Goal: Task Accomplishment & Management: Complete application form

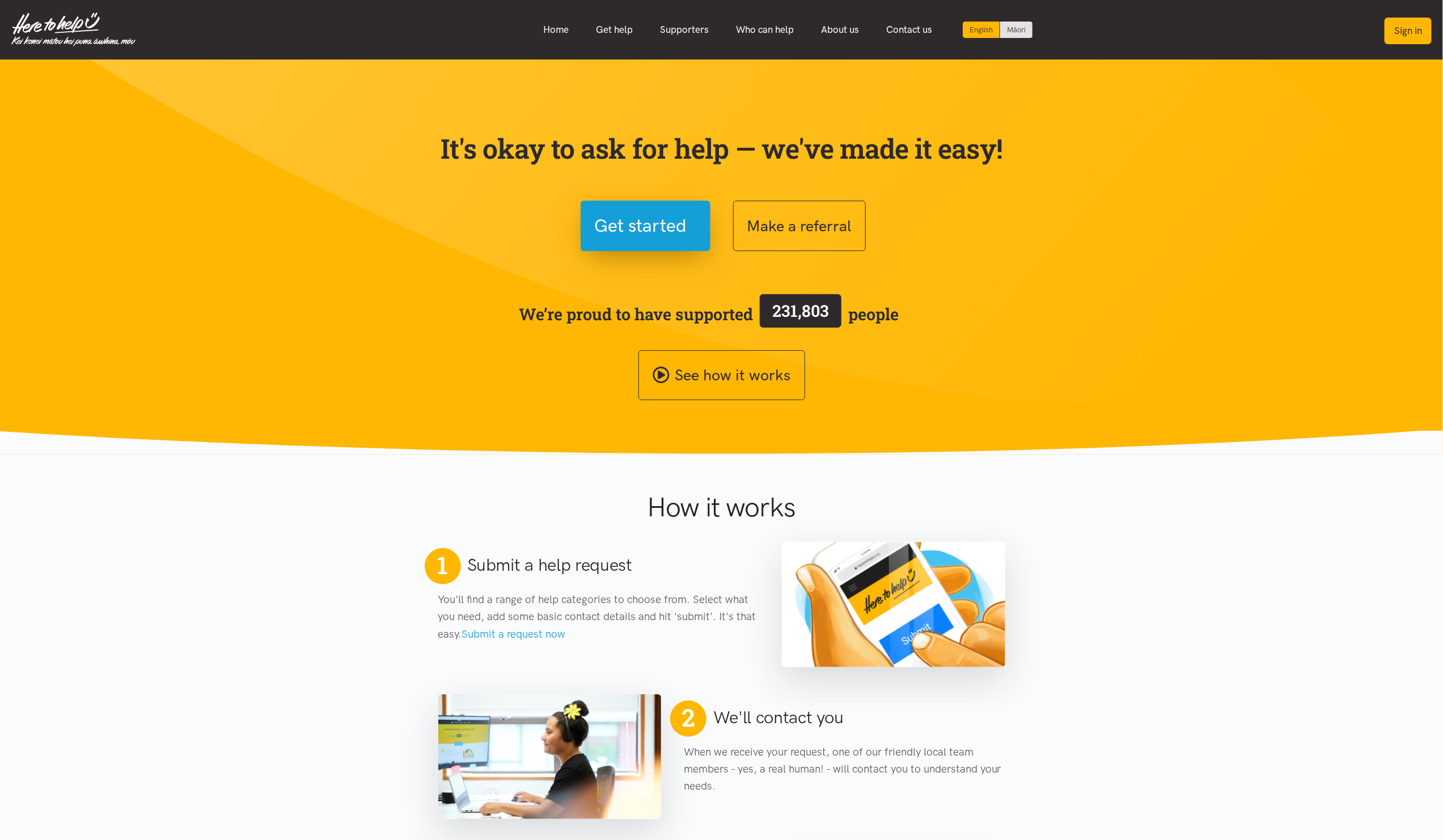
click at [1405, 31] on button "Sign in" at bounding box center [1408, 31] width 47 height 27
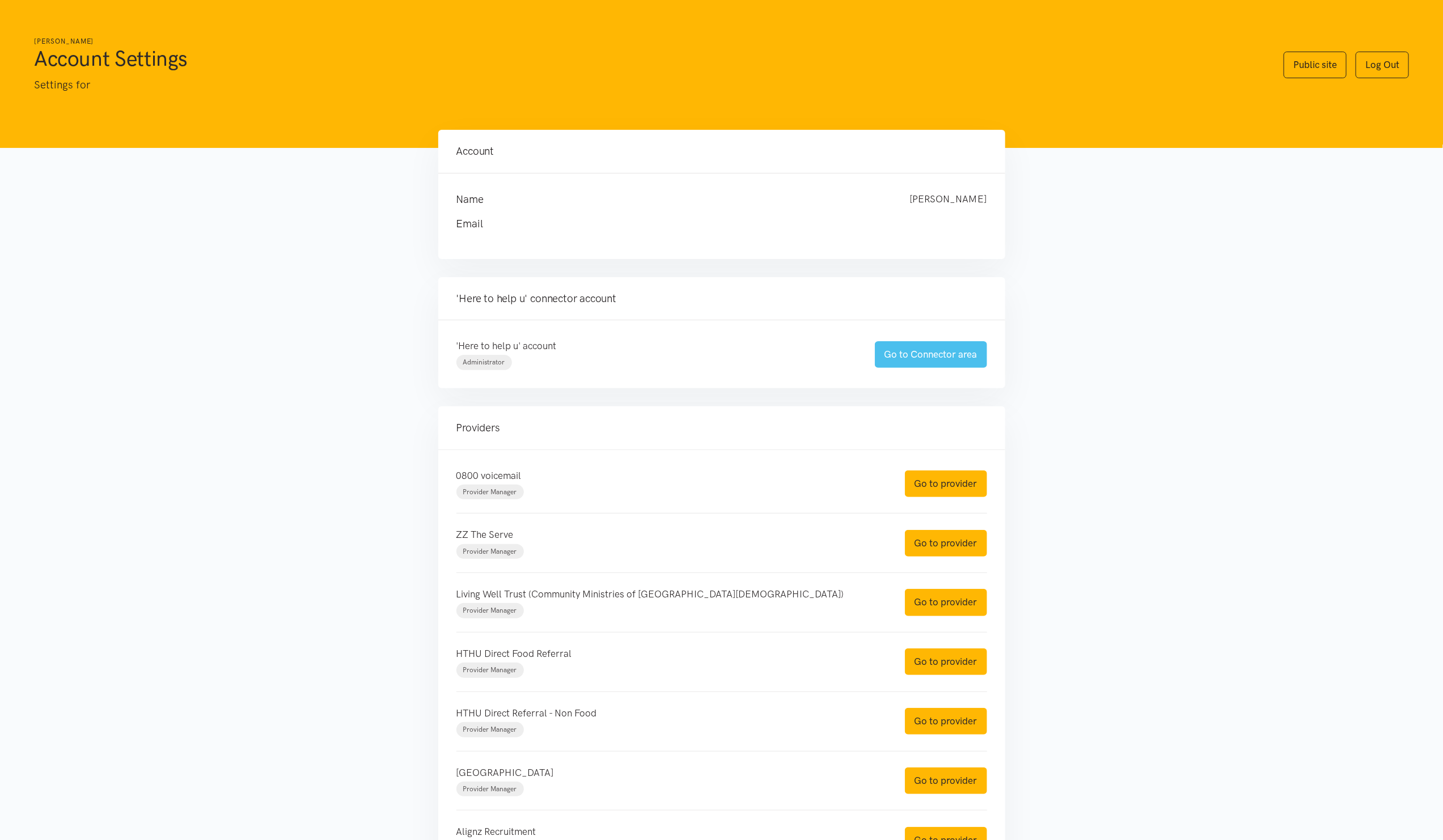
click at [912, 344] on link "Go to Connector area" at bounding box center [931, 354] width 112 height 27
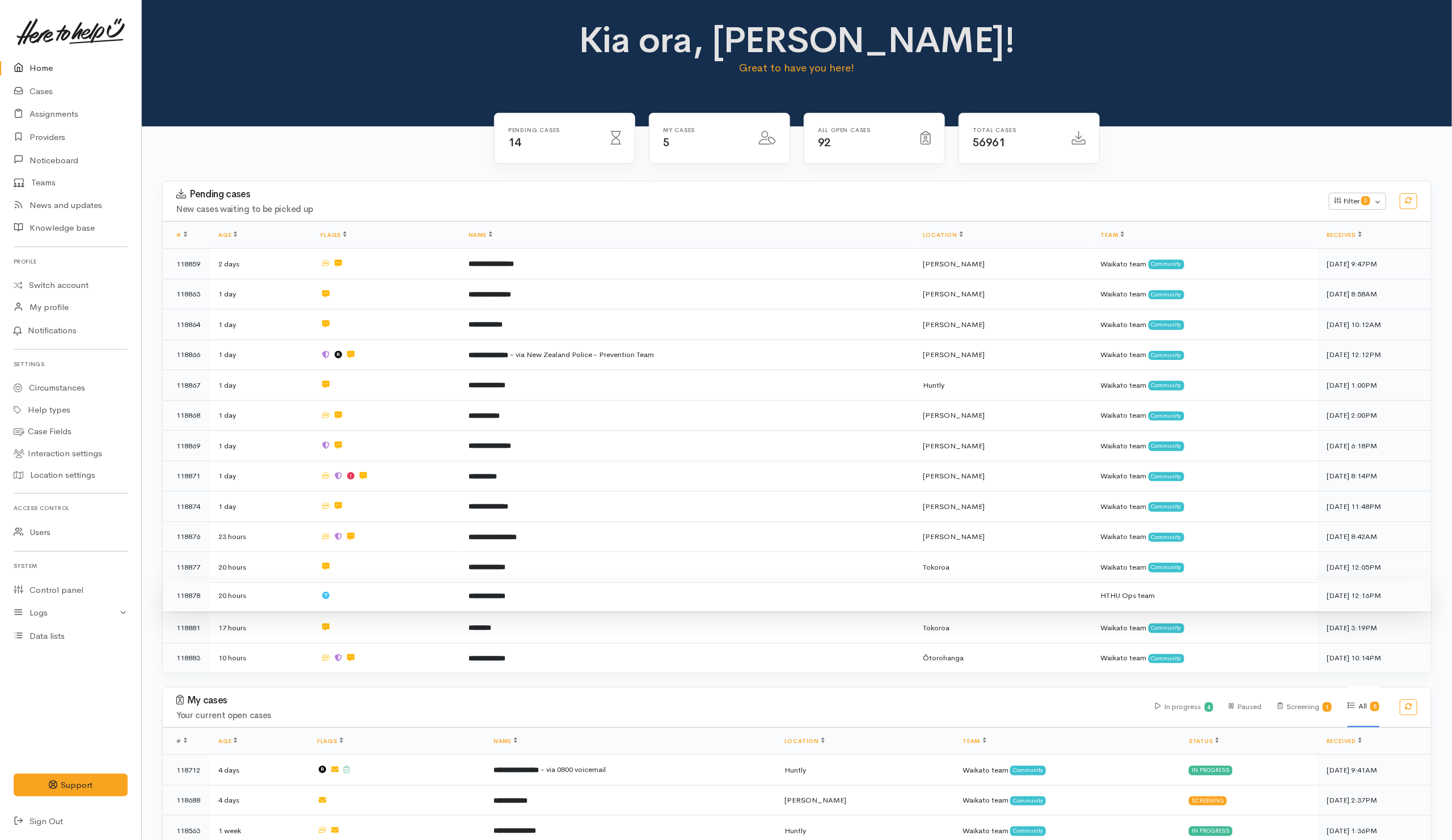
click at [402, 594] on td at bounding box center [385, 595] width 148 height 31
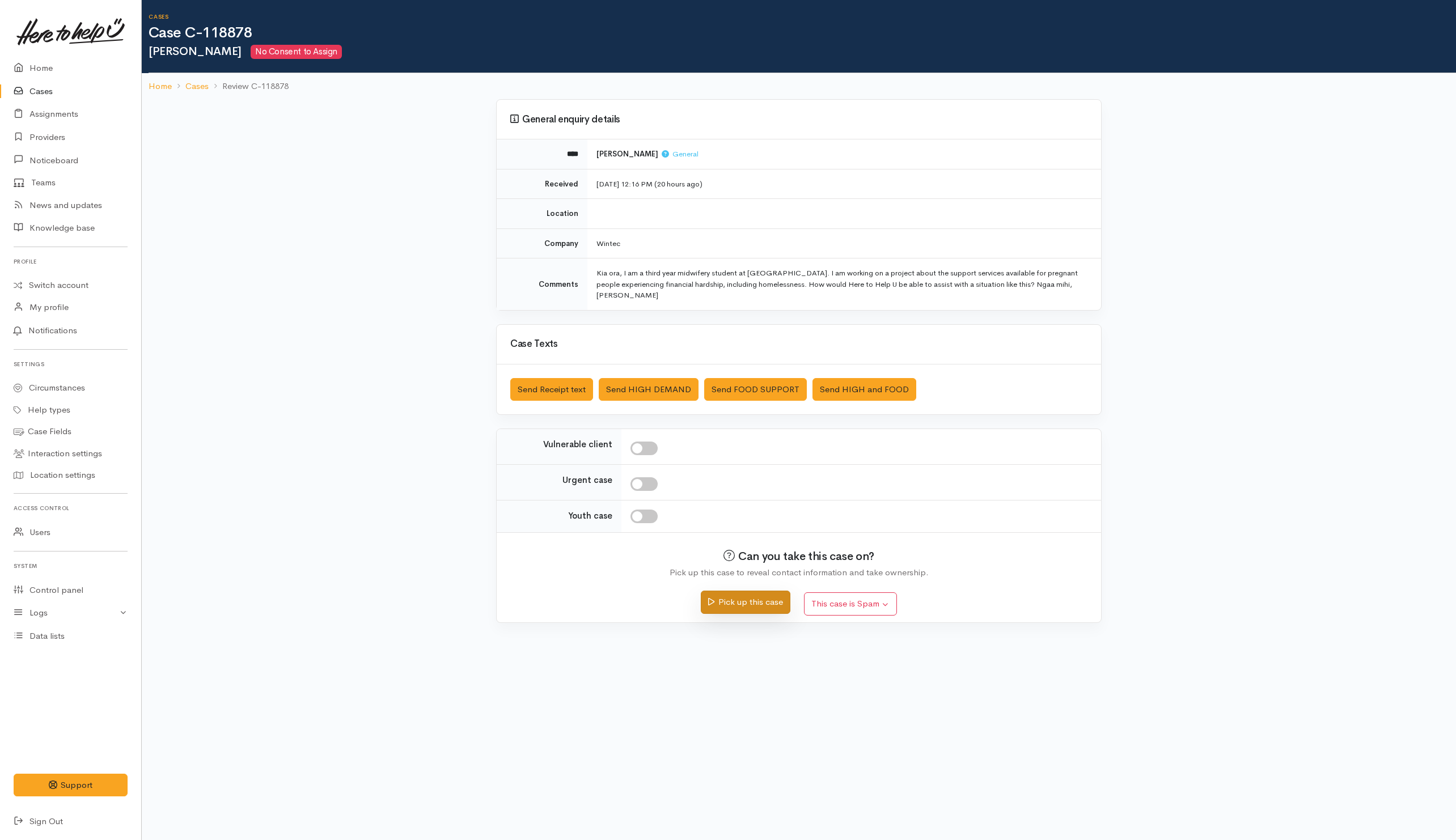
click at [754, 602] on button "Pick up this case" at bounding box center [745, 602] width 89 height 23
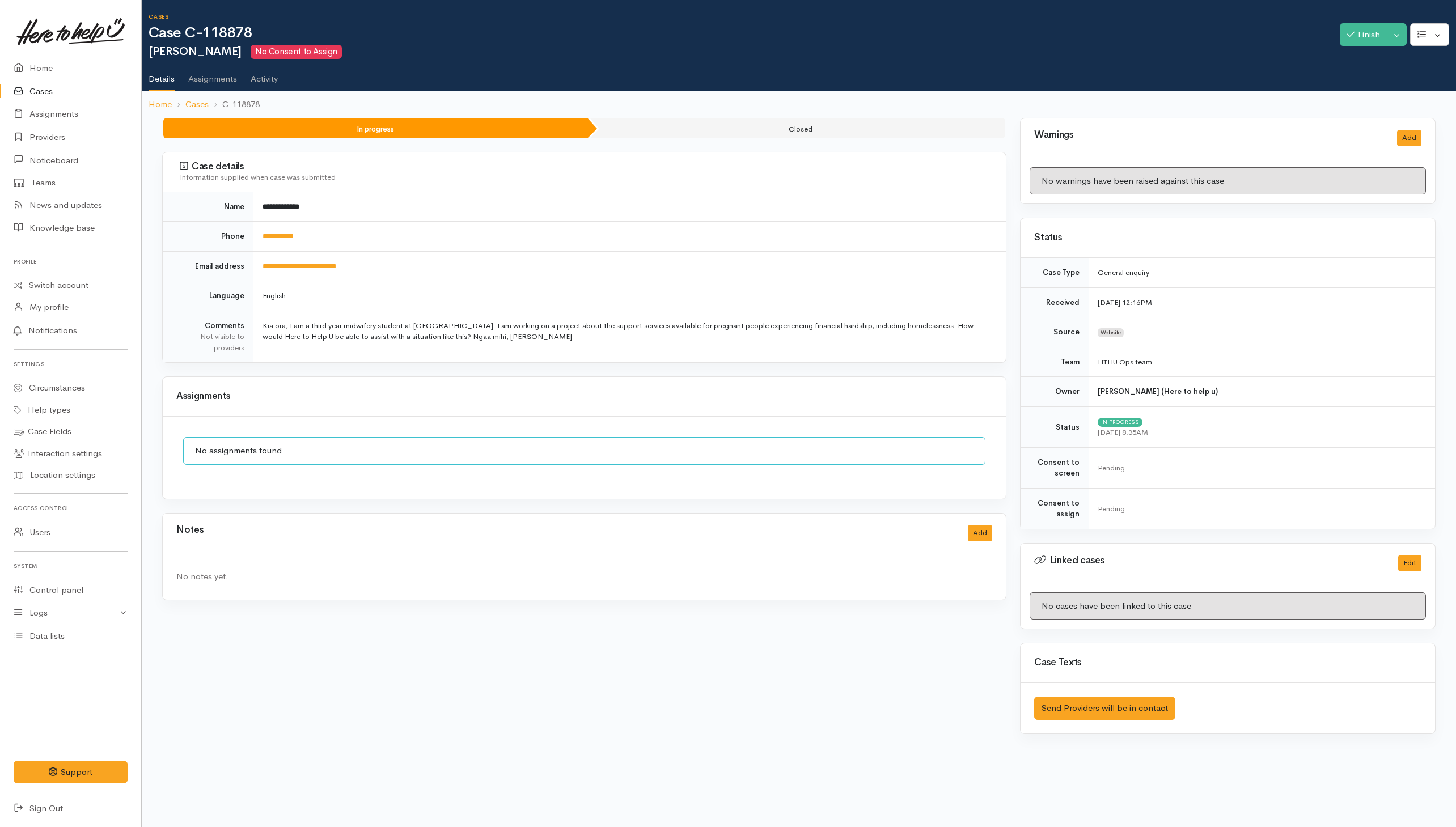
click at [36, 95] on link "Cases" at bounding box center [71, 92] width 141 height 23
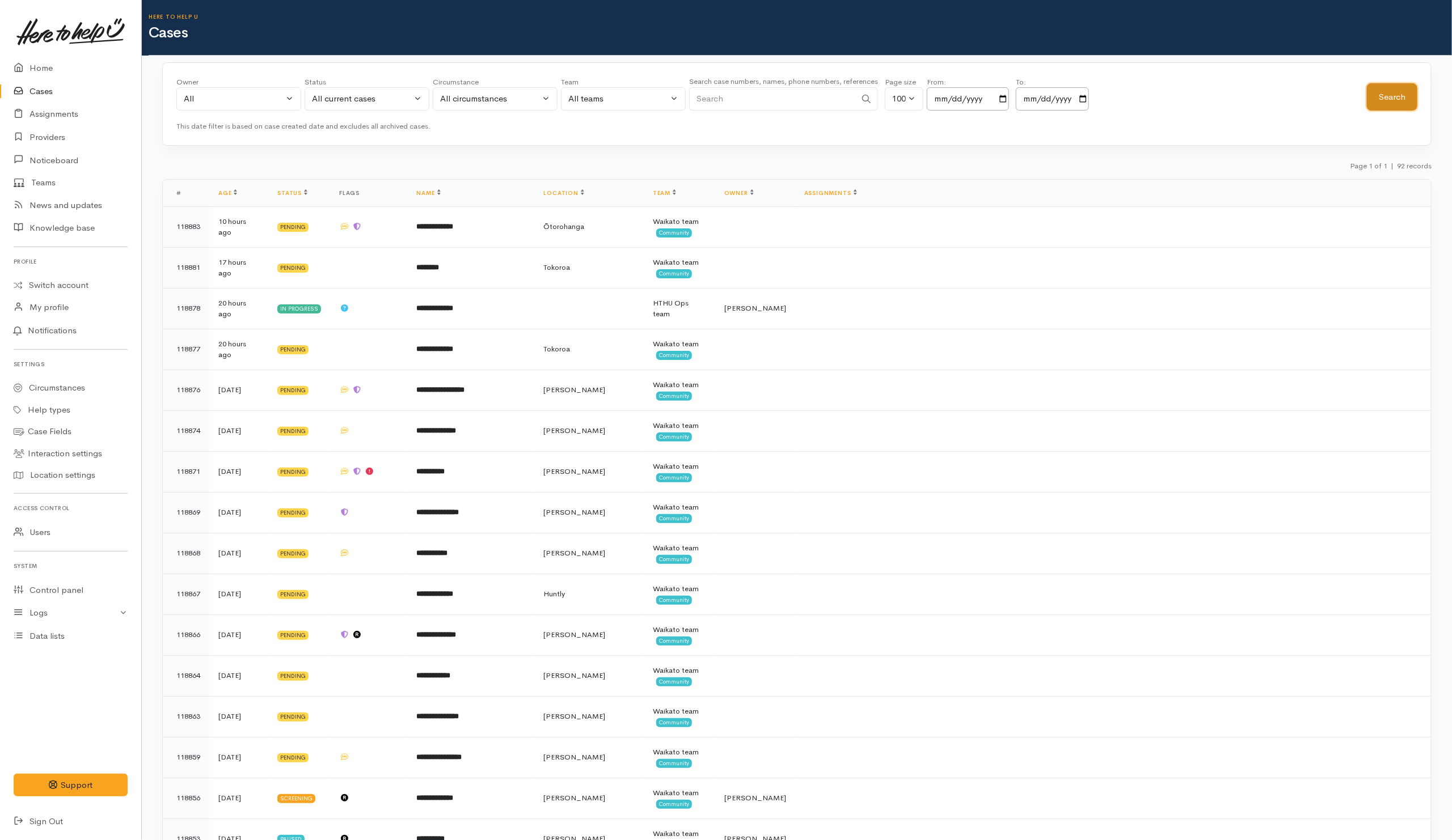
click at [1404, 90] on button "Search" at bounding box center [1392, 97] width 50 height 28
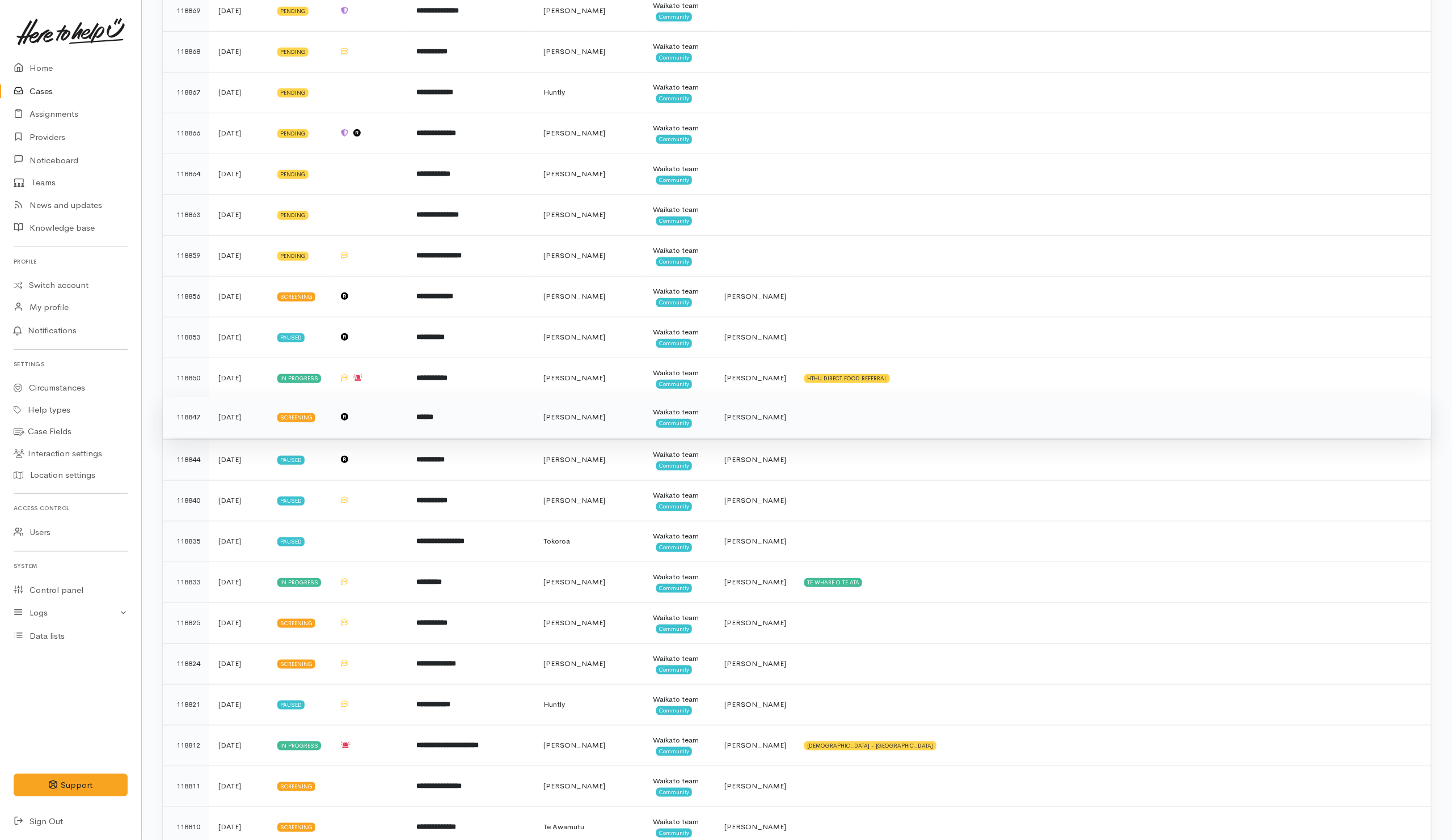
scroll to position [510, 0]
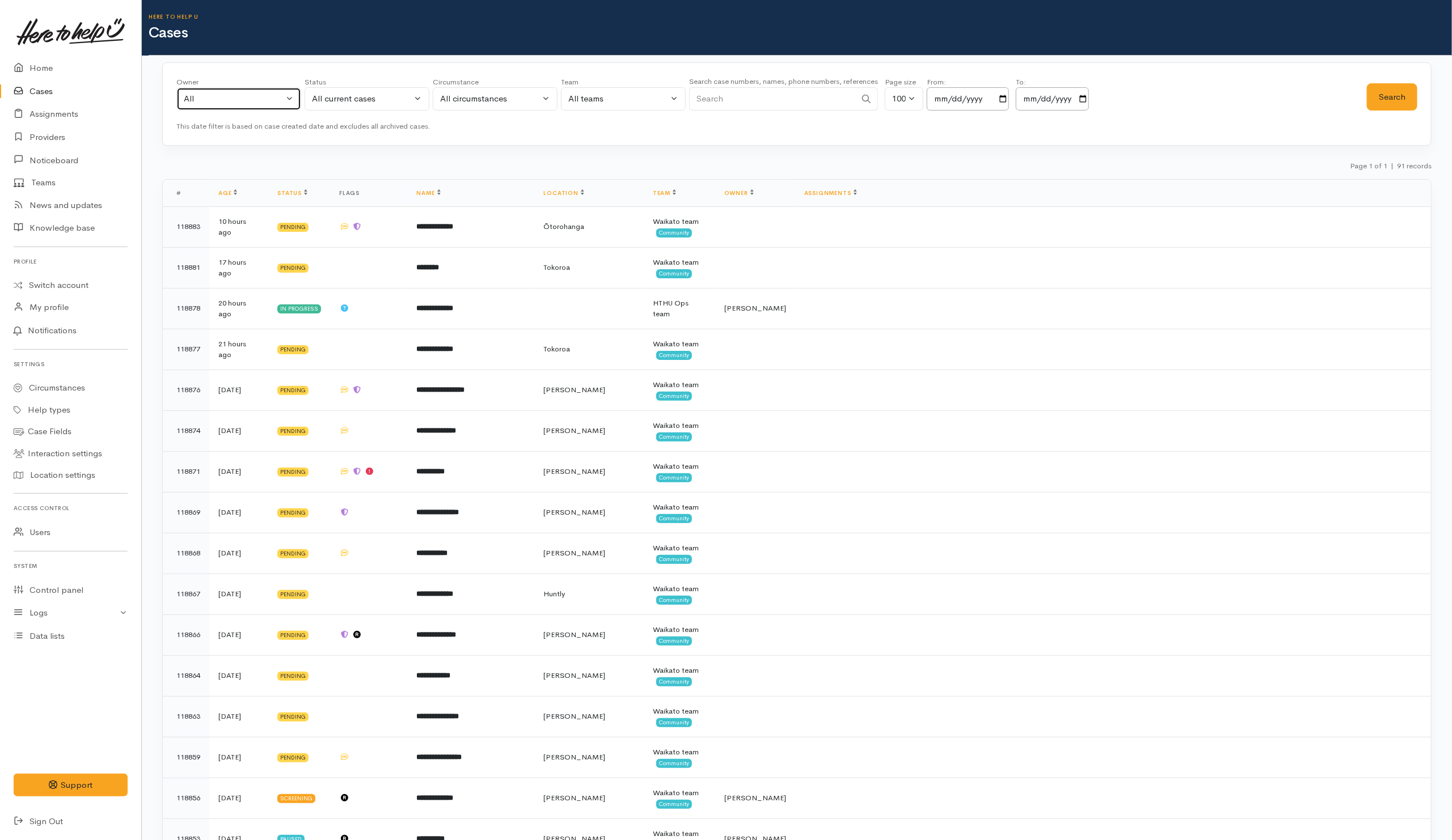
click at [292, 105] on button "All" at bounding box center [239, 99] width 125 height 23
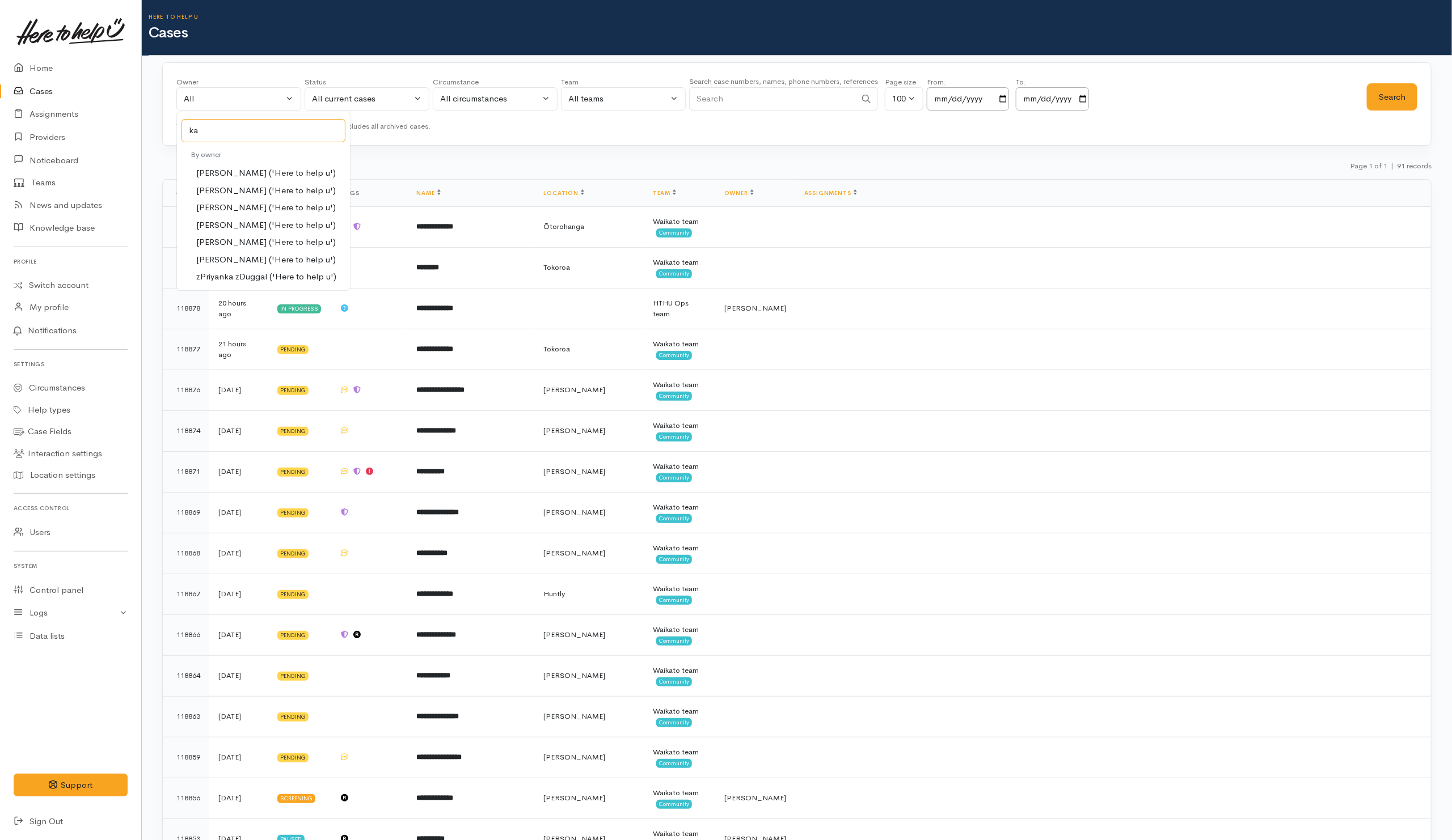
type input "kat"
click at [291, 166] on link "[PERSON_NAME] ('Here to help u')" at bounding box center [263, 173] width 173 height 18
select select "1252"
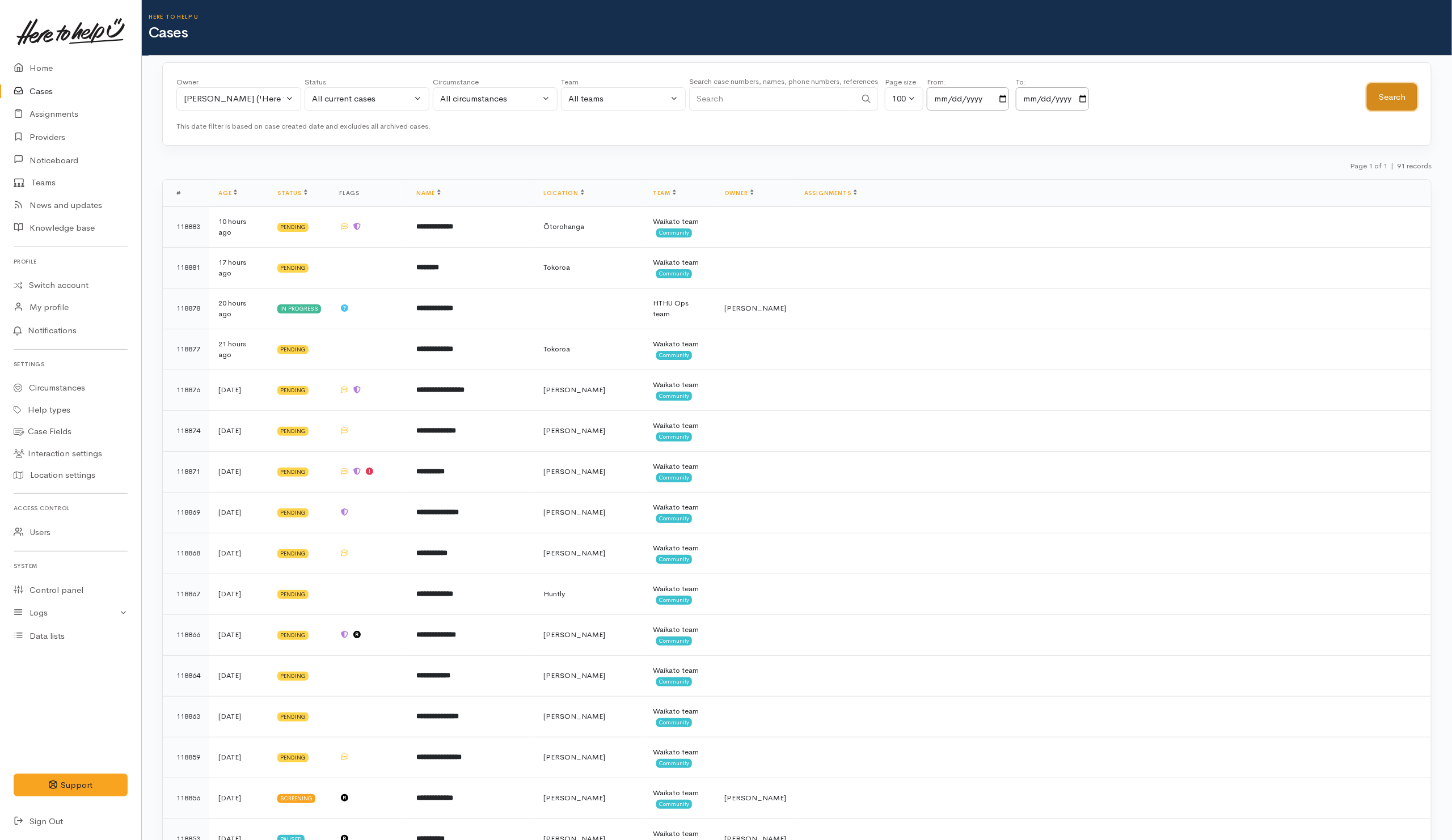
drag, startPoint x: 1405, startPoint y: 90, endPoint x: 1411, endPoint y: 84, distance: 8.5
click at [1407, 90] on button "Search" at bounding box center [1392, 97] width 50 height 28
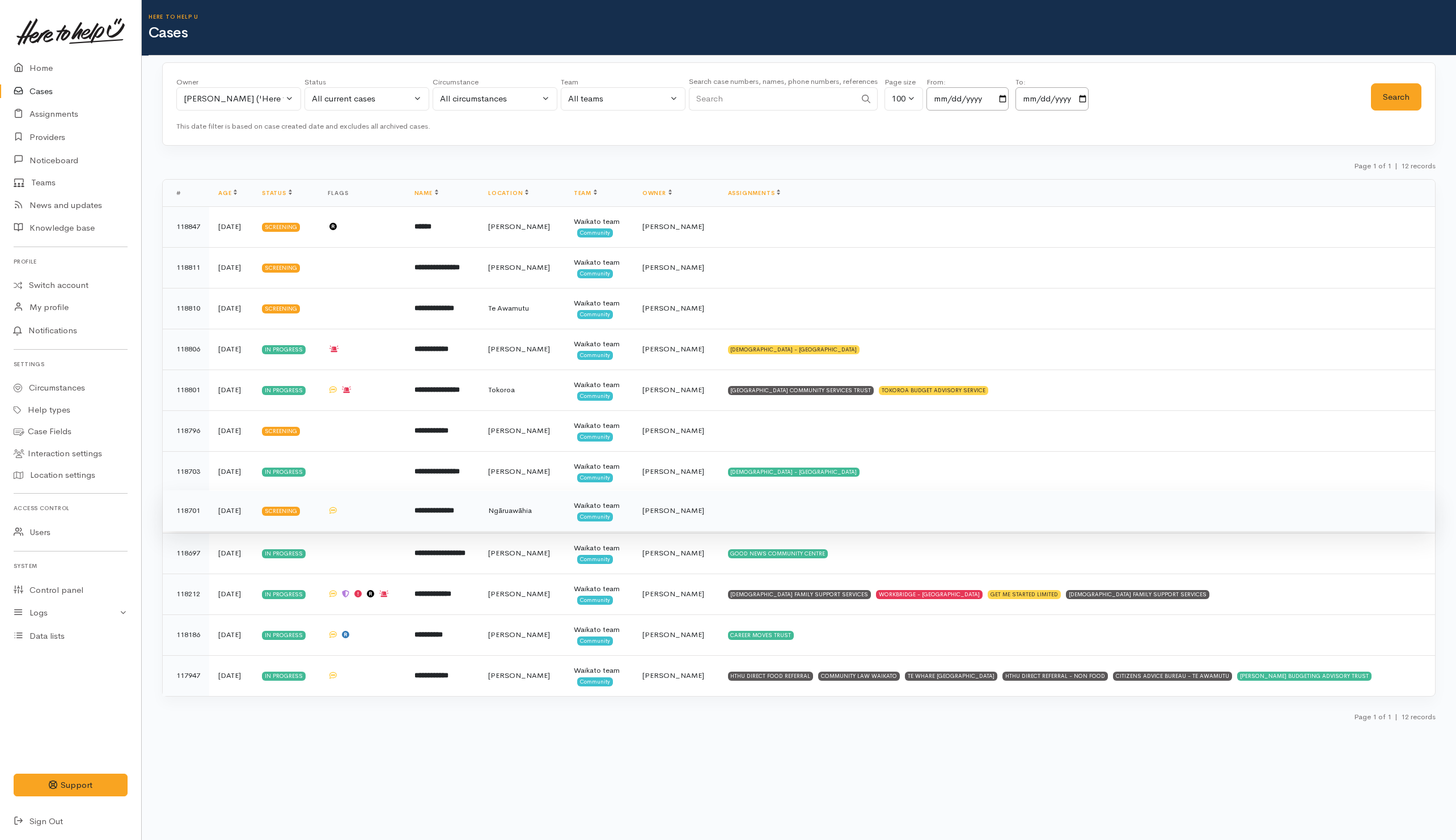
click at [812, 528] on td at bounding box center [1077, 511] width 716 height 41
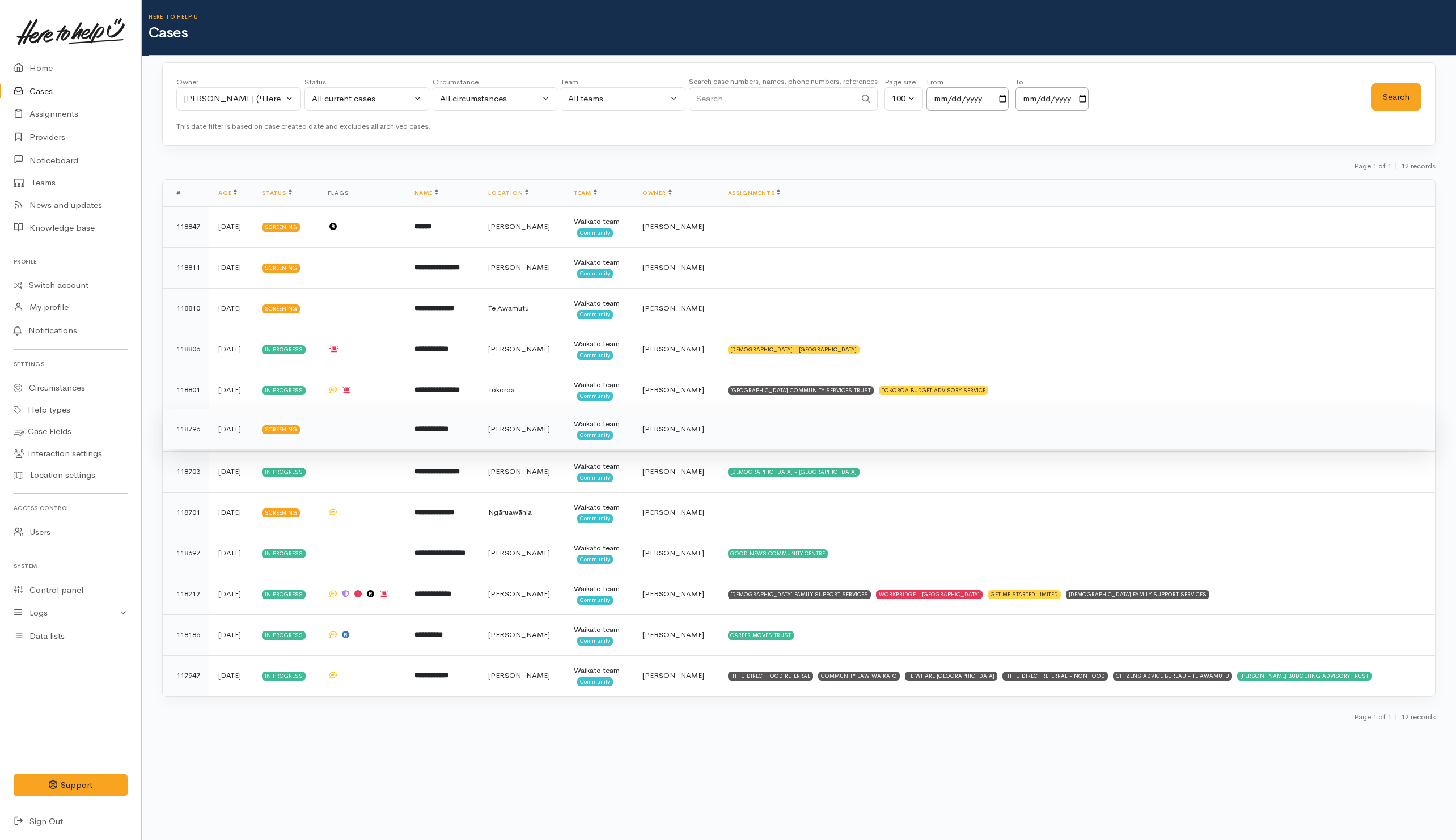
click at [831, 444] on td at bounding box center [1077, 430] width 716 height 41
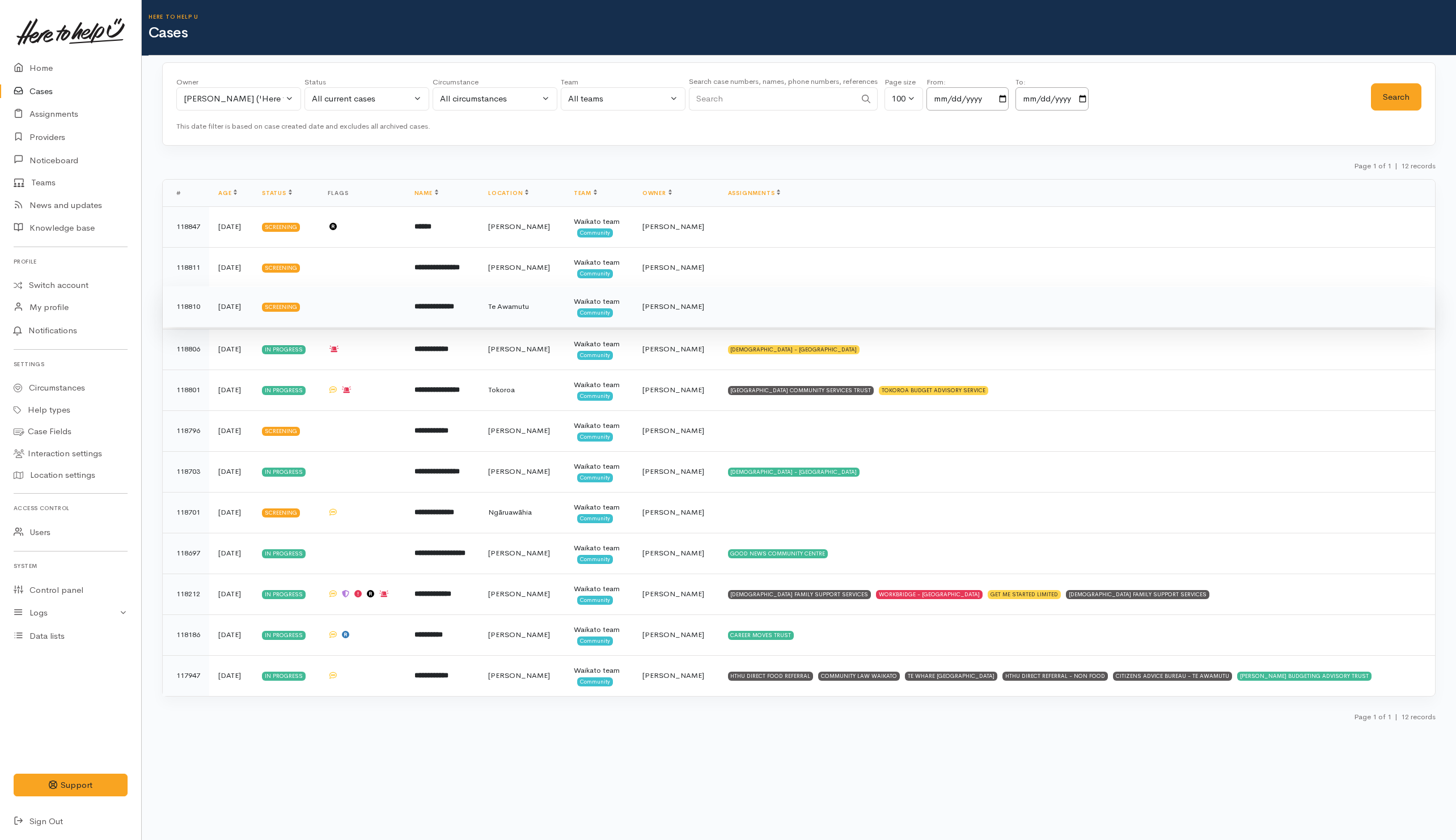
click at [812, 321] on td at bounding box center [1077, 307] width 716 height 41
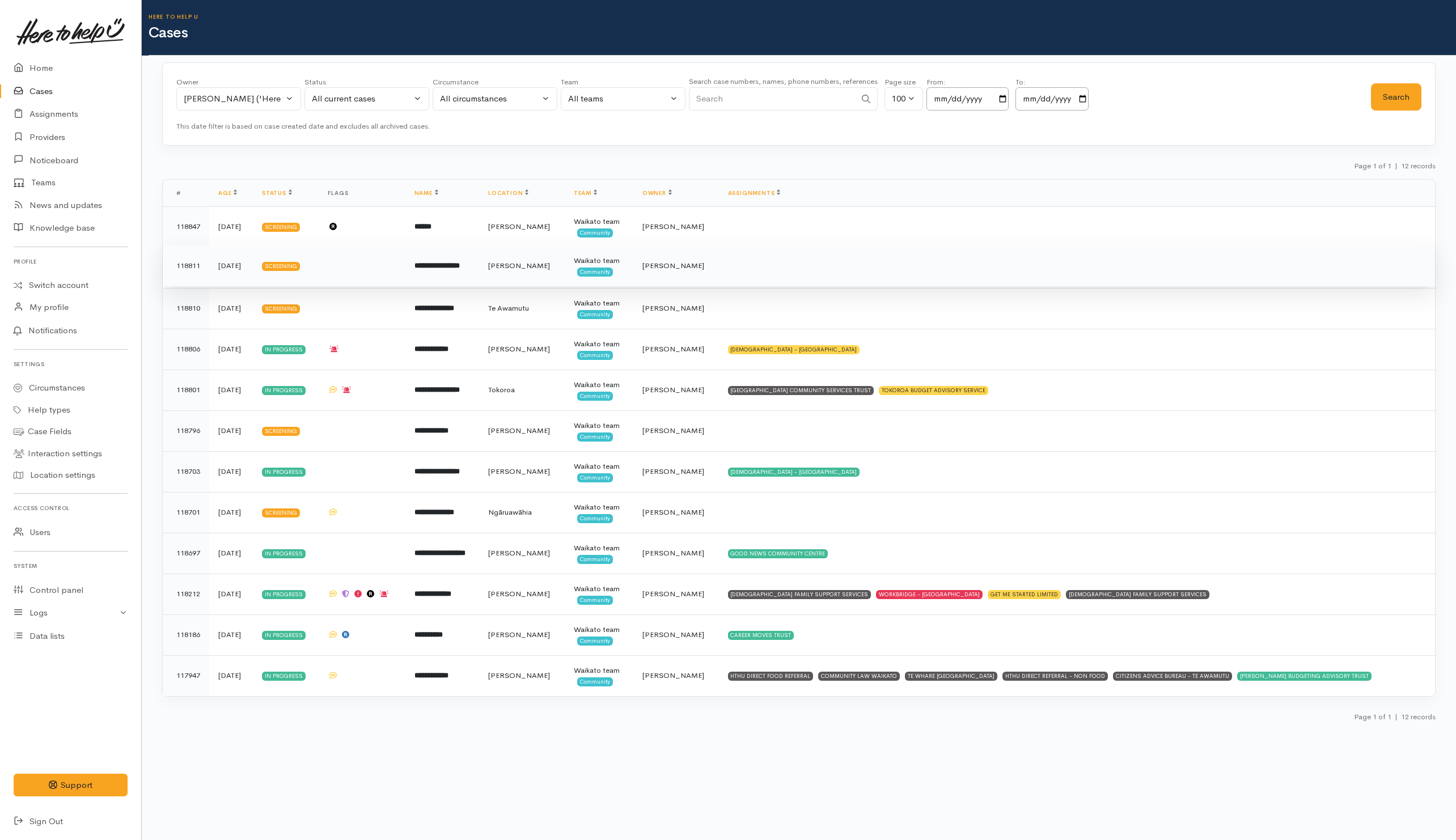
click at [809, 270] on td at bounding box center [1077, 266] width 716 height 41
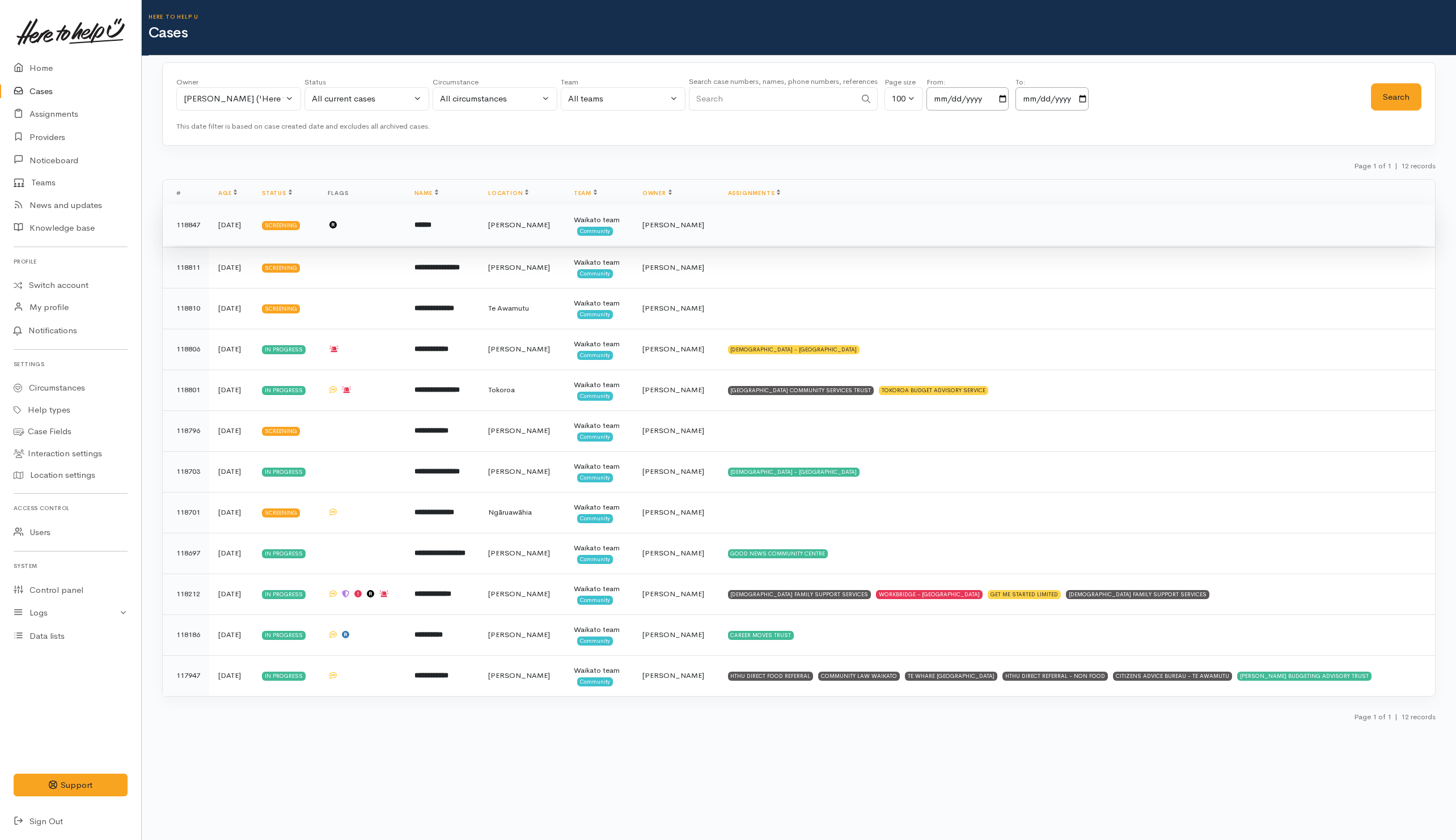
click at [823, 211] on td at bounding box center [1077, 225] width 716 height 41
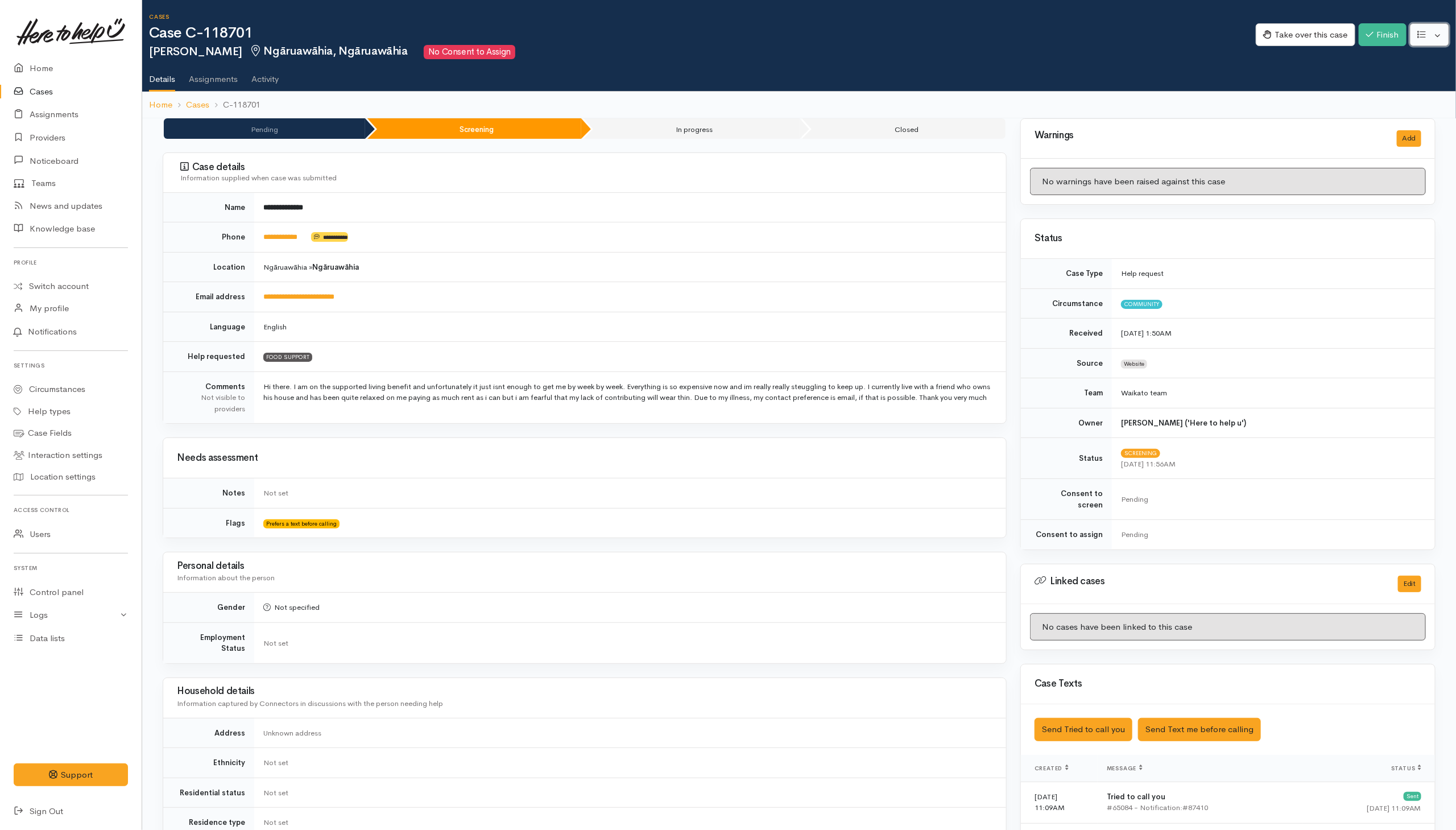
click at [969, 36] on button "button" at bounding box center [1429, 35] width 40 height 23
click at [969, 89] on link "Re-assign team" at bounding box center [1387, 96] width 122 height 18
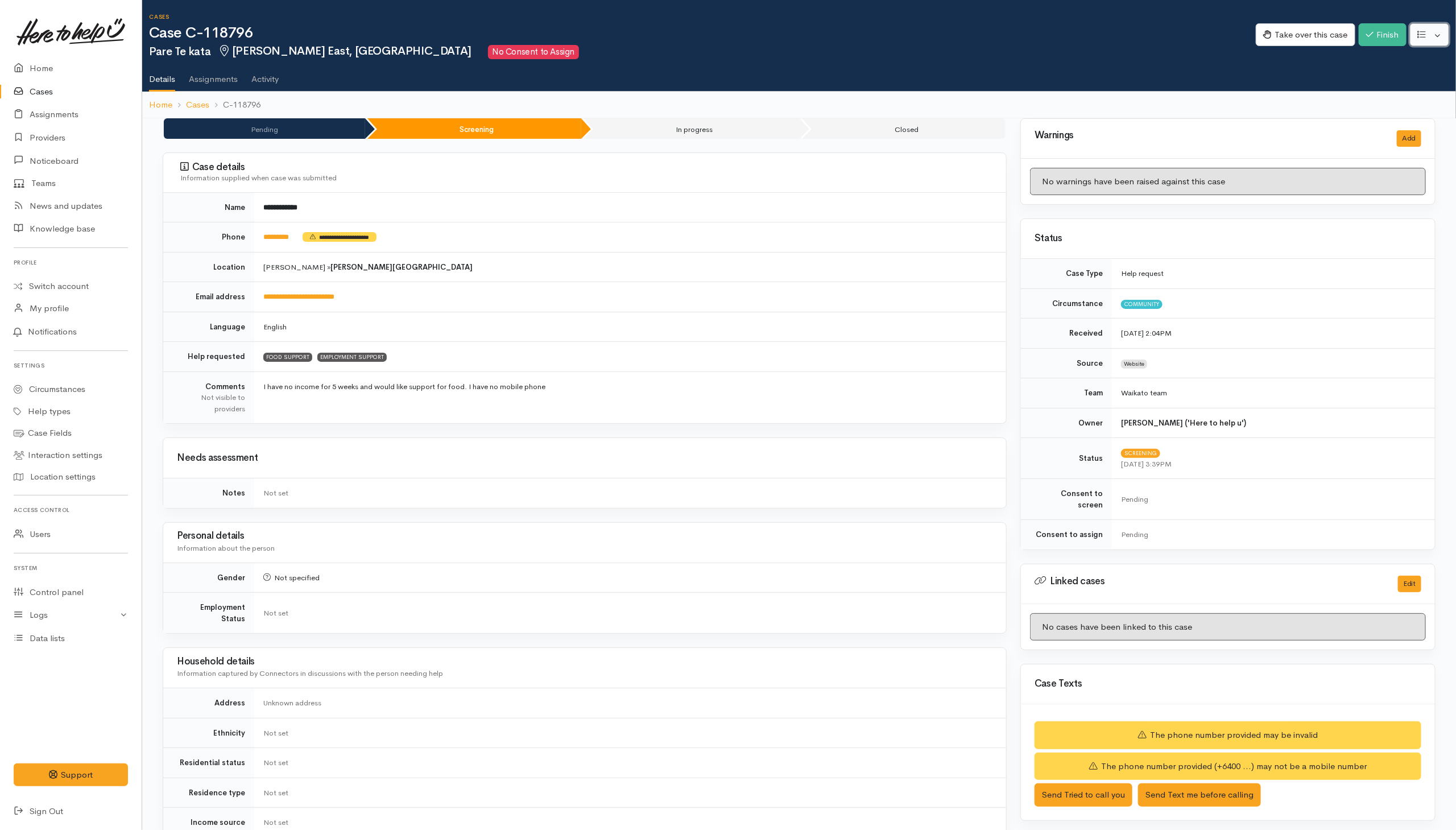
click at [969, 36] on button "button" at bounding box center [1429, 35] width 40 height 23
click at [969, 95] on link "Re-assign team" at bounding box center [1387, 96] width 122 height 18
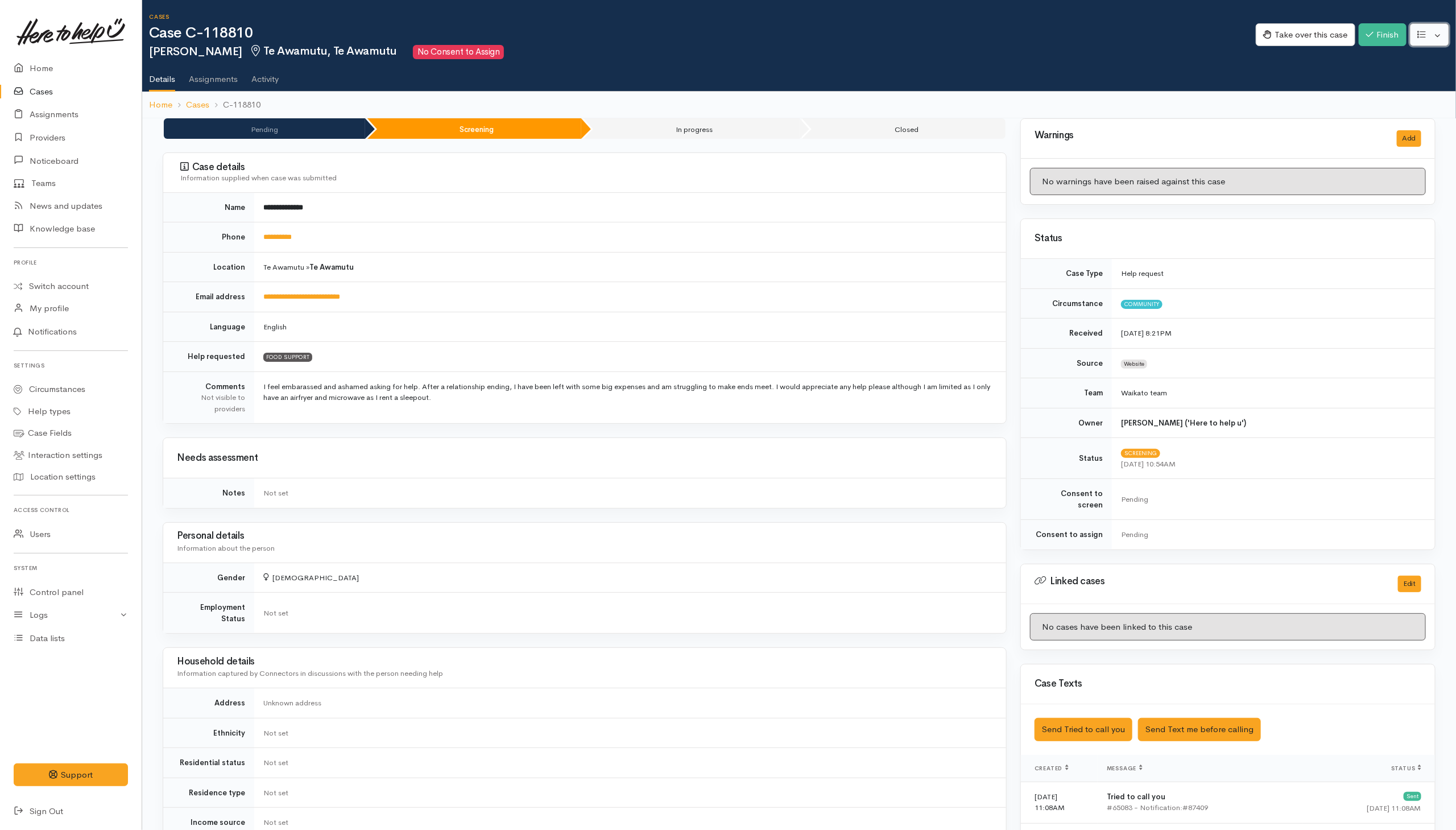
click at [969, 35] on button "button" at bounding box center [1429, 35] width 40 height 23
click at [969, 93] on link "Re-assign team" at bounding box center [1387, 96] width 122 height 18
drag, startPoint x: 1433, startPoint y: 34, endPoint x: 1443, endPoint y: 40, distance: 11.7
click at [969, 34] on button "button" at bounding box center [1429, 35] width 40 height 23
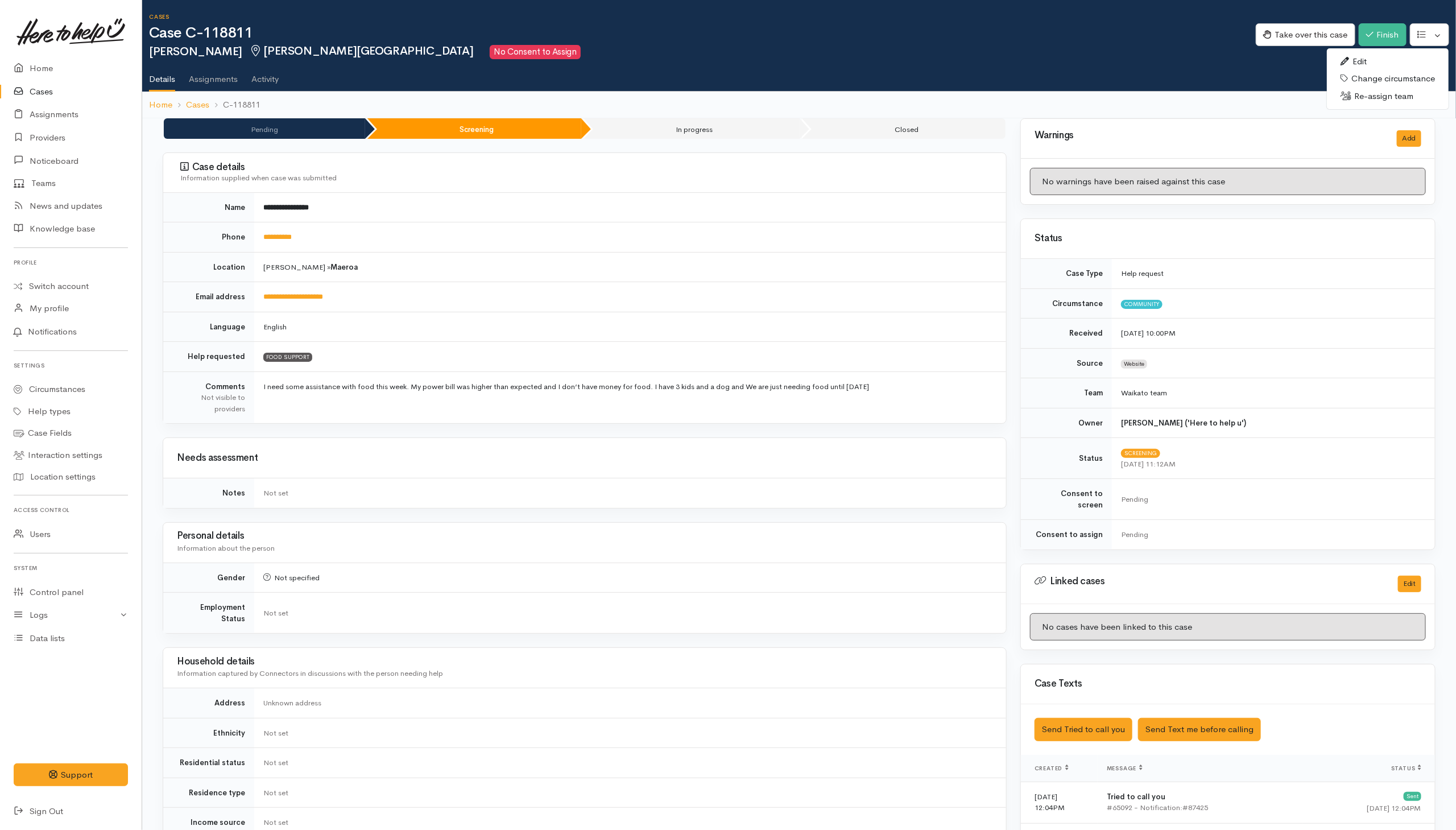
click at [969, 91] on link "Re-assign team" at bounding box center [1387, 96] width 122 height 18
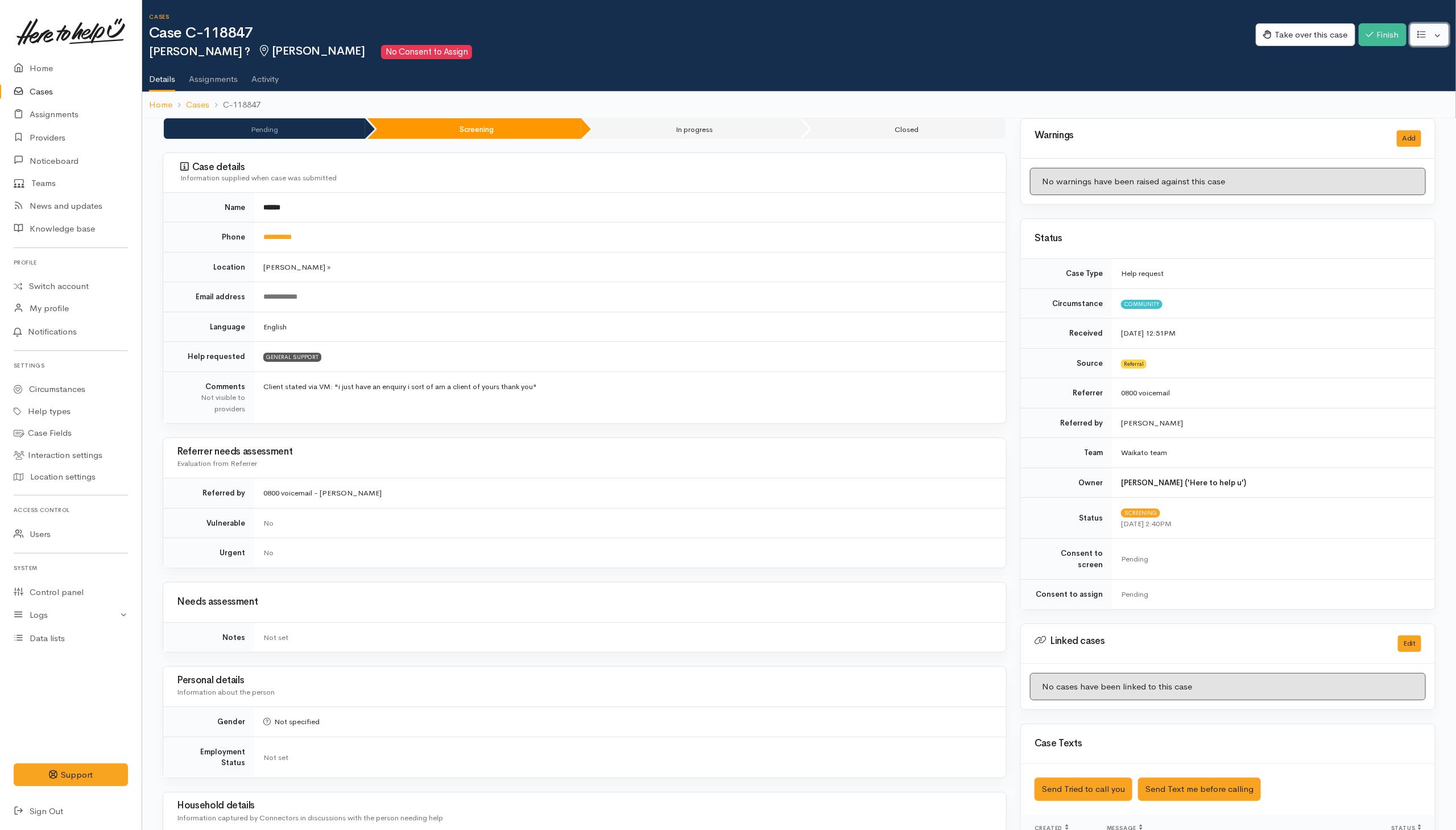
click at [969, 38] on button "button" at bounding box center [1429, 35] width 40 height 23
click at [969, 98] on link "Re-assign team" at bounding box center [1387, 96] width 122 height 18
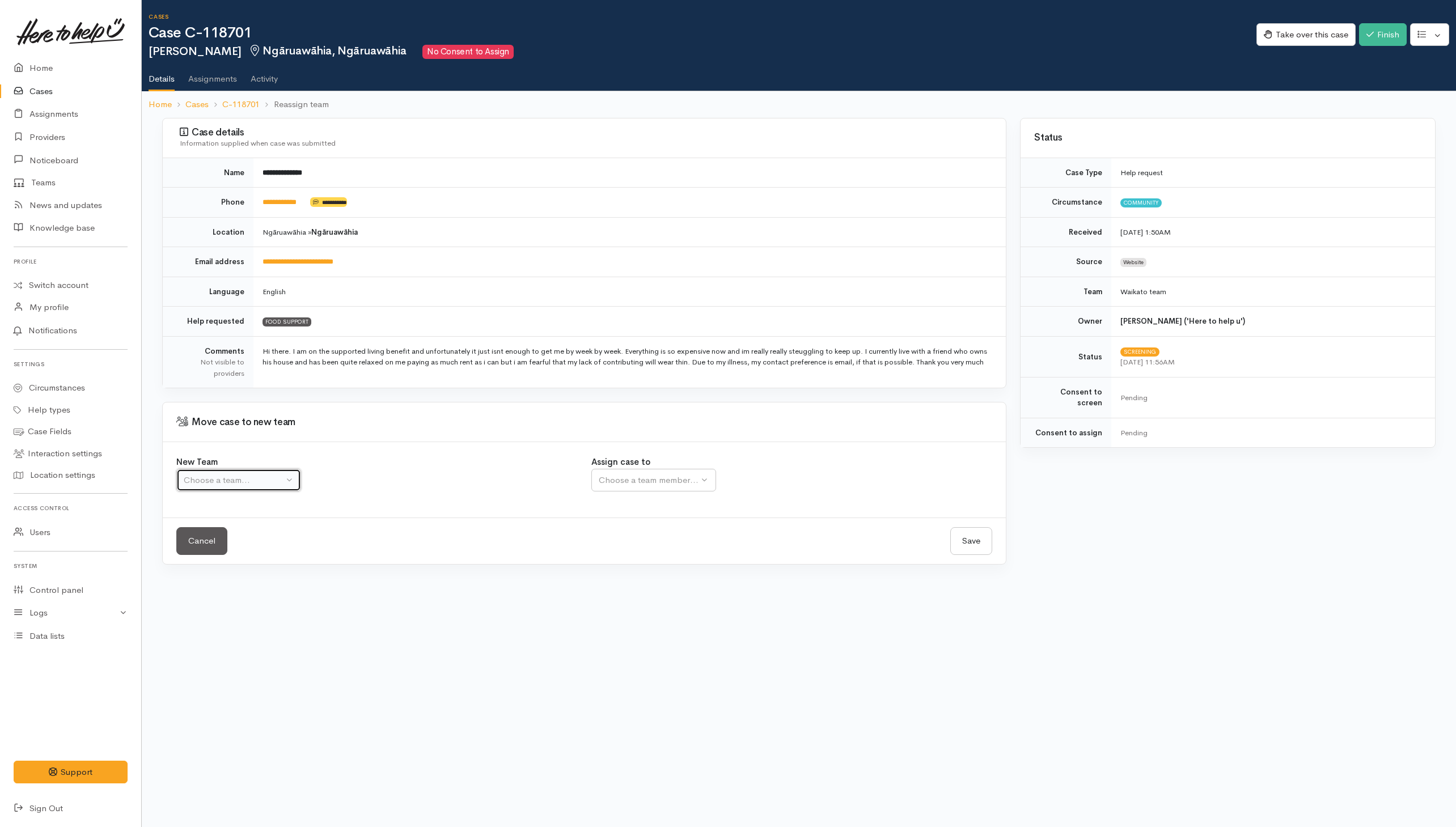
click at [281, 490] on button "Choose a team..." at bounding box center [239, 480] width 125 height 23
drag, startPoint x: 215, startPoint y: 542, endPoint x: 488, endPoint y: 484, distance: 279.1
click at [216, 541] on span "Waikato team" at bounding box center [216, 534] width 52 height 13
select select "1"
click at [599, 480] on div "Choose a team member..." at bounding box center [685, 480] width 173 height 13
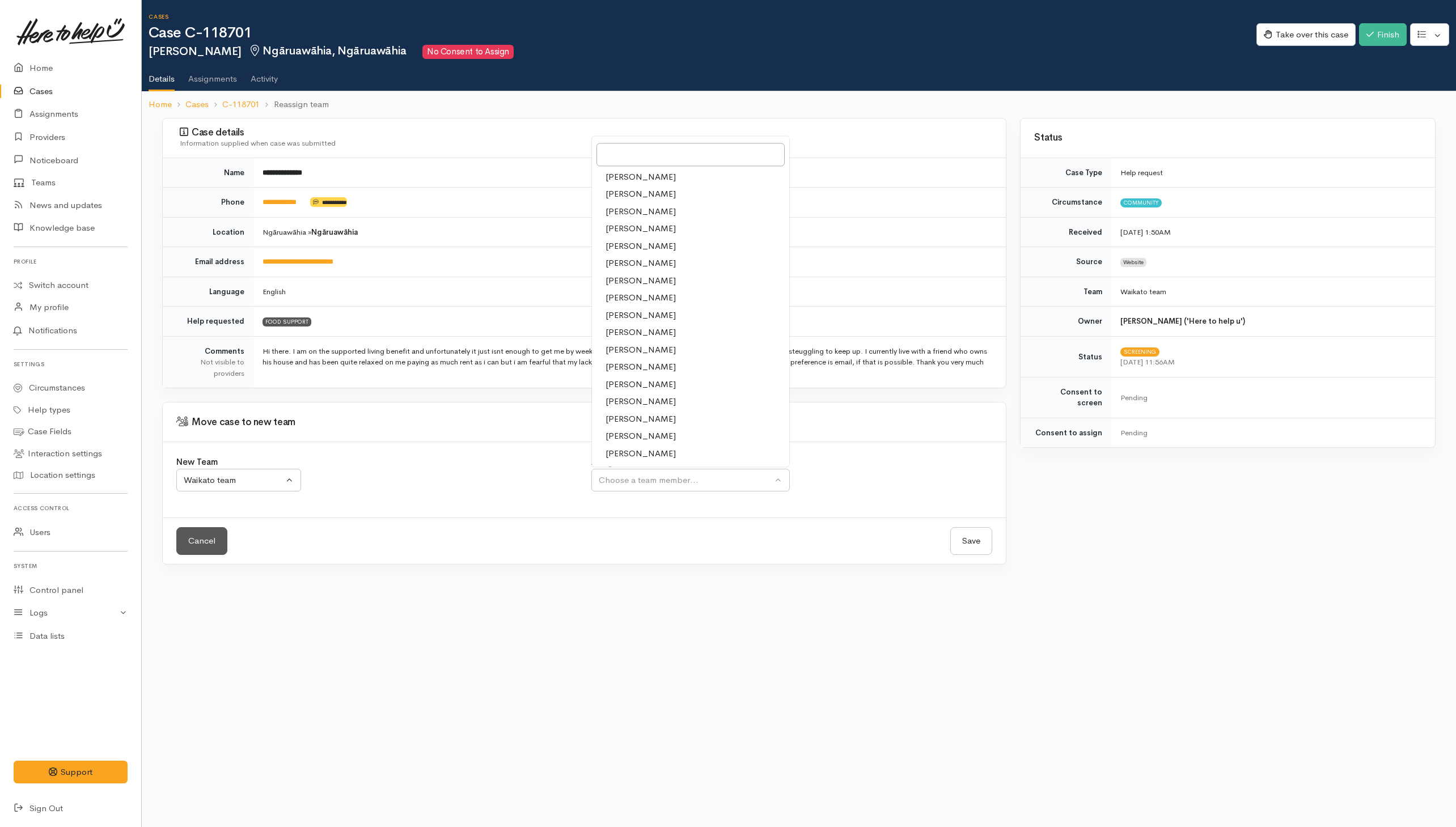
click at [635, 228] on span "[PERSON_NAME]" at bounding box center [640, 229] width 70 height 13
select select "1648"
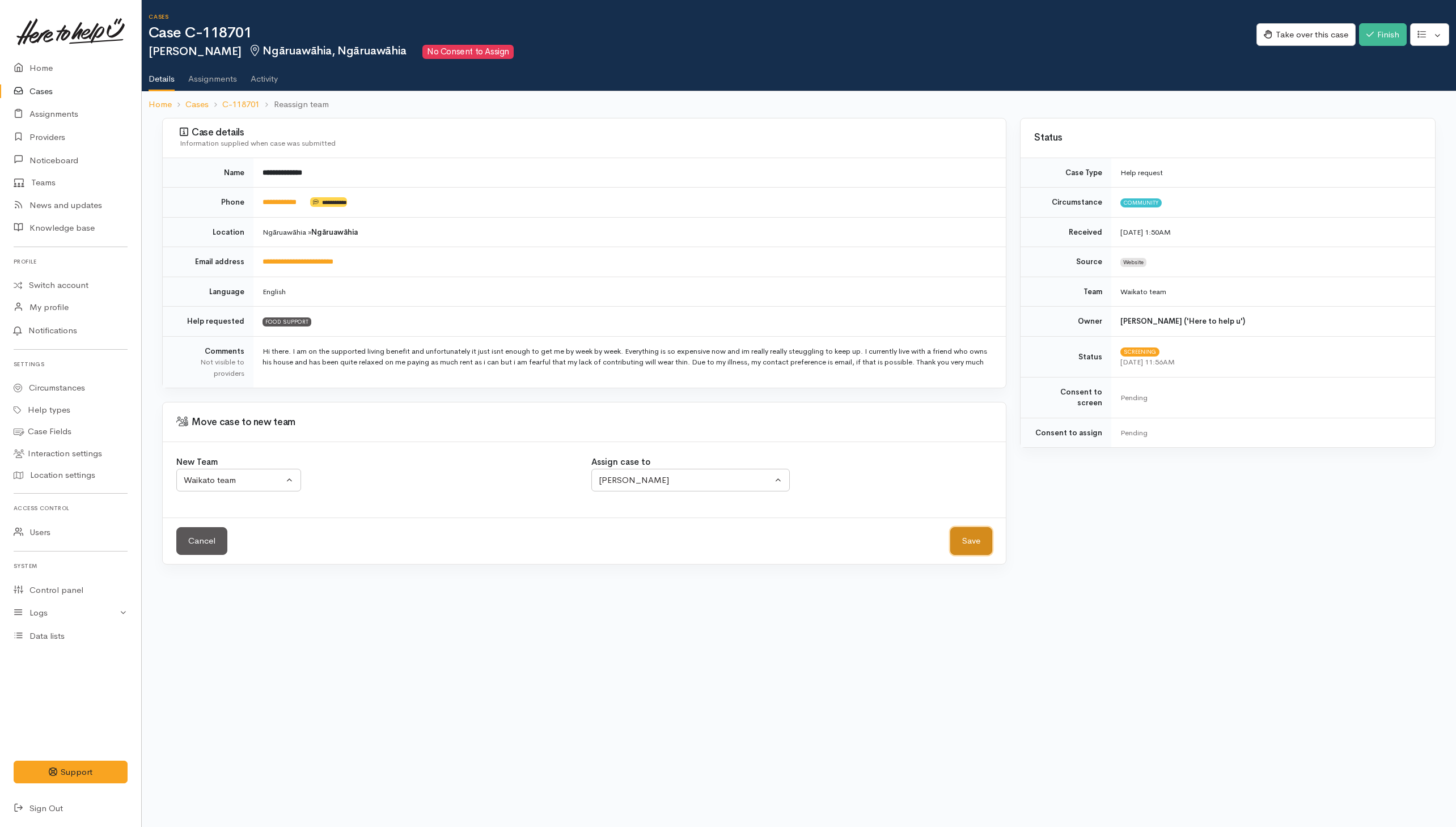
click at [968, 541] on button "Save" at bounding box center [971, 541] width 42 height 28
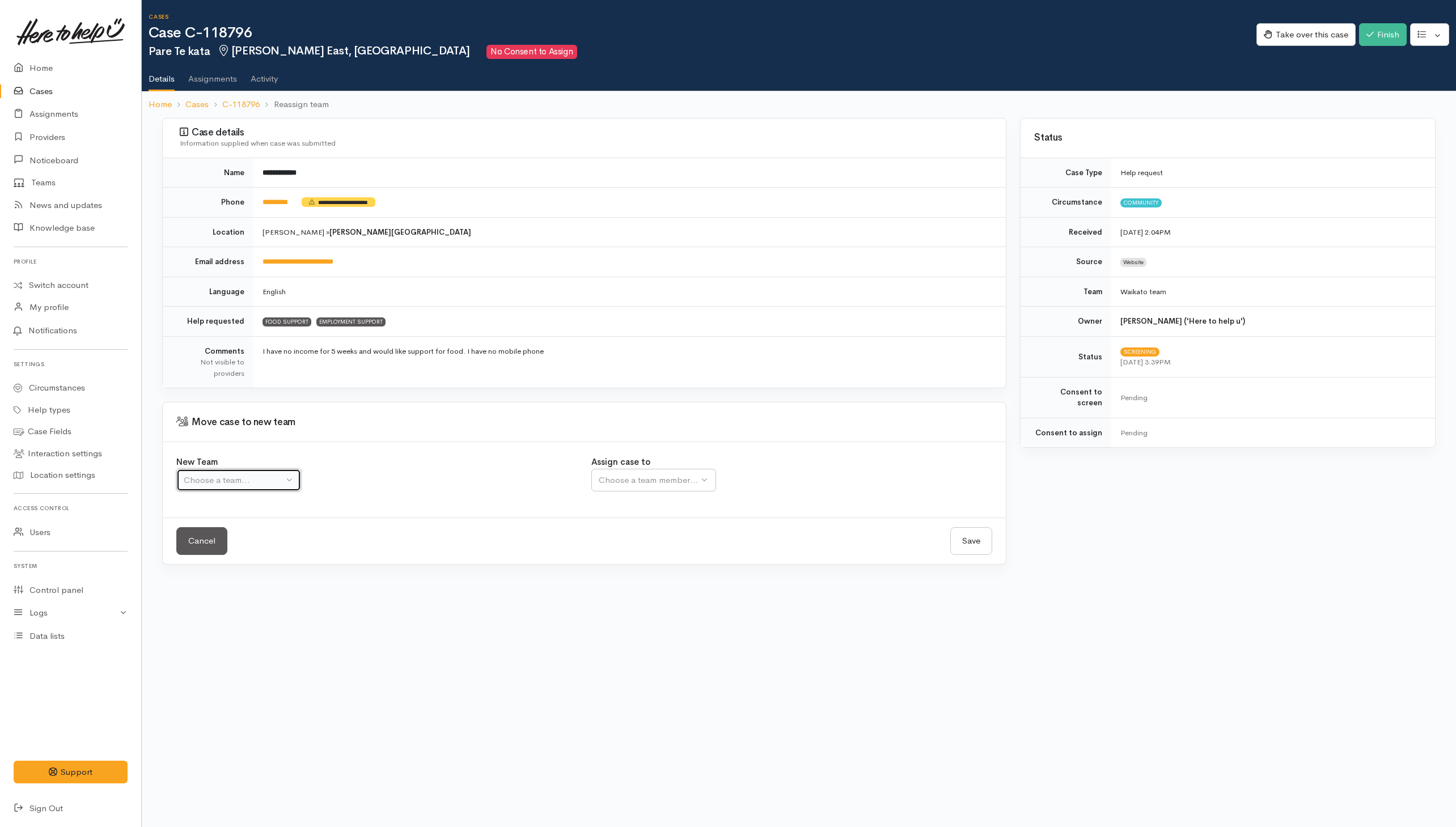
click at [218, 472] on button "Choose a team..." at bounding box center [239, 480] width 125 height 23
drag, startPoint x: 203, startPoint y: 538, endPoint x: 221, endPoint y: 533, distance: 18.7
click at [213, 534] on span "Waikato team" at bounding box center [216, 534] width 52 height 13
select select "1"
click at [604, 492] on button "Choose a team member..." at bounding box center [691, 480] width 198 height 23
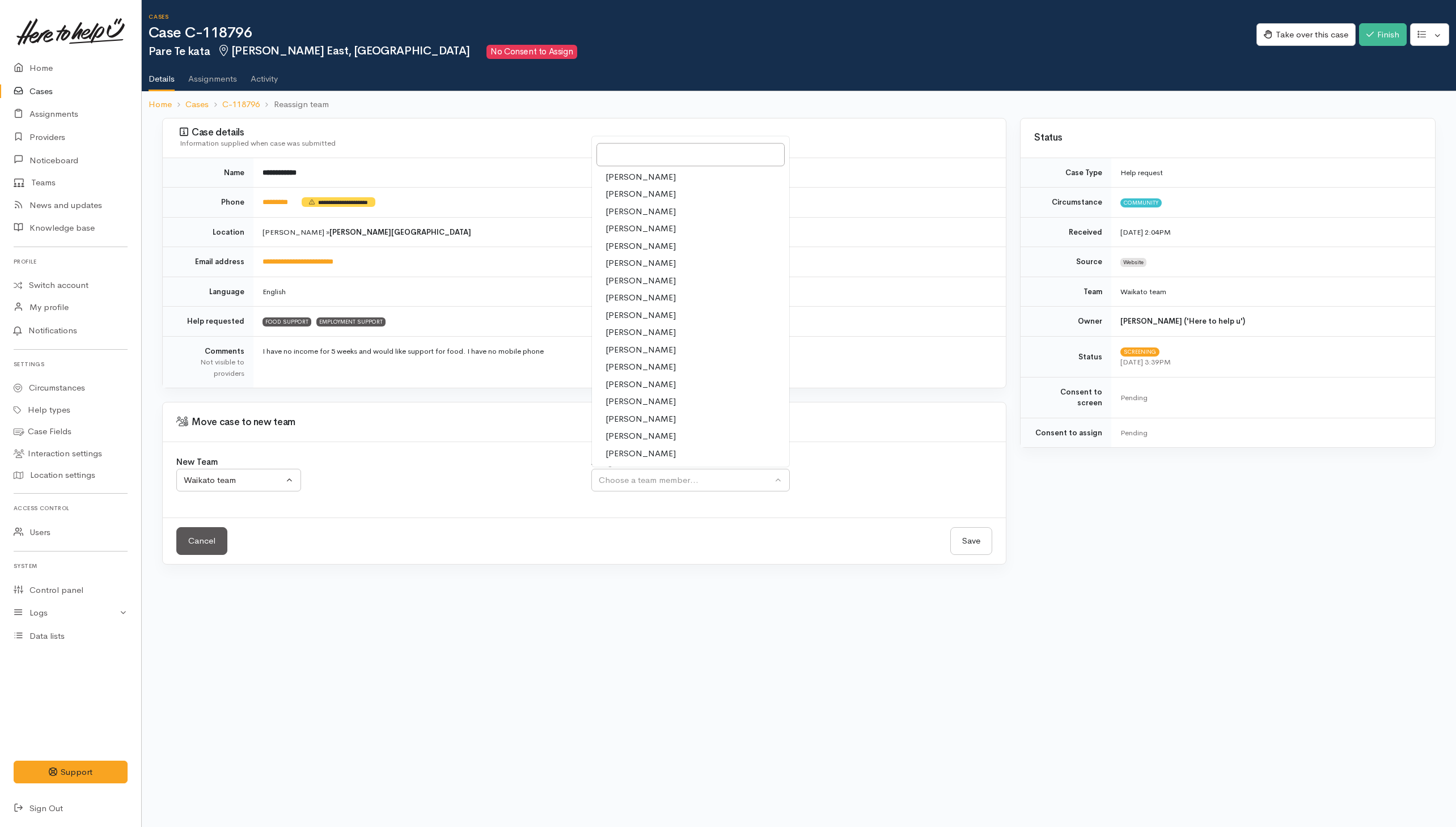
click at [630, 235] on span "[PERSON_NAME]" at bounding box center [640, 229] width 70 height 13
select select "1648"
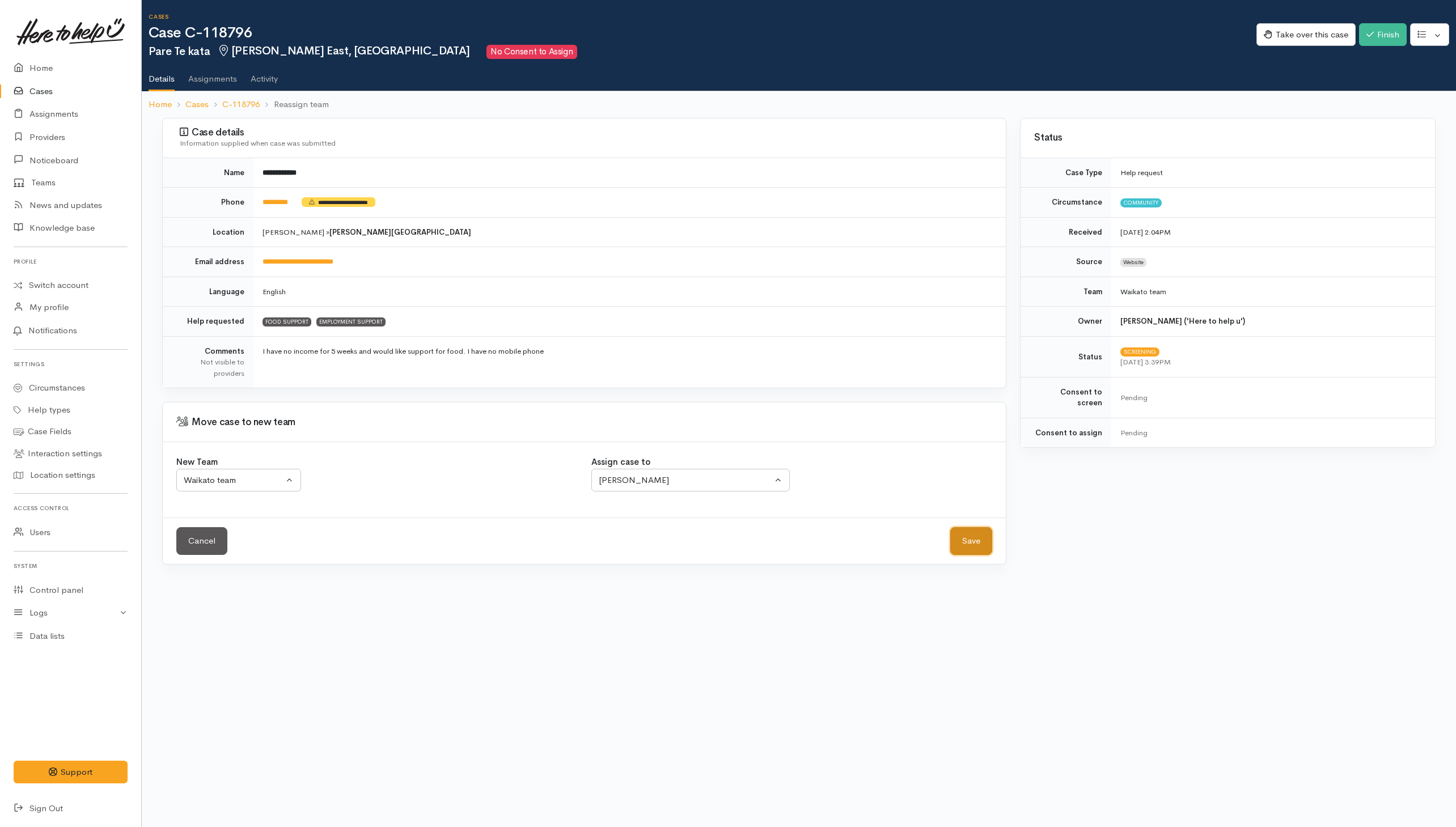
click at [961, 541] on button "Save" at bounding box center [971, 541] width 42 height 28
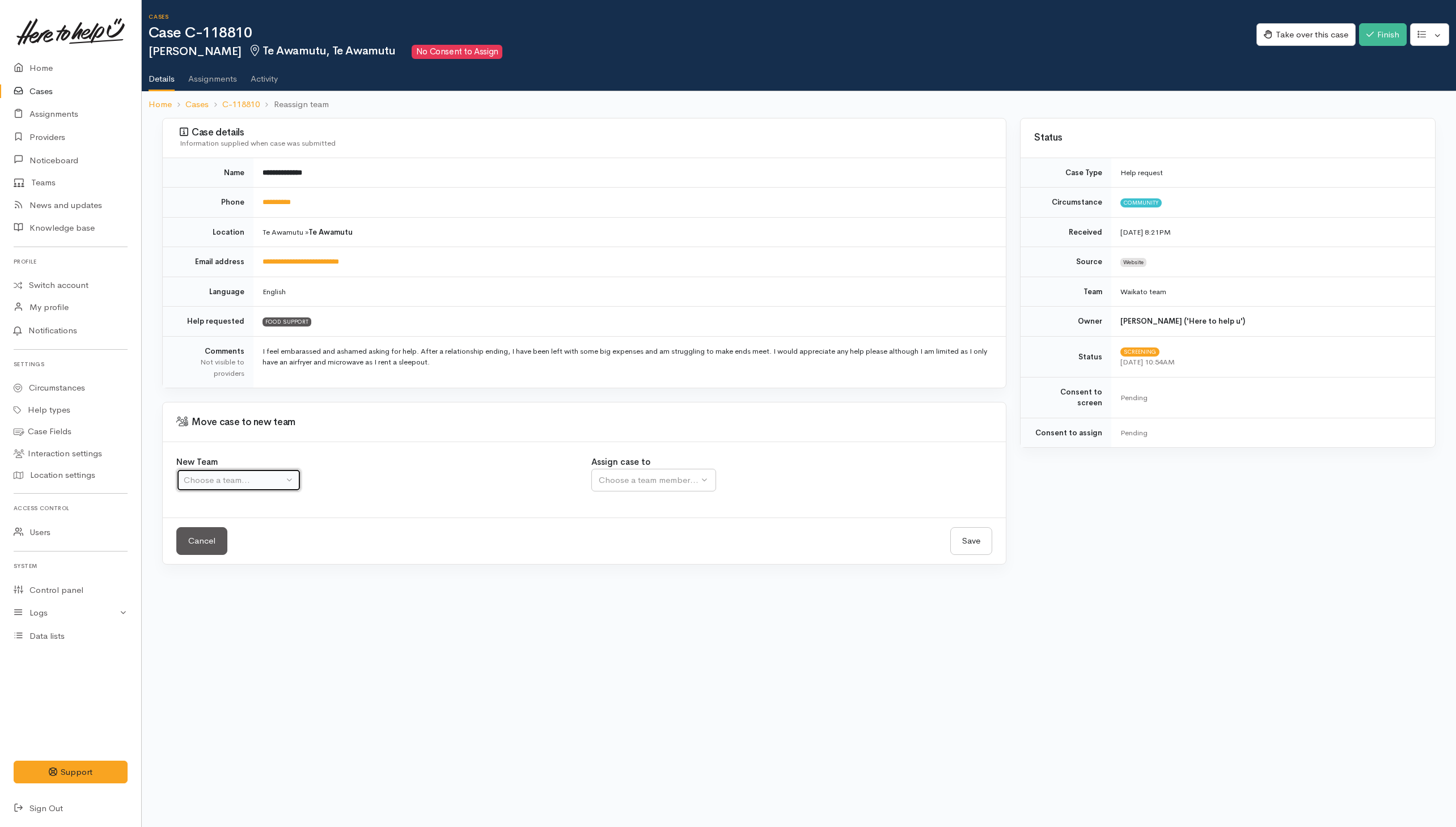
click at [259, 487] on div "Choose a team..." at bounding box center [233, 480] width 100 height 13
drag, startPoint x: 228, startPoint y: 532, endPoint x: 272, endPoint y: 538, distance: 44.4
click at [230, 533] on span "Waikato team" at bounding box center [216, 534] width 52 height 13
select select "1"
click at [691, 491] on button "Choose a team member..." at bounding box center [691, 480] width 198 height 23
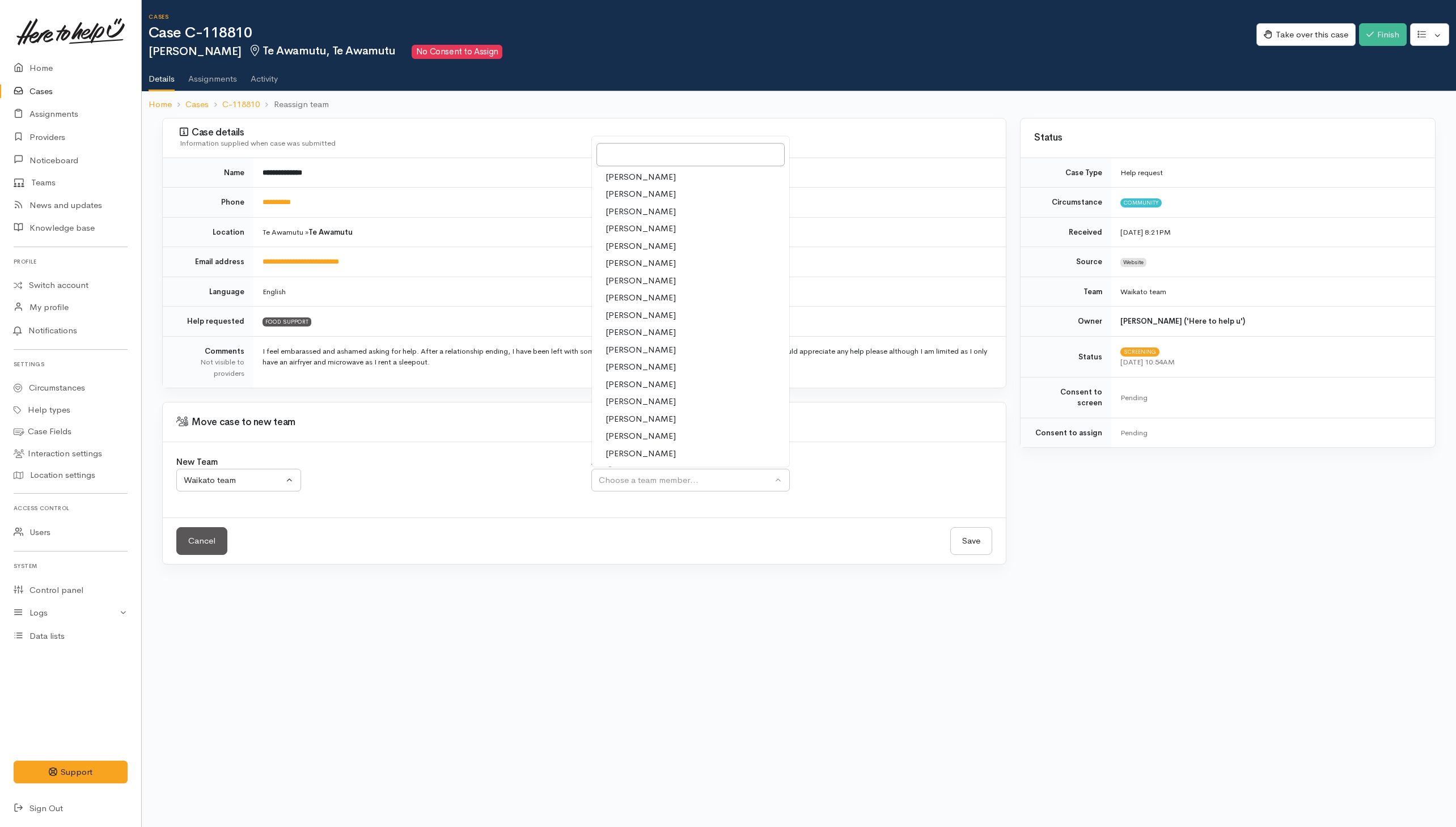
click at [630, 232] on span "[PERSON_NAME]" at bounding box center [640, 229] width 70 height 13
select select "1648"
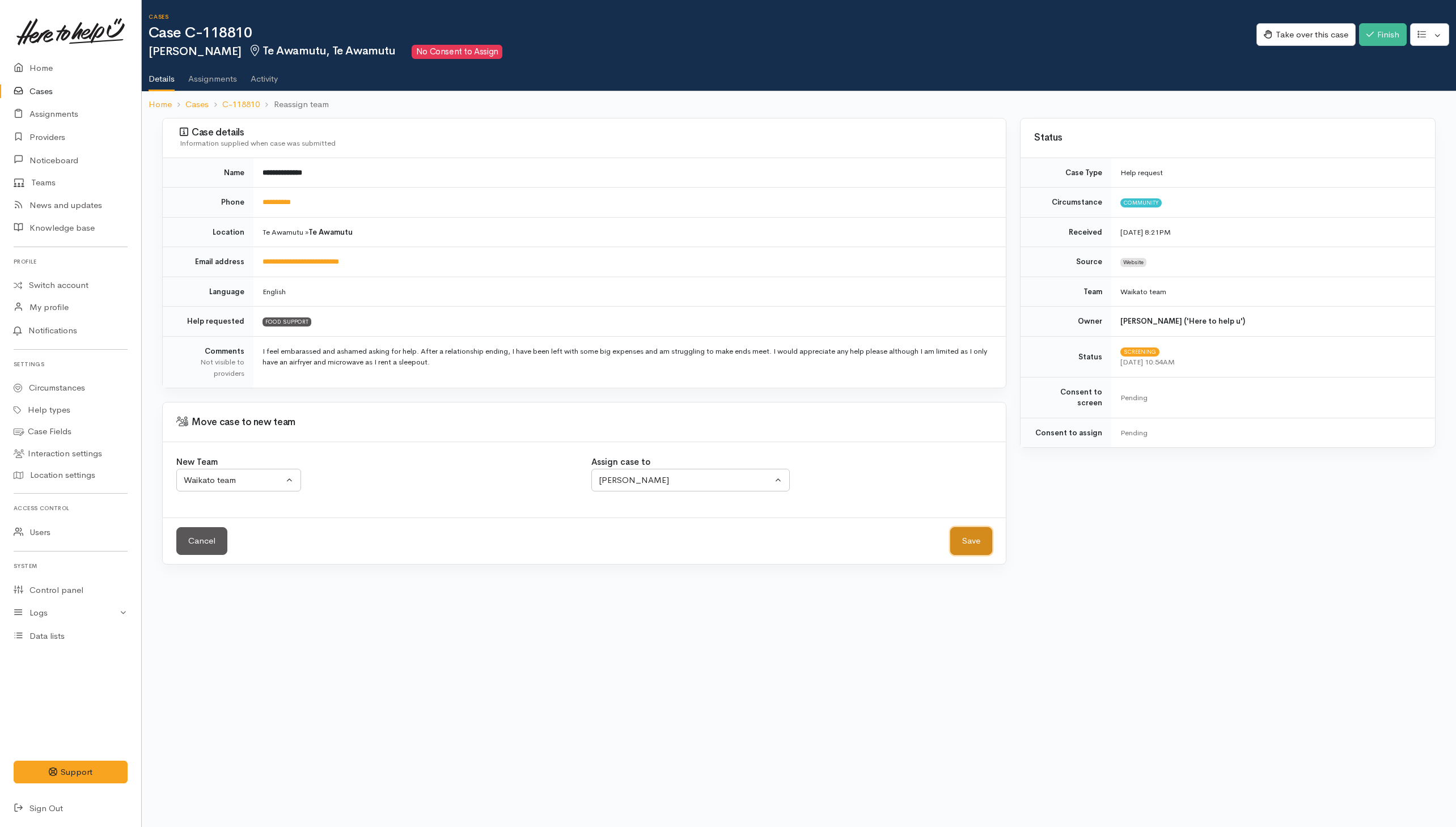
click at [973, 535] on button "Save" at bounding box center [971, 541] width 42 height 28
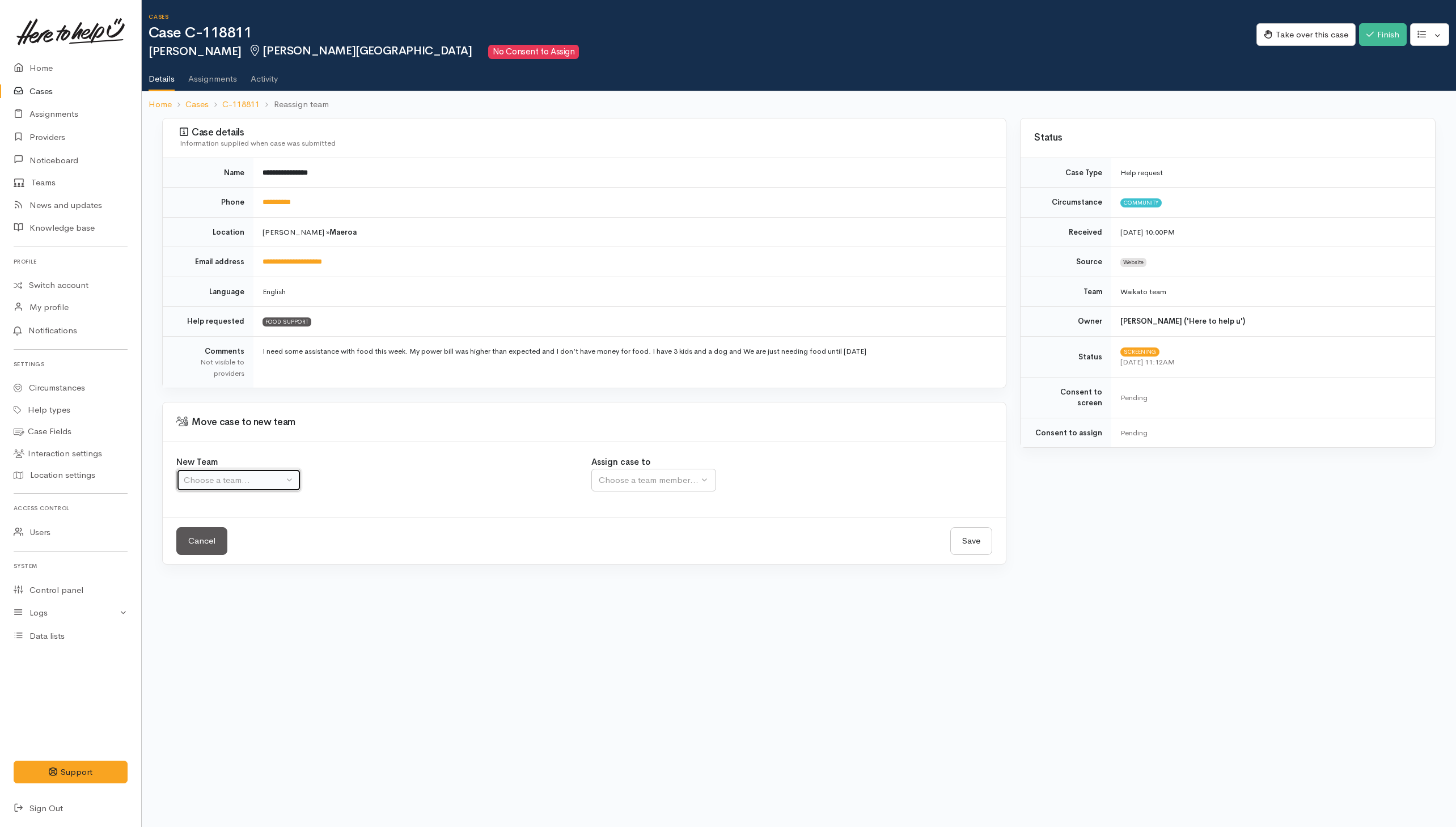
click at [261, 487] on div "Choose a team..." at bounding box center [233, 480] width 100 height 13
click at [252, 546] on link "Tokoroa" at bounding box center [278, 552] width 203 height 18
select select "2"
select select
click at [277, 474] on button "Tokoroa" at bounding box center [239, 480] width 125 height 23
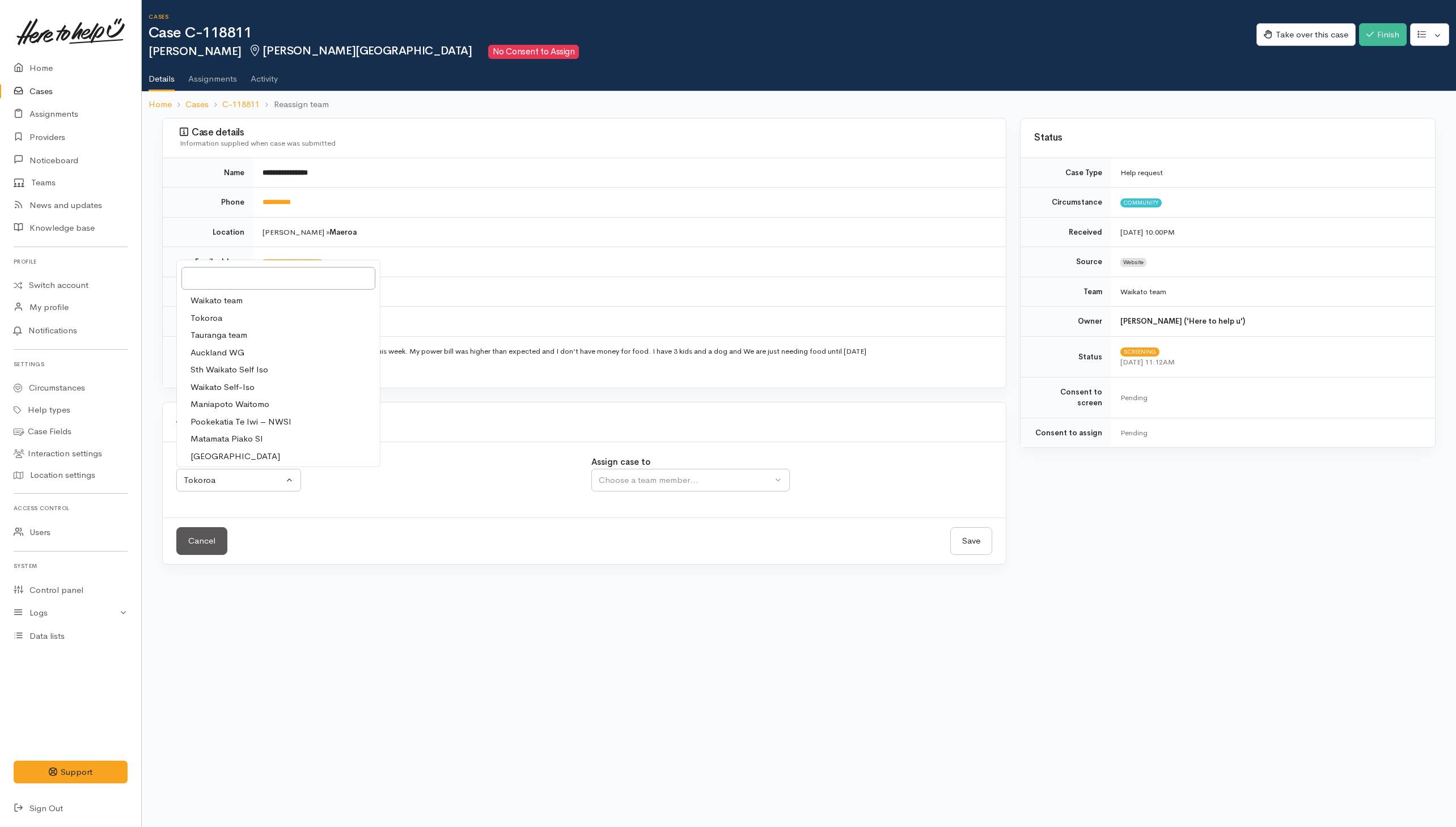
click at [197, 303] on span "Waikato team" at bounding box center [216, 300] width 52 height 13
select select "1"
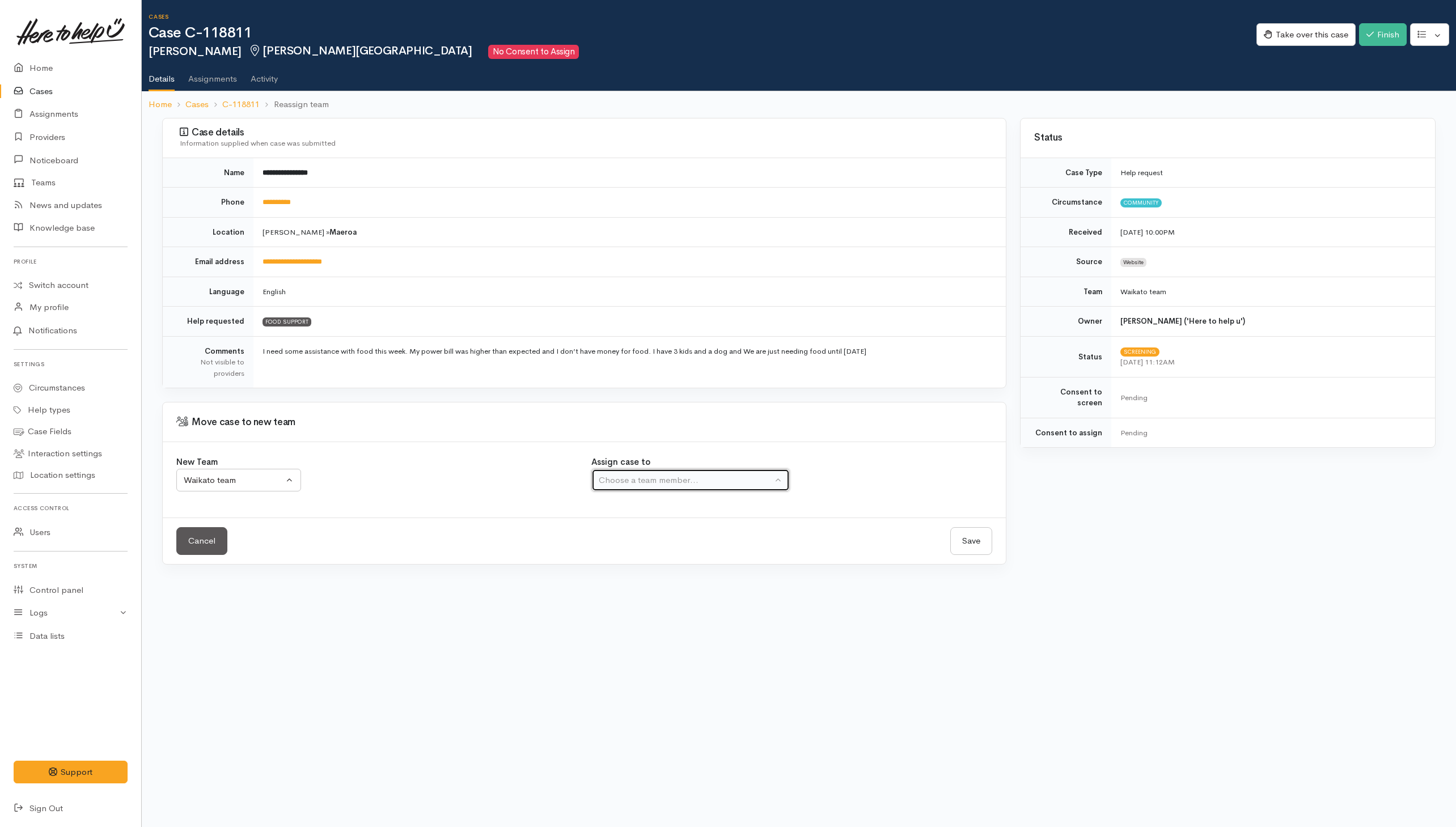
click at [645, 492] on button "Choose a team member..." at bounding box center [691, 480] width 198 height 23
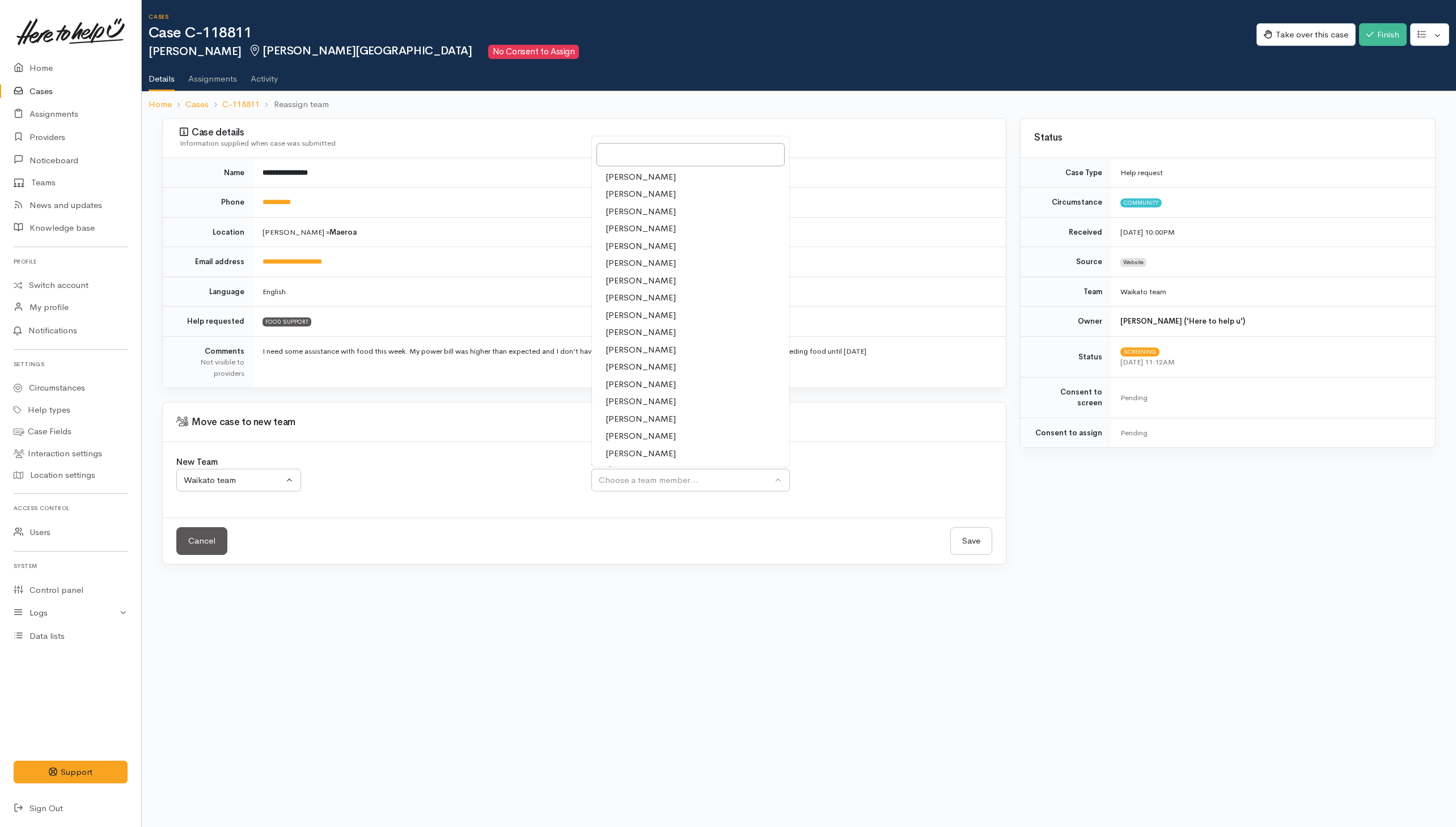
click at [629, 449] on link "[PERSON_NAME]" at bounding box center [691, 454] width 197 height 18
select select "1463"
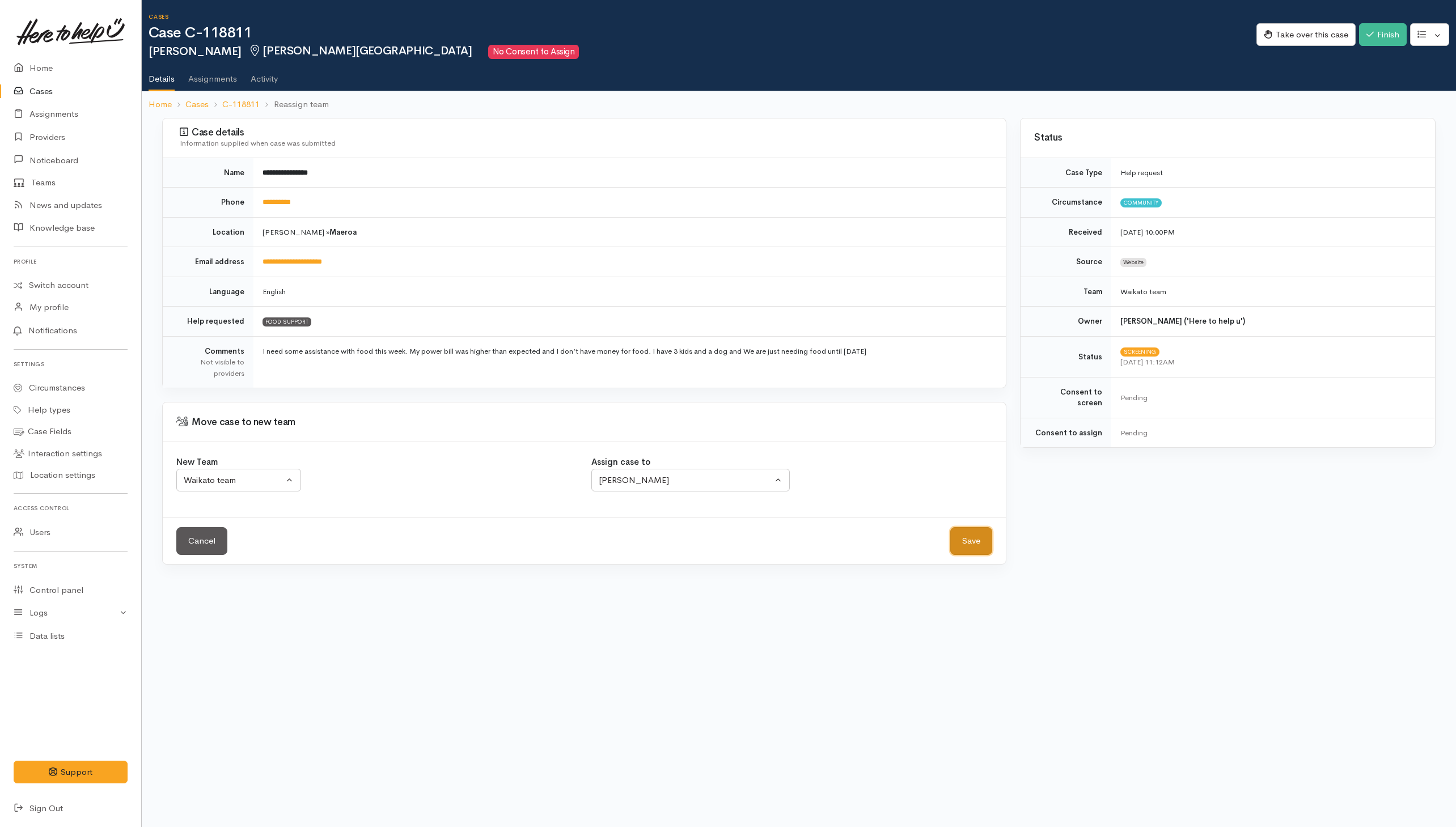
click at [967, 549] on button "Save" at bounding box center [971, 541] width 42 height 28
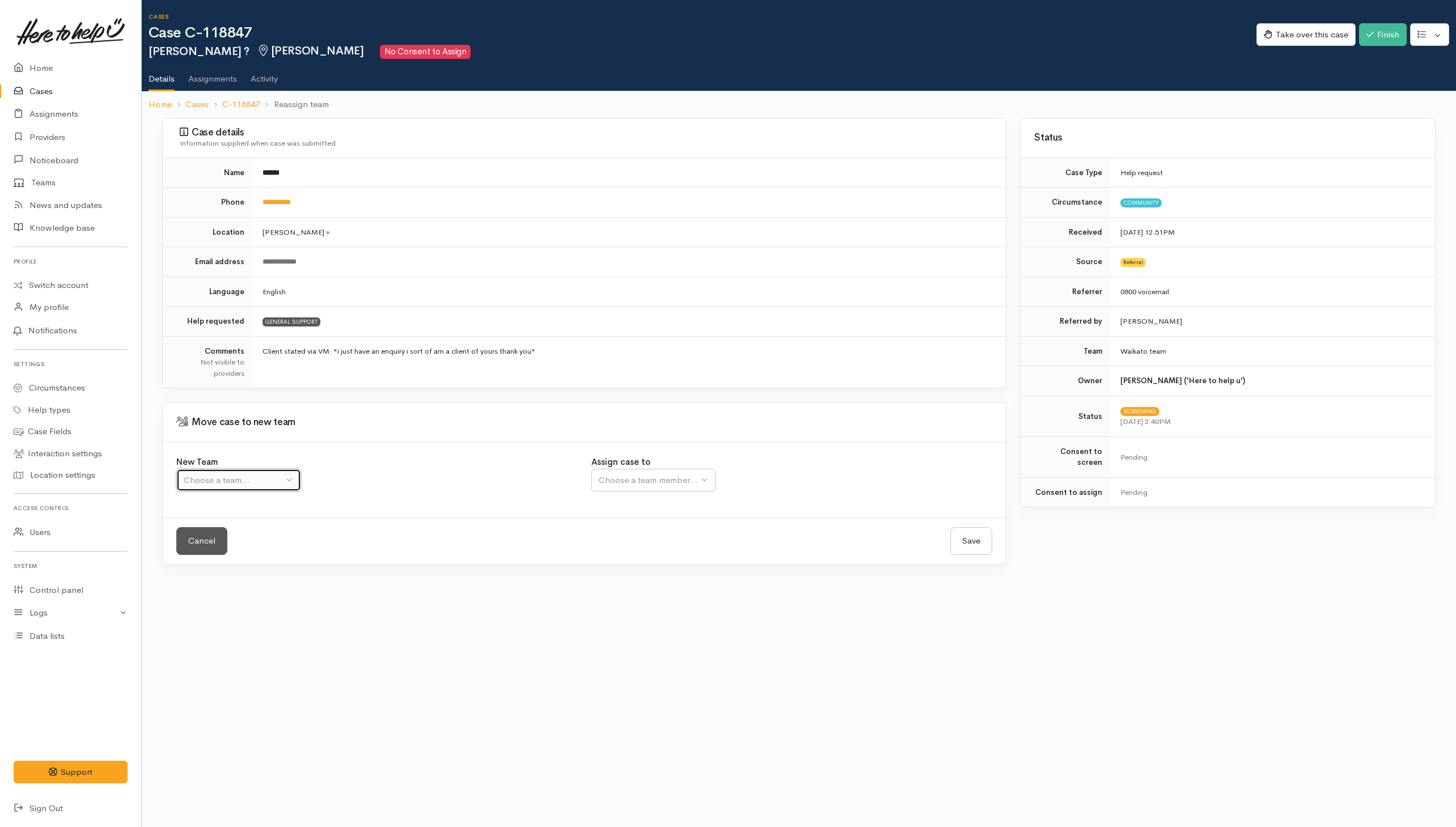
click at [278, 482] on div "Choose a team..." at bounding box center [233, 480] width 100 height 13
click at [242, 535] on span "Waikato team" at bounding box center [216, 534] width 52 height 13
select select "1"
click at [628, 485] on div "Choose a team member..." at bounding box center [685, 480] width 173 height 13
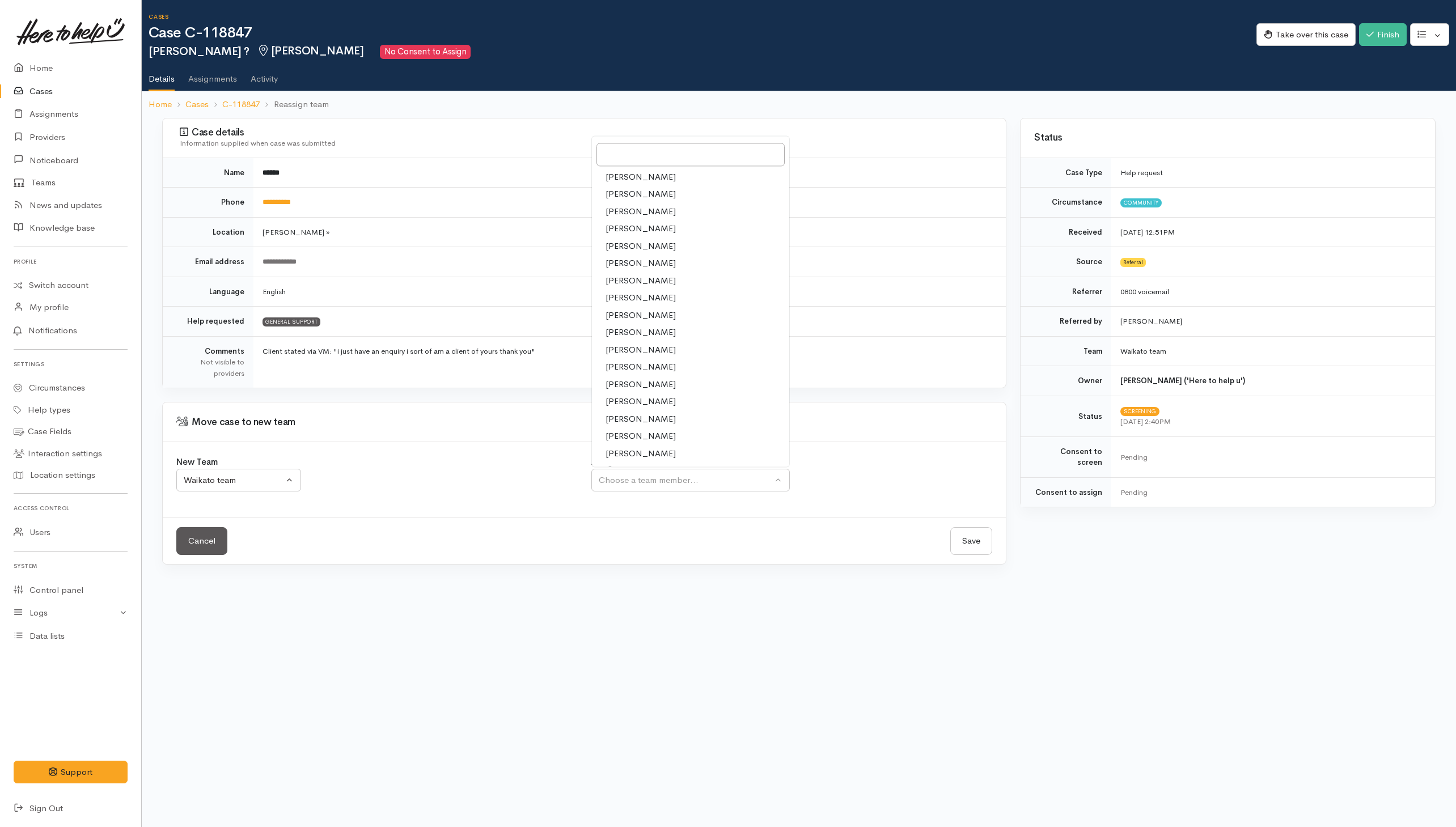
click at [621, 460] on span "Shirley Mackie" at bounding box center [640, 453] width 70 height 13
select select "1463"
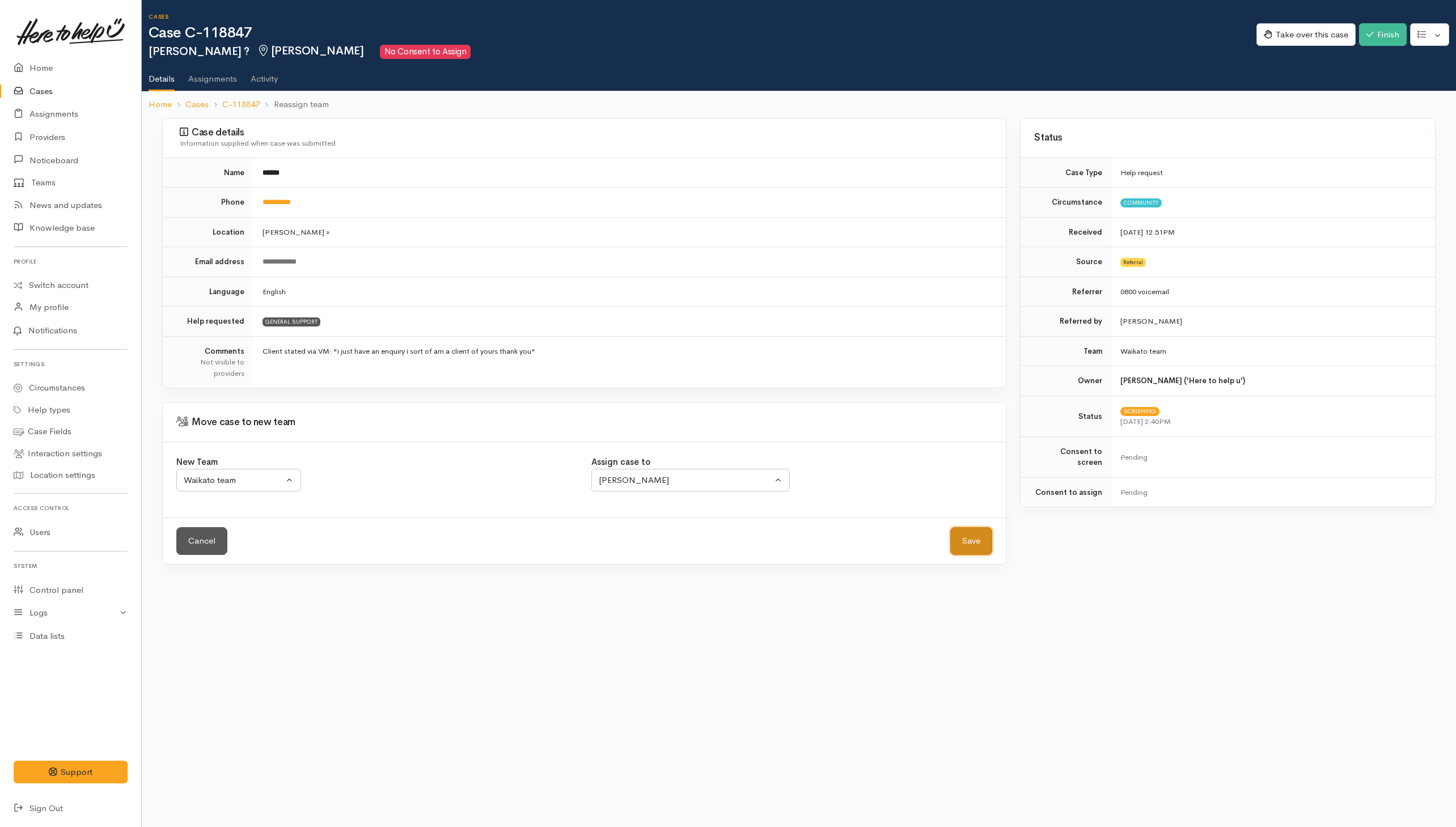
click at [980, 553] on button "Save" at bounding box center [971, 541] width 42 height 28
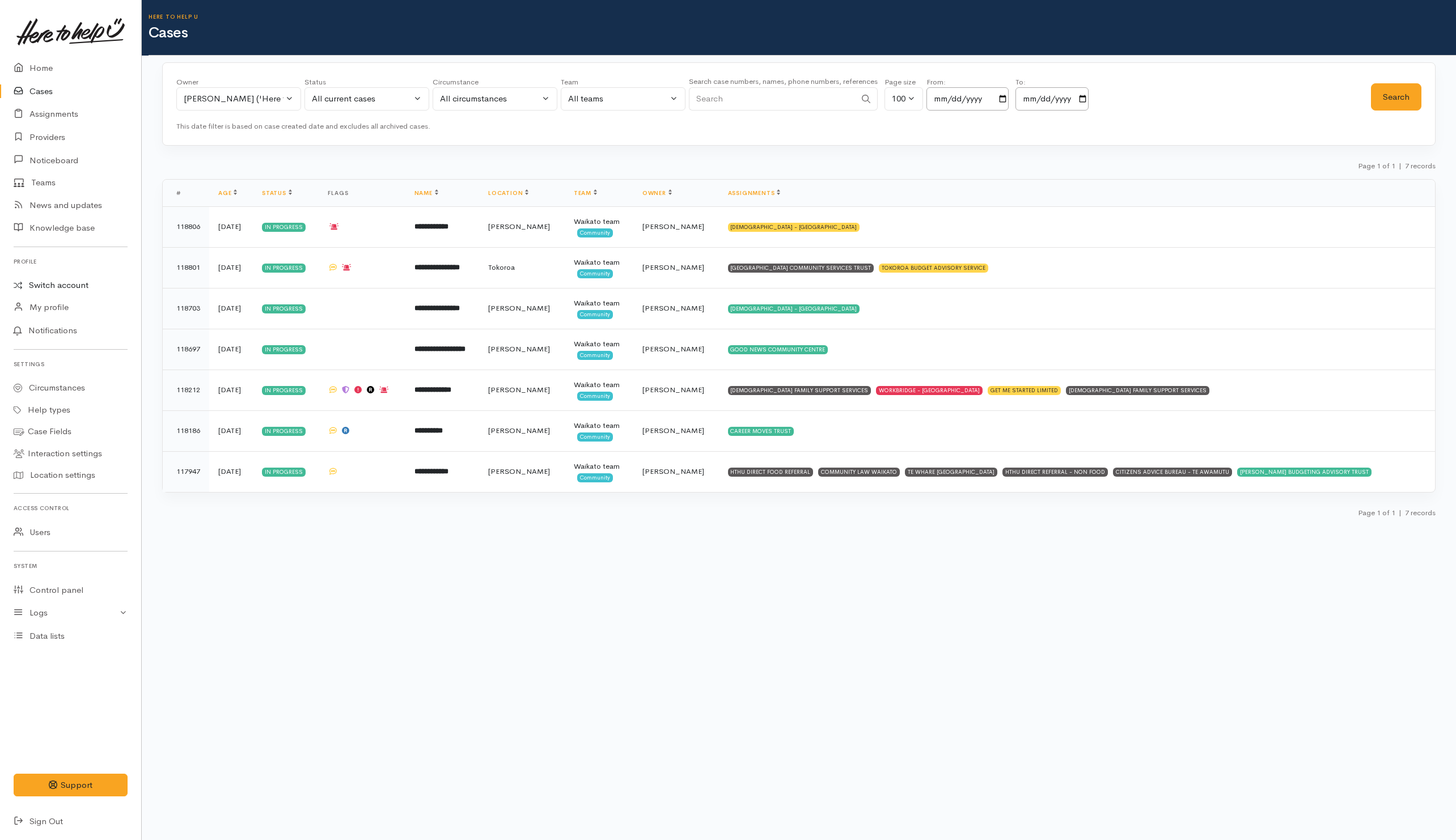
click at [52, 284] on link "Switch account" at bounding box center [71, 285] width 141 height 22
click at [844, 101] on input "Search" at bounding box center [772, 99] width 167 height 23
paste input "64204519521."
type input "64204519521."
click at [247, 94] on div "[PERSON_NAME] ('Here to help u')" at bounding box center [233, 99] width 100 height 13
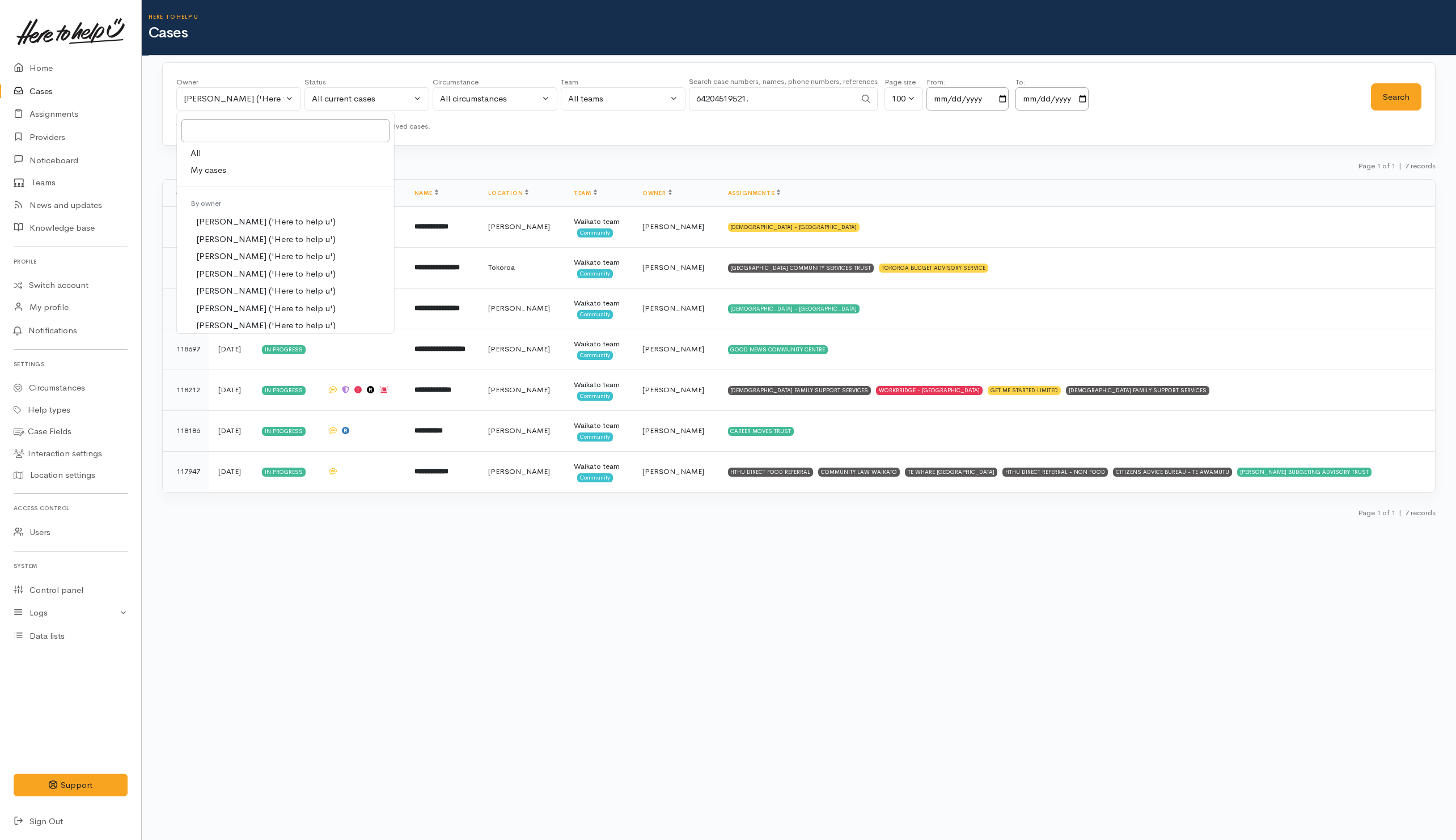
click at [199, 154] on span "All" at bounding box center [195, 153] width 10 height 13
select select "-1"
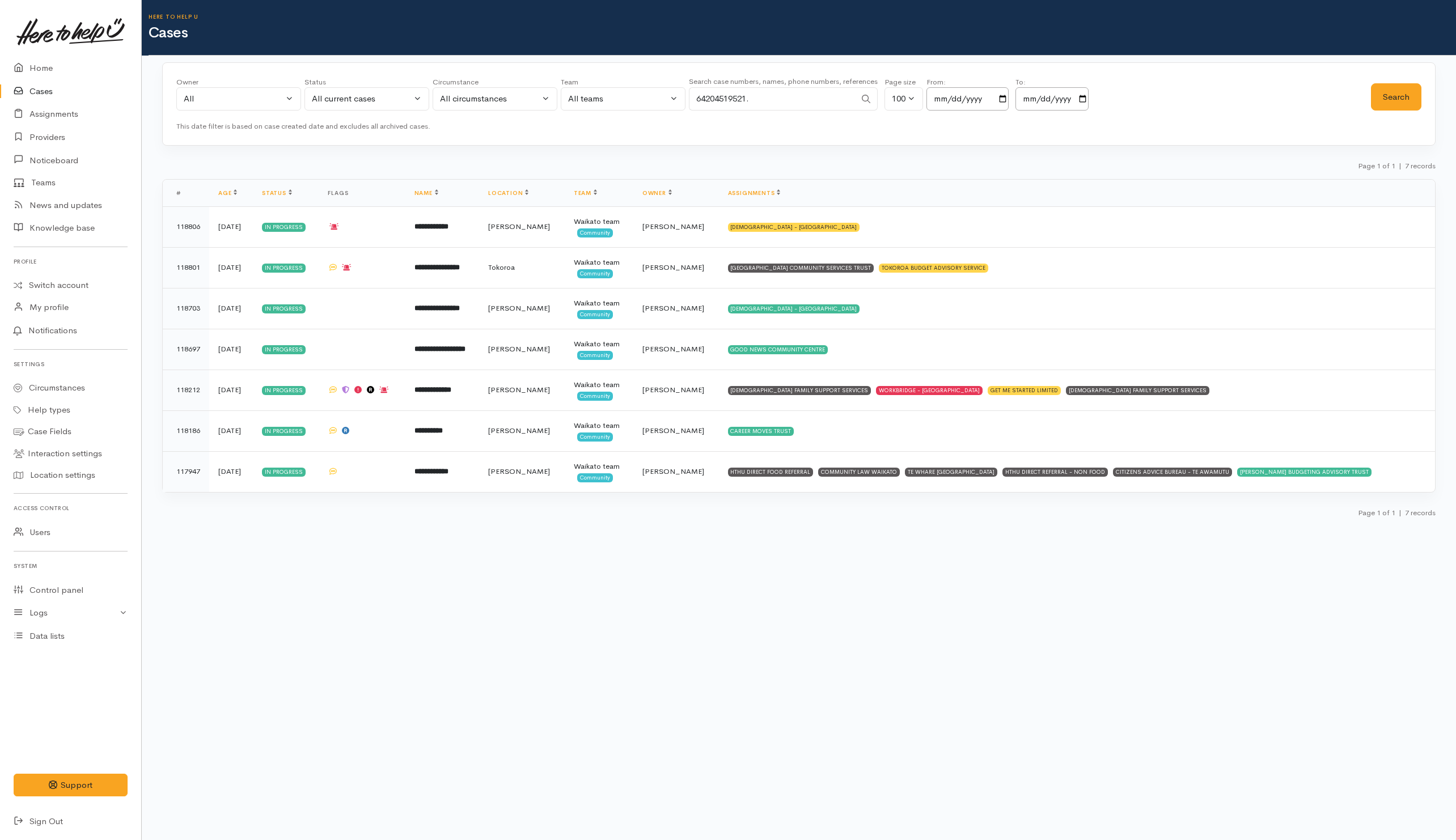
click at [767, 99] on input "64204519521." at bounding box center [772, 99] width 167 height 23
drag, startPoint x: 708, startPoint y: 99, endPoint x: 677, endPoint y: 90, distance: 32.3
click at [677, 90] on div "Owner All My cases Aandrea Murray ('Here to help u') Akash Prakash ('Here to he…" at bounding box center [774, 97] width 1195 height 41
type input "204519521"
drag, startPoint x: 1393, startPoint y: 97, endPoint x: 1398, endPoint y: 101, distance: 6.4
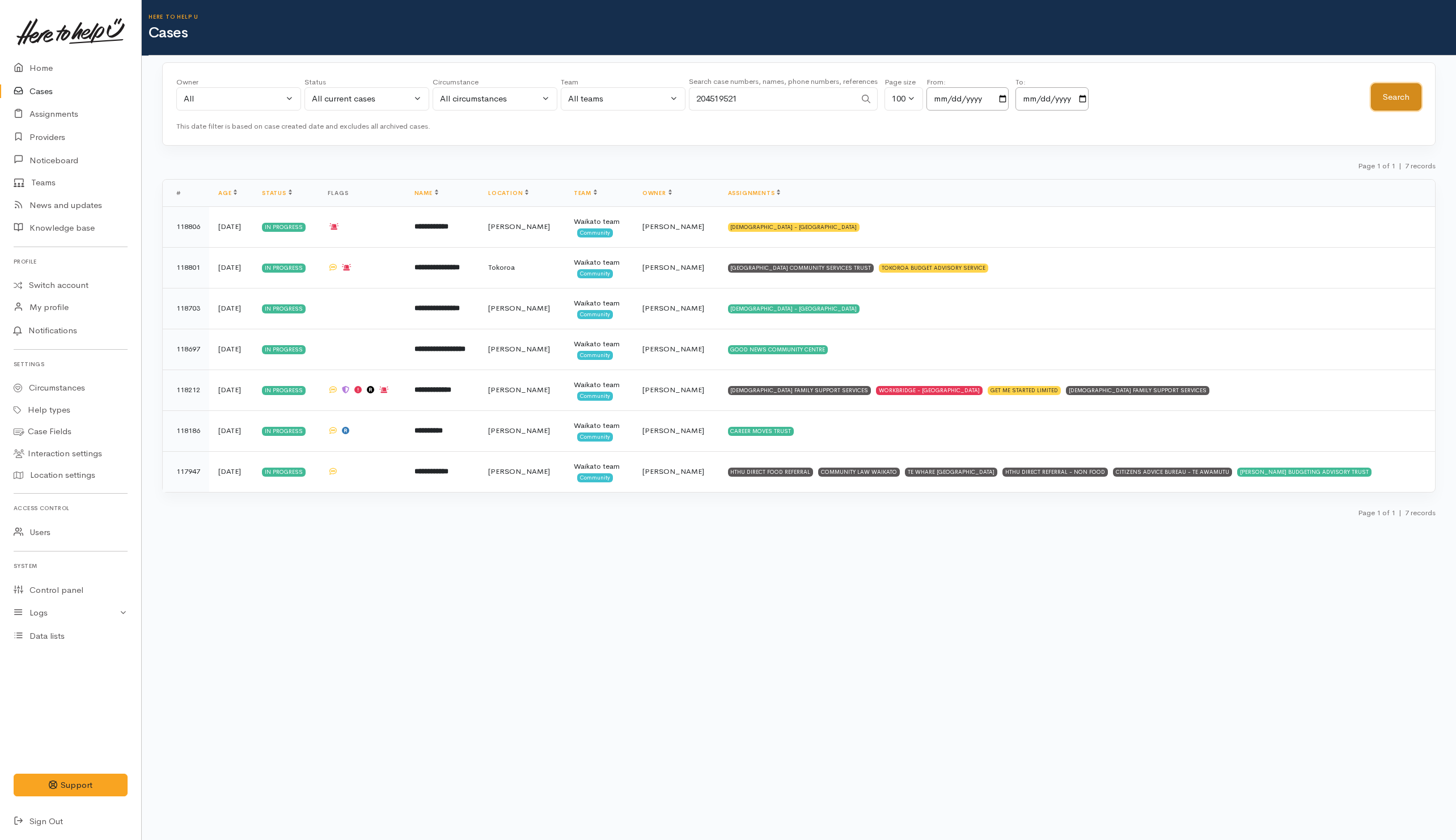
click at [1395, 97] on button "Search" at bounding box center [1396, 97] width 50 height 28
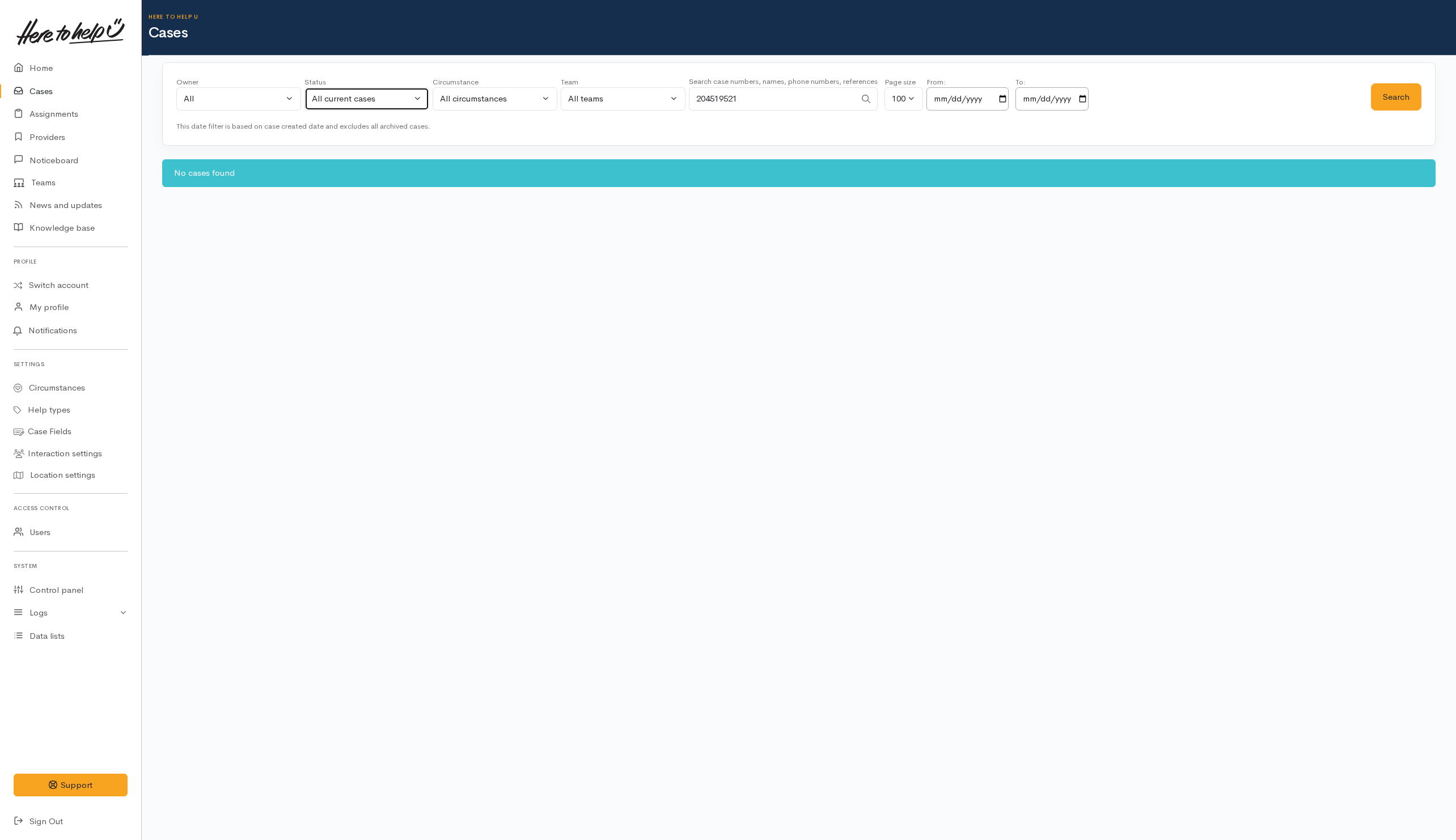
click at [405, 101] on div "All current cases" at bounding box center [362, 99] width 100 height 13
drag, startPoint x: 329, startPoint y: 303, endPoint x: 814, endPoint y: 199, distance: 496.0
click at [330, 303] on link "All" at bounding box center [367, 309] width 124 height 18
select select "All"
click at [1401, 101] on button "Search" at bounding box center [1396, 97] width 50 height 28
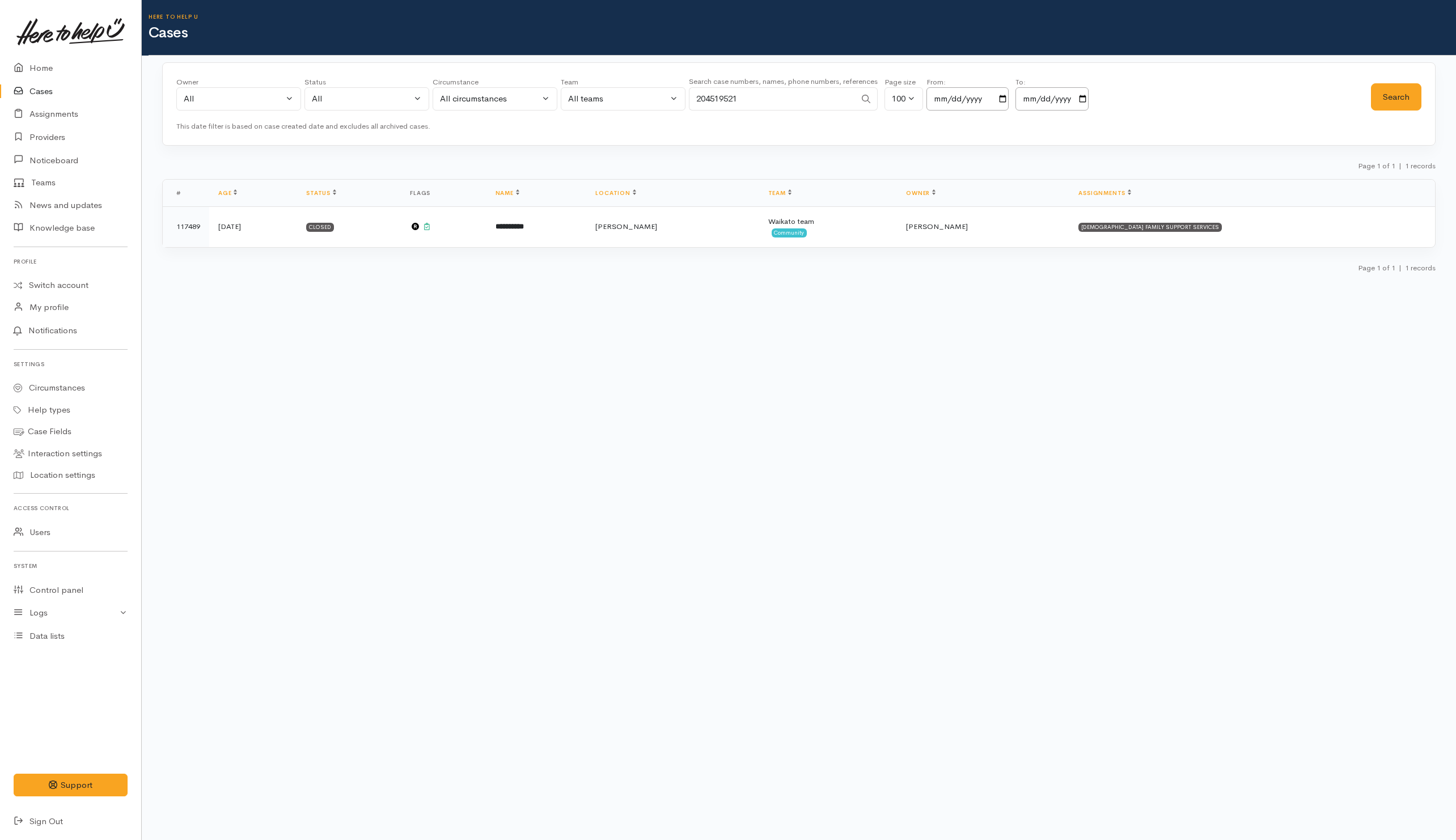
click at [181, 325] on body "Support Feedback I've got something to say" at bounding box center [728, 420] width 1456 height 840
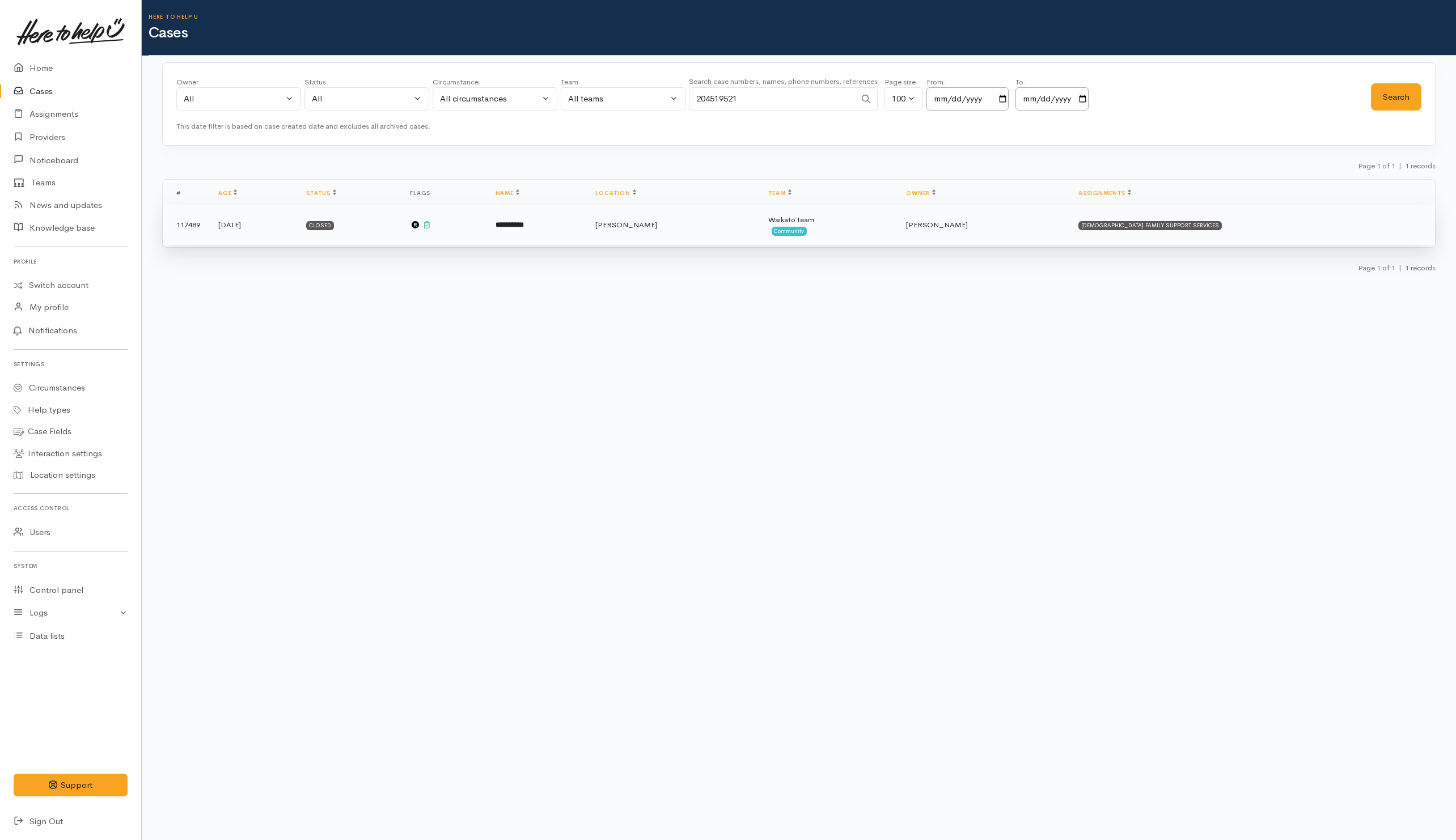
click at [587, 239] on td "**********" at bounding box center [537, 225] width 101 height 41
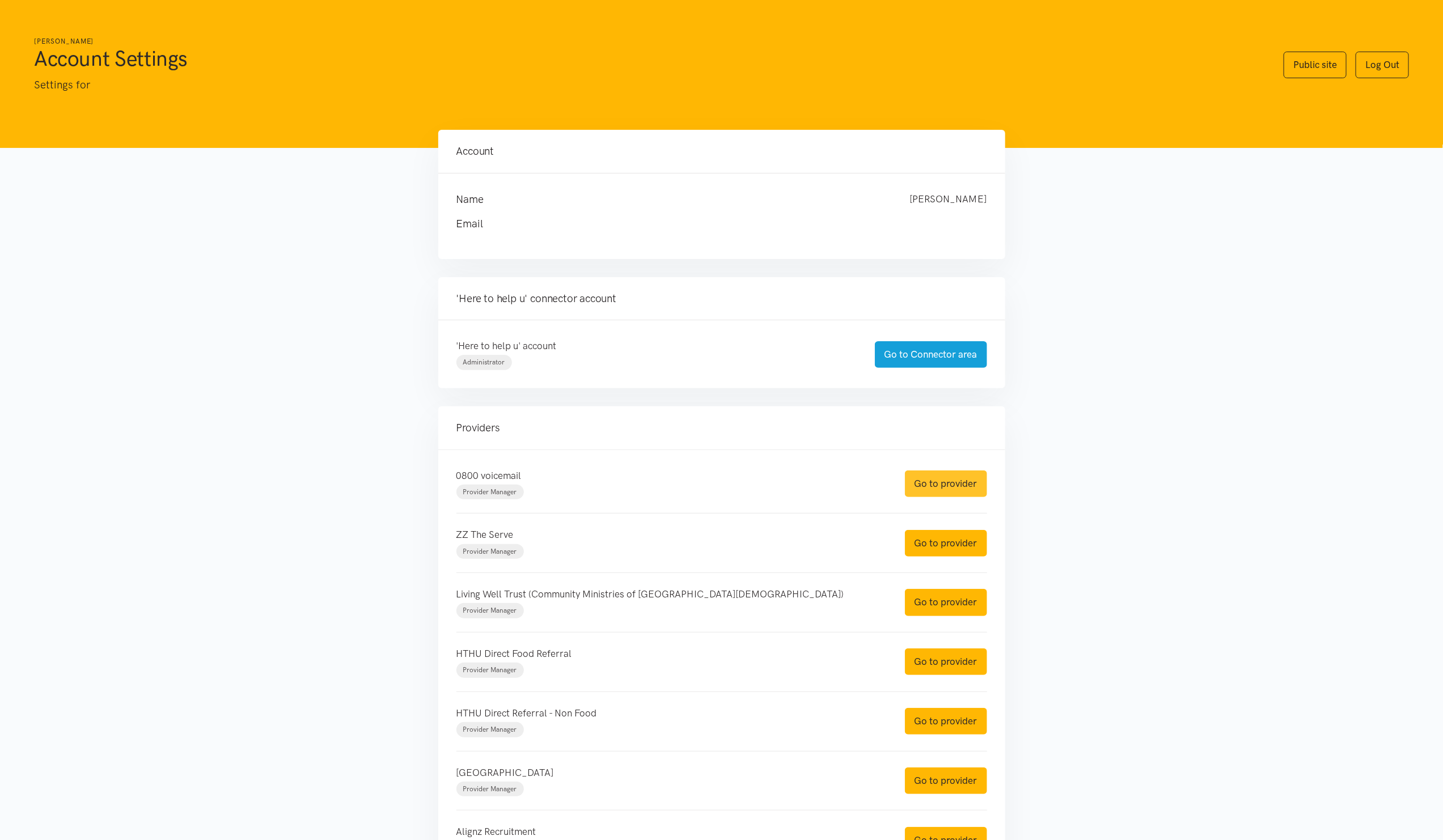
click at [926, 485] on link "Go to provider" at bounding box center [946, 483] width 82 height 27
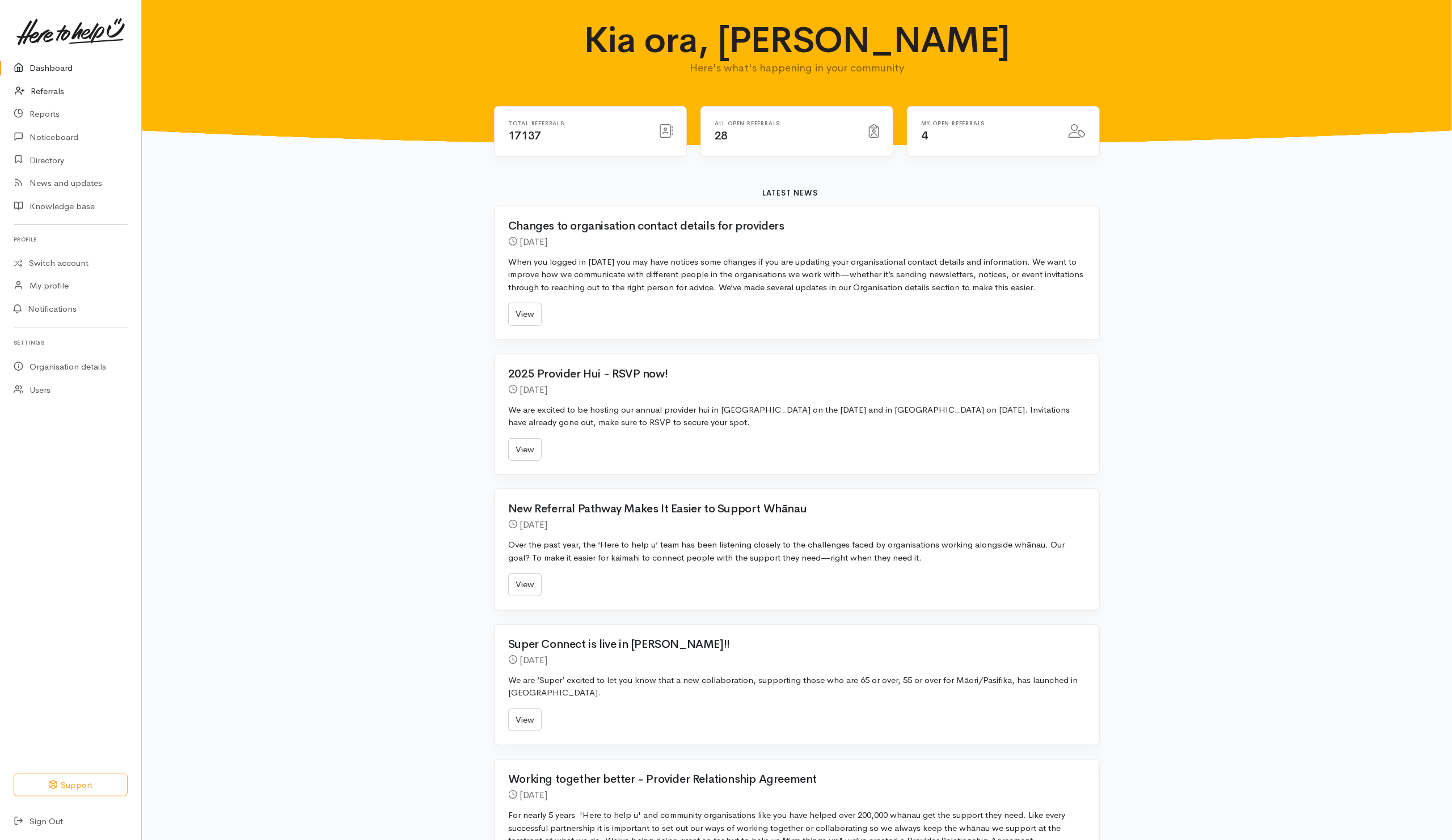
click at [52, 86] on link "Referrals" at bounding box center [71, 92] width 141 height 23
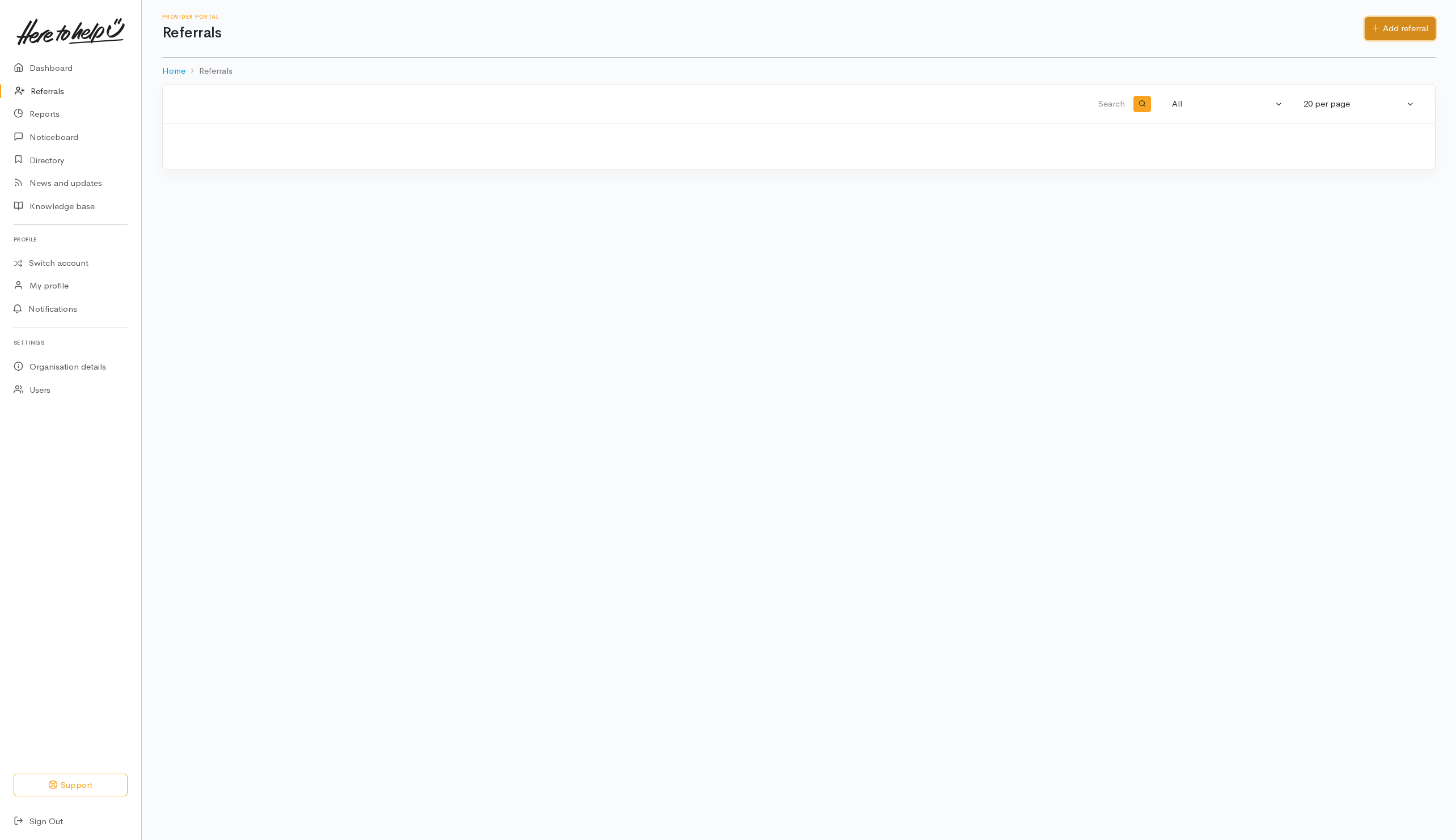
click at [1414, 36] on link "Add referral" at bounding box center [1400, 29] width 71 height 23
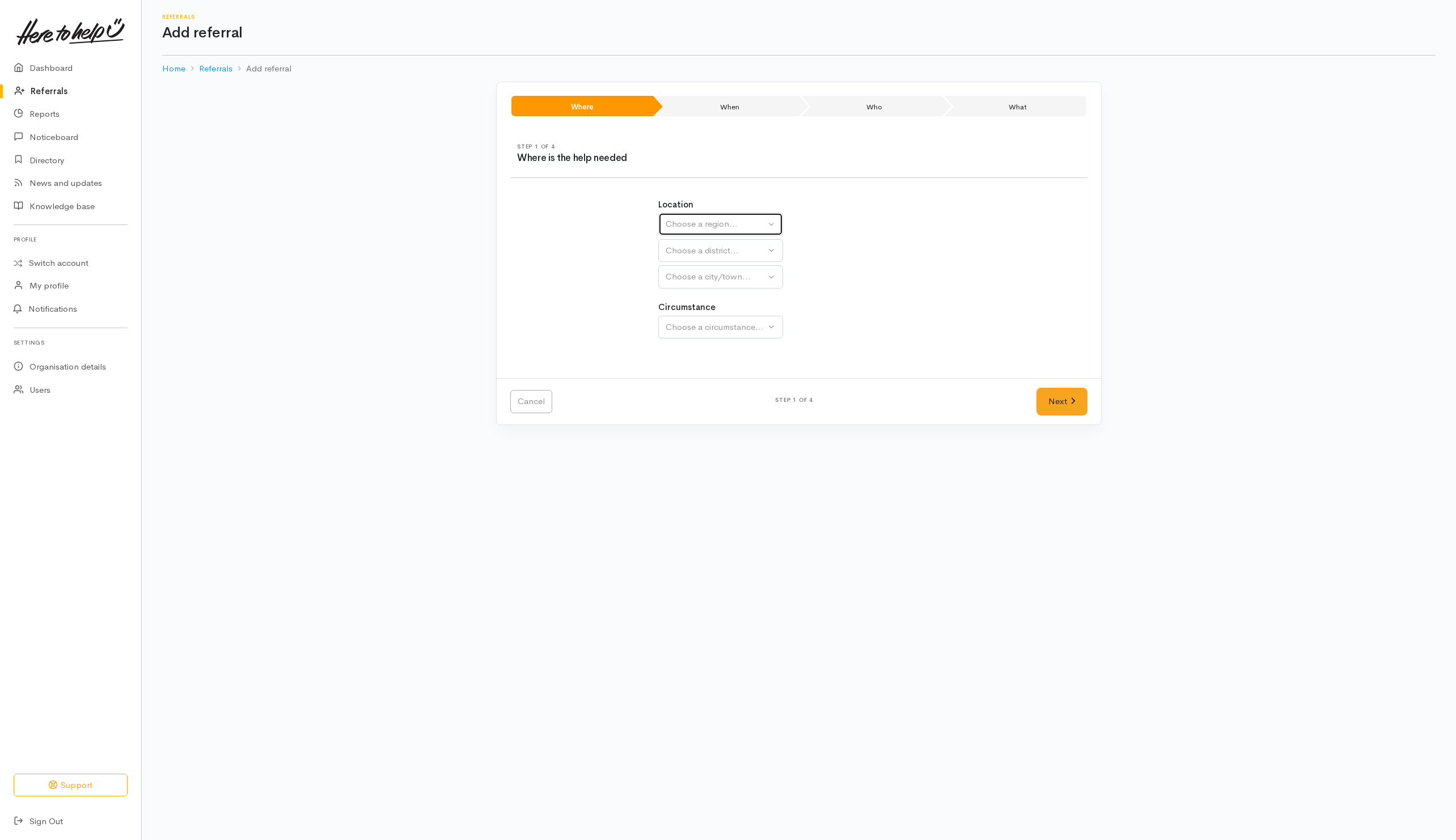
click at [705, 221] on div "Choose a region..." at bounding box center [715, 224] width 100 height 13
click at [695, 292] on span "Waikato" at bounding box center [717, 295] width 90 height 13
select select "3"
select select
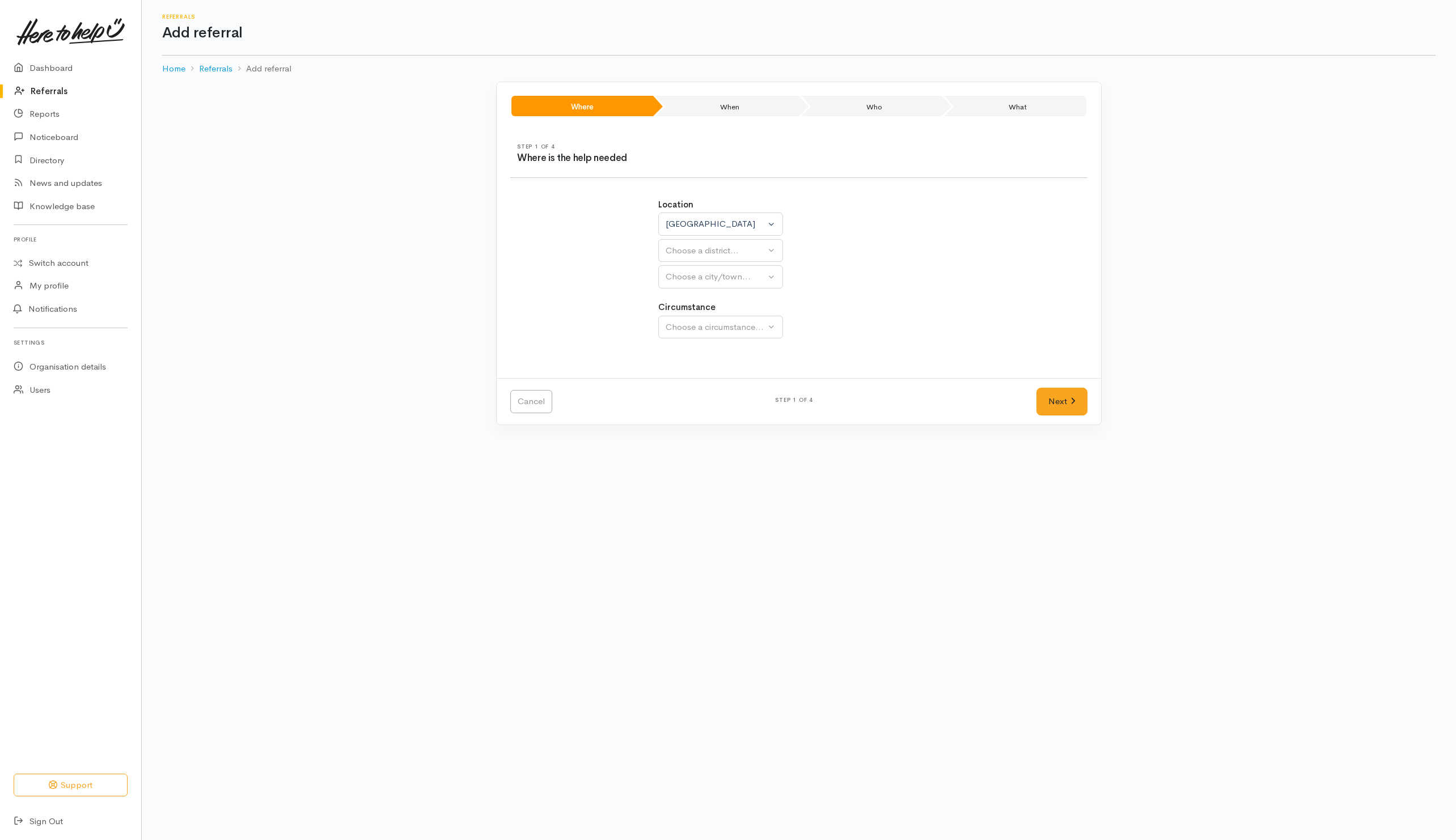
select select
click at [696, 354] on span "[PERSON_NAME]" at bounding box center [707, 357] width 70 height 13
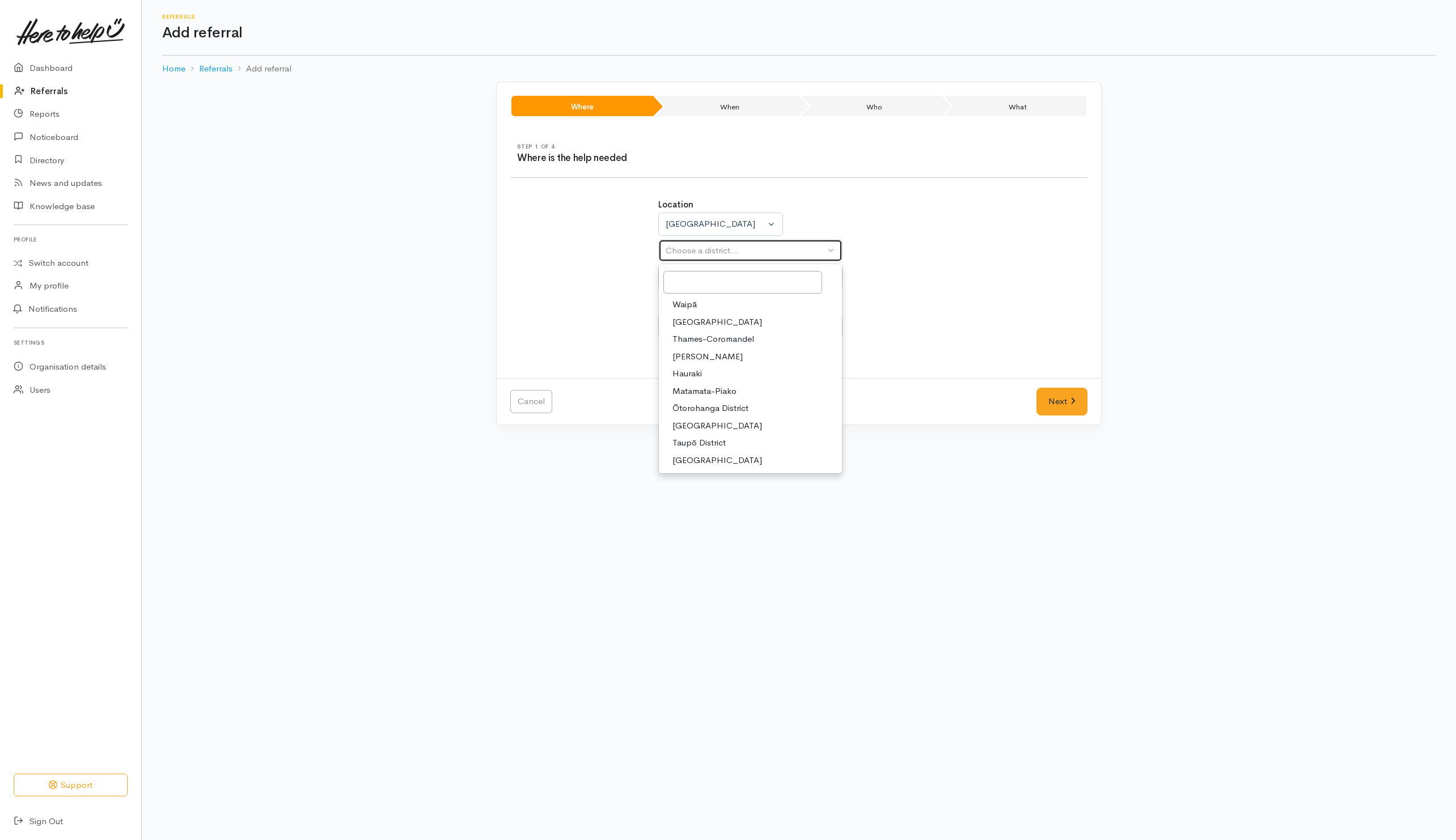
select select "4"
select select
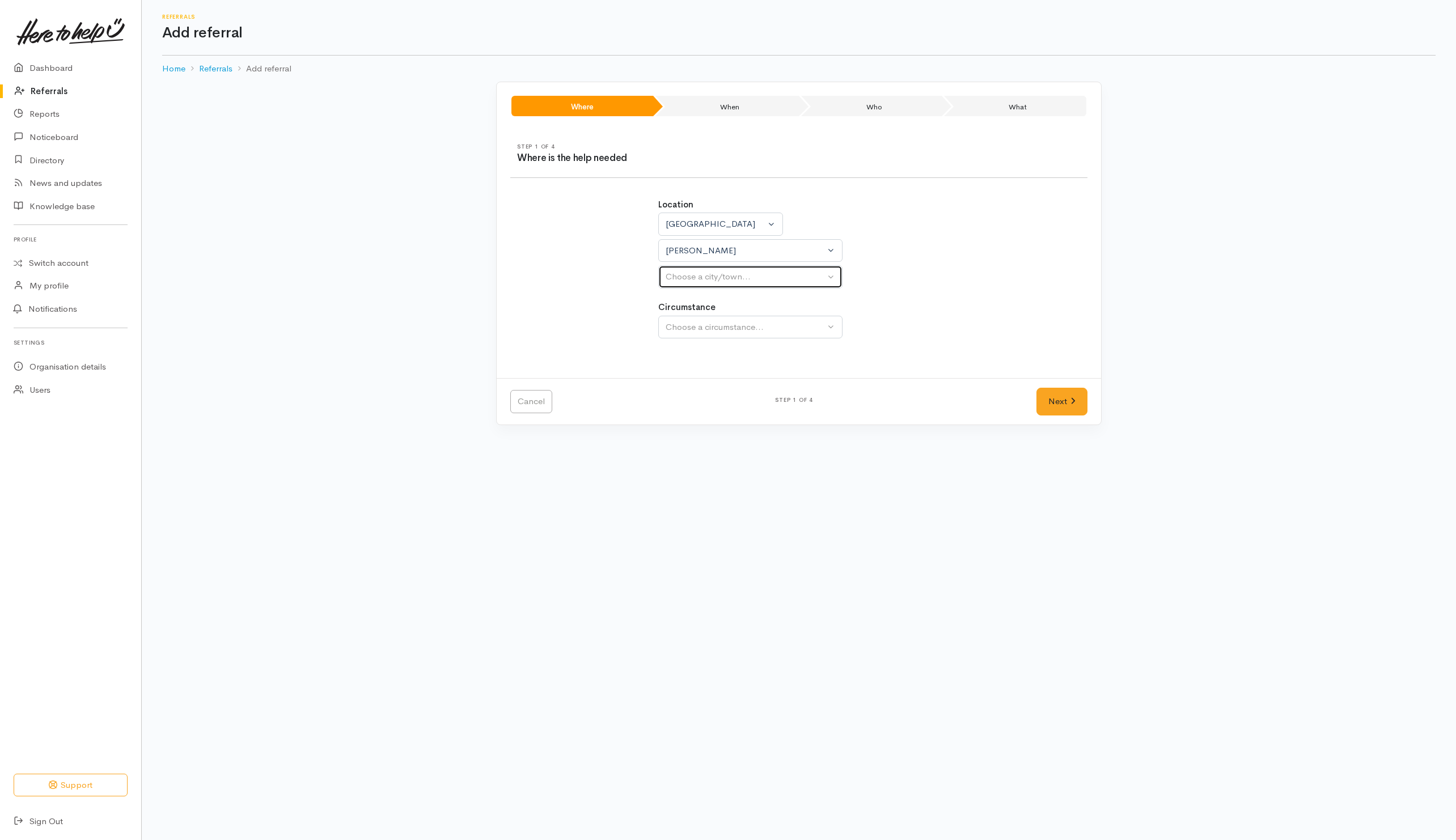
click at [714, 275] on div "Choose a city/town..." at bounding box center [745, 277] width 159 height 13
click at [708, 334] on link "[PERSON_NAME]" at bounding box center [750, 332] width 183 height 18
select select "1"
click at [708, 330] on div "Choose a circumstance..." at bounding box center [745, 327] width 159 height 13
click at [696, 386] on span "Community" at bounding box center [693, 381] width 43 height 13
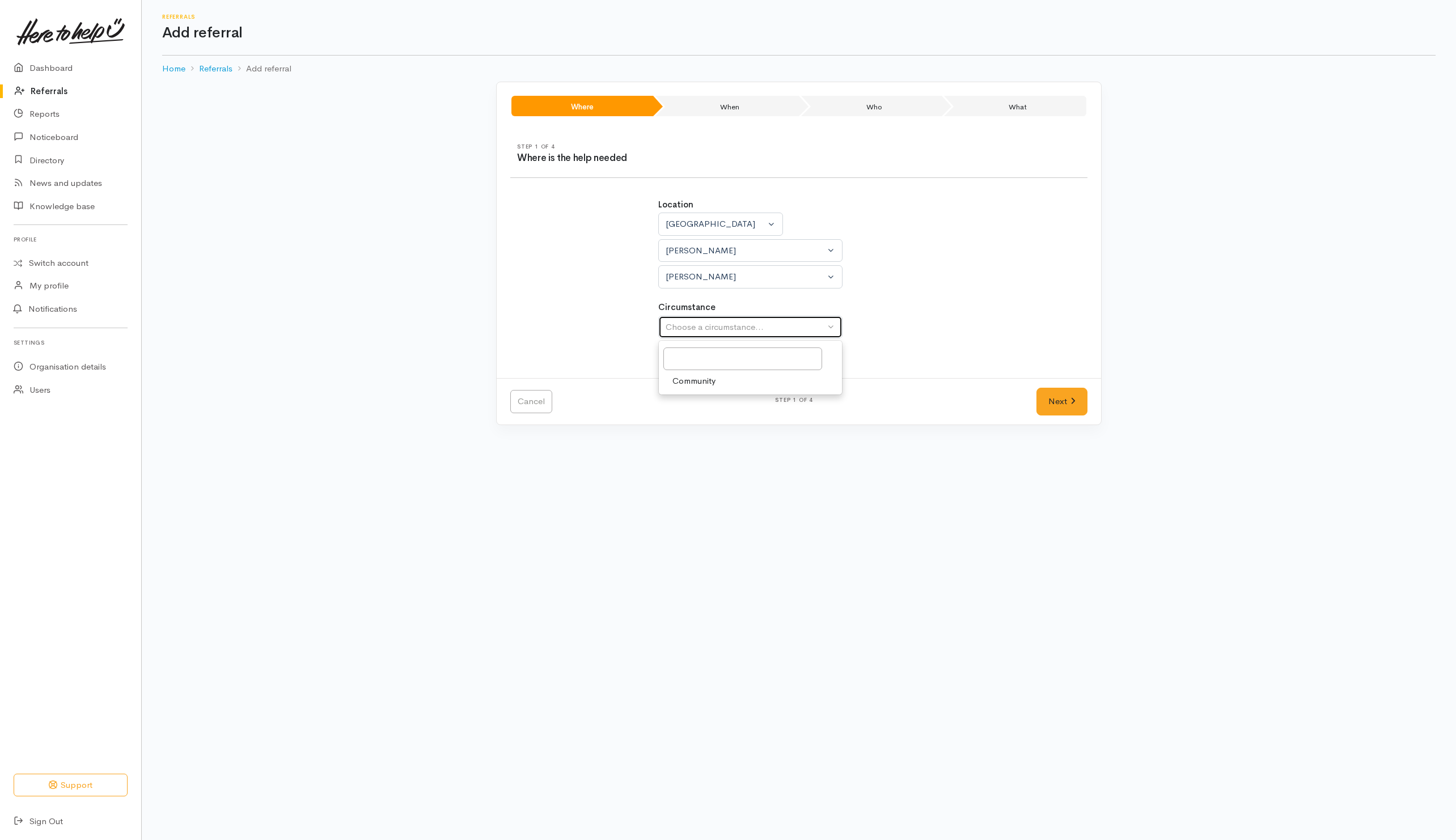
select select "2"
click at [1063, 406] on link "Next" at bounding box center [1062, 402] width 51 height 28
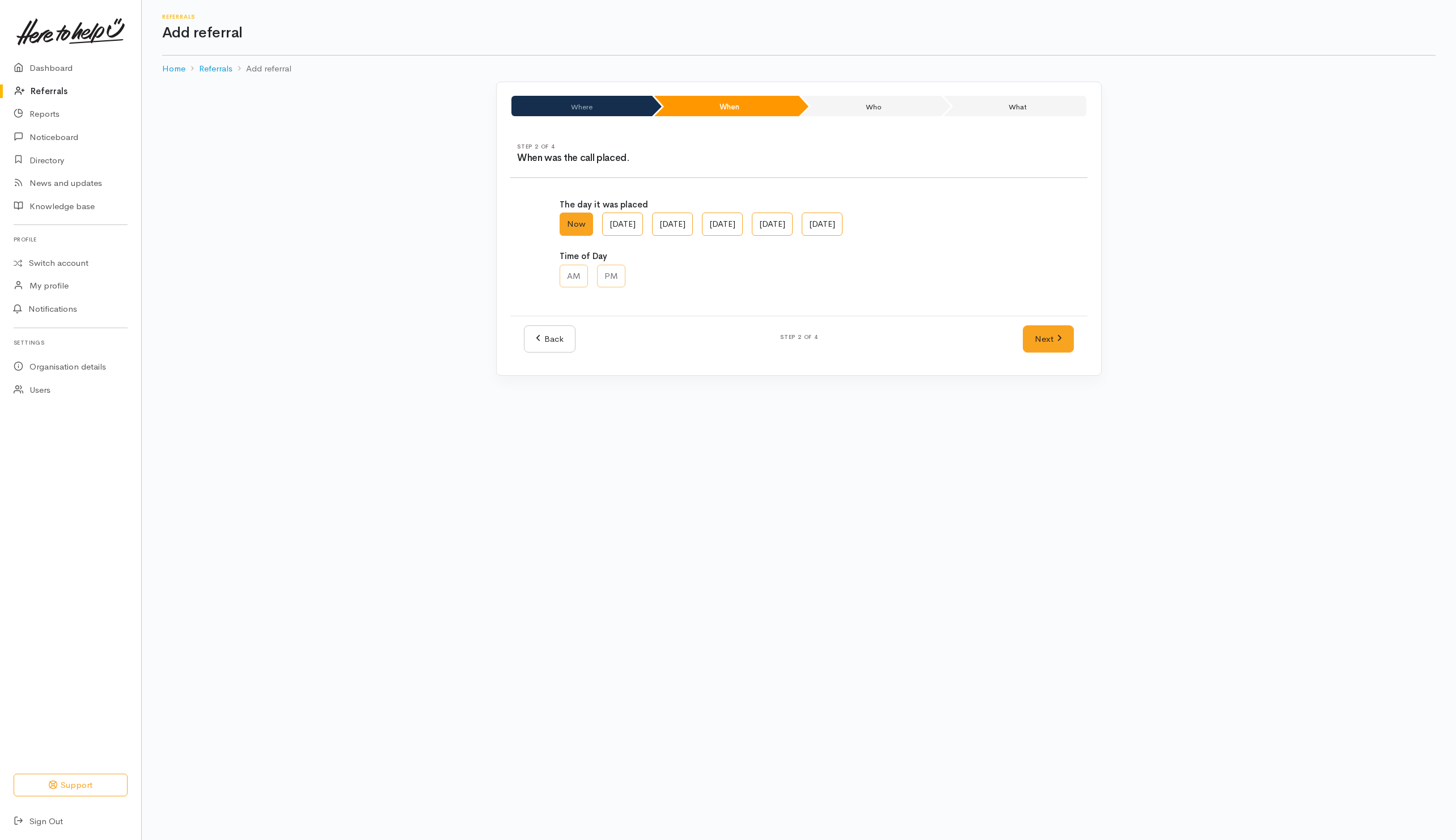
click at [640, 247] on div "The day it was placed Now Sun, Oct 12 Sat, Oct 11 Fri, Oct 10 Thu, Oct 09 Wed, …" at bounding box center [799, 250] width 492 height 131
click at [616, 251] on div "The day it was placed Now Sun, Oct 12 Sat, Oct 11 Fri, Oct 10 Thu, Oct 09 Wed, …" at bounding box center [799, 250] width 492 height 131
click at [743, 224] on label "Fri, Oct 10" at bounding box center [723, 224] width 41 height 23
click at [710, 220] on AM "Fri, Oct 10" at bounding box center [706, 216] width 7 height 7
radio AM "true"
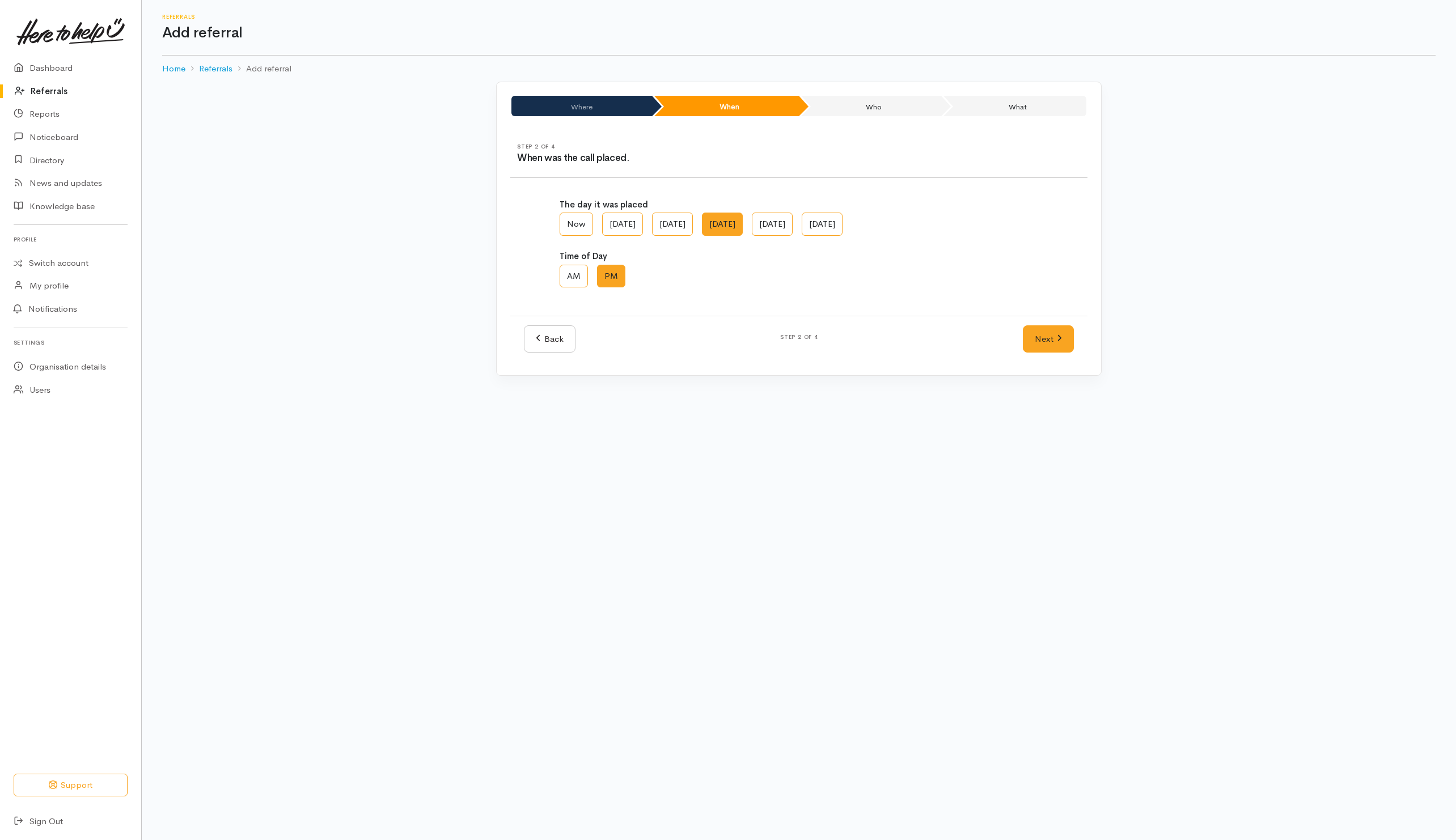
click at [609, 277] on label "PM" at bounding box center [611, 277] width 29 height 23
click at [604, 272] on input "PM" at bounding box center [600, 268] width 7 height 7
radio input "true"
click at [1045, 337] on link "Next" at bounding box center [1048, 339] width 51 height 28
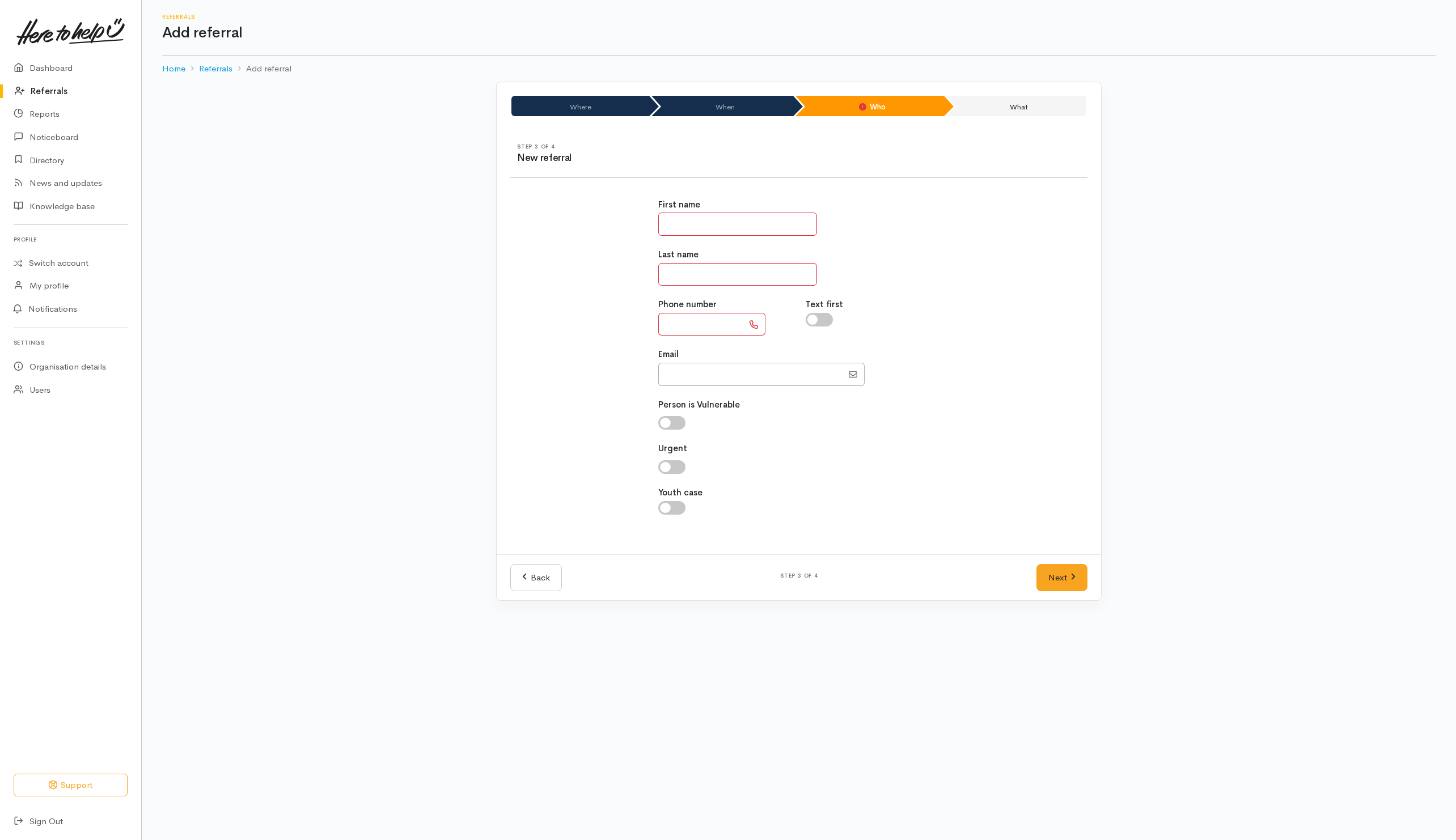
click at [716, 221] on input "text" at bounding box center [738, 224] width 159 height 23
click at [759, 245] on div "First name **** Last name Phone number Text first Email" at bounding box center [799, 363] width 296 height 356
drag, startPoint x: 740, startPoint y: 221, endPoint x: 619, endPoint y: 228, distance: 121.2
click at [619, 228] on div "First name **** Last name Phone number Text first Email" at bounding box center [799, 363] width 591 height 356
type input "**"
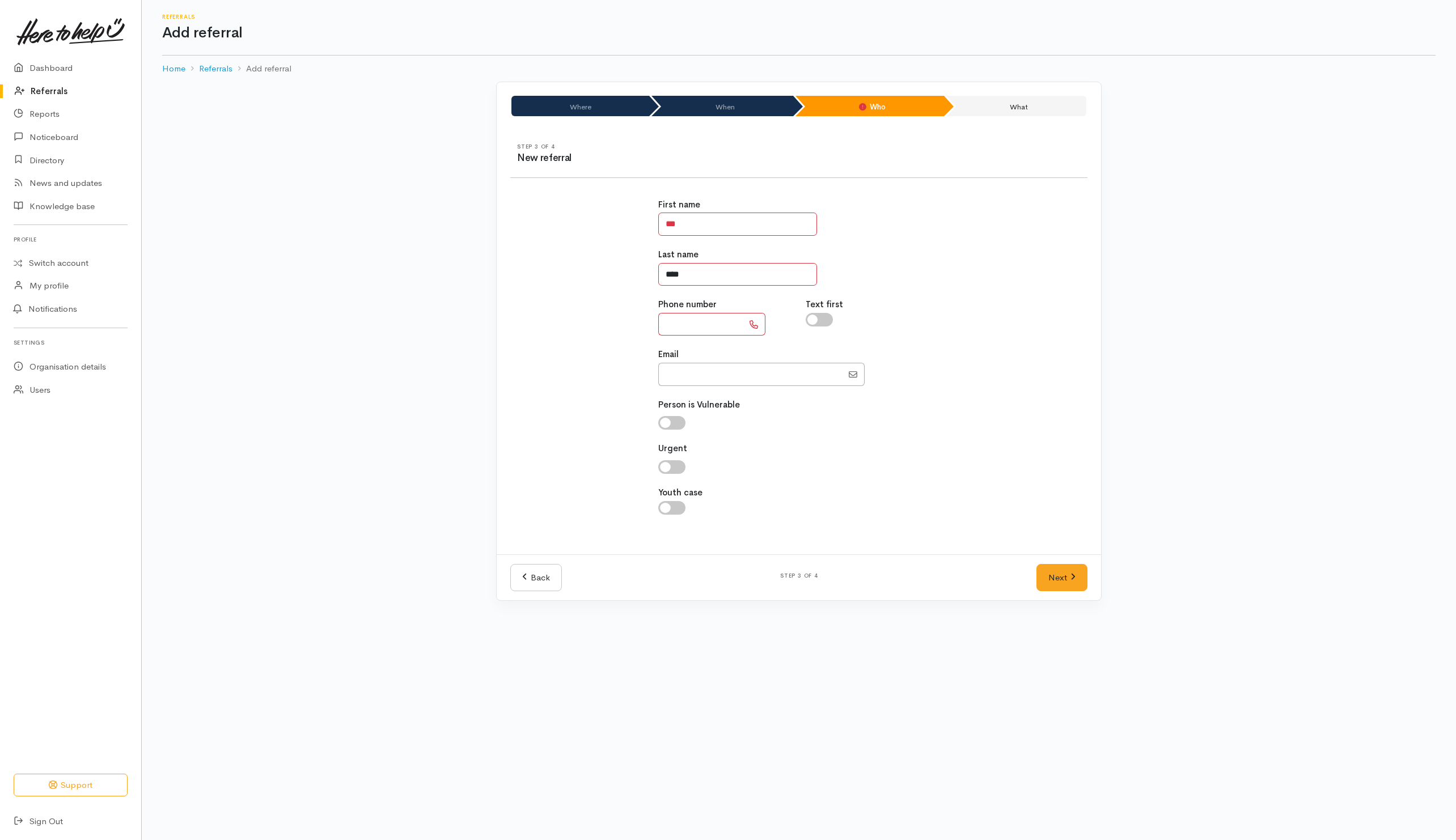
type input "****"
click at [914, 220] on div "First name **" at bounding box center [799, 217] width 282 height 37
click at [697, 325] on input "text" at bounding box center [701, 325] width 85 height 23
type input "**********"
click at [927, 310] on div "Text first" at bounding box center [873, 317] width 148 height 37
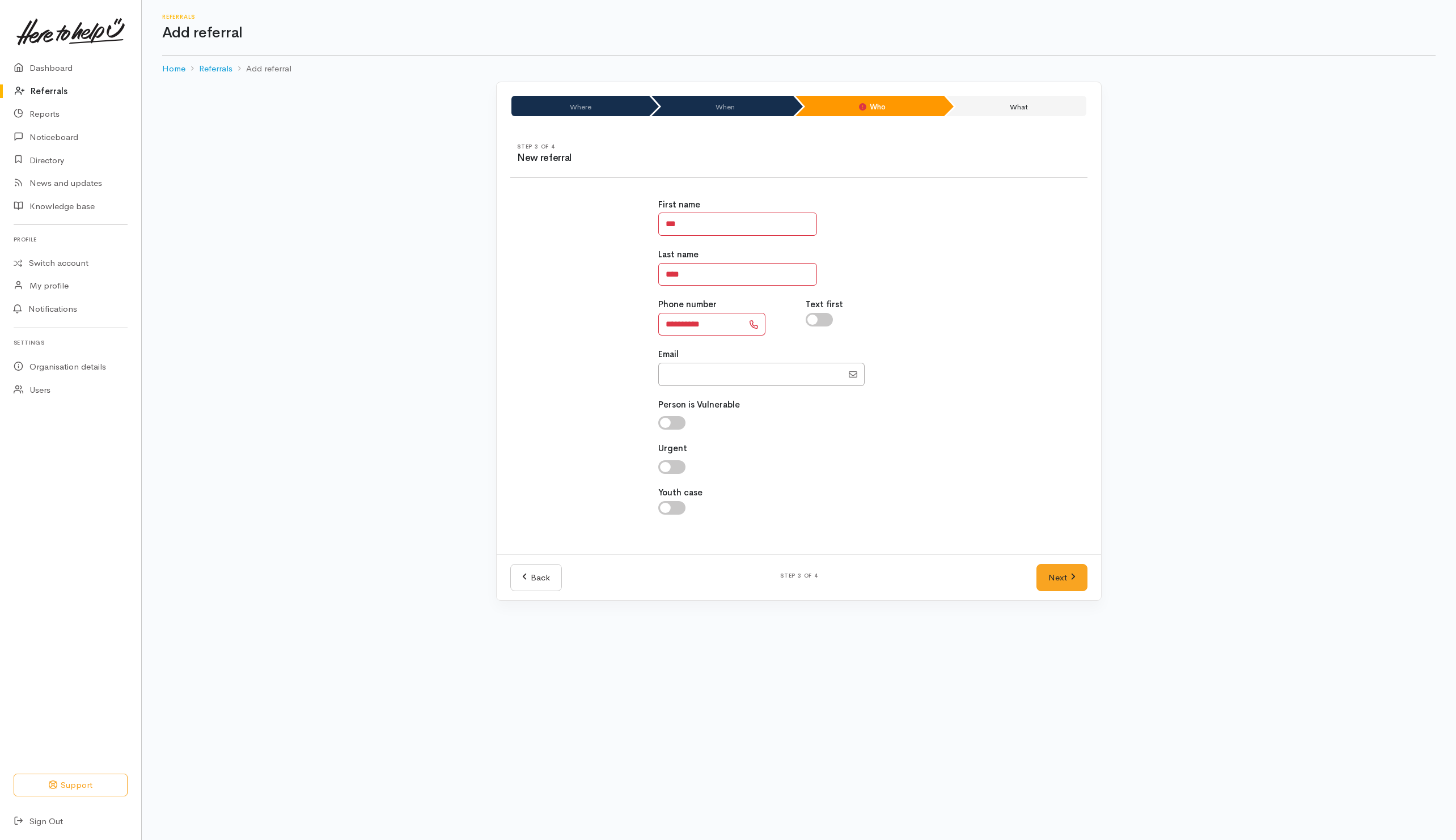
click at [818, 320] on input "checkbox" at bounding box center [820, 320] width 27 height 14
checkbox input "true"
click at [1064, 586] on link "Next" at bounding box center [1062, 578] width 51 height 28
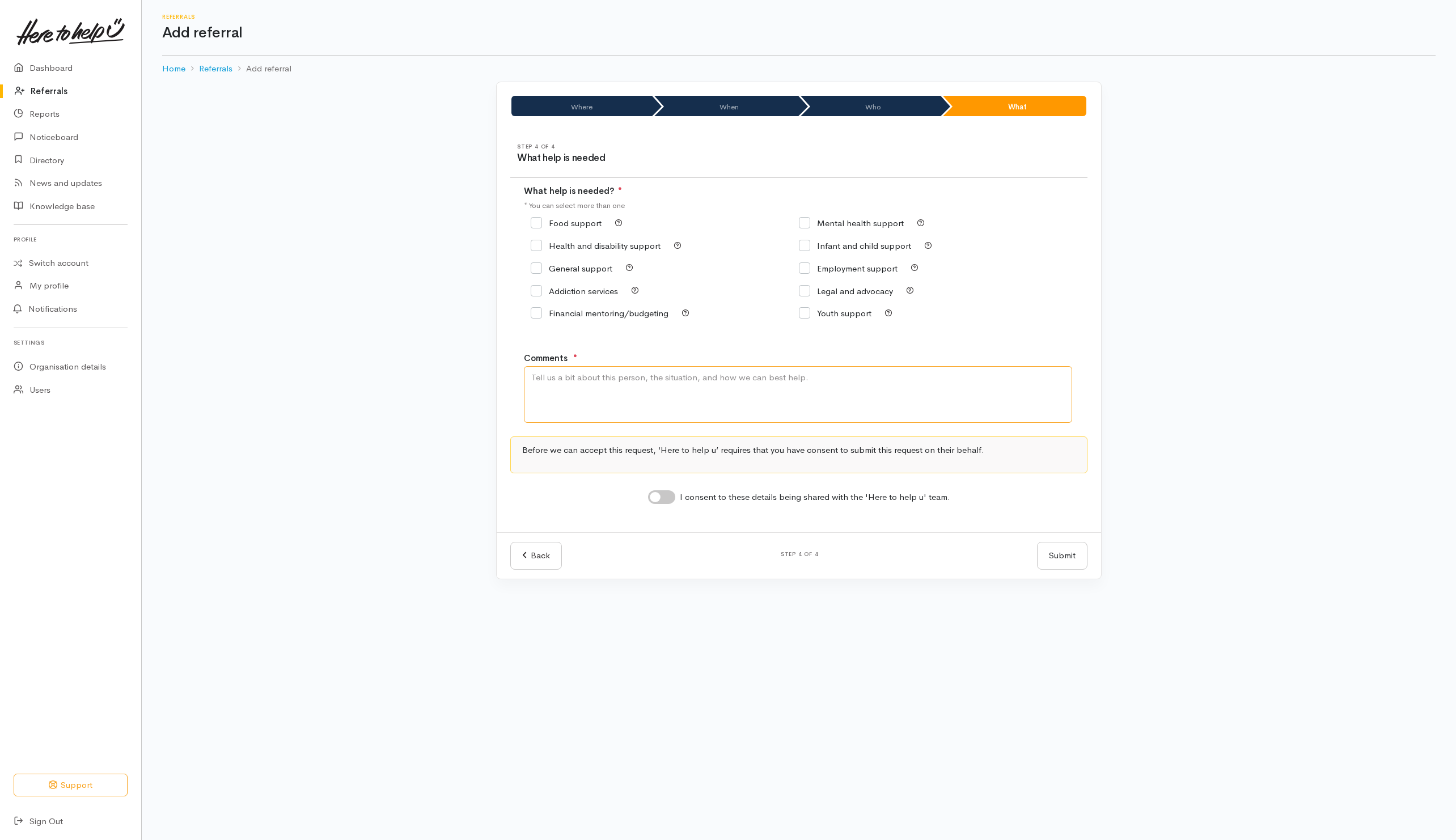
drag, startPoint x: 633, startPoint y: 407, endPoint x: 814, endPoint y: 446, distance: 185.2
click at [652, 405] on textarea "Comments" at bounding box center [798, 394] width 549 height 56
type textarea "Need kai for family."
click at [563, 220] on input "Food support" at bounding box center [566, 223] width 71 height 9
checkbox input "true"
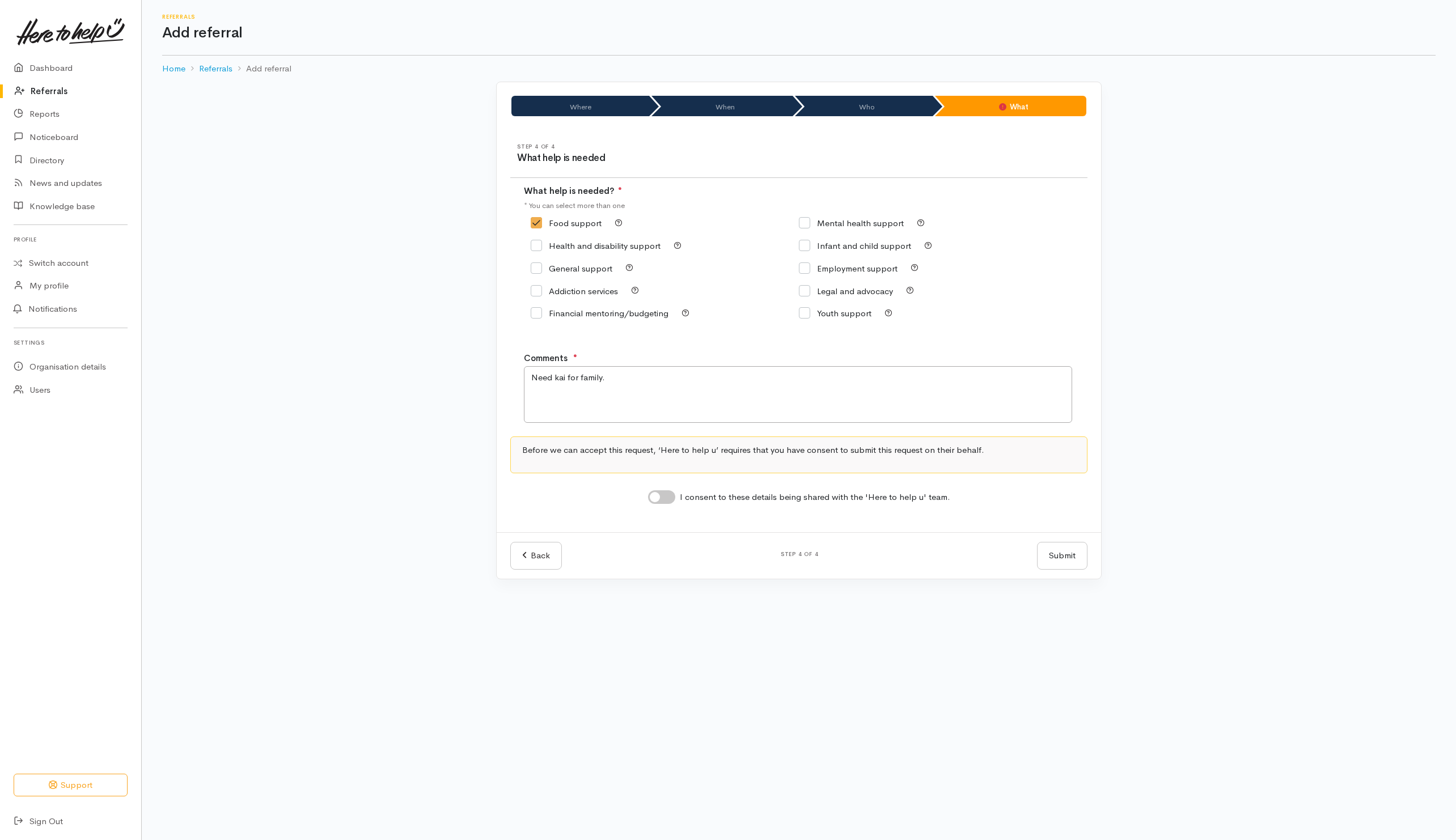
click at [669, 504] on input "I consent to these details being shared with the 'Here to help u' team." at bounding box center [662, 497] width 27 height 14
checkbox input "true"
click at [1069, 561] on button "Submit" at bounding box center [1062, 556] width 50 height 28
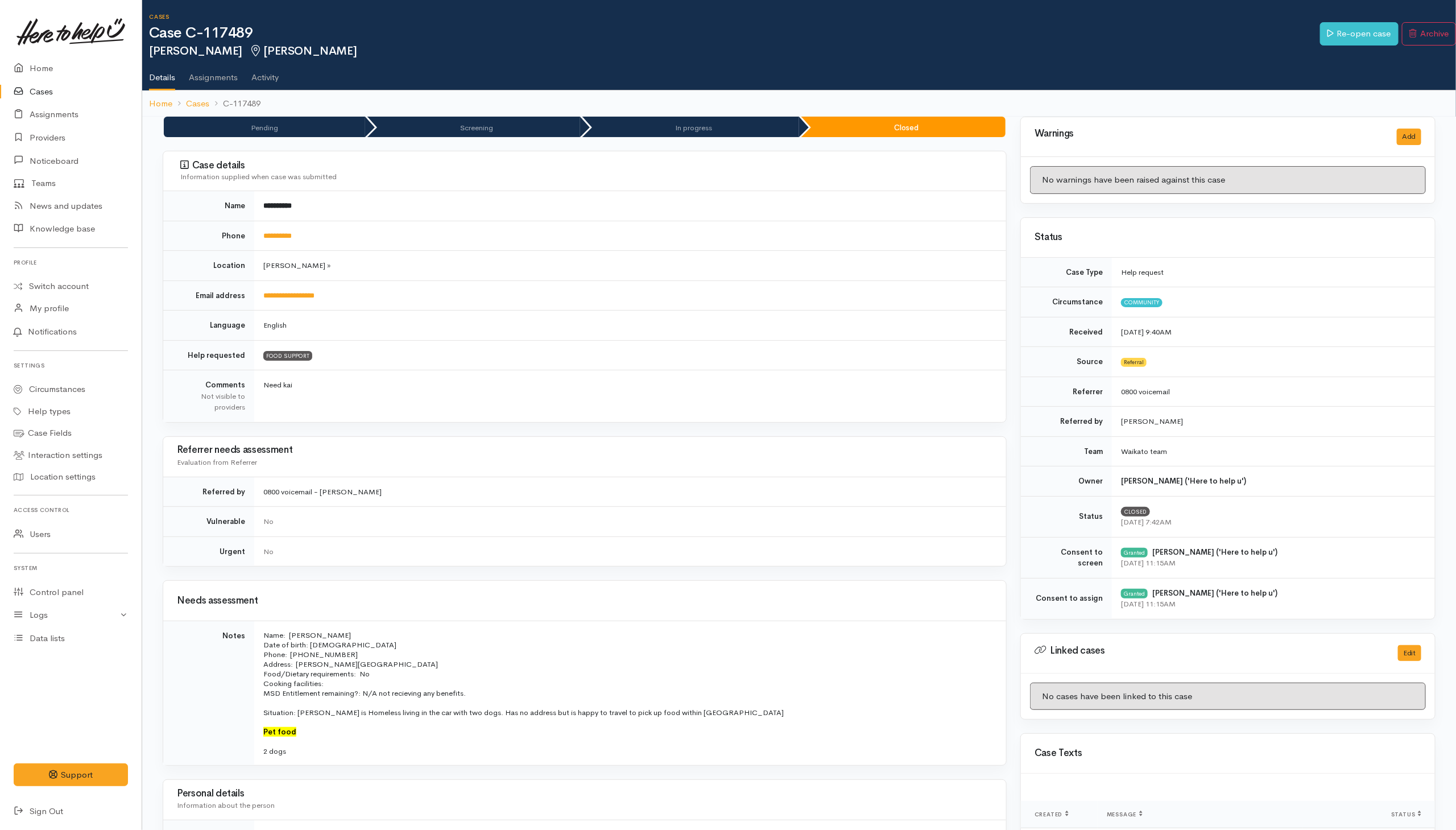
click at [36, 95] on link "Cases" at bounding box center [71, 92] width 142 height 23
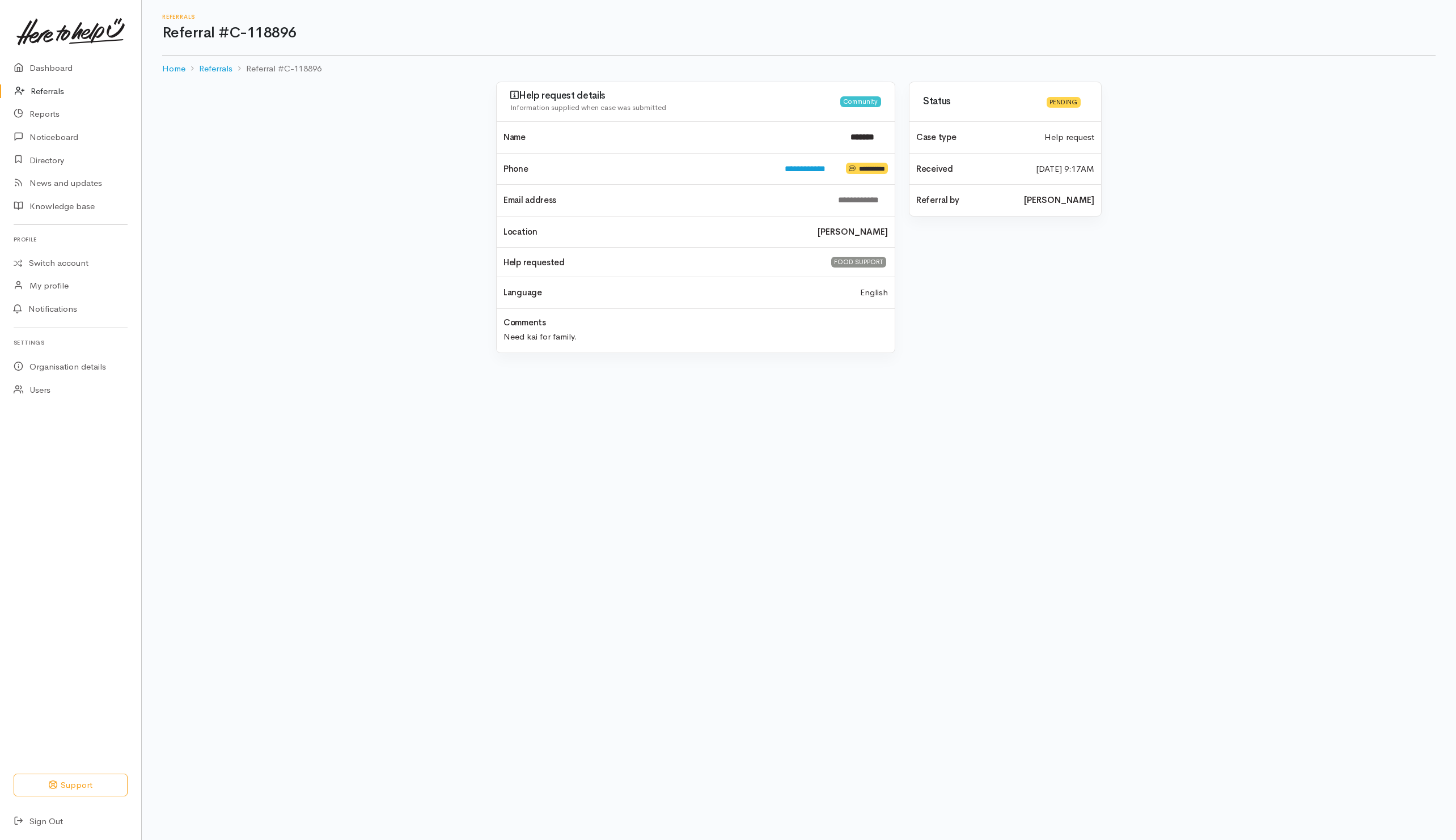
click at [36, 92] on link "Referrals" at bounding box center [71, 92] width 141 height 23
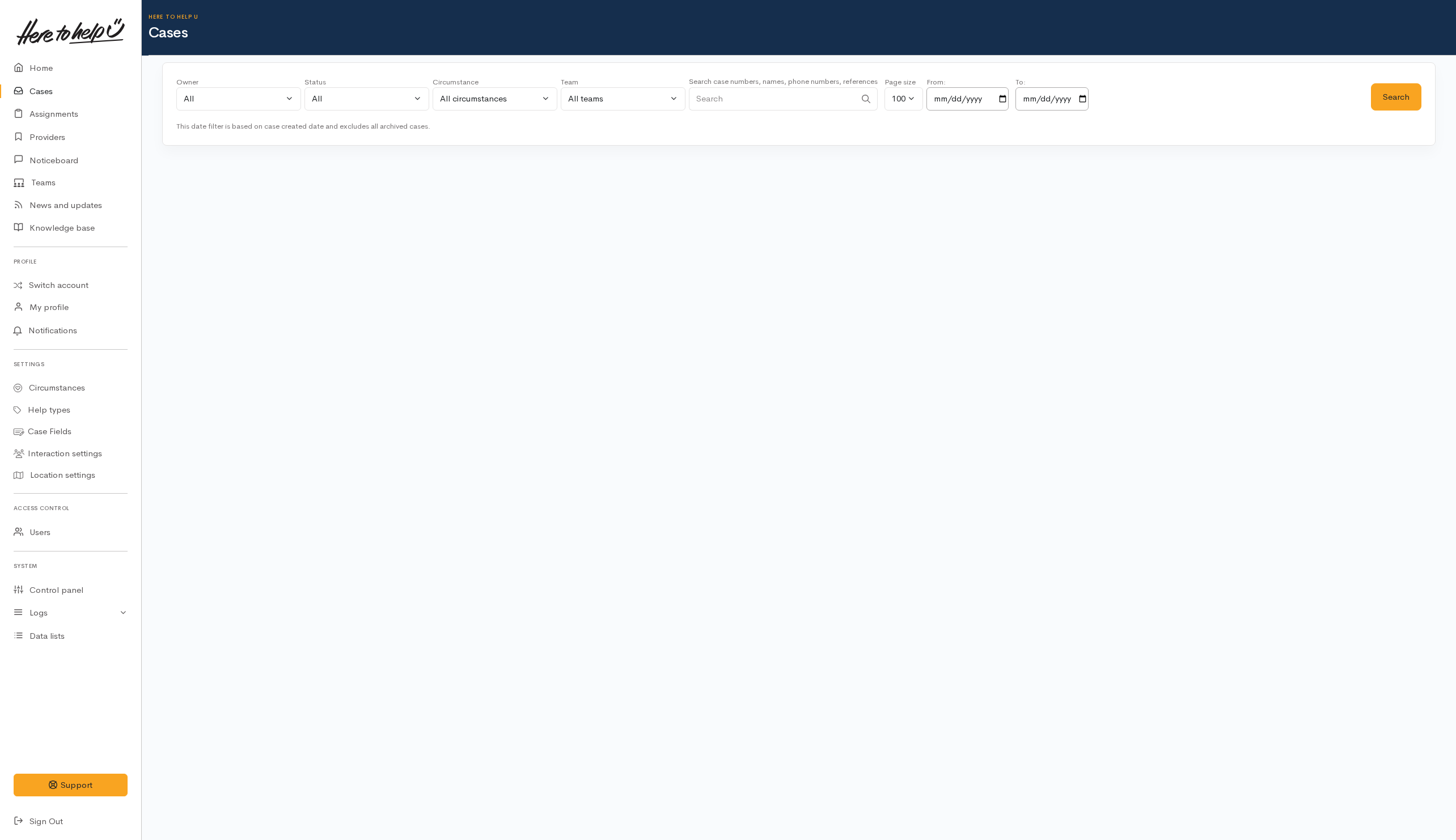
click at [752, 106] on input "Search" at bounding box center [772, 99] width 167 height 23
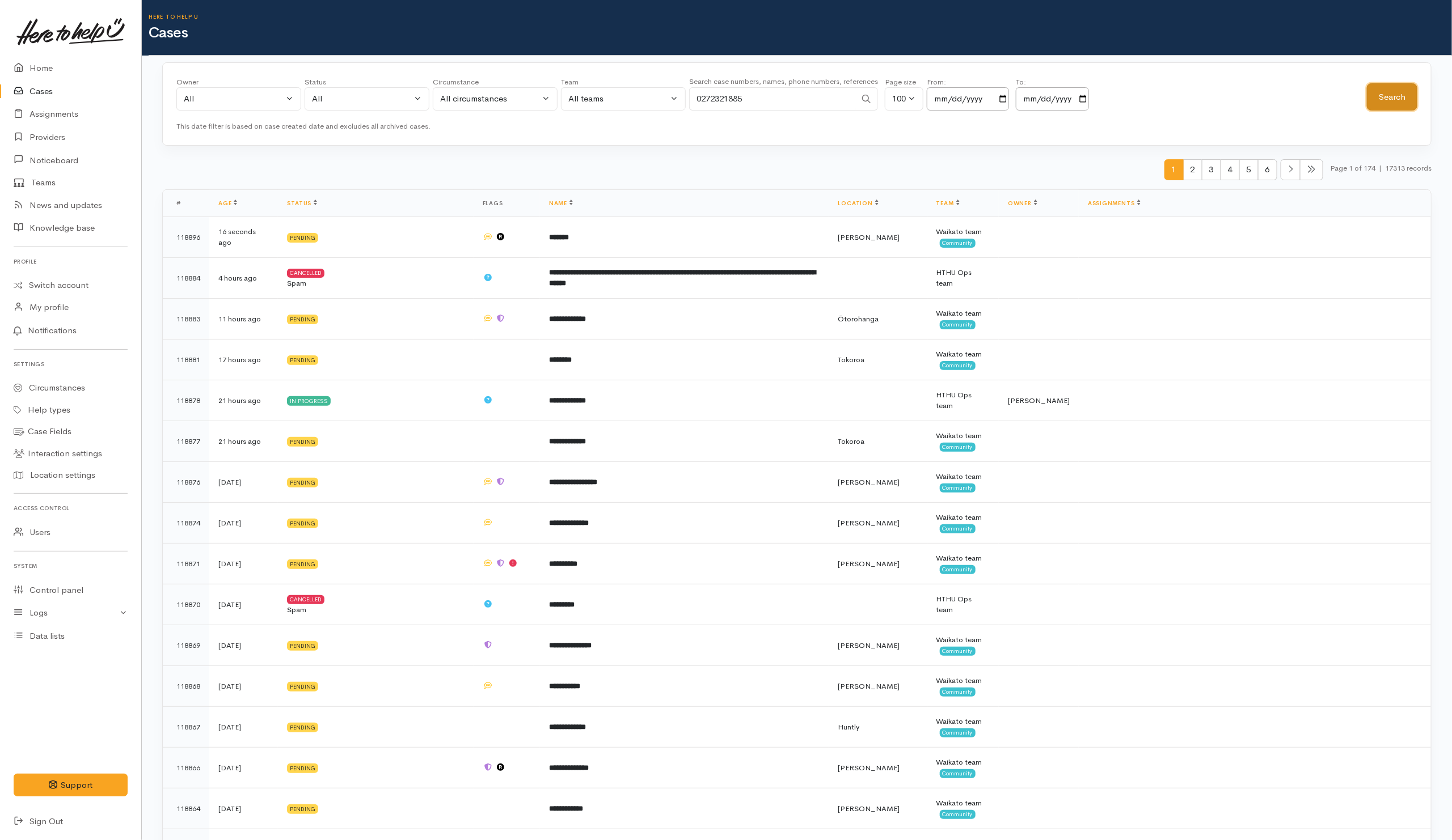
click at [1388, 104] on button "Search" at bounding box center [1392, 97] width 50 height 28
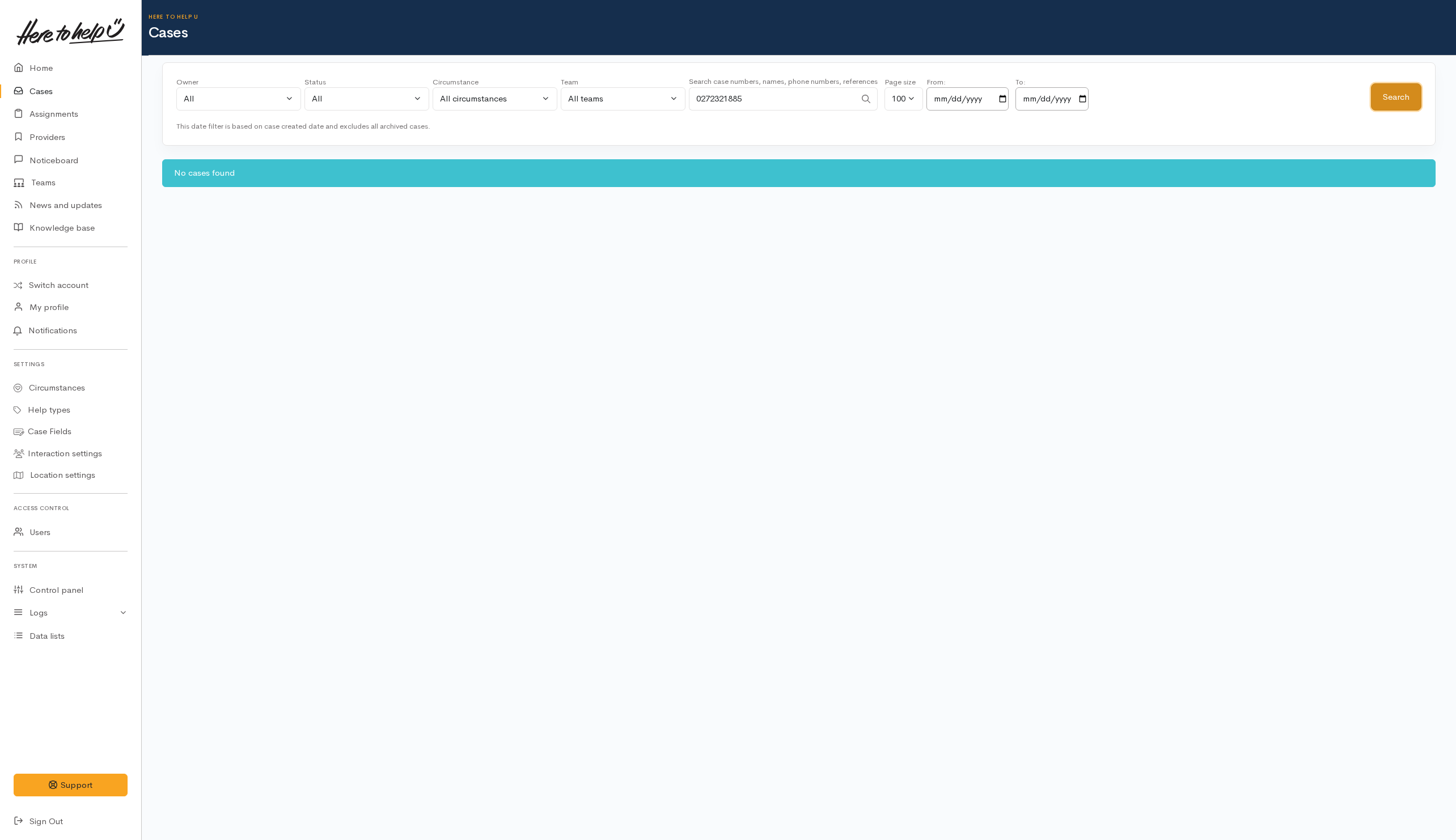
click at [1398, 99] on button "Search" at bounding box center [1396, 97] width 50 height 28
drag, startPoint x: 771, startPoint y: 101, endPoint x: 556, endPoint y: 99, distance: 215.0
click at [556, 99] on div "Owner All My cases Aandrea Murray ('Here to help u') Akash Prakash ('Here to he…" at bounding box center [774, 97] width 1195 height 41
paste input "642108466401."
click at [710, 97] on input "642108466401" at bounding box center [772, 99] width 167 height 23
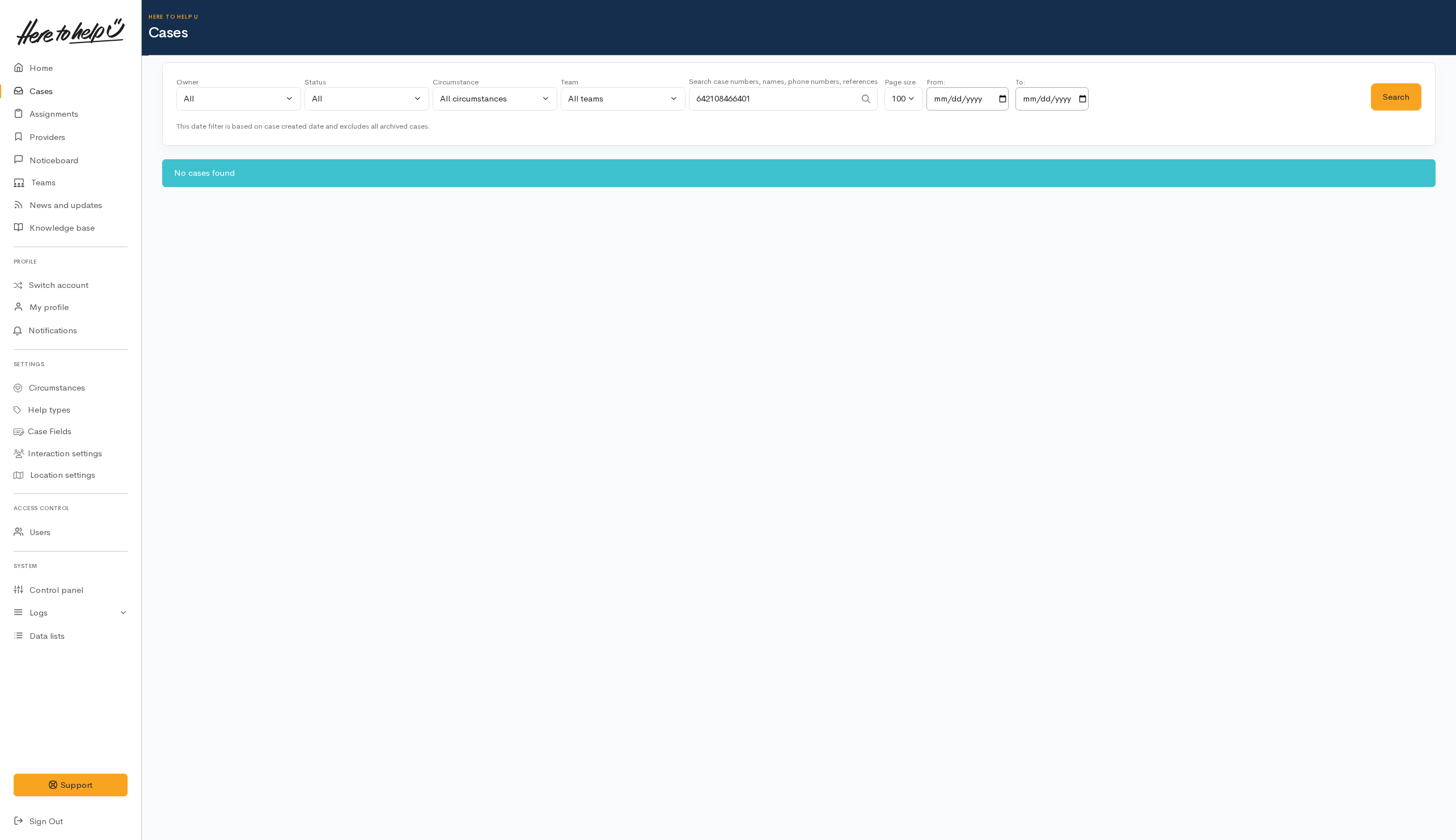
drag, startPoint x: 705, startPoint y: 97, endPoint x: 640, endPoint y: 116, distance: 67.7
click at [640, 116] on div "Owner All My cases Aandrea Murray ('Here to help u') Akash Prakash ('Here to he…" at bounding box center [774, 97] width 1195 height 41
click at [1411, 94] on button "Search" at bounding box center [1396, 97] width 50 height 28
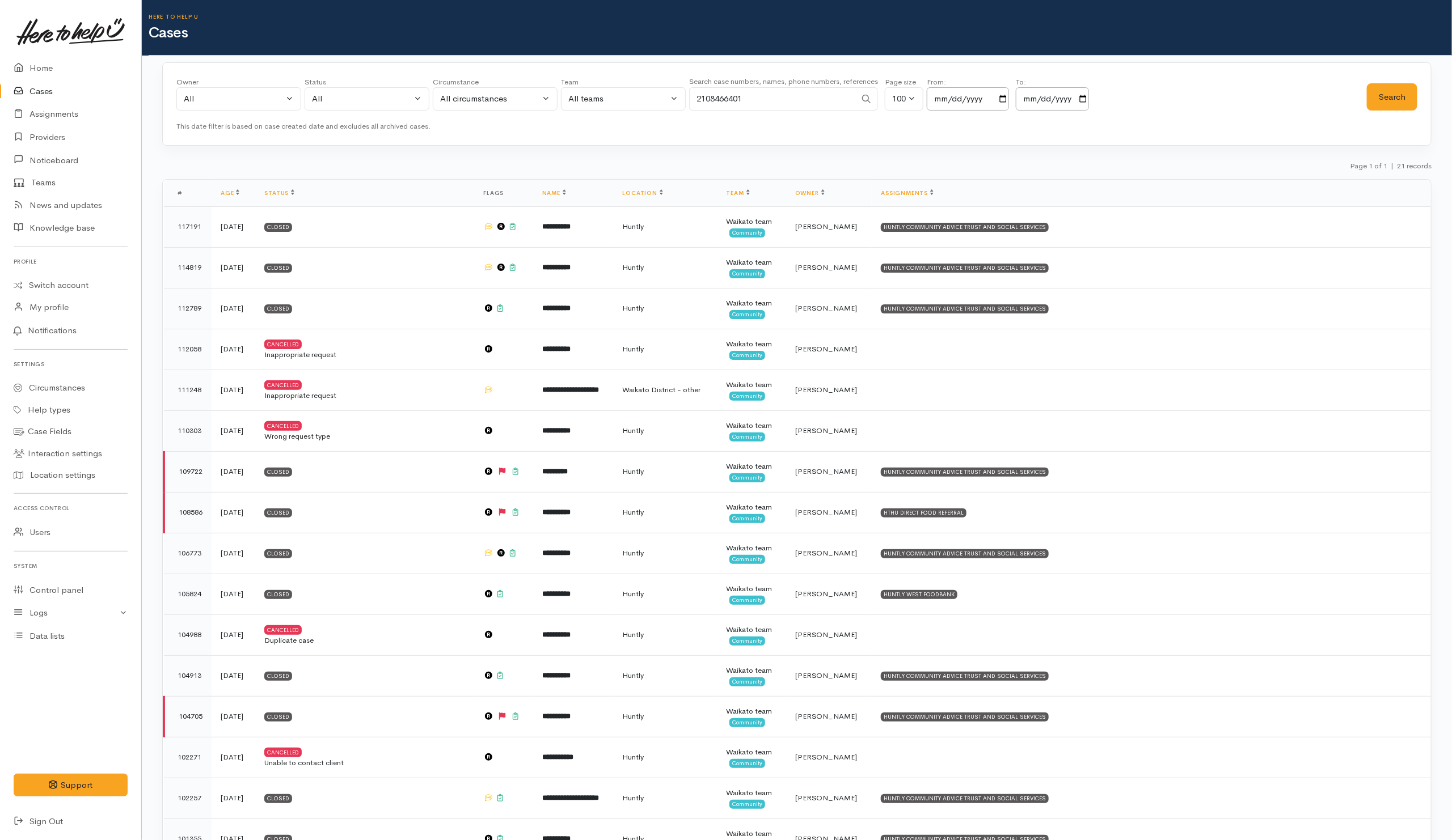
click at [767, 90] on input "2108466401" at bounding box center [772, 99] width 167 height 23
drag, startPoint x: 768, startPoint y: 99, endPoint x: 611, endPoint y: 92, distance: 157.2
click at [609, 94] on div "Owner All My cases Aandrea Murray ('Here to help u') Akash Prakash ('Here to he…" at bounding box center [771, 97] width 1190 height 41
paste input "642108837653."
drag, startPoint x: 707, startPoint y: 101, endPoint x: 642, endPoint y: 101, distance: 65.0
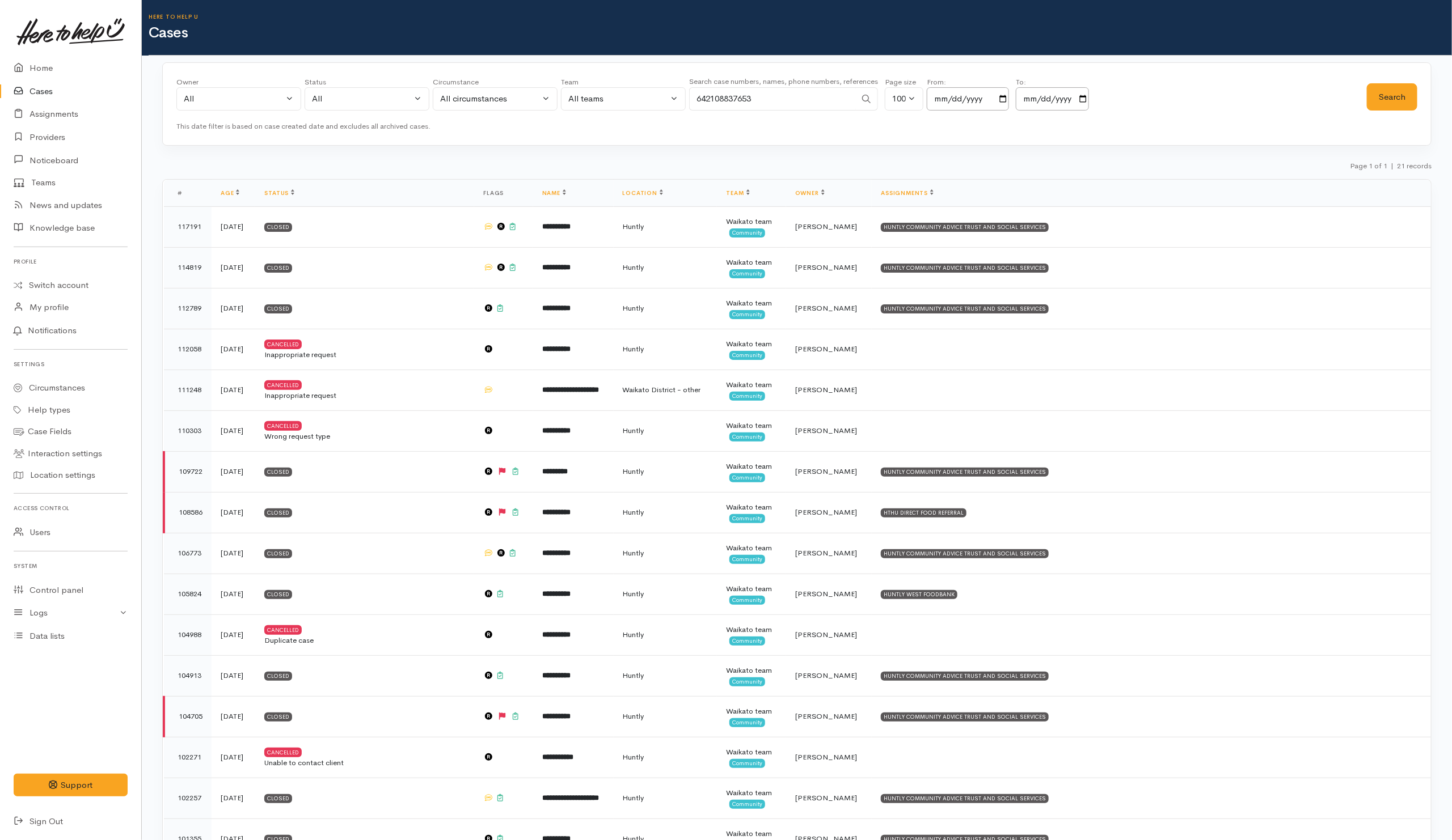
click at [642, 101] on div "Owner All My cases Aandrea Murray ('Here to help u') Akash Prakash ('Here to he…" at bounding box center [771, 97] width 1190 height 41
drag, startPoint x: 1395, startPoint y: 99, endPoint x: 1384, endPoint y: 99, distance: 11.0
click at [1394, 99] on button "Search" at bounding box center [1392, 97] width 50 height 28
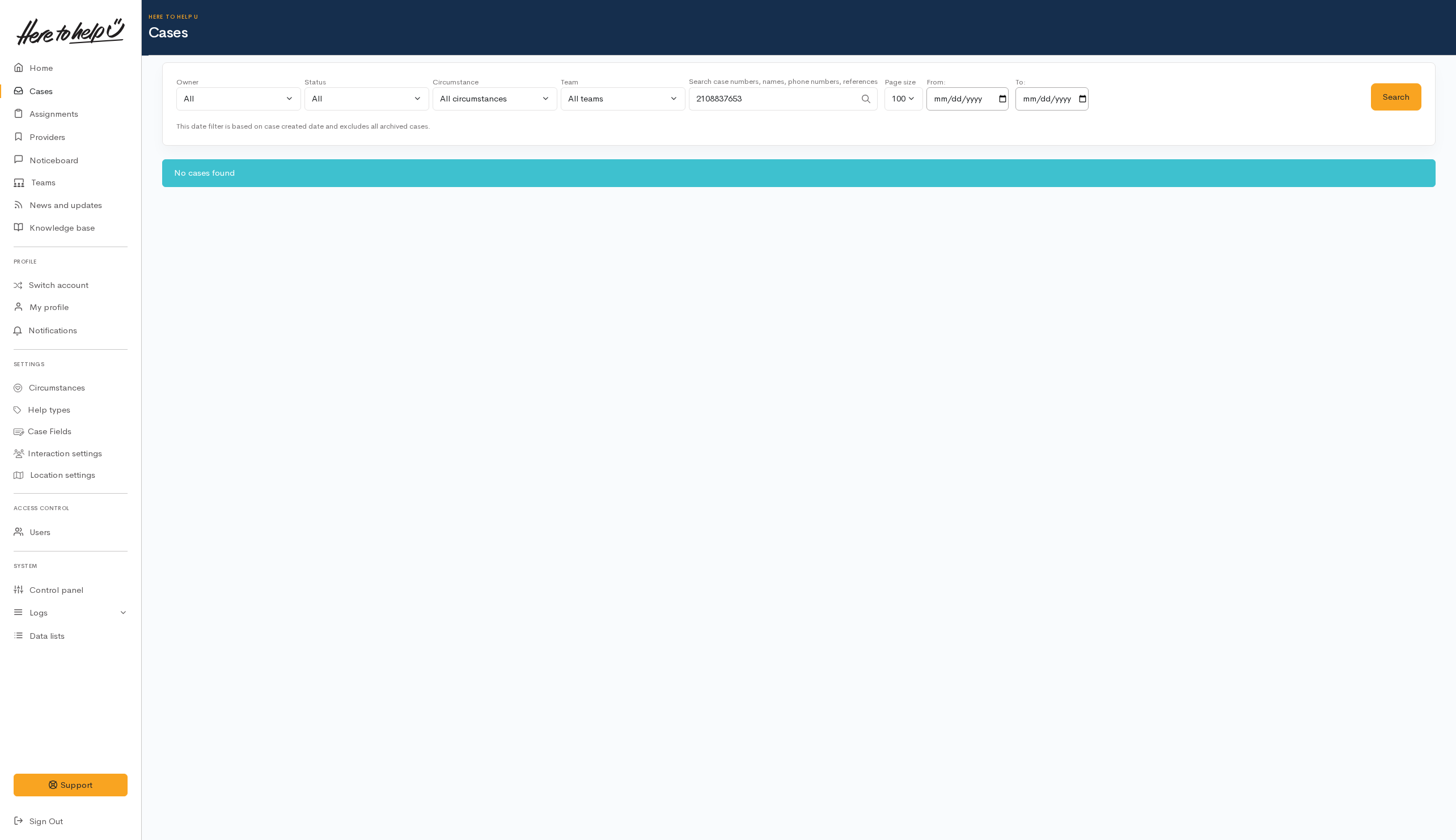
drag, startPoint x: 749, startPoint y: 90, endPoint x: 752, endPoint y: 97, distance: 7.6
click at [749, 92] on input "2108837653" at bounding box center [772, 99] width 167 height 23
drag, startPoint x: 757, startPoint y: 101, endPoint x: 663, endPoint y: 101, distance: 94.0
click at [663, 101] on div "Owner All My cases Aandrea Murray ('Here to help u') Akash Prakash ('Here to he…" at bounding box center [774, 97] width 1195 height 41
paste input "64223812414."
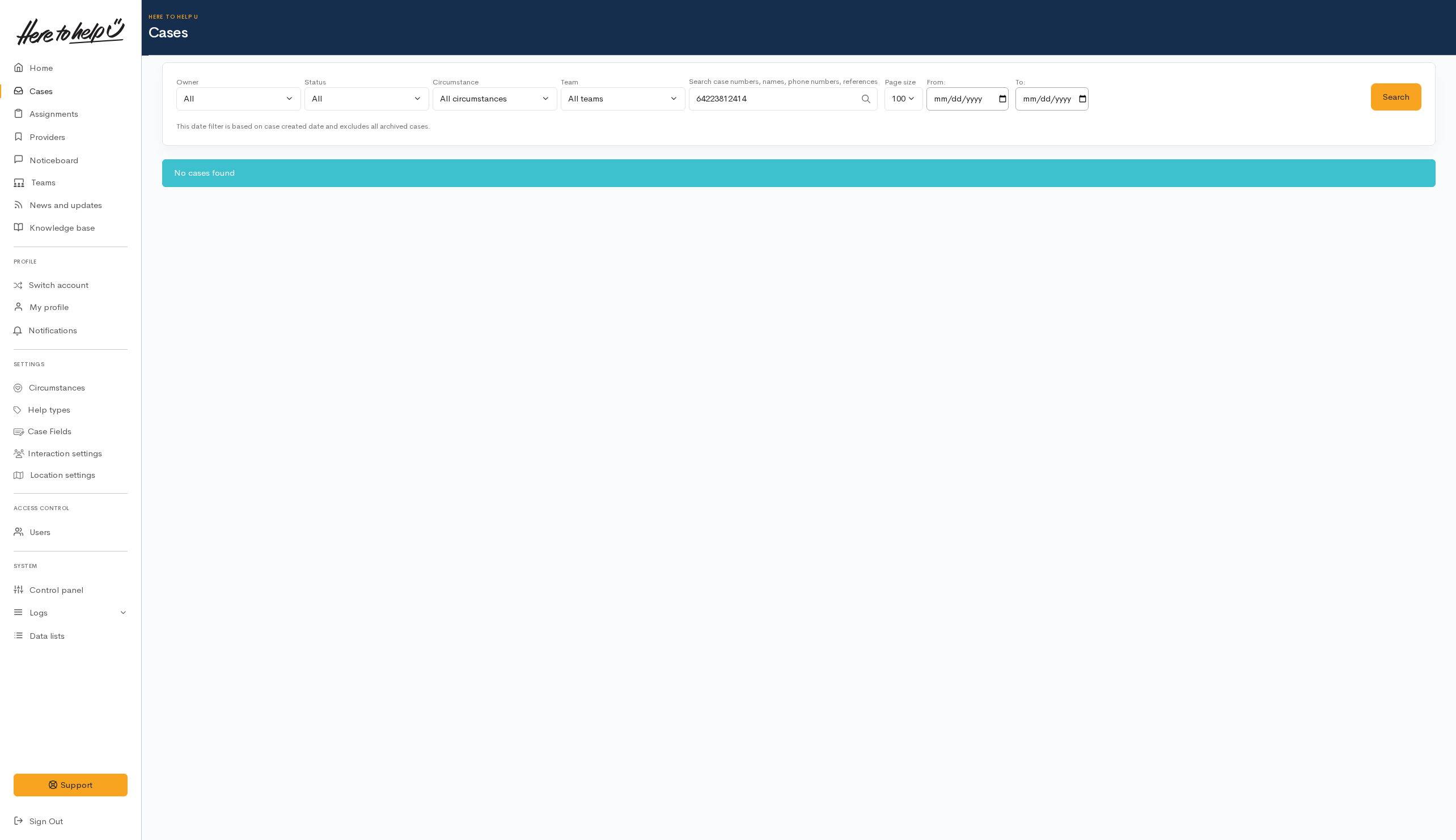
drag, startPoint x: 704, startPoint y: 97, endPoint x: 631, endPoint y: 95, distance: 73.0
click at [631, 95] on div "Owner All My cases Aandrea Murray ('Here to help u') Akash Prakash ('Here to he…" at bounding box center [774, 97] width 1195 height 41
type input "223812414"
click at [1379, 99] on button "Search" at bounding box center [1396, 97] width 50 height 28
click at [1384, 97] on button "Search" at bounding box center [1396, 97] width 50 height 28
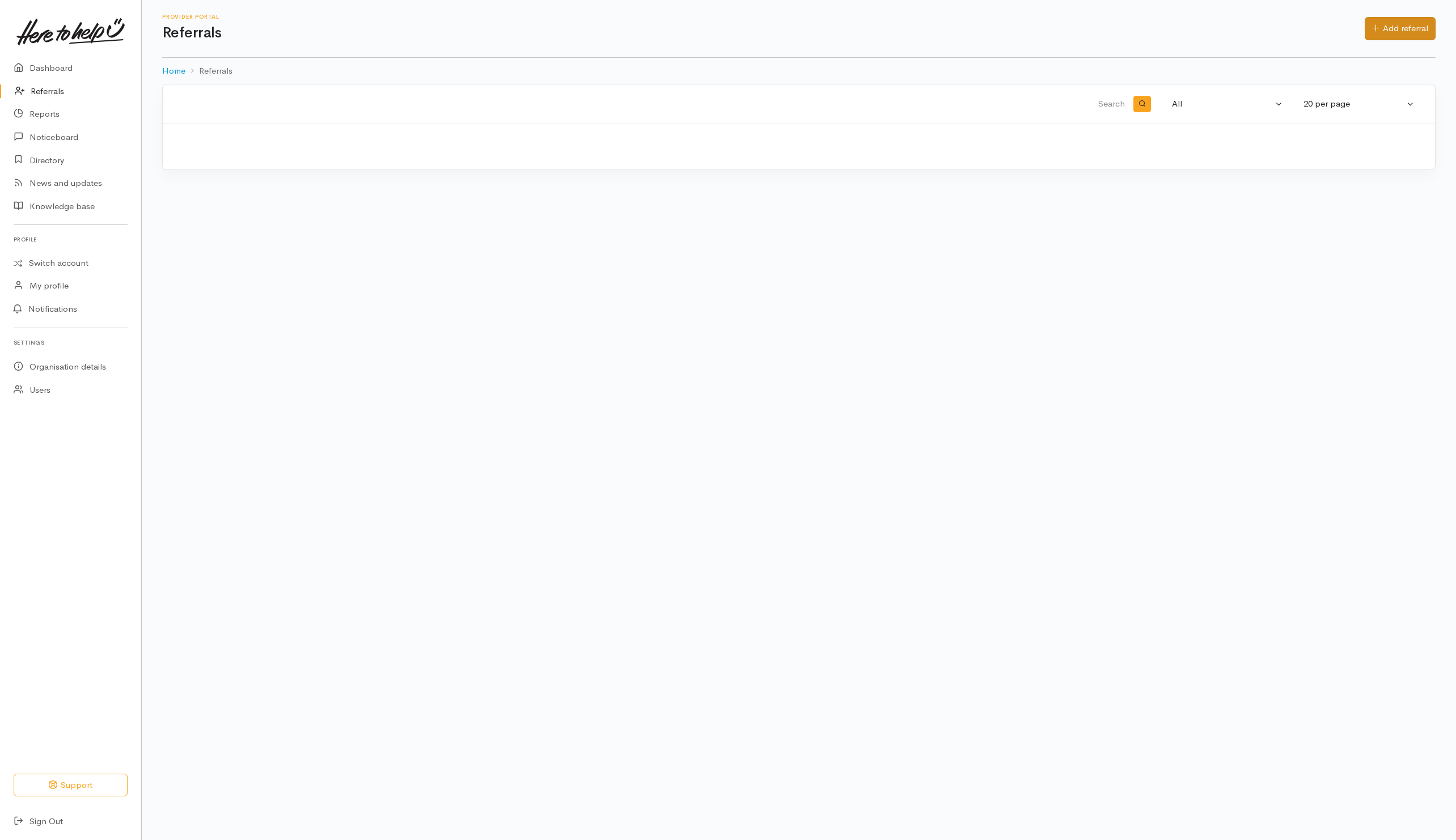
click at [1391, 39] on div "Provider Portal Referrals Add referral Add referral" at bounding box center [799, 29] width 1274 height 30
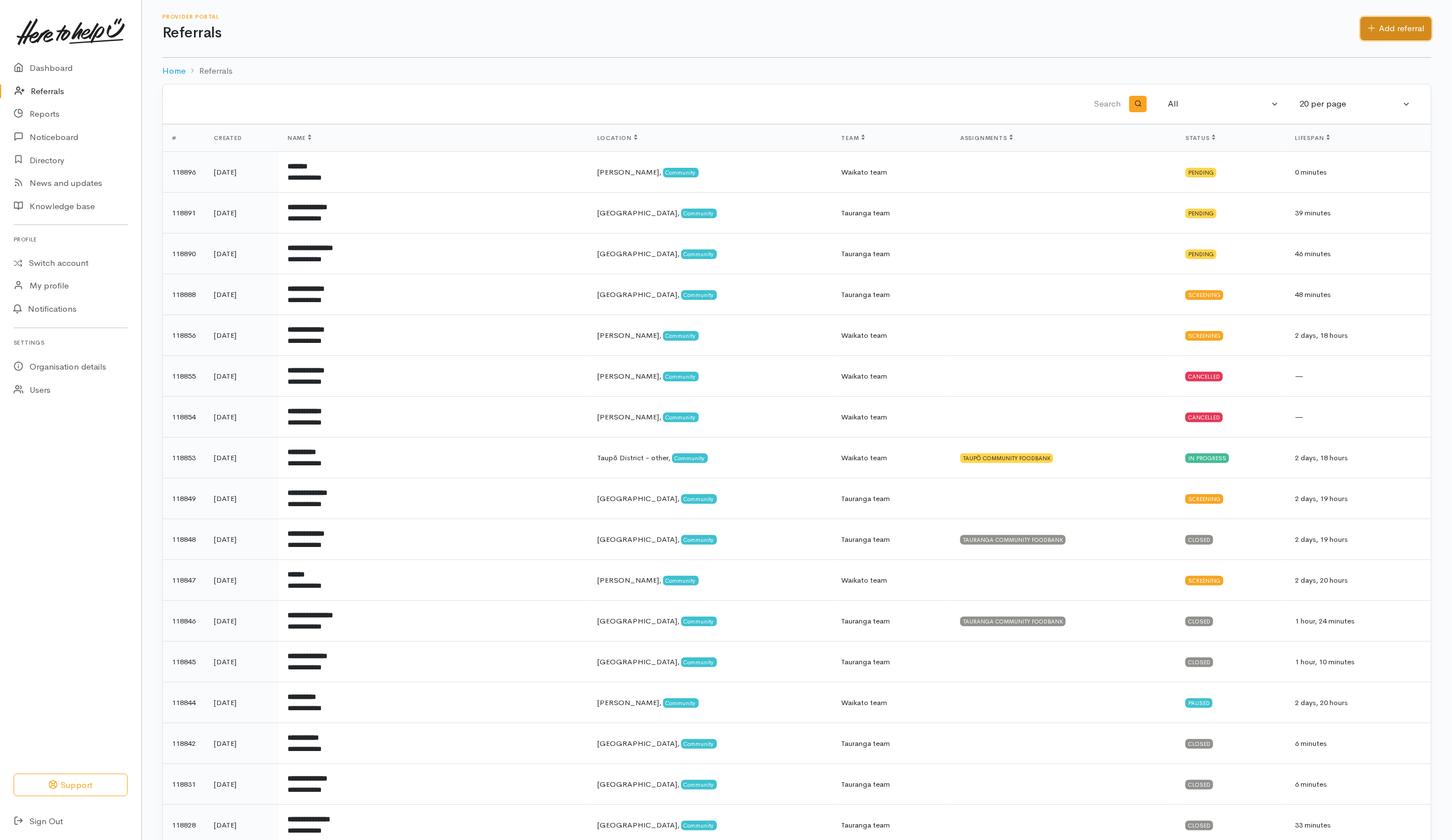
click at [1392, 31] on link "Add referral" at bounding box center [1396, 29] width 71 height 23
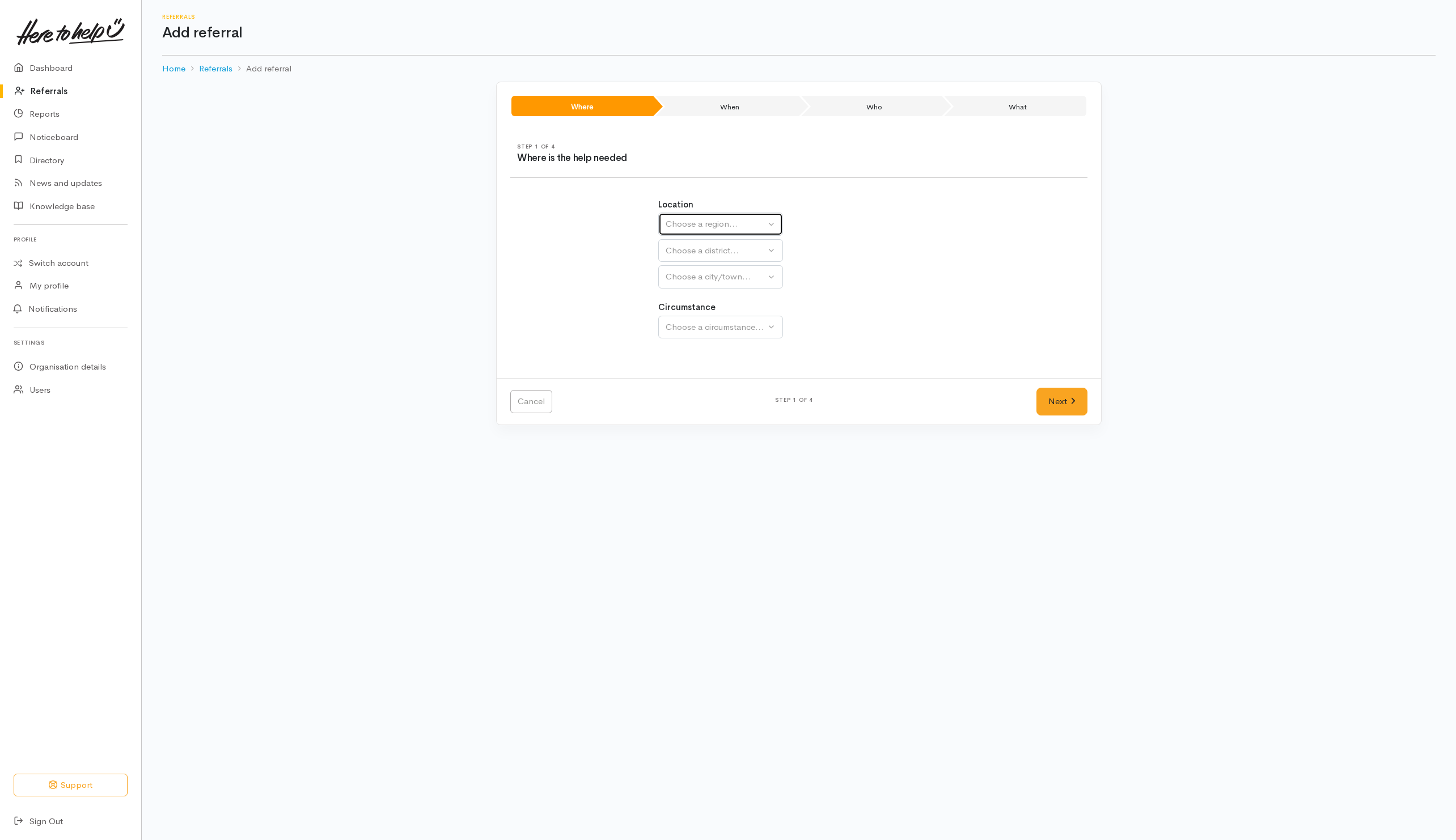
click at [694, 220] on div "Choose a region..." at bounding box center [715, 224] width 100 height 13
click at [674, 298] on span "[GEOGRAPHIC_DATA]" at bounding box center [717, 295] width 90 height 13
select select "3"
select select
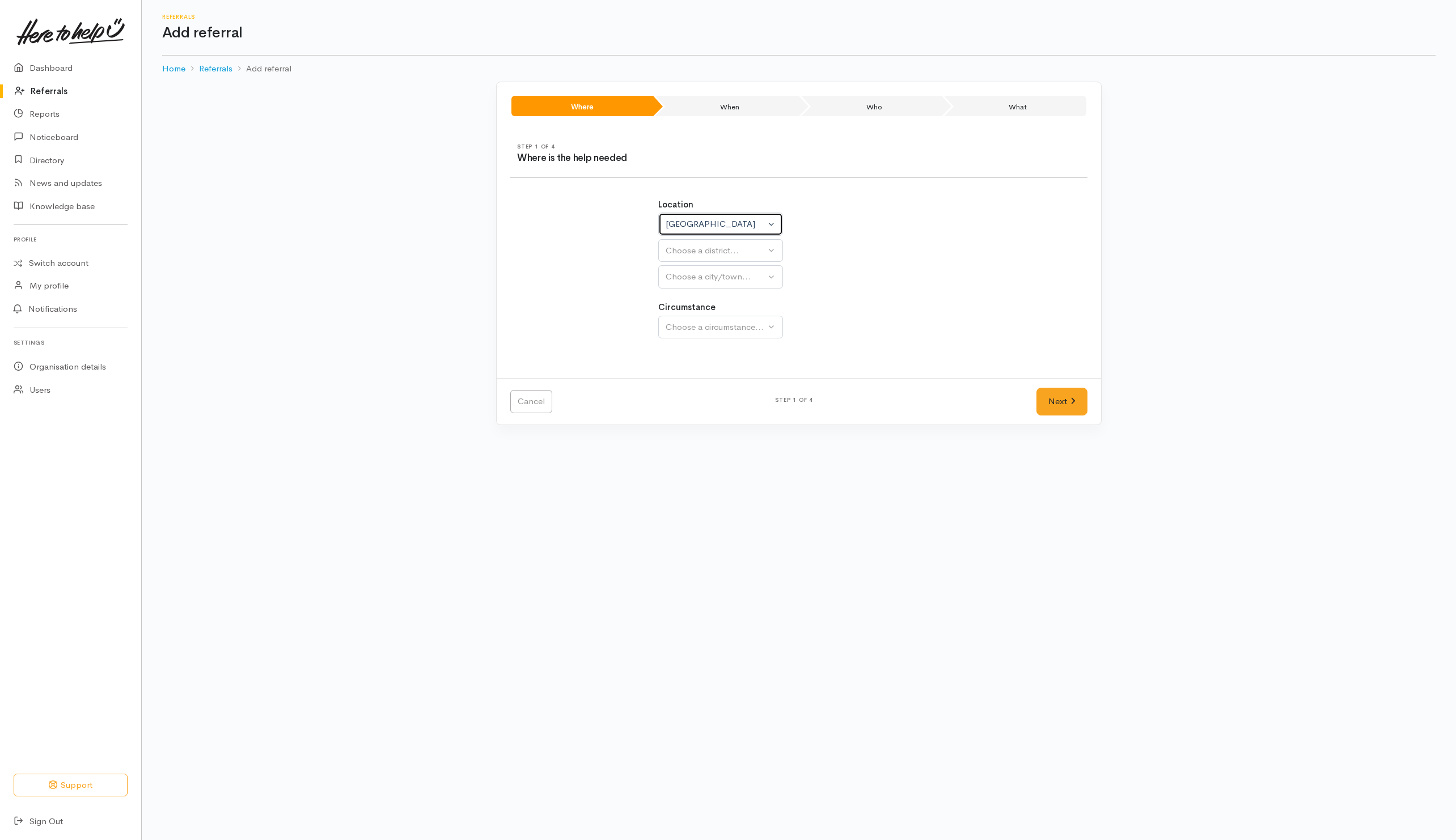
select select
click at [689, 261] on button "Choose a district..." at bounding box center [750, 251] width 184 height 23
click at [688, 357] on span "Hamilton" at bounding box center [707, 357] width 70 height 13
select select "4"
select select
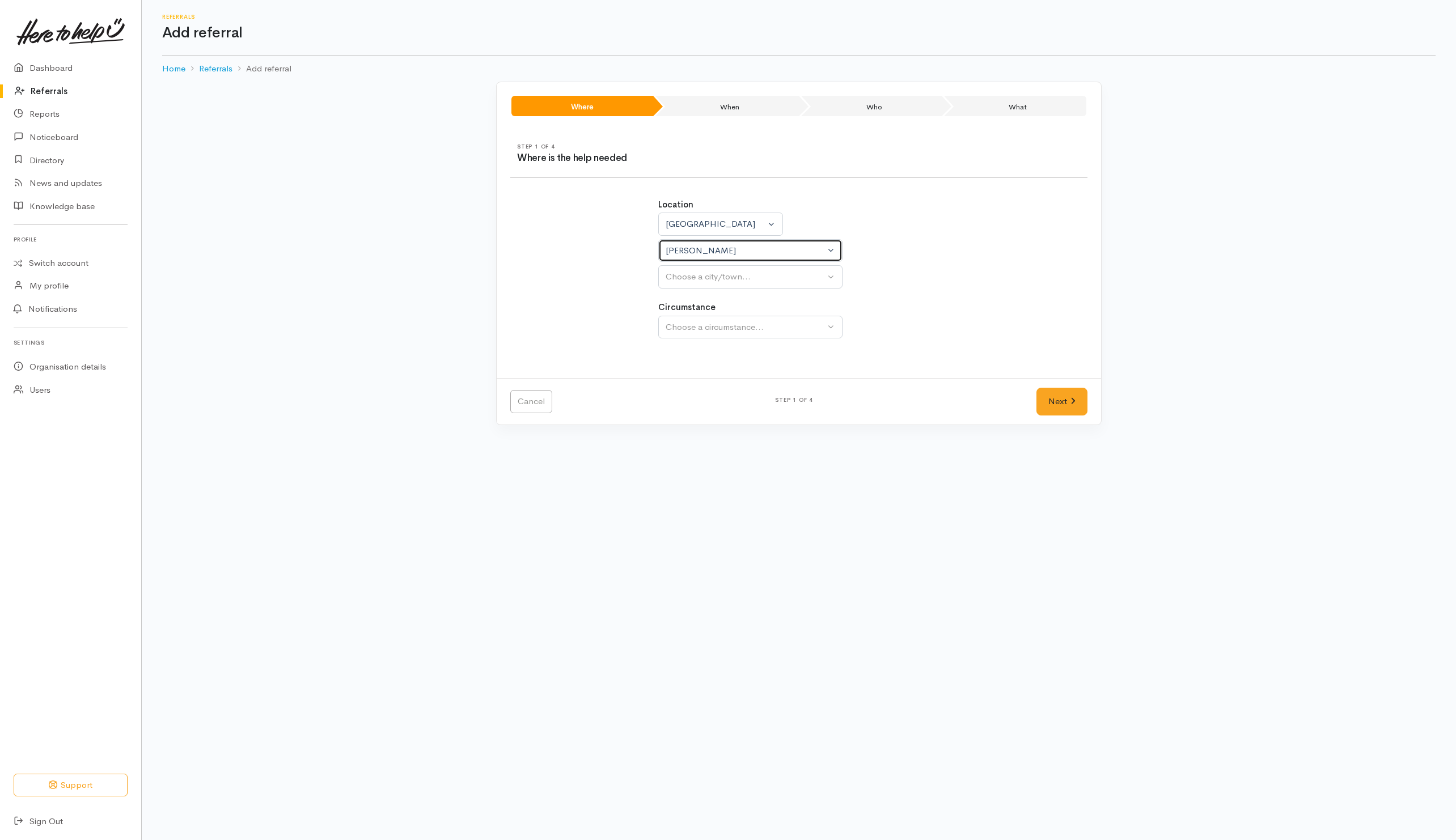
select select
click at [695, 283] on div "Choose a city/town..." at bounding box center [745, 277] width 159 height 13
click at [697, 332] on span "[PERSON_NAME]" at bounding box center [707, 331] width 70 height 13
select select "1"
click at [698, 337] on button "Choose a circumstance..." at bounding box center [750, 328] width 184 height 23
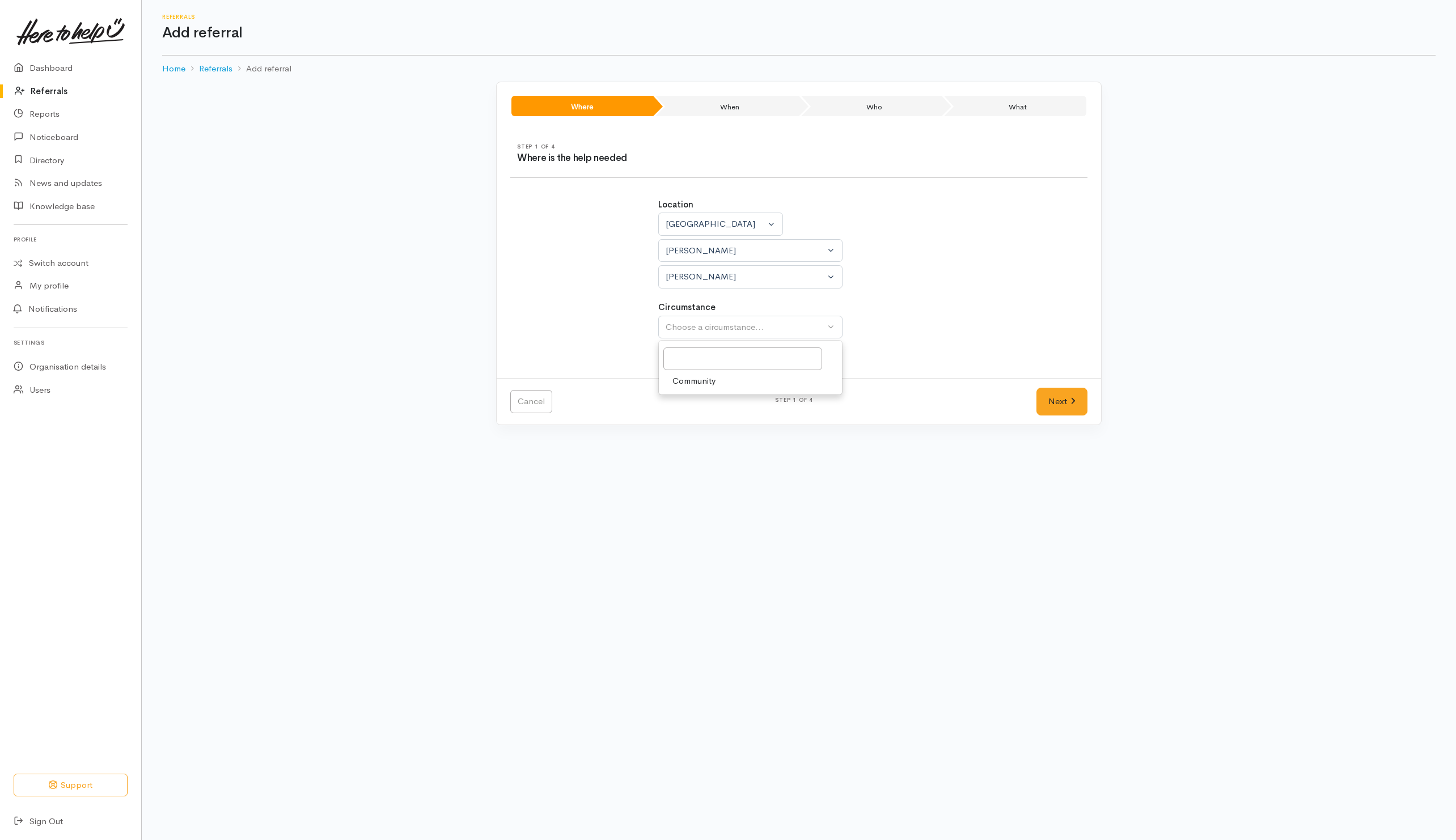
click at [696, 388] on span "Community" at bounding box center [693, 381] width 43 height 13
select select "2"
click at [1038, 404] on link "Next" at bounding box center [1062, 402] width 51 height 28
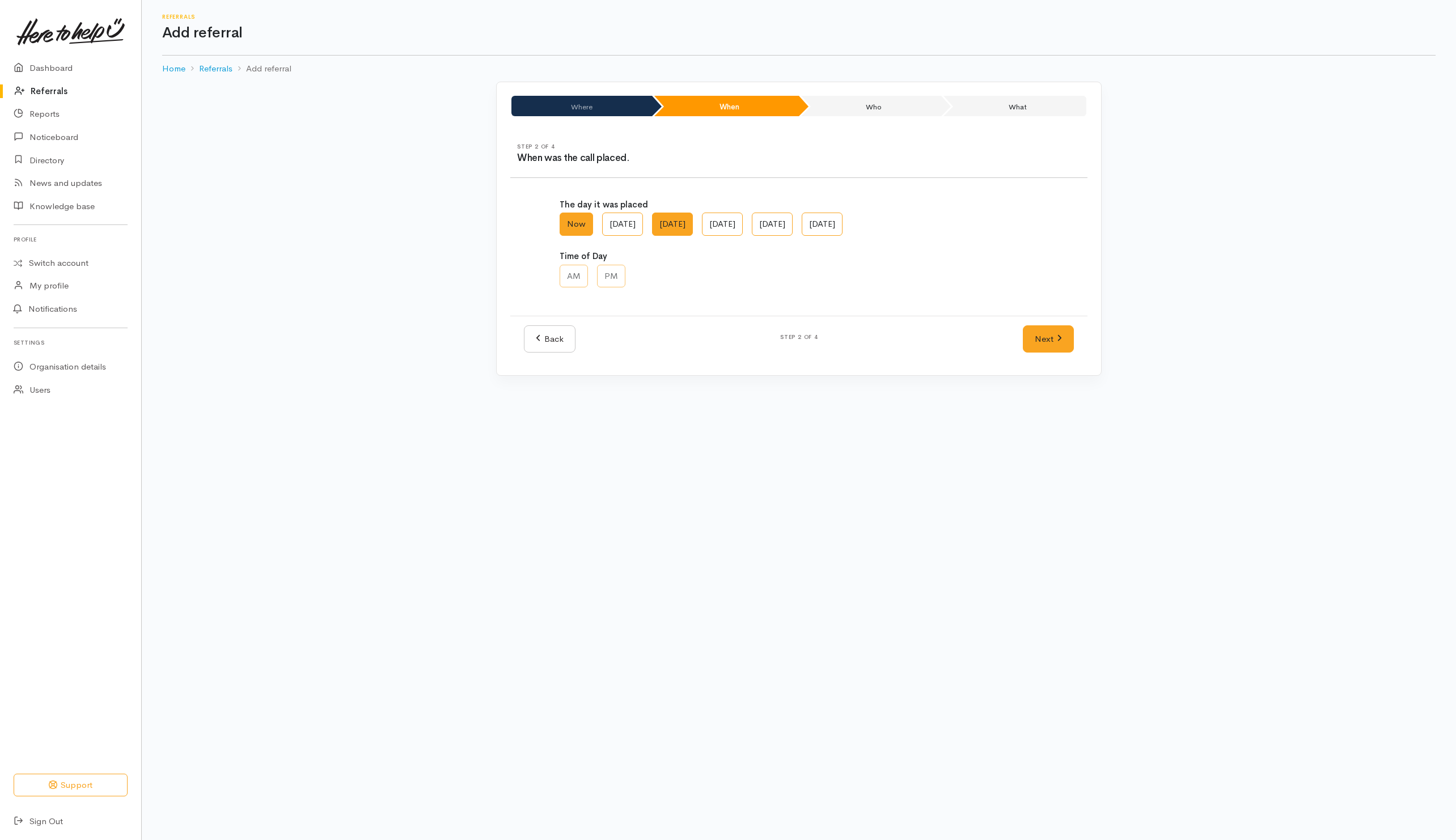
click at [693, 227] on label "Sat, Oct 11" at bounding box center [672, 224] width 41 height 23
click at [659, 220] on AM "Sat, Oct 11" at bounding box center [655, 216] width 7 height 7
radio AM "true"
click at [620, 275] on label "PM" at bounding box center [611, 277] width 29 height 23
click at [604, 272] on input "PM" at bounding box center [600, 268] width 7 height 7
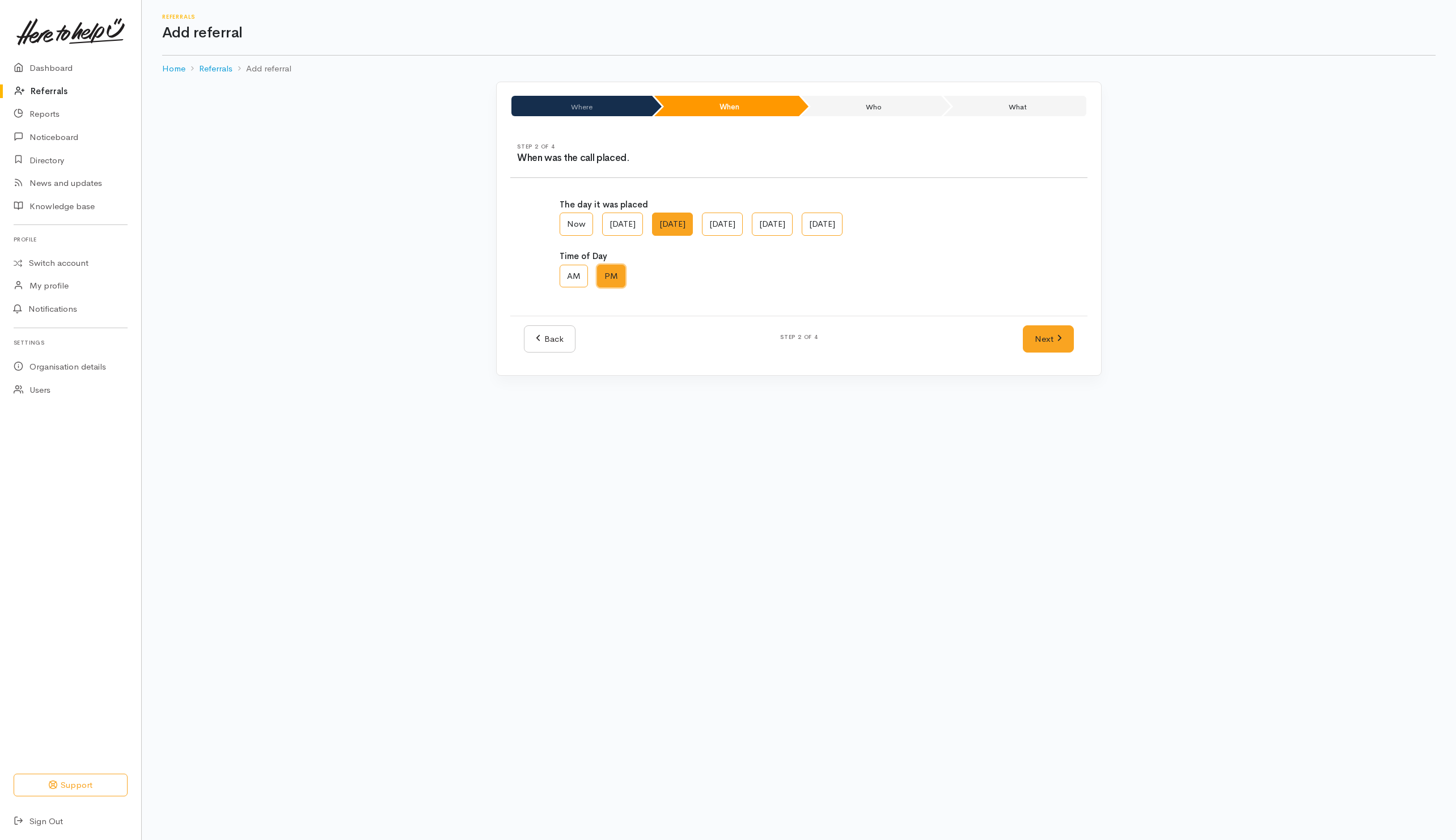
radio input "true"
click at [1064, 345] on link "Next" at bounding box center [1048, 339] width 51 height 28
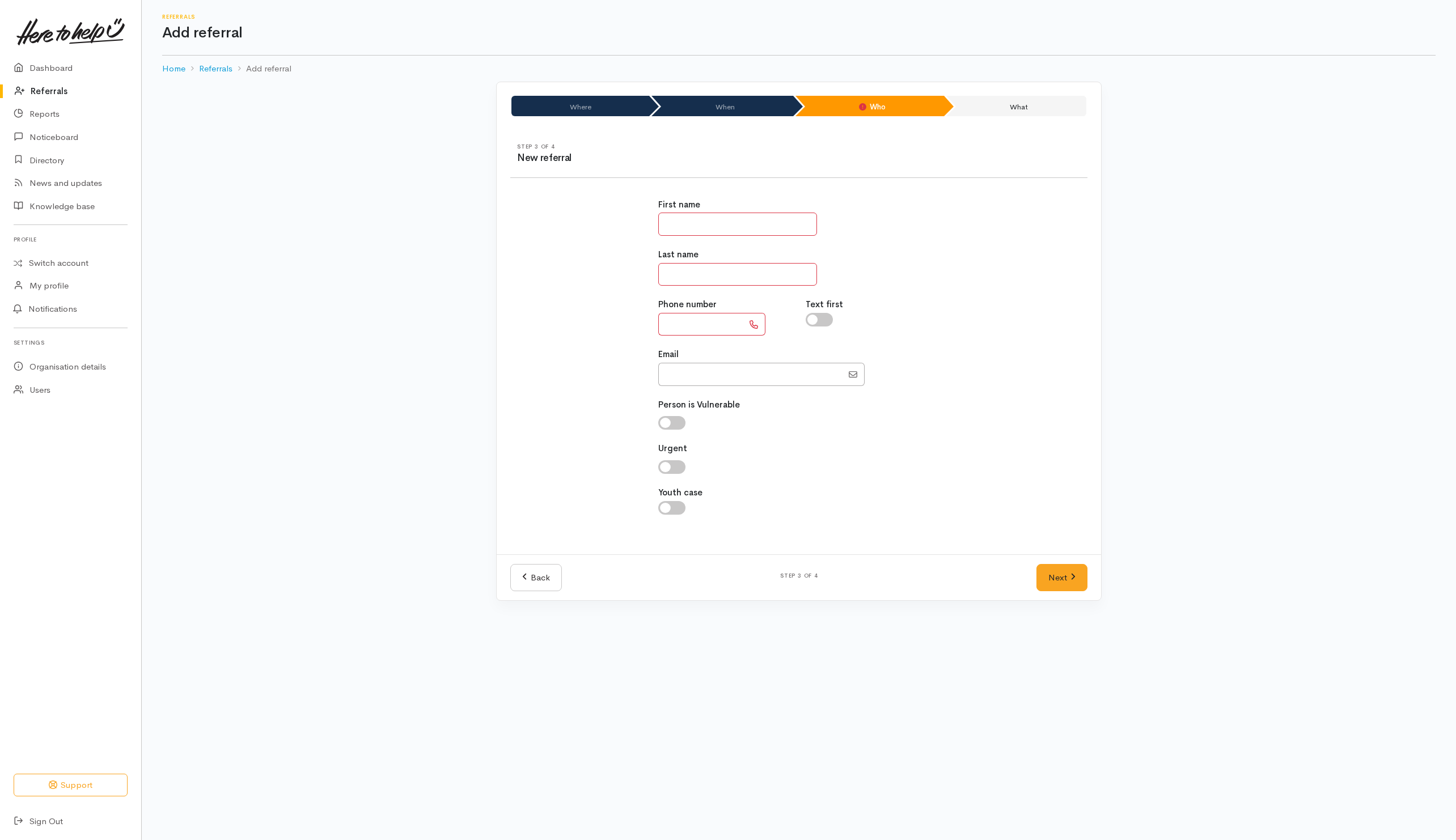
click at [704, 230] on input "text" at bounding box center [738, 224] width 159 height 23
click at [704, 230] on input "******" at bounding box center [738, 224] width 159 height 23
type input "****"
type input "******"
drag, startPoint x: 714, startPoint y: 328, endPoint x: 725, endPoint y: 323, distance: 12.1
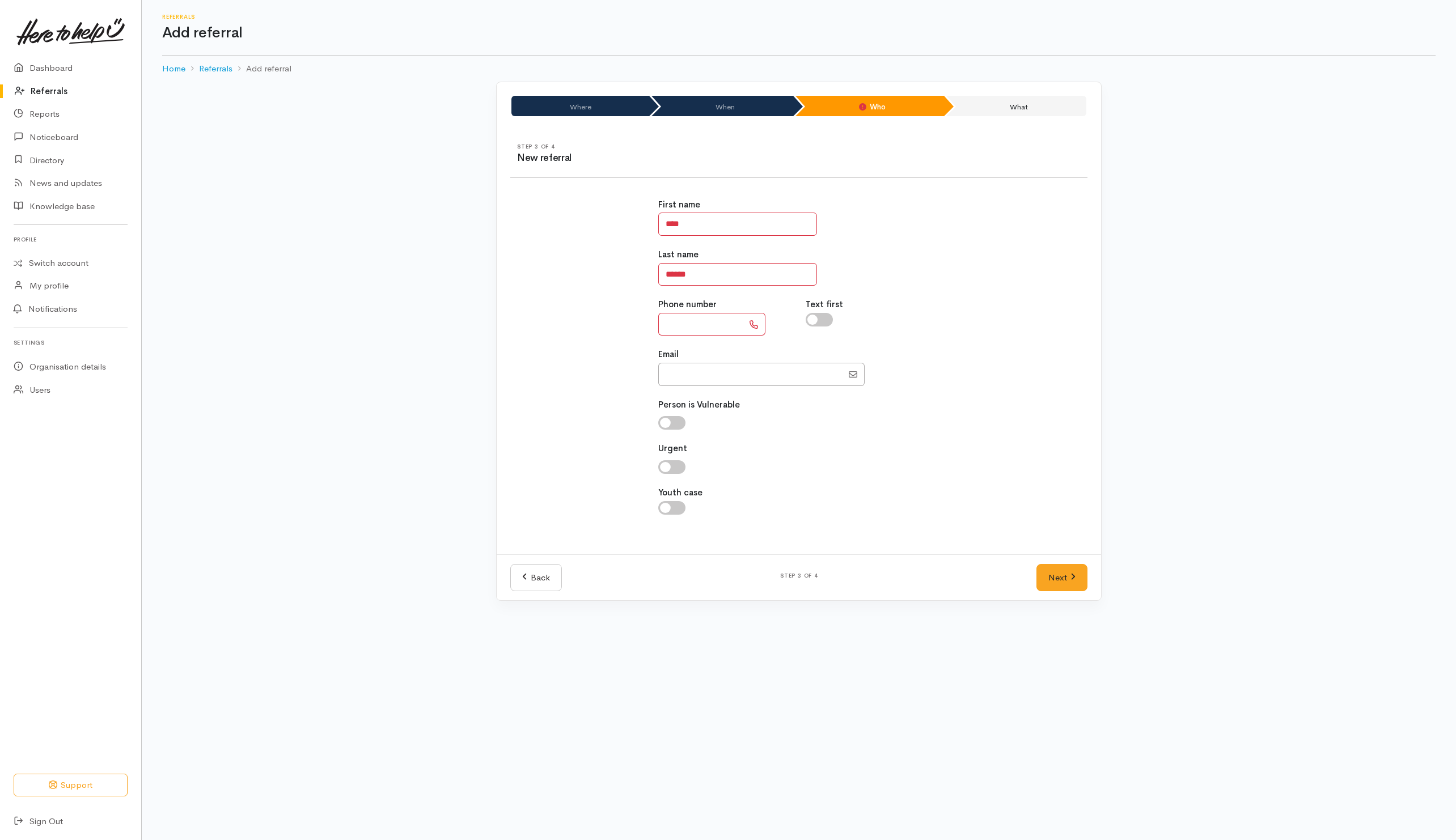
click at [717, 325] on input "text" at bounding box center [701, 325] width 85 height 23
type input "**********"
click at [863, 319] on div at bounding box center [873, 320] width 135 height 14
click at [820, 326] on input "checkbox" at bounding box center [820, 320] width 27 height 14
checkbox input "true"
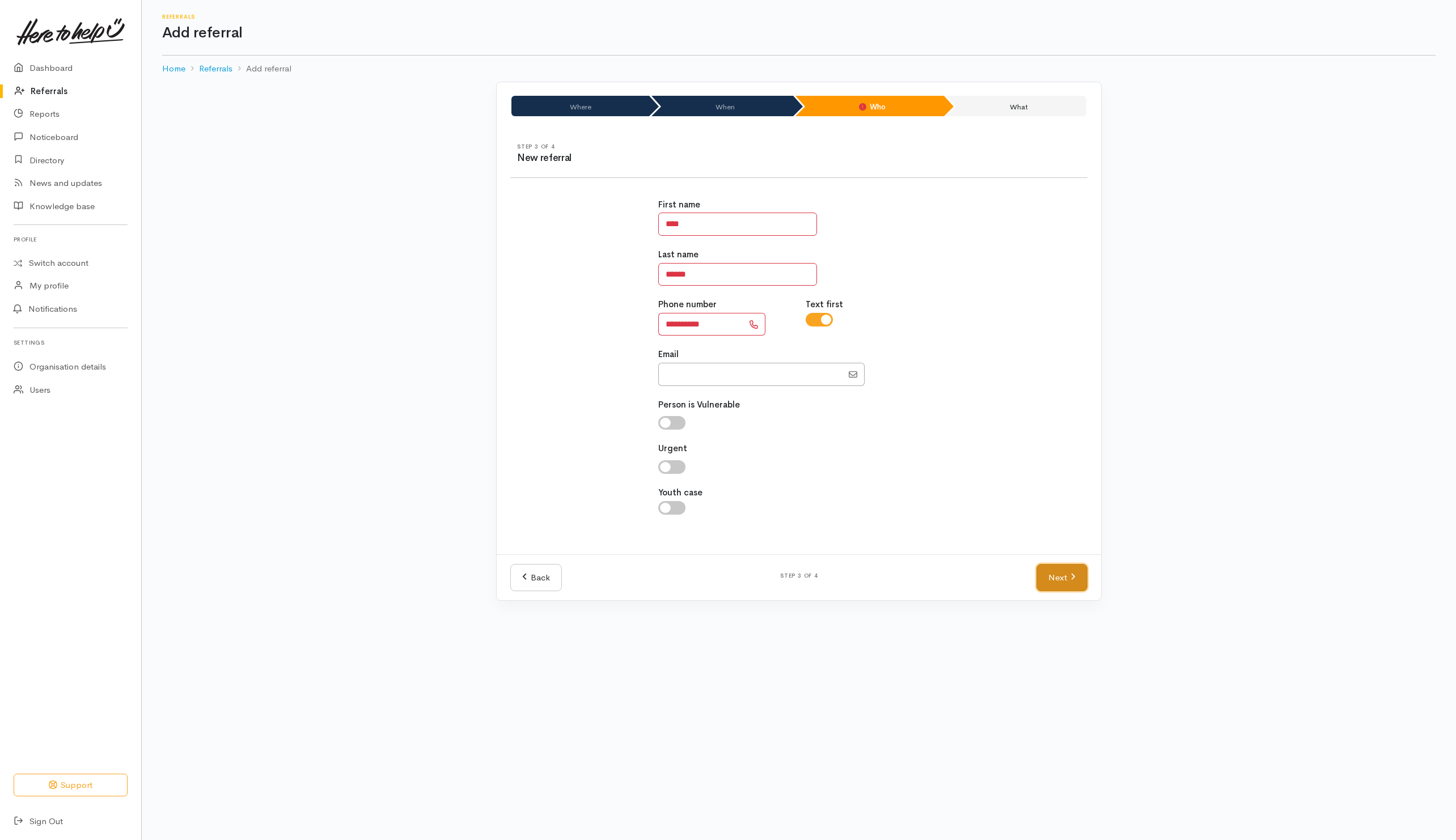
click at [1073, 580] on icon at bounding box center [1073, 577] width 5 height 9
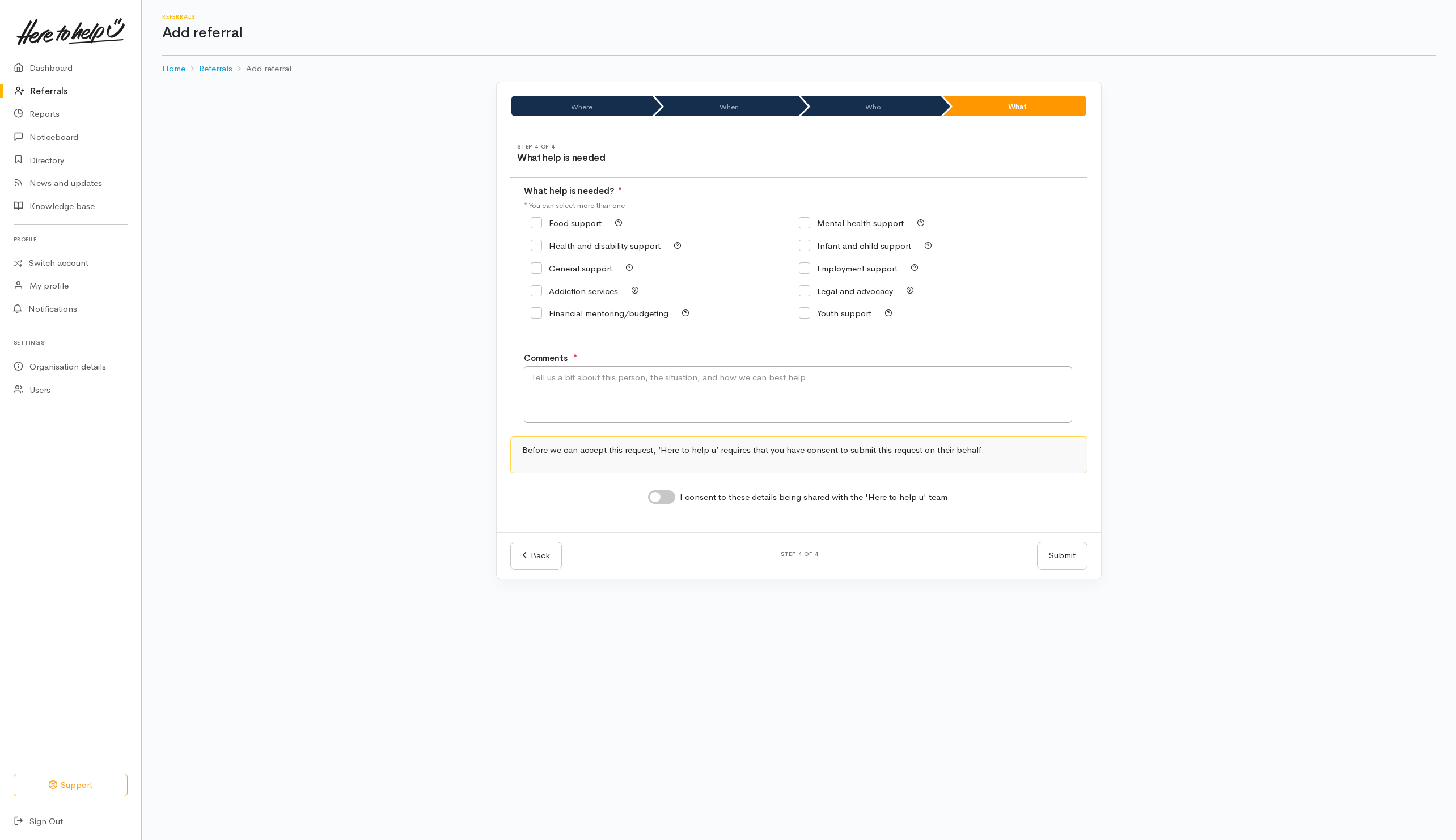
click at [575, 220] on input "Food support" at bounding box center [566, 223] width 71 height 9
checkbox input "true"
click at [636, 390] on textarea "Comments" at bounding box center [798, 394] width 549 height 56
click at [536, 408] on textarea "SUPER CONNECT received info from Rauawaawa re:super connect." at bounding box center [798, 394] width 549 height 56
click at [659, 381] on textarea "SUPER CONNECT Received info from Rauawaawa re:super connect." at bounding box center [798, 394] width 549 height 56
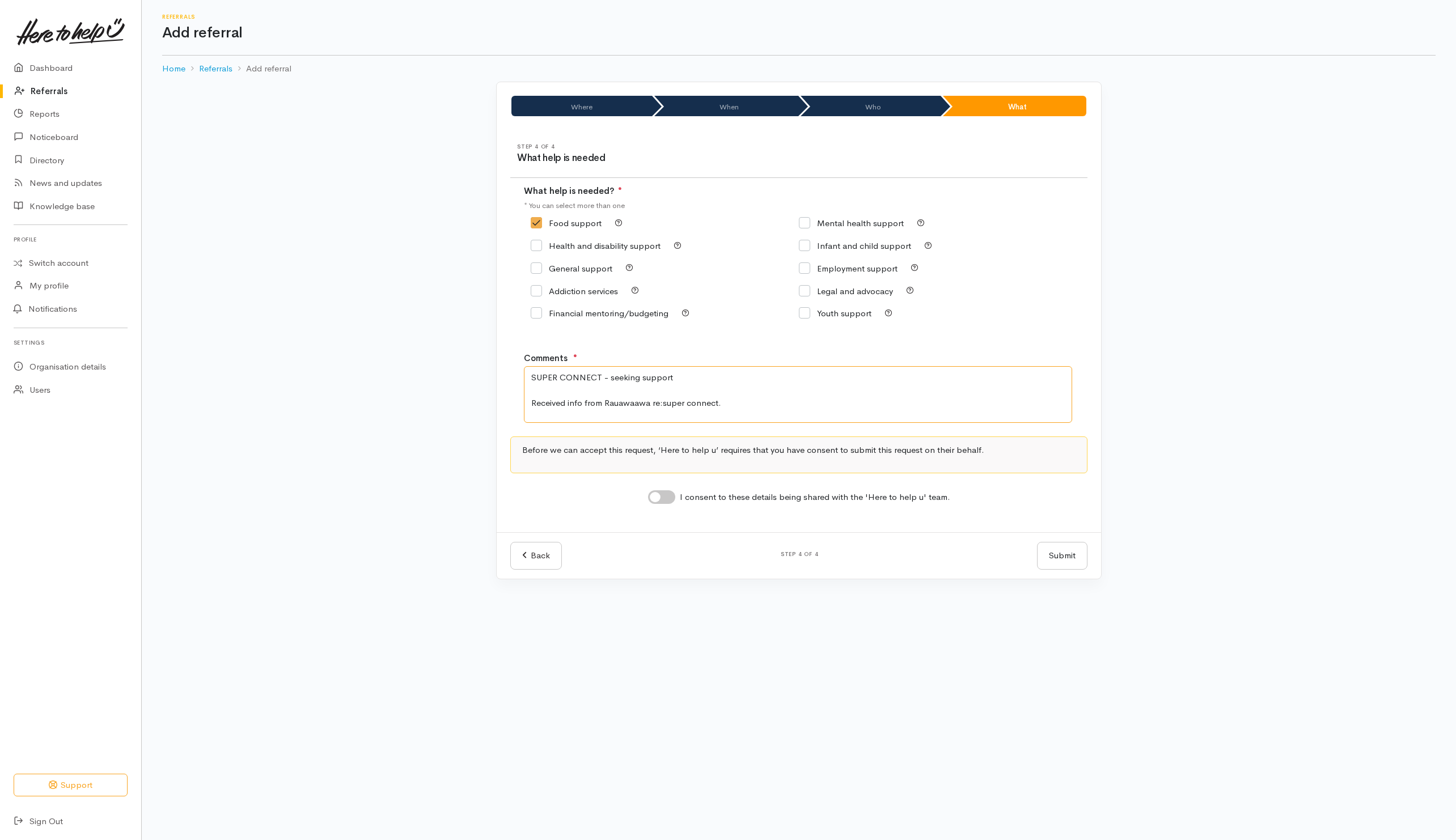
type textarea "SUPER CONNECT - seeking support Received info from Rauawaawa re:super connect."
click at [668, 505] on div "I consent to these details being shared with the 'Here to help u' team." at bounding box center [799, 498] width 302 height 15
click at [669, 495] on input "I consent to these details being shared with the 'Here to help u' team." at bounding box center [662, 497] width 27 height 14
checkbox input "true"
click at [748, 414] on textarea "SUPER CONNECT - seeking support Received info from Rauawaawa re:super connect." at bounding box center [798, 394] width 549 height 56
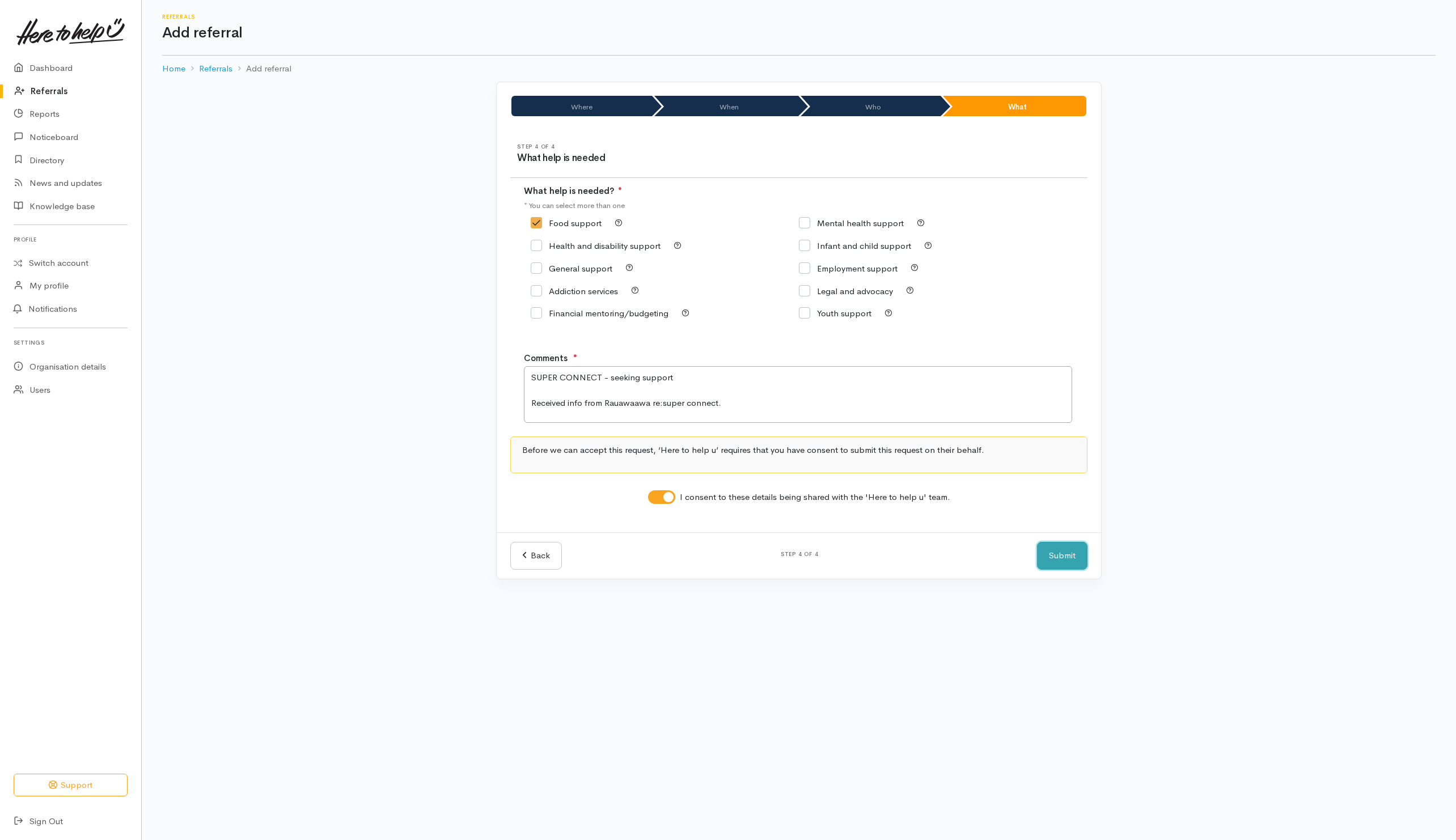
click at [1077, 555] on button "Submit" at bounding box center [1062, 556] width 50 height 28
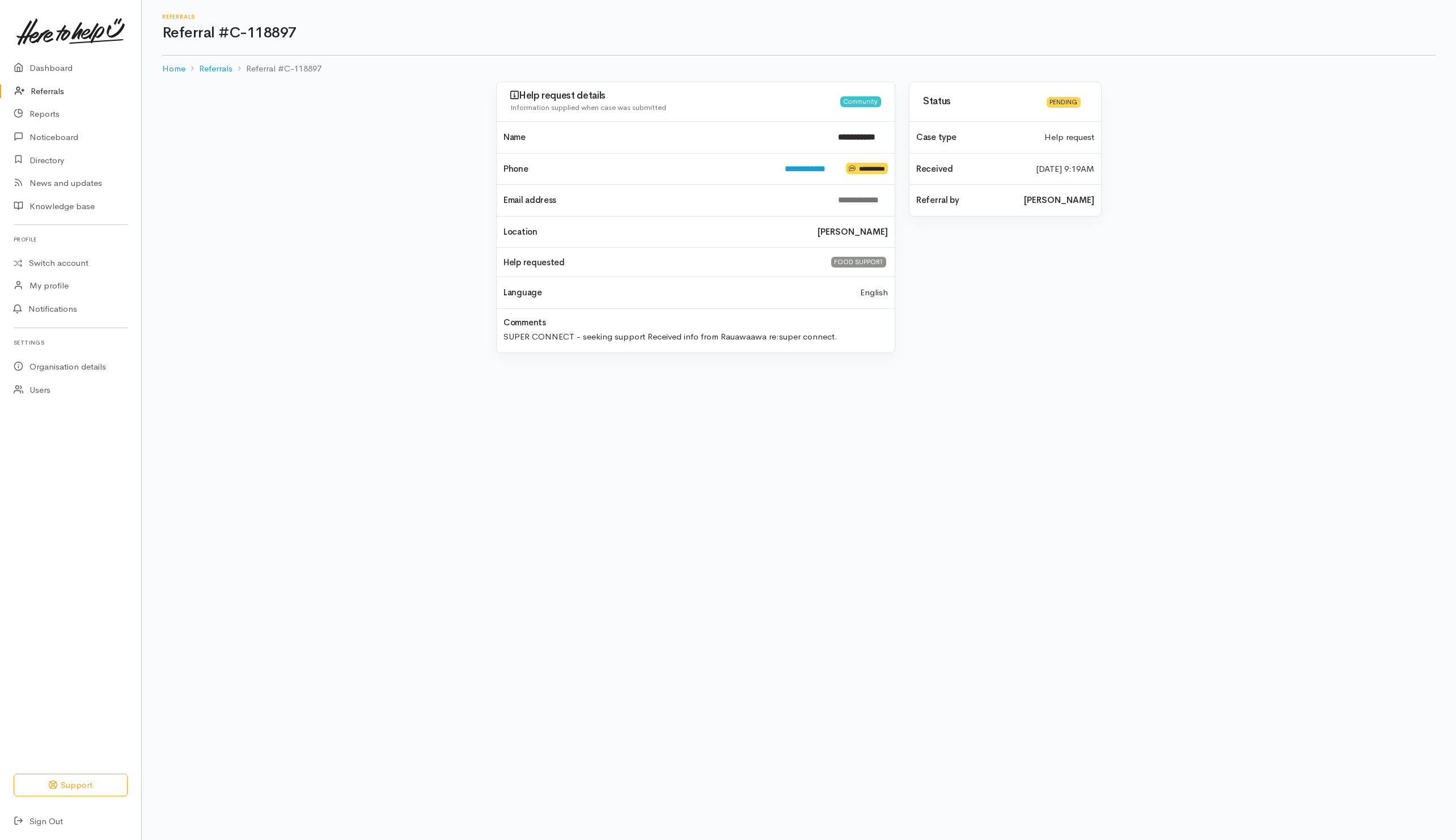
drag, startPoint x: 46, startPoint y: 88, endPoint x: 63, endPoint y: 90, distance: 17.1
click at [48, 88] on link "Referrals" at bounding box center [71, 92] width 141 height 23
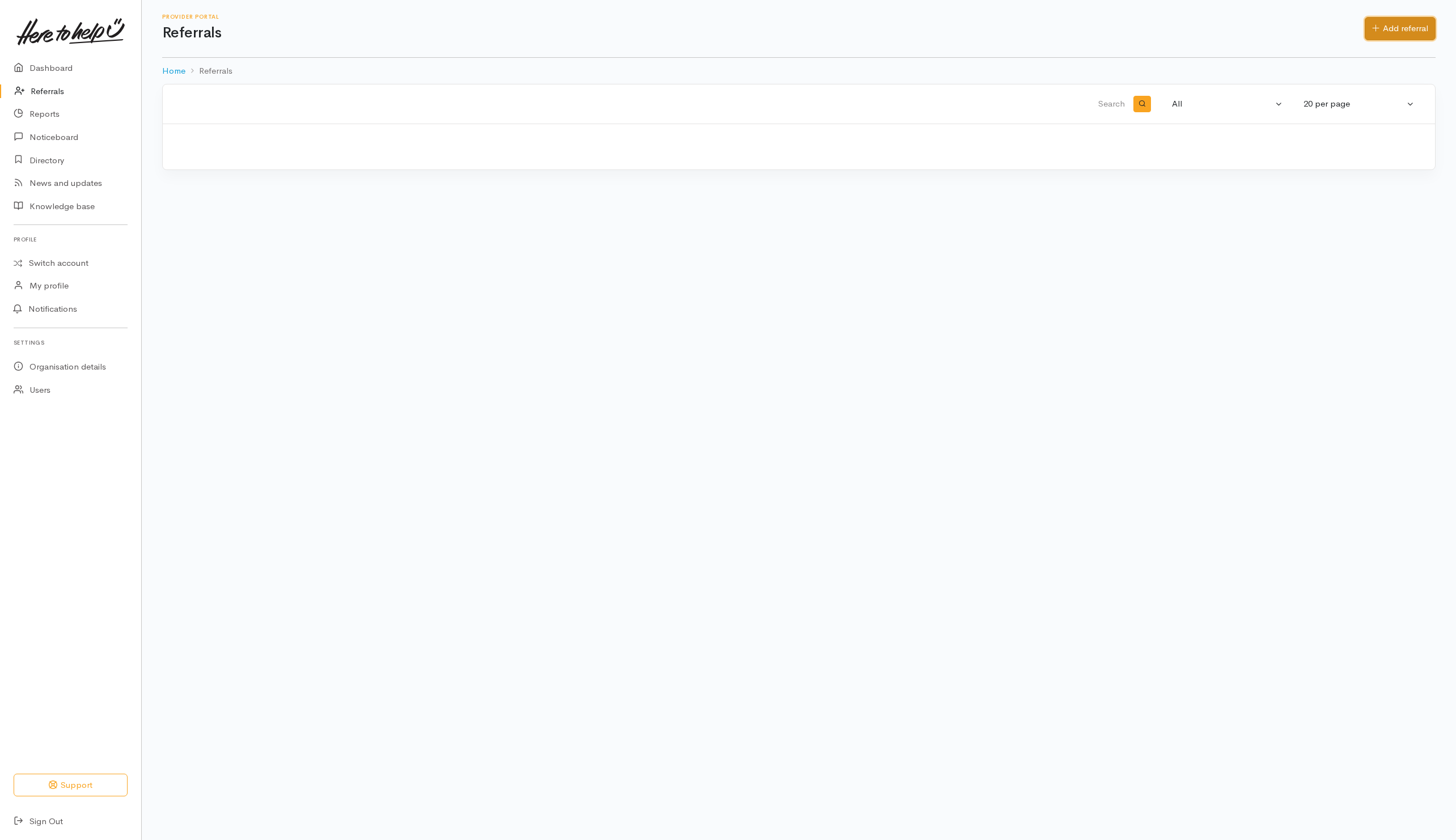
click at [1427, 36] on link "Add referral" at bounding box center [1400, 29] width 71 height 23
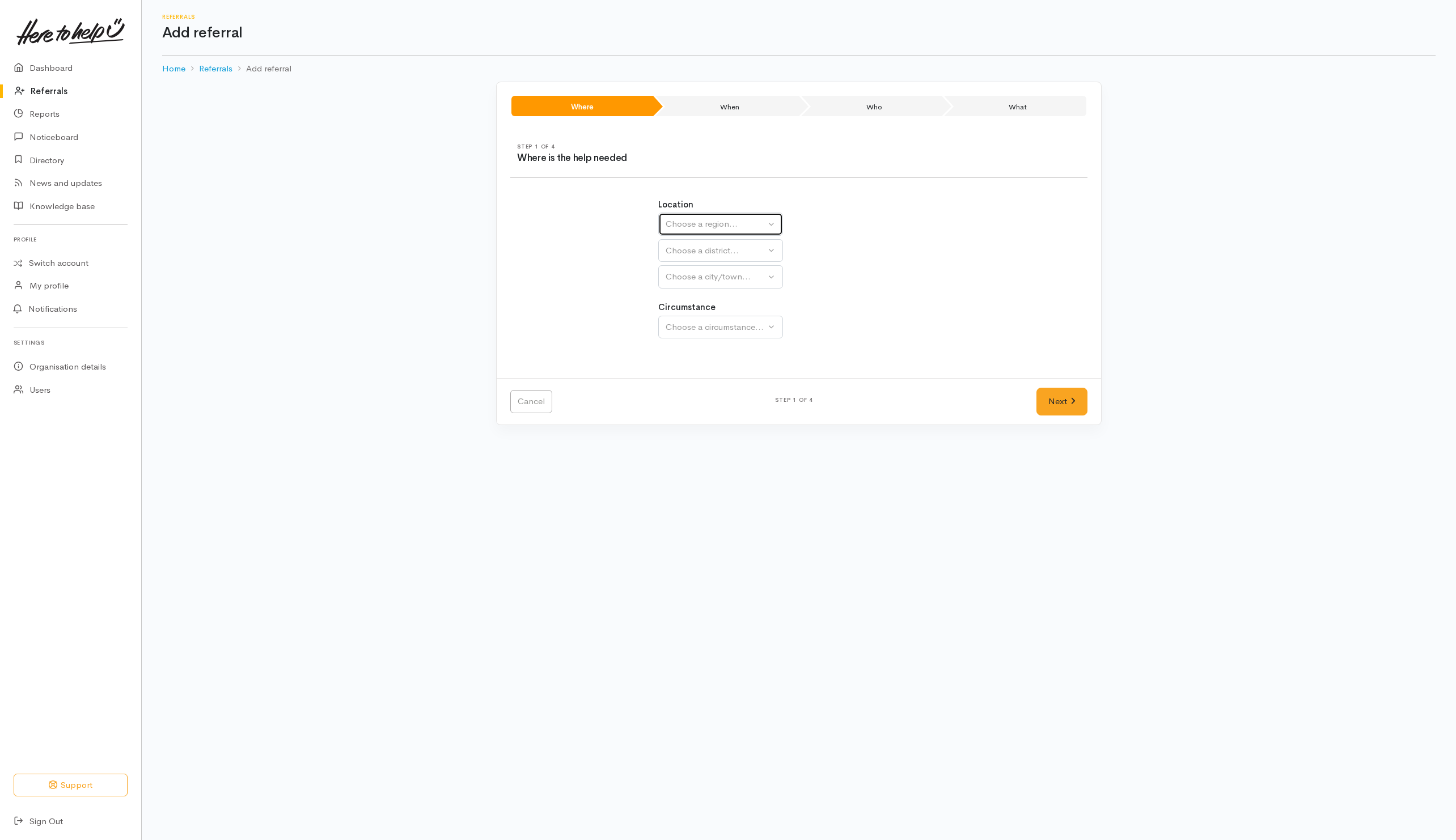
click at [714, 224] on div "Choose a region..." at bounding box center [715, 224] width 100 height 13
click at [688, 294] on span "[GEOGRAPHIC_DATA]" at bounding box center [717, 295] width 90 height 13
select select "3"
select select
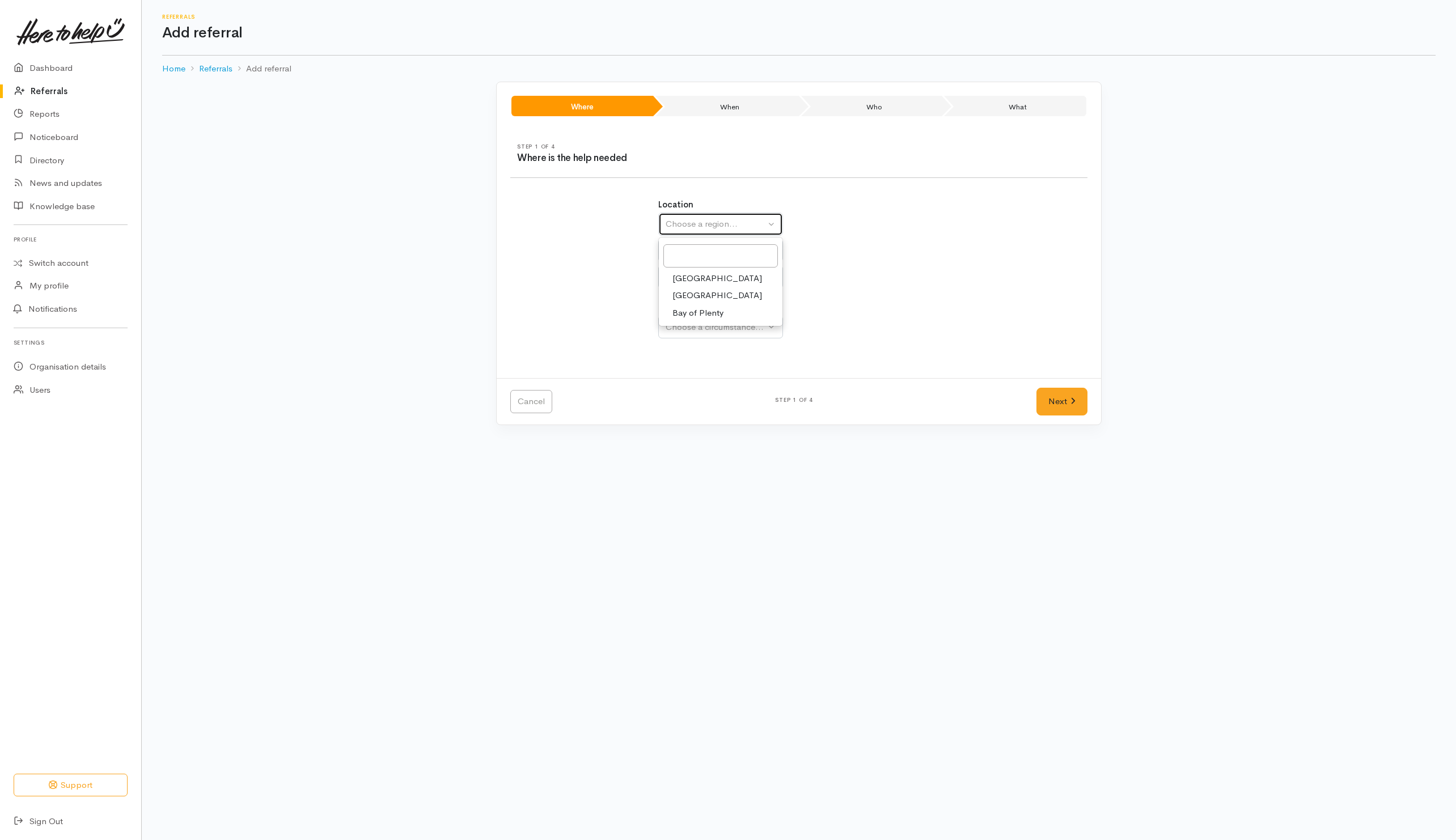
select select
click at [704, 254] on div "Choose a district..." at bounding box center [745, 251] width 159 height 13
drag, startPoint x: 699, startPoint y: 325, endPoint x: 704, endPoint y: 317, distance: 9.4
click at [699, 325] on span "[GEOGRAPHIC_DATA]" at bounding box center [717, 322] width 90 height 13
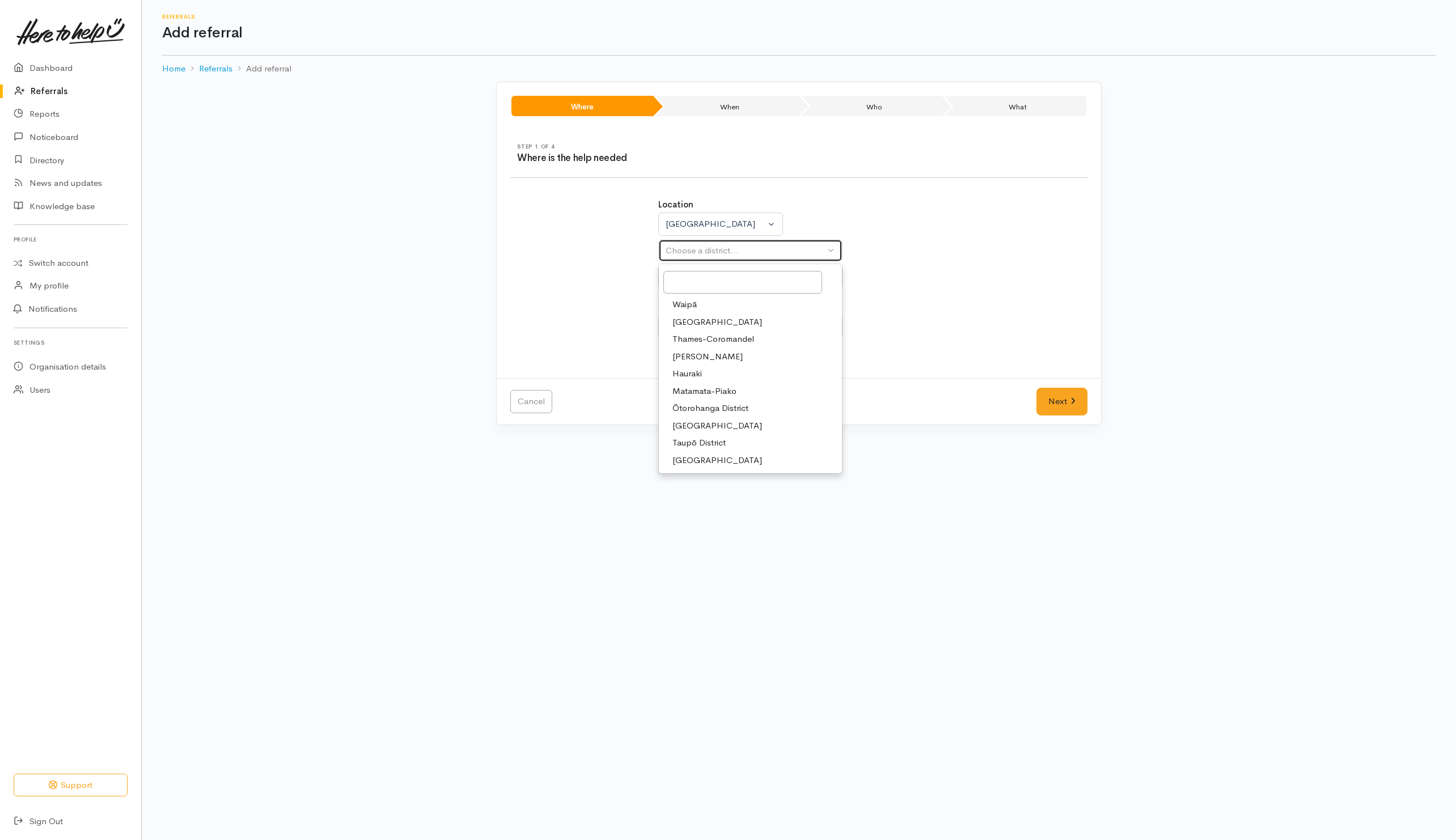
select select "2"
select select
click at [710, 281] on div "Choose a city/town..." at bounding box center [745, 277] width 159 height 13
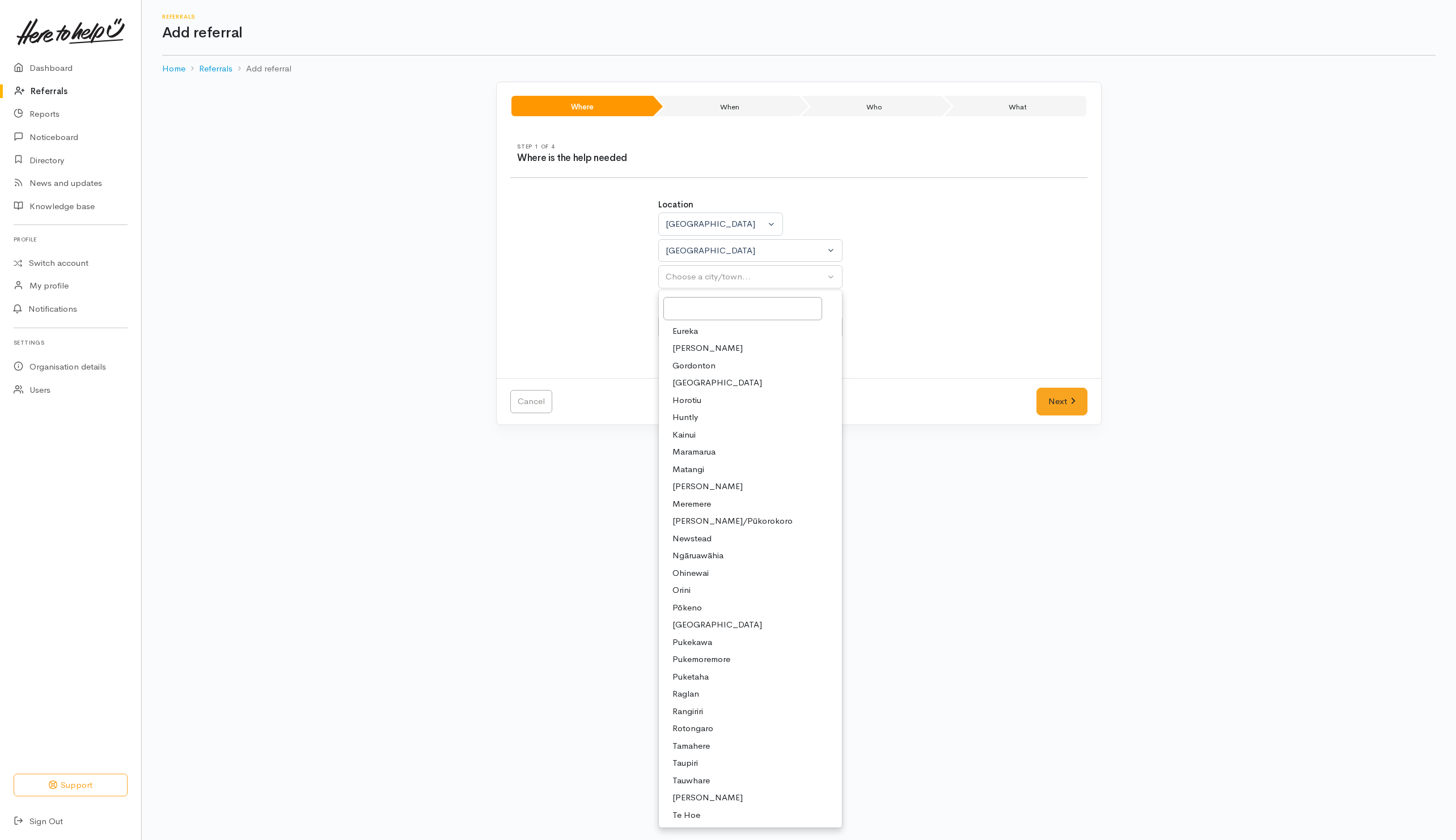
drag, startPoint x: 686, startPoint y: 419, endPoint x: 708, endPoint y: 362, distance: 61.1
click at [687, 417] on span "Huntly" at bounding box center [685, 417] width 26 height 13
select select "110"
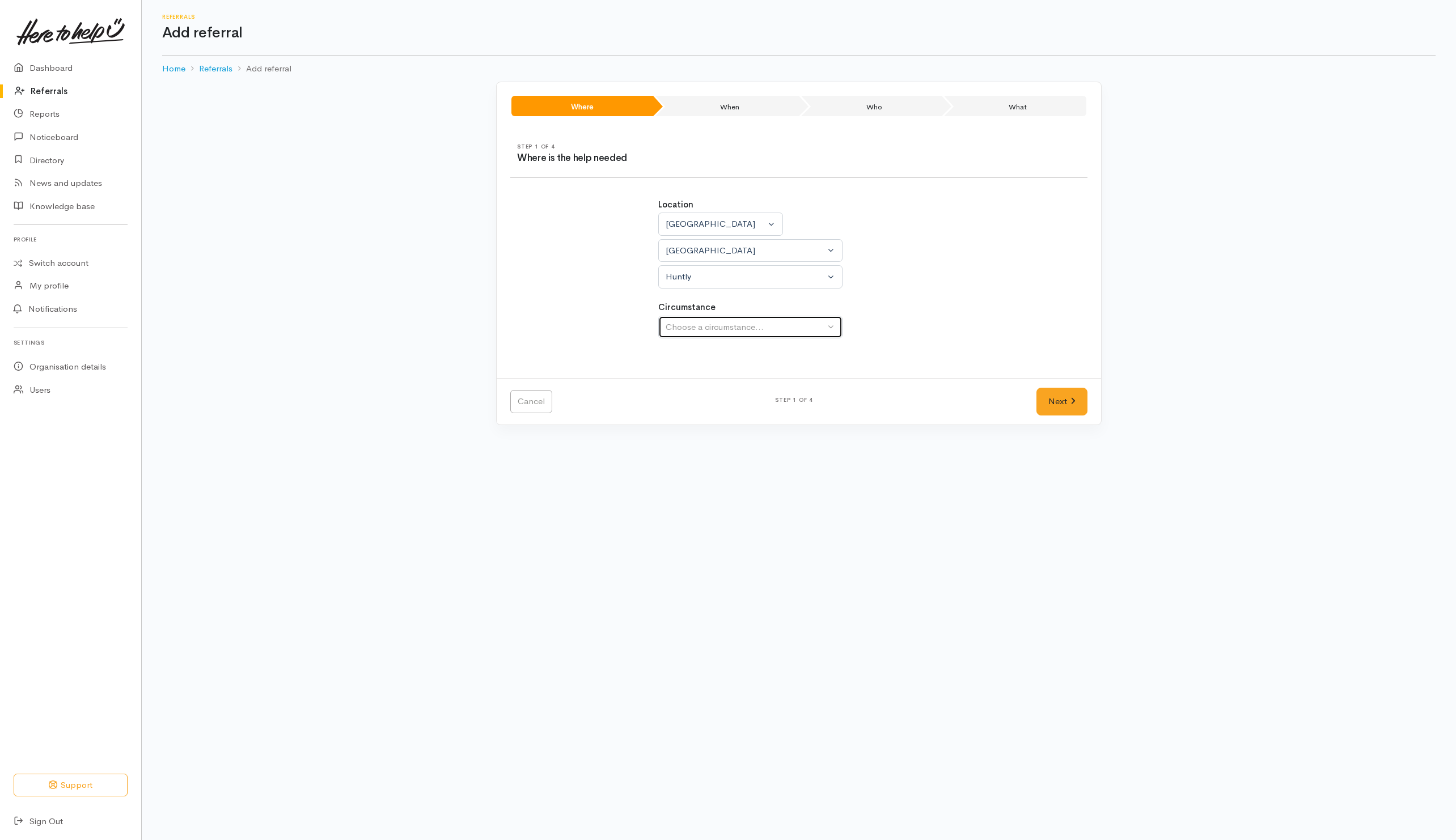
click at [713, 322] on button "Choose a circumstance..." at bounding box center [750, 328] width 184 height 23
click at [693, 385] on span "Community" at bounding box center [693, 381] width 43 height 13
select select "2"
click at [1071, 402] on icon at bounding box center [1073, 401] width 5 height 9
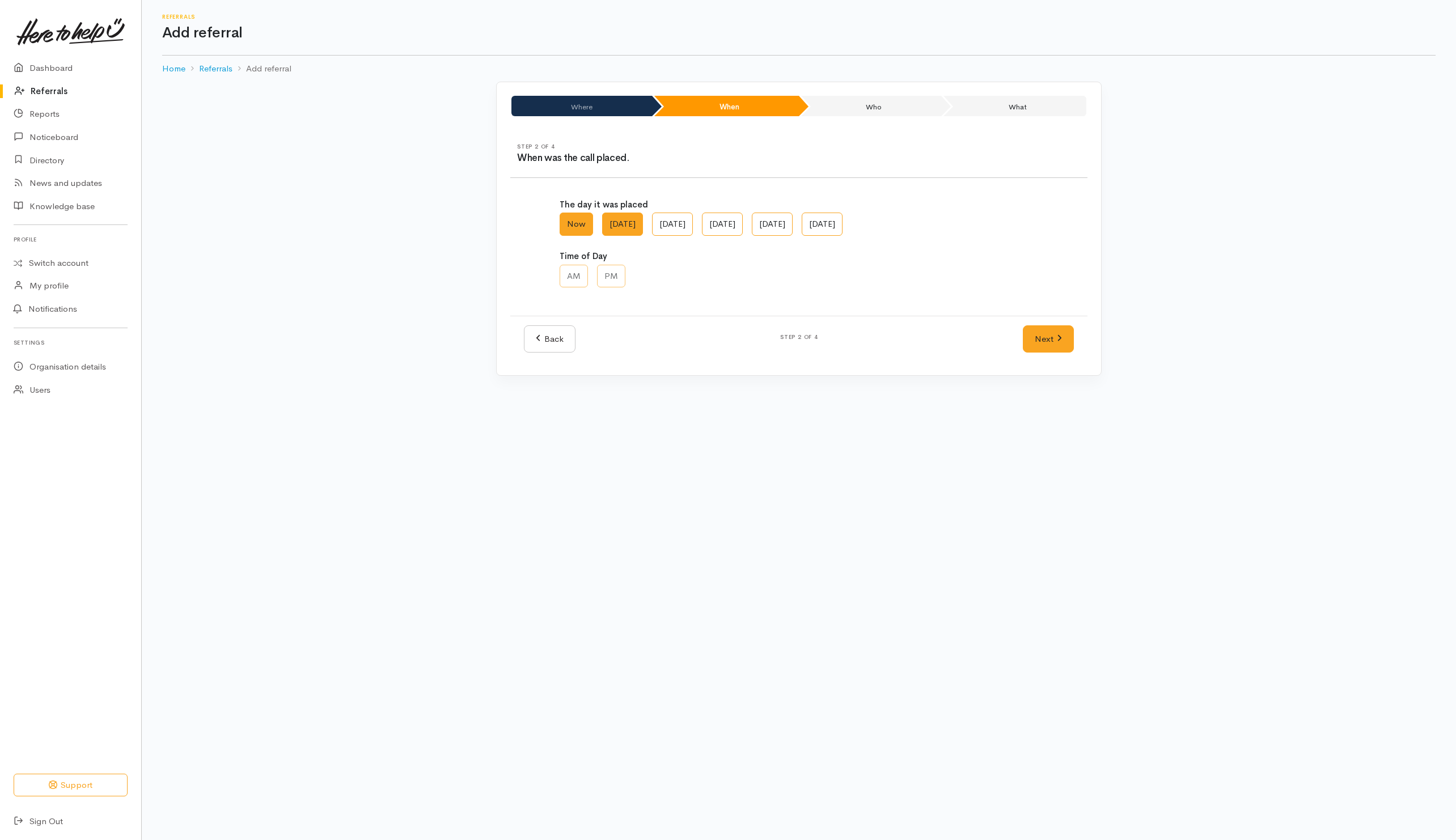
click at [634, 231] on label "[DATE]" at bounding box center [623, 224] width 41 height 23
click at [610, 220] on AM "[DATE]" at bounding box center [606, 216] width 7 height 7
radio AM "true"
drag, startPoint x: 576, startPoint y: 278, endPoint x: 900, endPoint y: 323, distance: 327.1
click at [580, 281] on label "AM" at bounding box center [574, 277] width 29 height 23
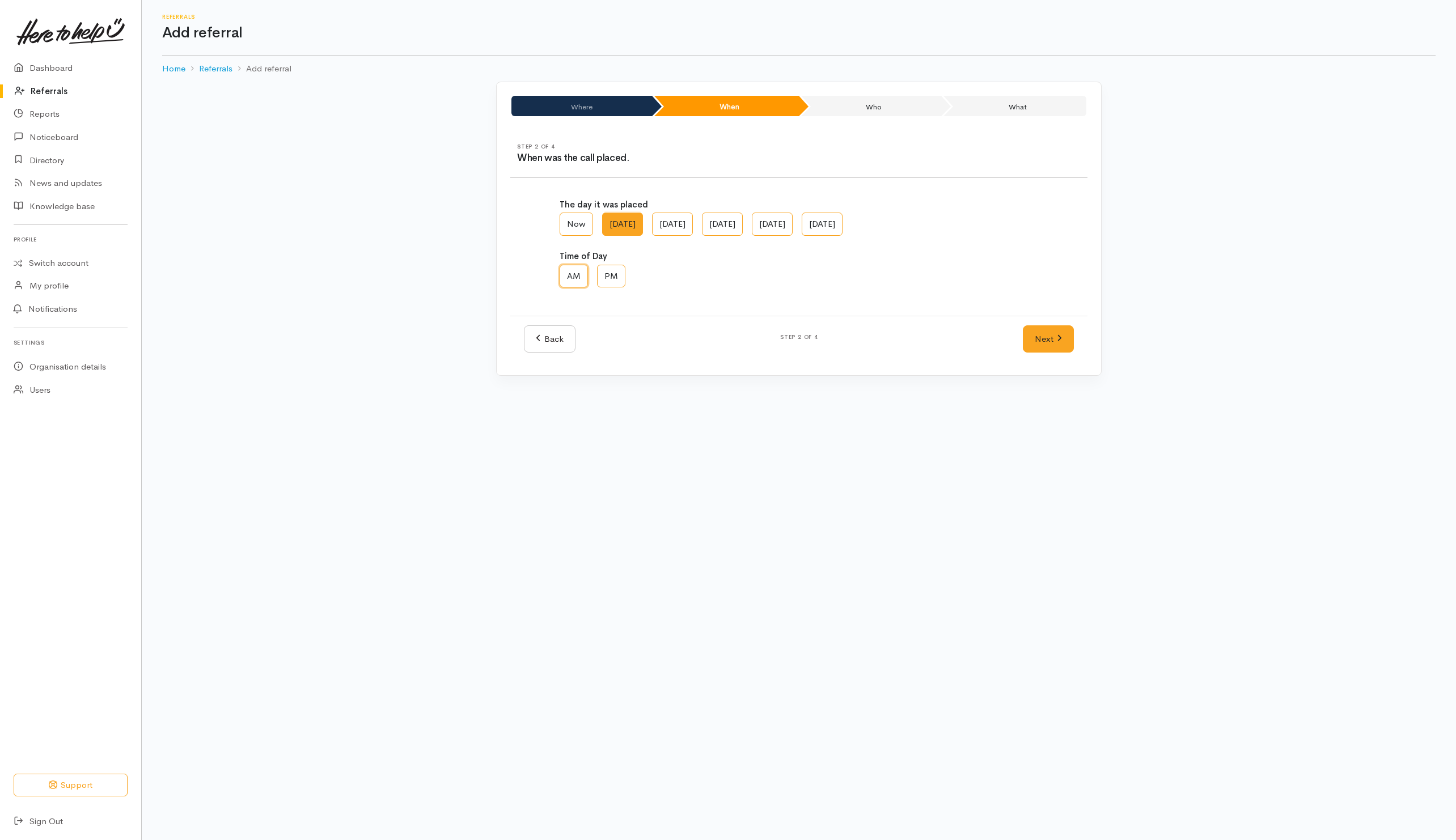
click at [567, 272] on input "AM" at bounding box center [563, 268] width 7 height 7
radio input "true"
click at [1045, 347] on link "Next" at bounding box center [1048, 339] width 51 height 28
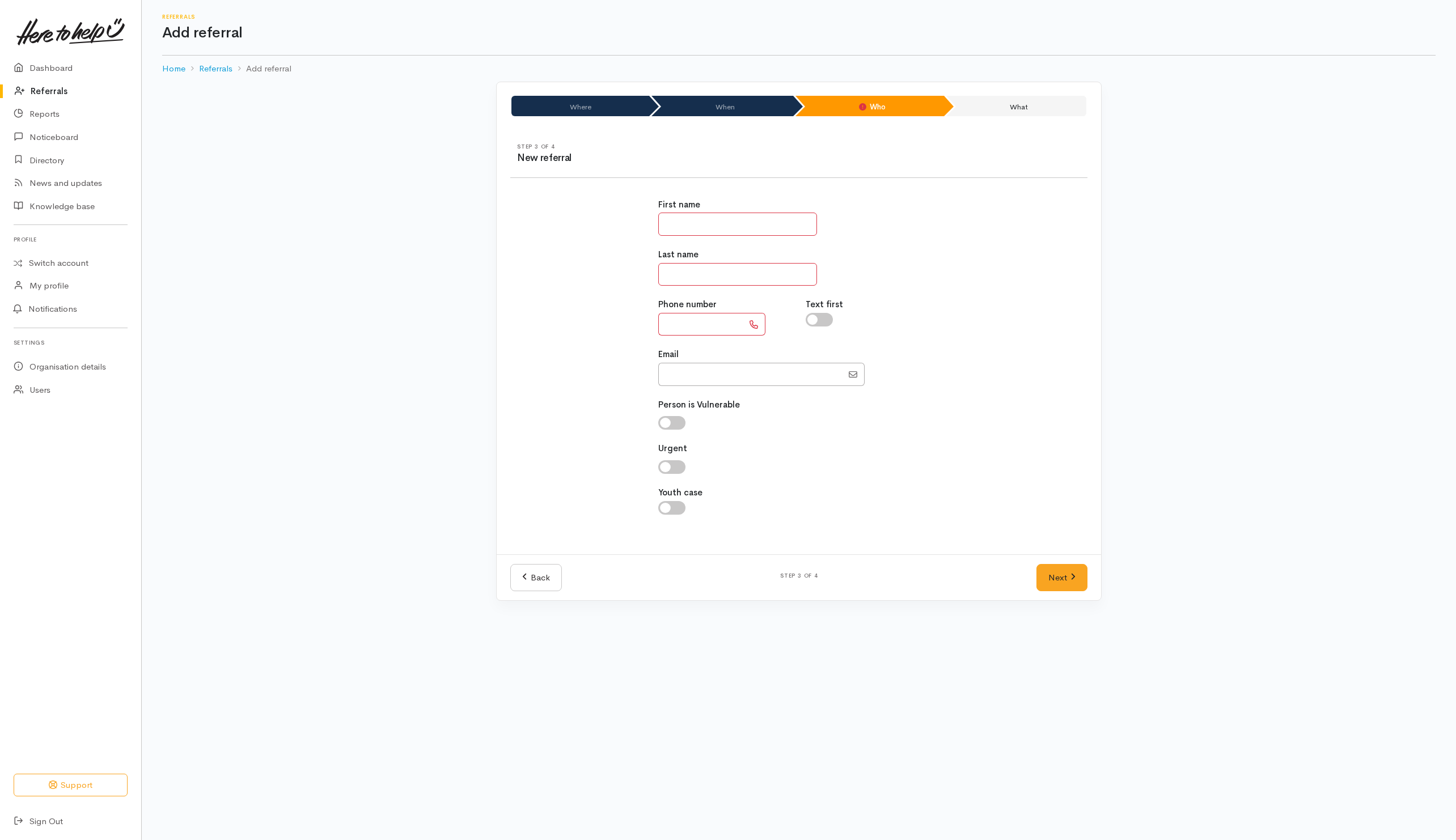
drag, startPoint x: 714, startPoint y: 224, endPoint x: 715, endPoint y: 213, distance: 11.0
click at [714, 216] on input "text" at bounding box center [738, 224] width 159 height 23
type input "*****"
type input "****"
type input "**********"
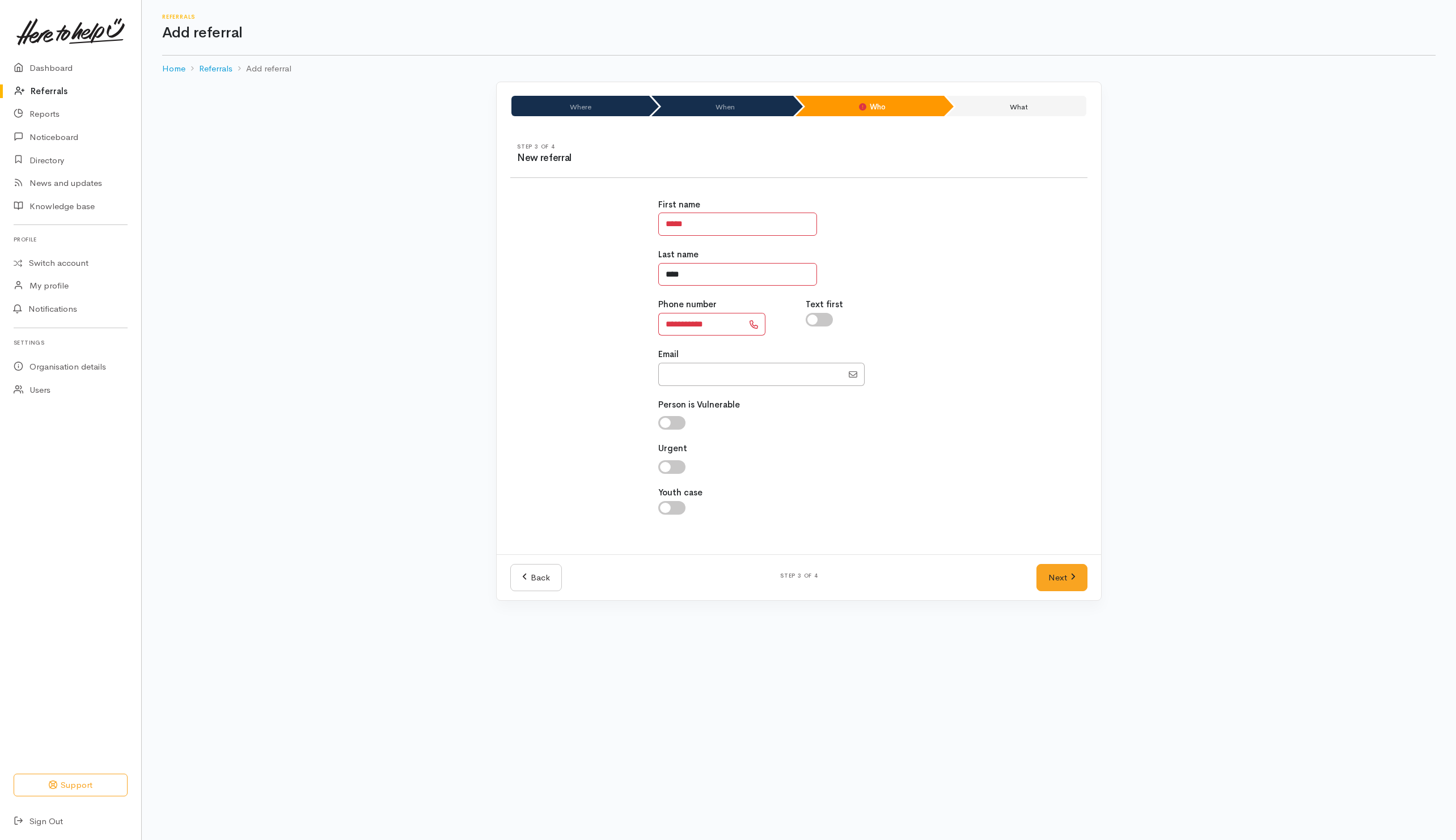
type input "****"
click at [820, 320] on input "checkbox" at bounding box center [820, 320] width 27 height 14
checkbox input "true"
drag, startPoint x: 1059, startPoint y: 589, endPoint x: 1043, endPoint y: 589, distance: 16.0
click at [1059, 589] on link "Next" at bounding box center [1062, 578] width 51 height 28
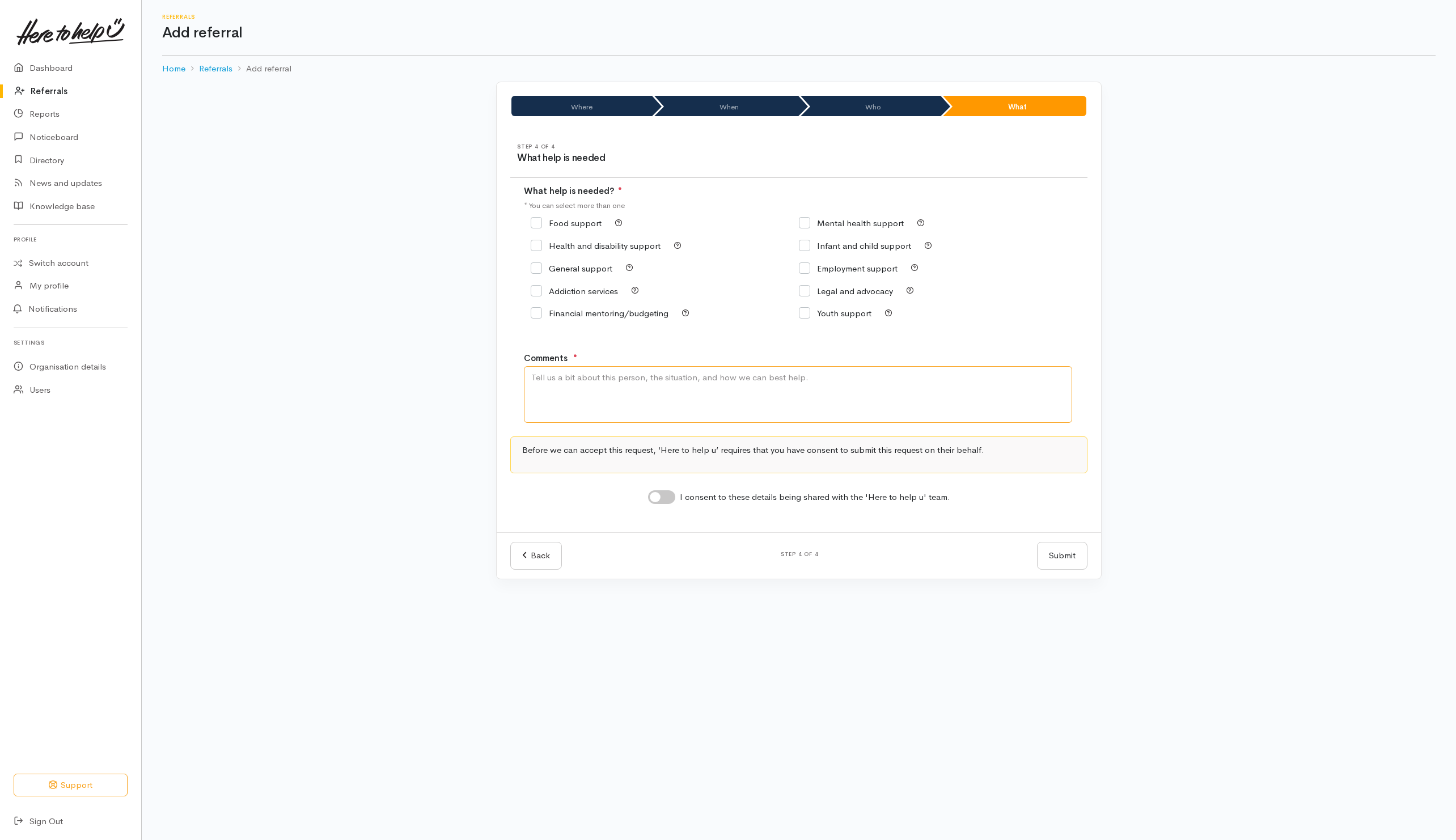
click at [745, 395] on textarea "Comments" at bounding box center [798, 394] width 549 height 56
type textarea "Need kai"
click at [731, 340] on div "Step 4 of 4 What help is needed What help is needed? ● * You can select more th…" at bounding box center [799, 331] width 604 height 402
click at [566, 225] on input "Food support" at bounding box center [566, 223] width 71 height 9
checkbox input "true"
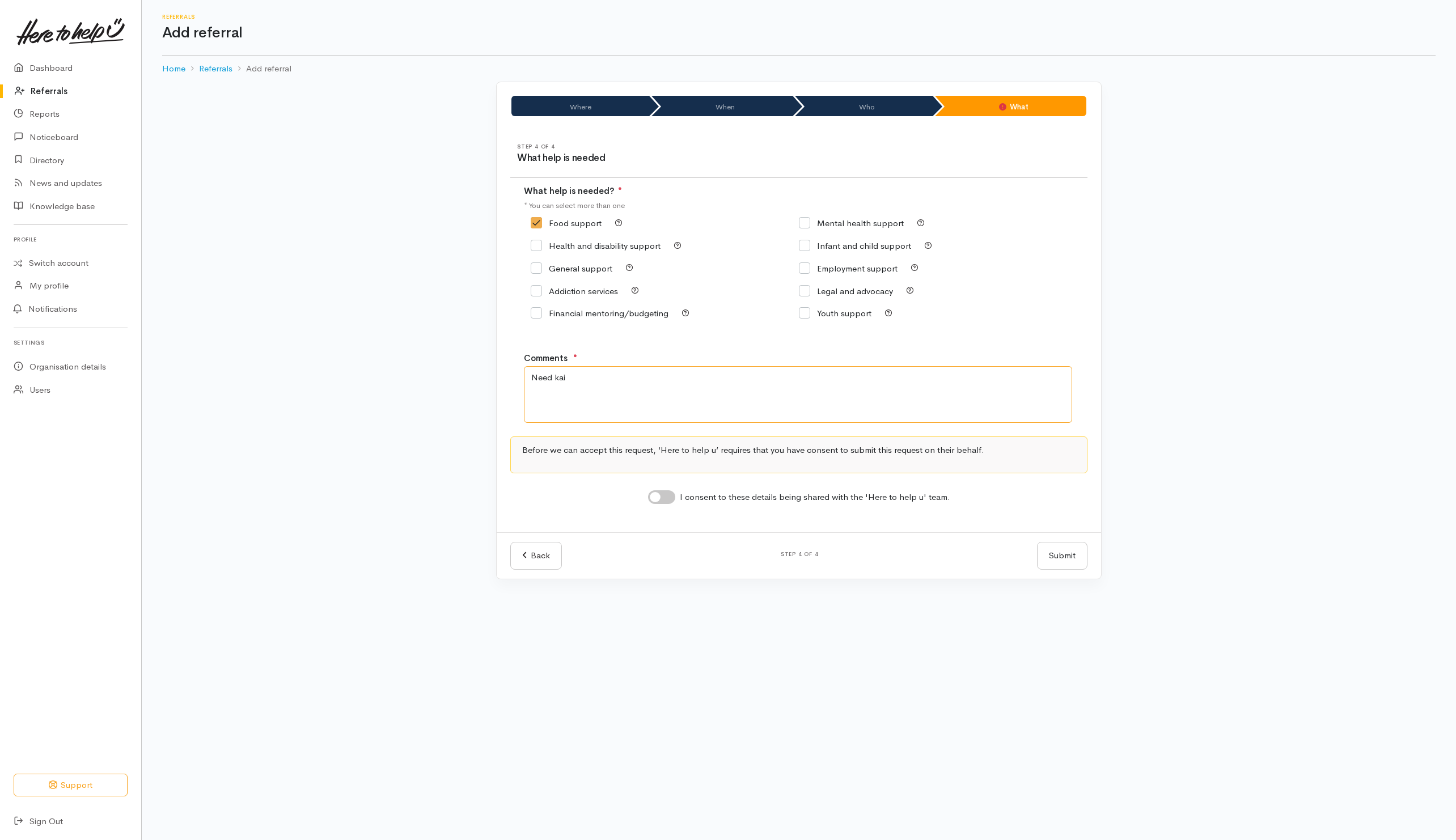
click at [614, 368] on textarea "Need kai" at bounding box center [798, 394] width 549 height 56
type textarea "Need kai. She has her grand-daughter with her and have not received any benefit…"
click at [669, 497] on input "I consent to these details being shared with the 'Here to help u' team." at bounding box center [662, 497] width 27 height 14
checkbox input "true"
click at [1070, 563] on button "Submit" at bounding box center [1062, 556] width 50 height 28
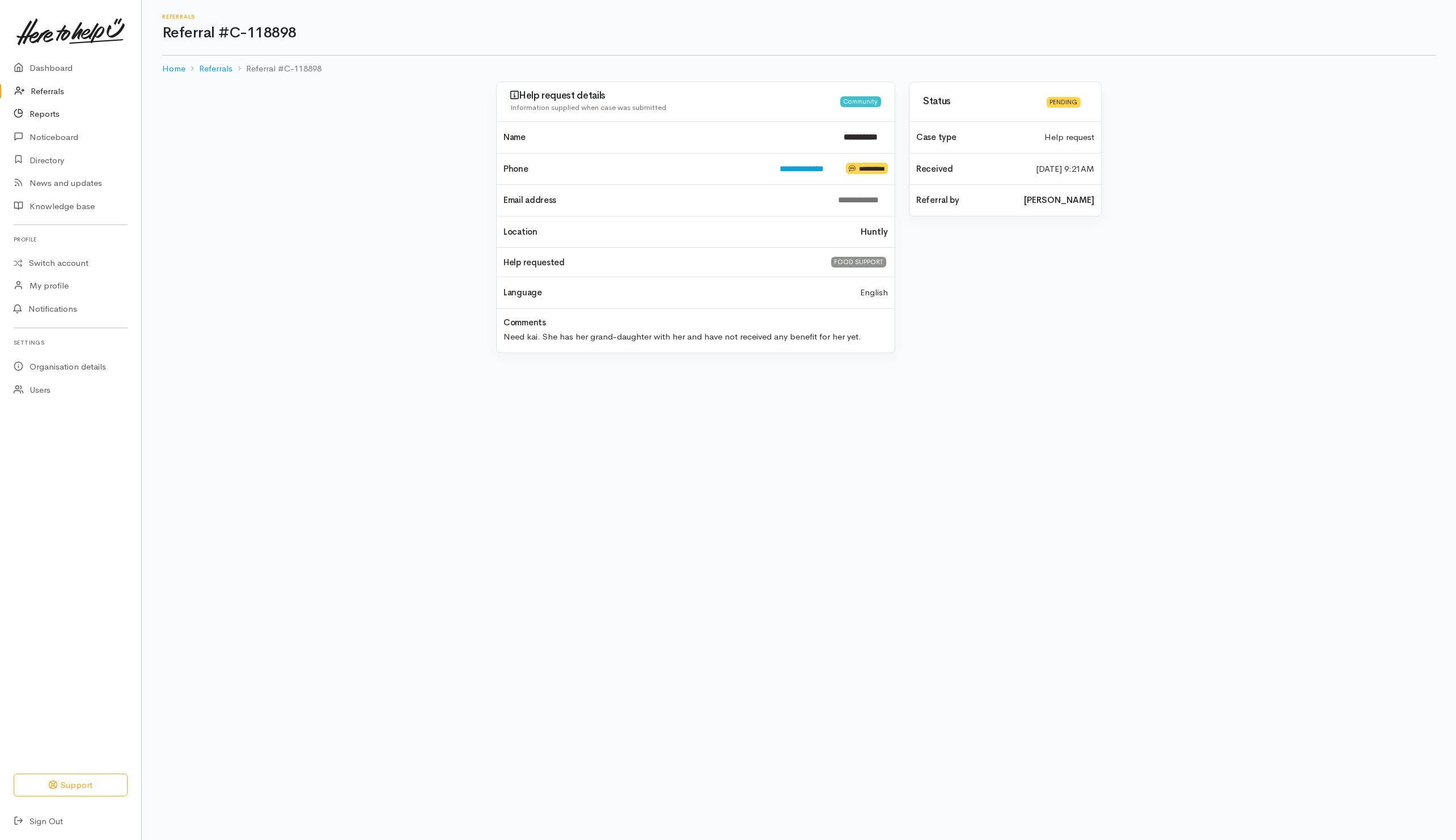
drag, startPoint x: 39, startPoint y: 94, endPoint x: 5, endPoint y: 107, distance: 36.4
click at [39, 94] on link "Referrals" at bounding box center [71, 92] width 141 height 23
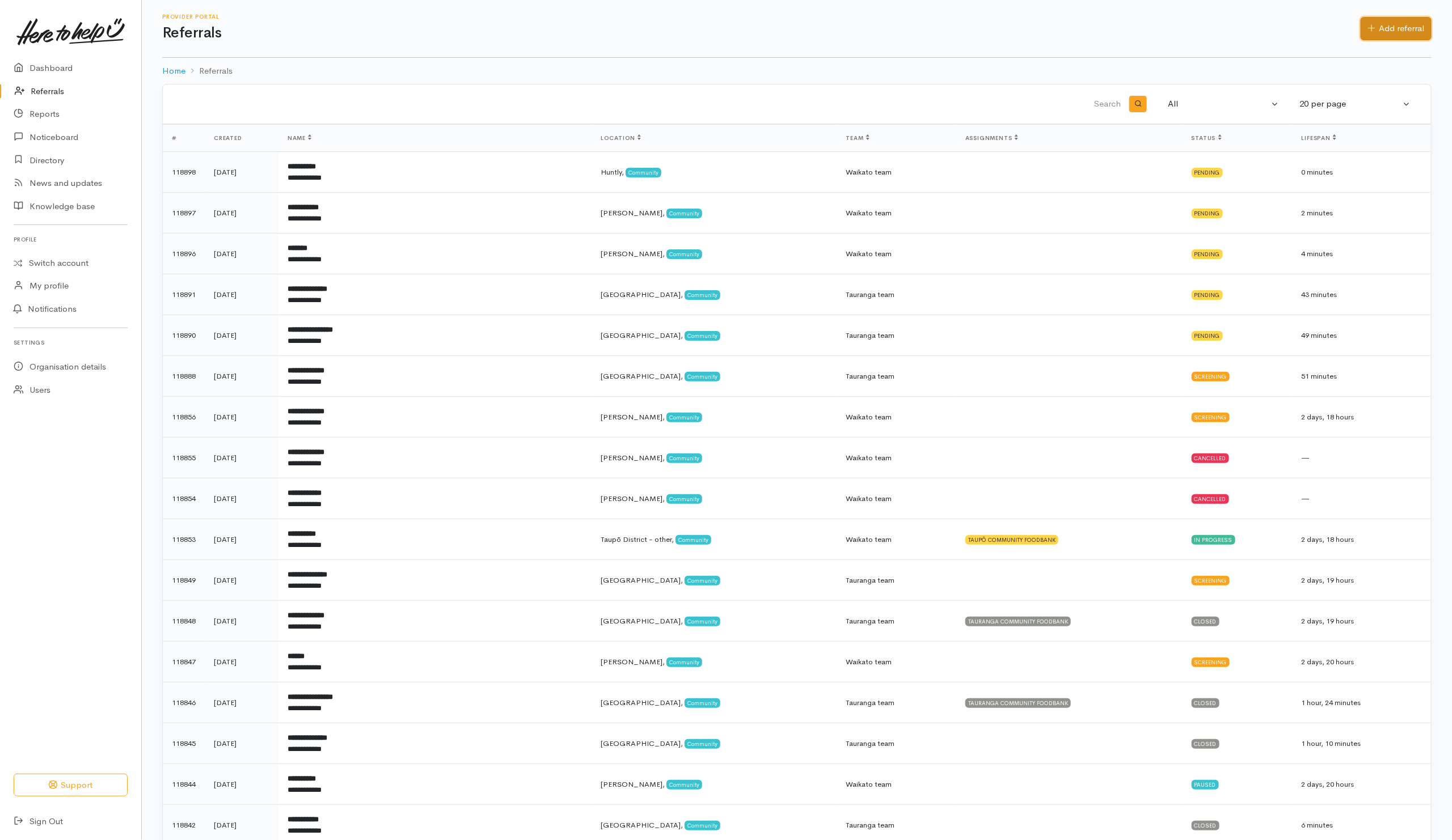
click at [1381, 36] on link "Add referral" at bounding box center [1396, 29] width 71 height 23
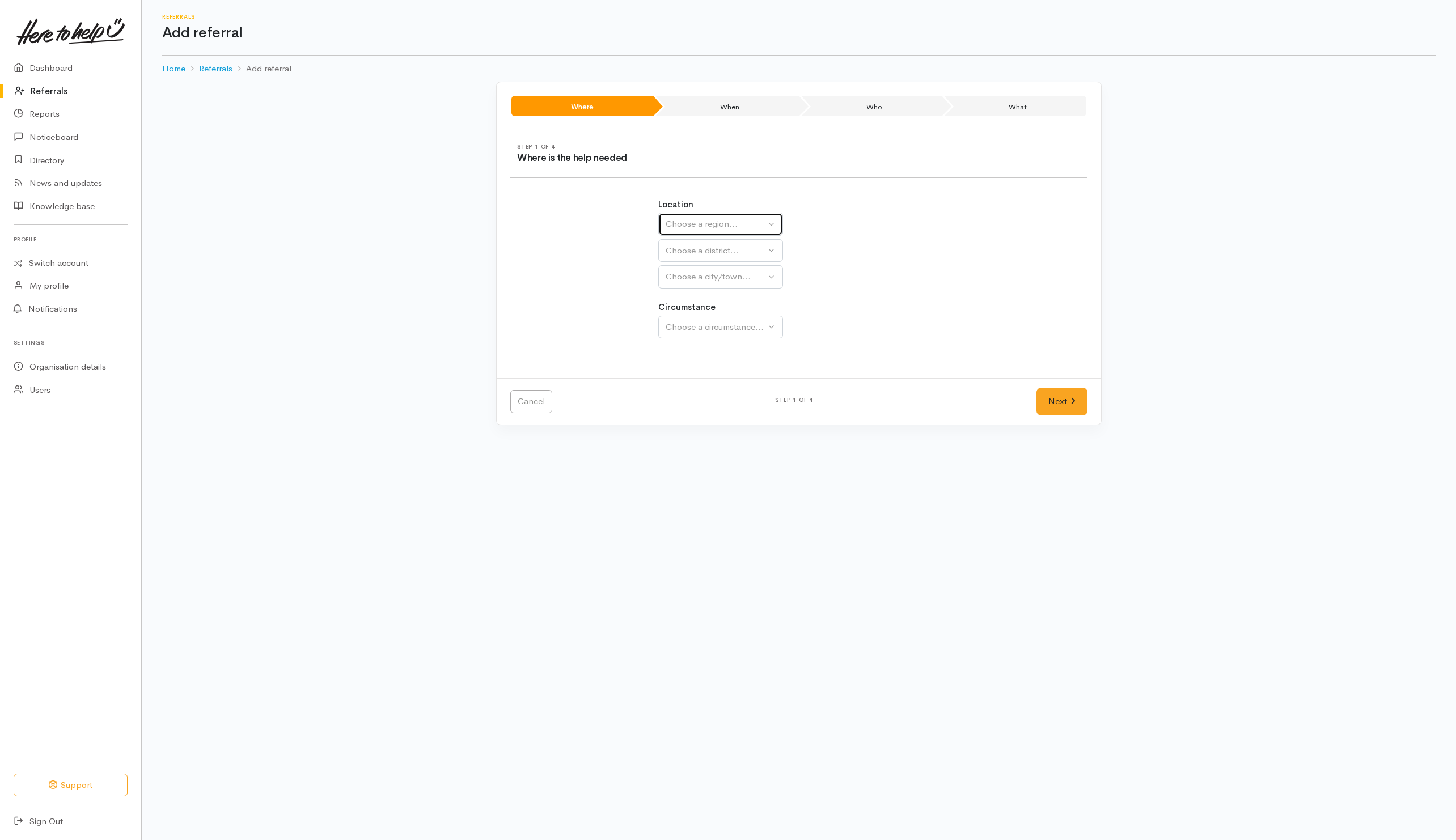
click at [722, 220] on div "Choose a region..." at bounding box center [715, 224] width 100 height 13
click at [696, 300] on span "Waikato" at bounding box center [717, 295] width 90 height 13
select select "3"
select select
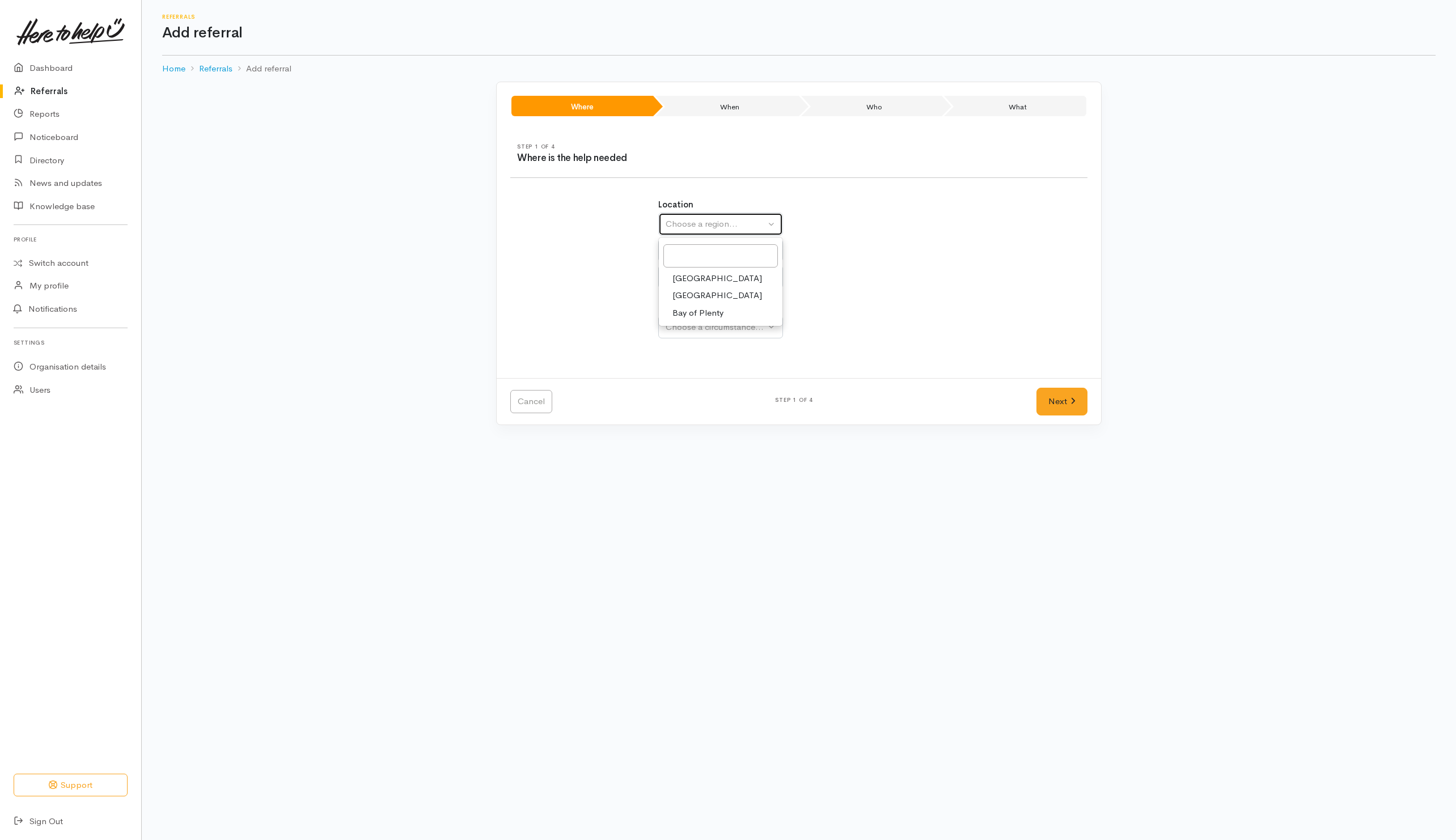
select select
click at [711, 255] on div "Choose a district..." at bounding box center [745, 251] width 159 height 13
click at [689, 425] on span "South Waikato District" at bounding box center [717, 425] width 90 height 13
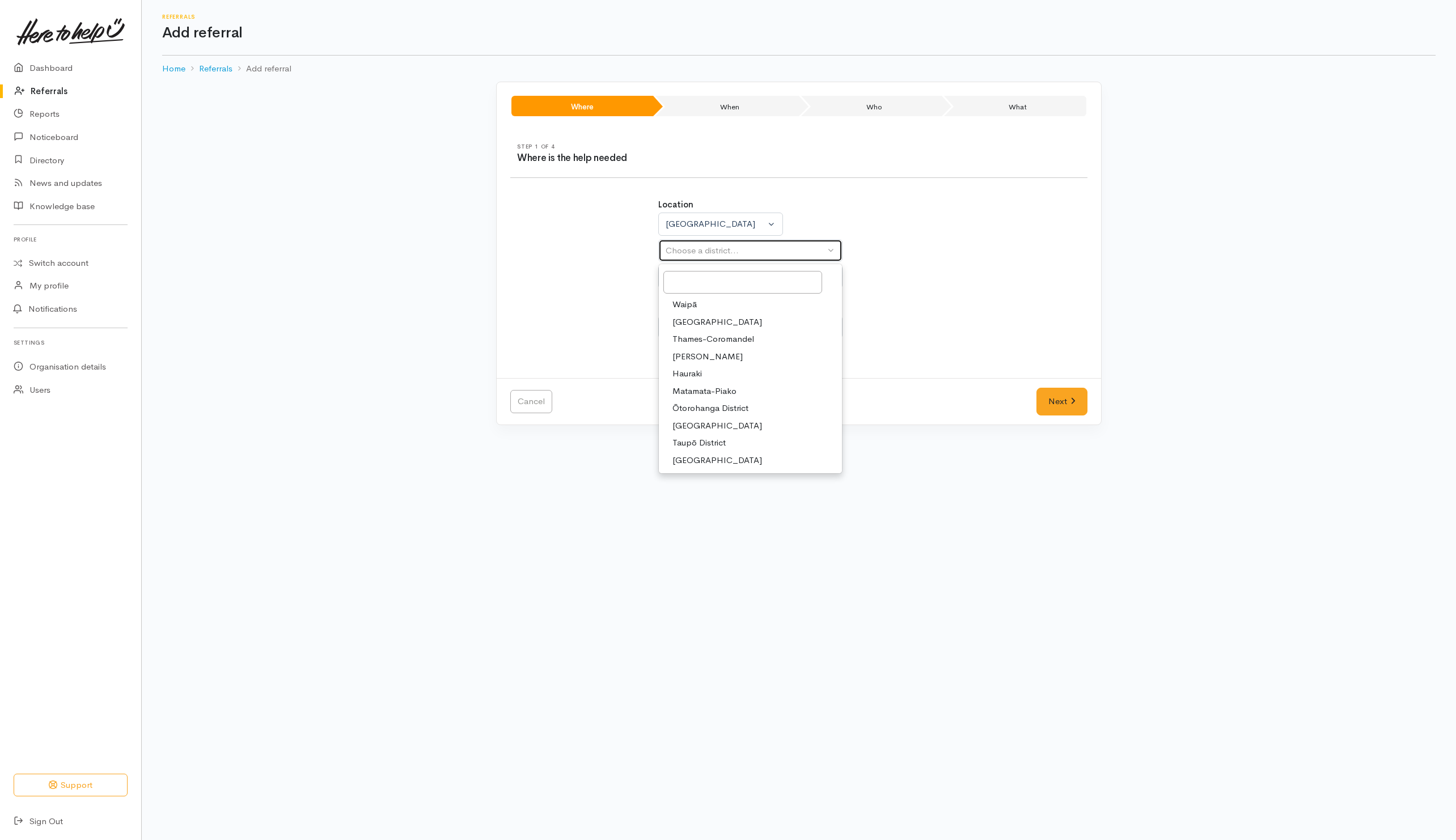
select select "11"
select select
click at [717, 275] on div "Choose a city/town..." at bounding box center [745, 277] width 159 height 13
click at [695, 456] on span "Tokoroa" at bounding box center [688, 452] width 32 height 13
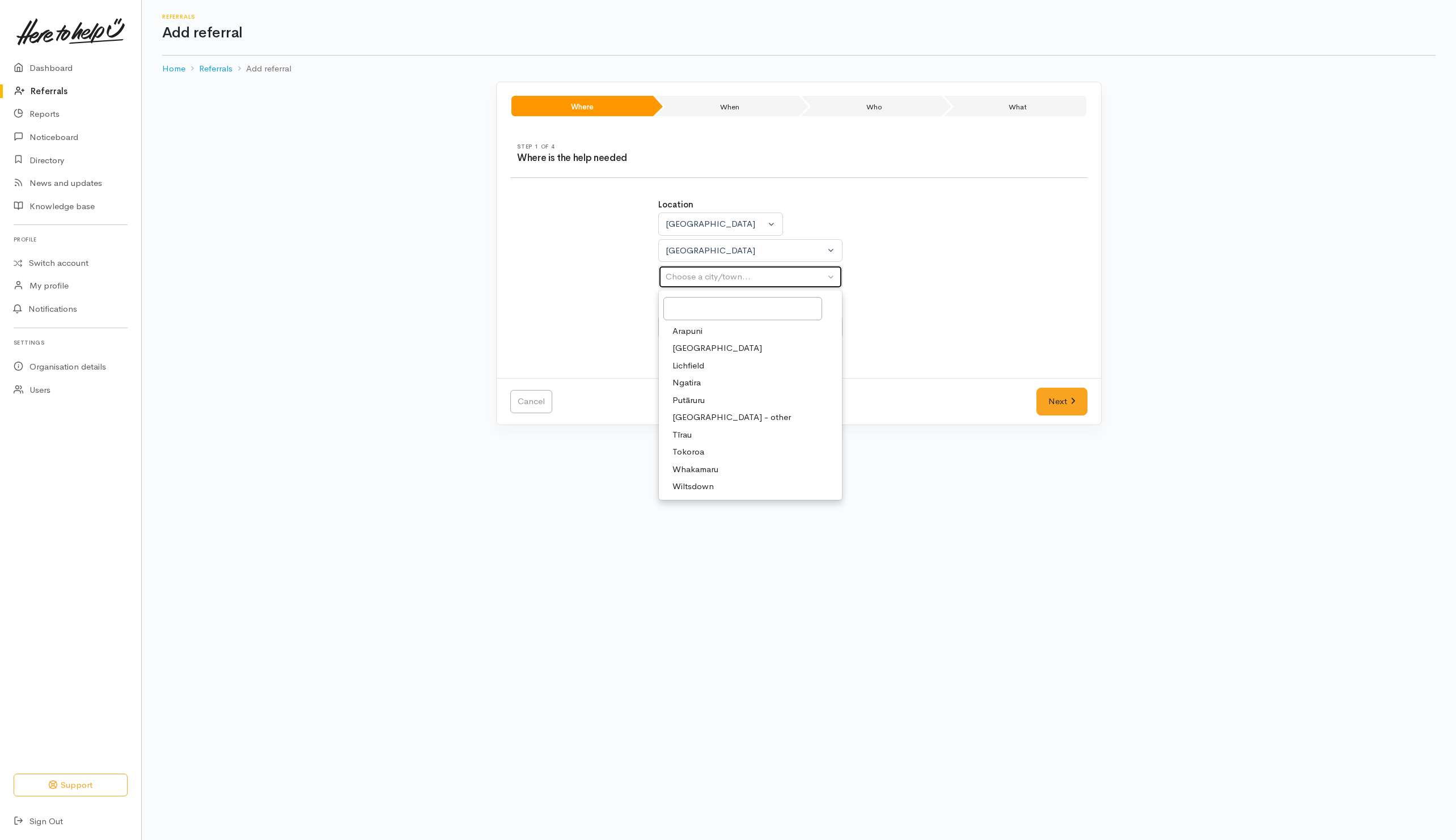
select select "3"
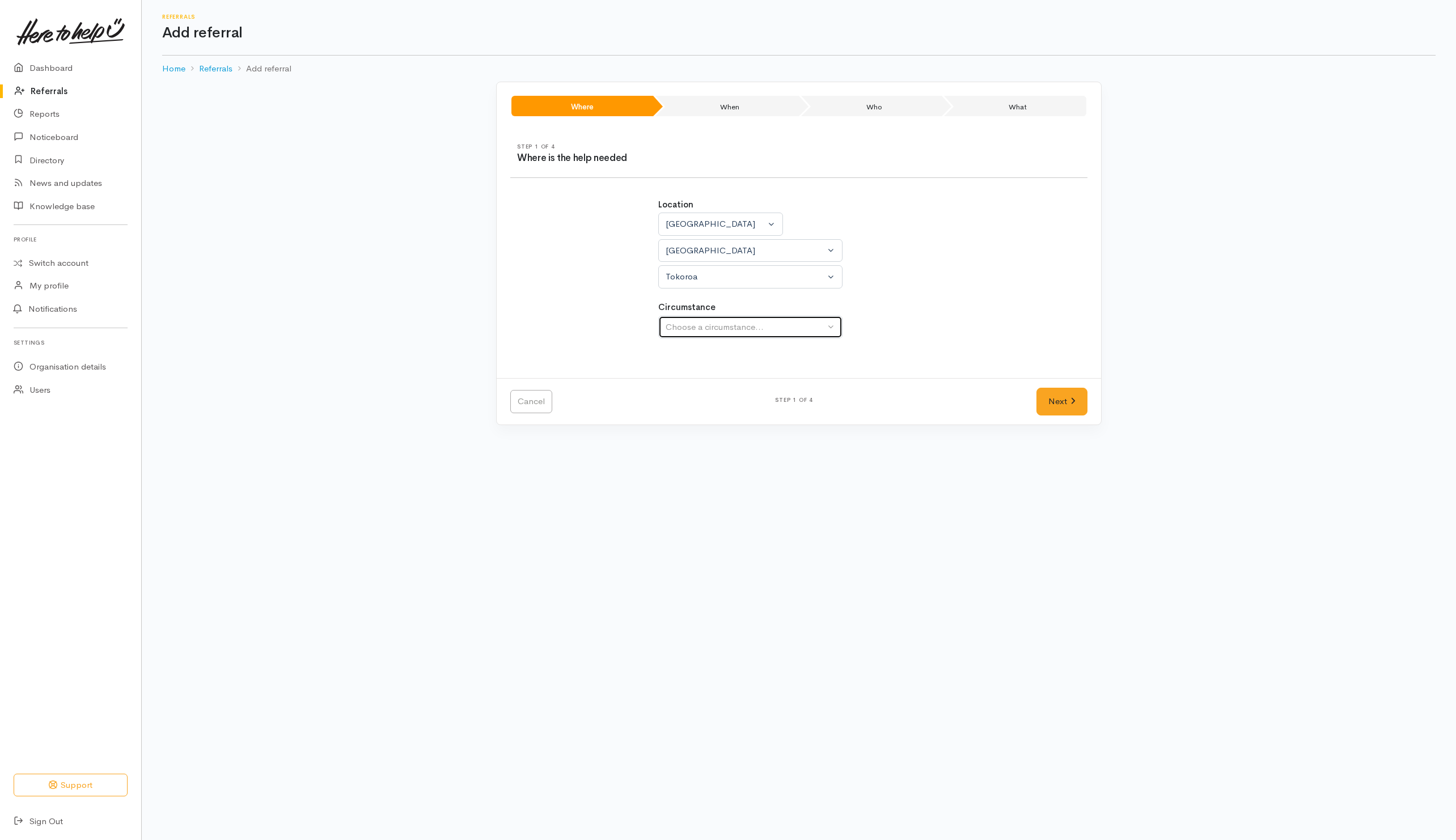
click at [793, 332] on div "Choose a circumstance..." at bounding box center [745, 327] width 159 height 13
click at [697, 388] on span "Community" at bounding box center [693, 381] width 43 height 13
select select "2"
drag, startPoint x: 1056, startPoint y: 406, endPoint x: 988, endPoint y: 398, distance: 68.5
click at [1056, 405] on link "Next" at bounding box center [1062, 402] width 51 height 28
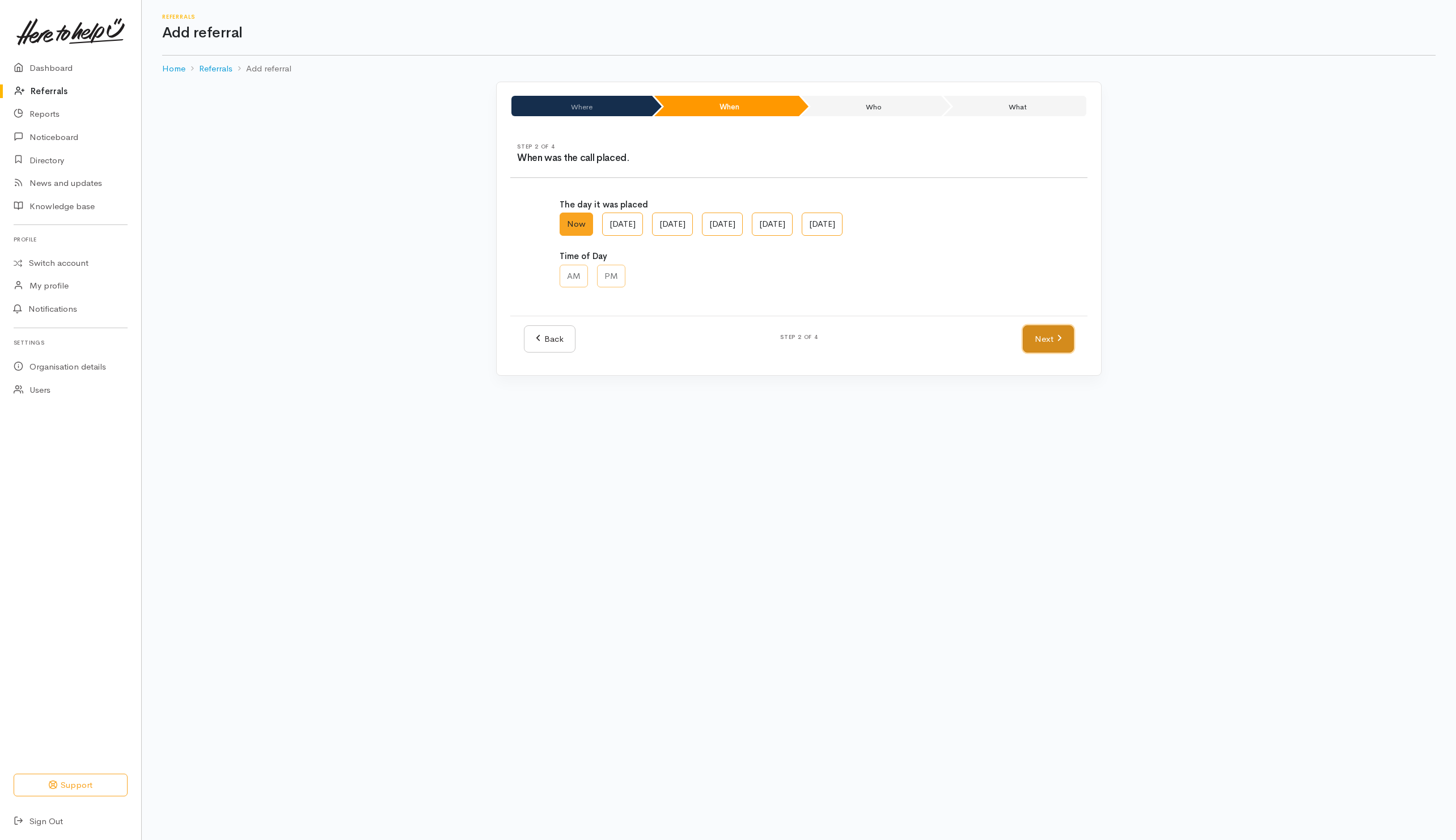
click at [1060, 343] on icon at bounding box center [1060, 338] width 5 height 9
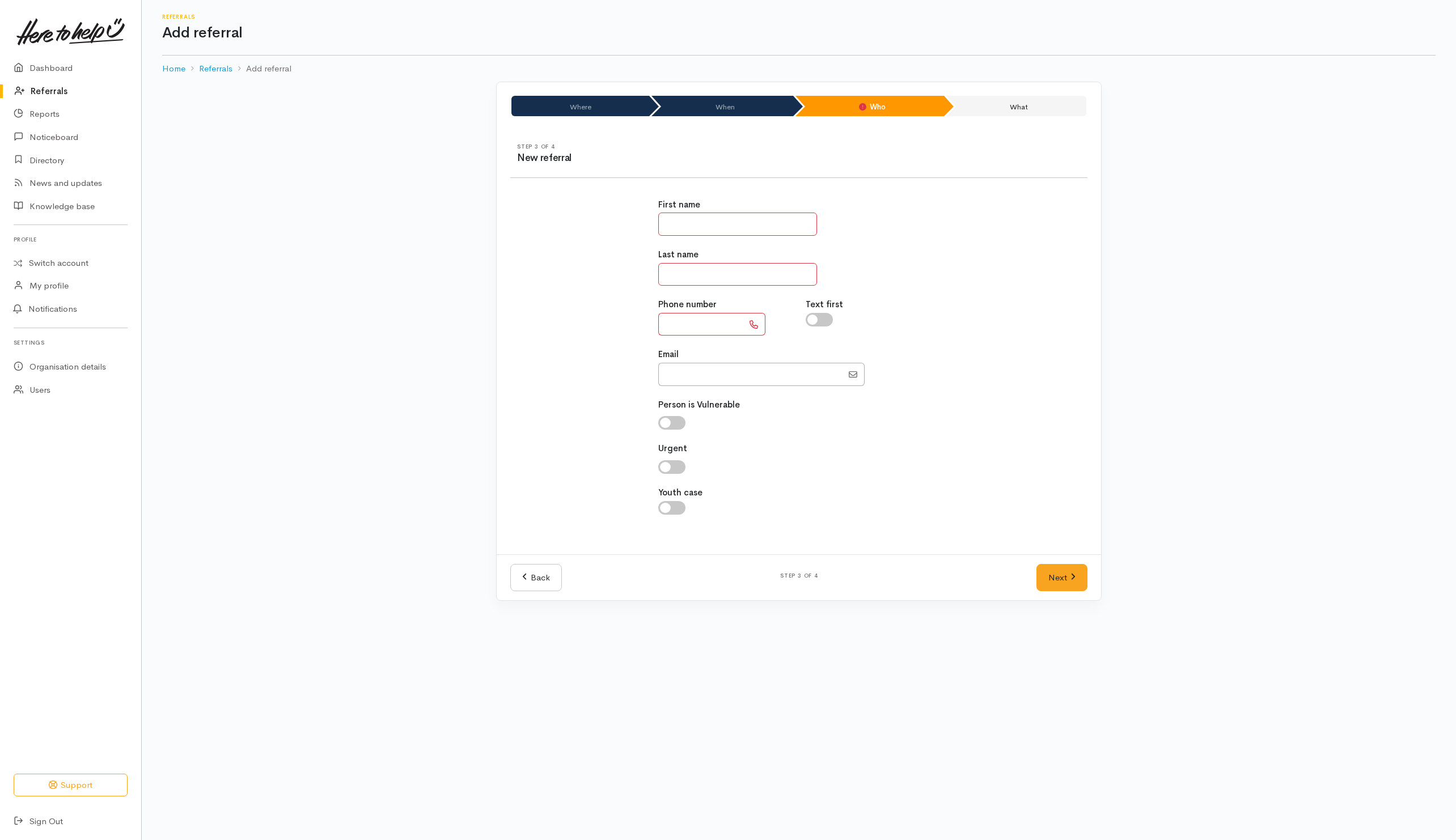
drag, startPoint x: 705, startPoint y: 230, endPoint x: 706, endPoint y: 214, distance: 16.0
click at [705, 228] on input "text" at bounding box center [738, 224] width 159 height 23
type input "**********"
type input "****"
drag, startPoint x: 1020, startPoint y: 247, endPoint x: 897, endPoint y: 255, distance: 123.3
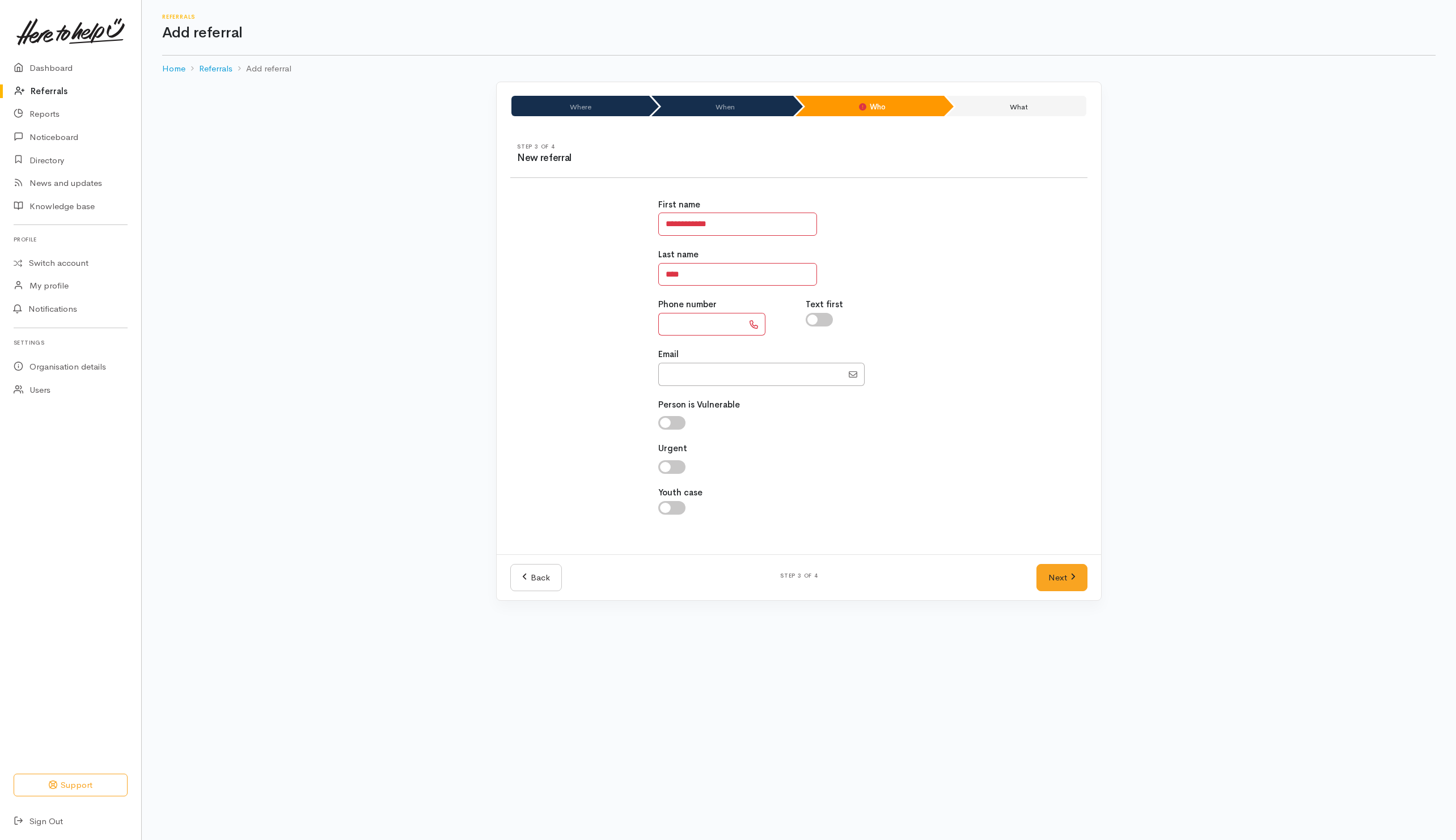
click at [1011, 247] on div "**********" at bounding box center [799, 363] width 591 height 356
drag, startPoint x: 699, startPoint y: 337, endPoint x: 731, endPoint y: 310, distance: 41.9
click at [699, 336] on input "text" at bounding box center [701, 325] width 85 height 23
type input "**********"
click at [826, 320] on input "checkbox" at bounding box center [820, 320] width 27 height 14
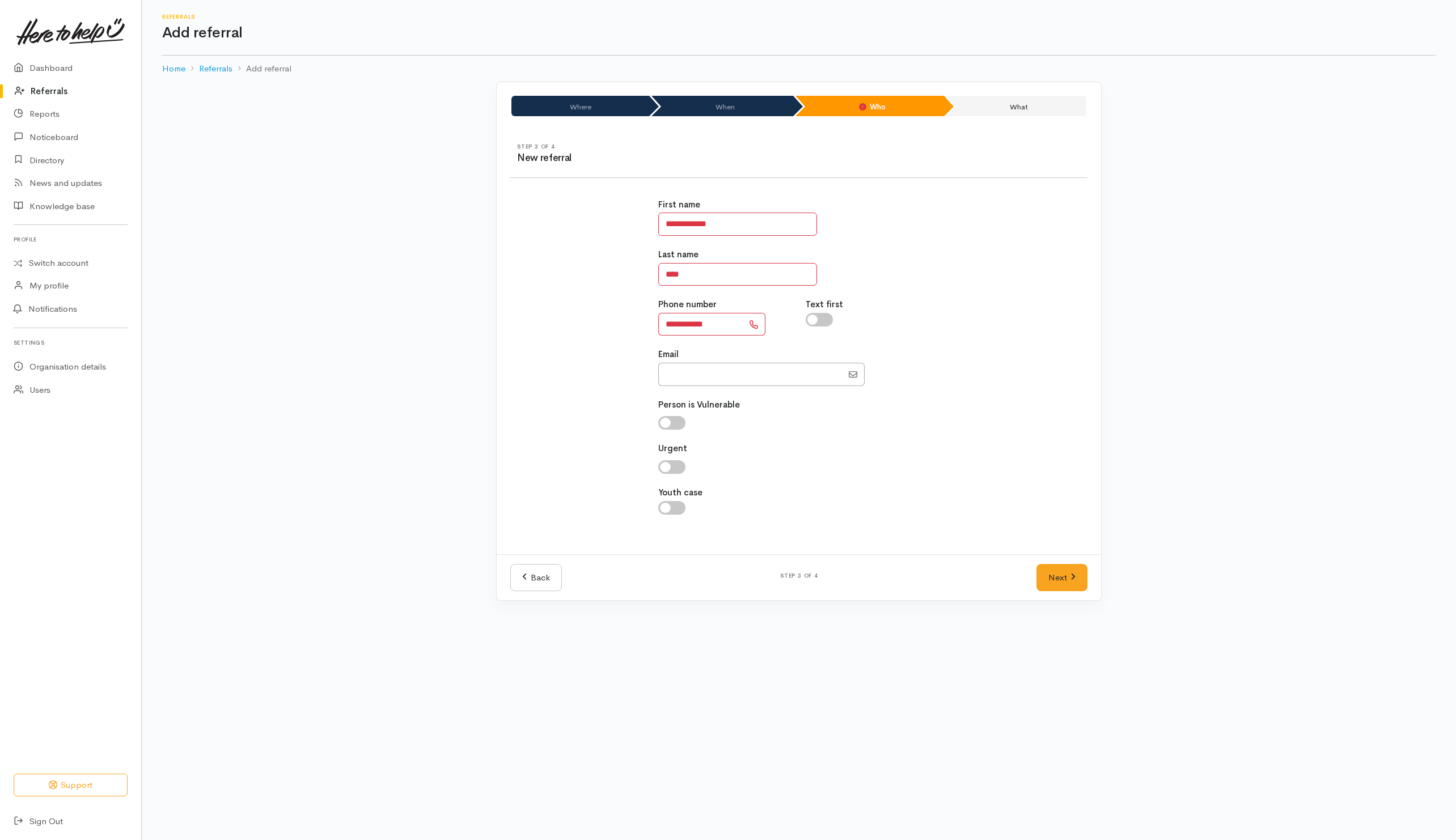
checkbox input "true"
click at [1060, 577] on link "Next" at bounding box center [1062, 578] width 51 height 28
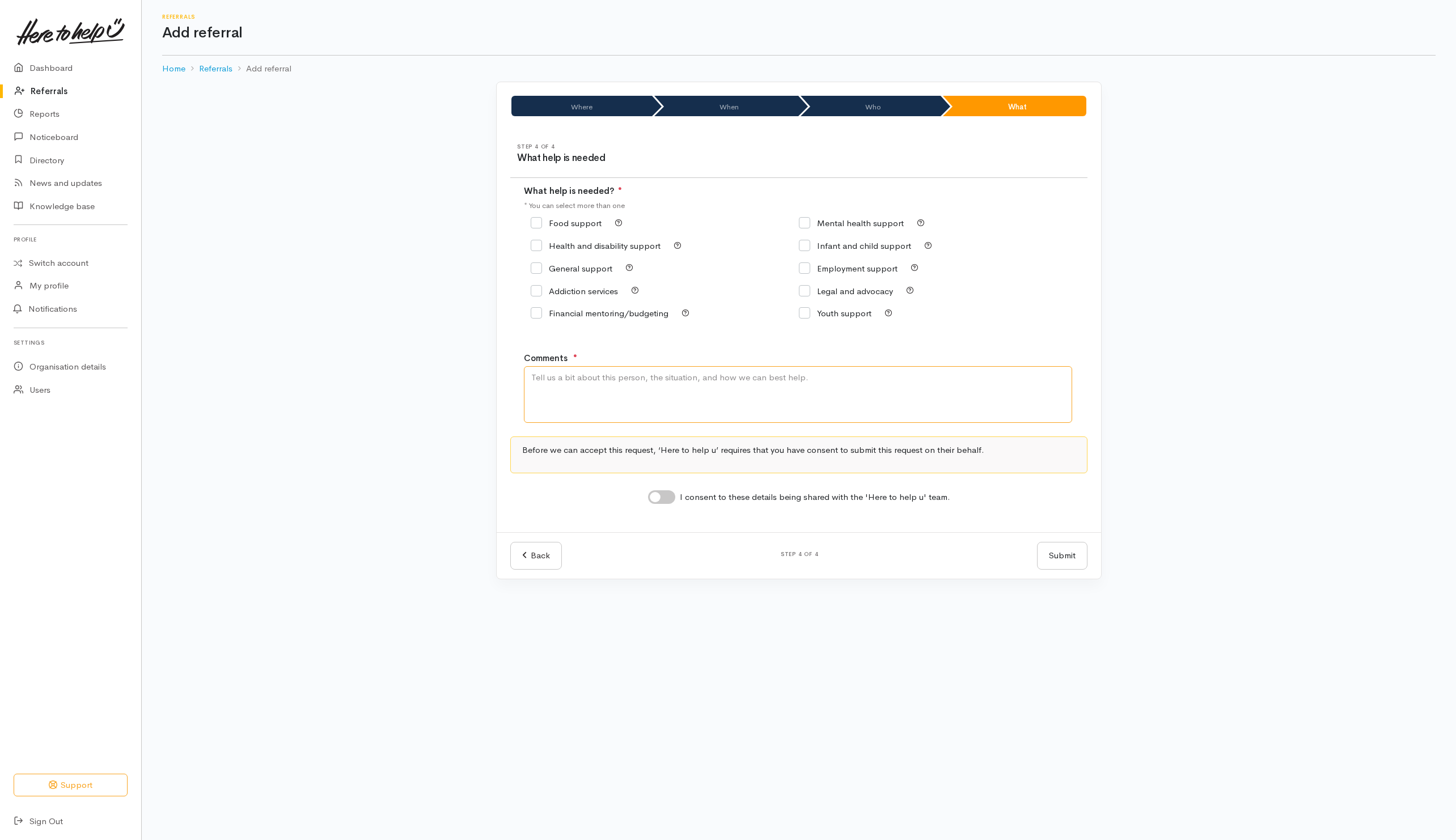
click at [778, 402] on textarea "Comments" at bounding box center [798, 394] width 549 height 56
type textarea "Need kai"
click at [587, 220] on input "Food support" at bounding box center [566, 223] width 71 height 9
checkbox input "true"
click at [665, 495] on input "I consent to these details being shared with the 'Here to help u' team." at bounding box center [662, 497] width 27 height 14
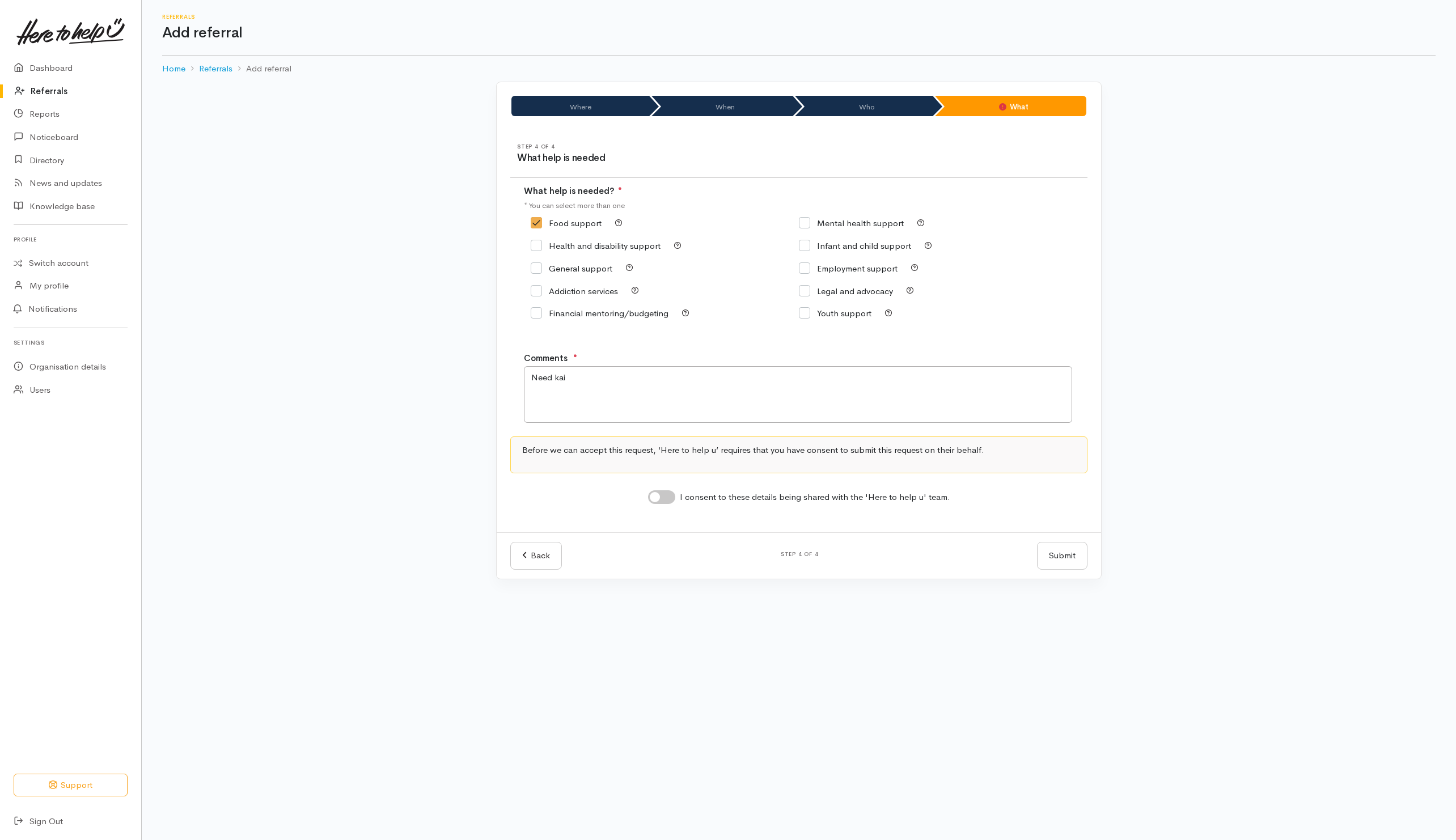
checkbox input "true"
click at [1052, 561] on button "Submit" at bounding box center [1062, 556] width 50 height 28
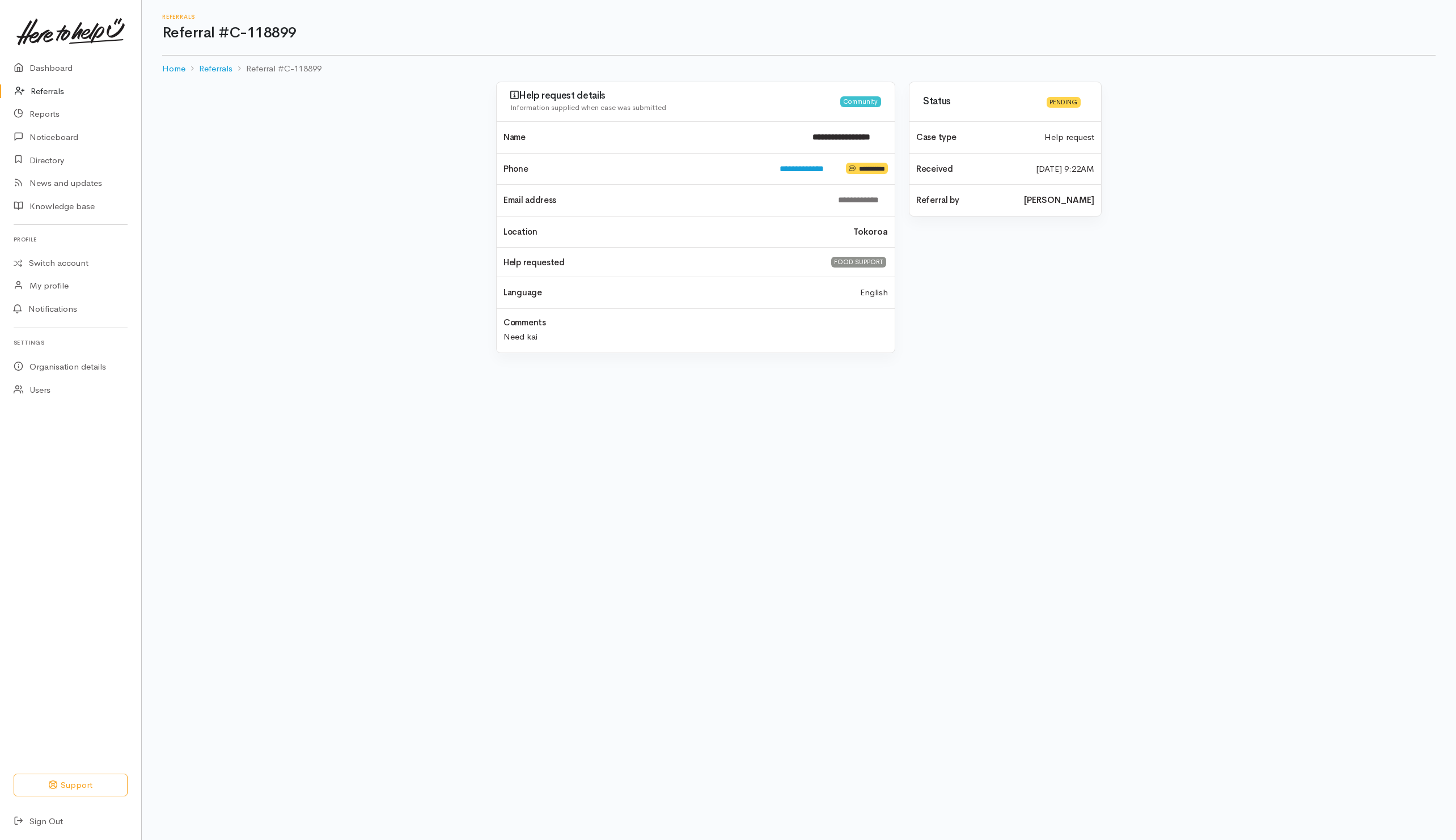
click at [55, 90] on link "Referrals" at bounding box center [71, 92] width 141 height 23
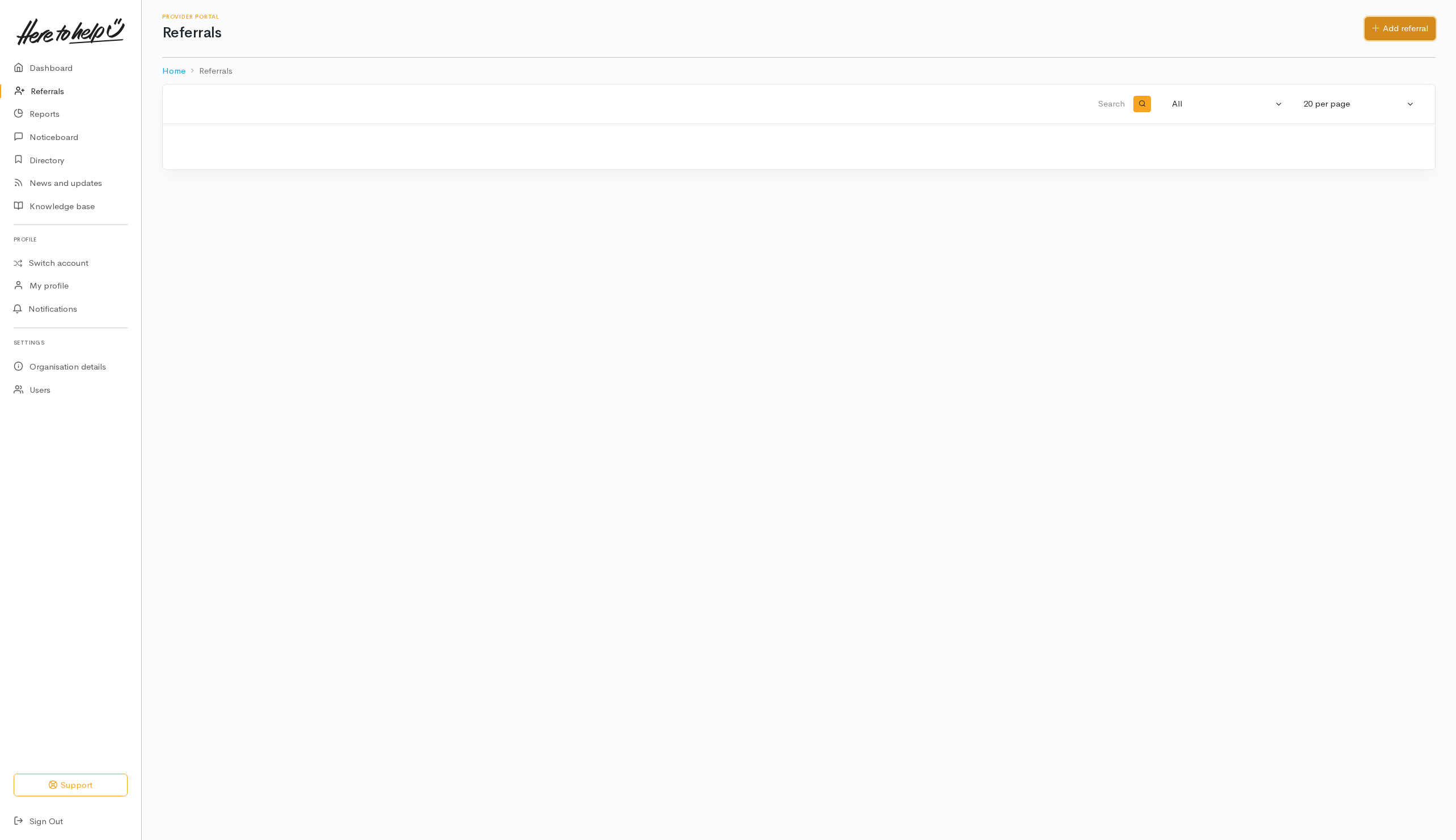
click at [1397, 33] on link "Add referral" at bounding box center [1400, 29] width 71 height 23
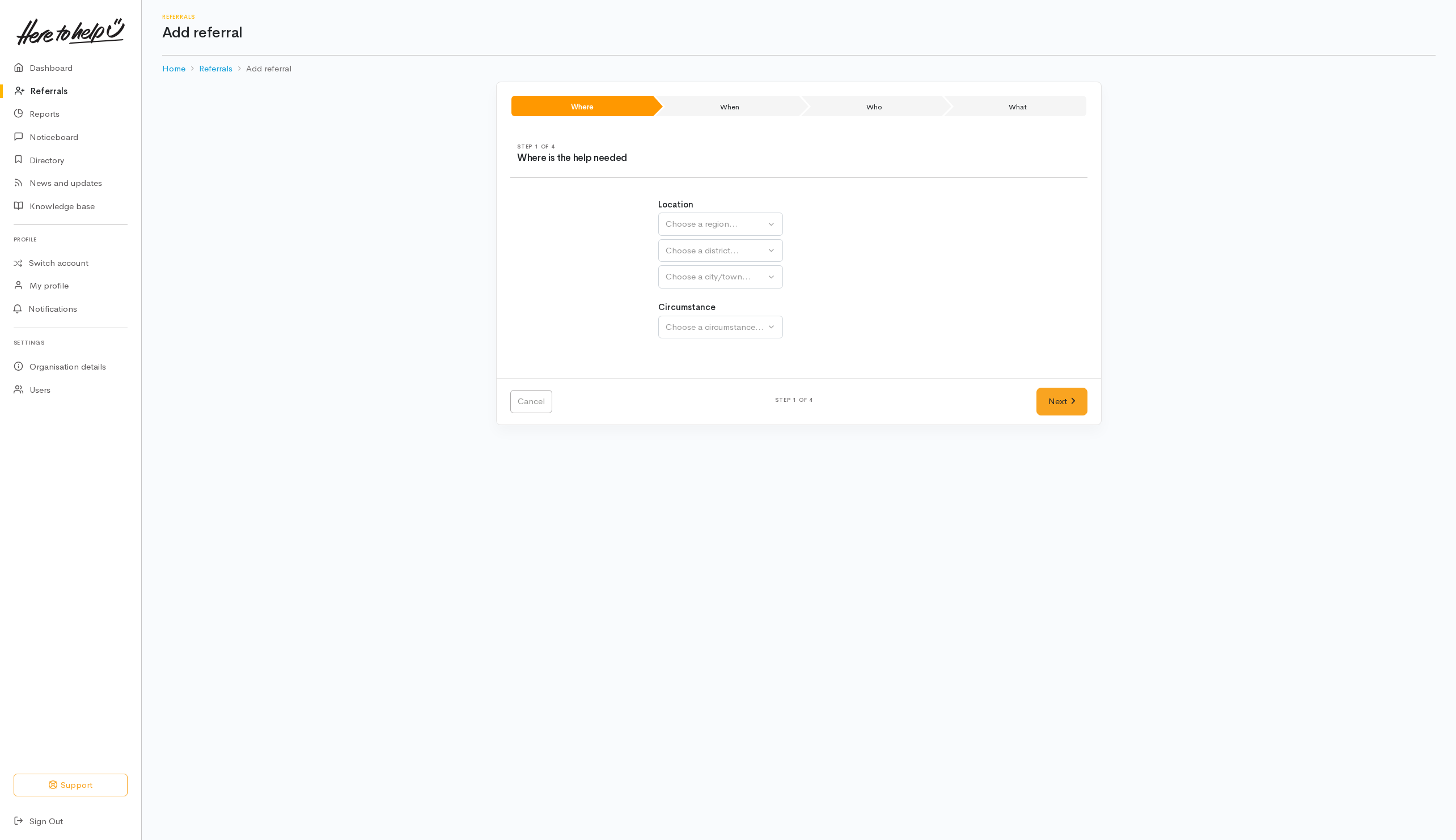
click at [728, 209] on div "Location Auckland Waikato Bay of Plenty Choose a region... Choose a district...…" at bounding box center [799, 243] width 282 height 90
drag, startPoint x: 727, startPoint y: 221, endPoint x: 722, endPoint y: 233, distance: 13.0
click at [725, 222] on div "Choose a region..." at bounding box center [715, 224] width 100 height 13
click at [696, 292] on span "Waikato" at bounding box center [717, 295] width 90 height 13
select select "3"
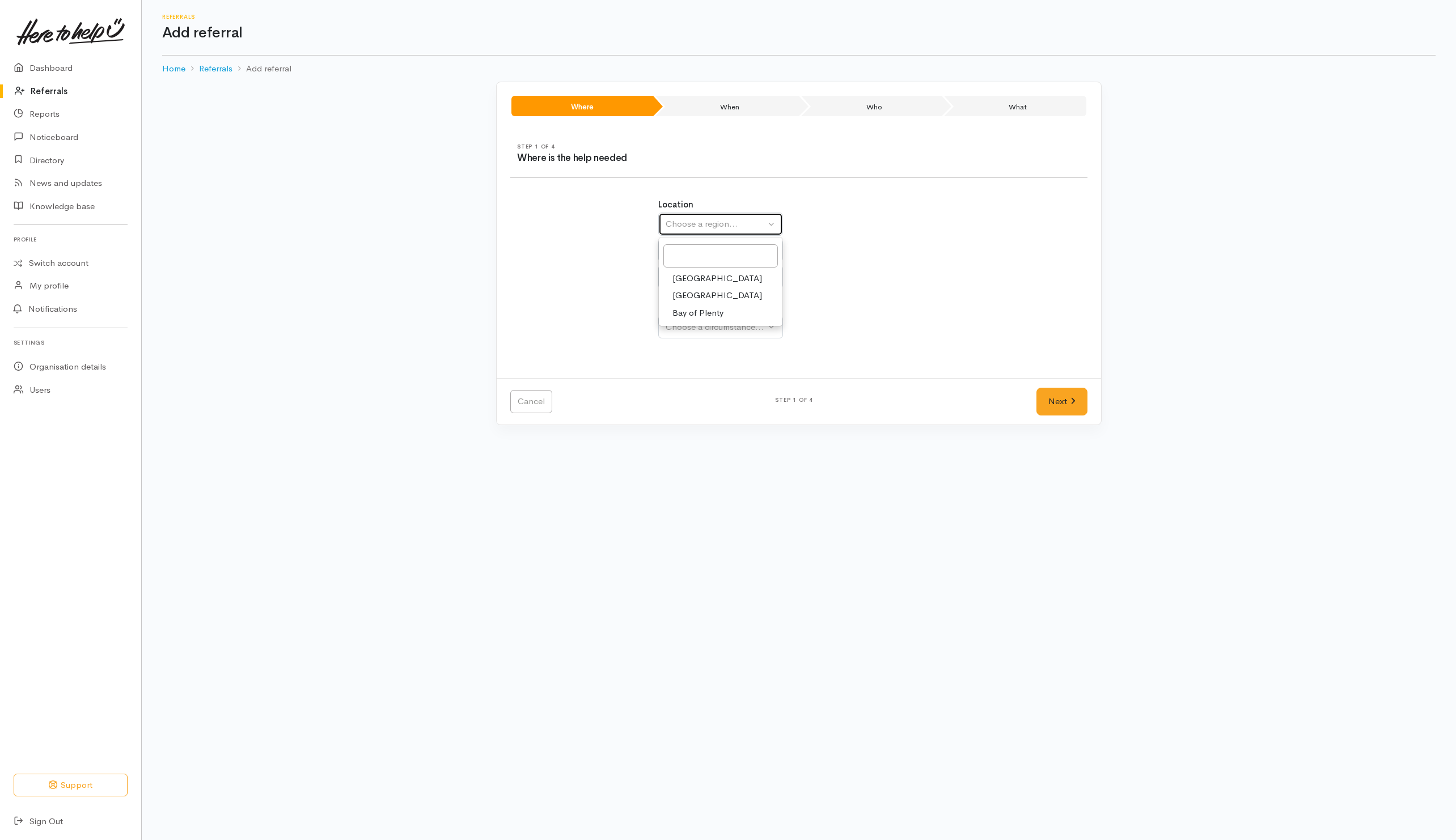
select select
click at [704, 252] on div "Choose a district..." at bounding box center [745, 251] width 159 height 13
click at [705, 357] on span "[PERSON_NAME]" at bounding box center [707, 357] width 70 height 13
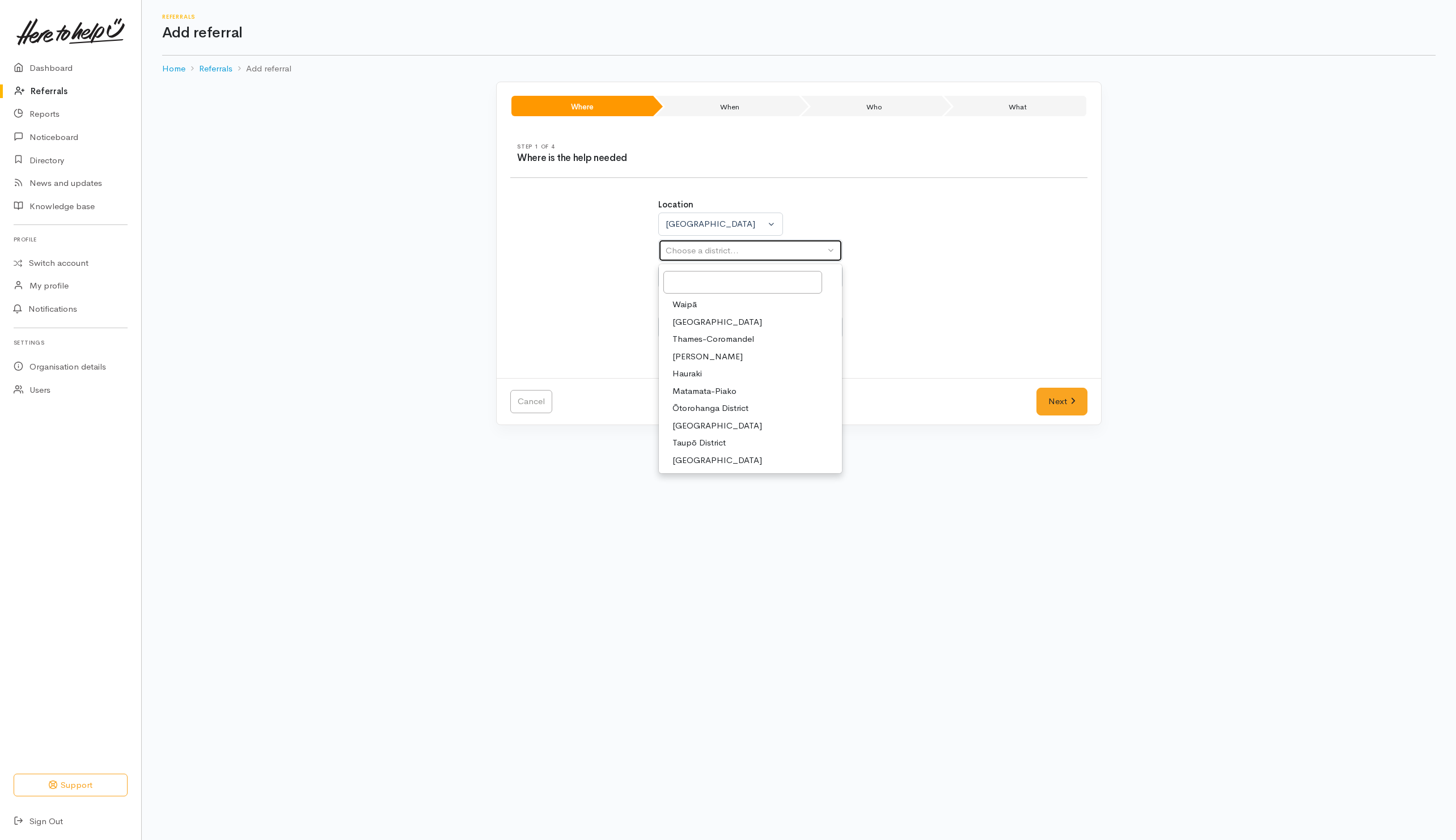
select select "4"
select select
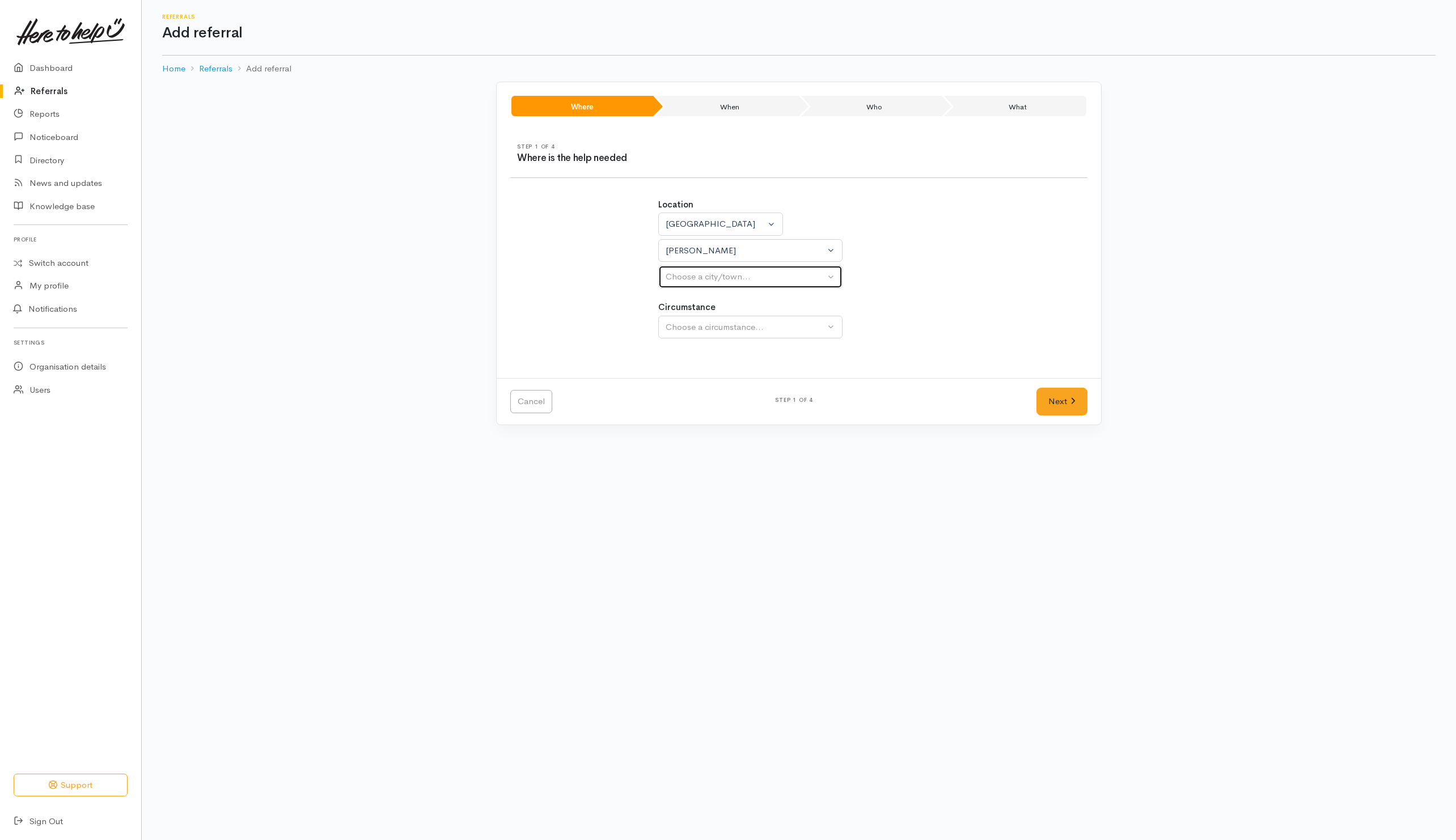
drag, startPoint x: 714, startPoint y: 279, endPoint x: 714, endPoint y: 285, distance: 6.0
click at [714, 281] on div "Choose a city/town..." at bounding box center [745, 277] width 159 height 13
click at [708, 334] on link "[PERSON_NAME]" at bounding box center [750, 332] width 183 height 18
select select "1"
select select
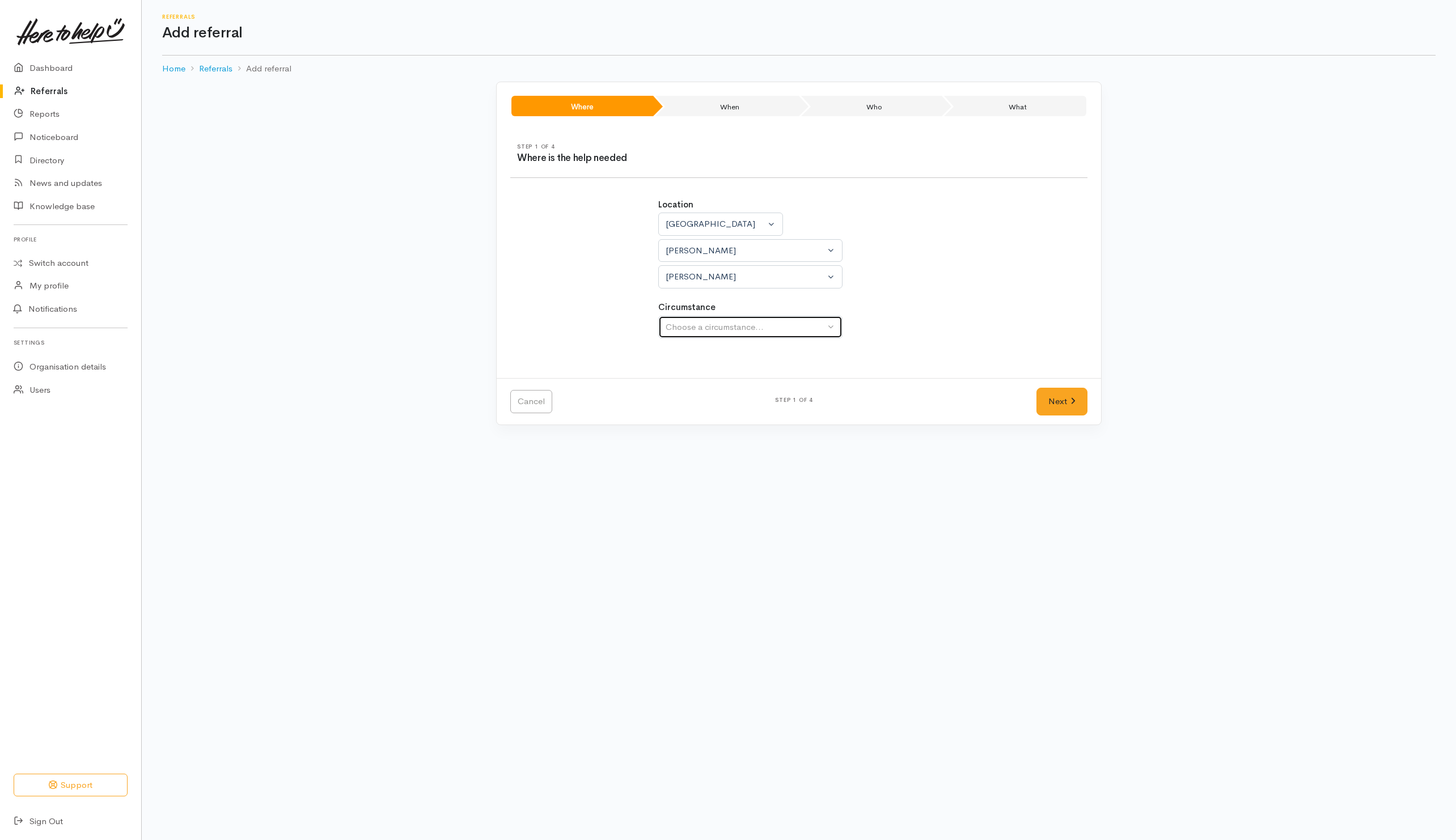
click at [708, 332] on div "Choose a circumstance..." at bounding box center [745, 327] width 159 height 13
click at [720, 249] on div "Hamilton" at bounding box center [745, 251] width 159 height 13
click at [695, 426] on span "South Waikato District" at bounding box center [717, 425] width 90 height 13
select select "11"
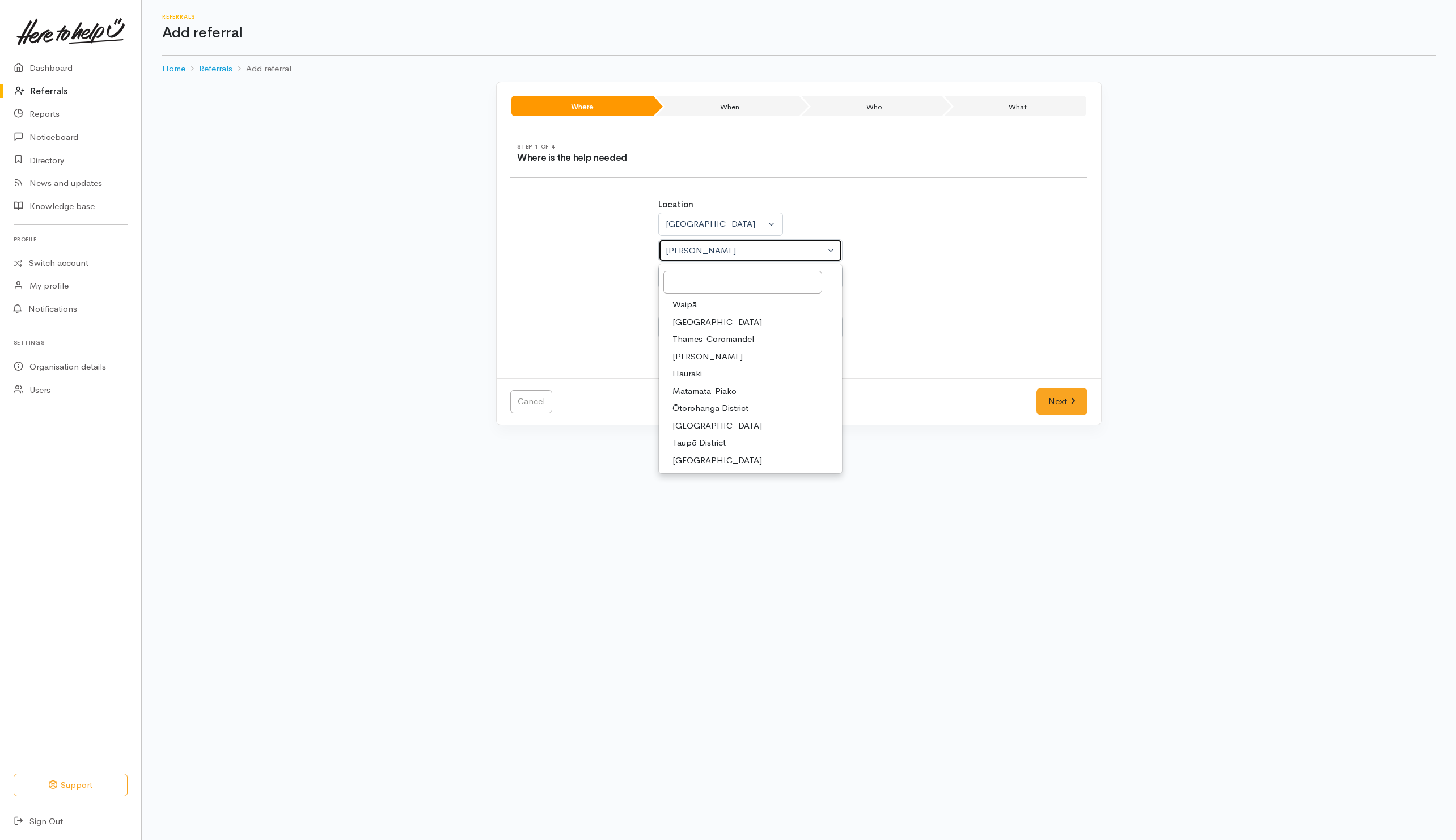
select select
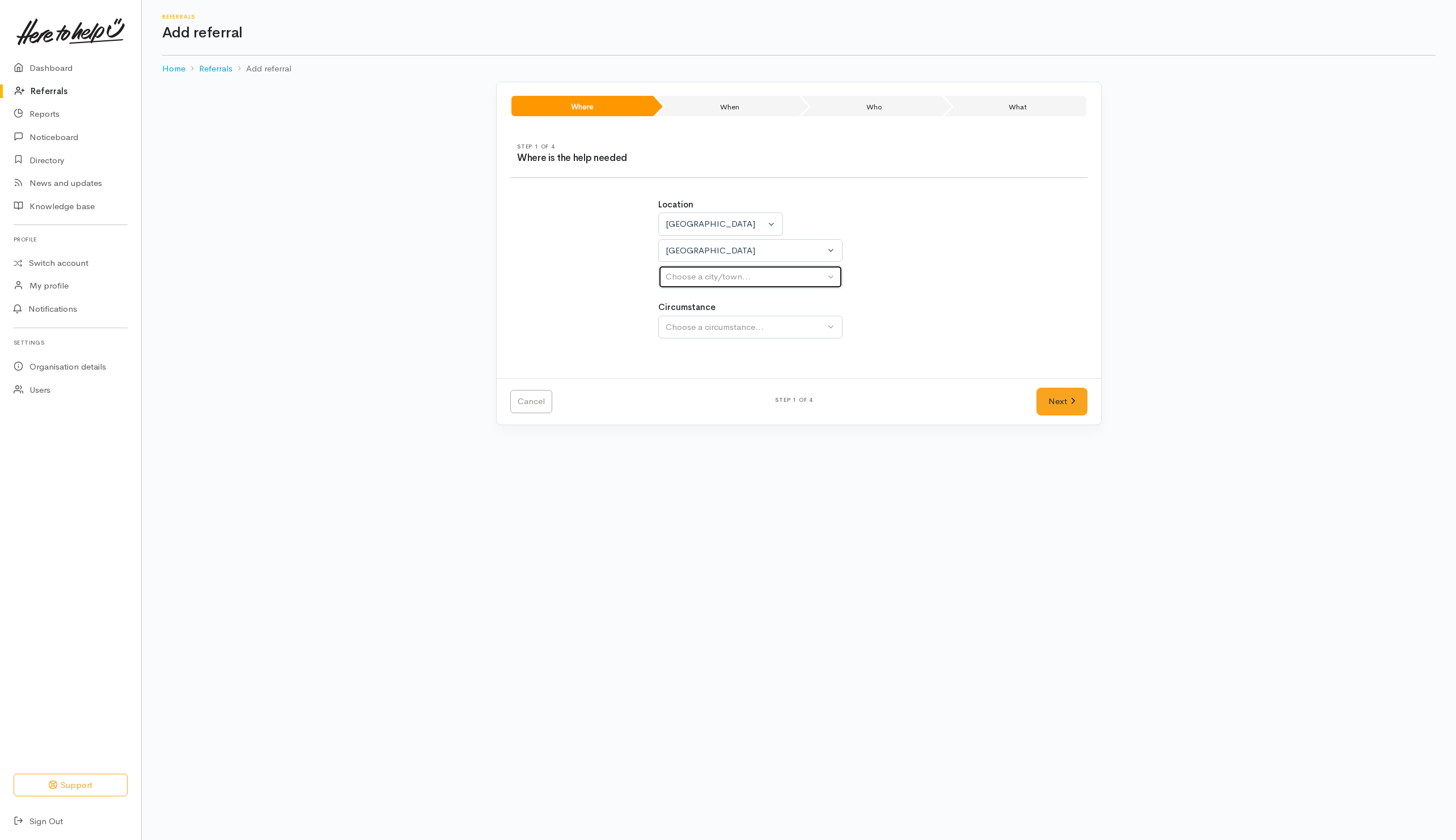
drag, startPoint x: 707, startPoint y: 278, endPoint x: 708, endPoint y: 284, distance: 6.1
click at [708, 279] on div "Choose a city/town..." at bounding box center [745, 277] width 159 height 13
click at [686, 453] on span "Tokoroa" at bounding box center [688, 452] width 32 height 13
select select "3"
drag, startPoint x: 714, startPoint y: 330, endPoint x: 714, endPoint y: 351, distance: 21.0
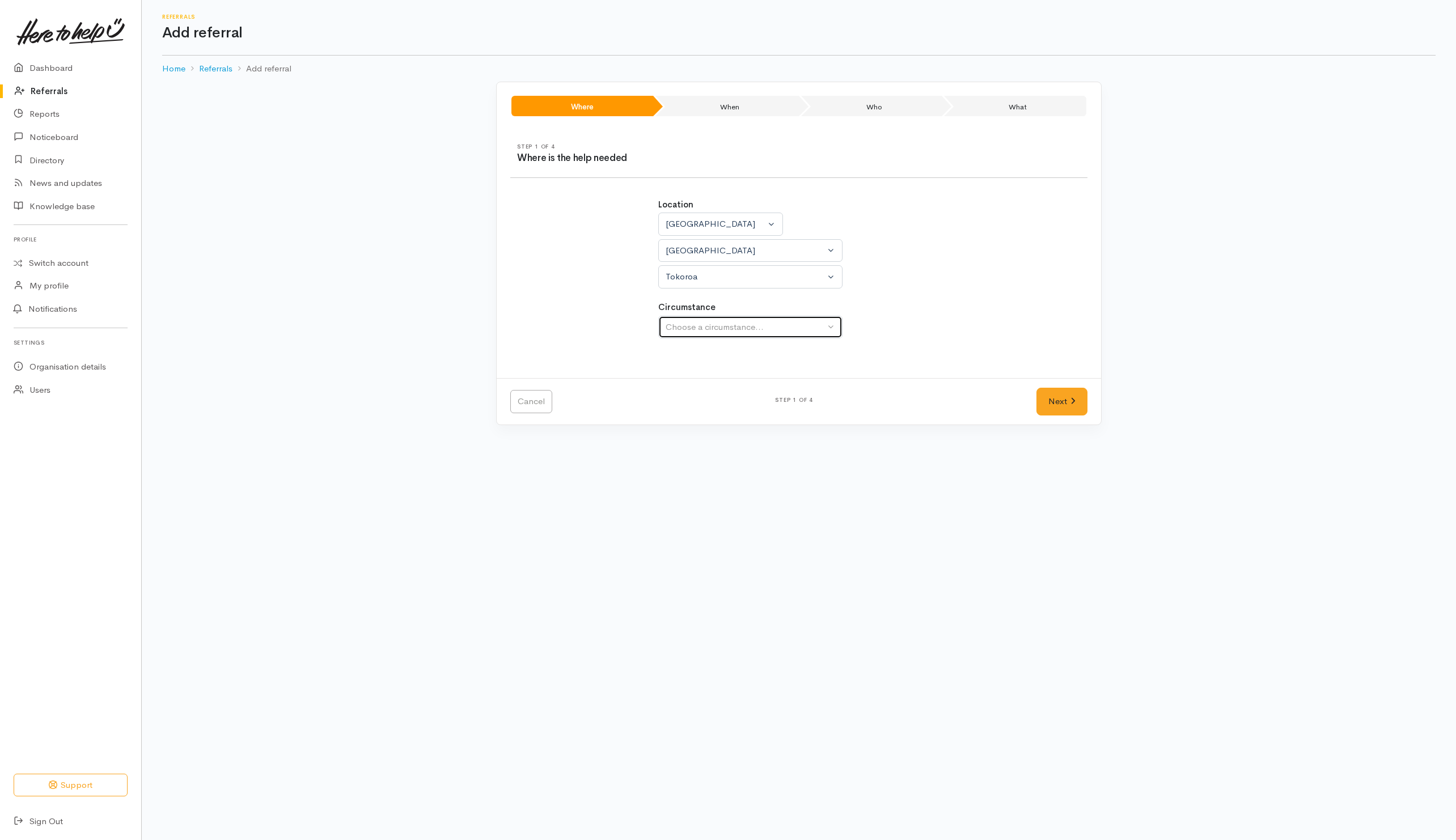
click at [714, 334] on div "Choose a circumstance..." at bounding box center [745, 327] width 159 height 13
click at [706, 338] on button "Choose a circumstance..." at bounding box center [750, 328] width 184 height 23
drag, startPoint x: 667, startPoint y: 380, endPoint x: 684, endPoint y: 386, distance: 18.0
click at [668, 381] on link "Community" at bounding box center [750, 381] width 183 height 18
select select "2"
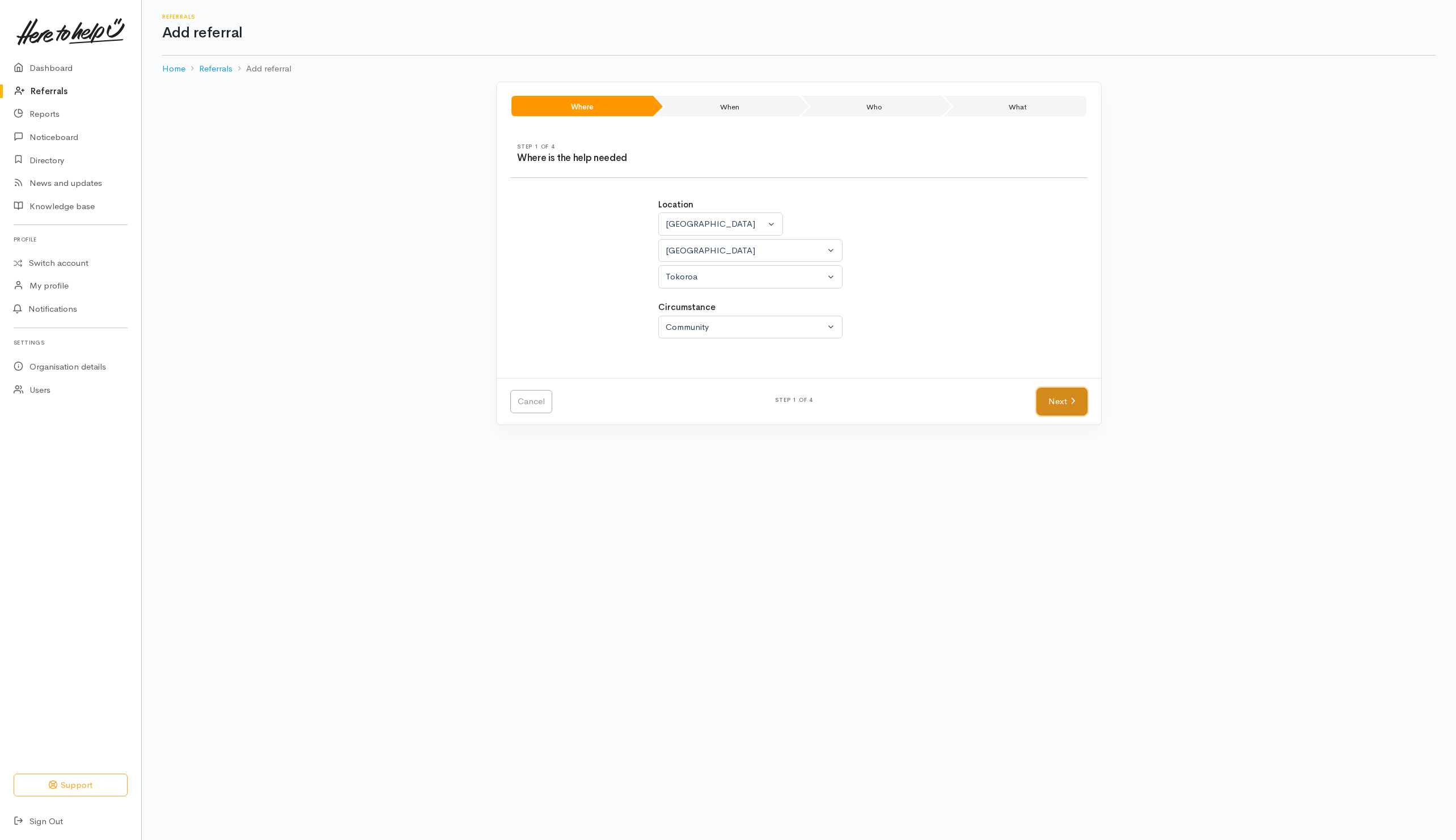
click at [1065, 408] on link "Next" at bounding box center [1062, 402] width 51 height 28
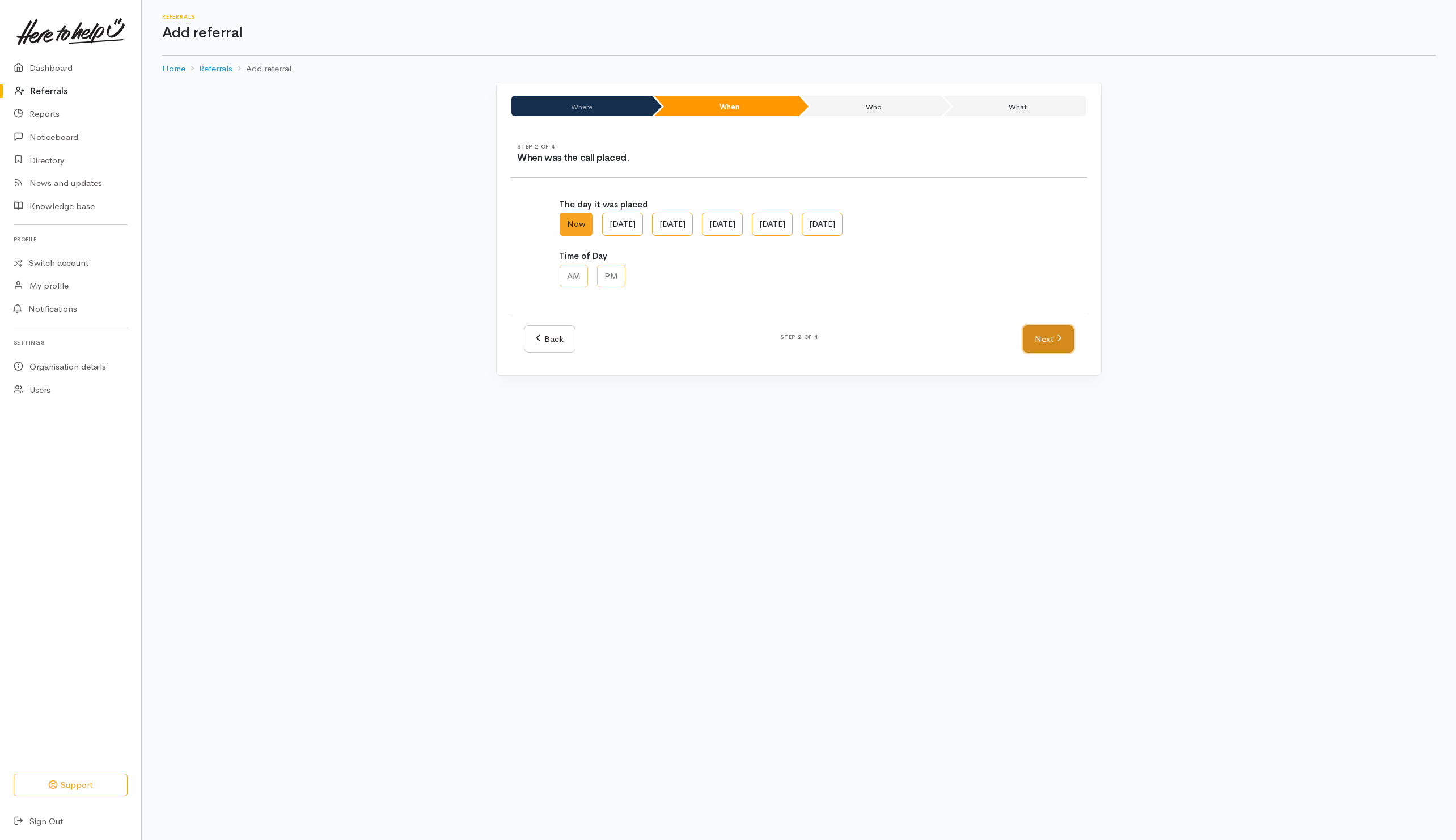
click at [1047, 346] on link "Next" at bounding box center [1048, 339] width 51 height 28
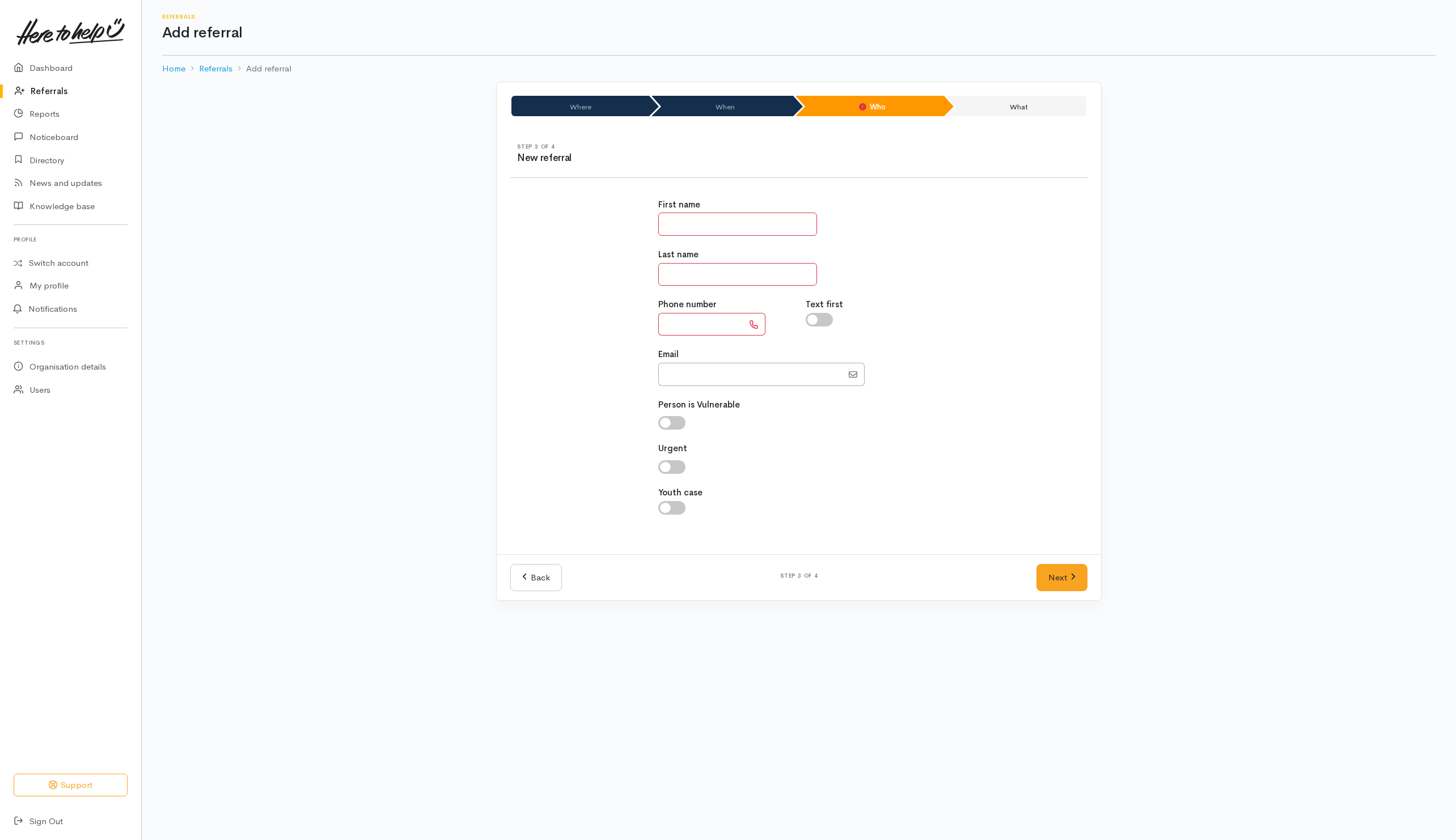
click at [757, 217] on input "text" at bounding box center [738, 224] width 159 height 23
click at [724, 226] on input "text" at bounding box center [738, 224] width 159 height 23
type input "******"
type input "*******"
click at [698, 330] on input "**********" at bounding box center [701, 325] width 85 height 23
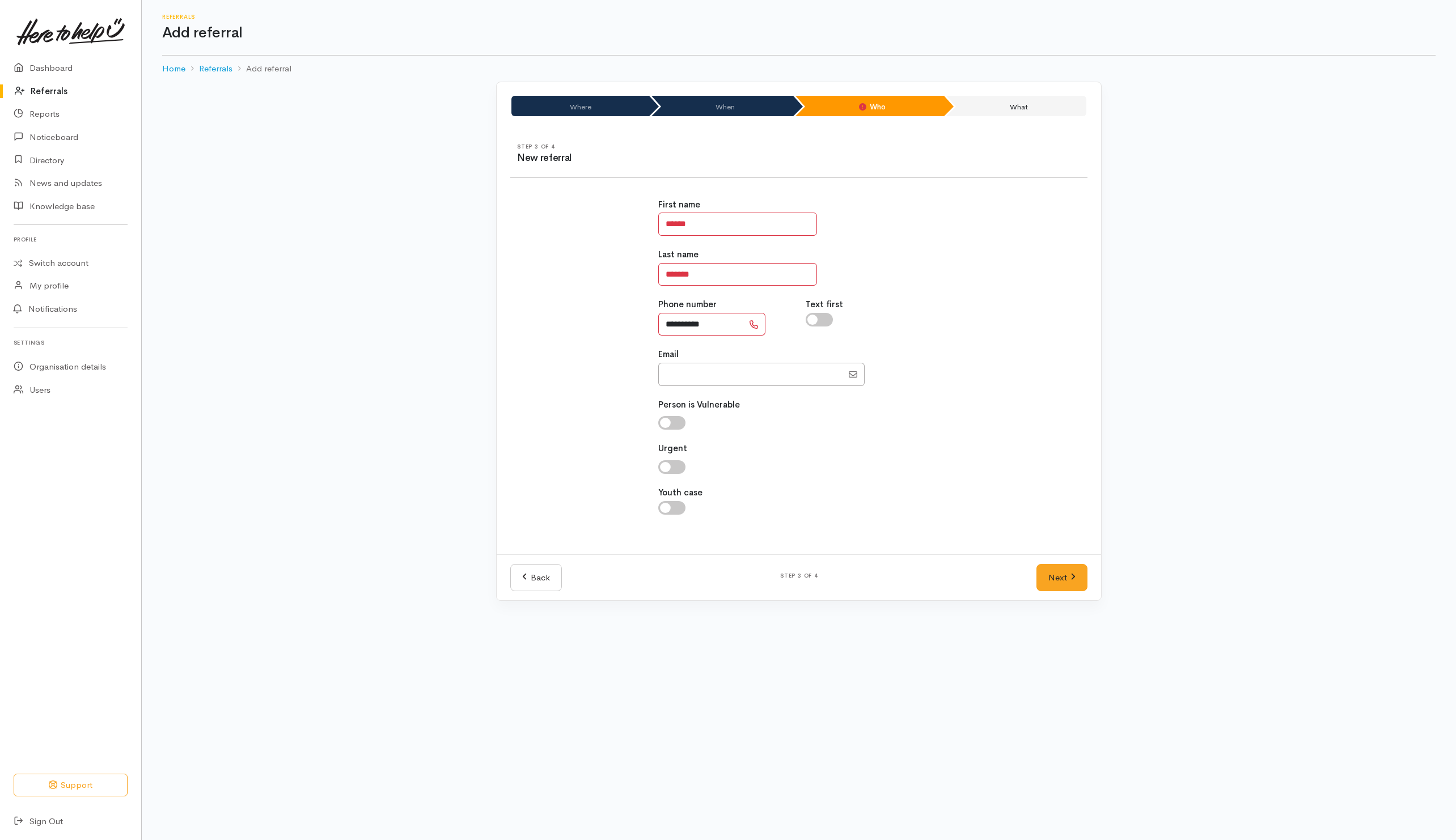
type input "**********"
click at [825, 317] on input "checkbox" at bounding box center [820, 320] width 27 height 14
checkbox input "true"
click at [1056, 584] on link "Next" at bounding box center [1062, 578] width 51 height 28
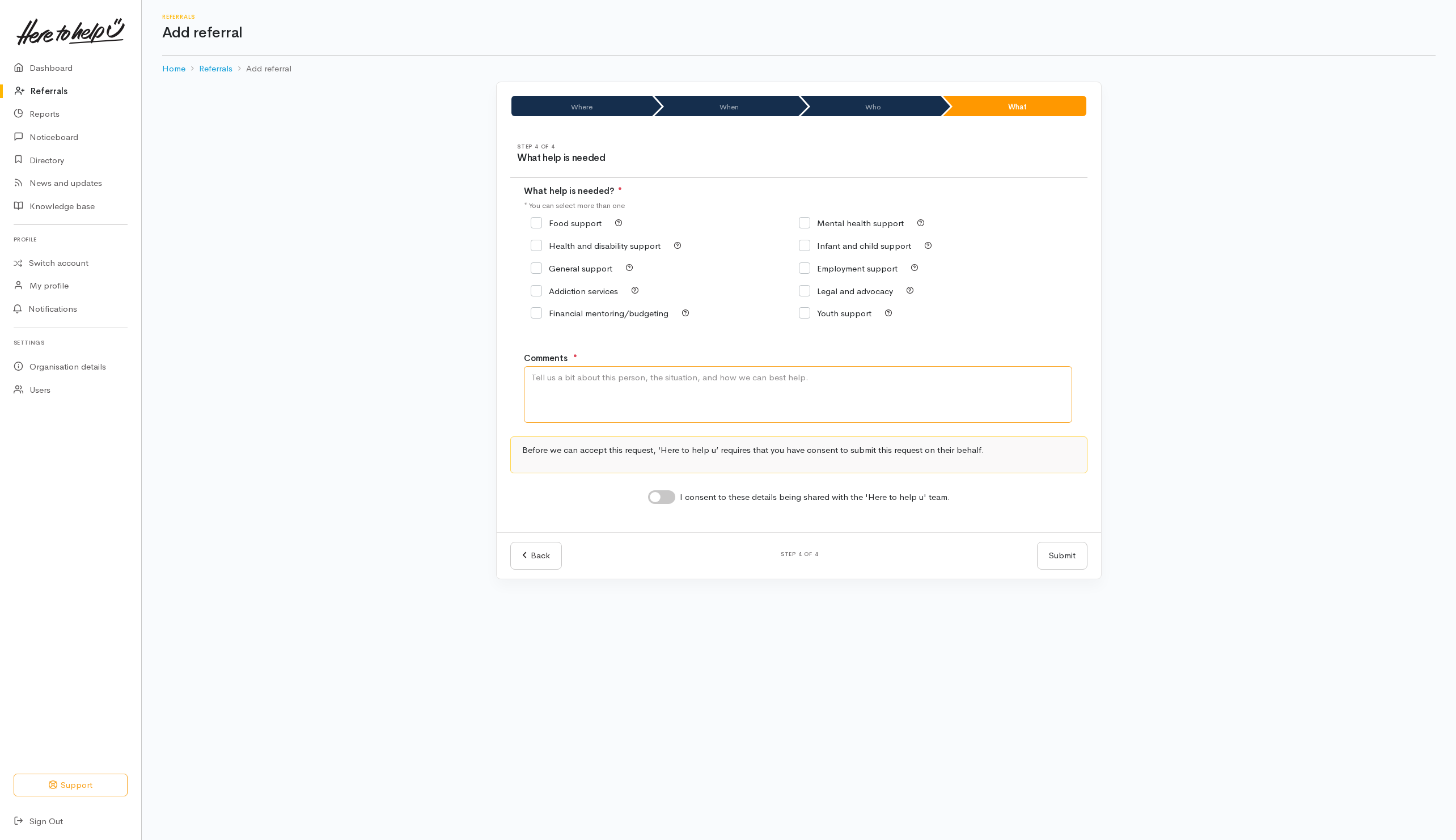
drag, startPoint x: 679, startPoint y: 391, endPoint x: 693, endPoint y: 391, distance: 14.0
click at [688, 391] on textarea "Comments" at bounding box center [798, 394] width 549 height 56
click at [625, 376] on textarea "Need kai for himself anf 3 children." at bounding box center [798, 394] width 549 height 56
type textarea "Need kai for himself and 3 children."
click at [559, 221] on input "Food support" at bounding box center [566, 223] width 71 height 9
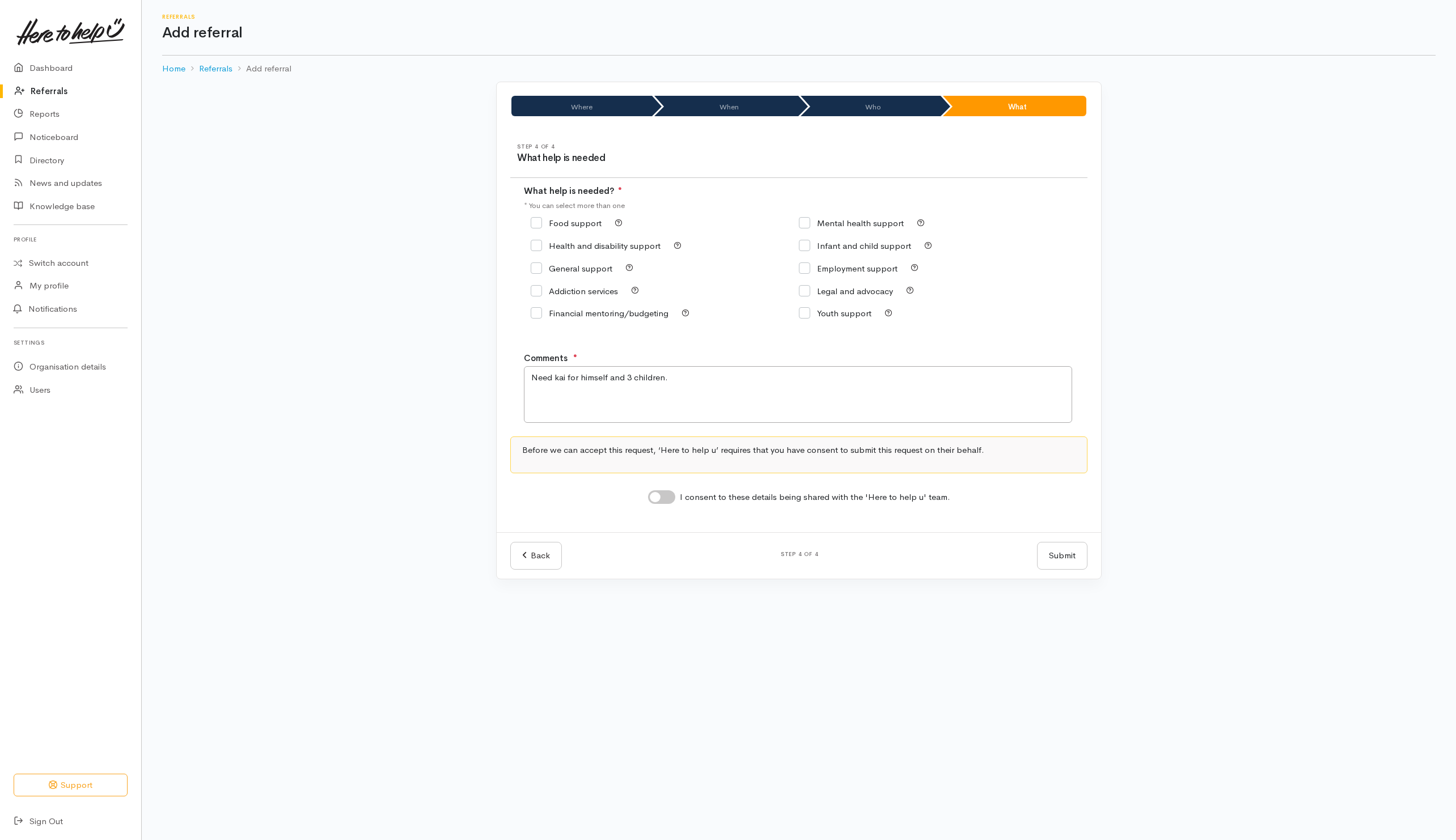
checkbox input "true"
click at [705, 389] on textarea "Need kai for himself and 3 children." at bounding box center [798, 394] width 549 height 56
type textarea "Need kai for himself and 3 children and don't get paid until Wednesday,"
drag, startPoint x: 655, startPoint y: 498, endPoint x: 689, endPoint y: 507, distance: 35.2
click at [657, 498] on input "I consent to these details being shared with the 'Here to help u' team." at bounding box center [662, 497] width 27 height 14
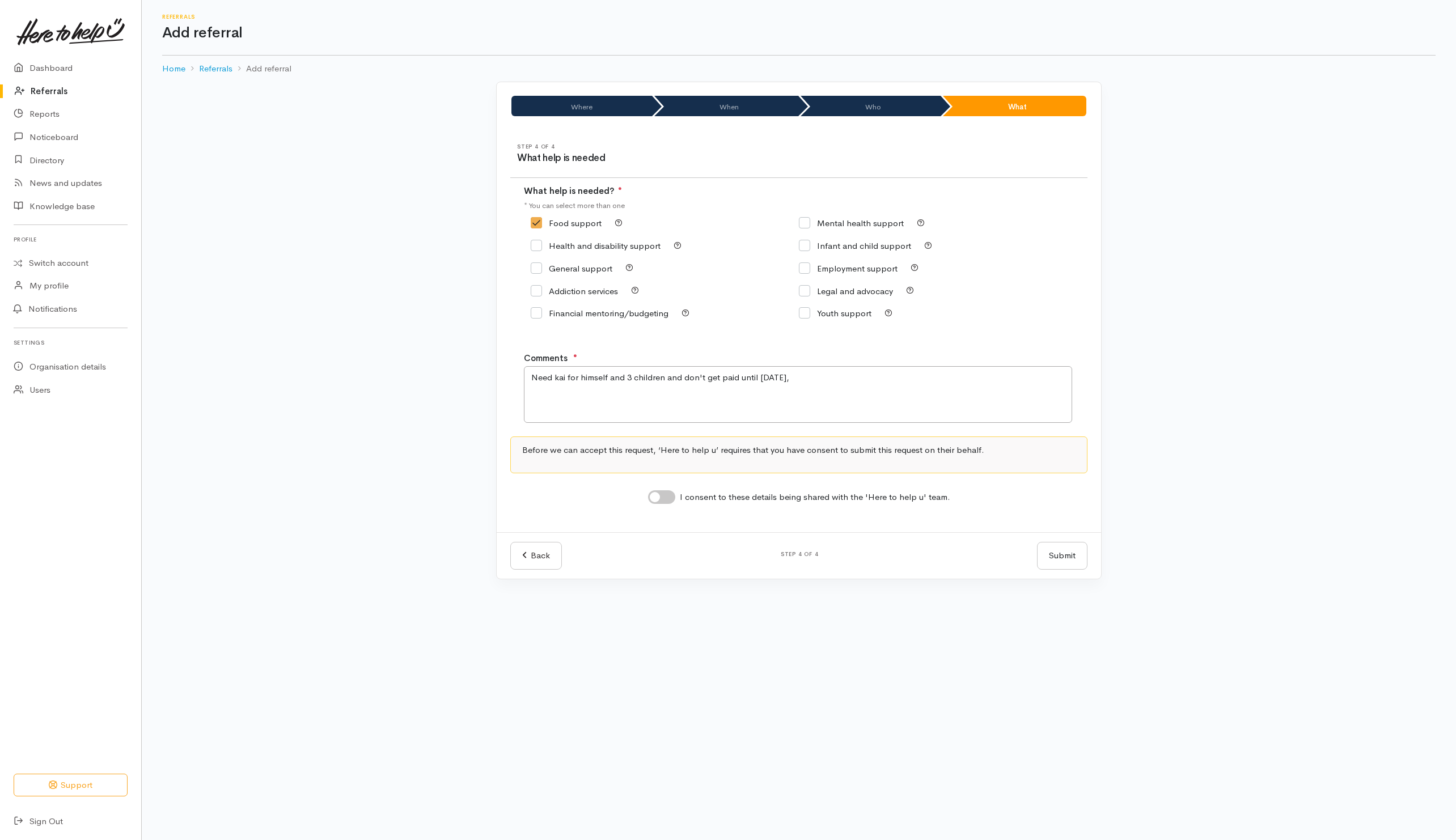
checkbox input "true"
click at [1048, 559] on button "Submit" at bounding box center [1062, 556] width 50 height 28
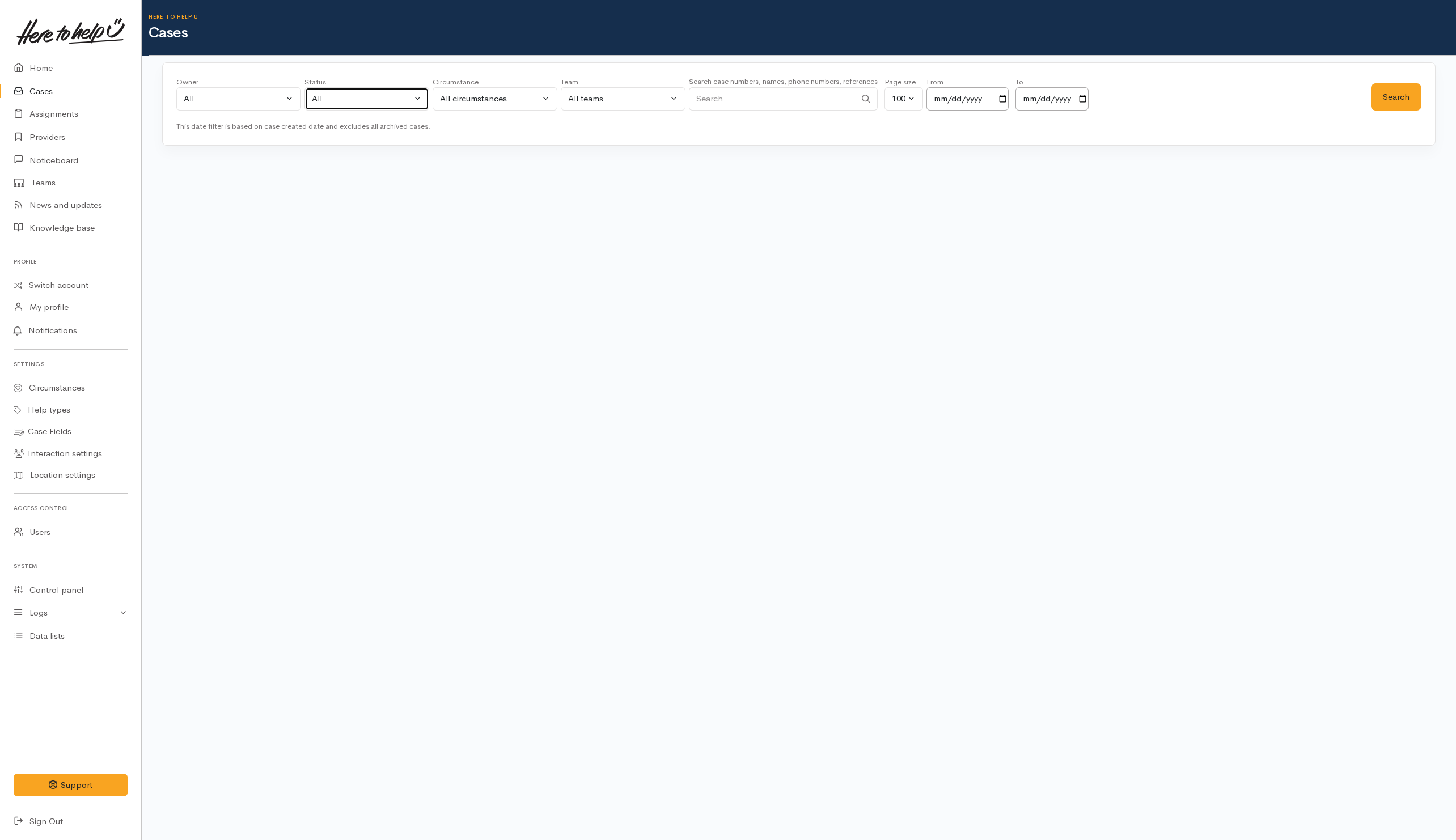
click at [419, 102] on button "All" at bounding box center [367, 99] width 125 height 23
click at [371, 173] on span "All current cases" at bounding box center [356, 173] width 63 height 13
select select "Unresolved"
click at [1382, 92] on button "Search" at bounding box center [1396, 97] width 50 height 28
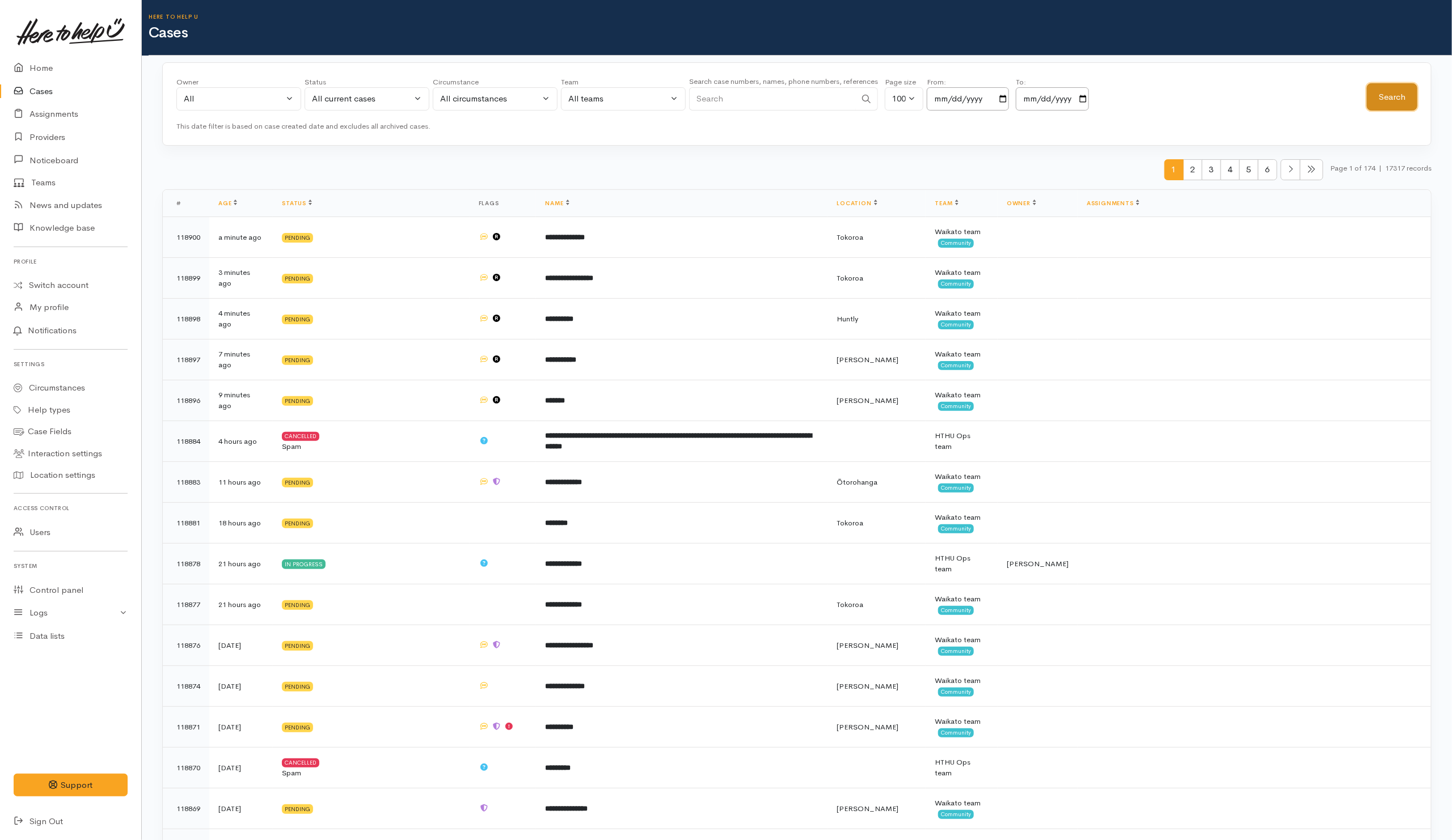
click at [1389, 103] on button "Search" at bounding box center [1392, 97] width 50 height 28
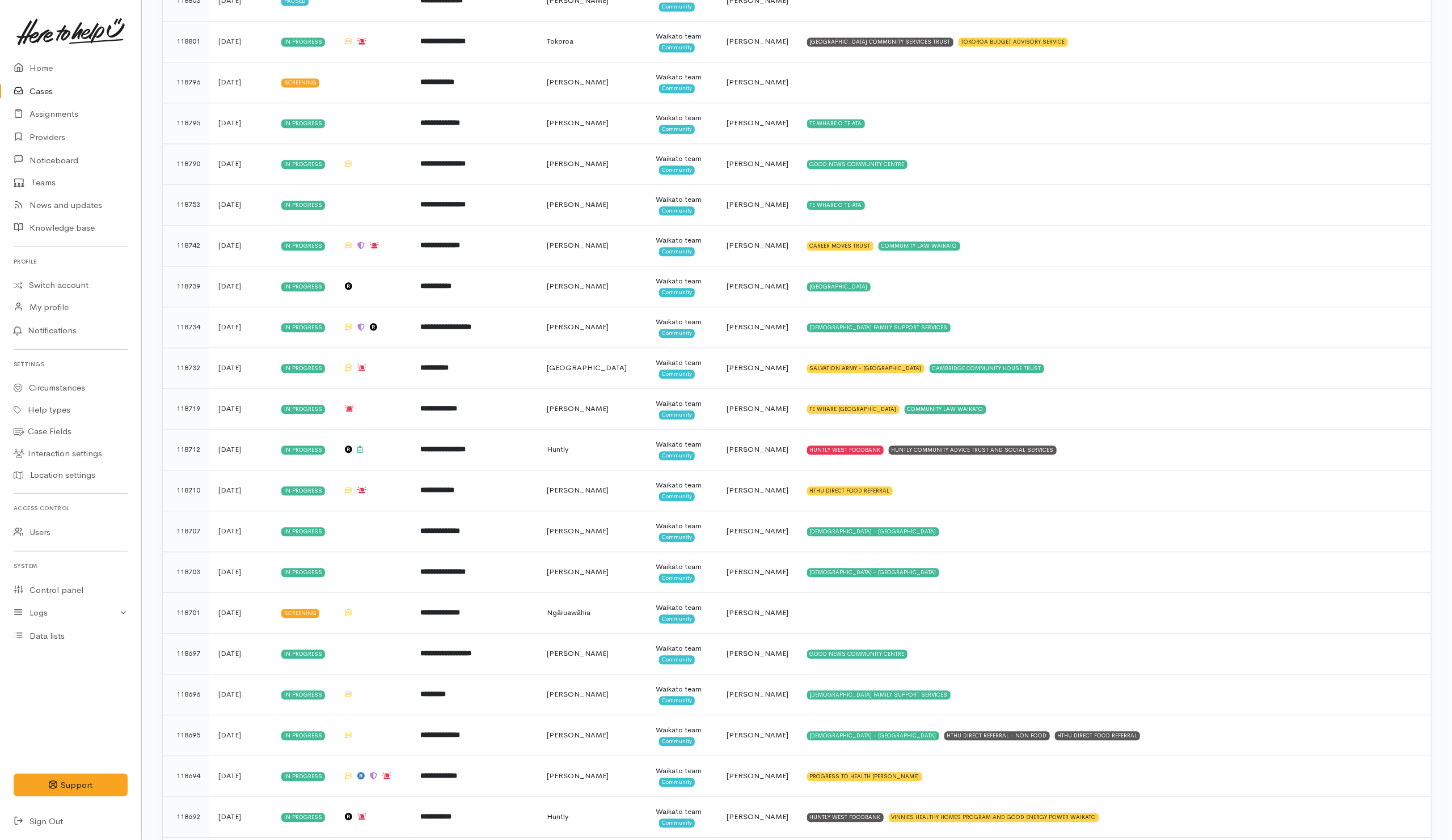
scroll to position [1871, 0]
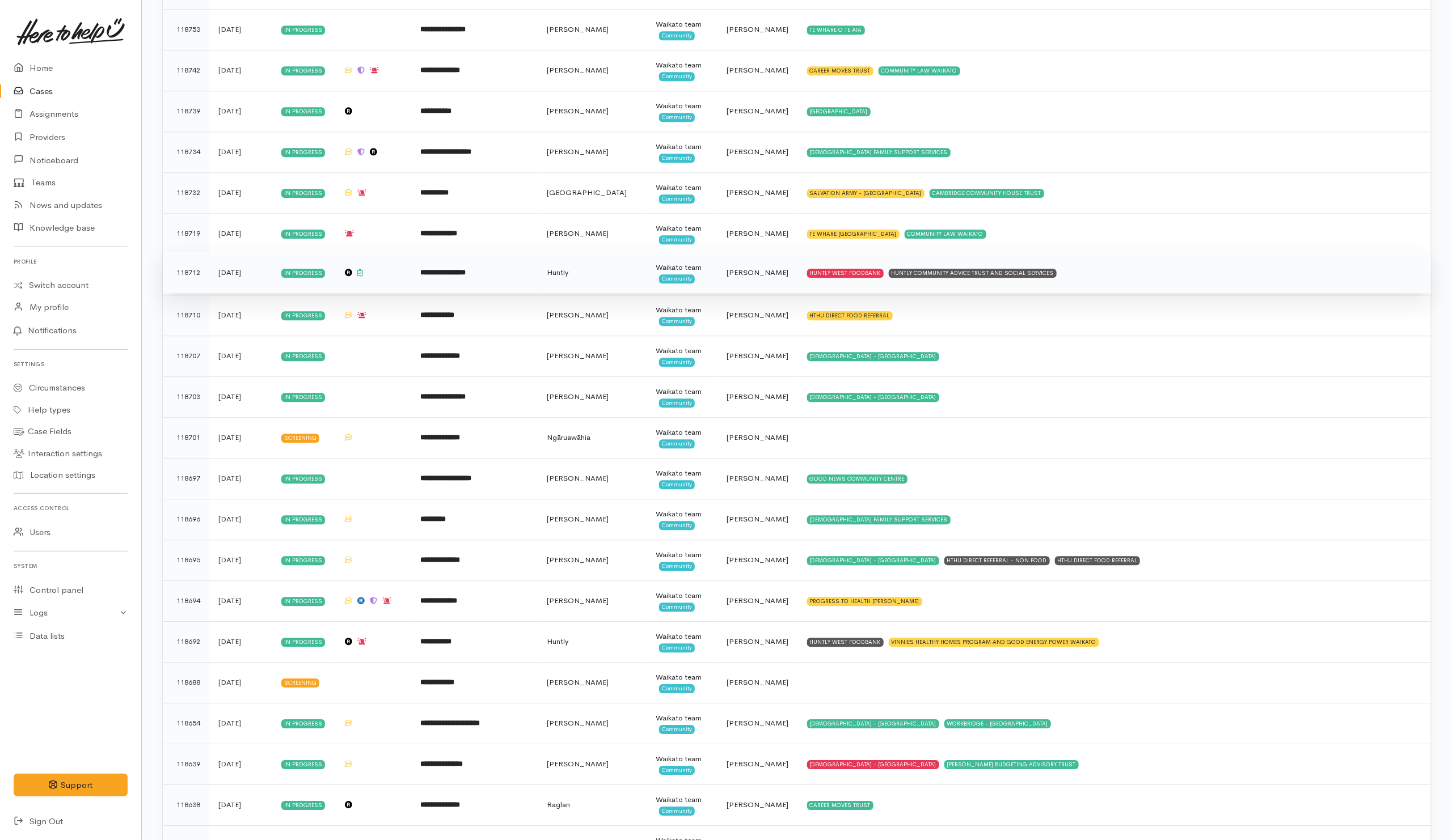
click at [1114, 290] on td "HUNTLY WEST FOODBANK HUNTLY COMMUNITY ADVICE TRUST AND SOCIAL SERVICES" at bounding box center [1114, 273] width 633 height 41
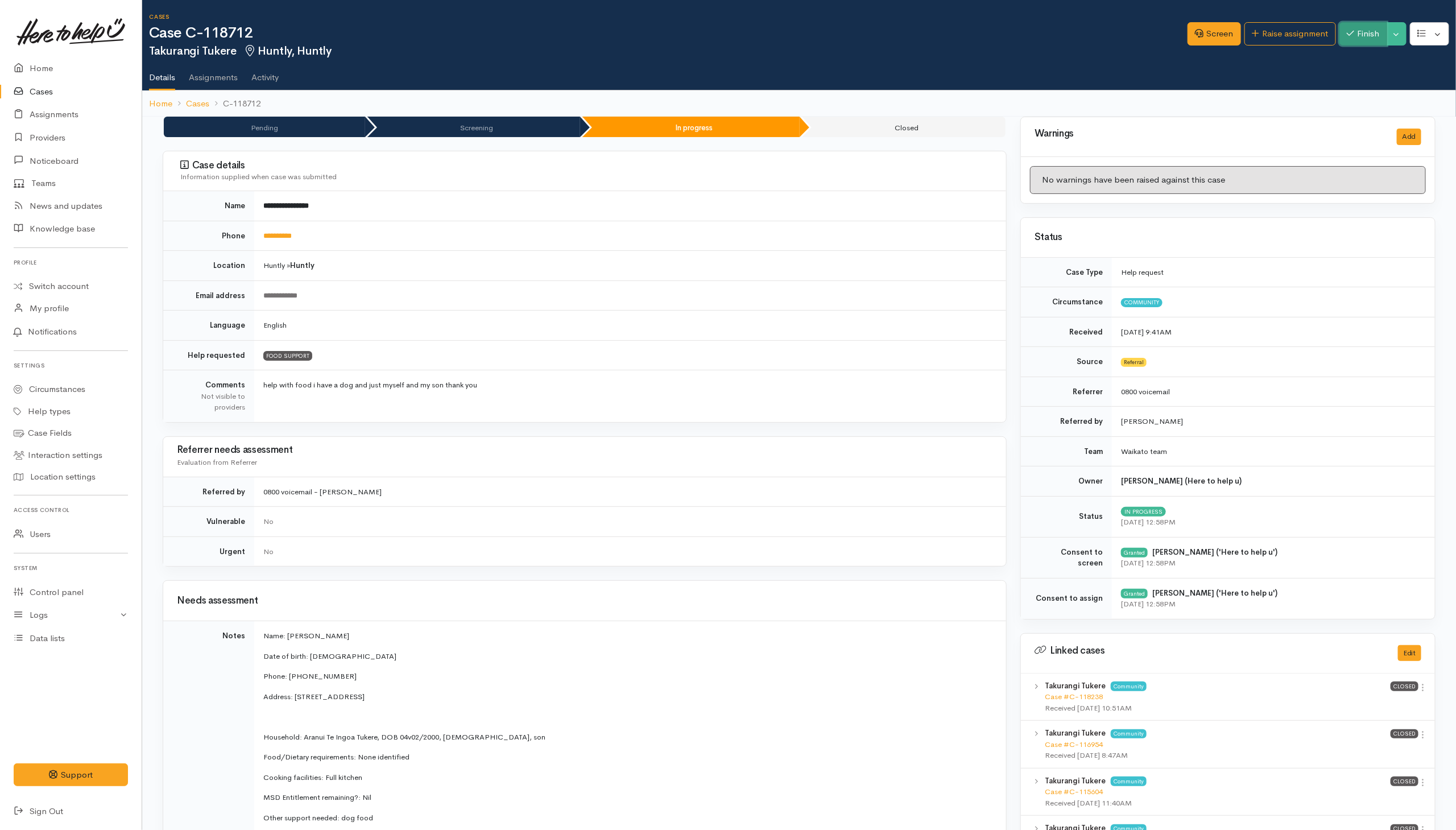
click at [1350, 31] on icon "button" at bounding box center [1350, 33] width 7 height 5
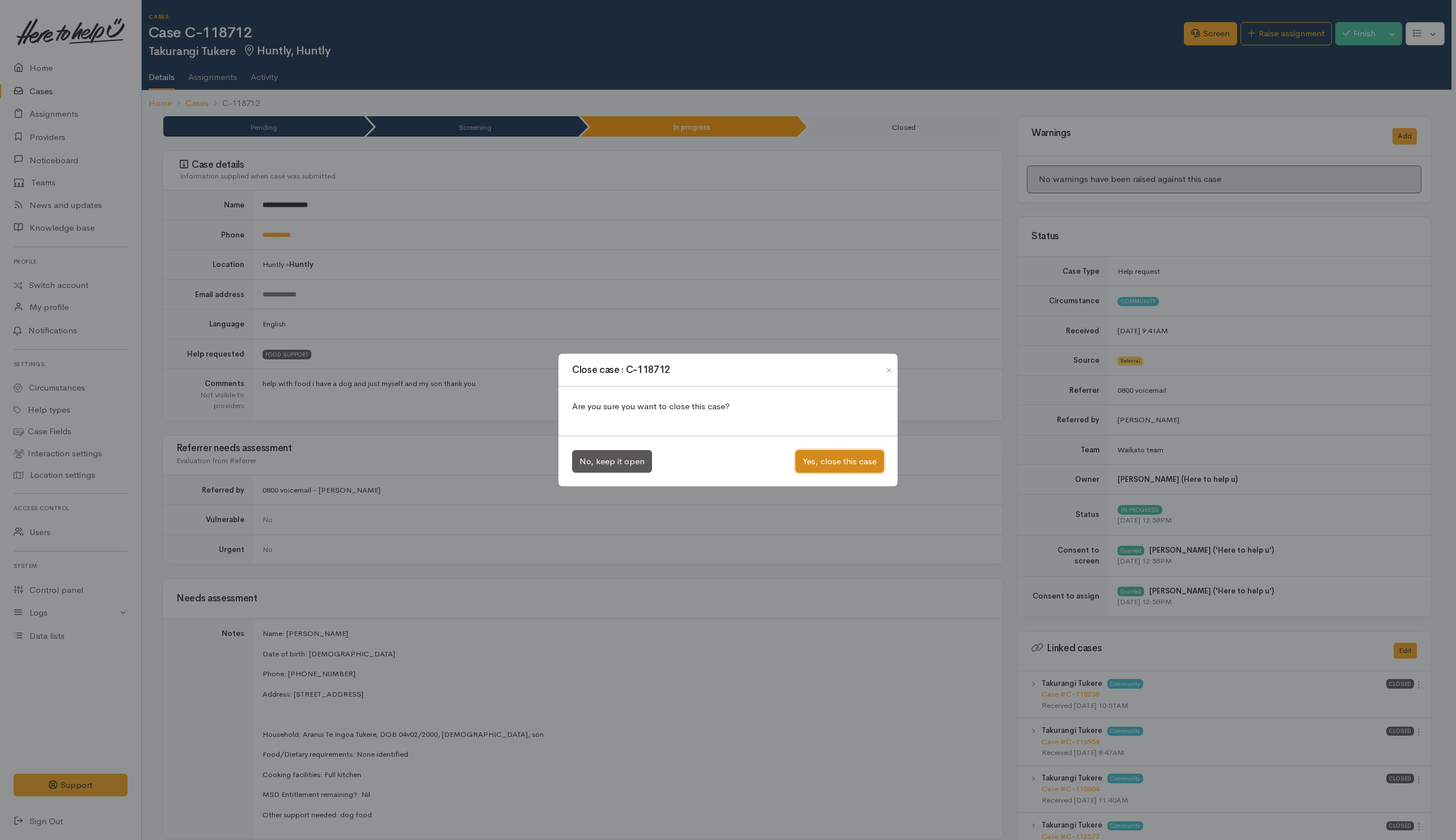
click at [833, 460] on button "Yes, close this case" at bounding box center [839, 461] width 88 height 23
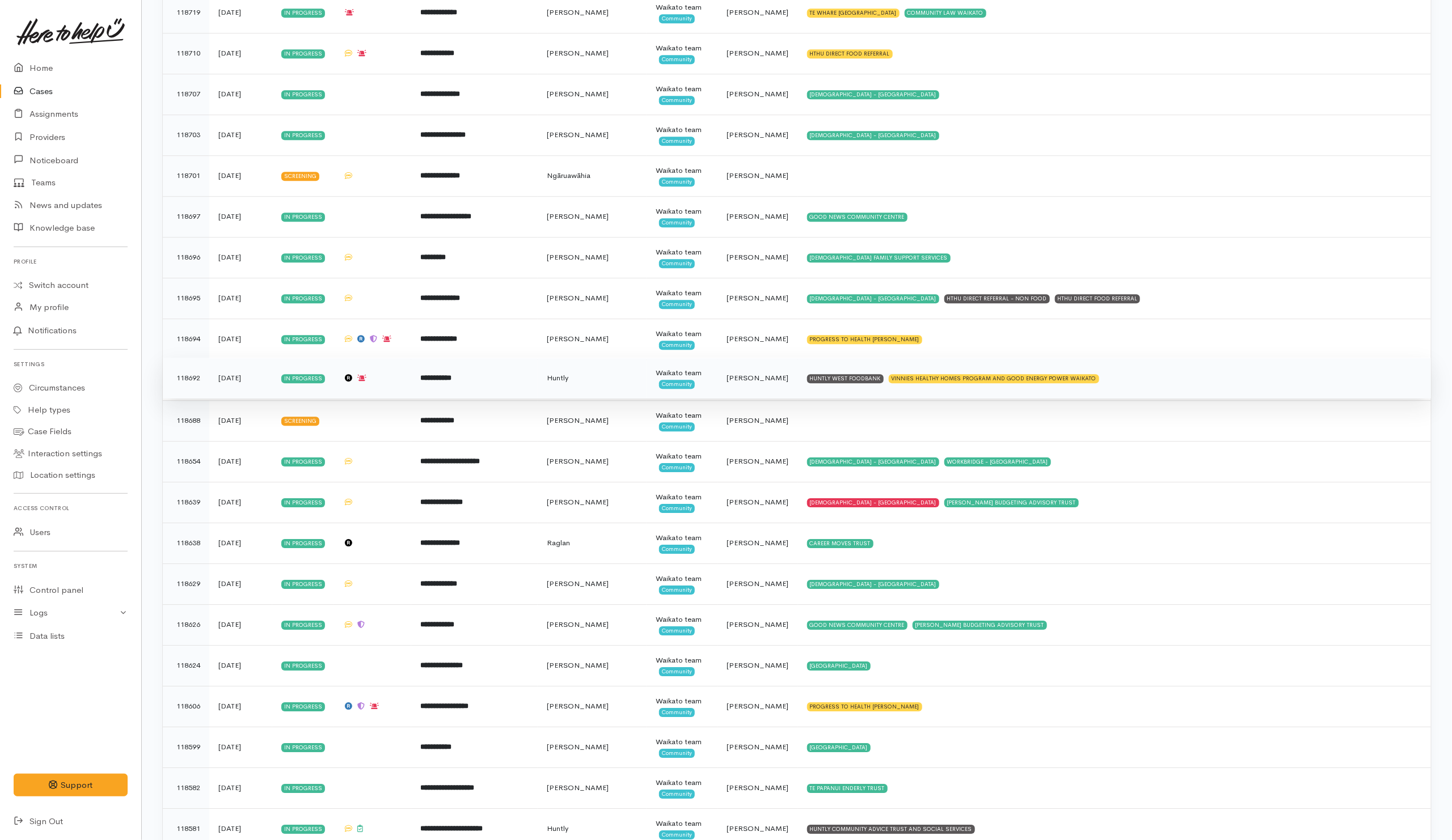
scroll to position [2296, 0]
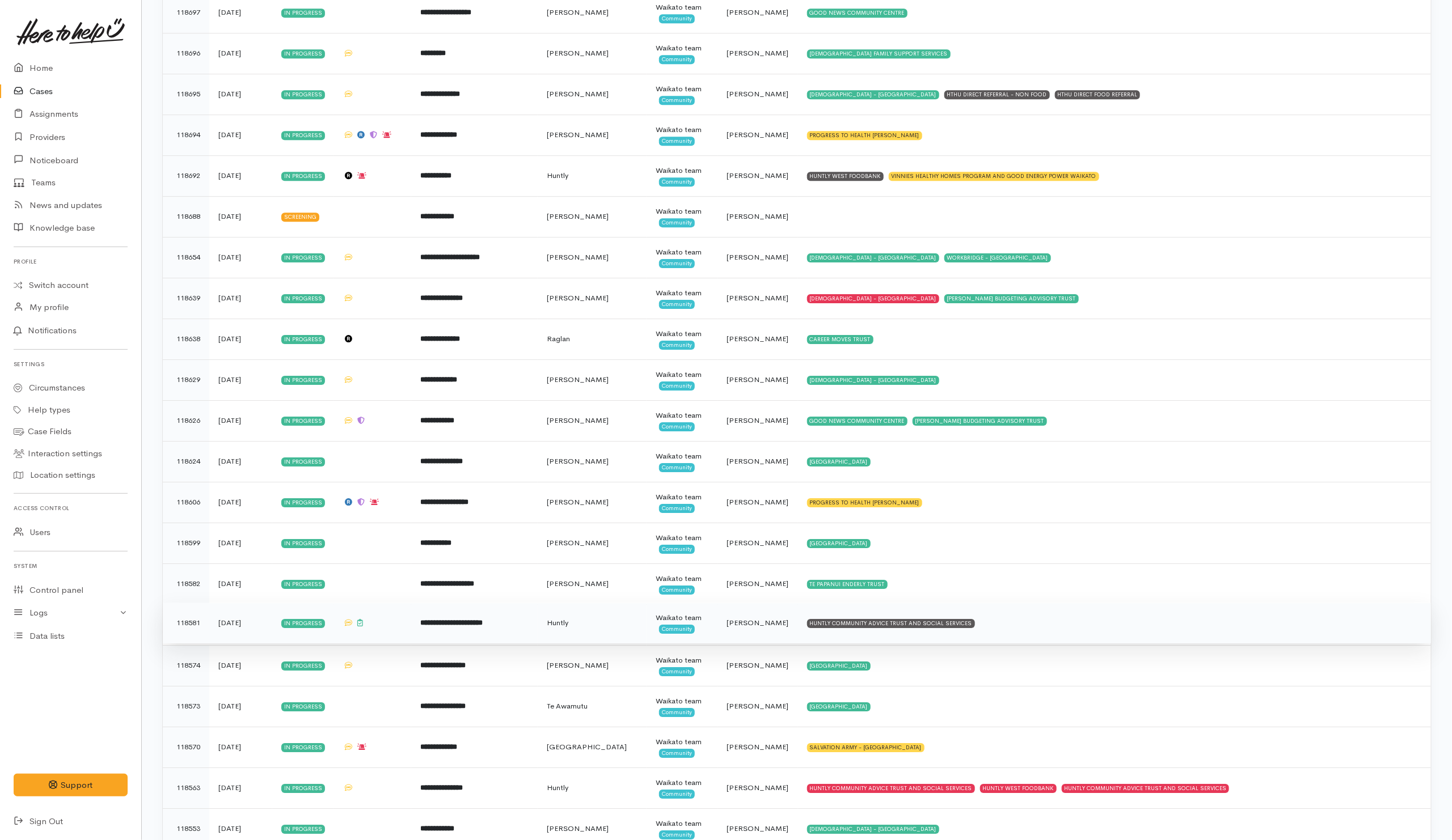
click at [1028, 638] on td "HUNTLY COMMUNITY ADVICE TRUST AND SOCIAL SERVICES" at bounding box center [1114, 623] width 633 height 41
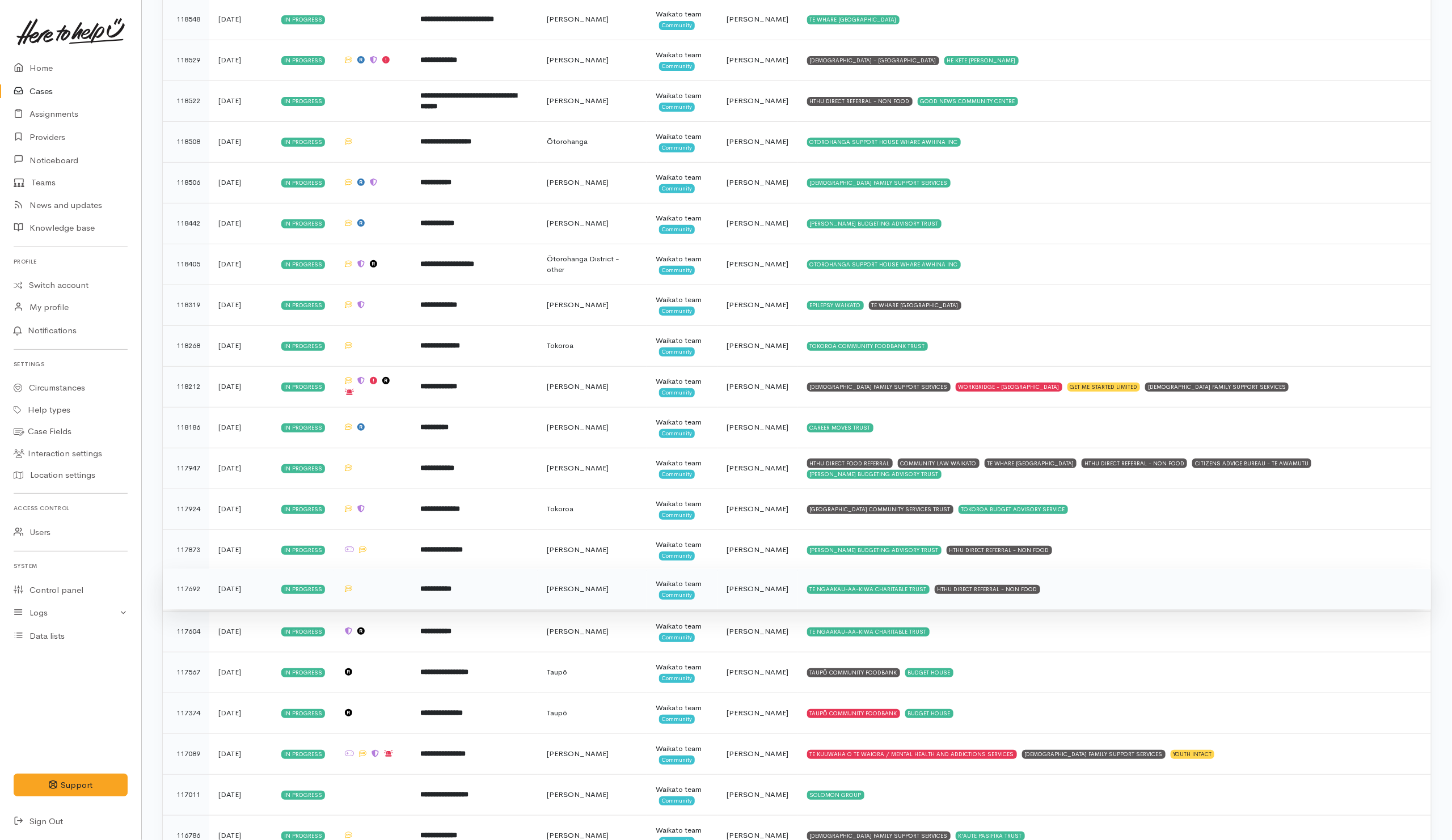
scroll to position [3264, 0]
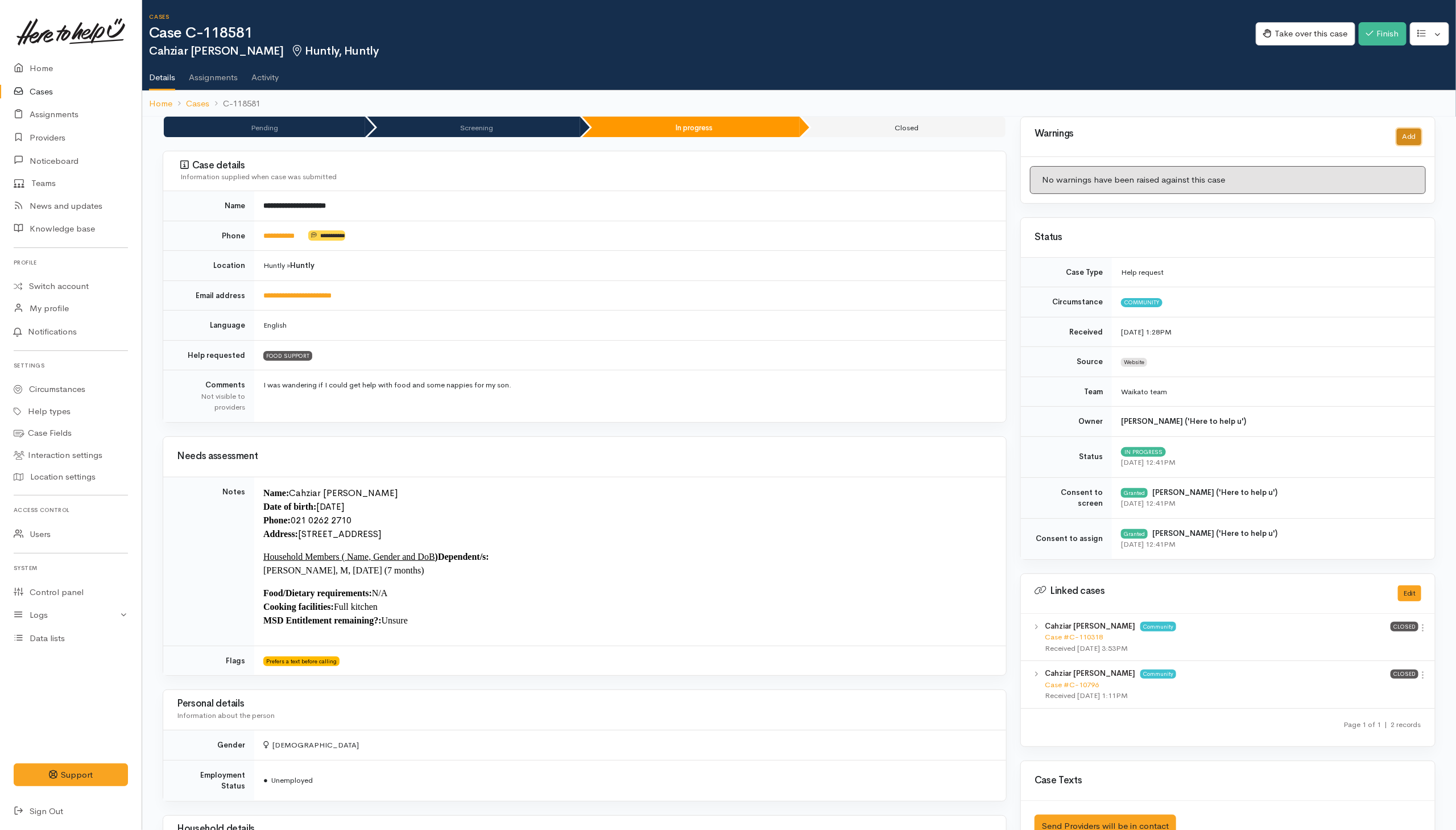
click at [969, 130] on button "Add" at bounding box center [1409, 137] width 25 height 16
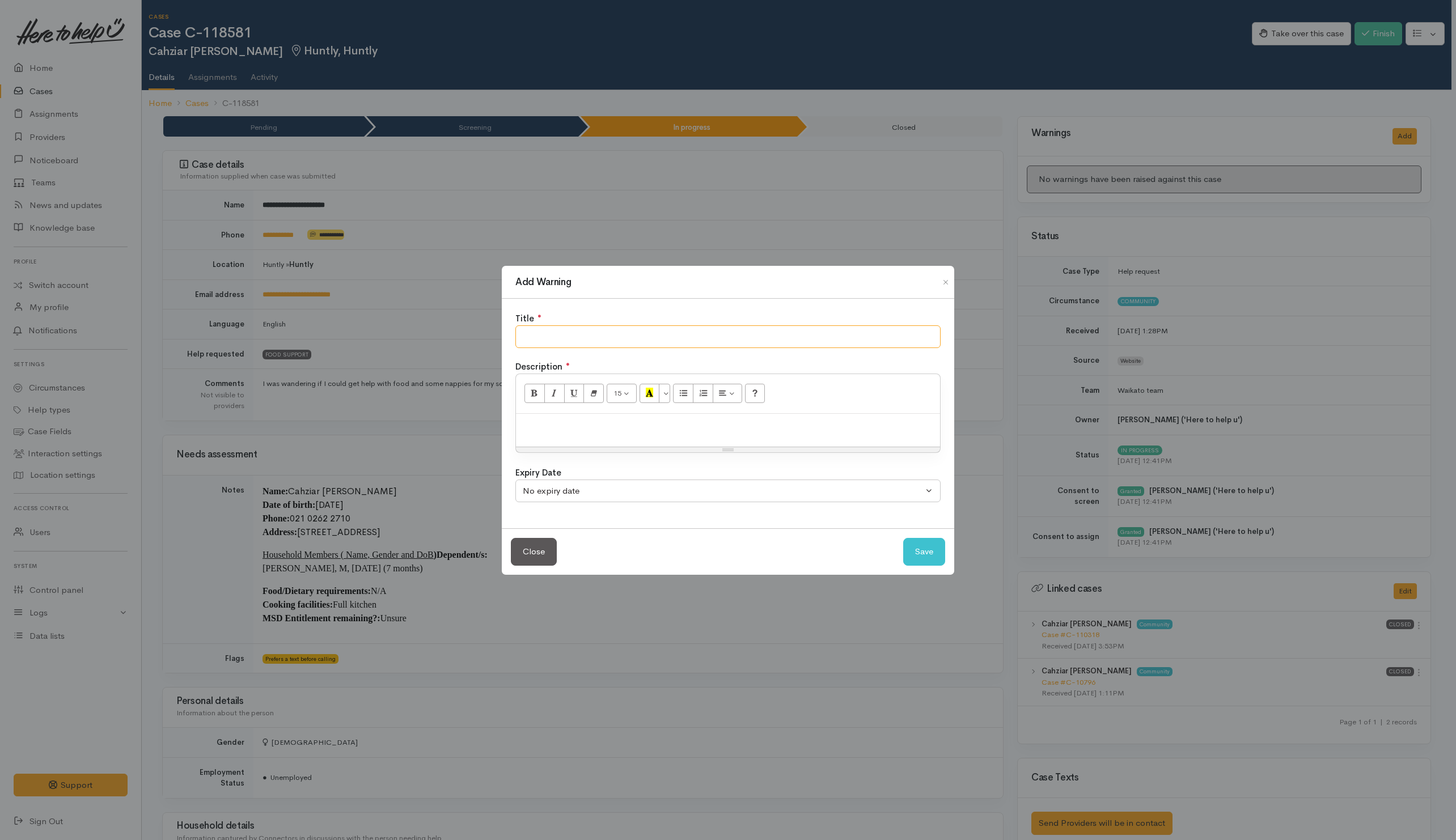
drag, startPoint x: 854, startPoint y: 340, endPoint x: 846, endPoint y: 330, distance: 12.8
click at [852, 343] on input "text" at bounding box center [728, 337] width 426 height 23
type input "NO SHOW"
click at [931, 545] on button "Save" at bounding box center [924, 552] width 42 height 28
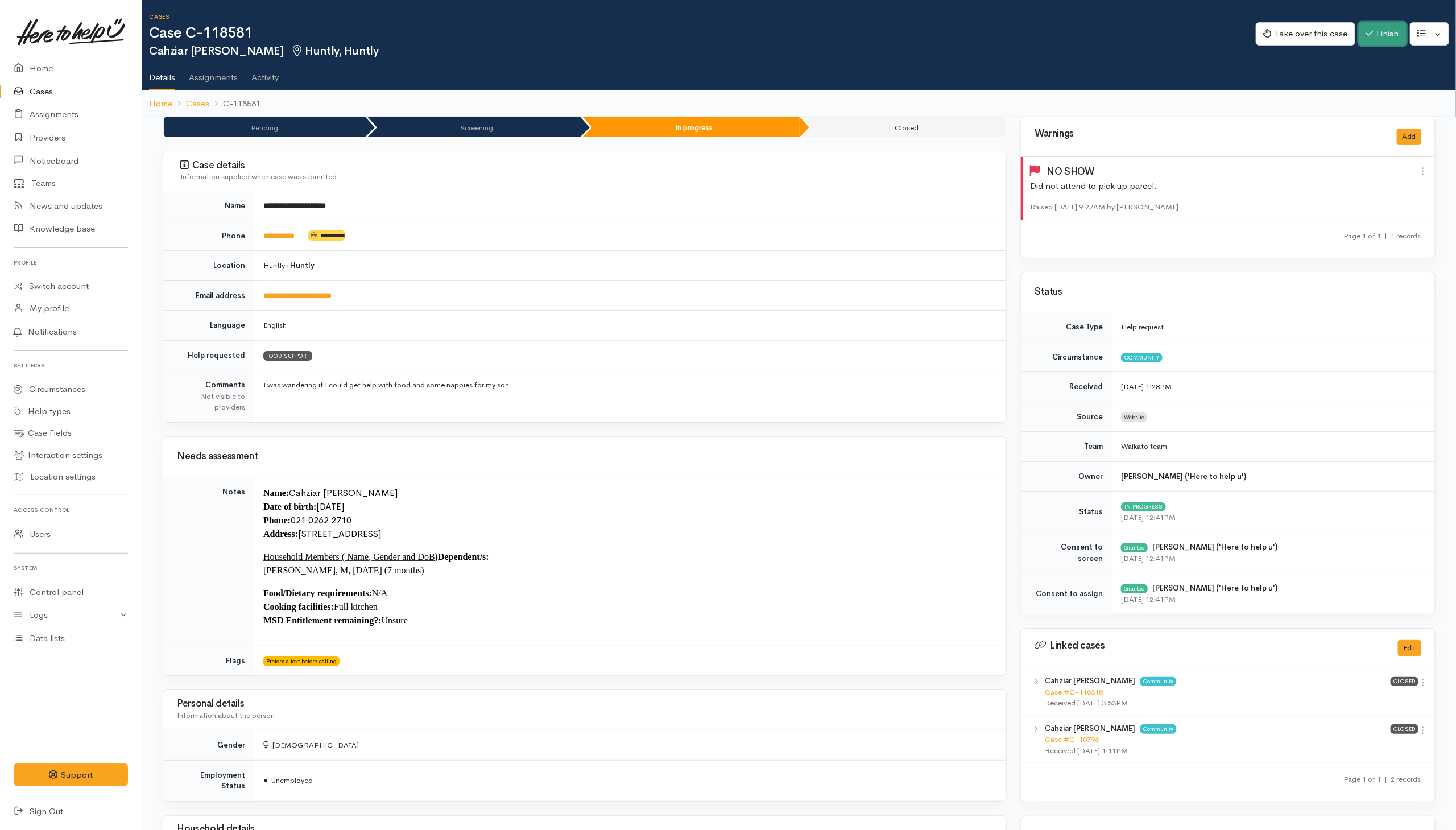
click at [969, 40] on button "Finish" at bounding box center [1382, 34] width 48 height 23
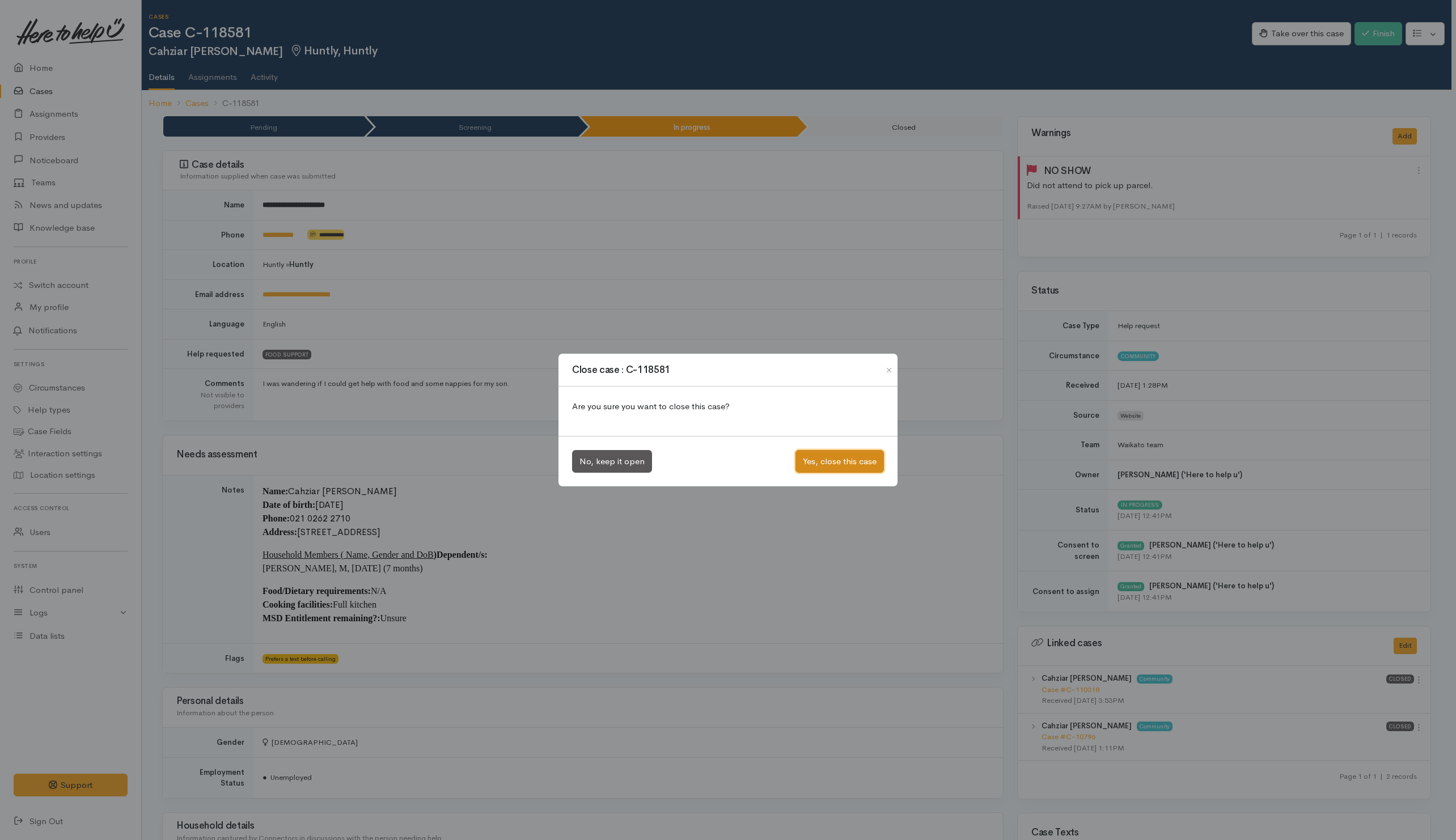
click at [861, 464] on button "Yes, close this case" at bounding box center [839, 461] width 88 height 23
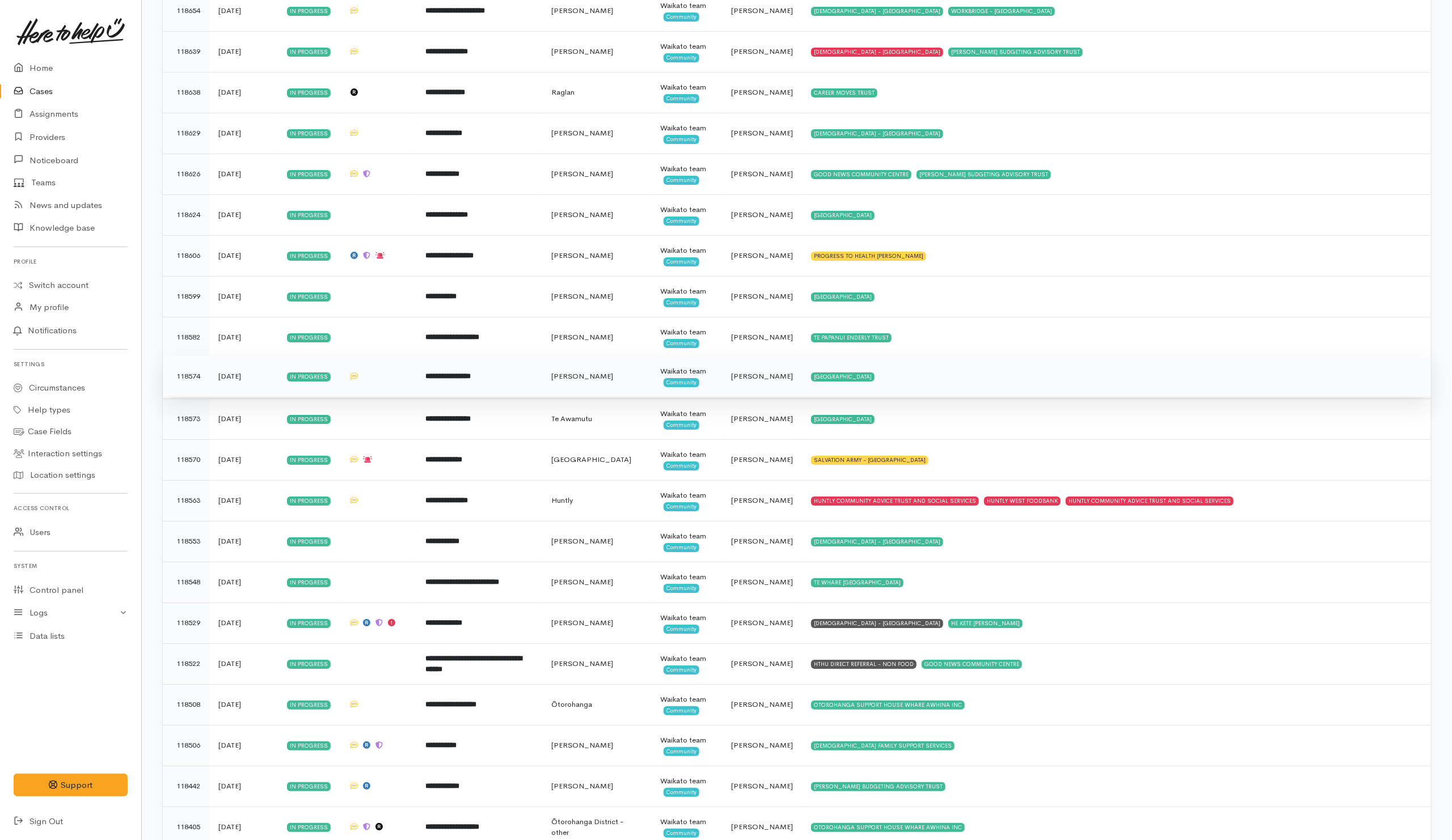
scroll to position [2807, 0]
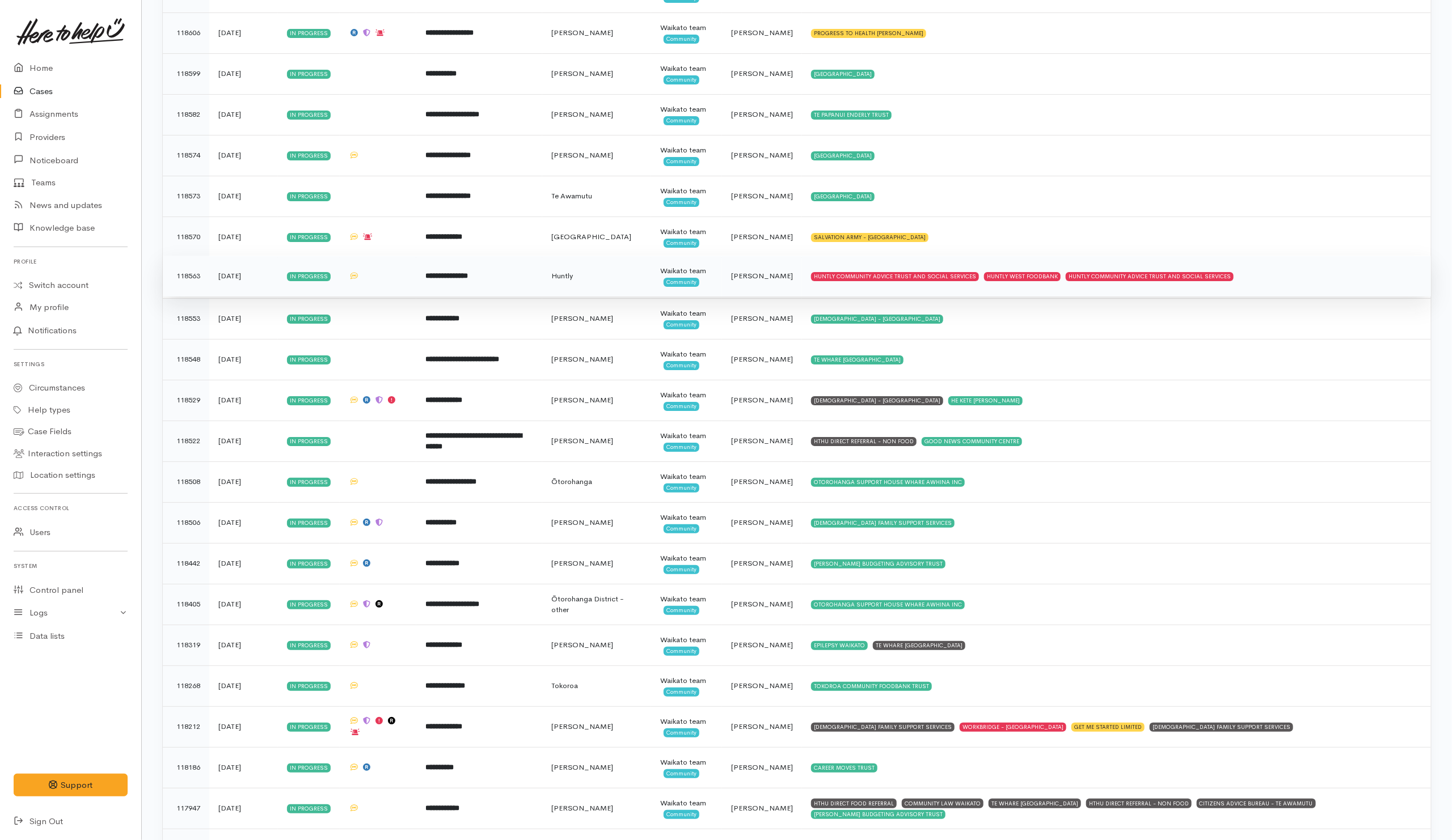
click at [1295, 296] on td "HUNTLY COMMUNITY ADVICE TRUST AND SOCIAL SERVICES HUNTLY WEST FOODBANK HUNTLY C…" at bounding box center [1116, 276] width 629 height 41
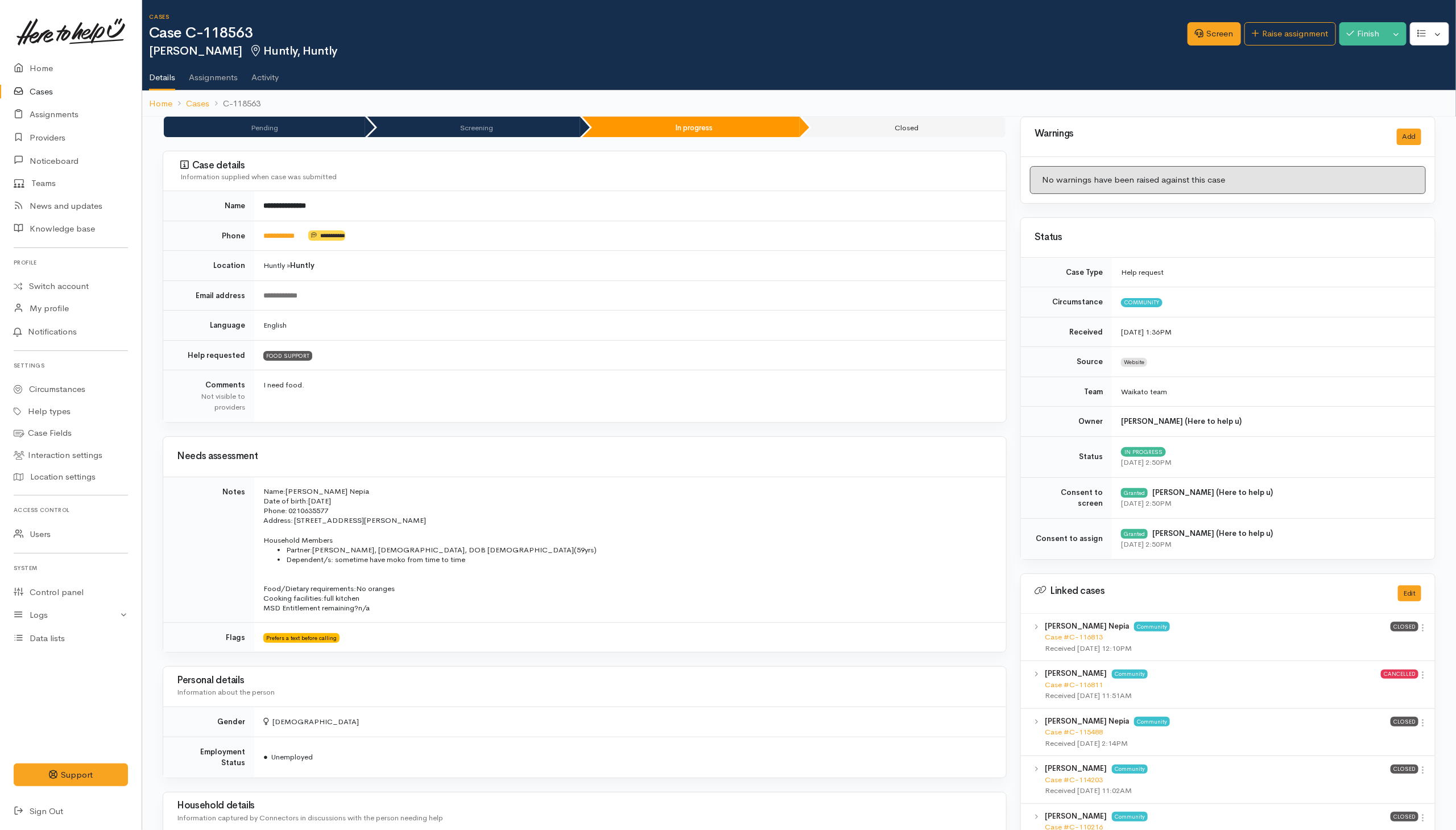
click at [1210, 46] on div "Screen Raise assignment Finish Toggle Dropdown Pause" at bounding box center [1322, 35] width 269 height 37
click at [1208, 34] on link "Screen" at bounding box center [1214, 34] width 53 height 23
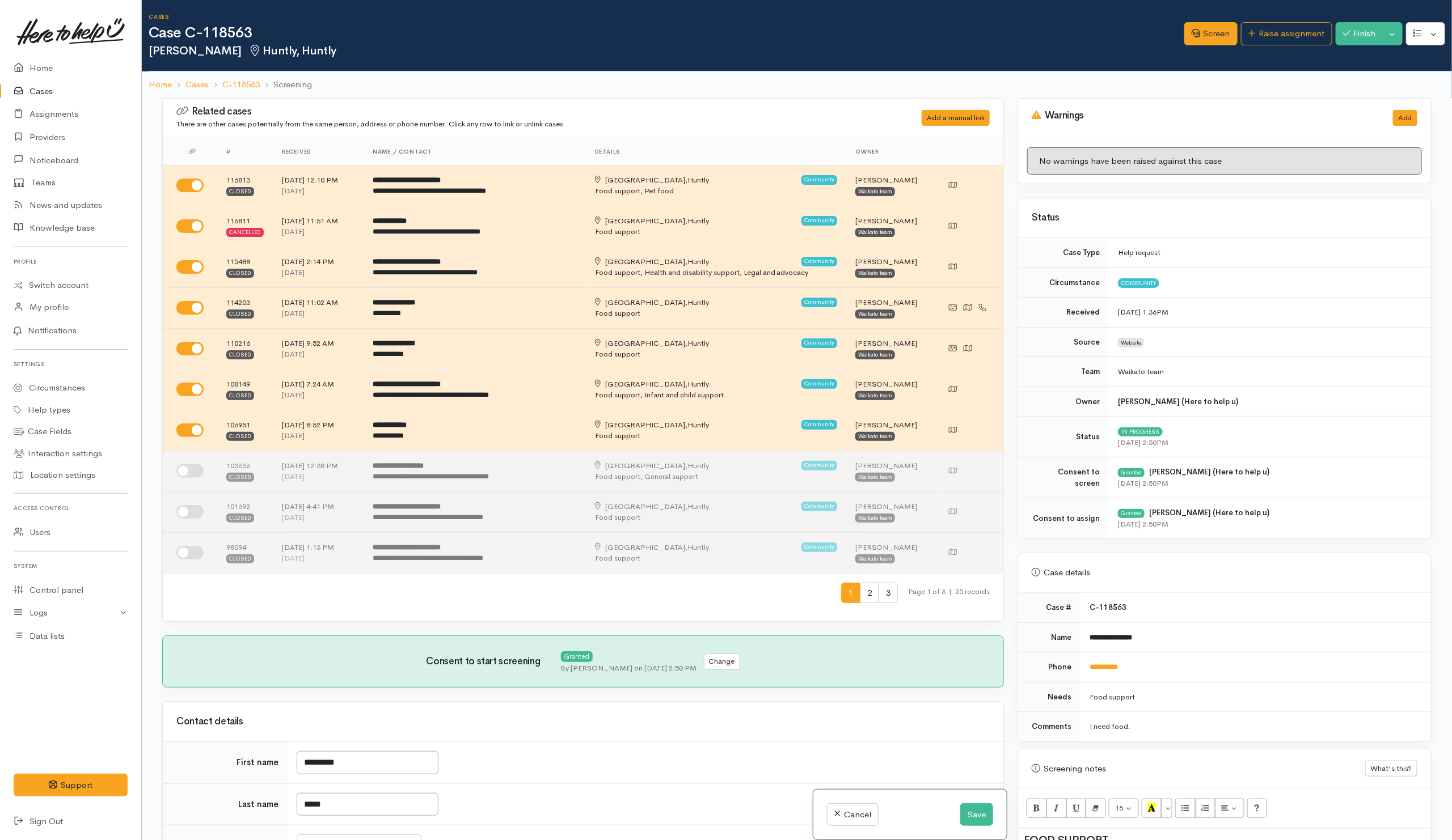
click at [968, 84] on ol "Home Cases C-118563 Screening" at bounding box center [797, 84] width 1296 height 27
drag, startPoint x: 844, startPoint y: 819, endPoint x: 853, endPoint y: 817, distance: 9.2
click at [844, 819] on link "Cancel" at bounding box center [852, 815] width 52 height 23
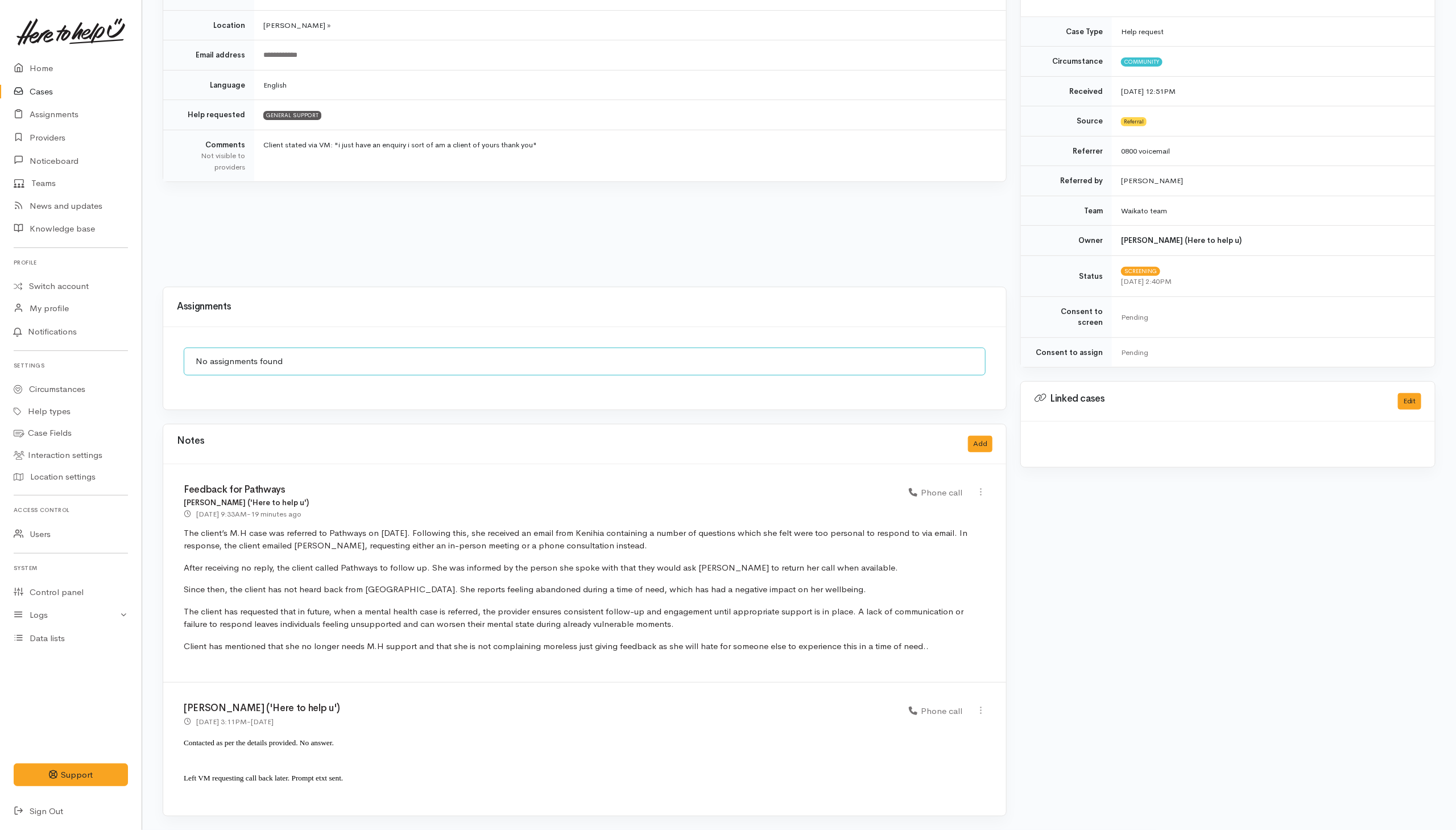
scroll to position [246, 0]
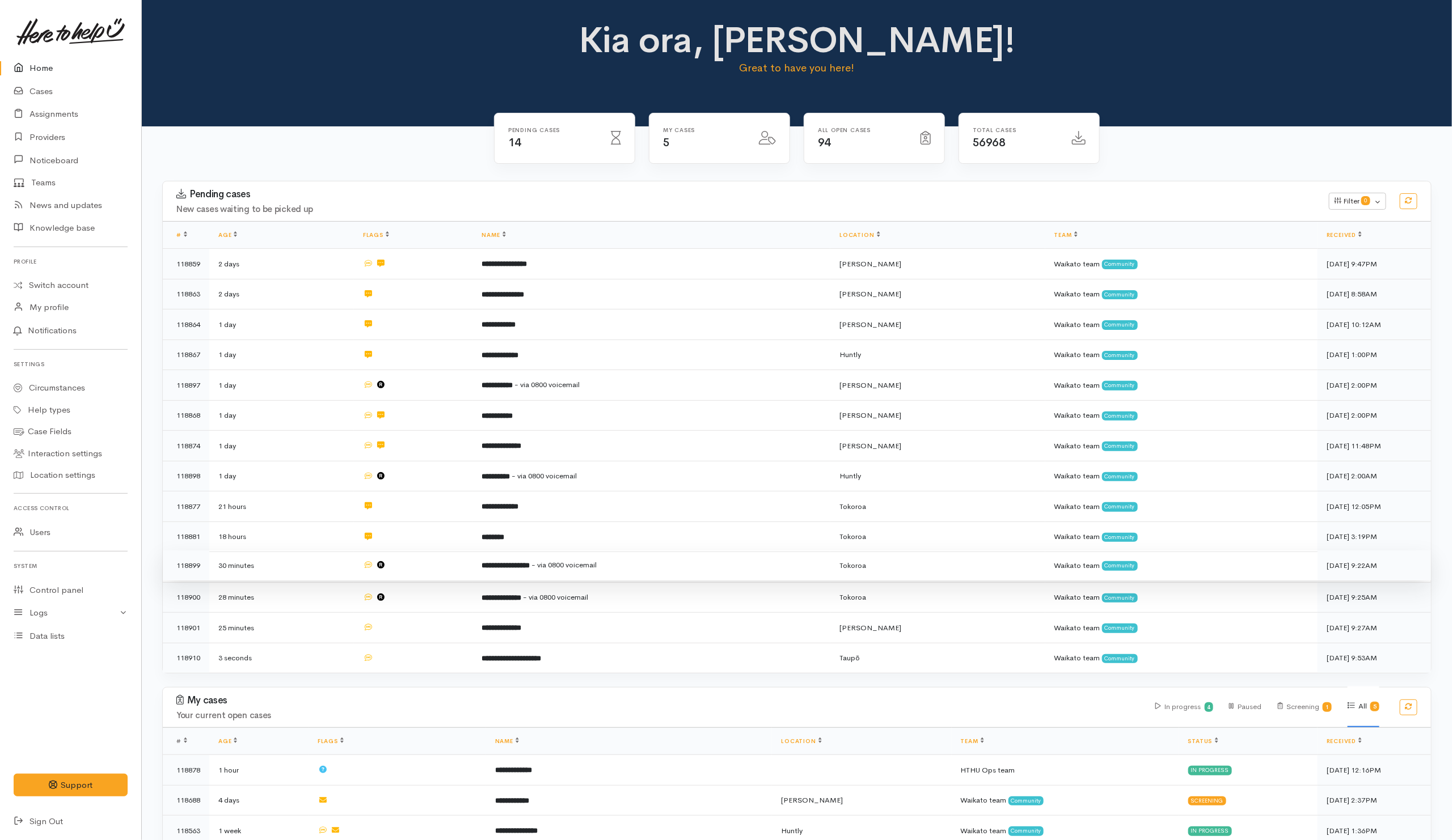
drag, startPoint x: 413, startPoint y: 572, endPoint x: 419, endPoint y: 574, distance: 6.3
click at [413, 572] on td at bounding box center [413, 565] width 118 height 31
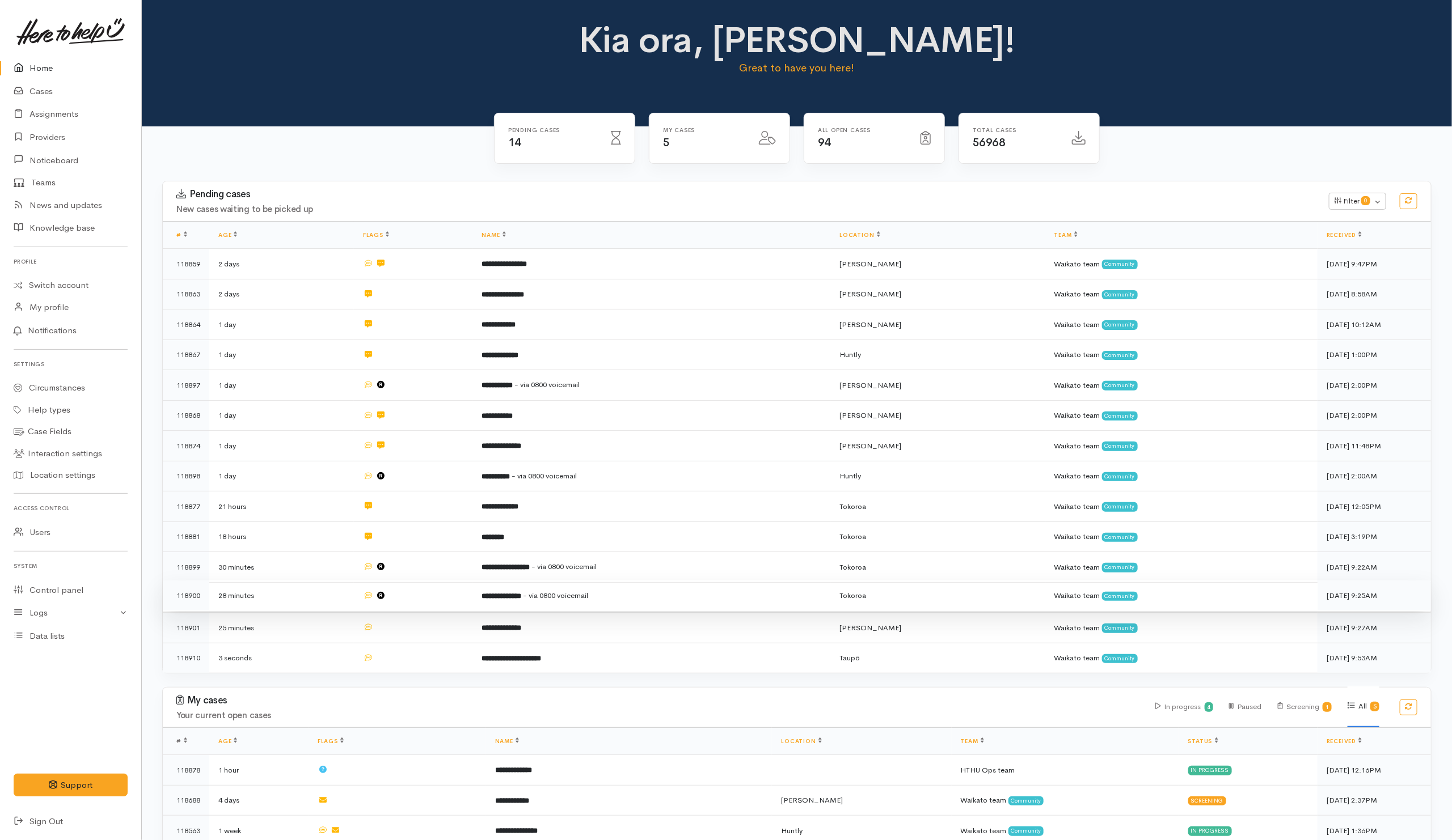
click at [413, 603] on td at bounding box center [413, 595] width 118 height 31
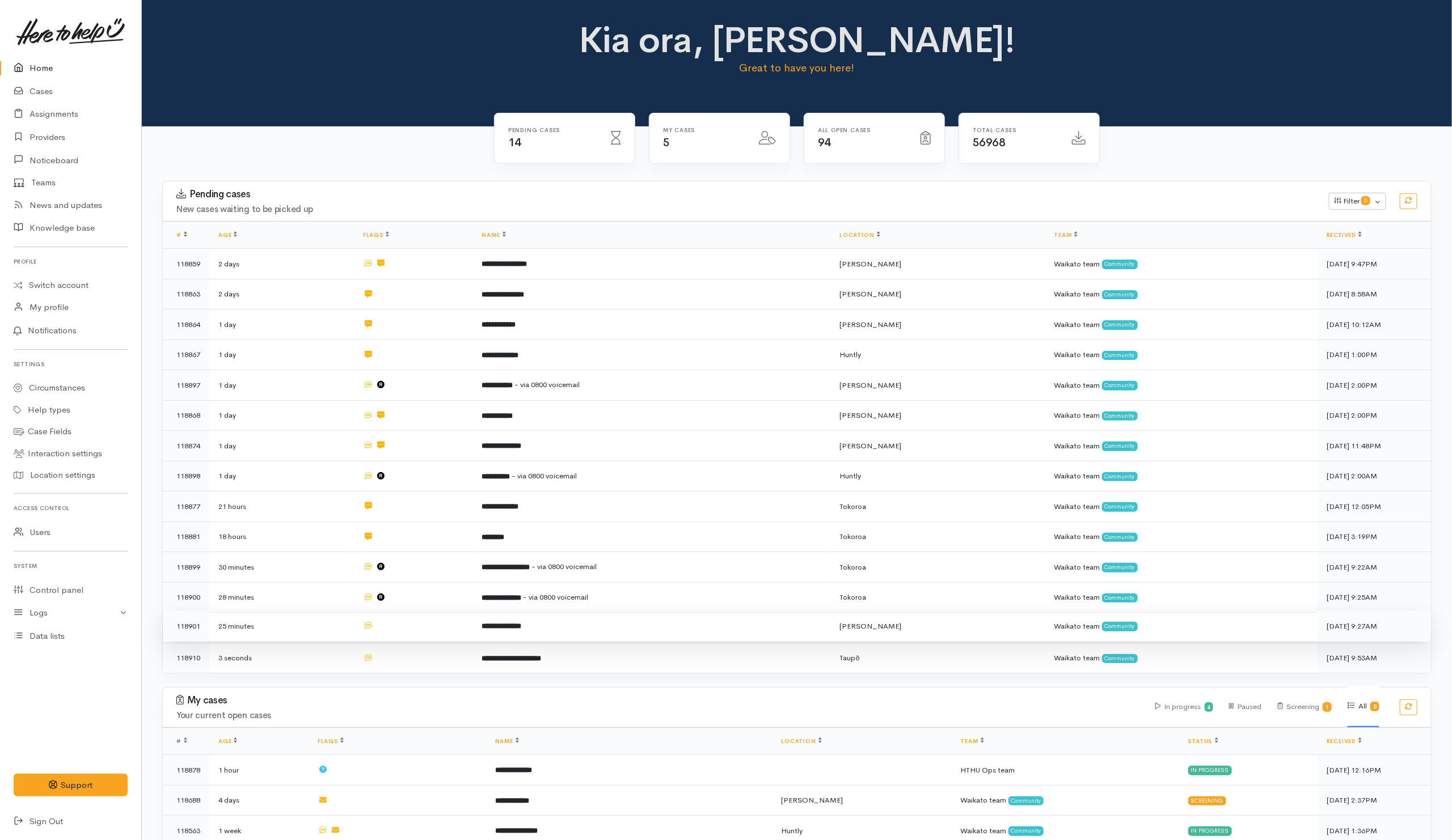
click at [421, 621] on td at bounding box center [413, 626] width 118 height 31
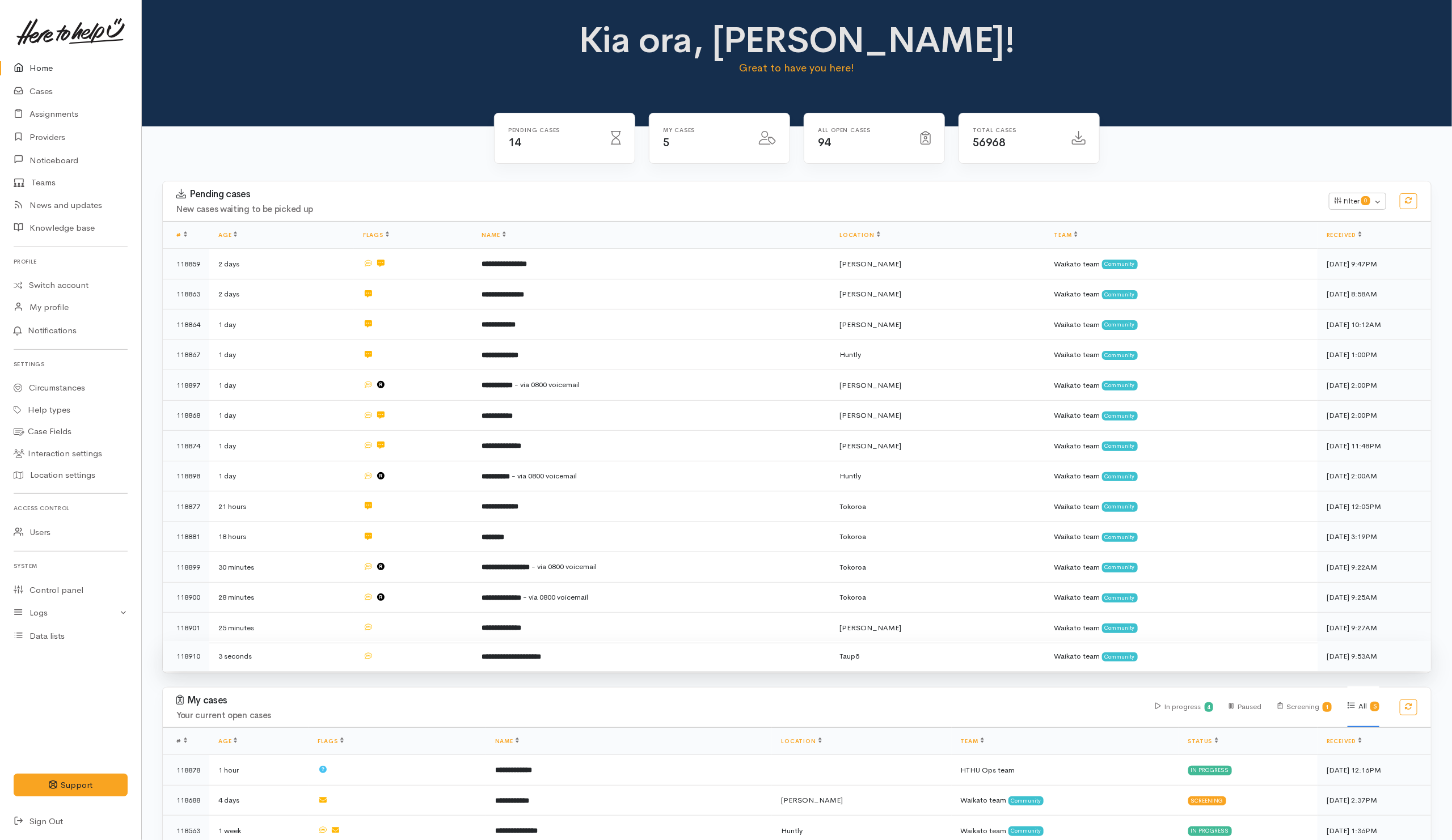
click at [426, 648] on td at bounding box center [413, 657] width 118 height 30
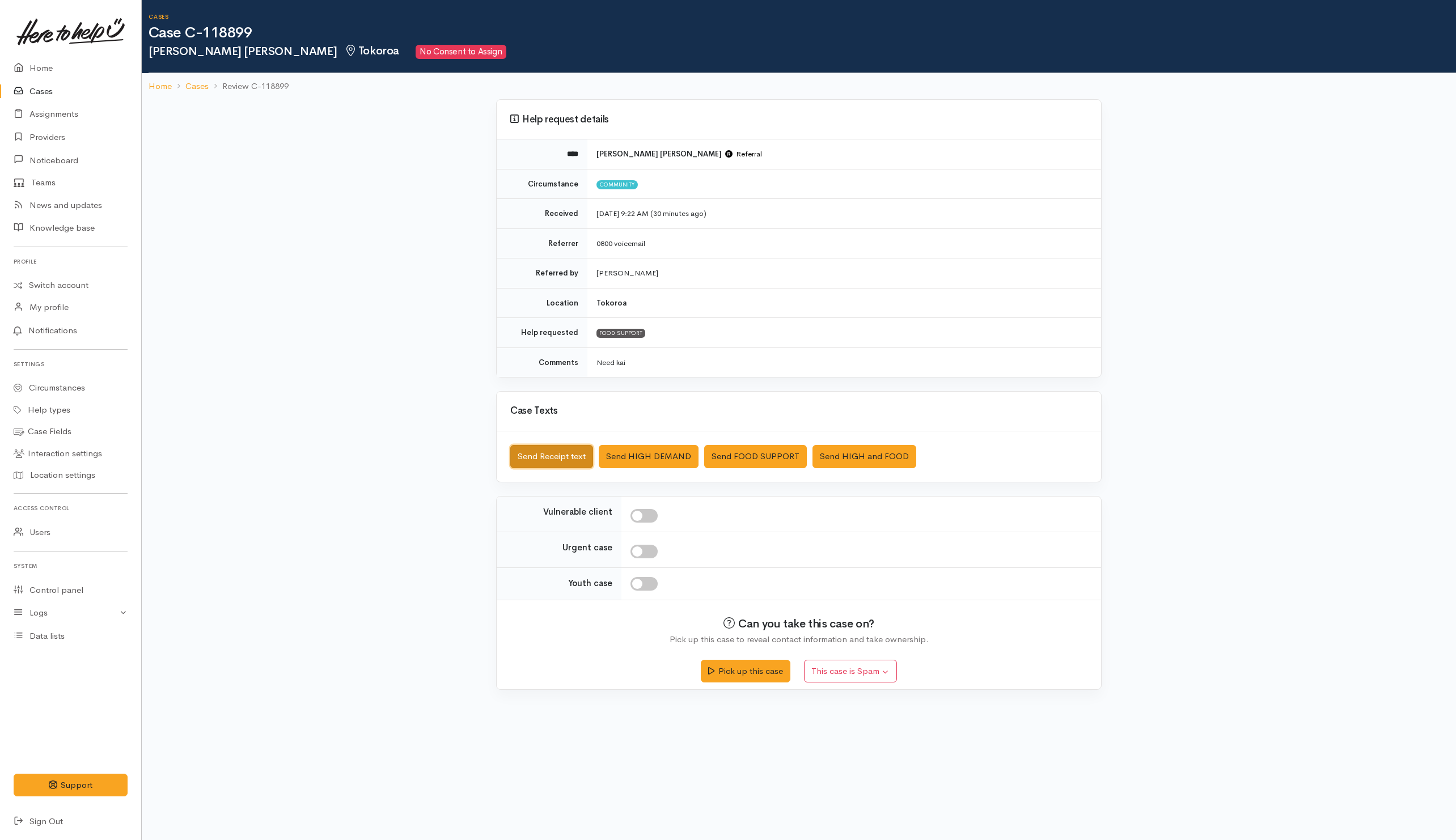
click at [555, 458] on button "Send Receipt text" at bounding box center [552, 457] width 83 height 23
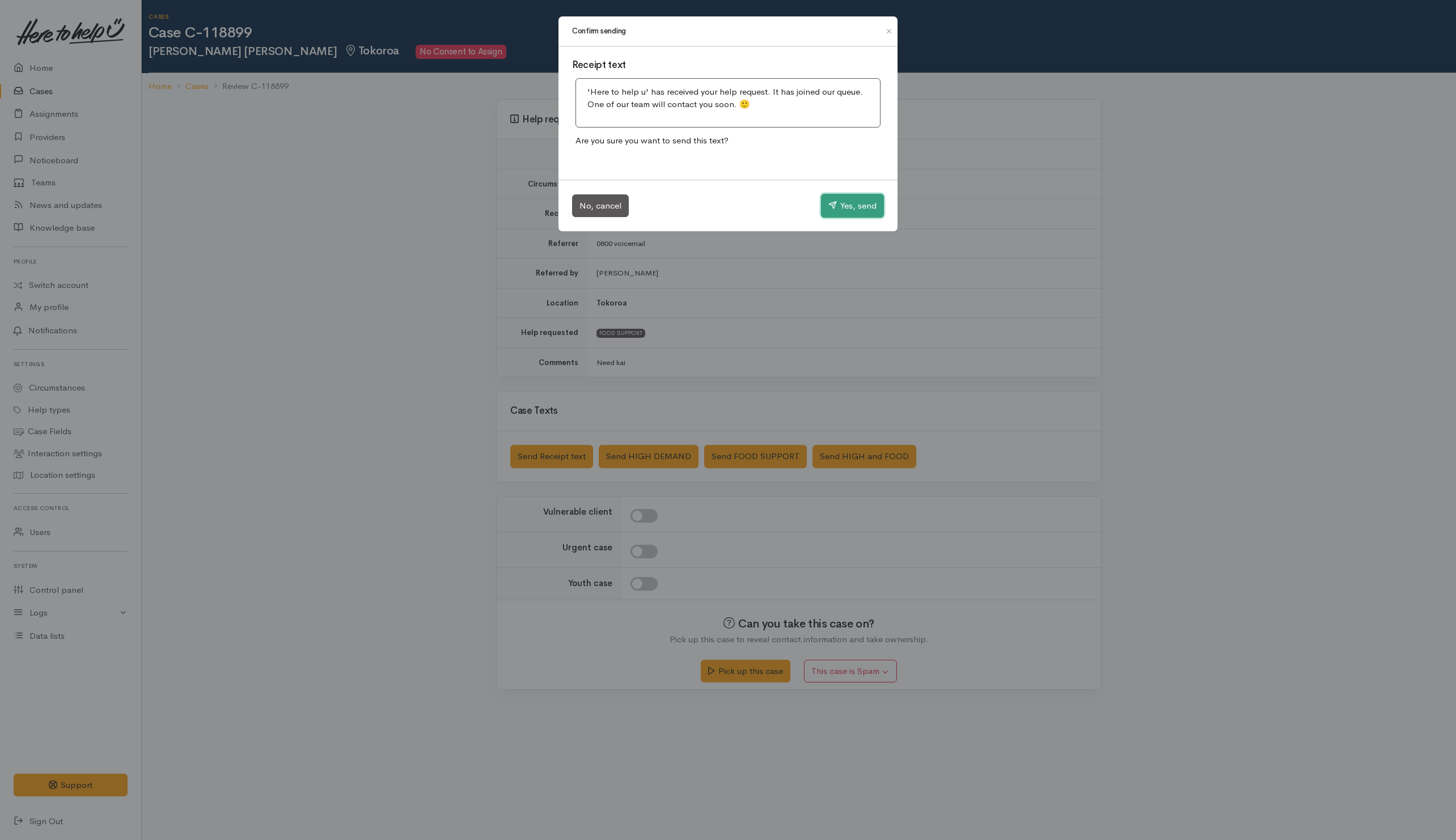
click at [848, 200] on button "Yes, send" at bounding box center [852, 205] width 63 height 24
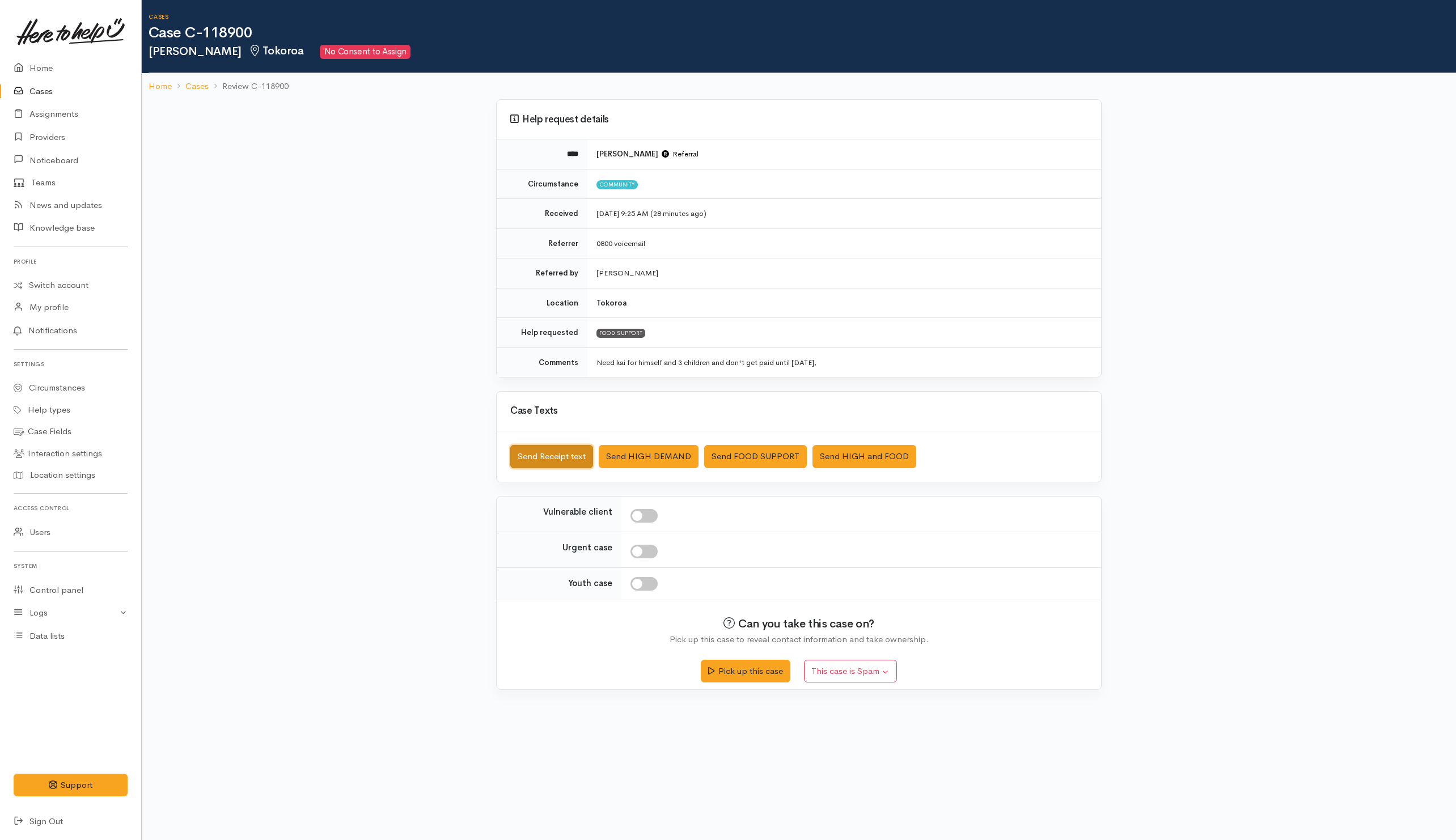
click at [550, 461] on button "Send Receipt text" at bounding box center [552, 457] width 83 height 23
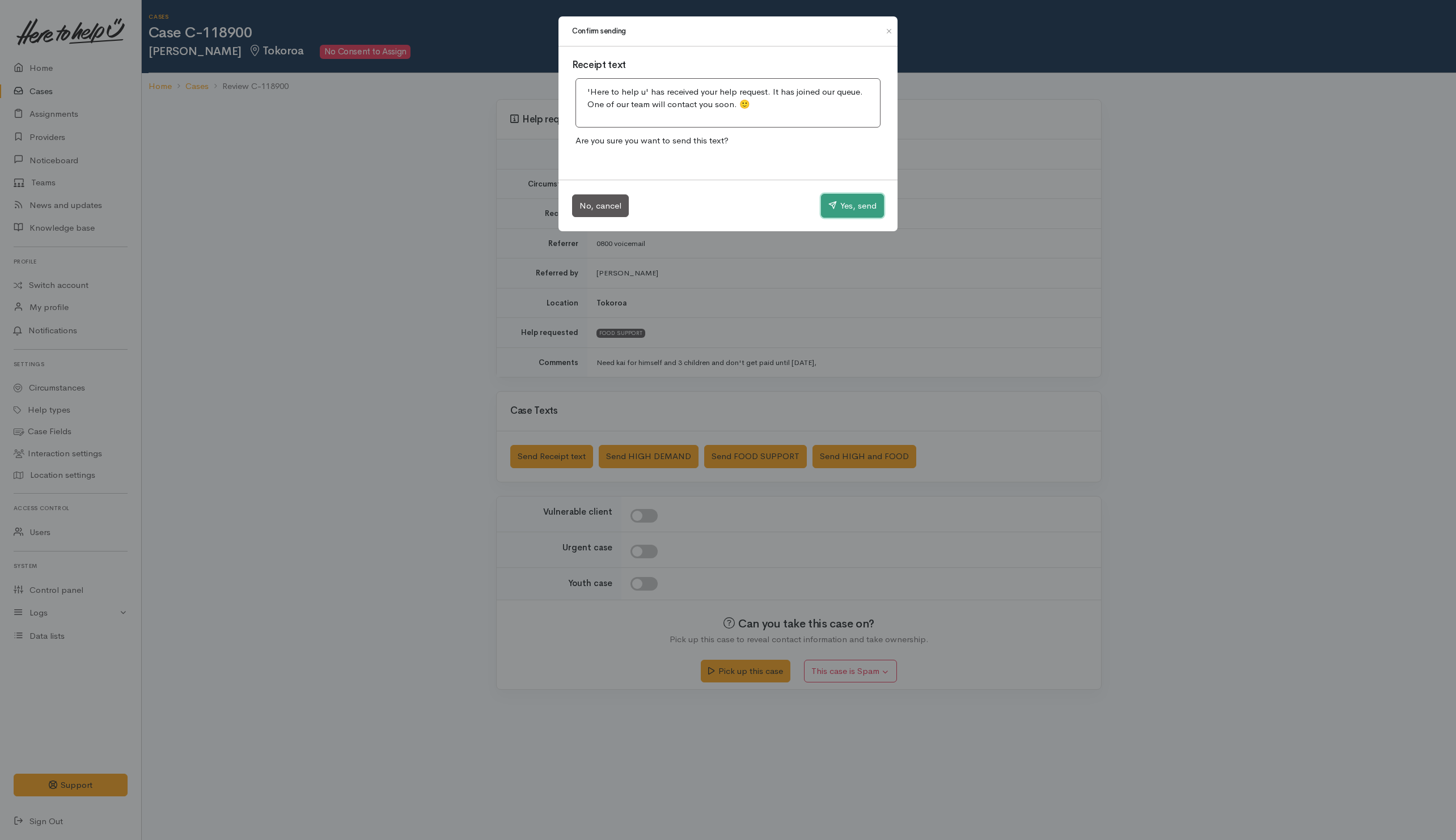
click at [869, 196] on button "Yes, send" at bounding box center [852, 205] width 63 height 24
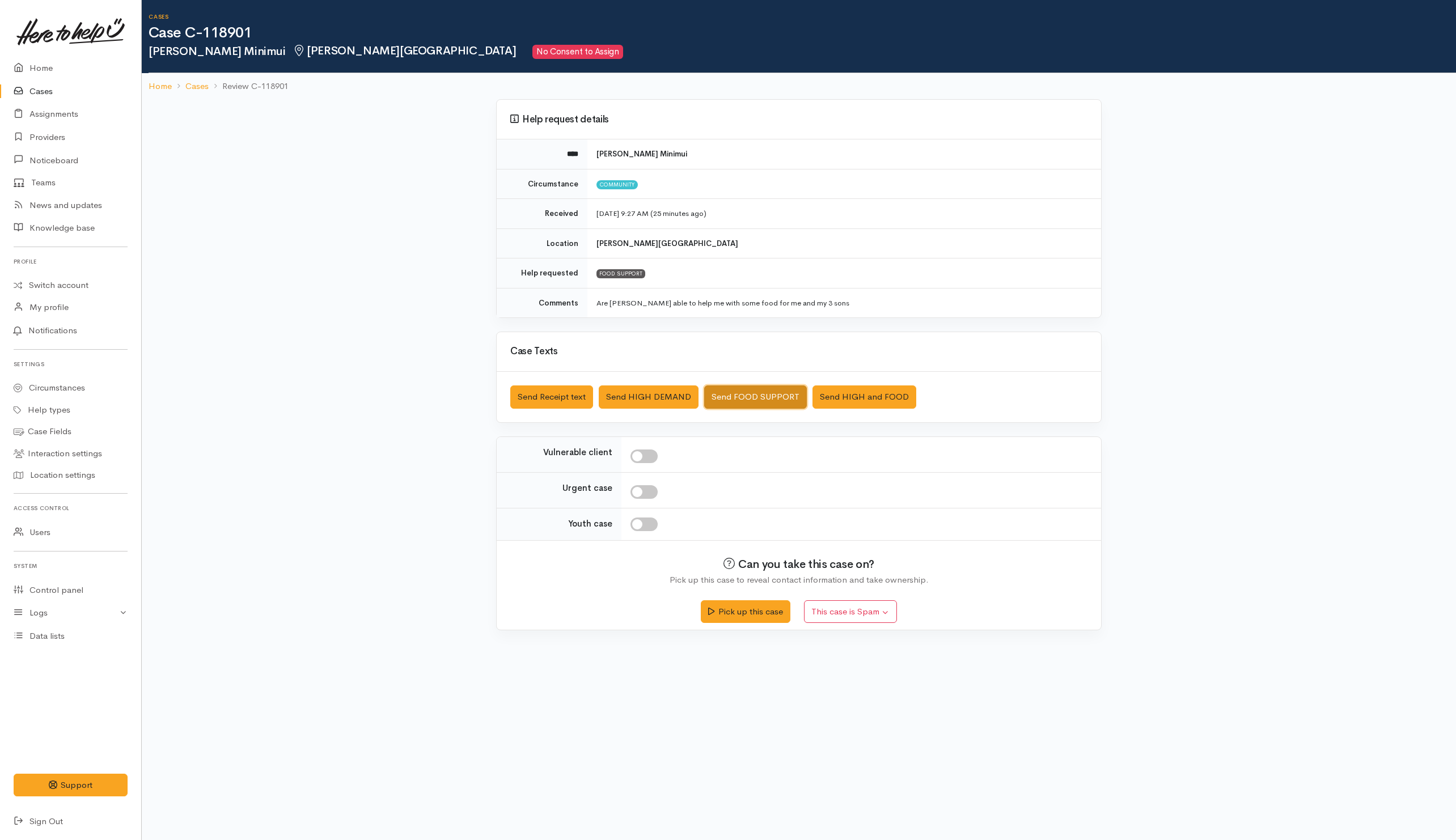
click at [740, 397] on button "Send FOOD SUPPORT" at bounding box center [755, 397] width 103 height 23
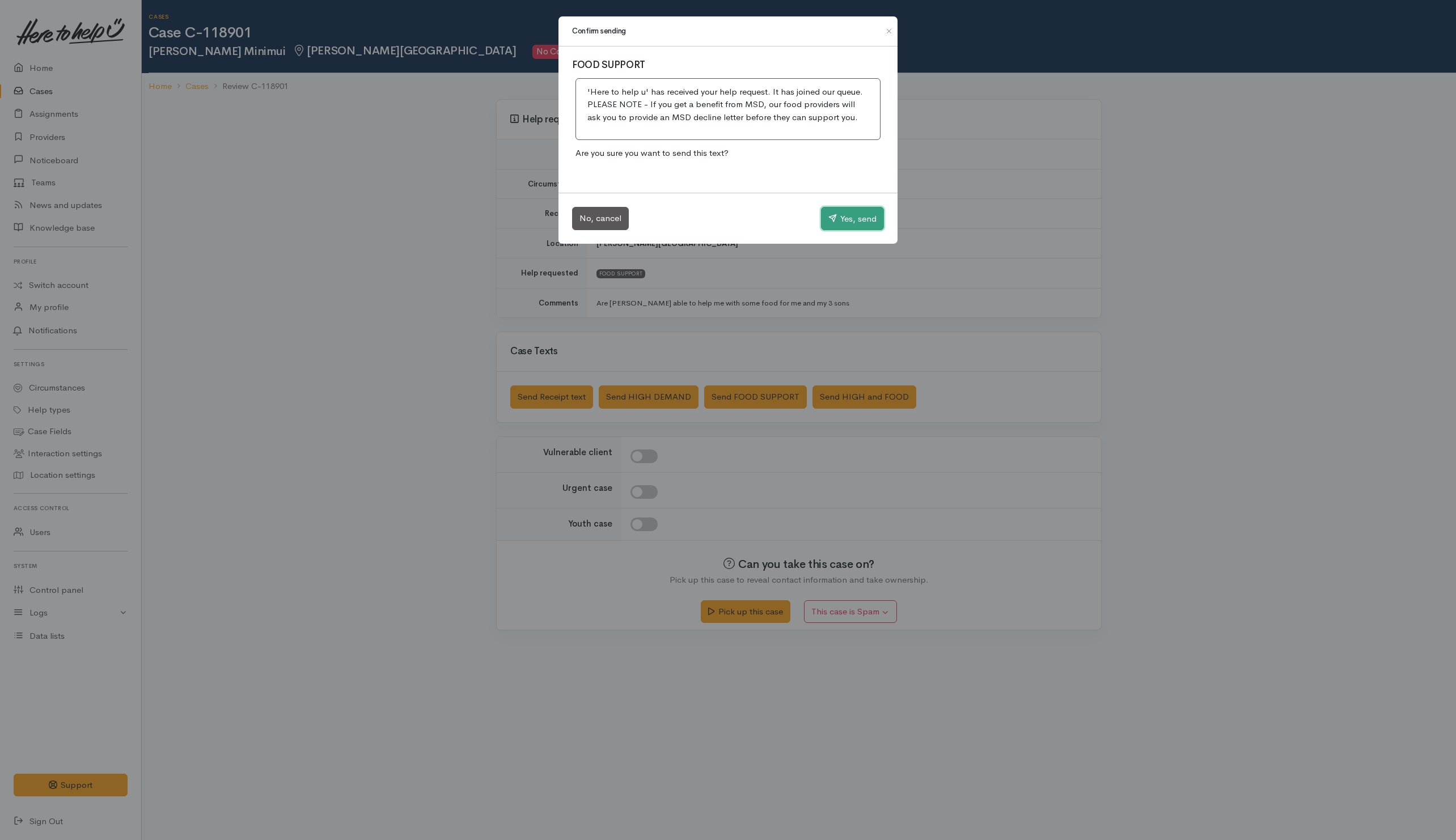
click at [874, 220] on button "Yes, send" at bounding box center [852, 219] width 63 height 24
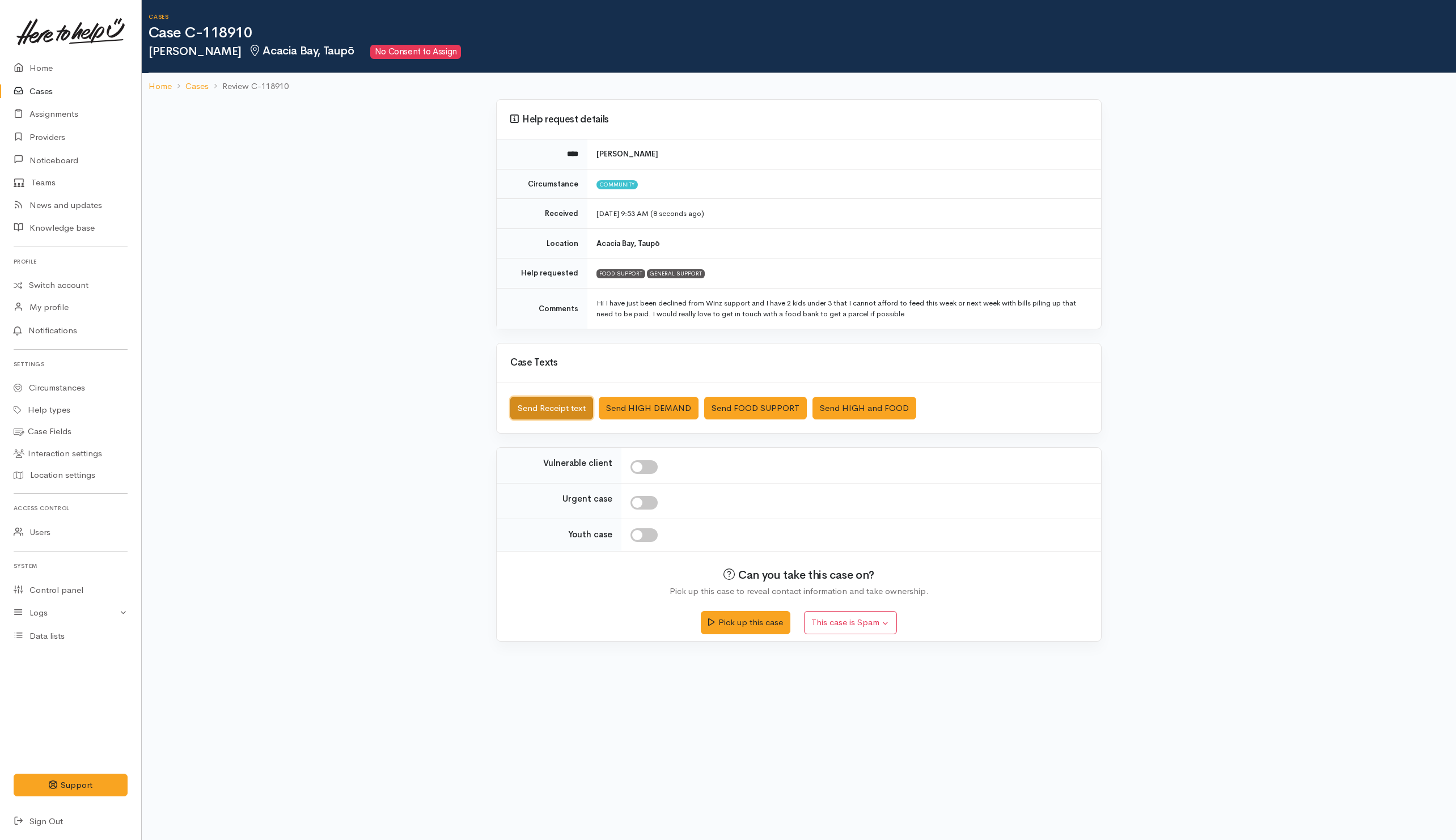
click at [538, 404] on button "Send Receipt text" at bounding box center [552, 408] width 83 height 23
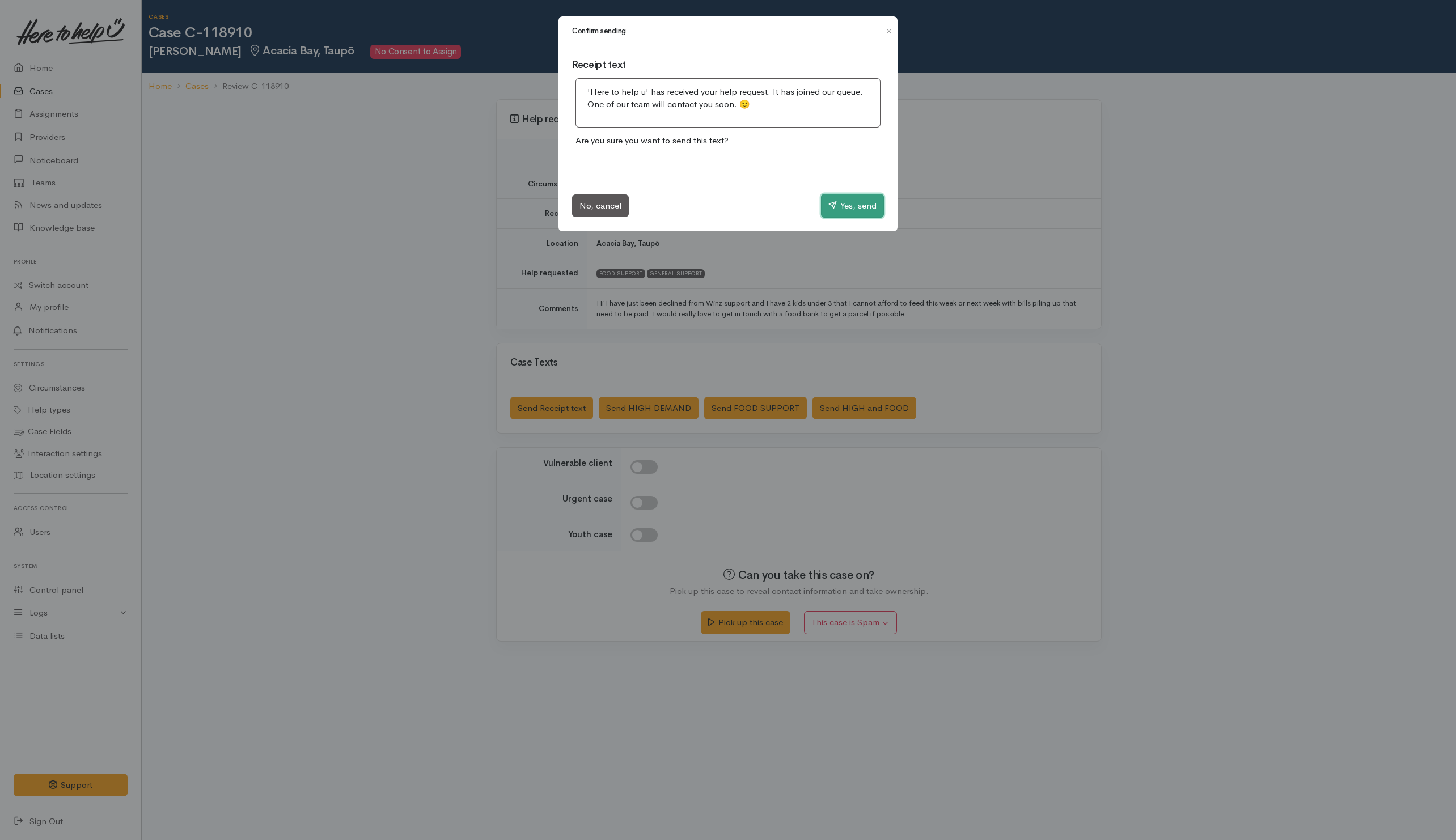
click at [860, 203] on button "Yes, send" at bounding box center [852, 205] width 63 height 24
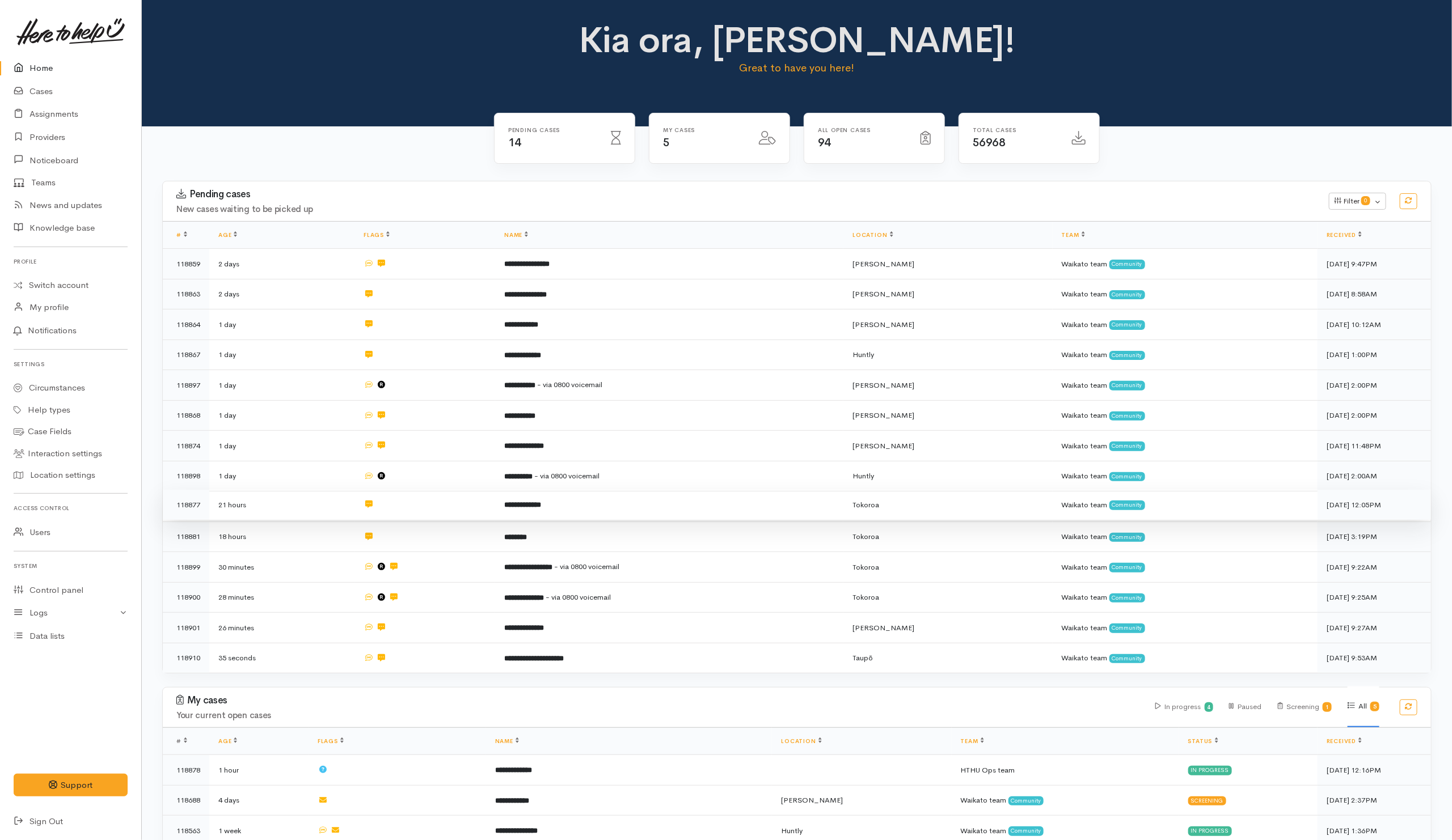
click at [618, 500] on td "**********" at bounding box center [669, 505] width 348 height 31
click at [754, 567] on td "**********" at bounding box center [666, 565] width 349 height 31
click at [689, 383] on td "**********" at bounding box center [666, 383] width 349 height 31
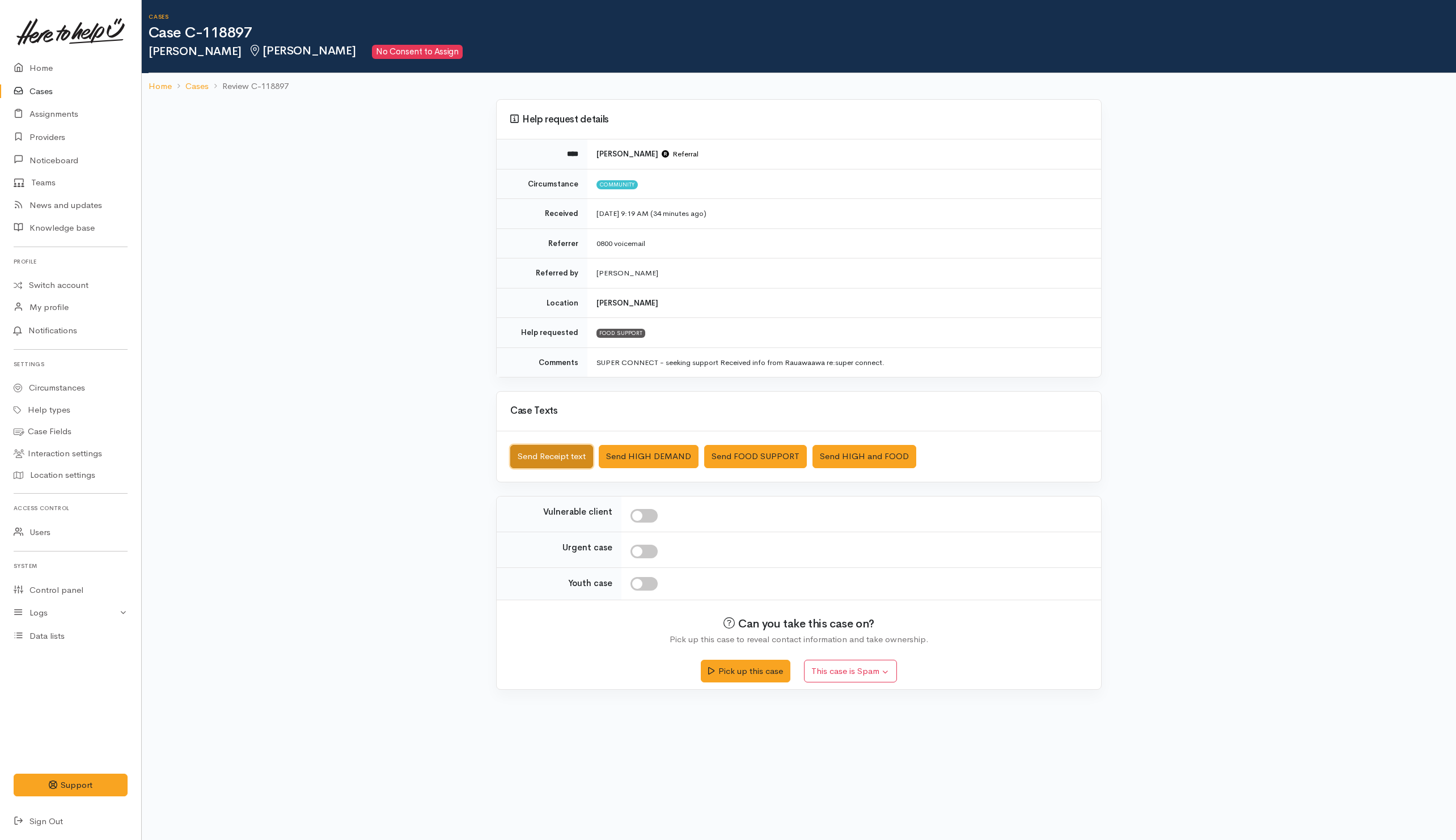
click at [568, 460] on button "Send Receipt text" at bounding box center [552, 457] width 83 height 23
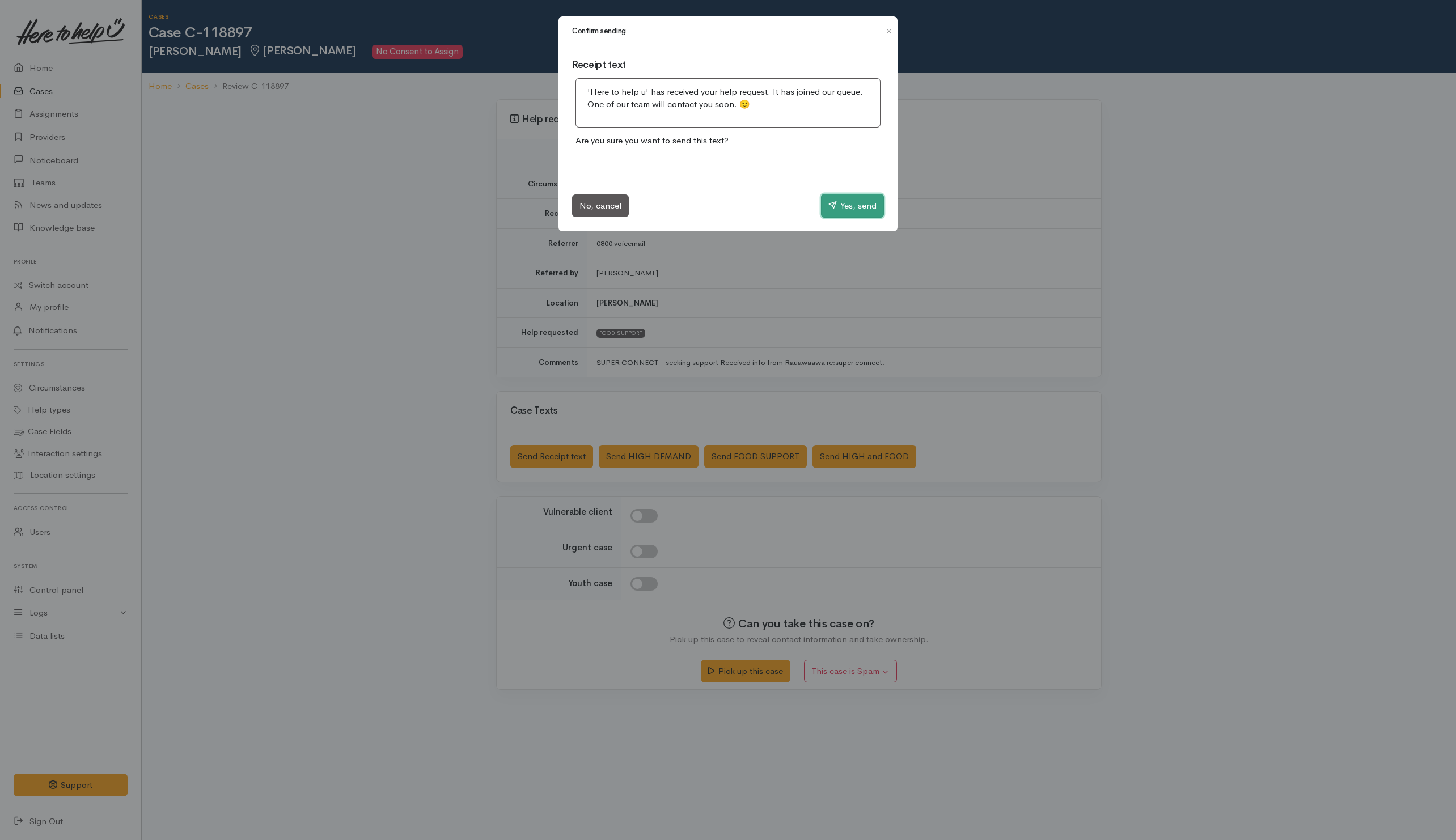
click at [852, 210] on button "Yes, send" at bounding box center [852, 205] width 63 height 24
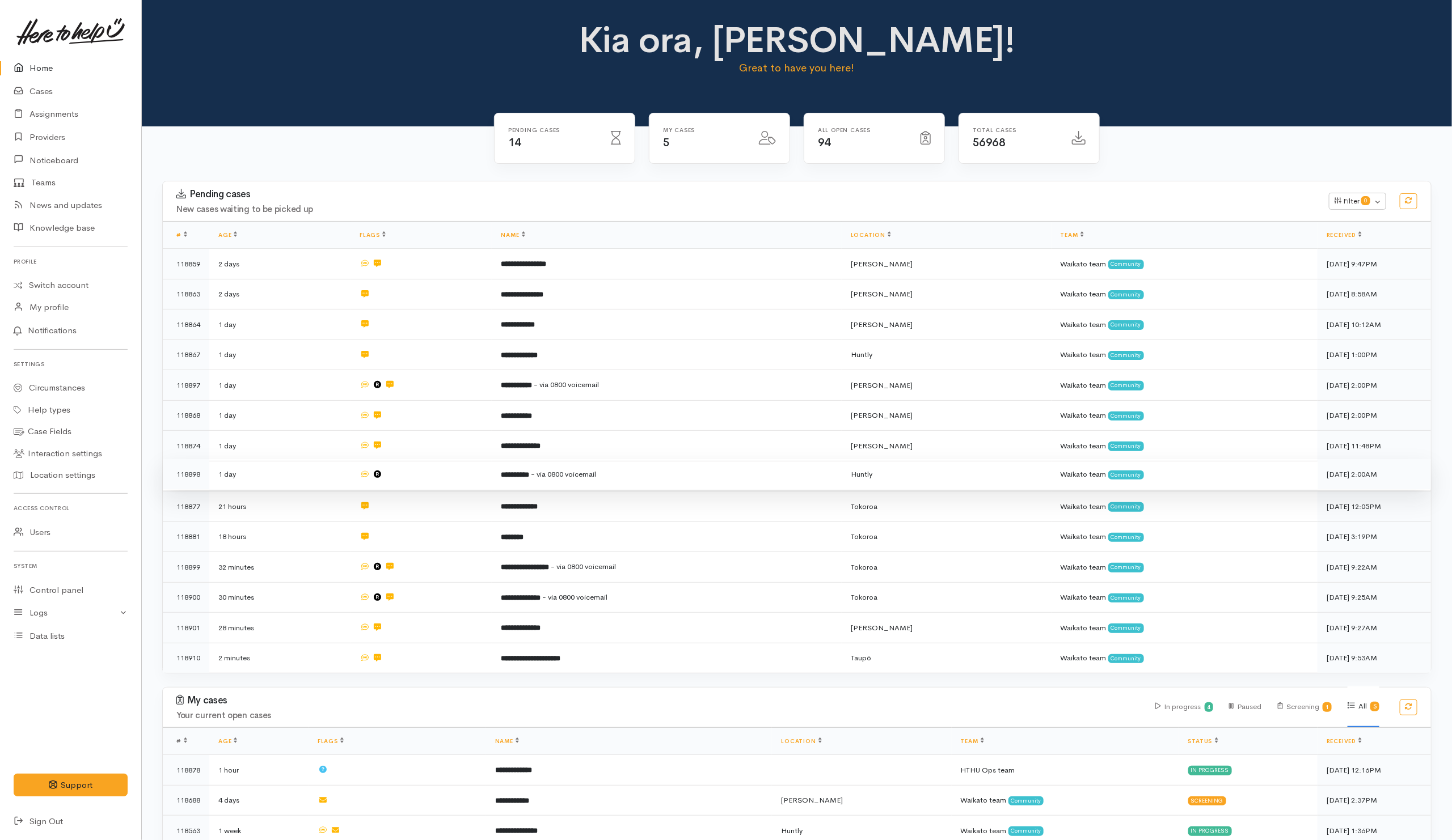
click at [431, 474] on td at bounding box center [421, 474] width 141 height 31
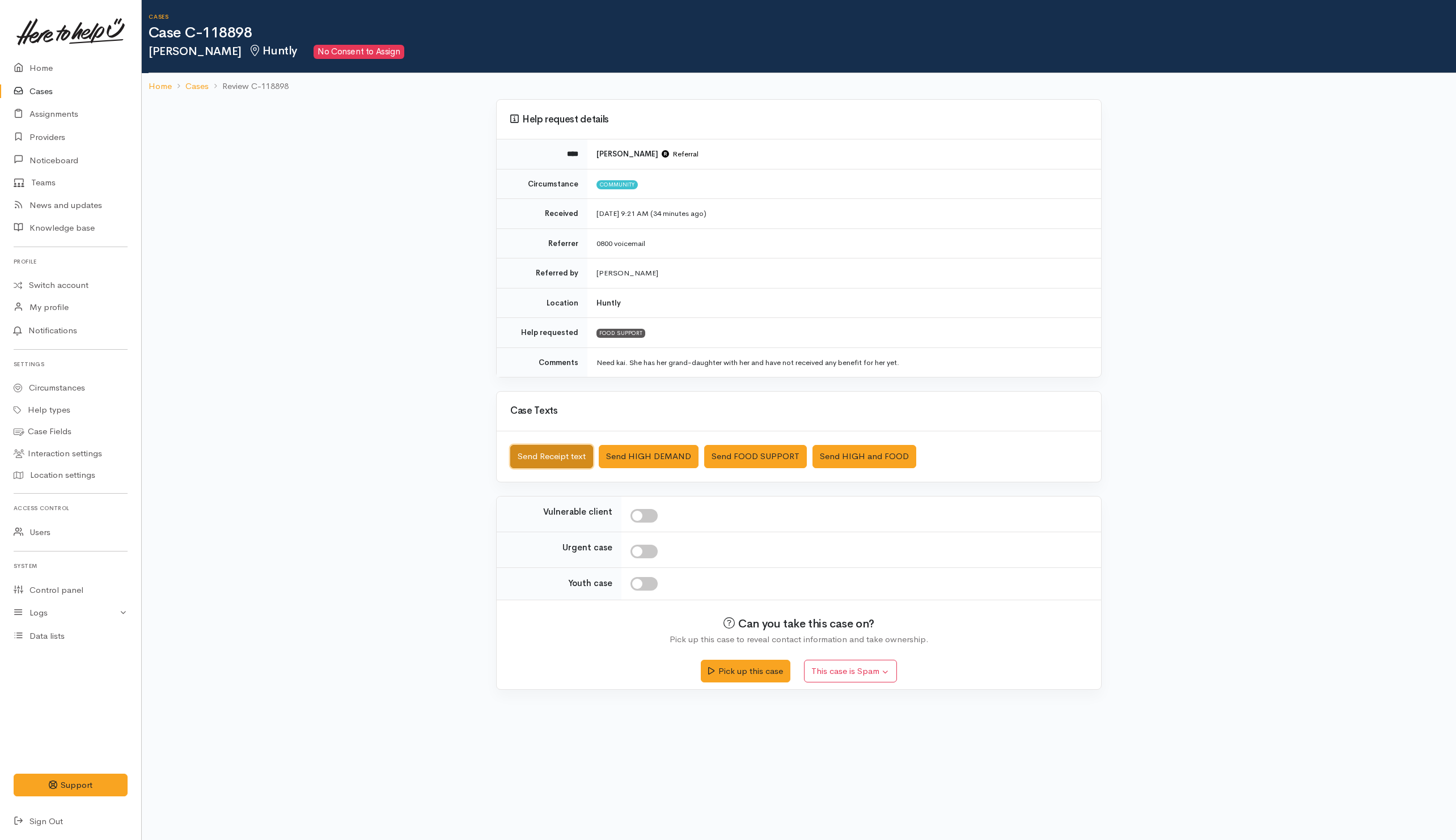
click at [560, 458] on button "Send Receipt text" at bounding box center [552, 457] width 83 height 23
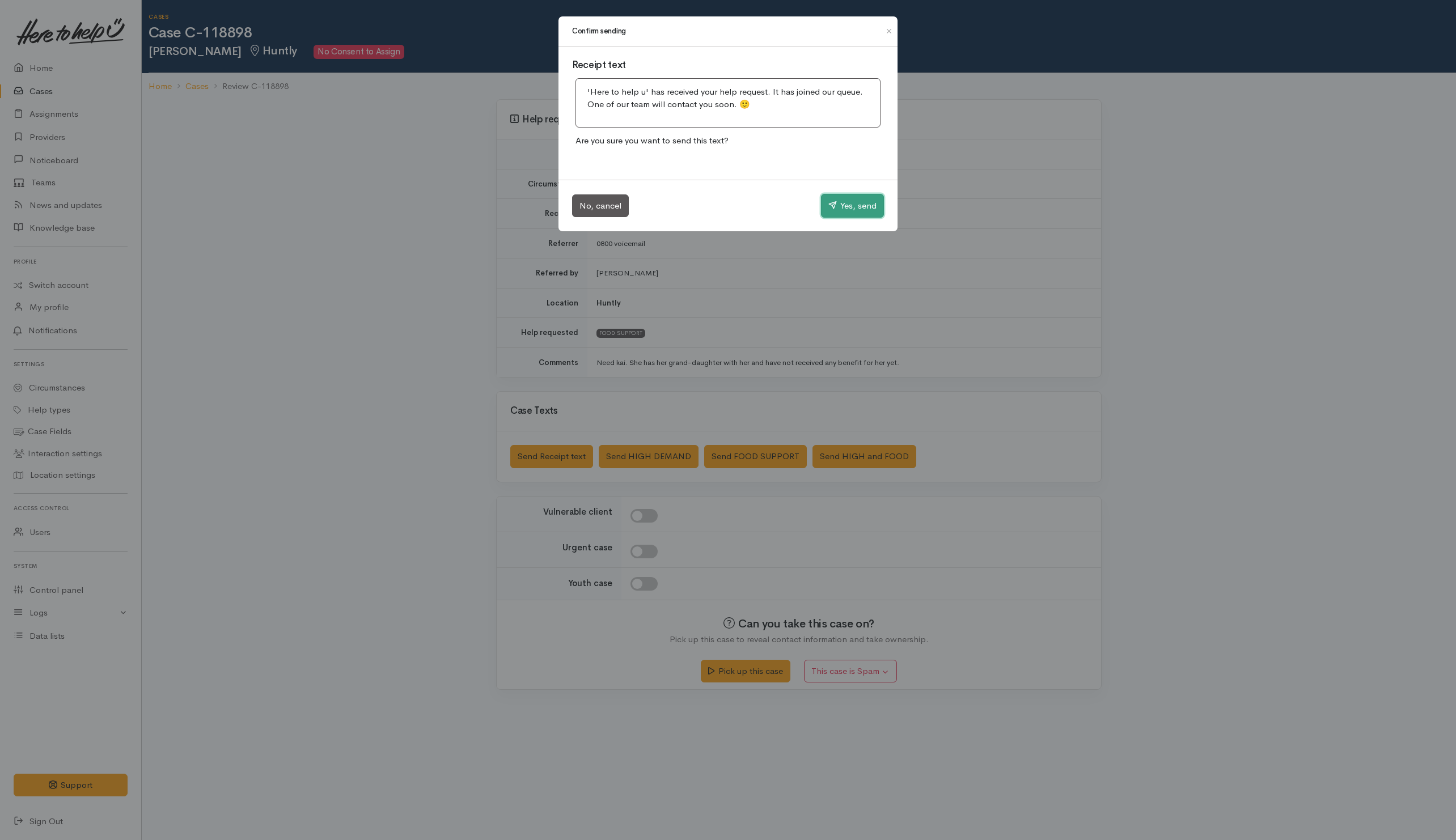
click at [829, 208] on icon "button" at bounding box center [833, 205] width 9 height 9
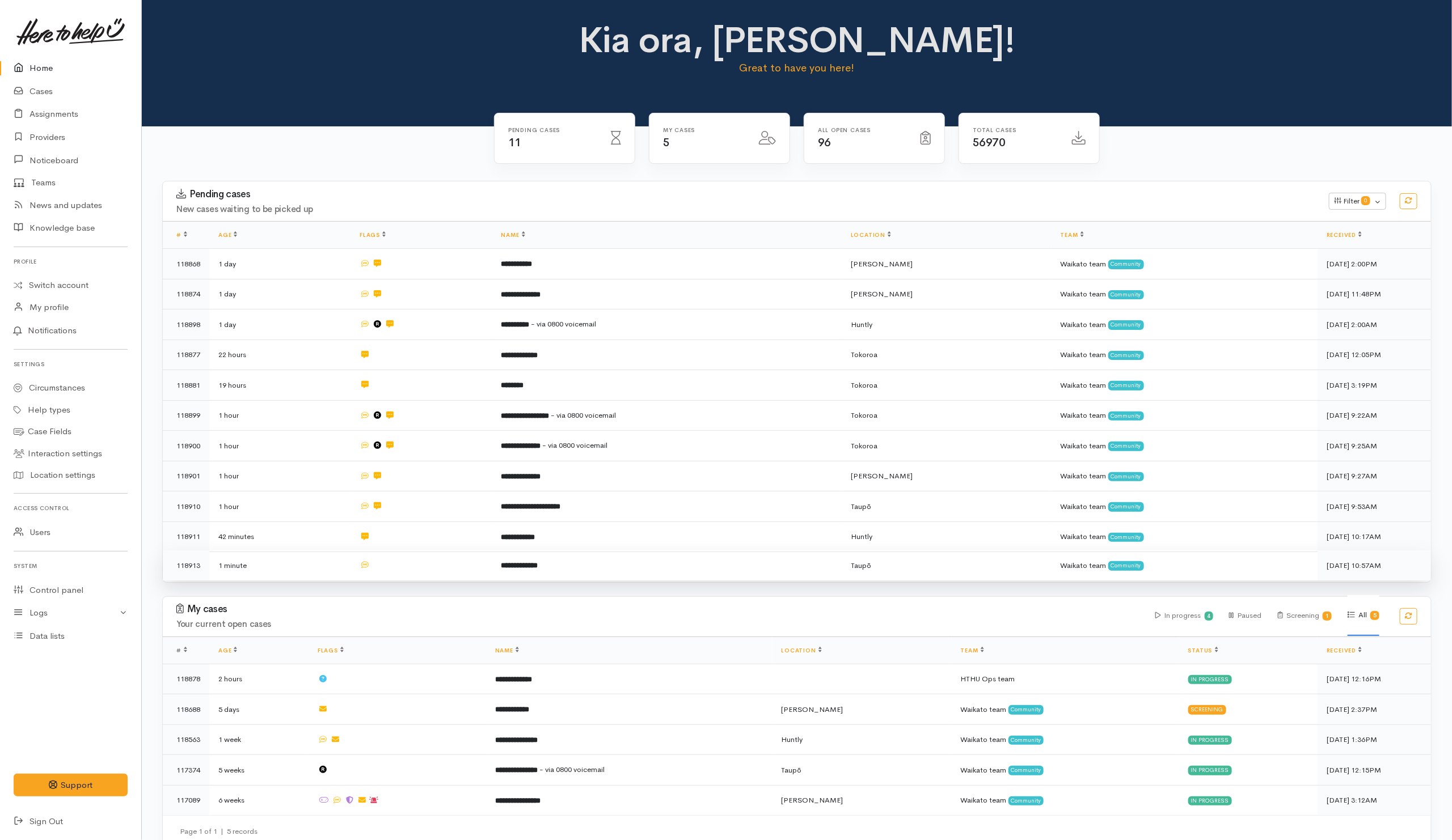
click at [432, 567] on td at bounding box center [421, 565] width 141 height 30
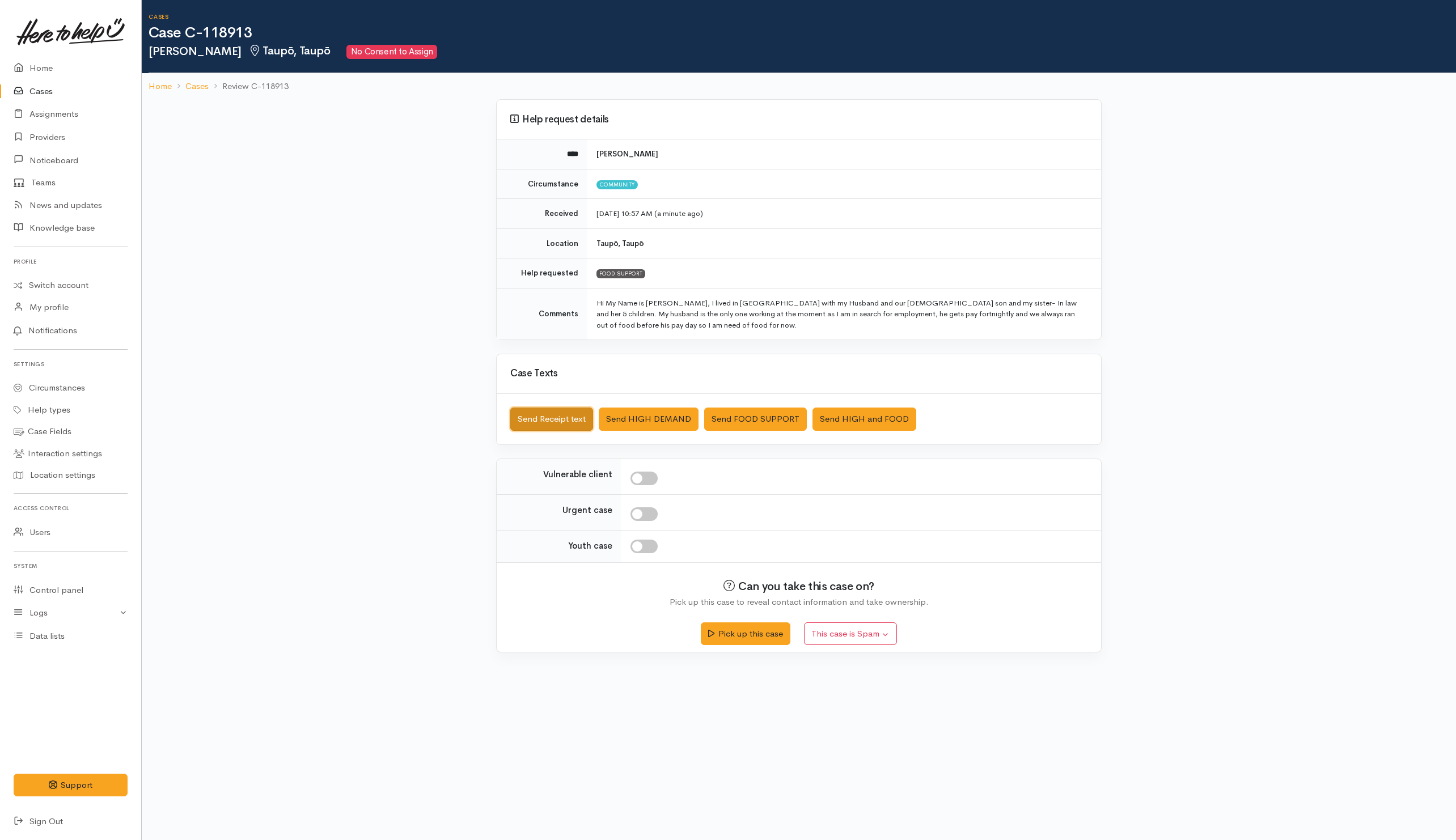
click at [531, 424] on button "Send Receipt text" at bounding box center [552, 419] width 83 height 23
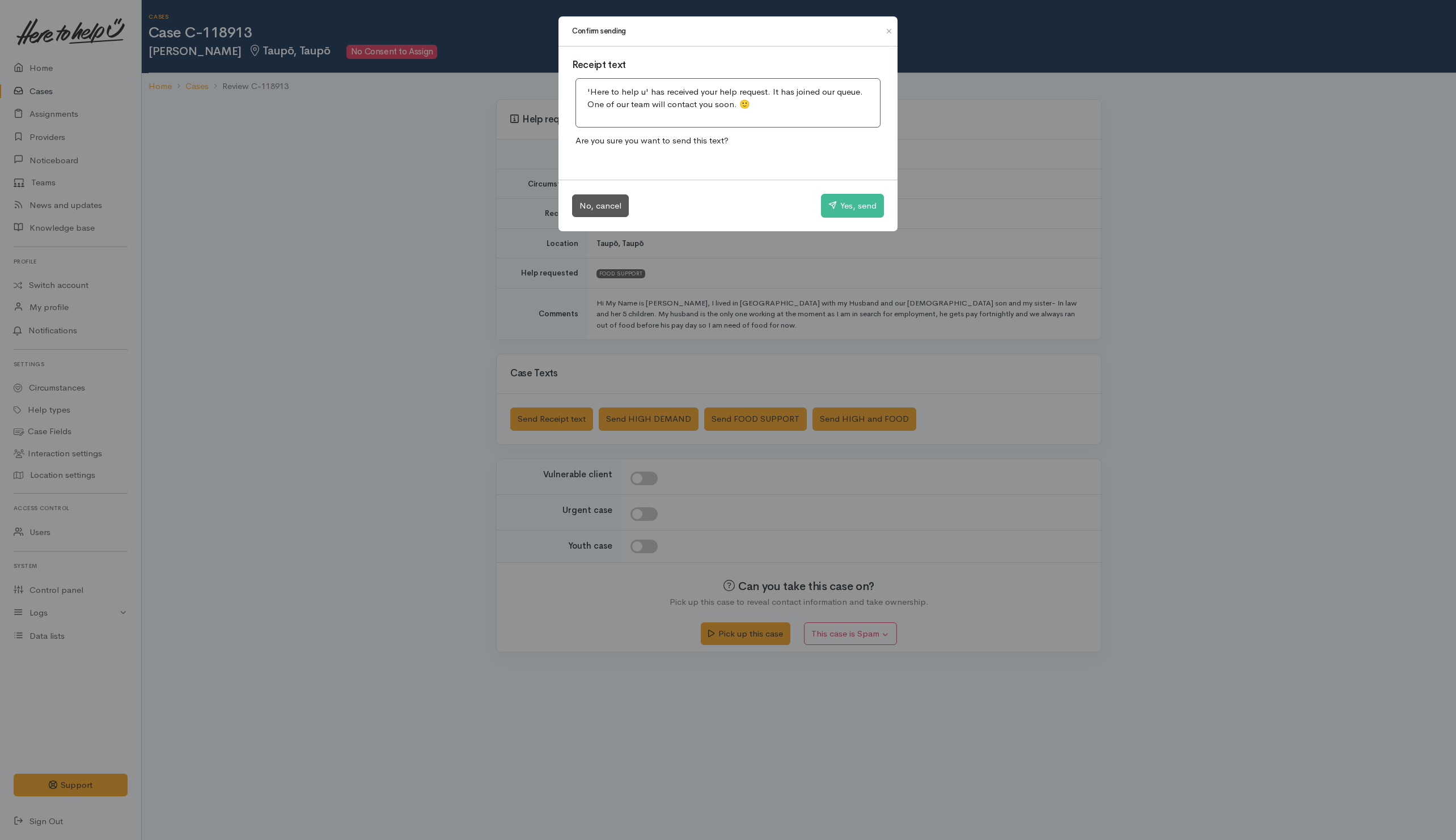
click at [837, 224] on div "No, cancel Yes, send" at bounding box center [728, 205] width 339 height 52
click at [837, 213] on button "Yes, send" at bounding box center [852, 205] width 63 height 24
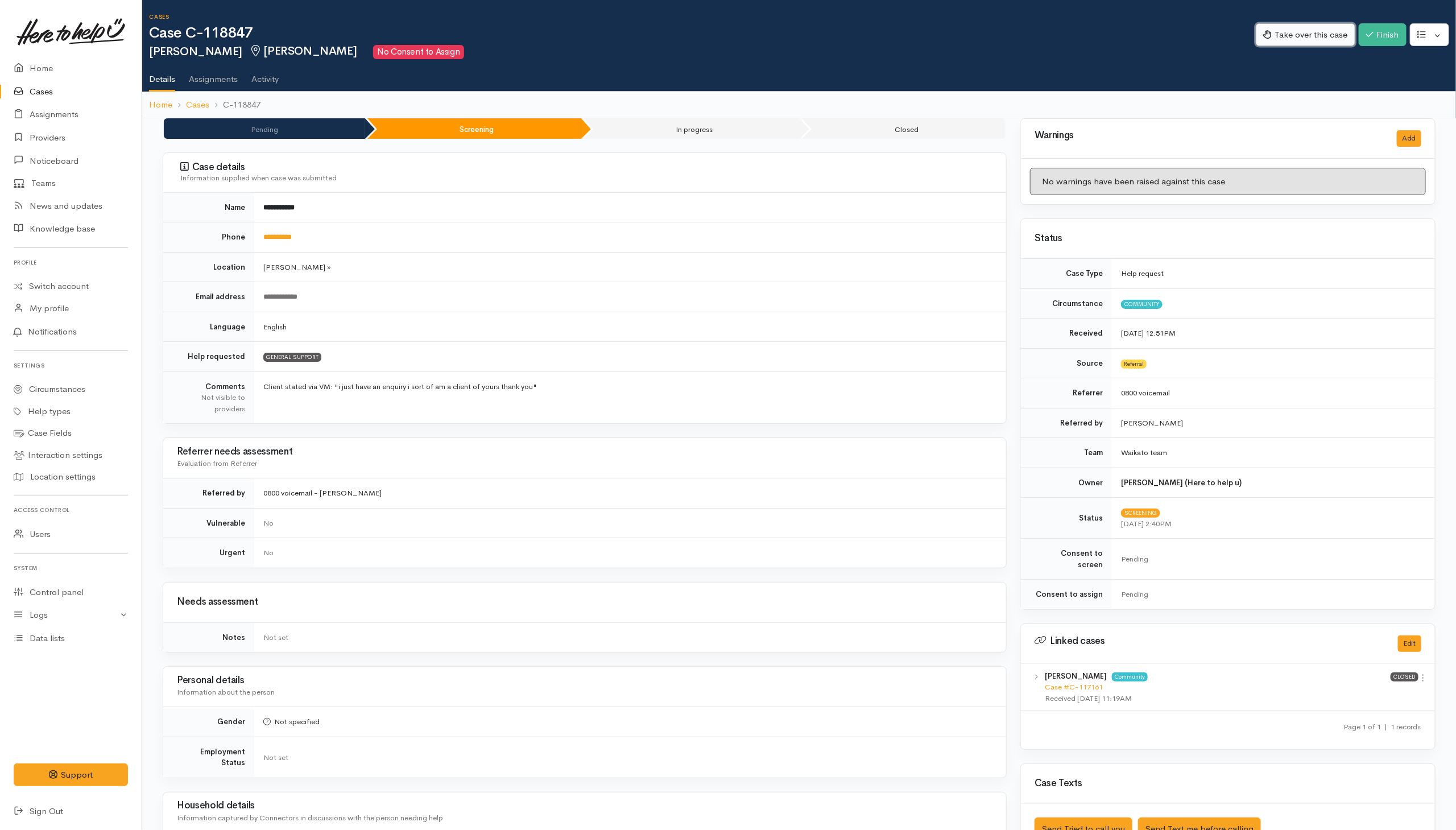
click at [1333, 35] on button "Take over this case" at bounding box center [1305, 35] width 100 height 23
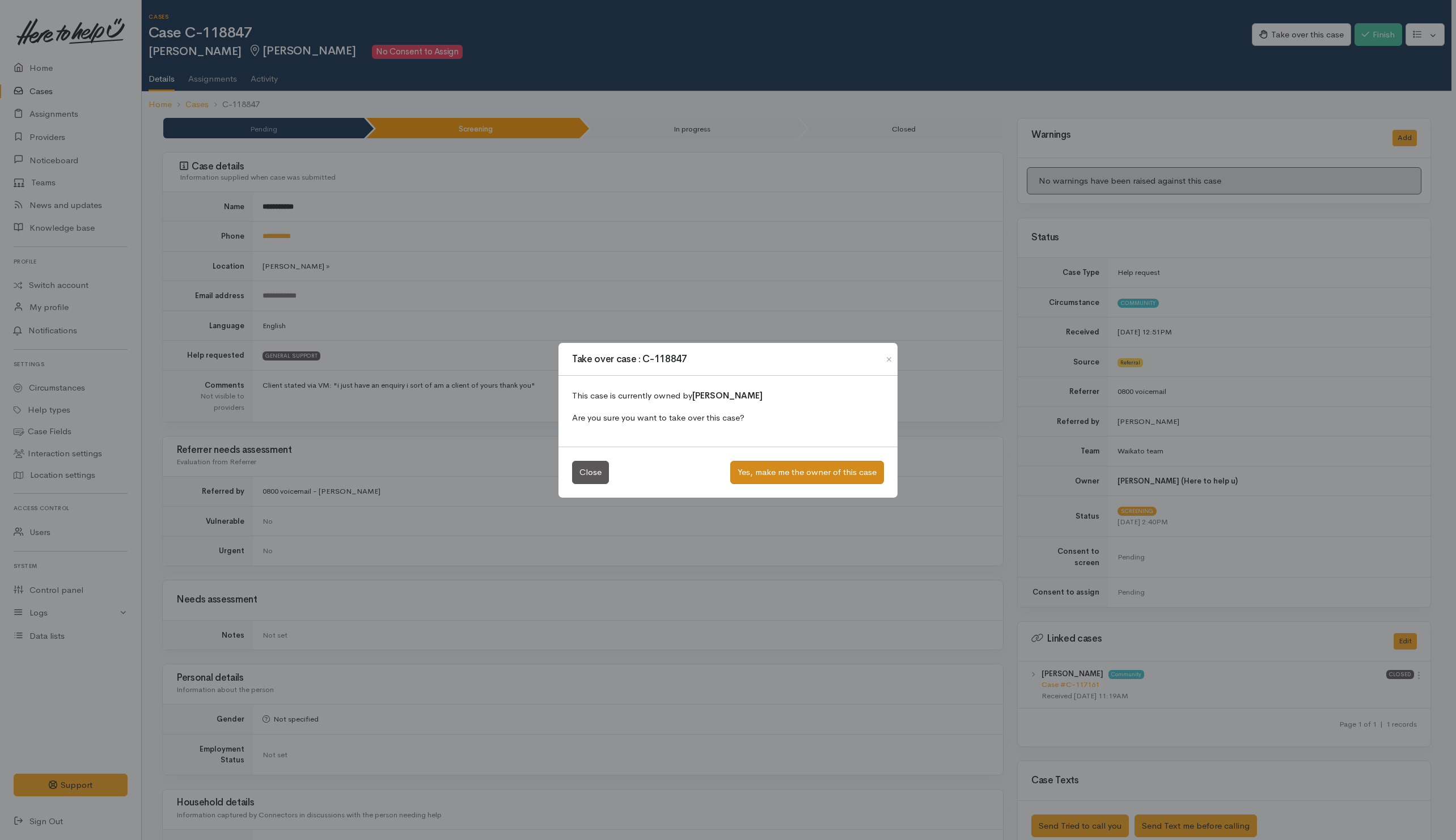
click at [822, 484] on div "Close Yes, make me the owner of this case" at bounding box center [728, 472] width 339 height 51
click at [822, 467] on button "Yes, make me the owner of this case" at bounding box center [808, 472] width 154 height 23
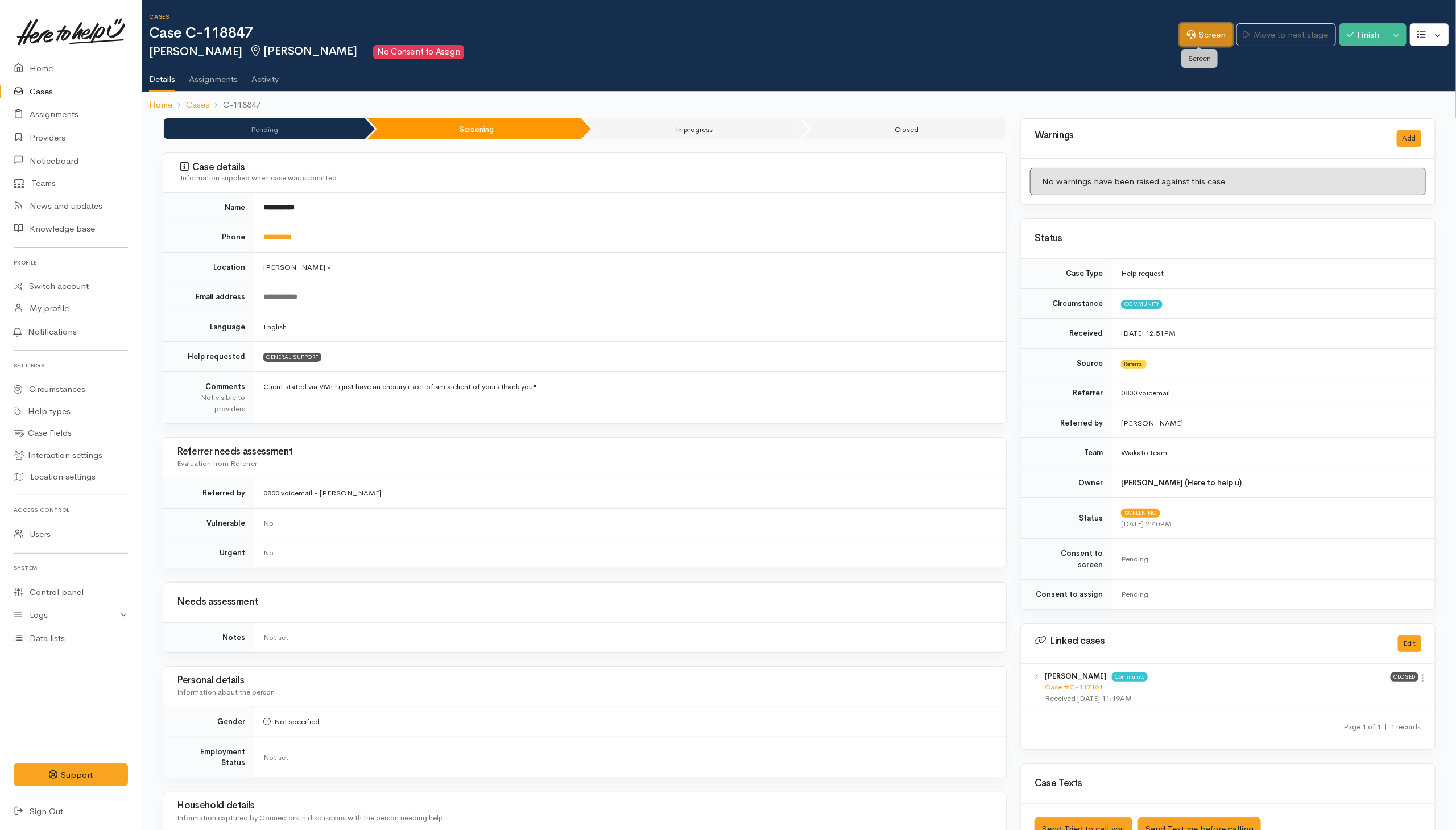
click at [1210, 27] on link "Screen" at bounding box center [1206, 35] width 53 height 23
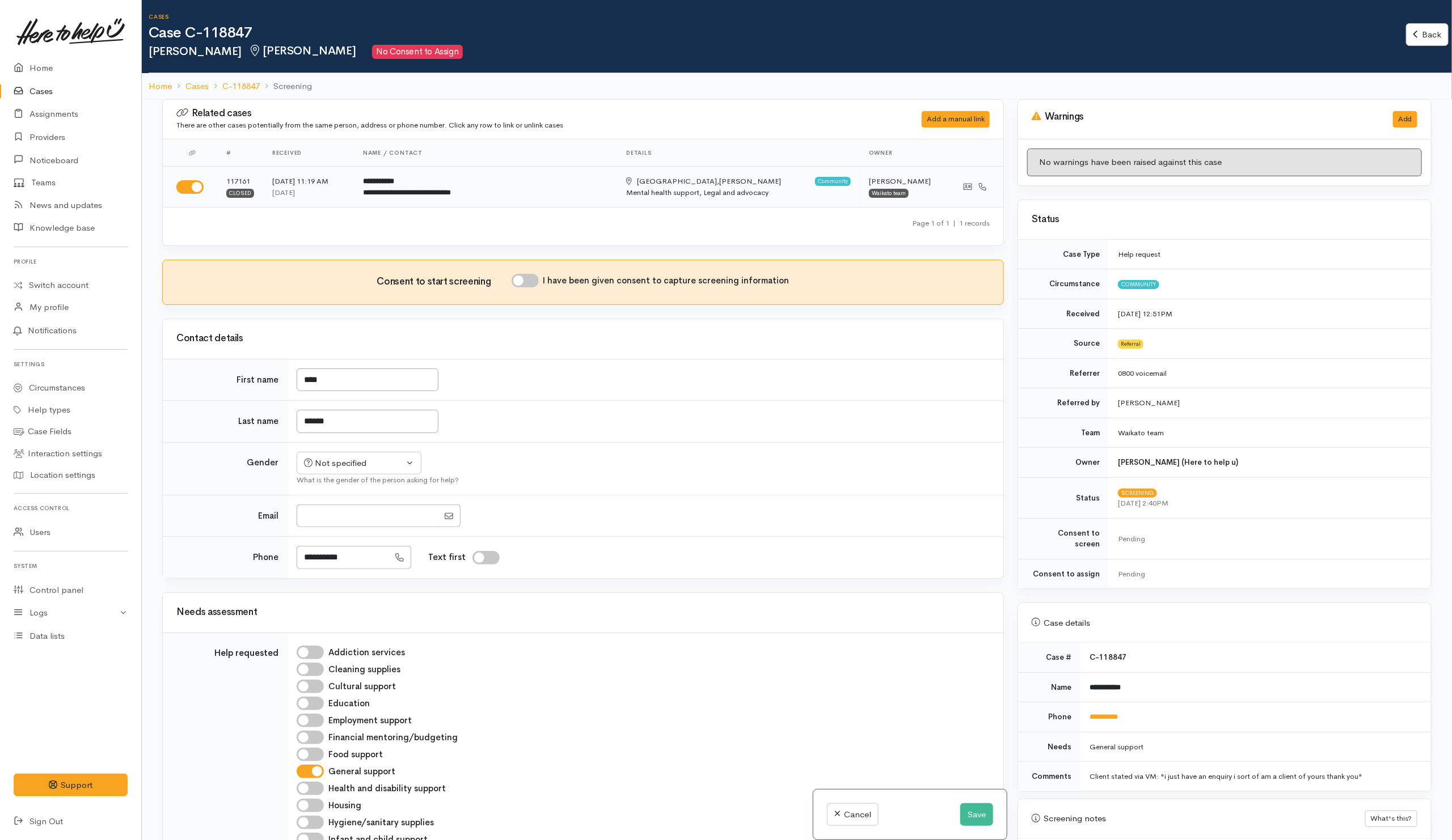
drag, startPoint x: 415, startPoint y: 193, endPoint x: 567, endPoint y: 174, distance: 153.2
click at [567, 173] on td "**********" at bounding box center [485, 187] width 263 height 41
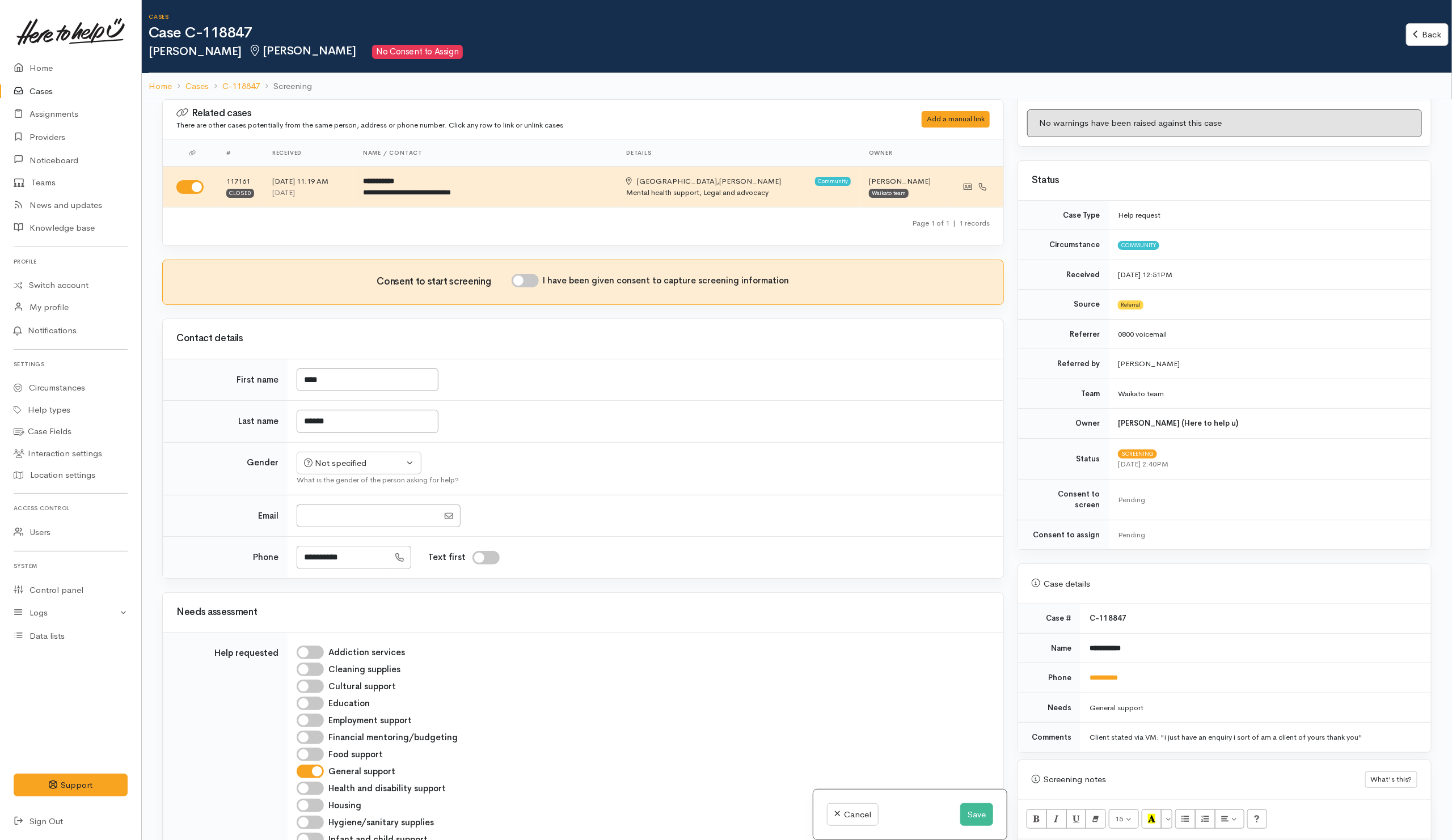
scroll to position [334, 0]
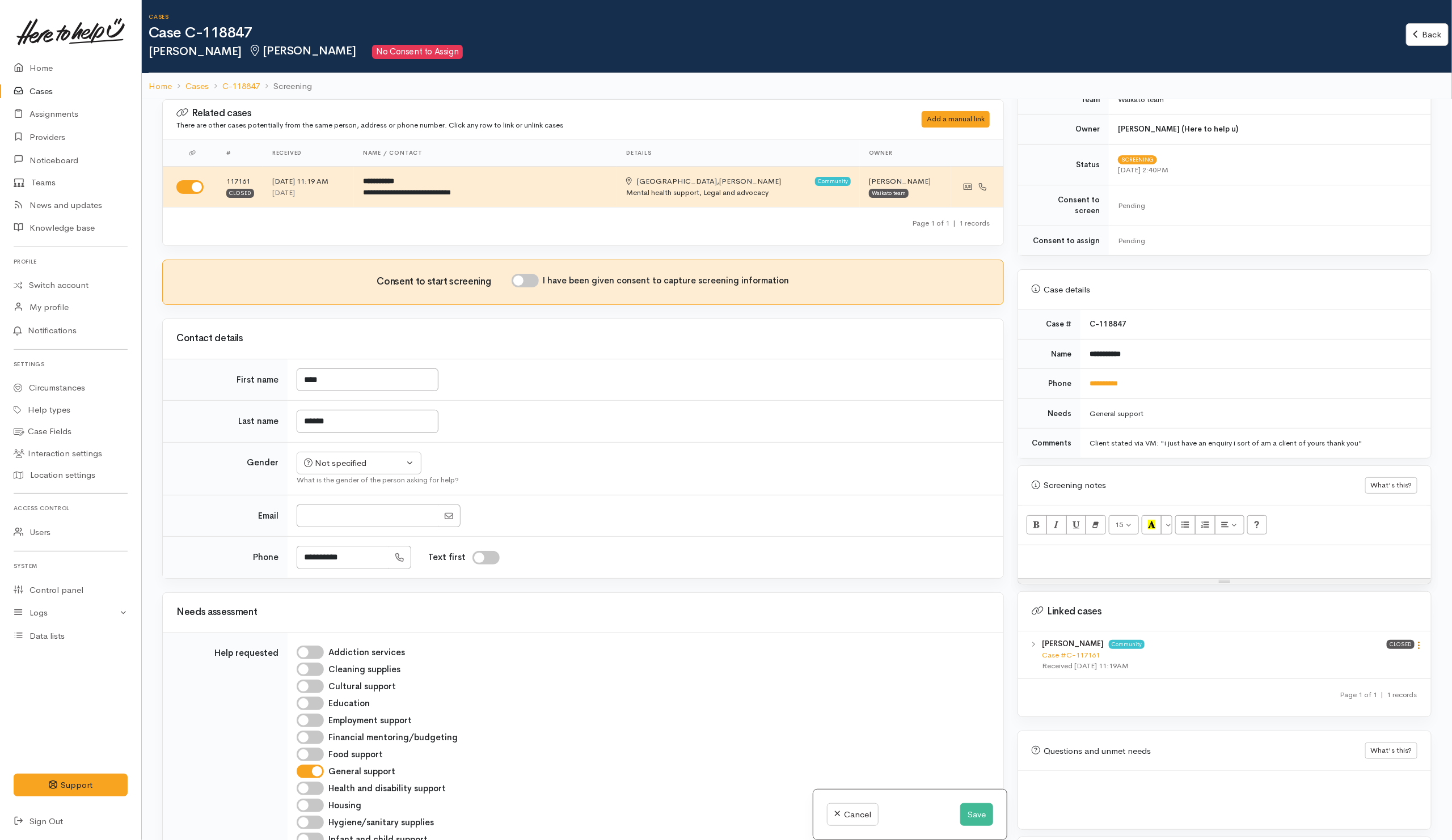
click at [1415, 641] on icon at bounding box center [1419, 646] width 10 height 10
click at [1360, 662] on link "View case" at bounding box center [1379, 667] width 90 height 18
click at [583, 443] on td "******" at bounding box center [645, 422] width 716 height 42
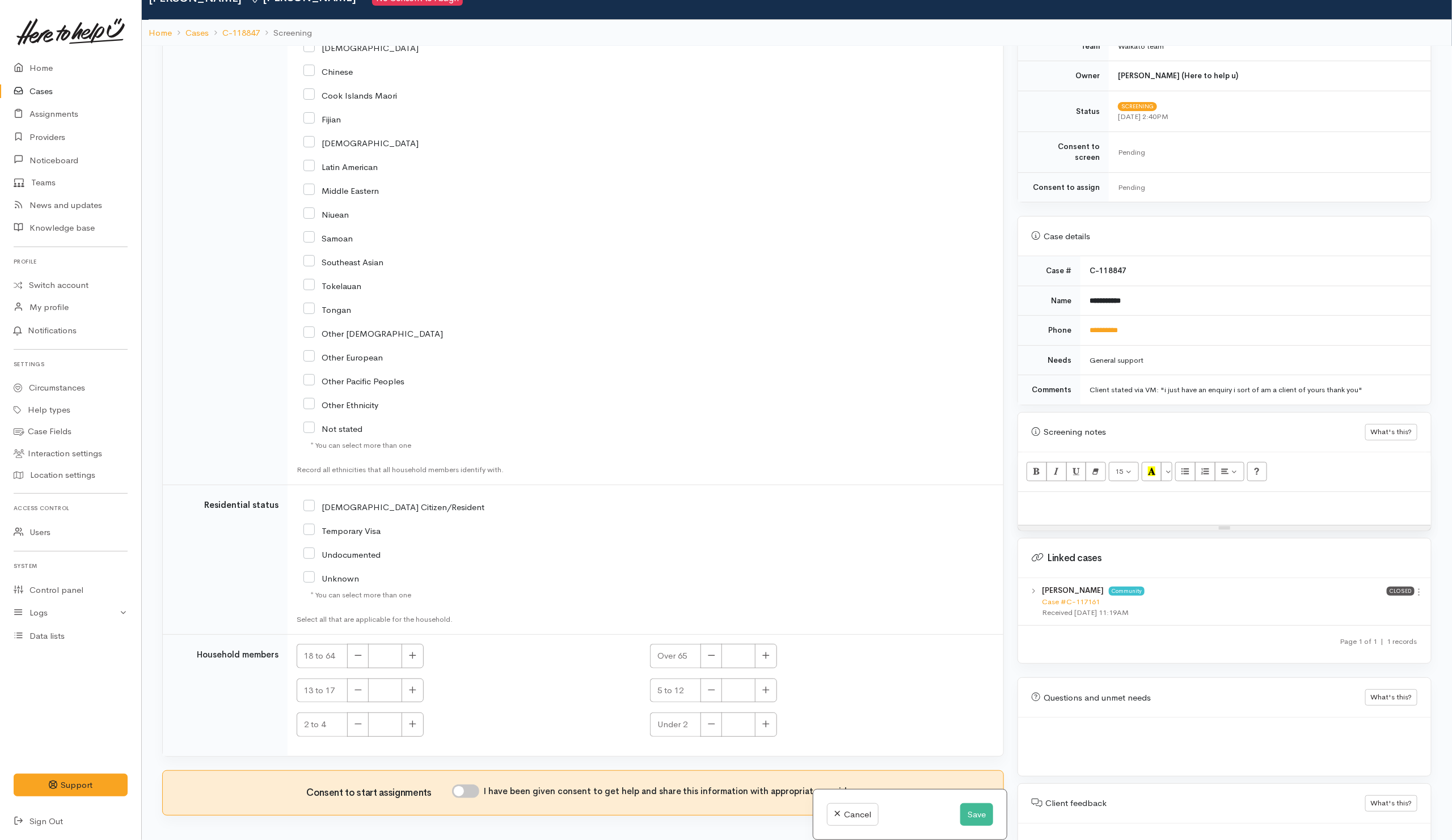
scroll to position [99, 0]
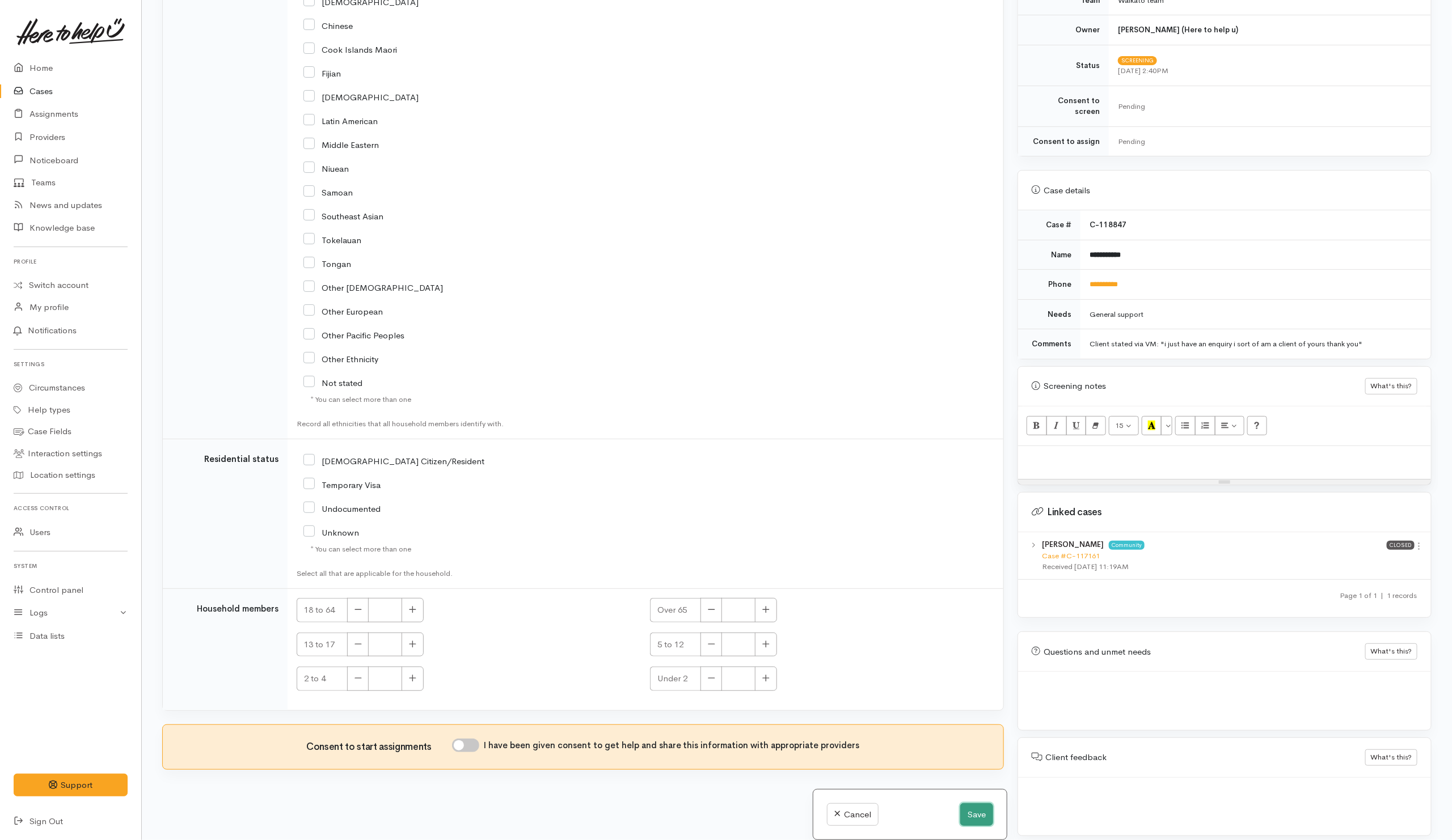
click at [975, 815] on button "Save" at bounding box center [976, 815] width 33 height 23
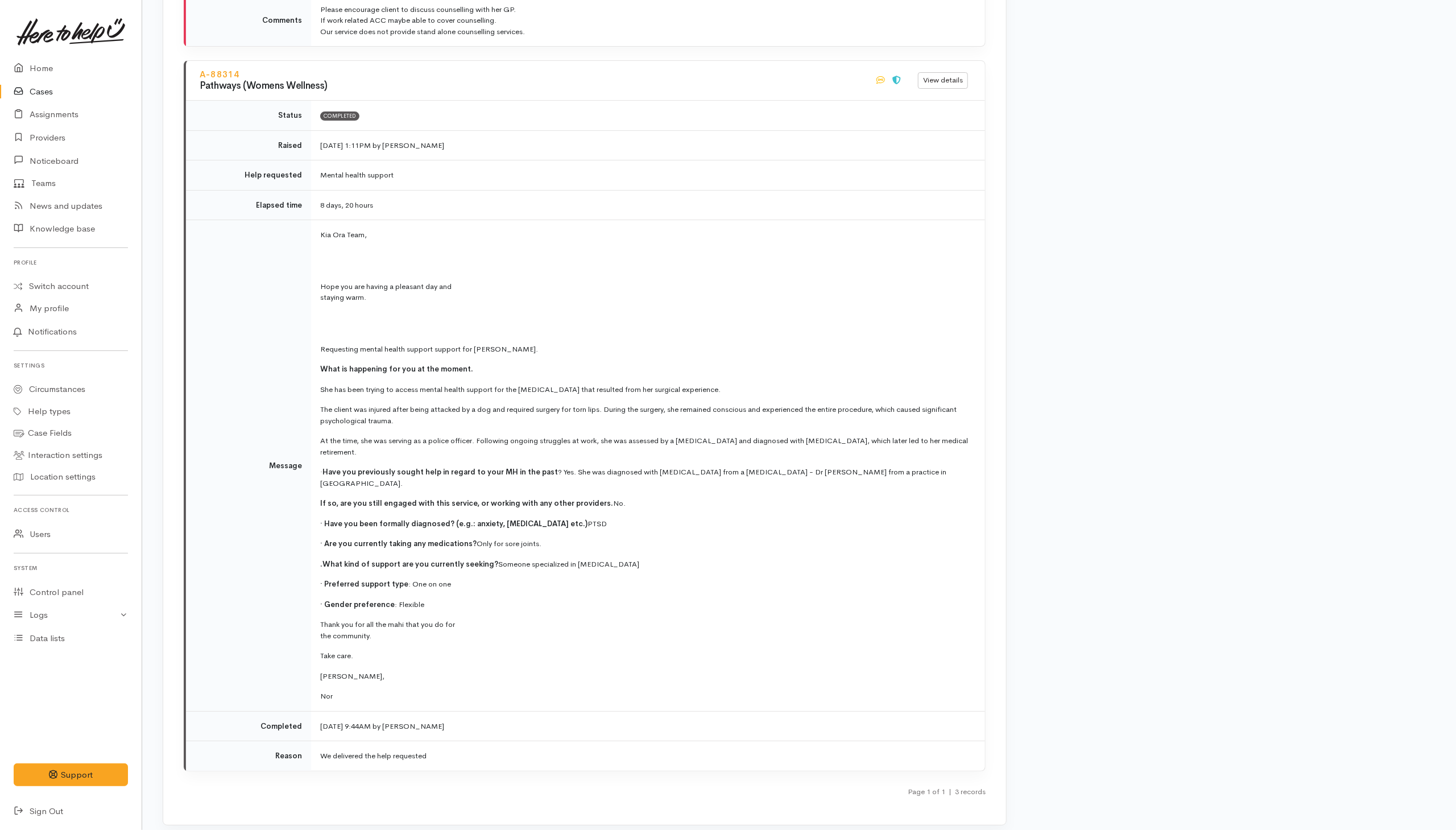
scroll to position [2635, 0]
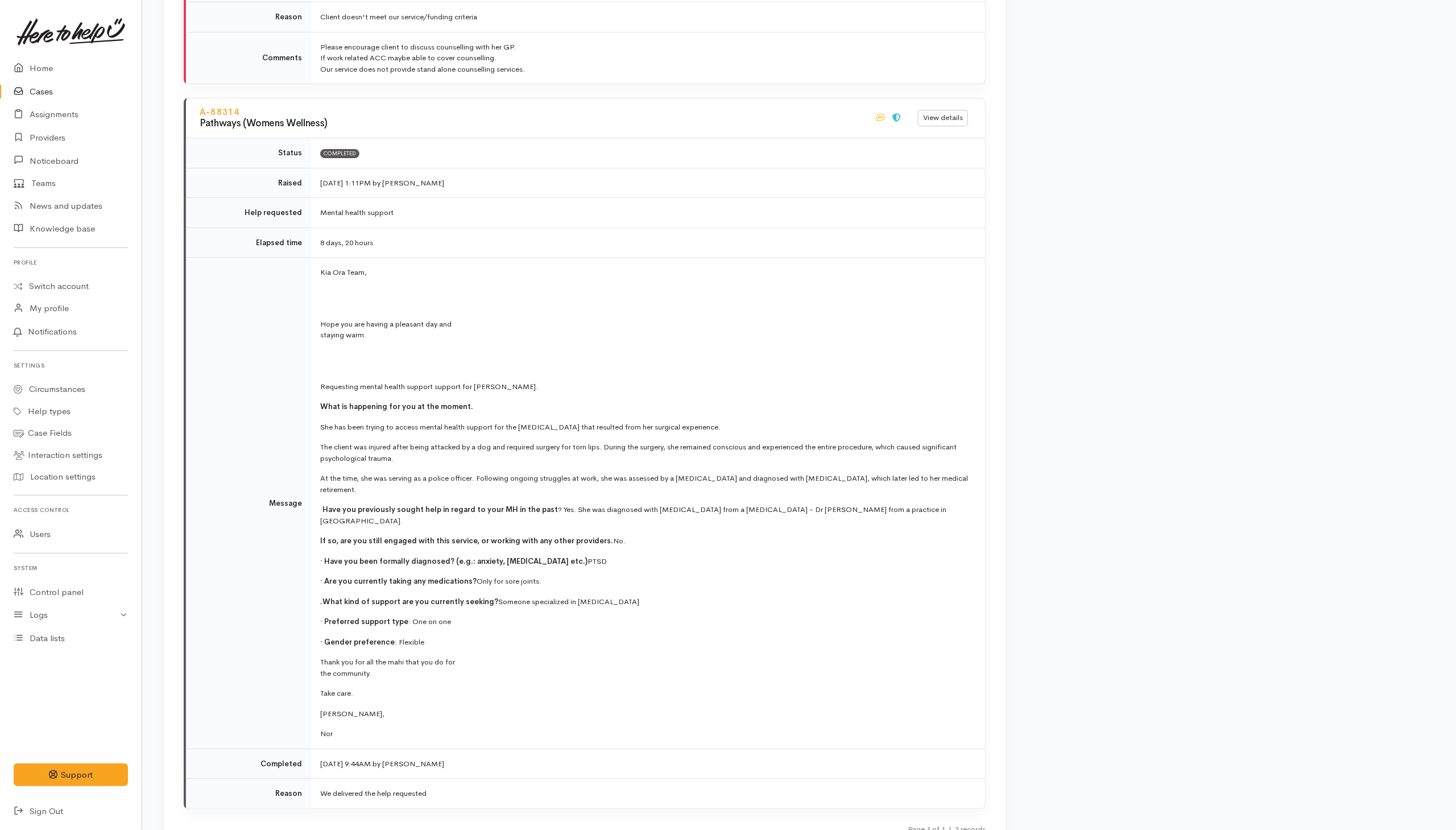
drag, startPoint x: 318, startPoint y: 63, endPoint x: 194, endPoint y: 69, distance: 124.1
click at [194, 104] on div "A-88314 Pathways (Womens Wellness)" at bounding box center [530, 119] width 675 height 29
copy link "A-88314"
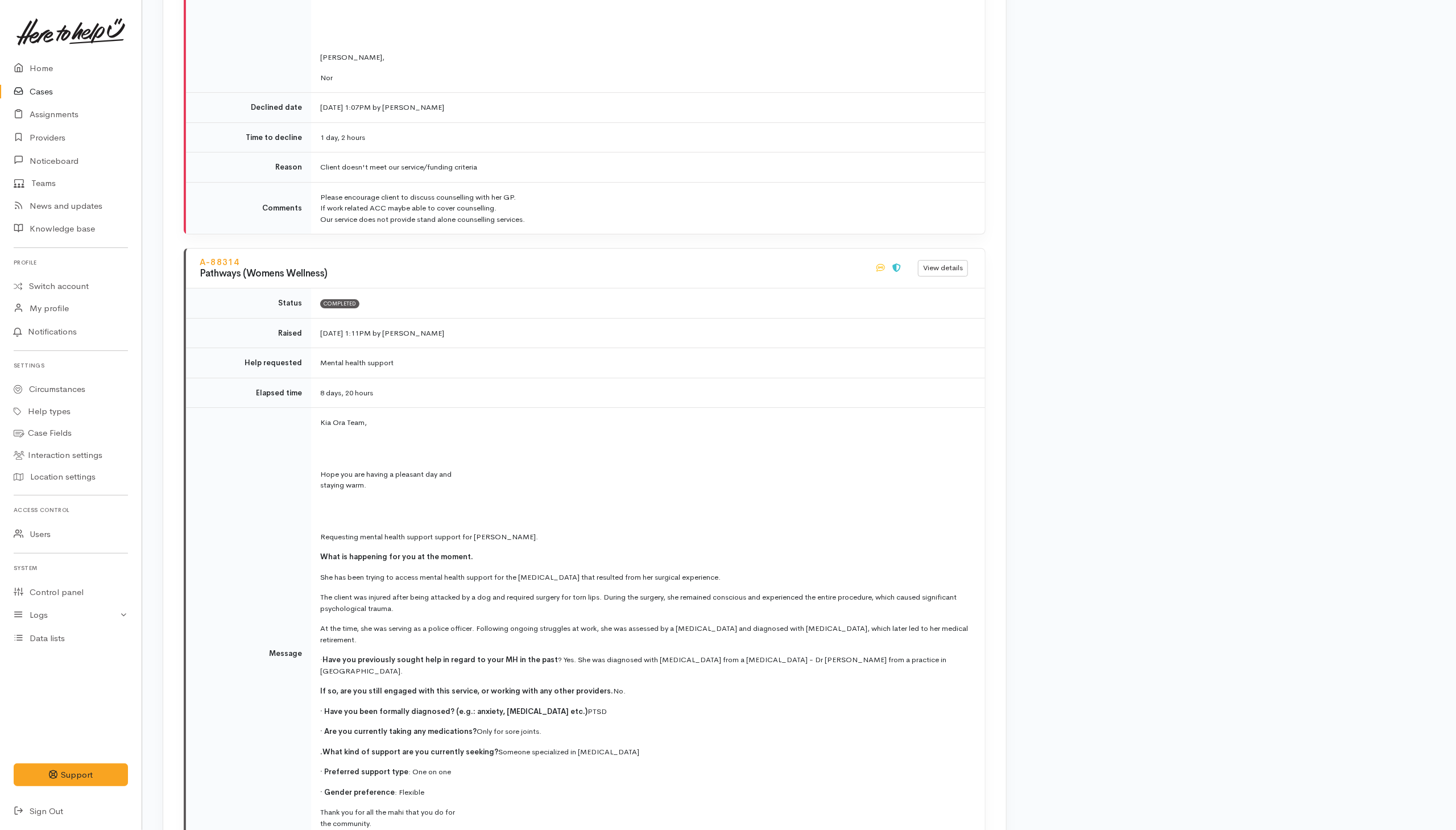
scroll to position [2645, 0]
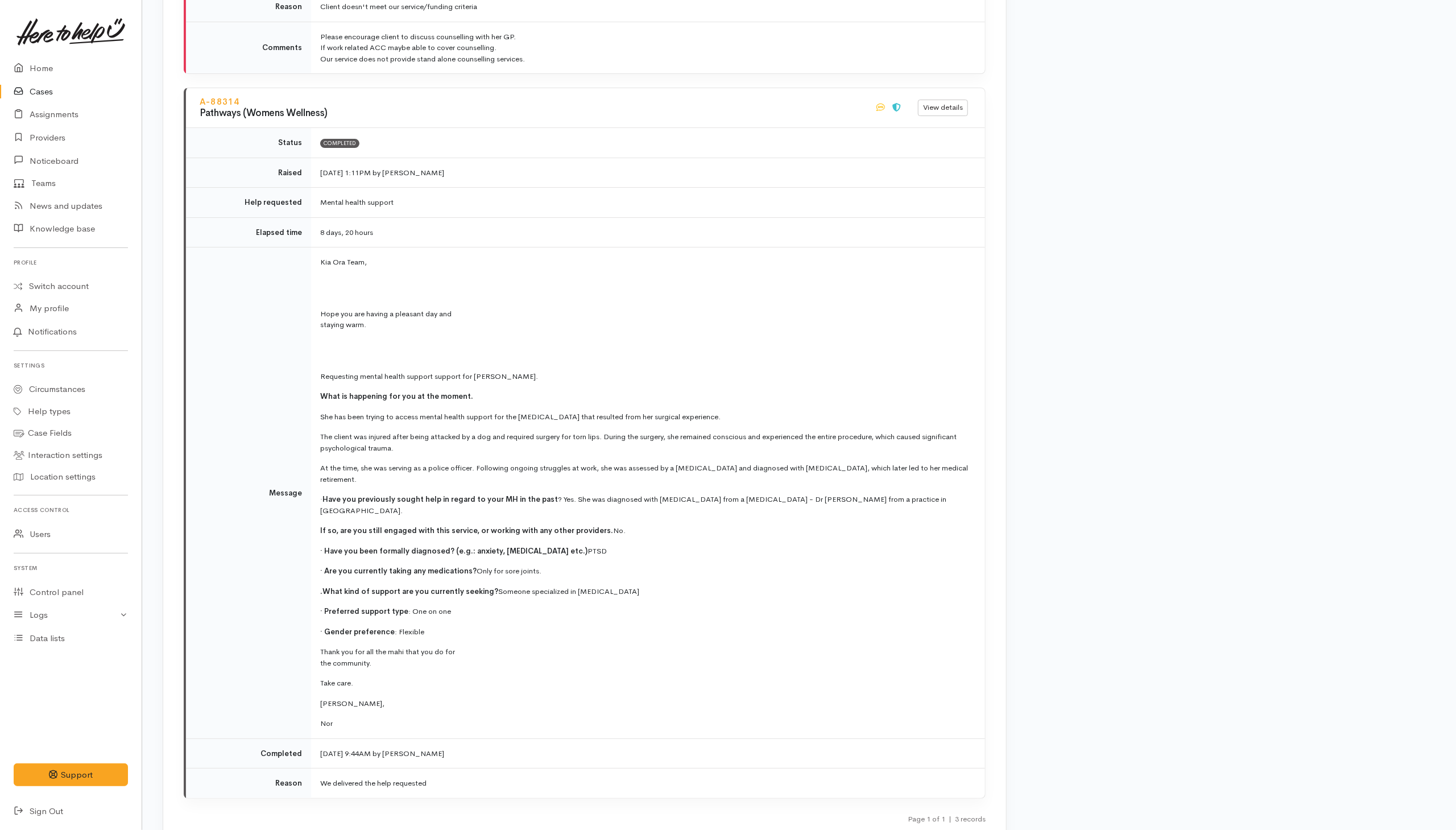
click at [34, 92] on link "Cases" at bounding box center [71, 92] width 142 height 23
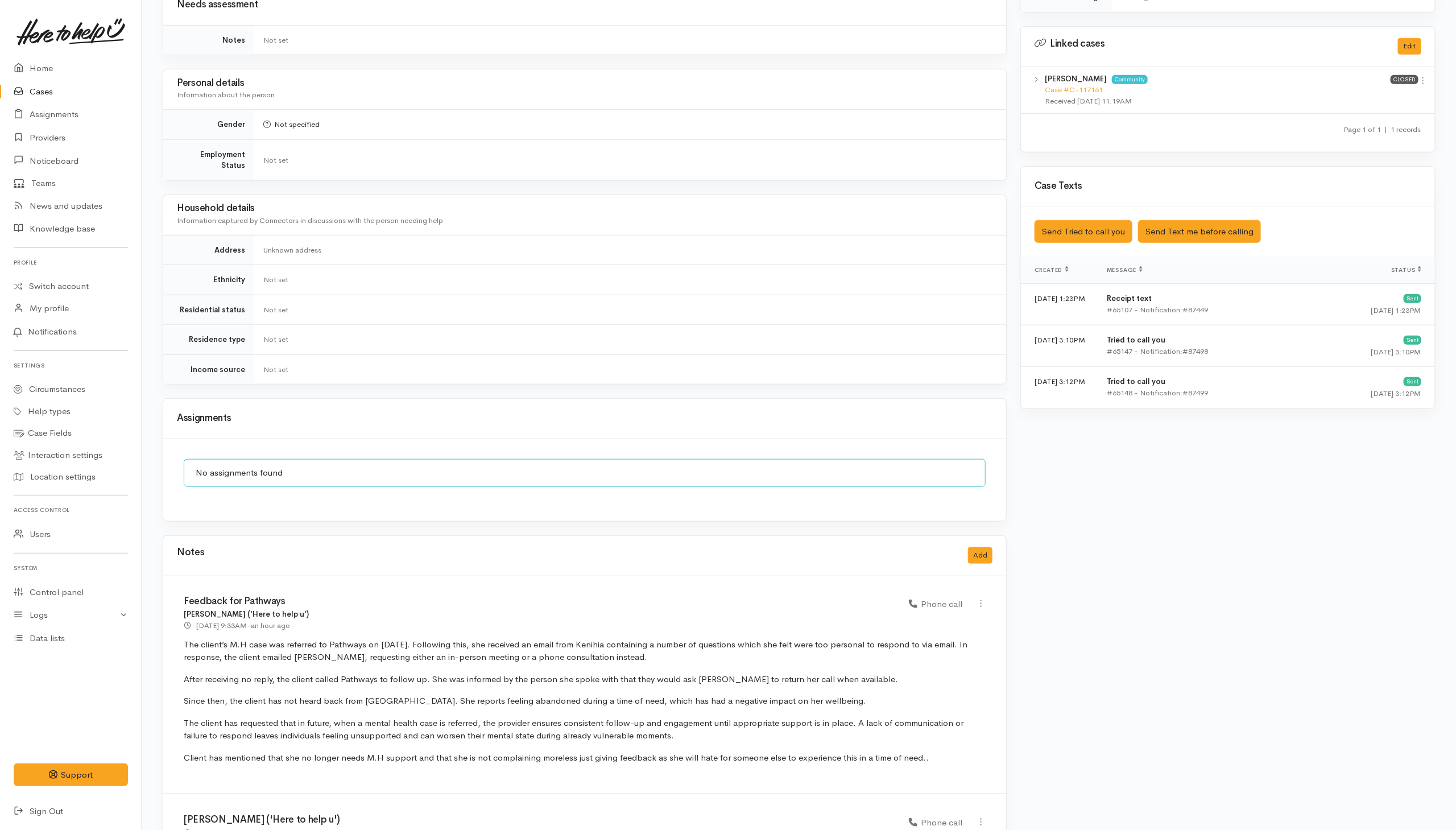
scroll to position [707, 0]
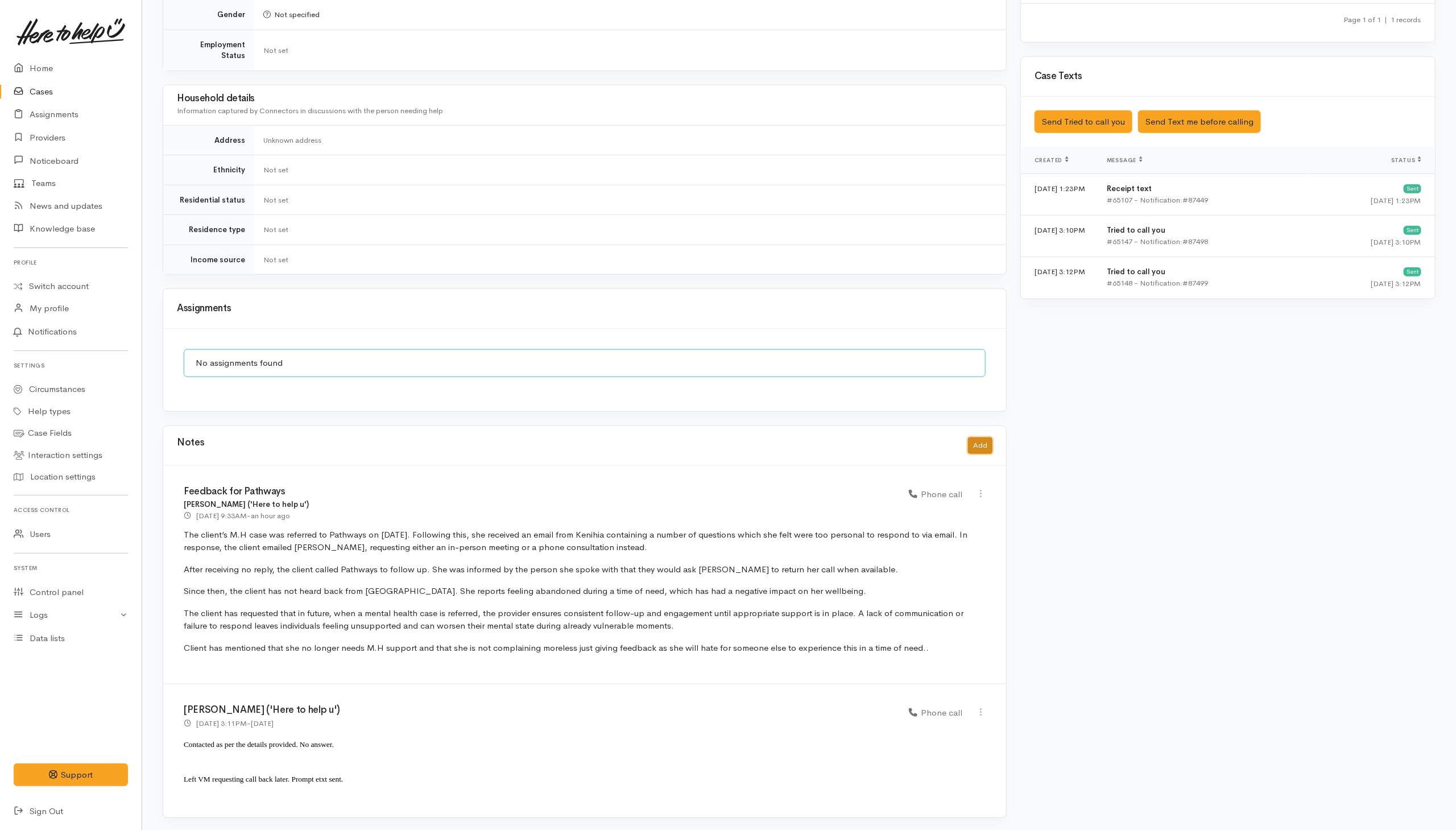
click at [978, 448] on button "Add" at bounding box center [980, 446] width 25 height 16
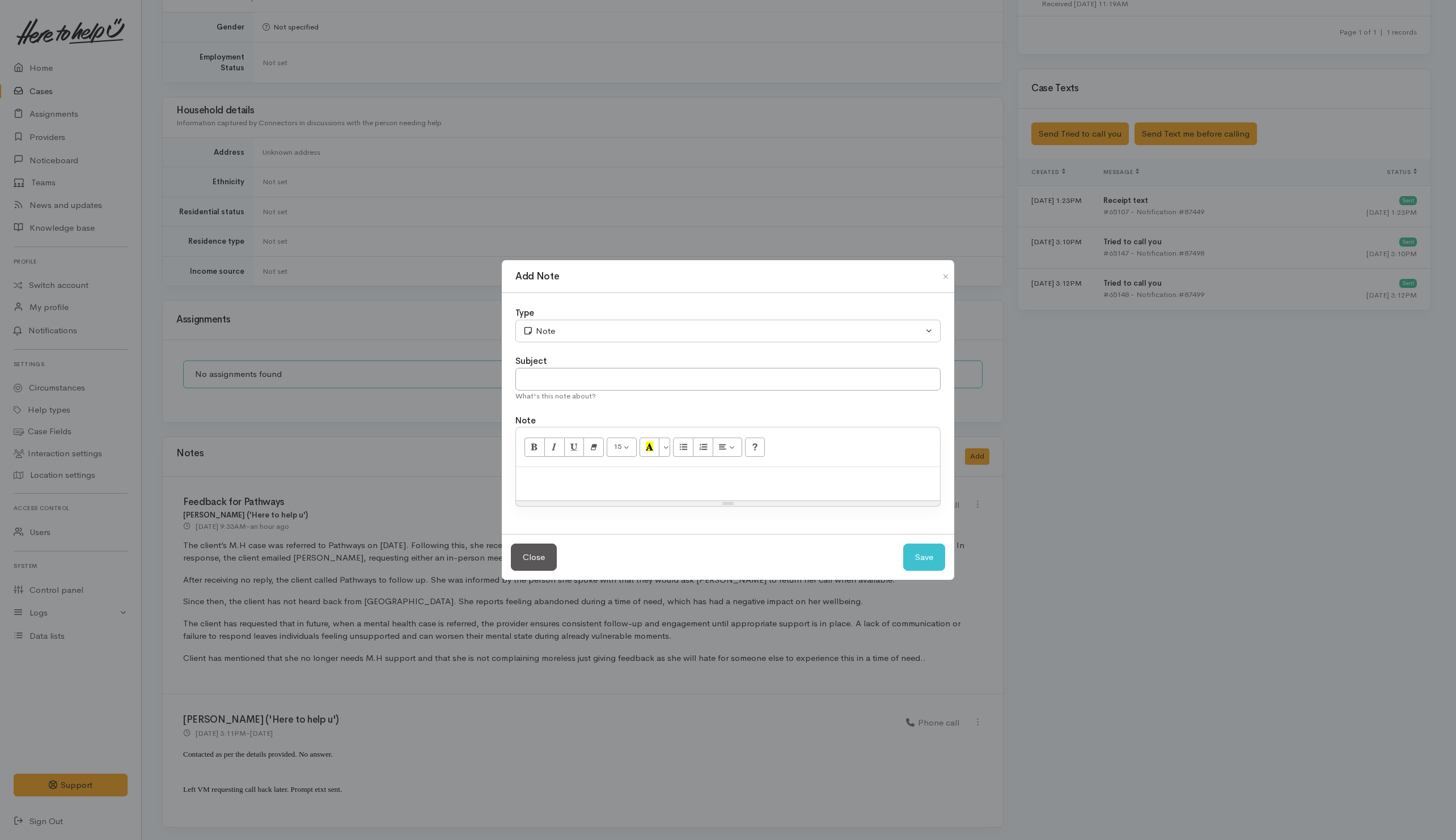
click at [672, 474] on p at bounding box center [728, 479] width 413 height 13
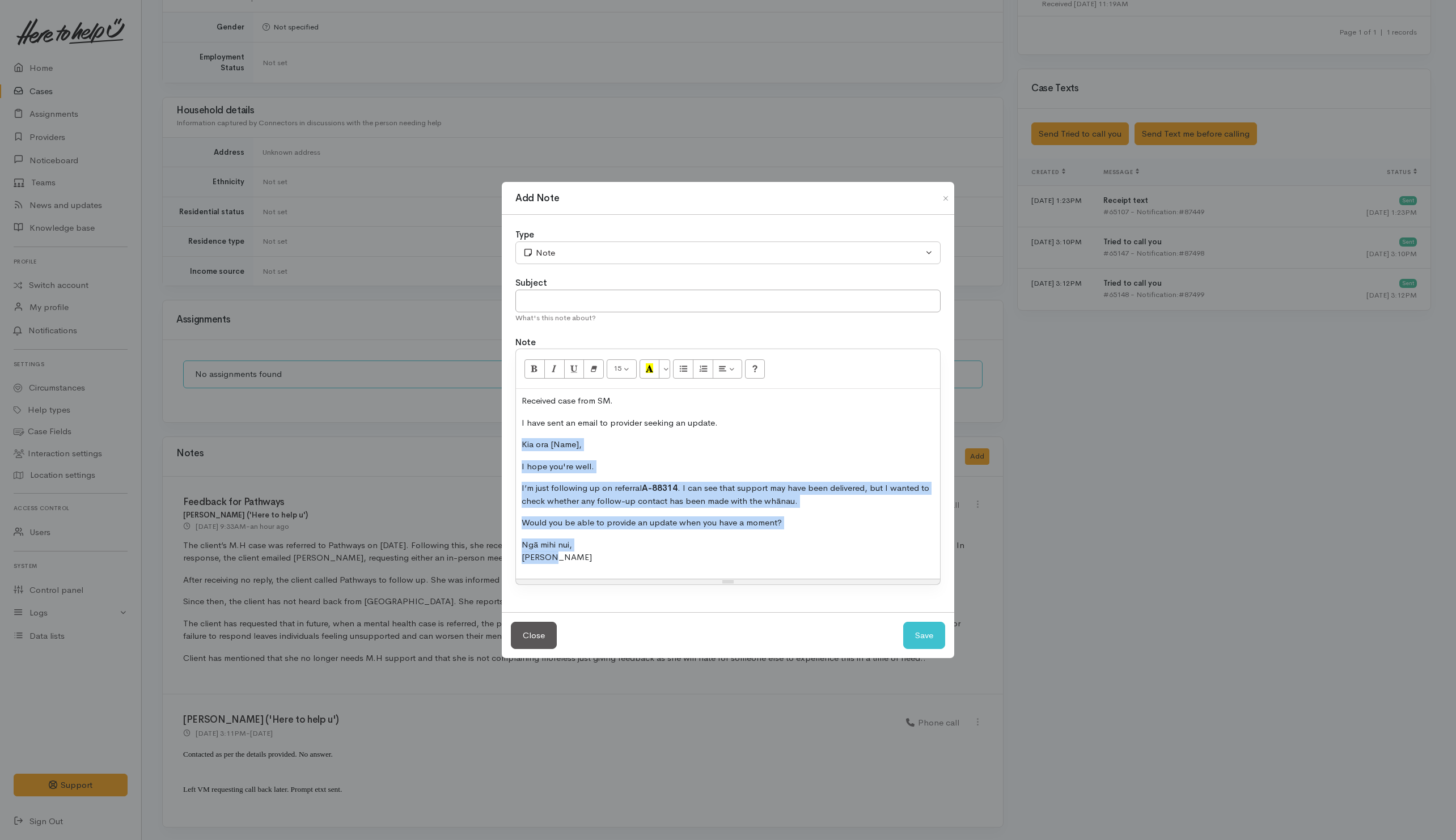
drag, startPoint x: 519, startPoint y: 444, endPoint x: 644, endPoint y: 562, distance: 171.9
click at [629, 573] on div "Received case from SM. I have sent an email to provider seeking an update. Kia …" at bounding box center [728, 483] width 424 height 190
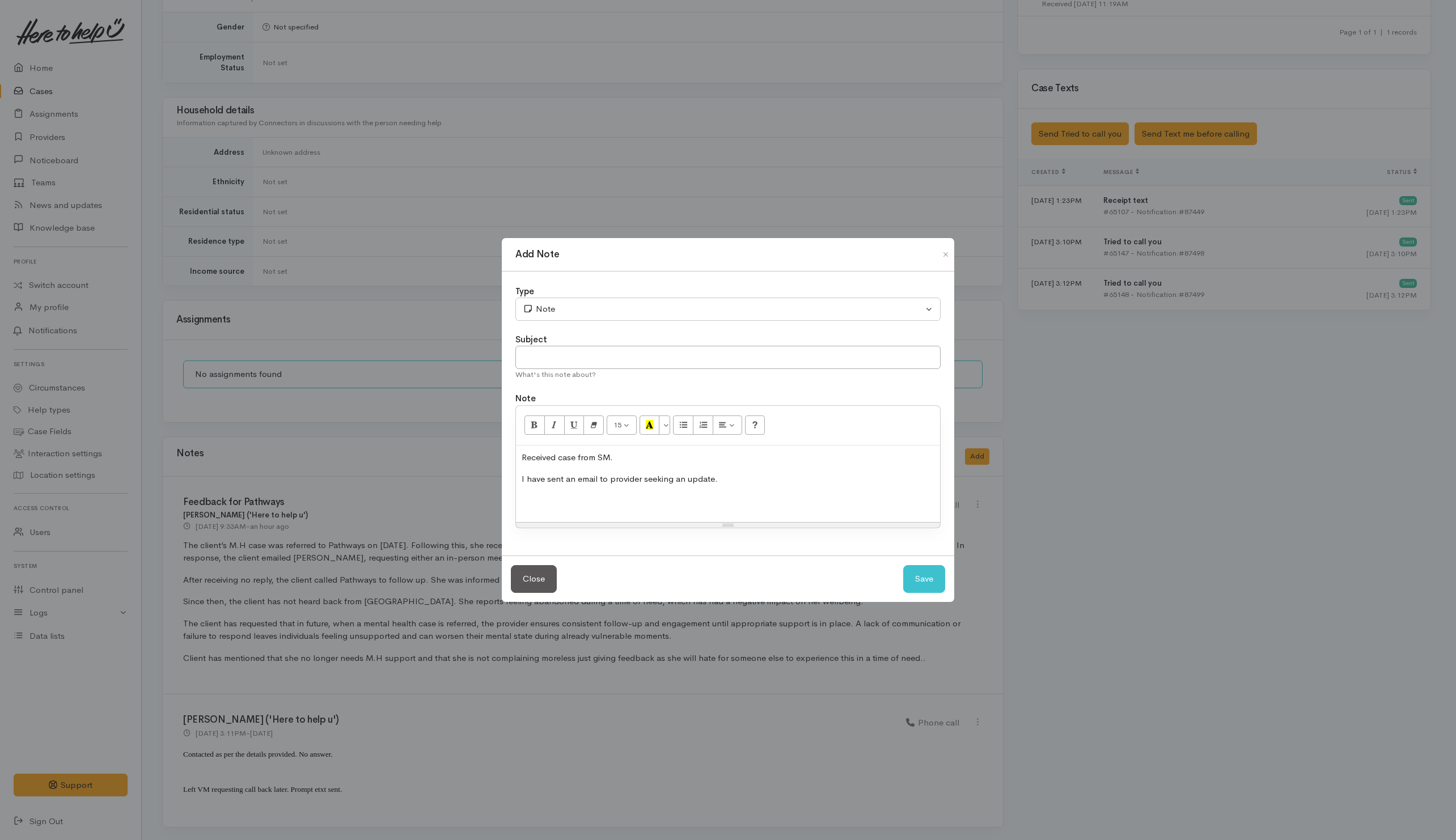
click at [585, 511] on div "Received case from SM. I have sent an email to provider seeking an update." at bounding box center [728, 484] width 424 height 77
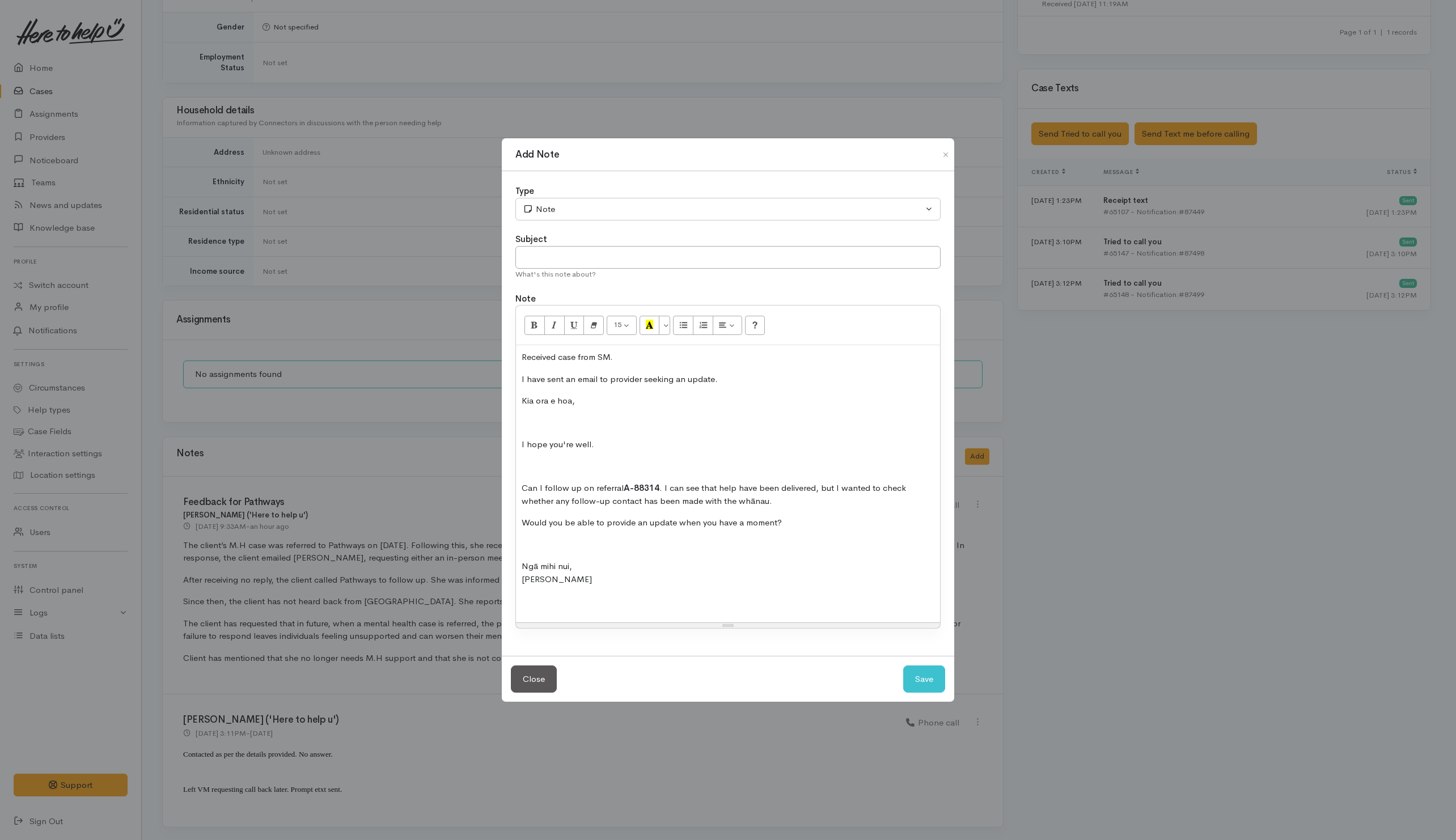
click at [754, 376] on p "I have sent an email to provider seeking an update." at bounding box center [728, 379] width 413 height 13
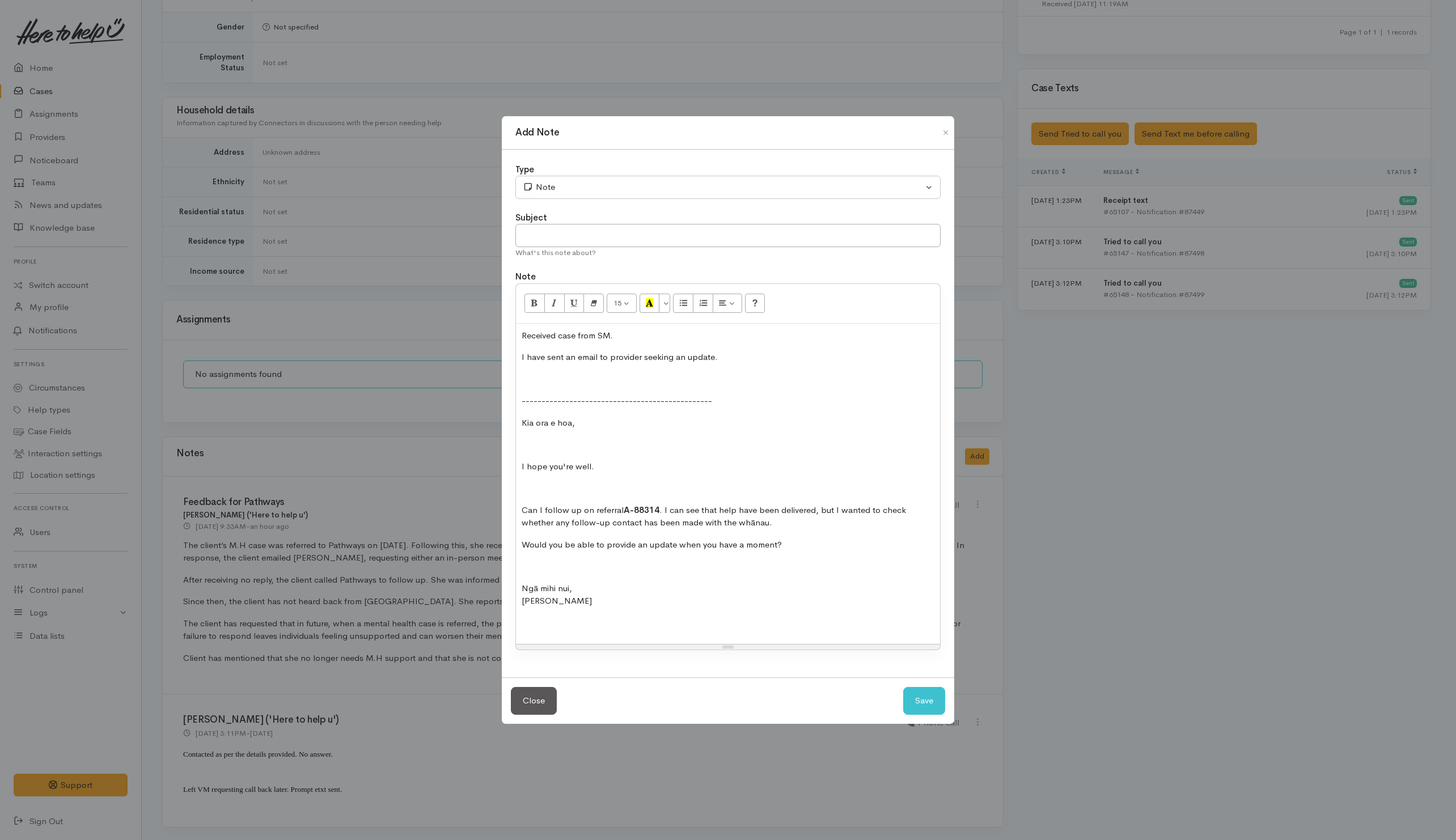
click at [718, 203] on div "Type Correspondence Discussion Email Note Phone call SMS text message Note Subj…" at bounding box center [728, 414] width 453 height 529
click at [721, 190] on div "Note" at bounding box center [723, 187] width 400 height 13
click at [541, 283] on link "Phone call" at bounding box center [572, 283] width 111 height 18
click at [600, 187] on div "Phone call" at bounding box center [723, 187] width 400 height 13
click at [555, 248] on span "Email" at bounding box center [552, 248] width 20 height 13
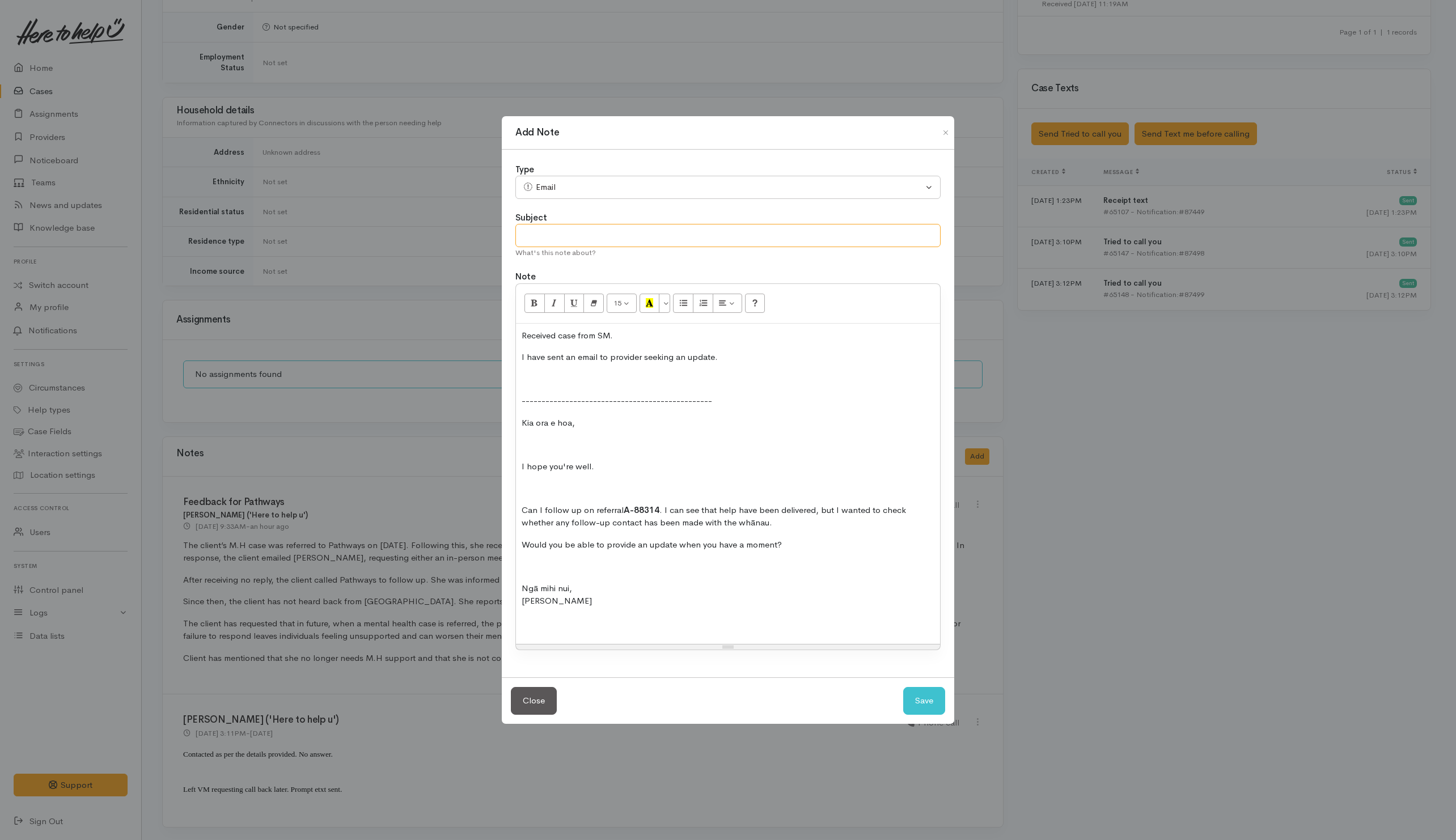
click at [677, 234] on input "text" at bounding box center [728, 236] width 426 height 23
click at [929, 712] on button "Save" at bounding box center [924, 701] width 42 height 28
select select "1"
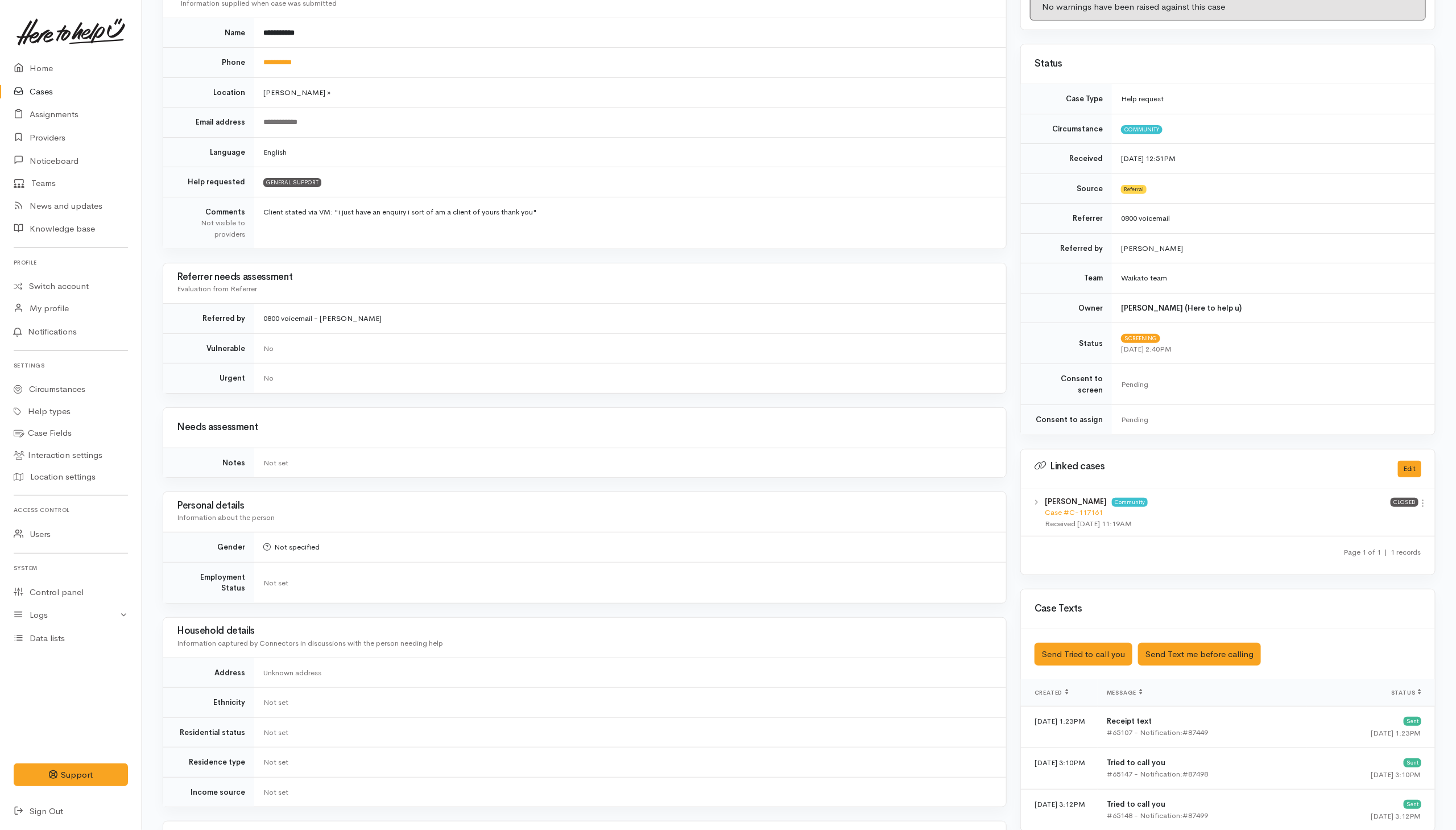
scroll to position [0, 0]
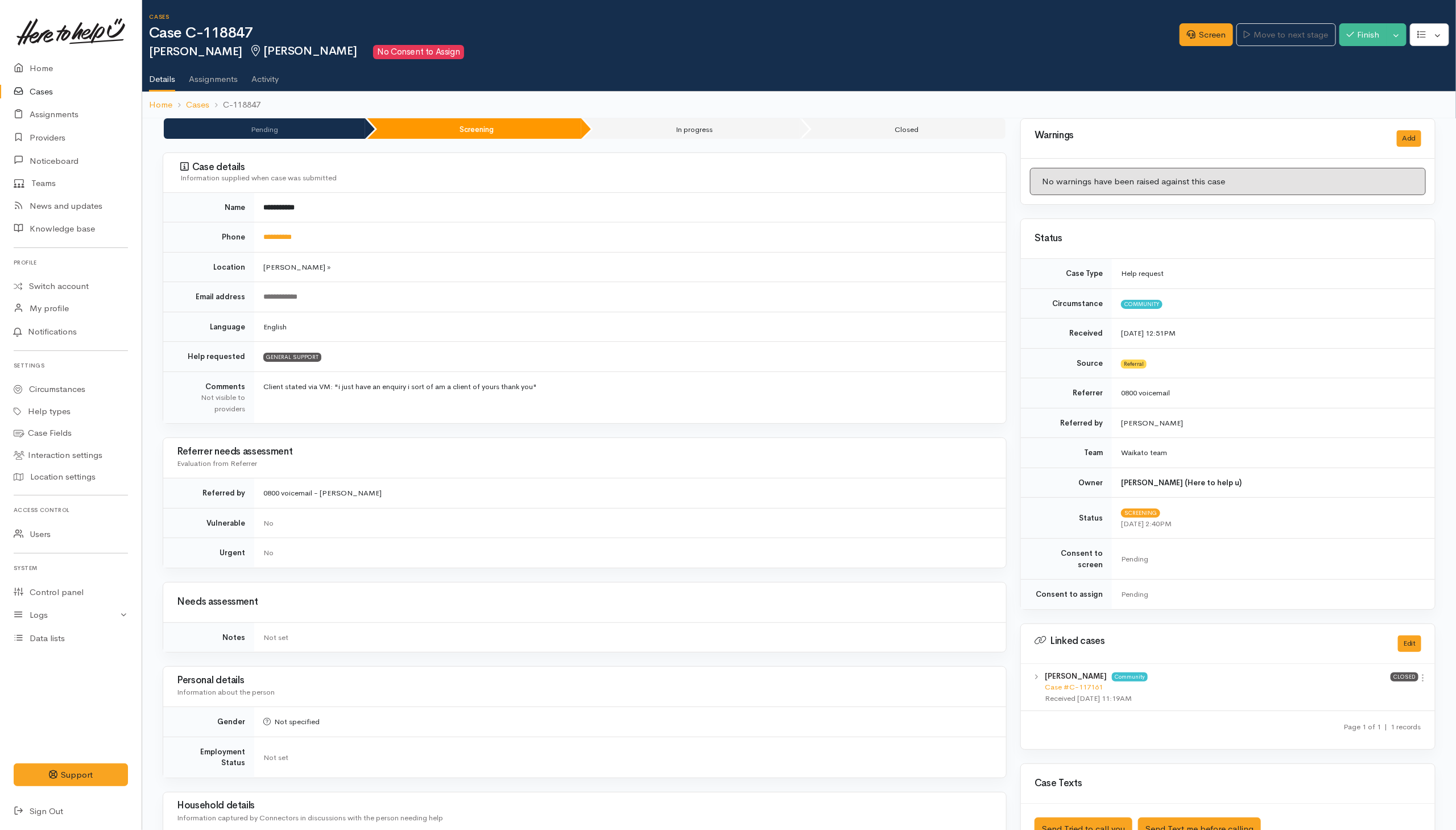
click at [40, 94] on link "Cases" at bounding box center [71, 92] width 142 height 23
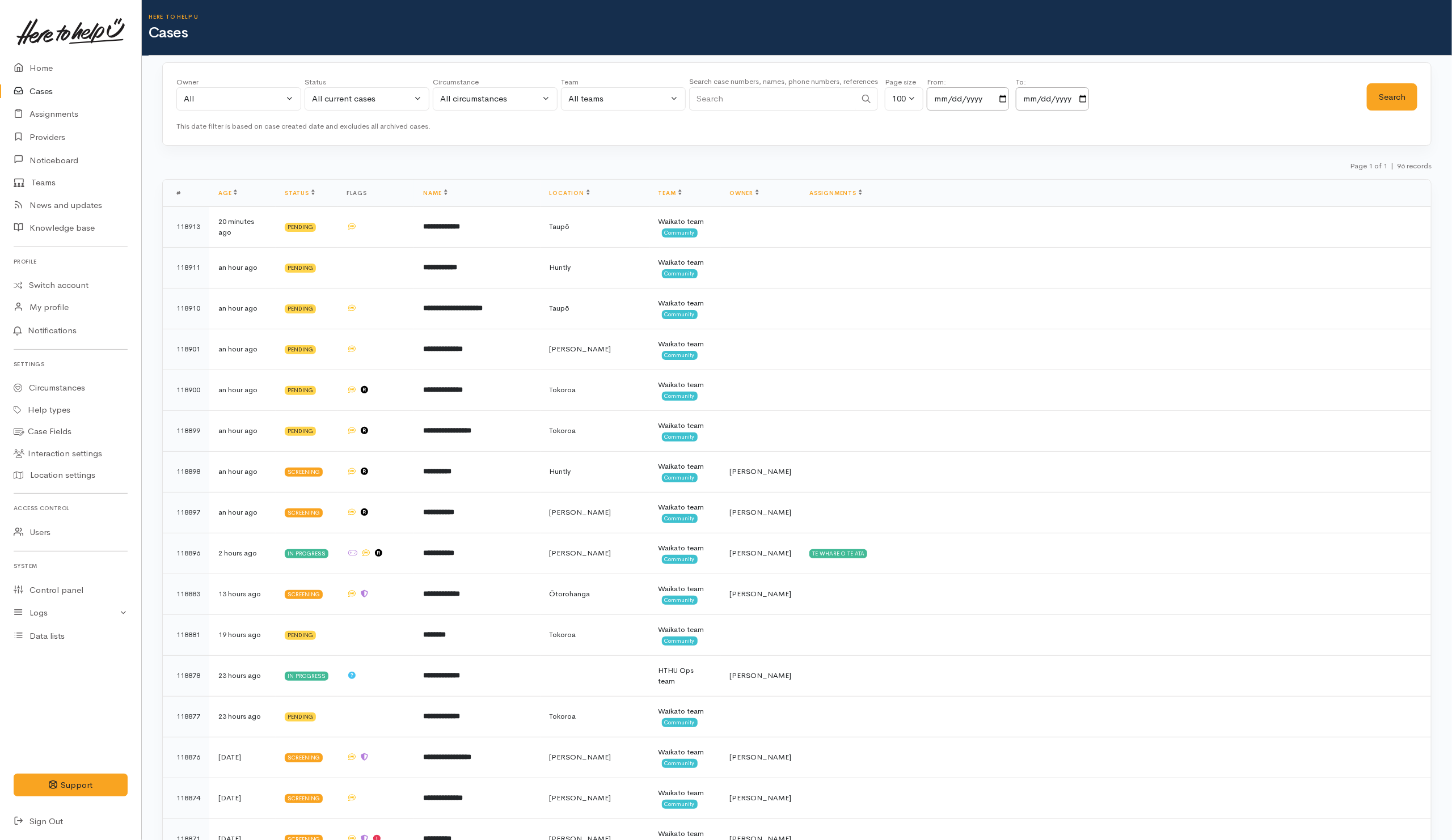
click at [814, 97] on input "Search" at bounding box center [772, 99] width 167 height 23
paste input "64225661471."
drag, startPoint x: 706, startPoint y: 101, endPoint x: 678, endPoint y: 101, distance: 28.0
click at [678, 101] on div "Owner All My cases [PERSON_NAME] ('Here to help u') [PERSON_NAME] ('Here to hel…" at bounding box center [771, 97] width 1190 height 41
click at [757, 94] on input "225661471." at bounding box center [772, 99] width 167 height 23
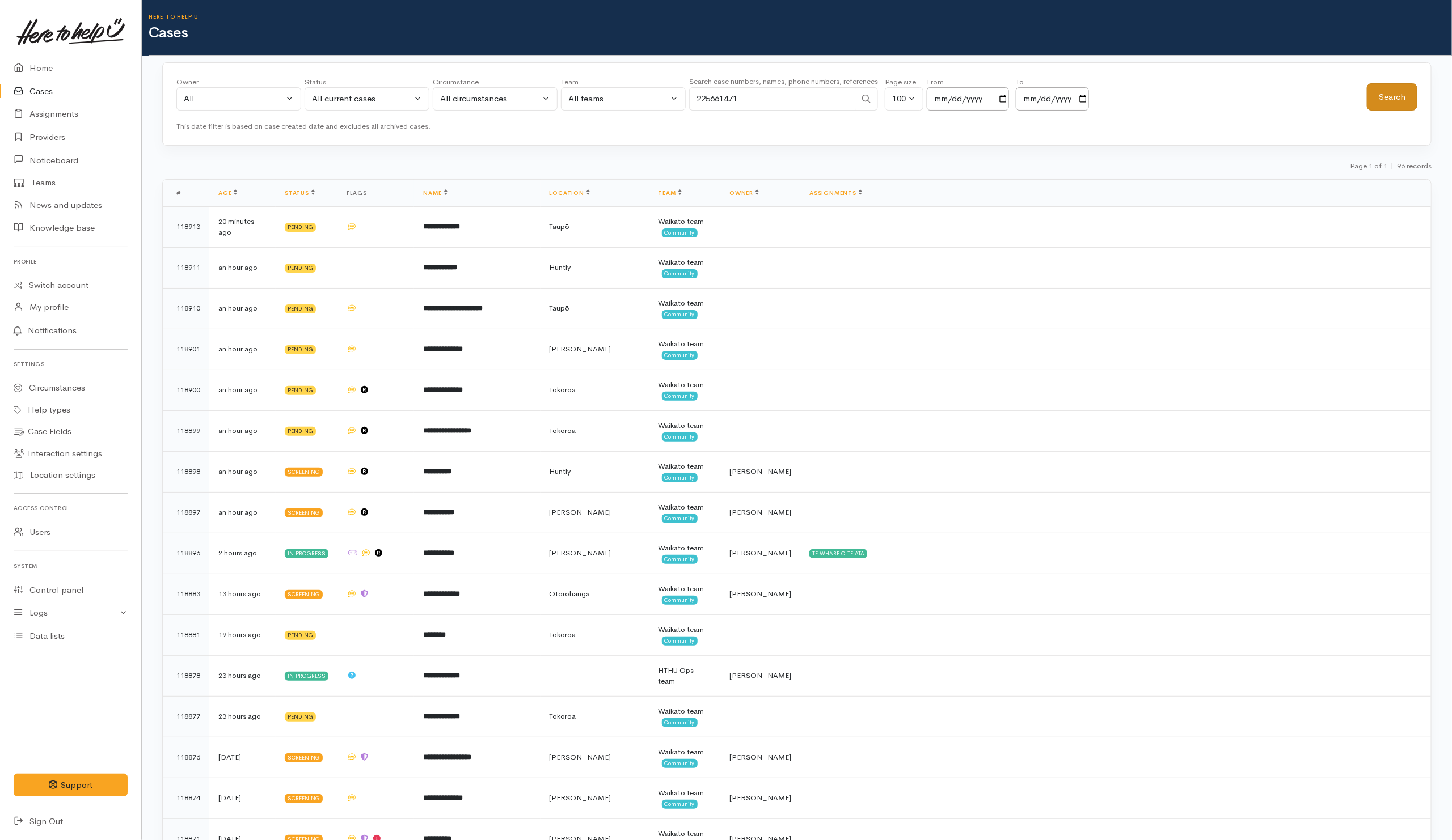
type input "225661471"
click at [1394, 97] on button "Search" at bounding box center [1392, 97] width 50 height 28
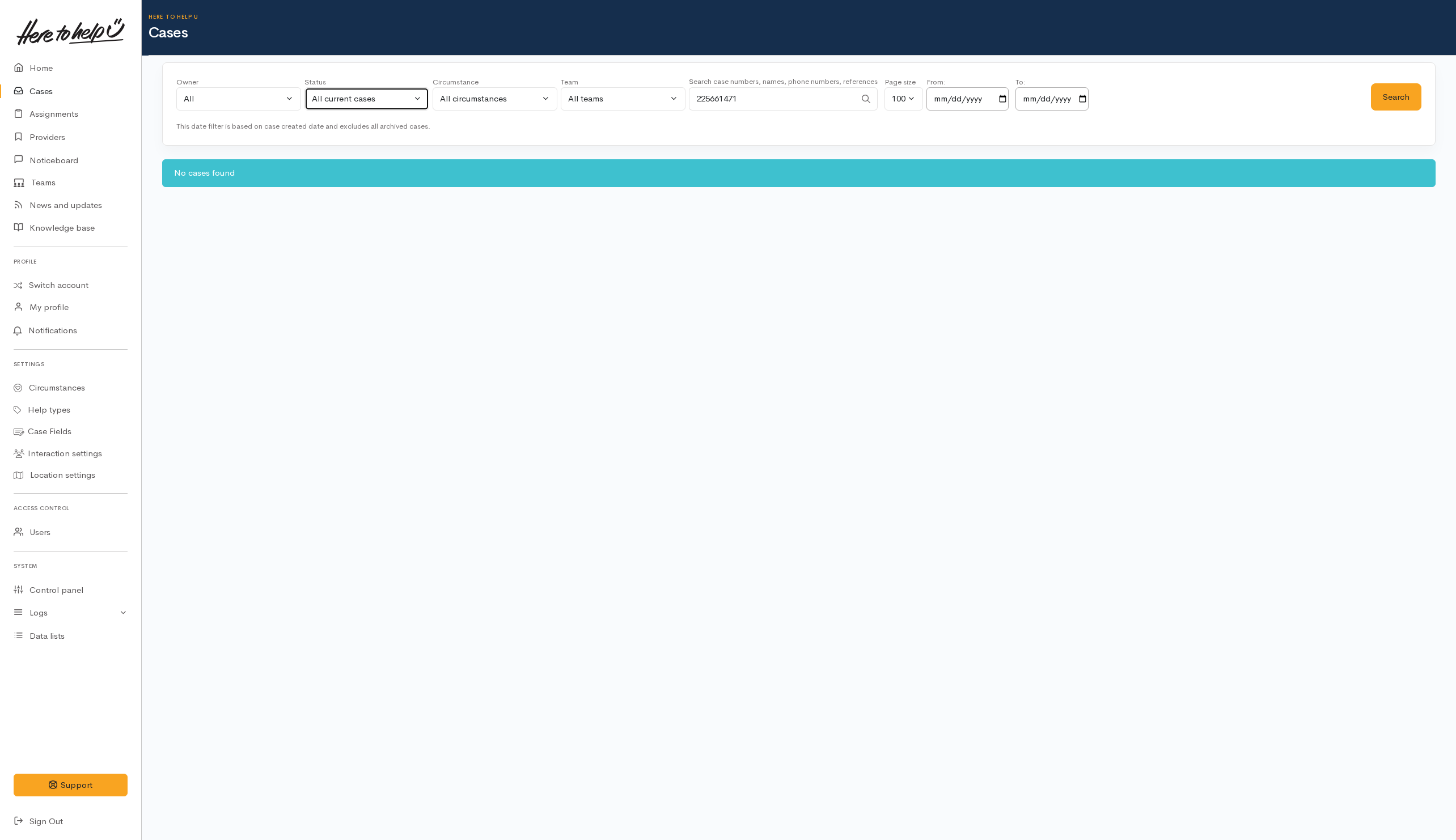
drag, startPoint x: 397, startPoint y: 104, endPoint x: 388, endPoint y: 126, distance: 23.8
click at [398, 103] on div "All current cases" at bounding box center [362, 99] width 100 height 13
click at [352, 317] on link "All" at bounding box center [367, 309] width 124 height 18
select select "All"
click at [1411, 99] on button "Search" at bounding box center [1396, 97] width 50 height 28
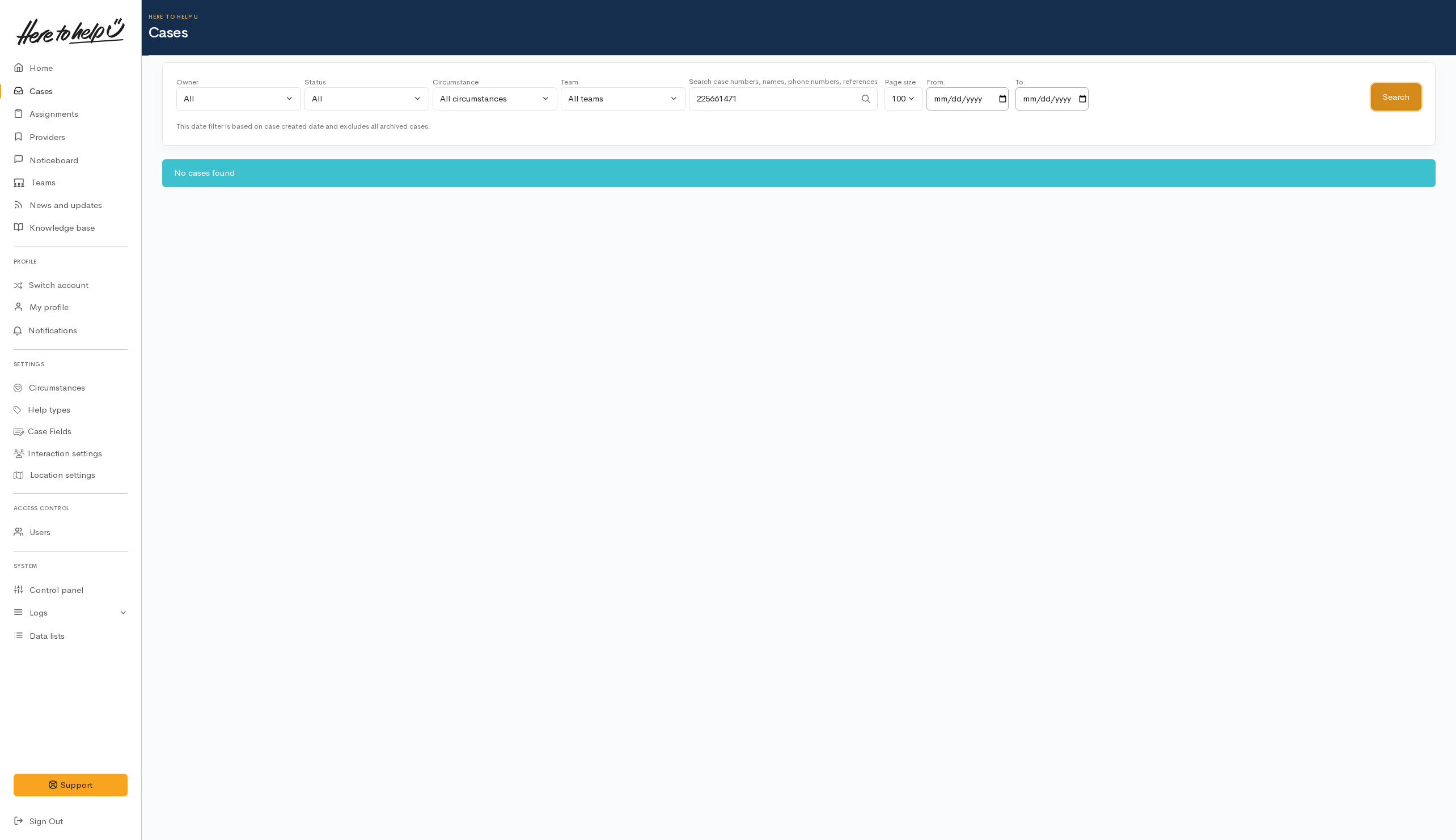
click at [1391, 99] on button "Search" at bounding box center [1396, 97] width 50 height 28
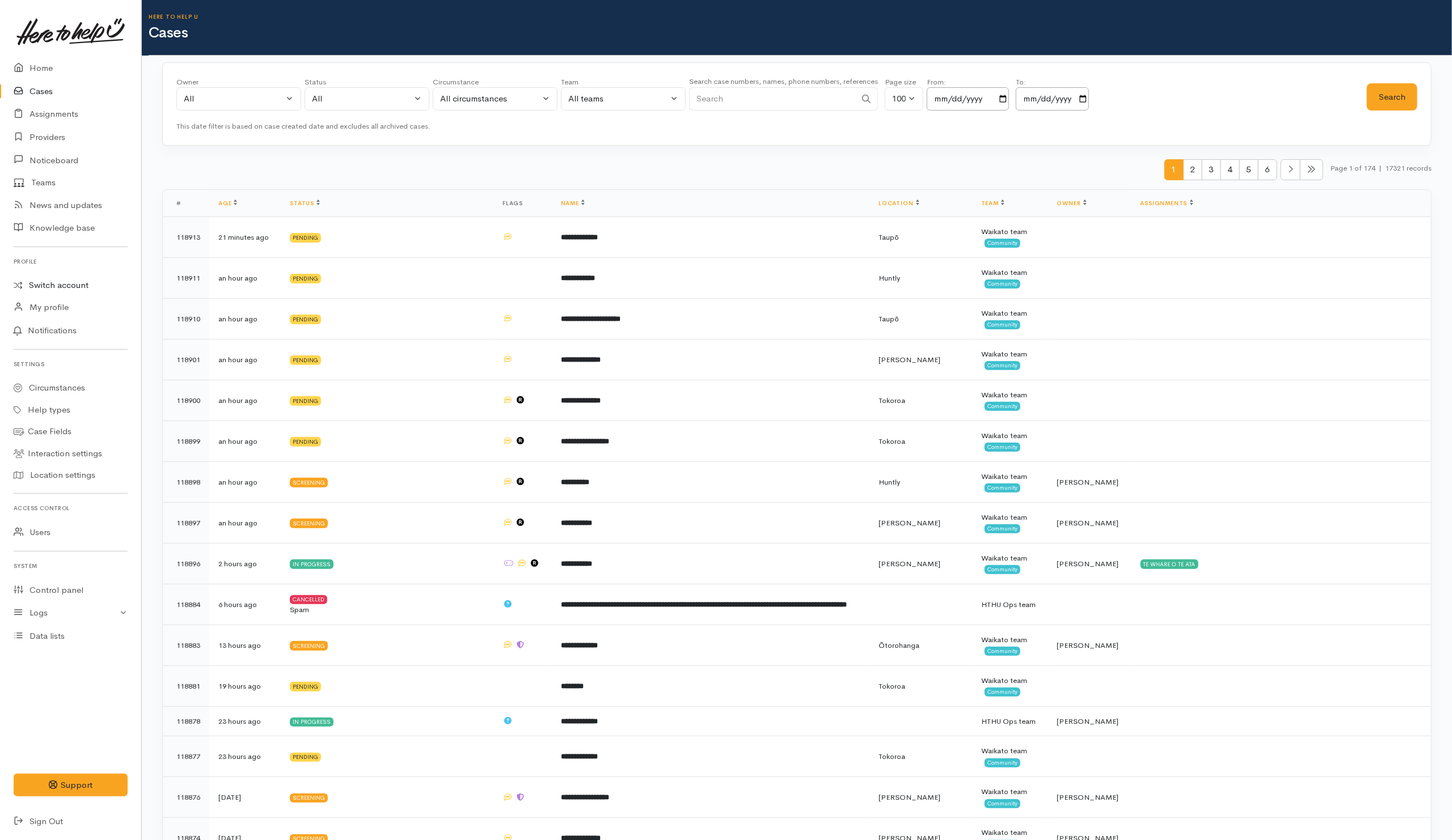
click at [39, 285] on link "Switch account" at bounding box center [71, 285] width 141 height 22
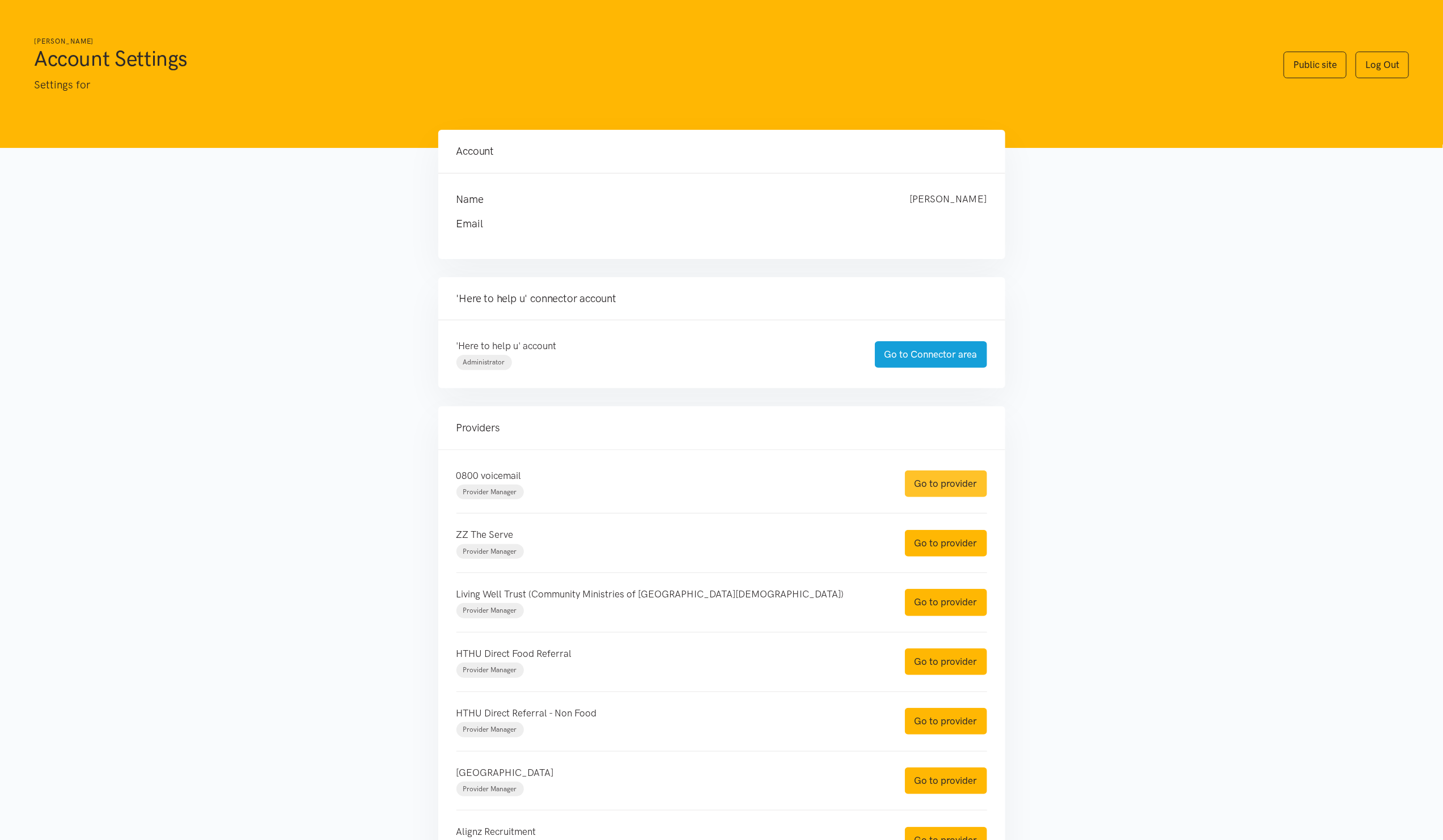
click at [929, 488] on link "Go to provider" at bounding box center [946, 483] width 82 height 27
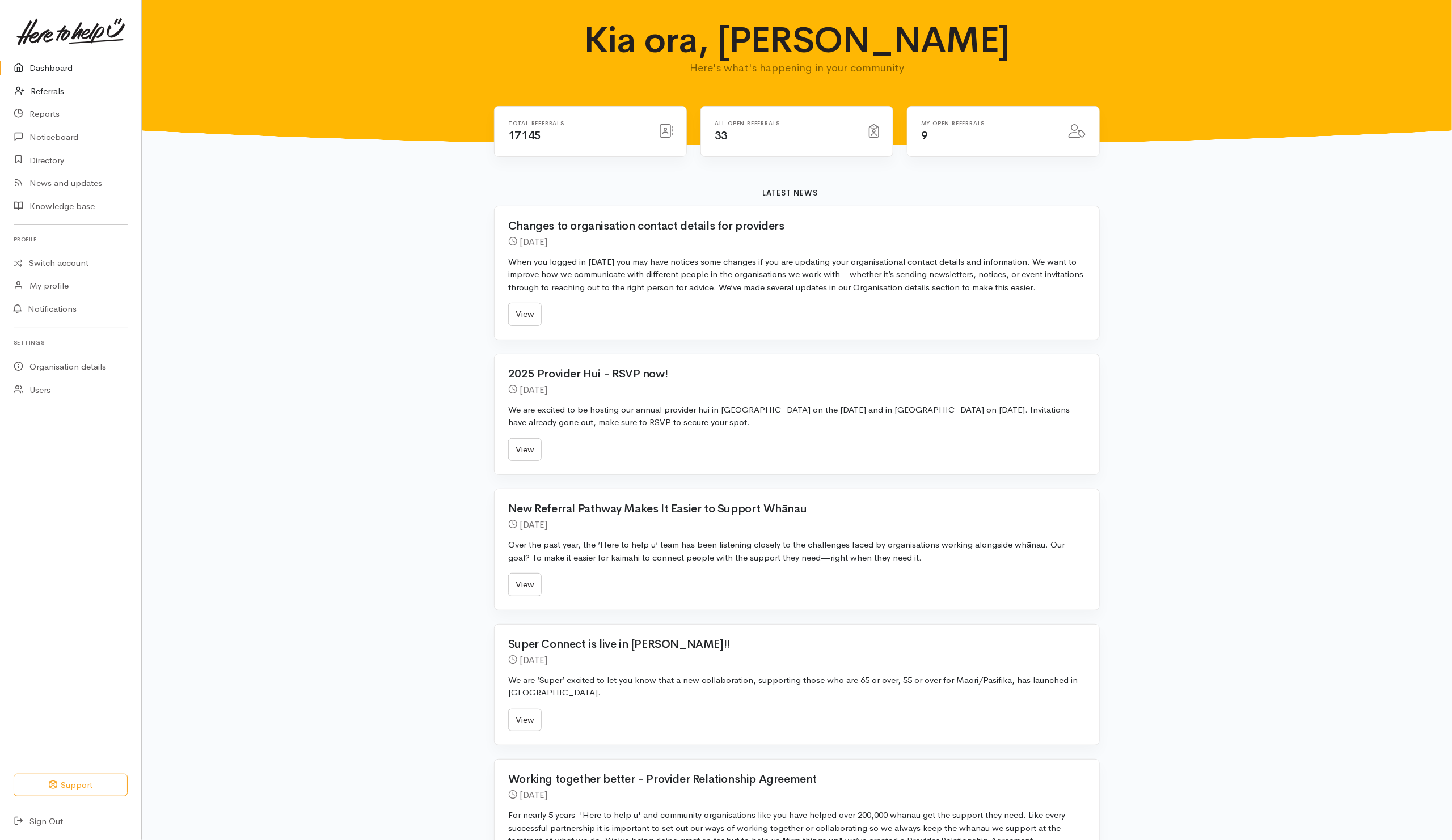
click at [56, 90] on link "Referrals" at bounding box center [71, 92] width 141 height 23
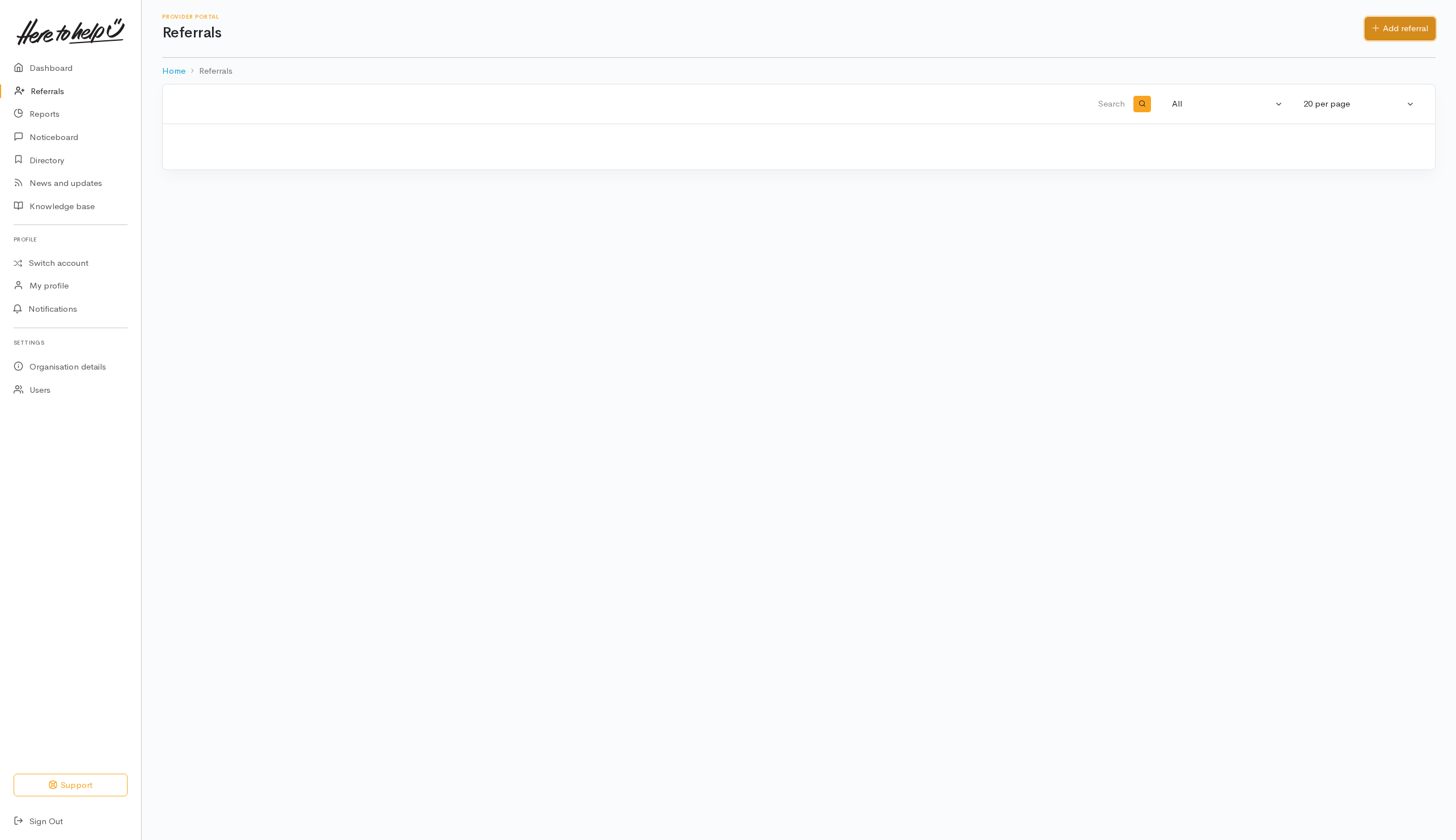
click at [1391, 29] on link "Add referral" at bounding box center [1400, 29] width 71 height 23
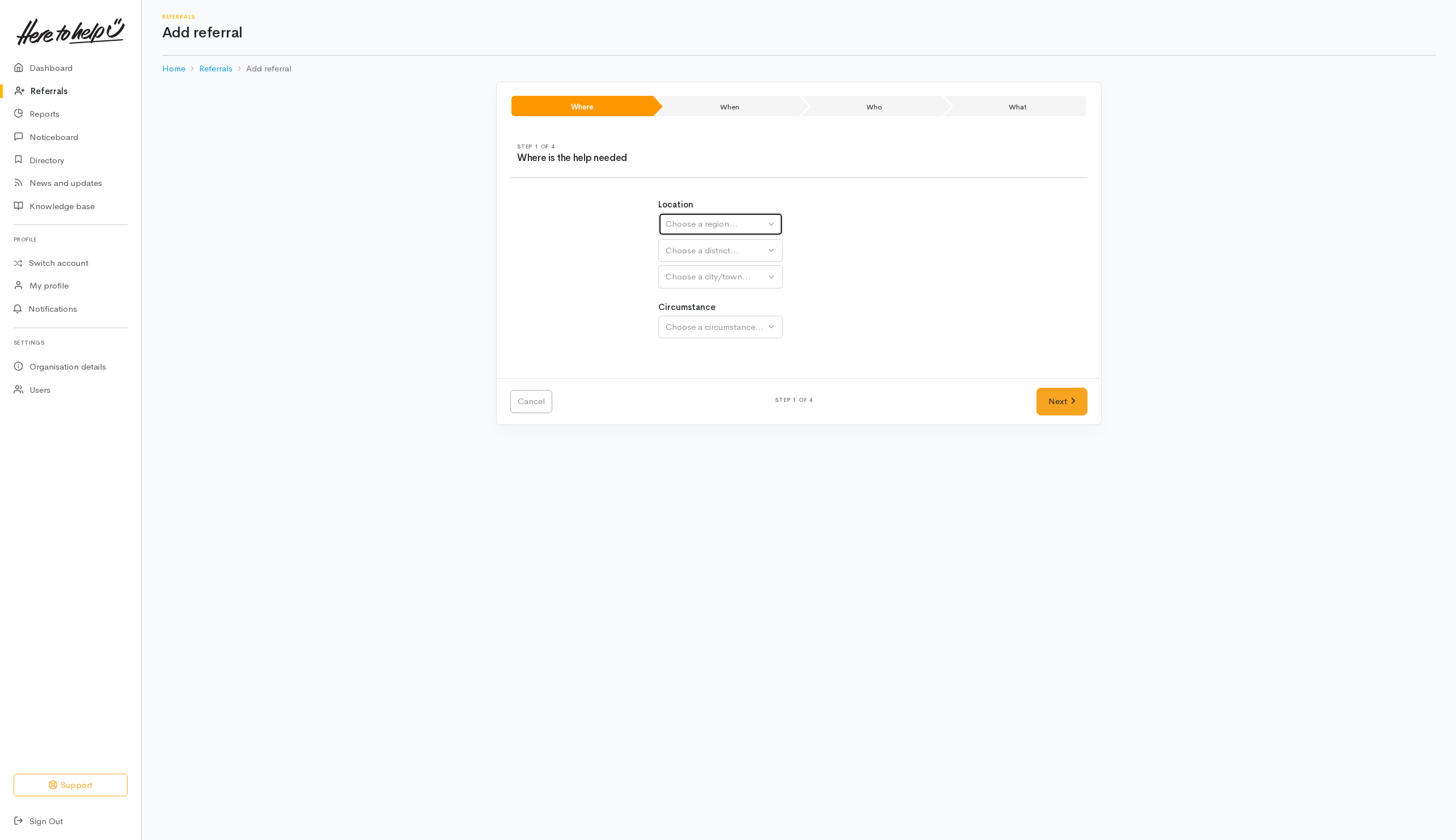
click at [714, 230] on div "Choose a region..." at bounding box center [715, 224] width 100 height 13
click at [691, 298] on span "Waikato" at bounding box center [717, 295] width 90 height 13
select select "3"
select select
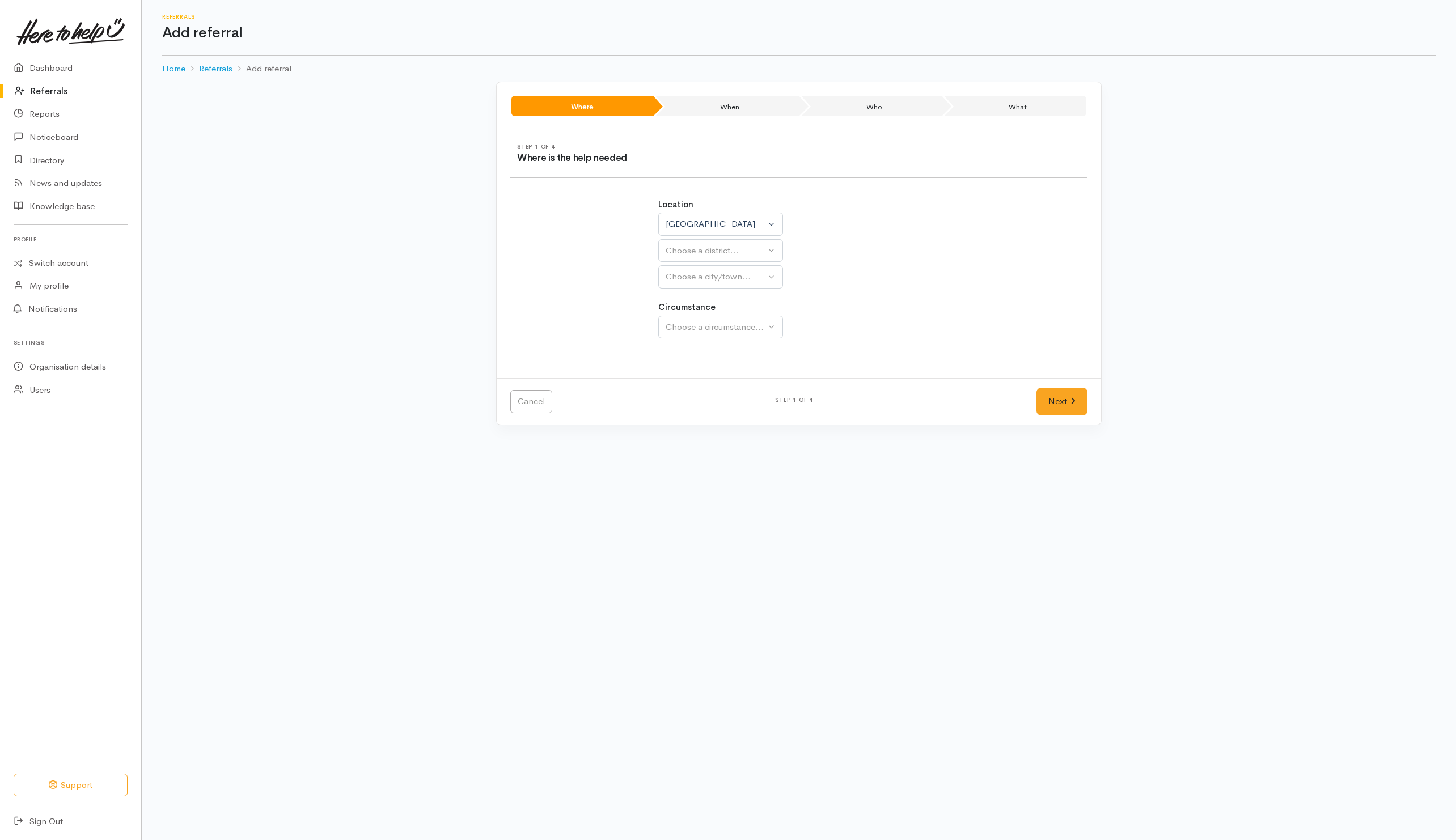
select select
click at [699, 262] on button "Choose a district..." at bounding box center [750, 251] width 184 height 23
drag, startPoint x: 681, startPoint y: 355, endPoint x: 689, endPoint y: 339, distance: 17.9
click at [681, 356] on span "[PERSON_NAME]" at bounding box center [707, 357] width 70 height 13
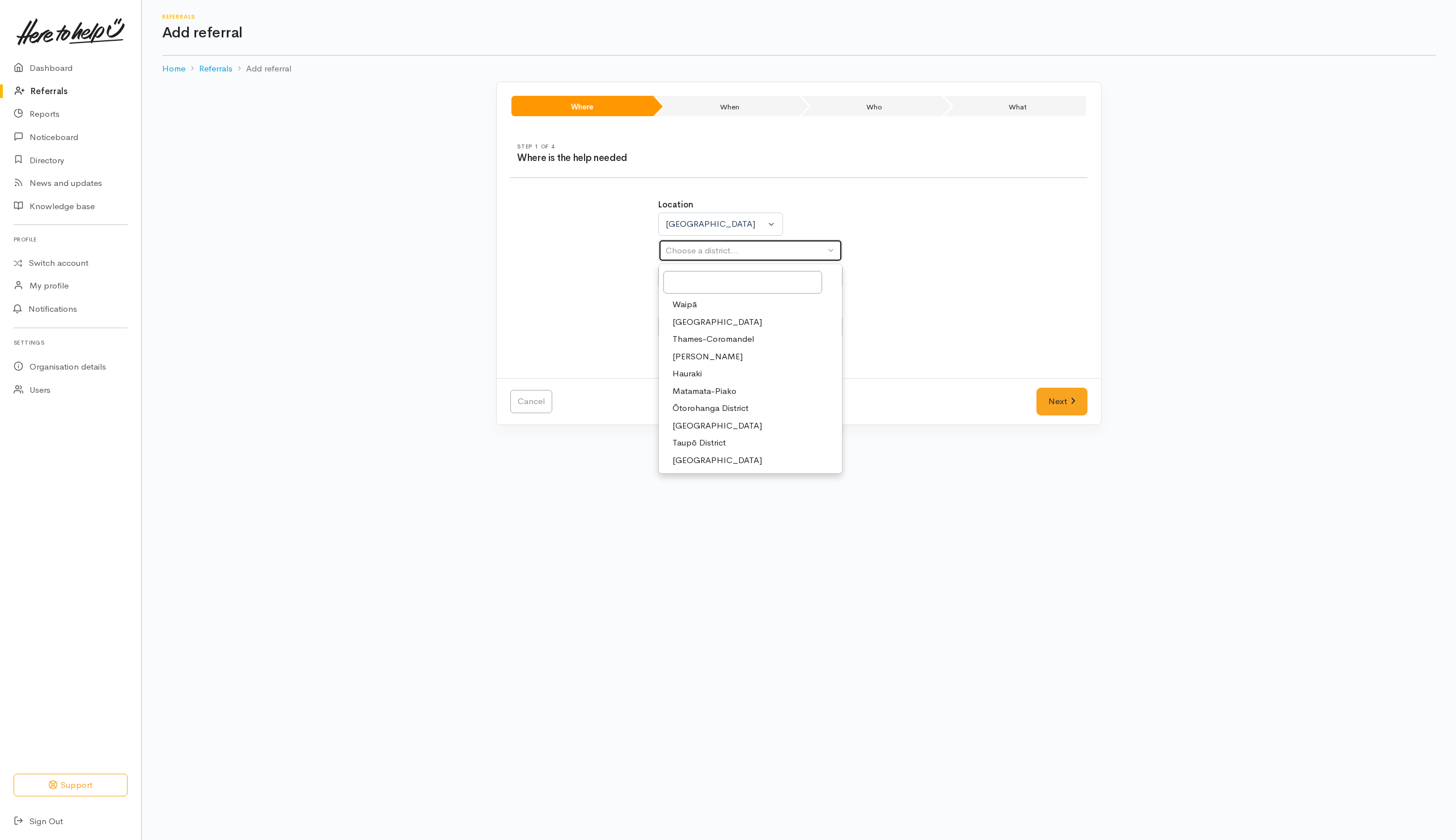
select select "4"
select select
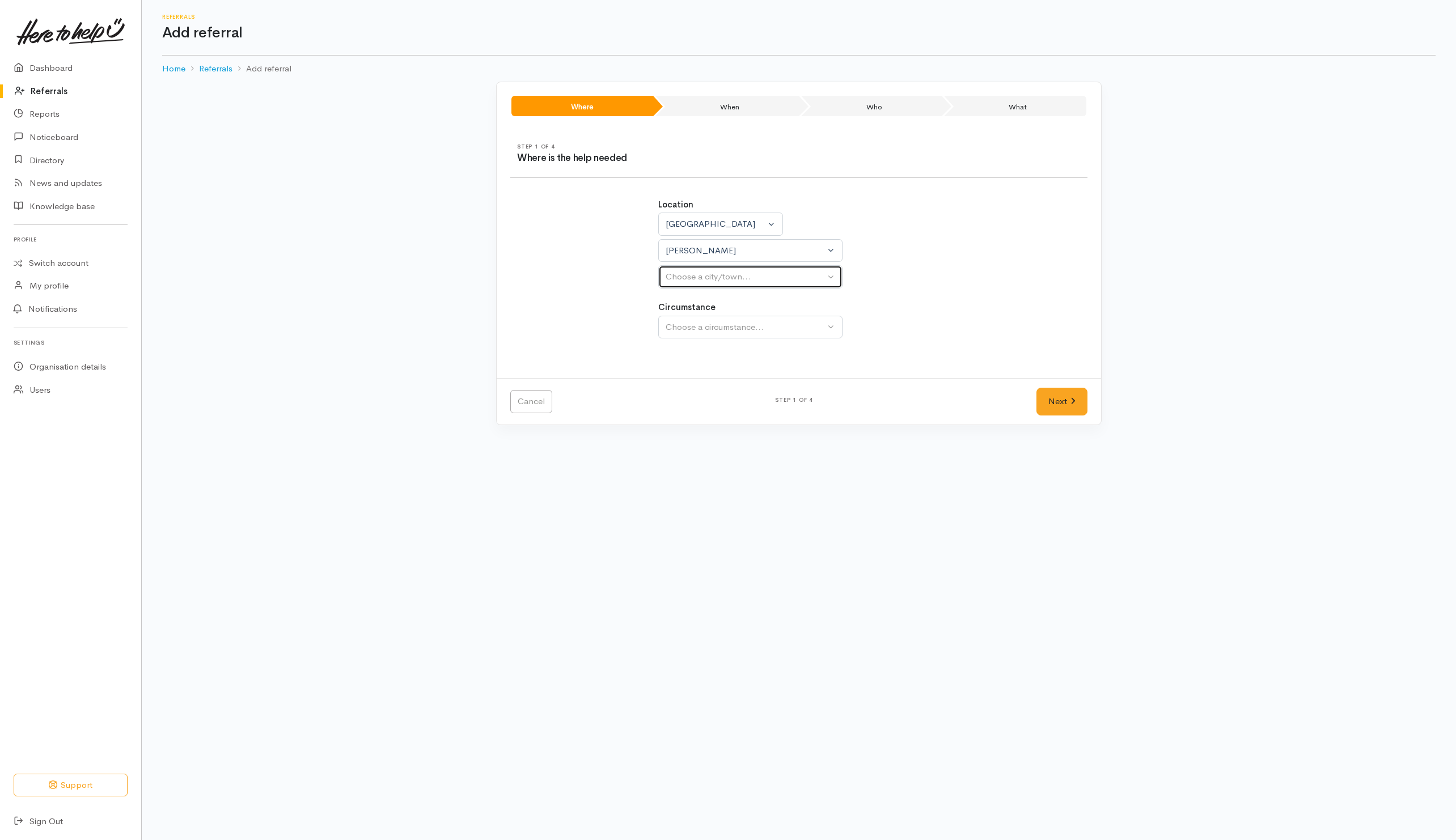
click at [712, 278] on div "Choose a city/town..." at bounding box center [745, 277] width 159 height 13
click at [730, 335] on link "[PERSON_NAME]" at bounding box center [750, 332] width 183 height 18
select select "1"
click at [723, 320] on button "Choose a circumstance..." at bounding box center [750, 328] width 184 height 23
click at [721, 378] on link "Community" at bounding box center [750, 381] width 183 height 18
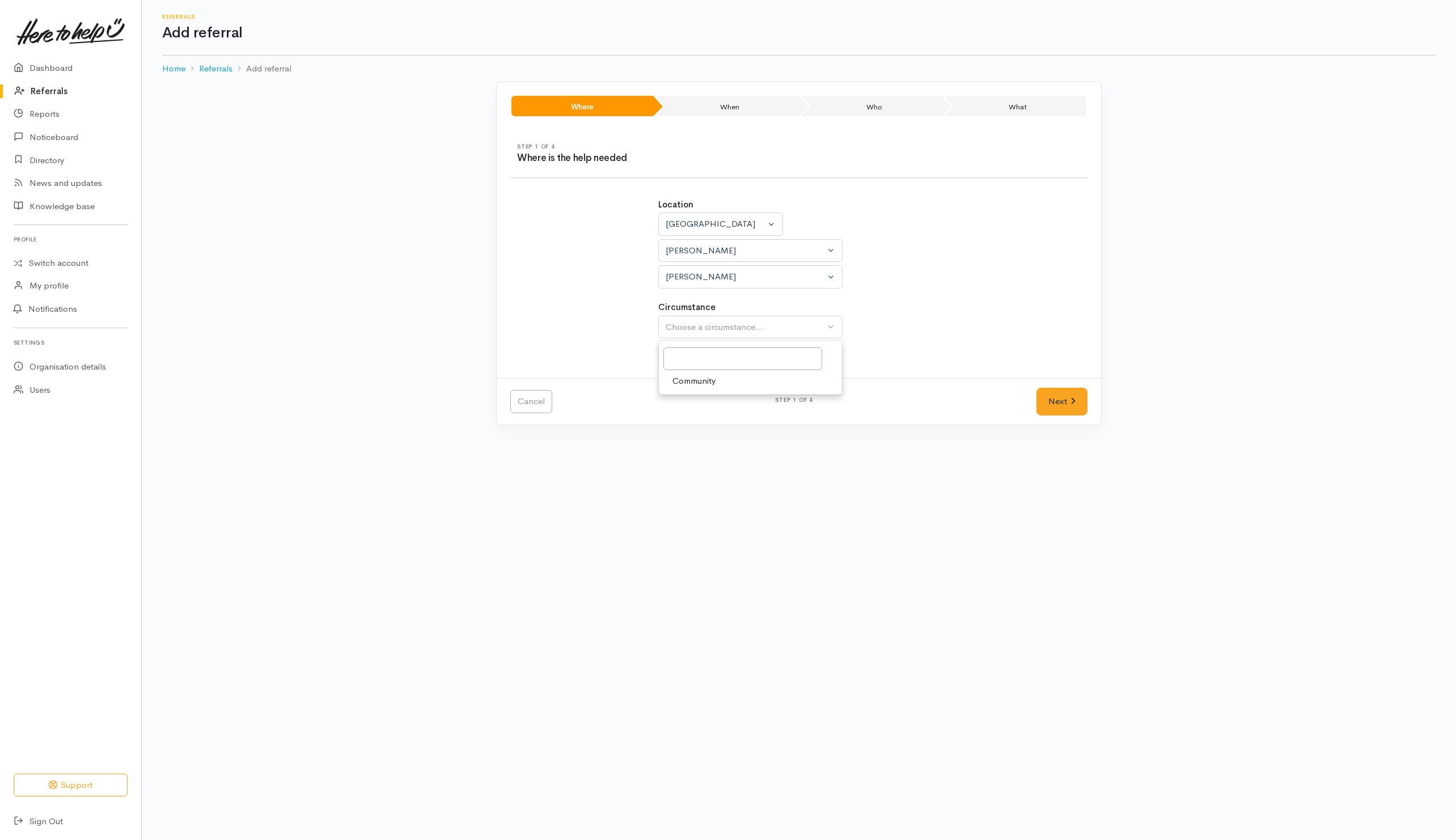
select select "2"
click at [1080, 413] on link "Next" at bounding box center [1062, 402] width 51 height 28
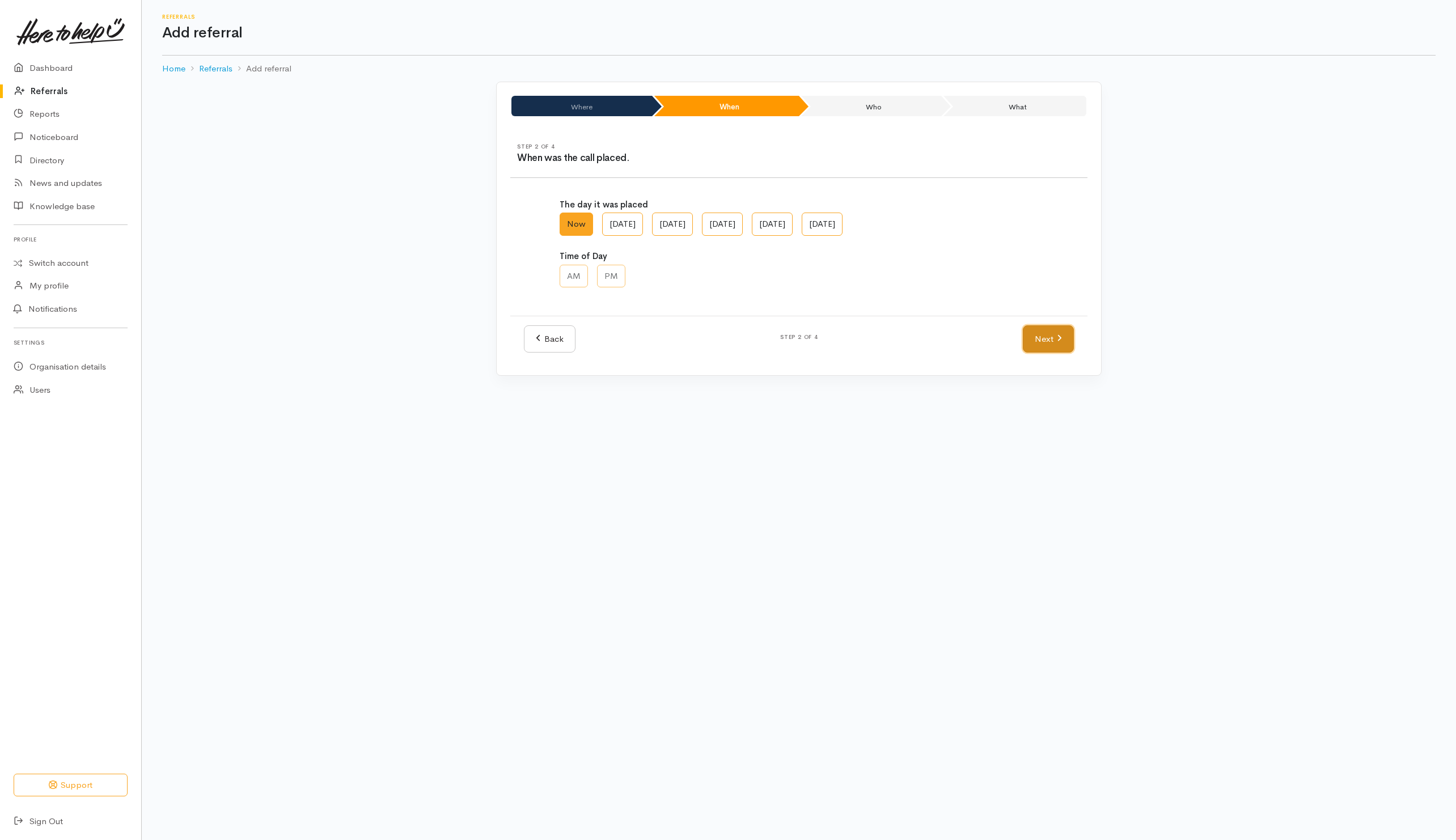
click at [1036, 344] on link "Next" at bounding box center [1048, 339] width 51 height 28
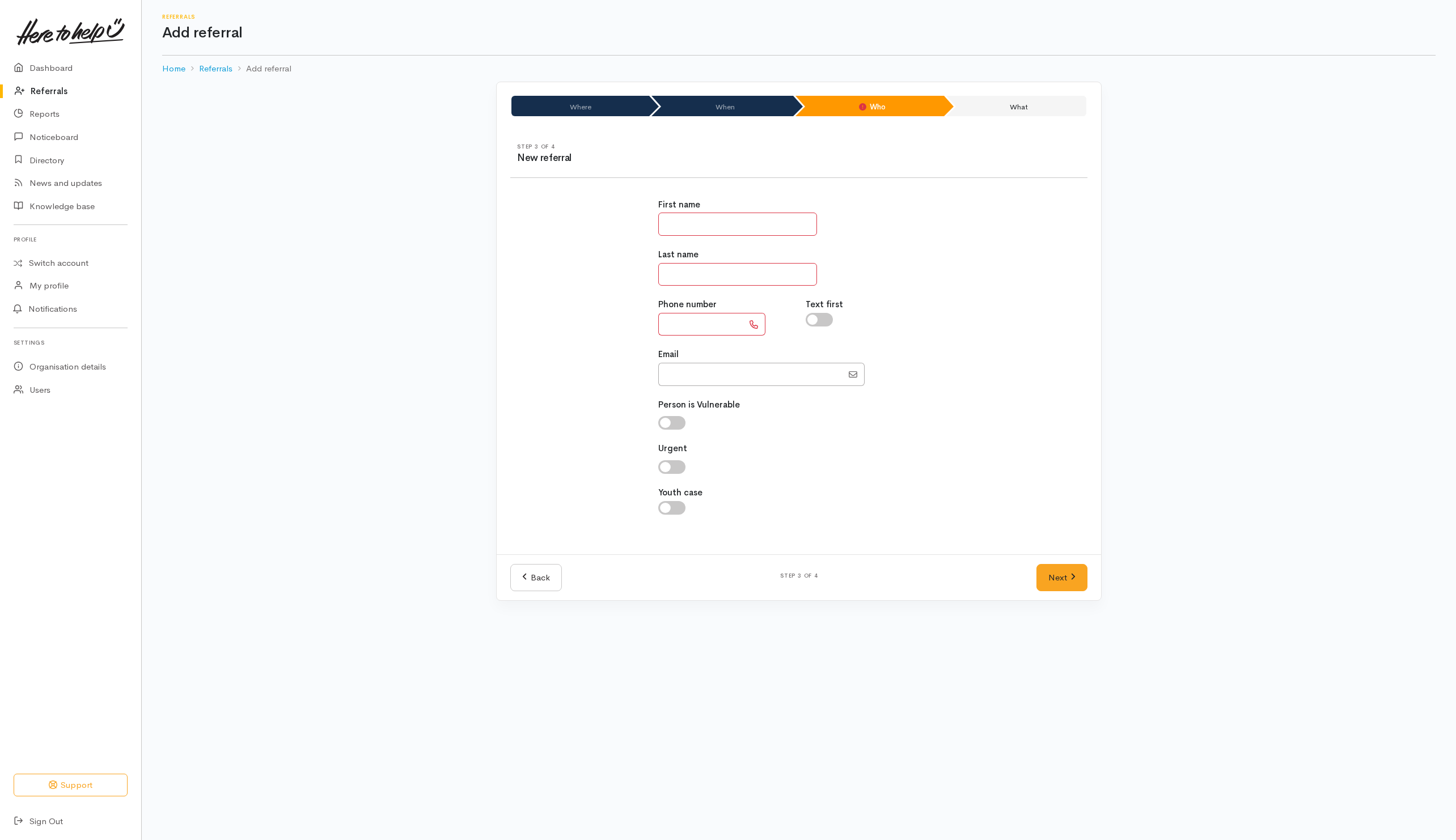
click at [701, 233] on input "text" at bounding box center [738, 224] width 159 height 23
click at [711, 326] on input "text" at bounding box center [701, 325] width 85 height 23
type input "**********"
click at [746, 234] on input "text" at bounding box center [738, 224] width 159 height 23
click at [721, 228] on input "text" at bounding box center [738, 224] width 159 height 23
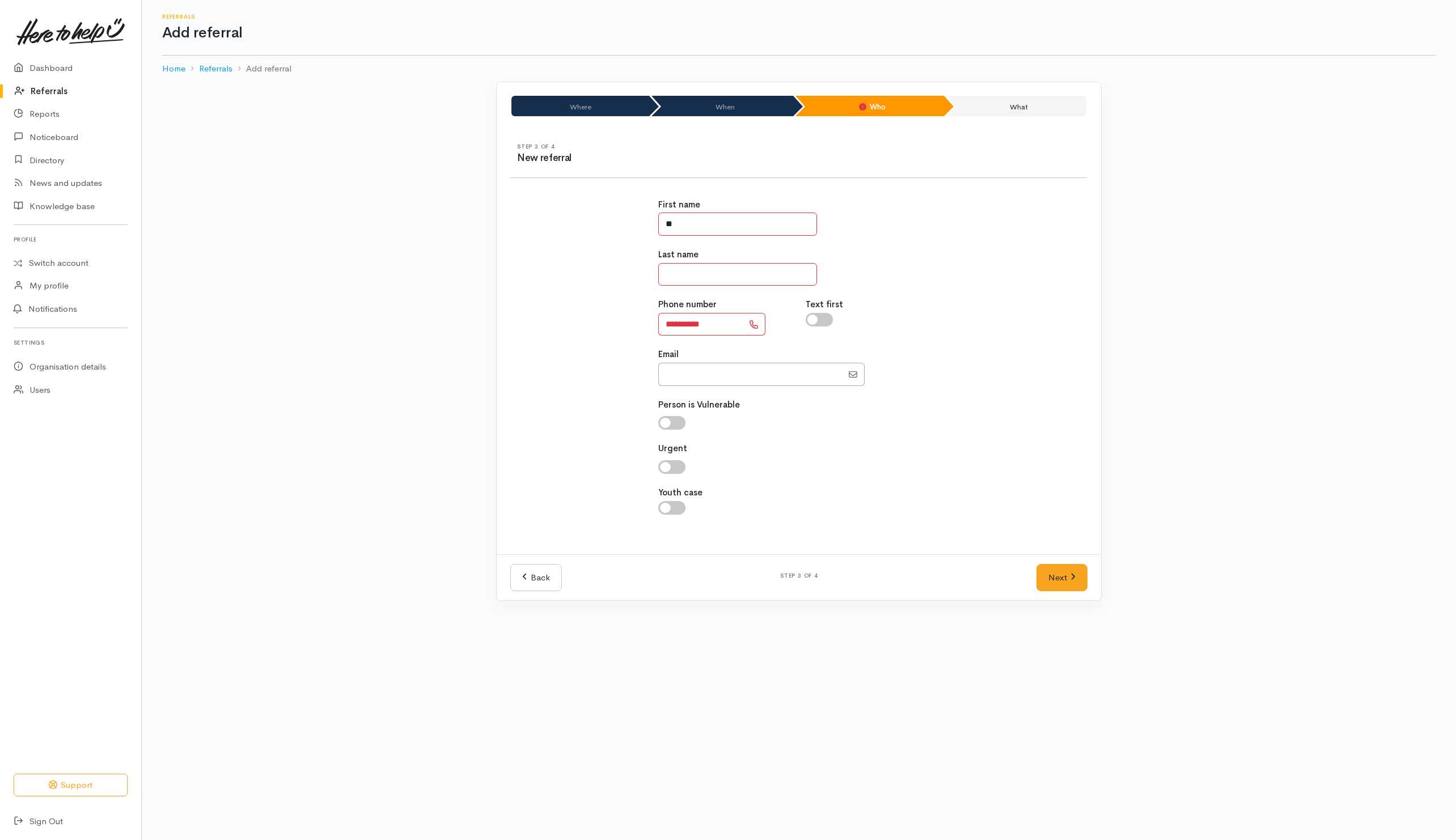
type input "**"
type input "****"
click at [1075, 590] on link "Next" at bounding box center [1062, 578] width 51 height 28
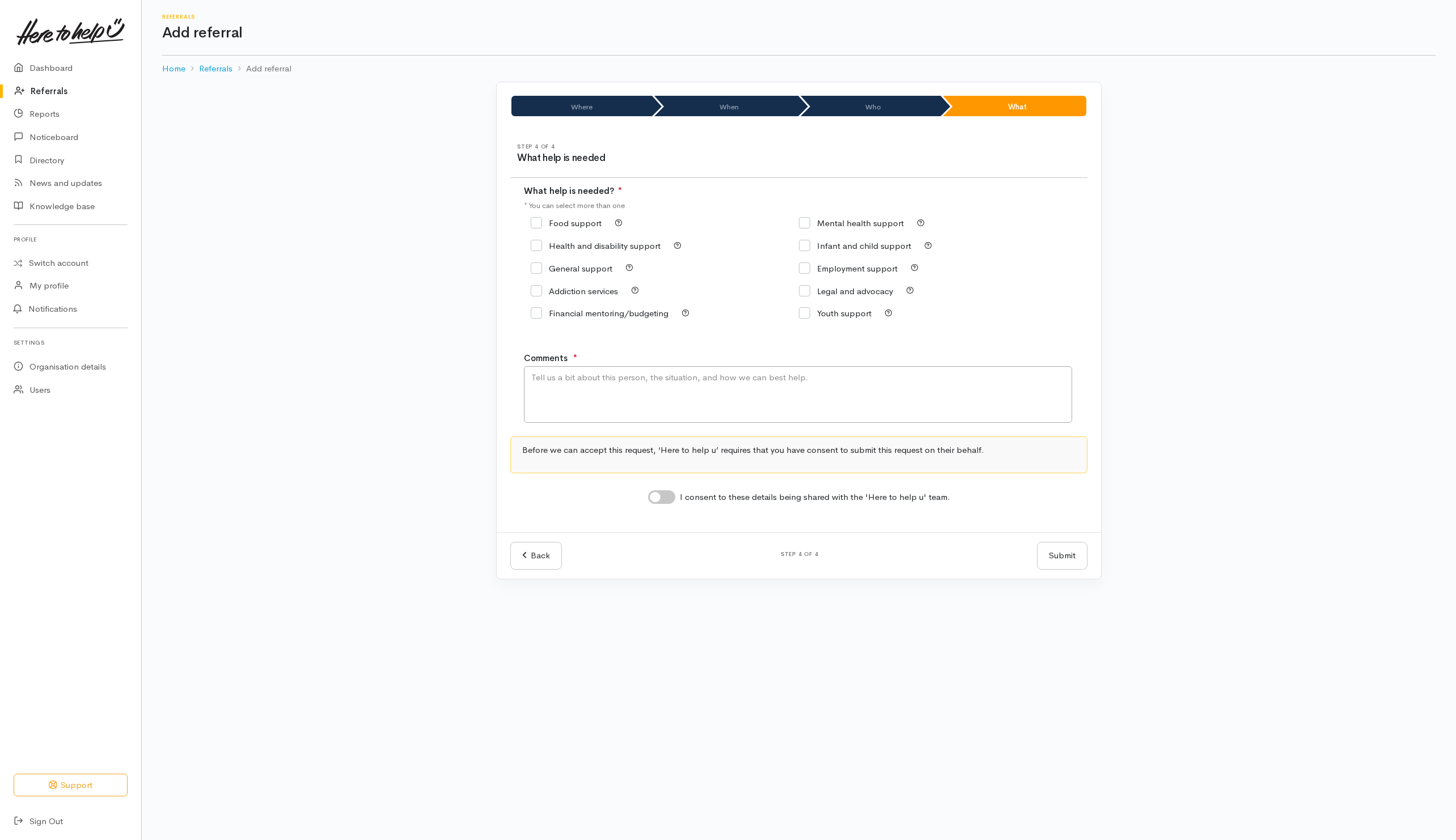
click at [572, 313] on input "Financial mentoring/budgeting" at bounding box center [600, 313] width 138 height 9
checkbox input "true"
click at [611, 385] on textarea "Comments" at bounding box center [798, 394] width 549 height 56
type textarea "N"
type textarea "W"
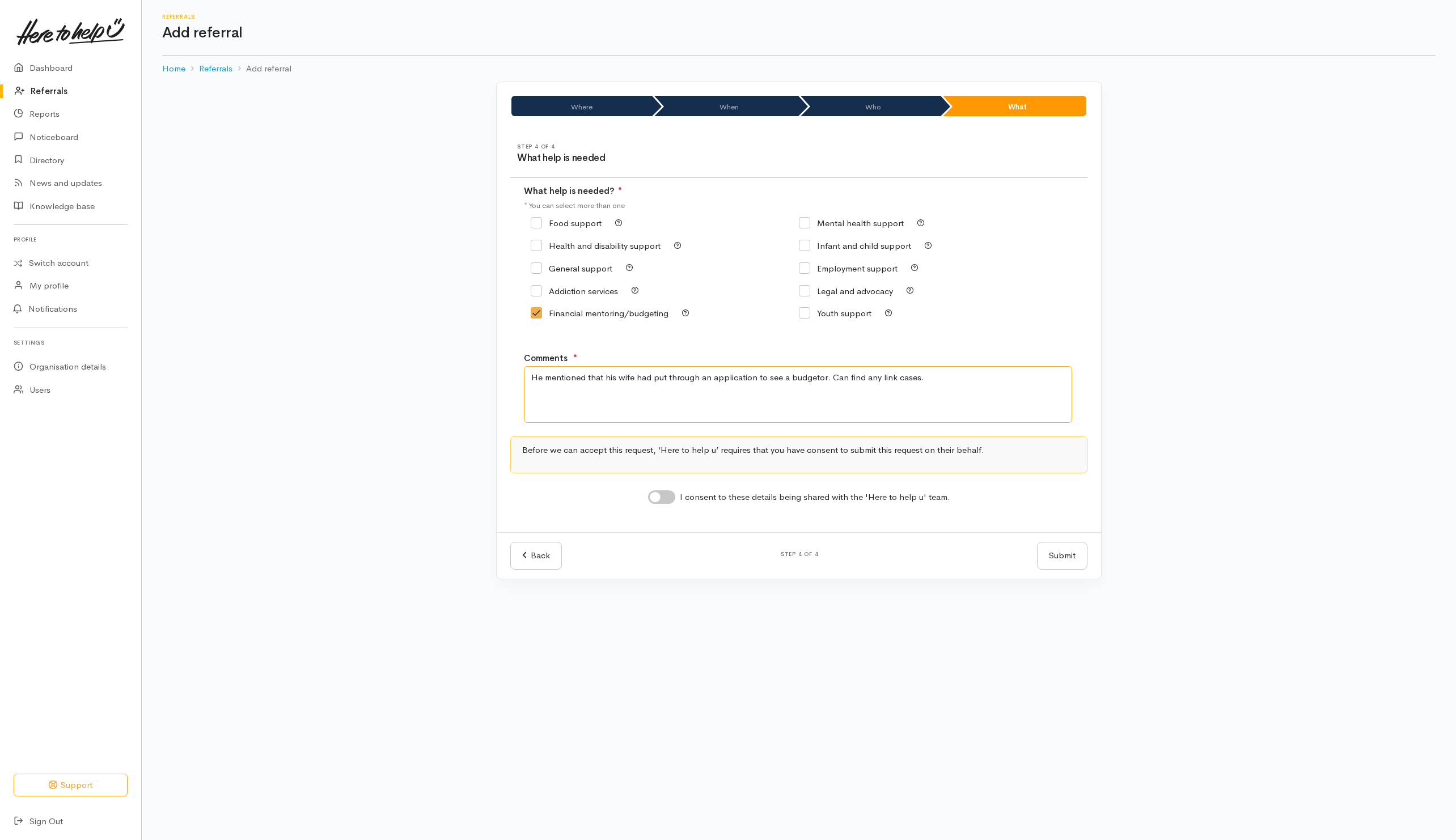
type textarea "He mentioned that his wife had put through an application to see a budgetor. Ca…"
click at [664, 501] on input "I consent to these details being shared with the 'Here to help u' team." at bounding box center [662, 497] width 27 height 14
checkbox input "true"
click at [985, 373] on textarea "He mentioned that his wife had put through an application to see a budgetor. Ca…" at bounding box center [798, 394] width 549 height 56
type textarea "He mentioned that his wife had put through an application to see a budgetor. Ca…"
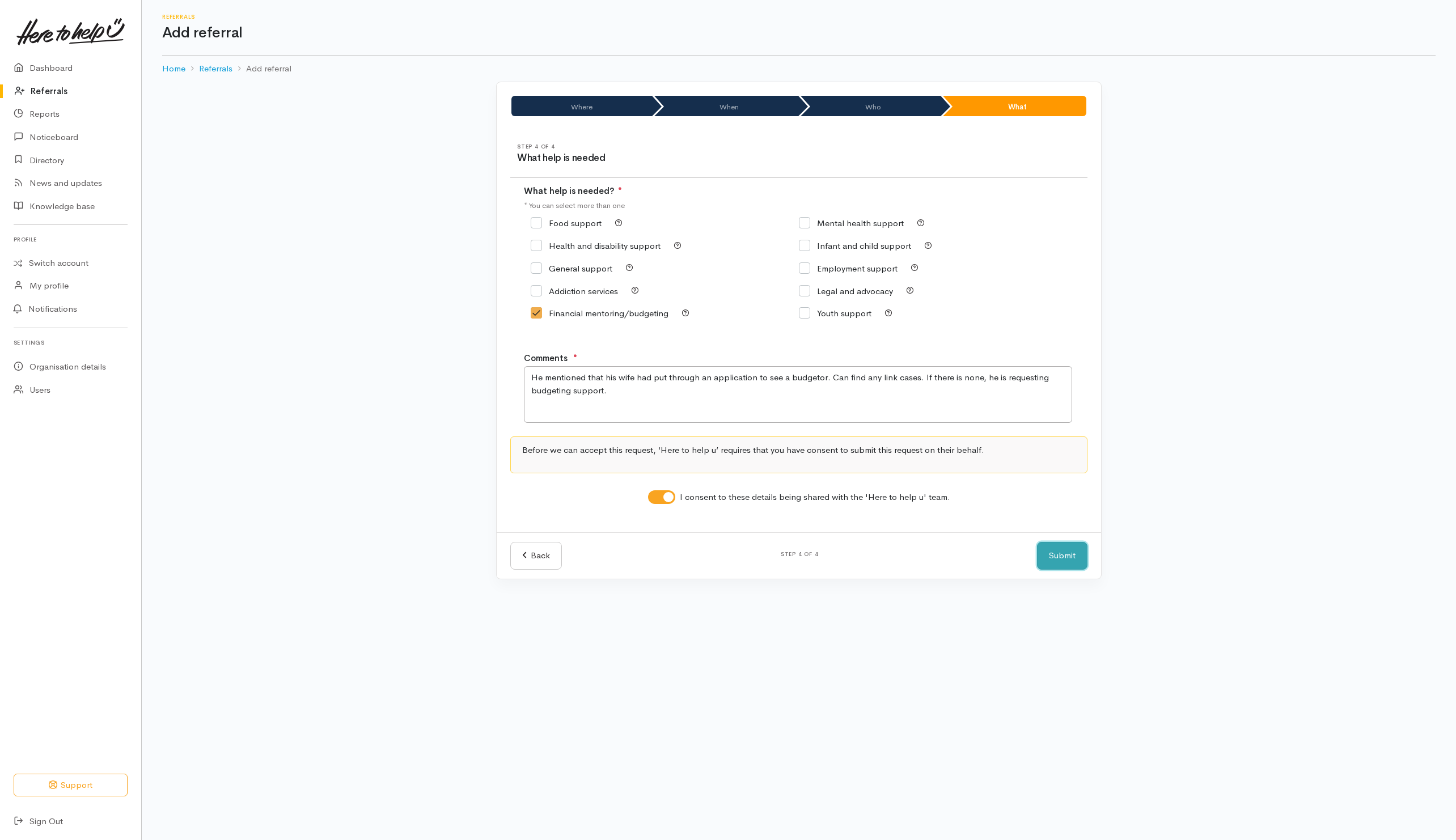
click at [1050, 558] on button "Submit" at bounding box center [1062, 556] width 50 height 28
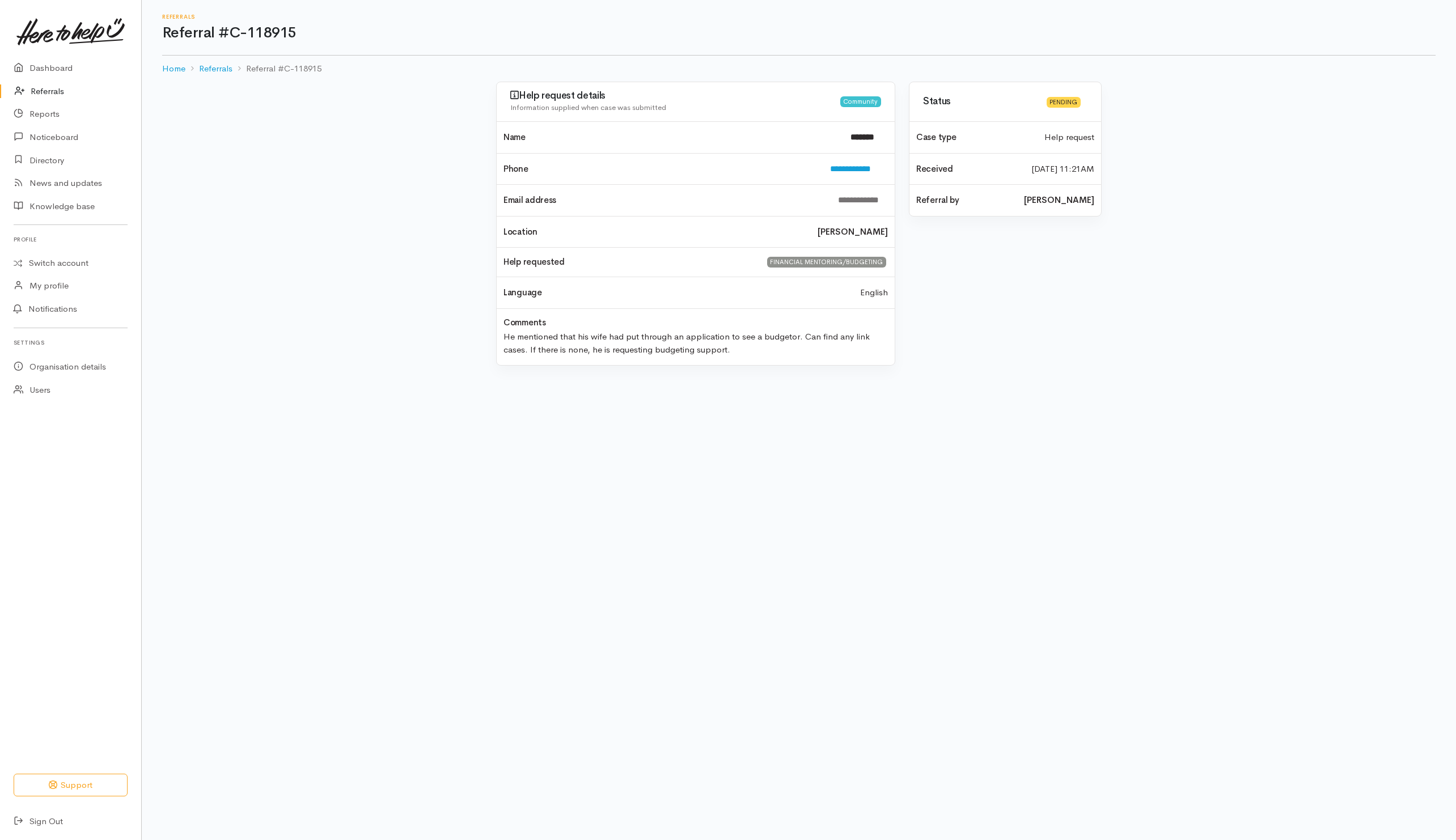
click at [46, 89] on link "Referrals" at bounding box center [71, 92] width 141 height 23
click at [383, 184] on div "**********" at bounding box center [799, 230] width 1315 height 298
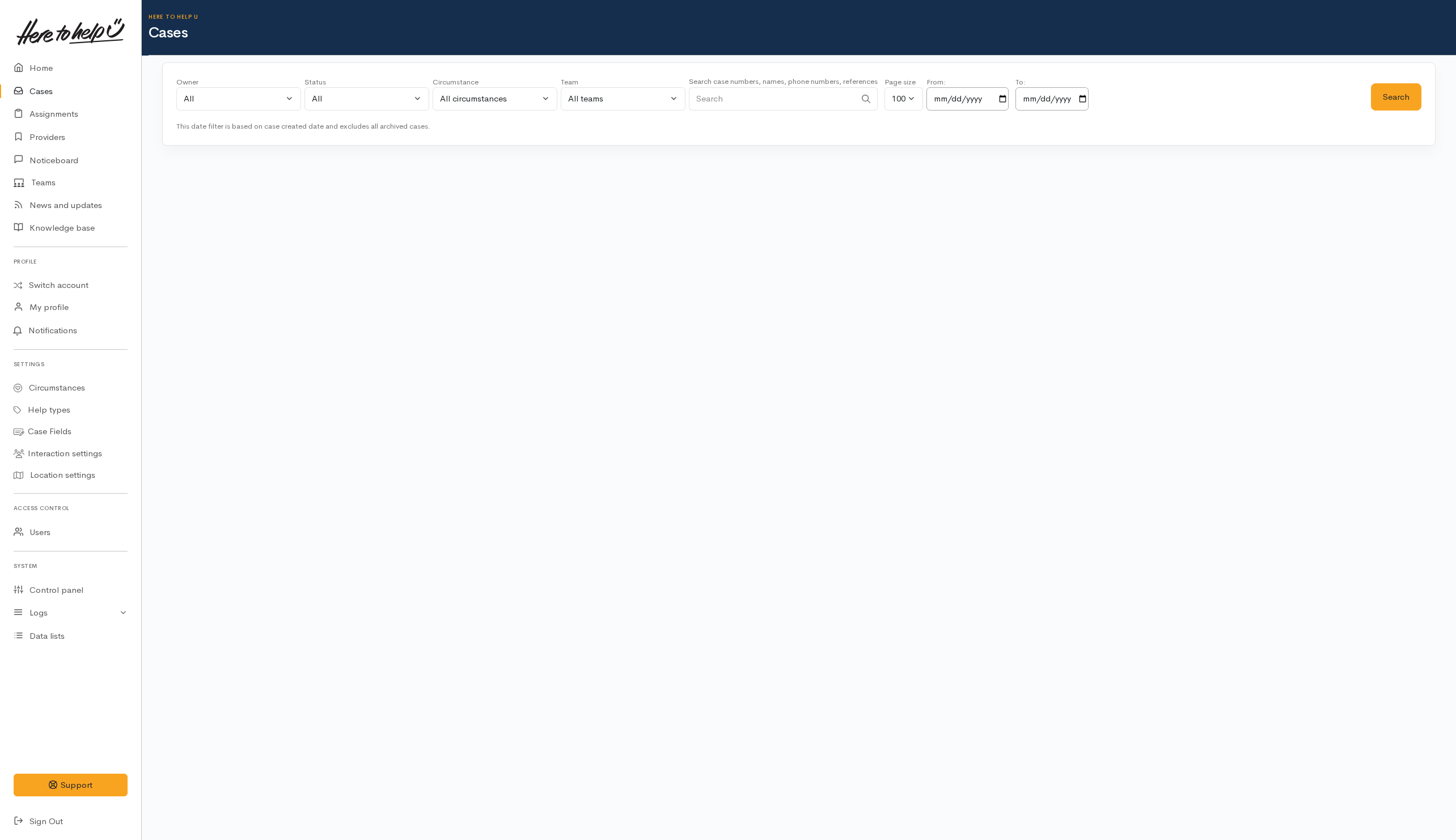
click at [819, 96] on input "Search" at bounding box center [772, 99] width 167 height 23
paste input "273351544"
click at [1390, 99] on button "Search" at bounding box center [1396, 97] width 50 height 28
drag, startPoint x: 789, startPoint y: 107, endPoint x: 621, endPoint y: 101, distance: 168.1
click at [621, 101] on div "Owner All My cases Aandrea Murray ('Here to help u') Akash Prakash ('Here to he…" at bounding box center [774, 97] width 1195 height 41
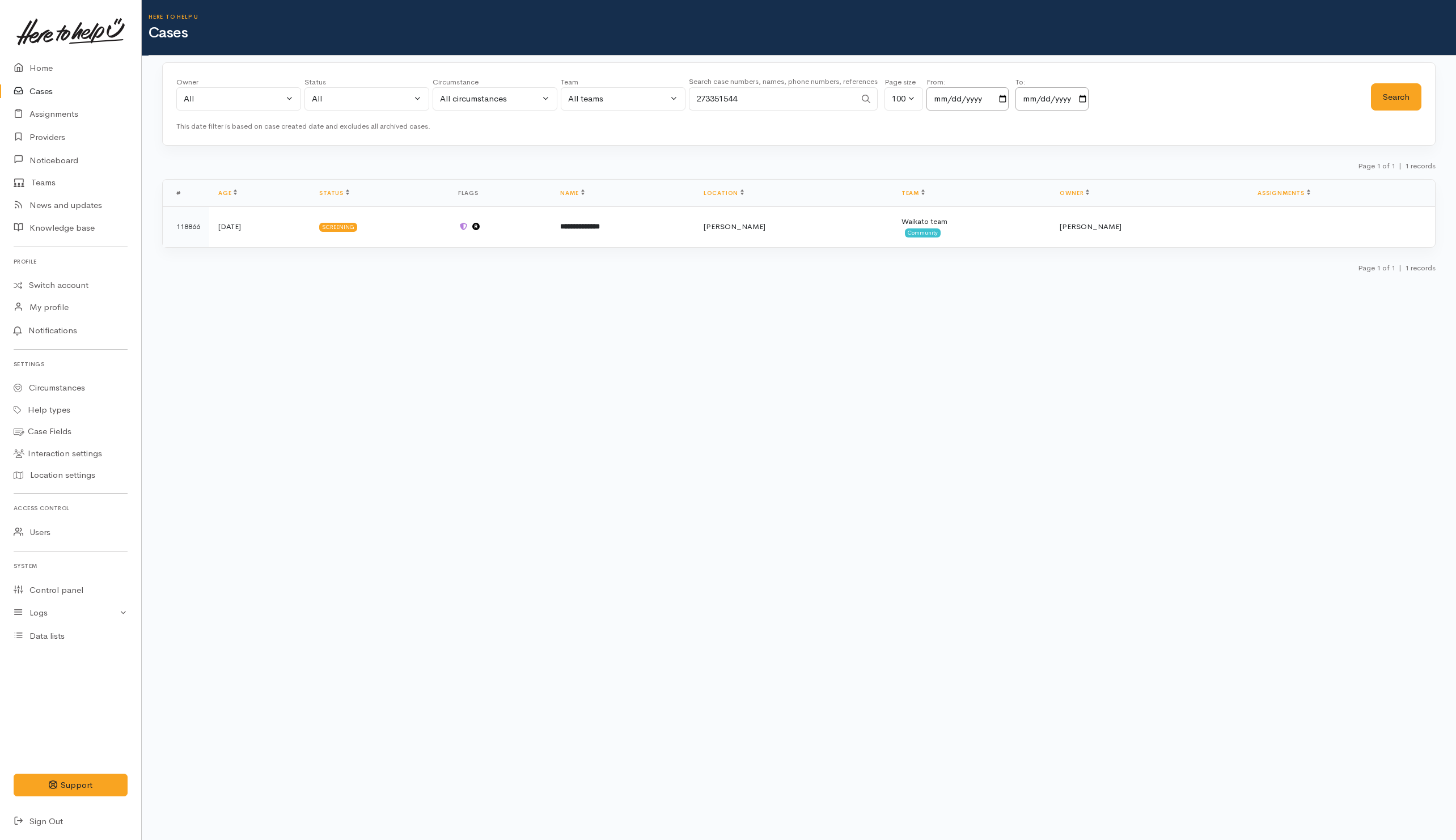
paste input "04886903"
type input "204886903"
click at [1398, 89] on button "Search" at bounding box center [1396, 97] width 50 height 28
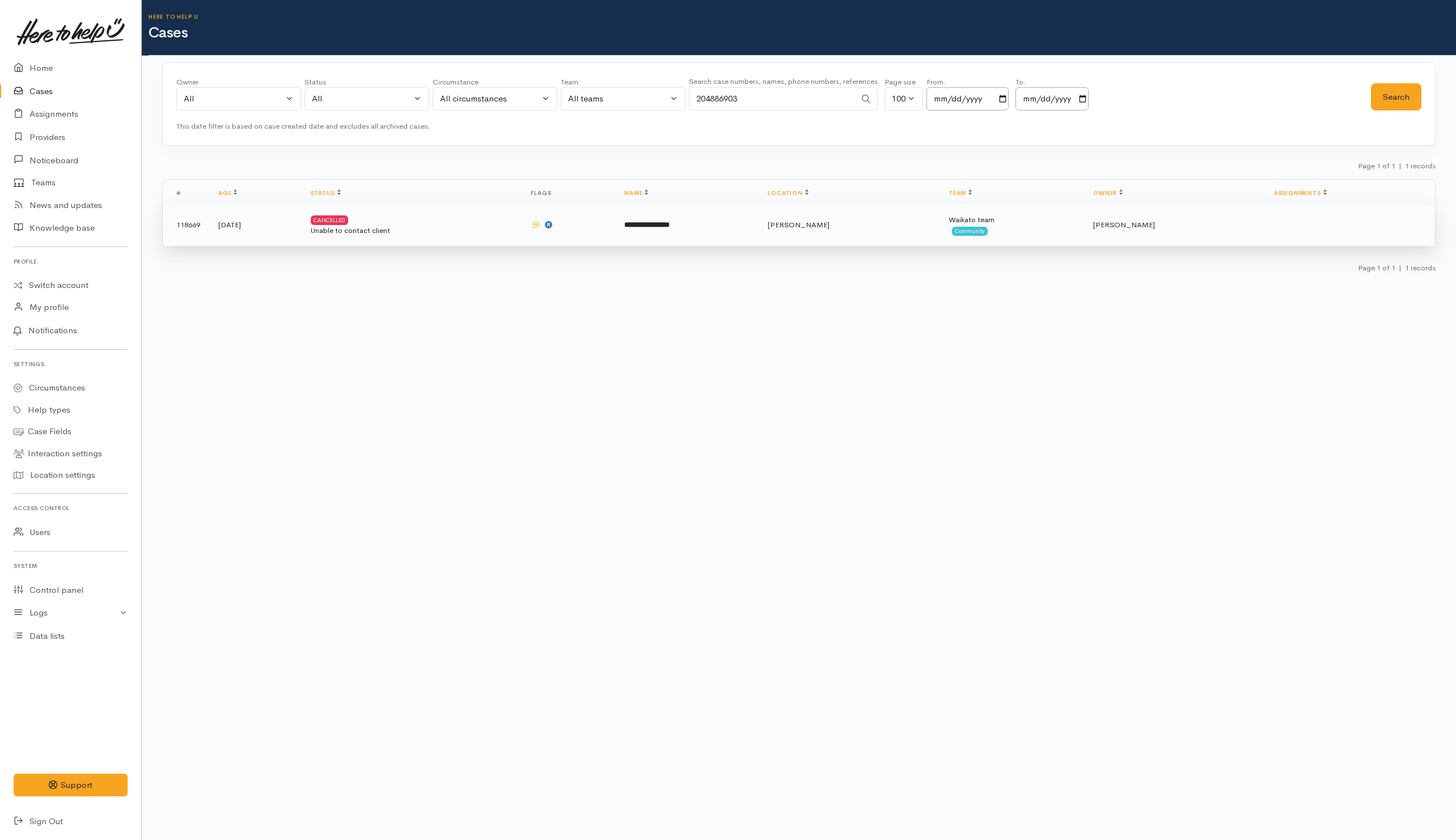
click at [509, 228] on div "Unable to contact client" at bounding box center [412, 230] width 203 height 12
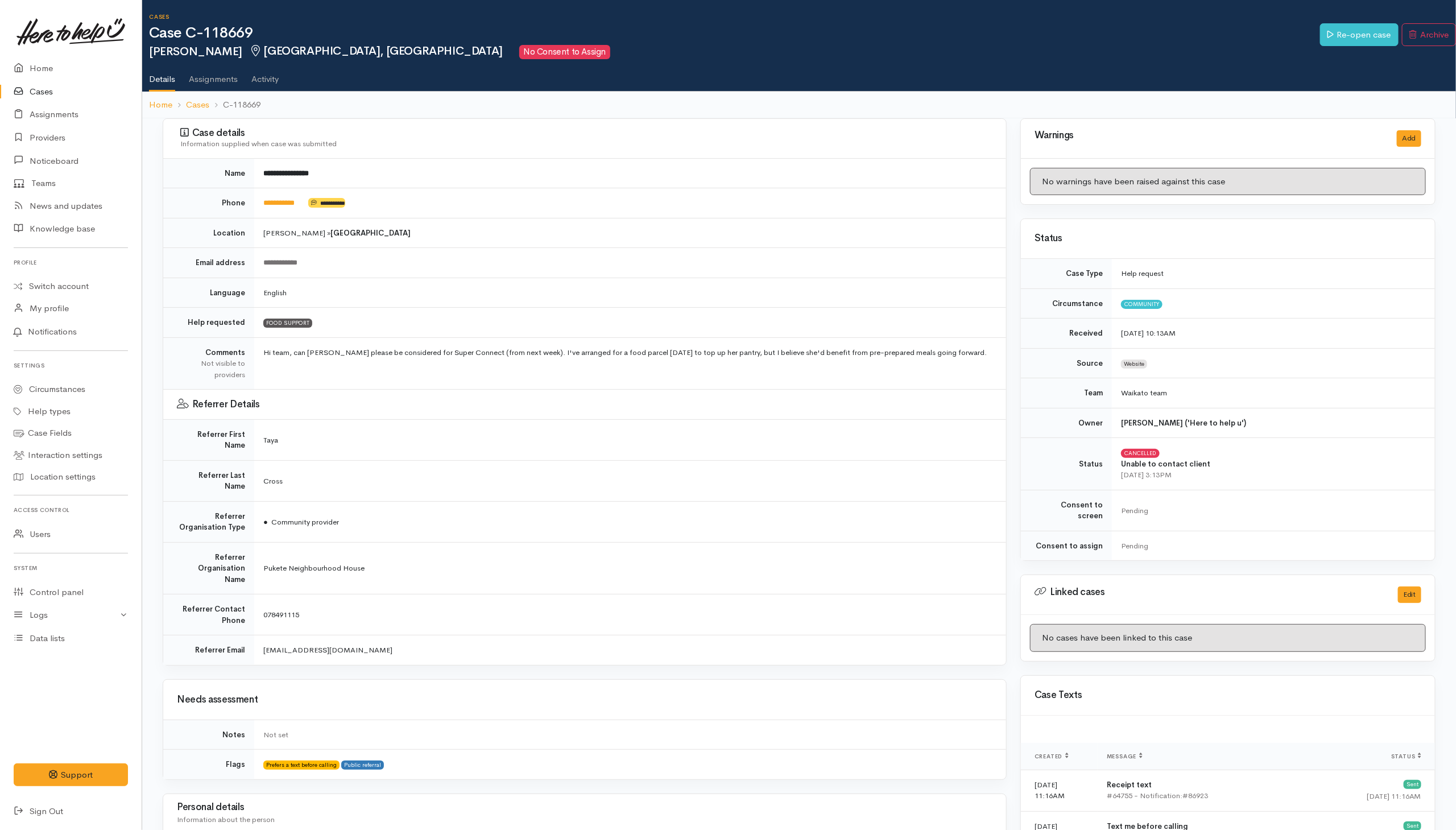
click at [43, 87] on link "Cases" at bounding box center [71, 92] width 142 height 23
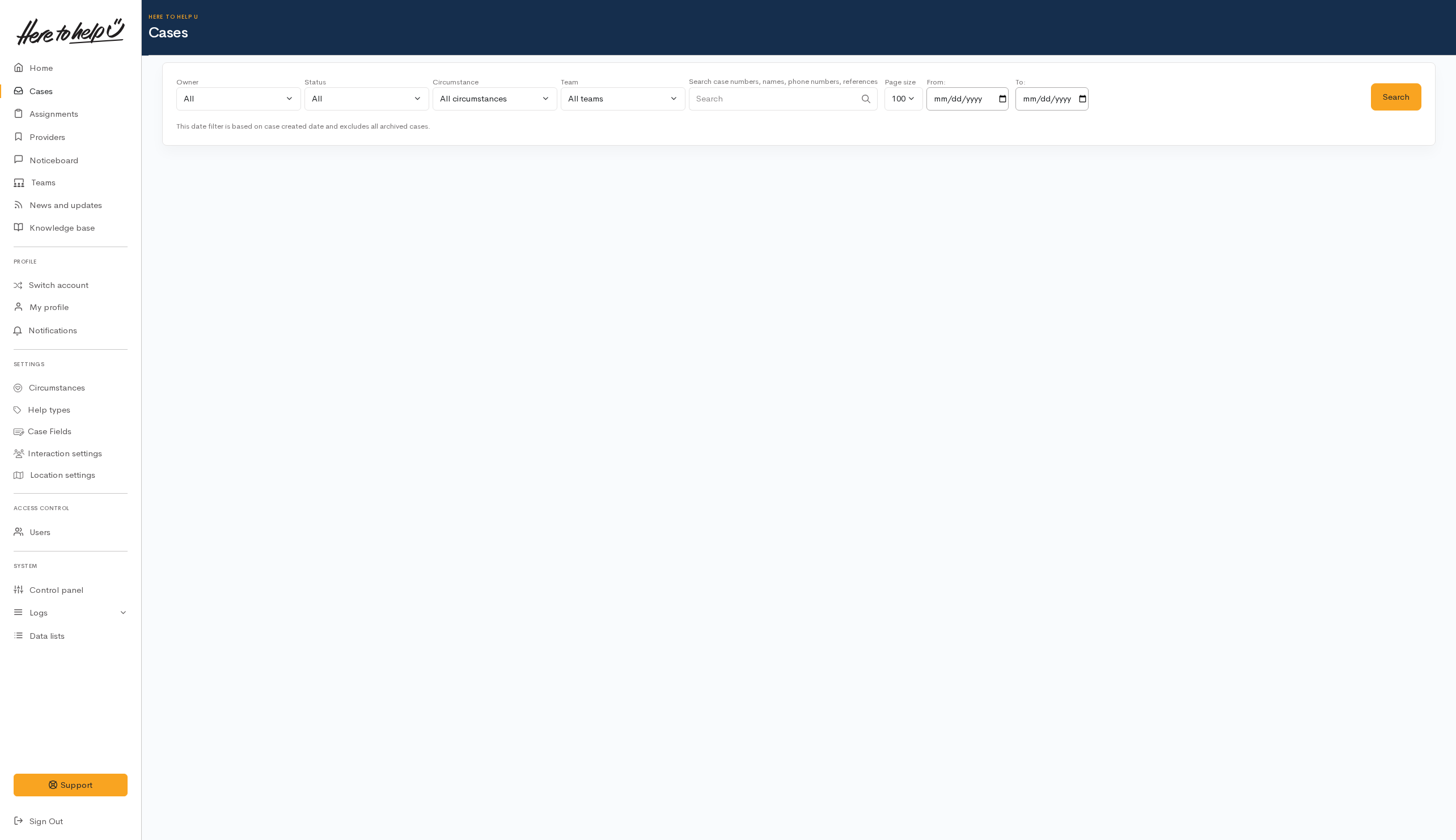
click at [766, 103] on input "Search" at bounding box center [772, 99] width 167 height 23
paste input "278027865"
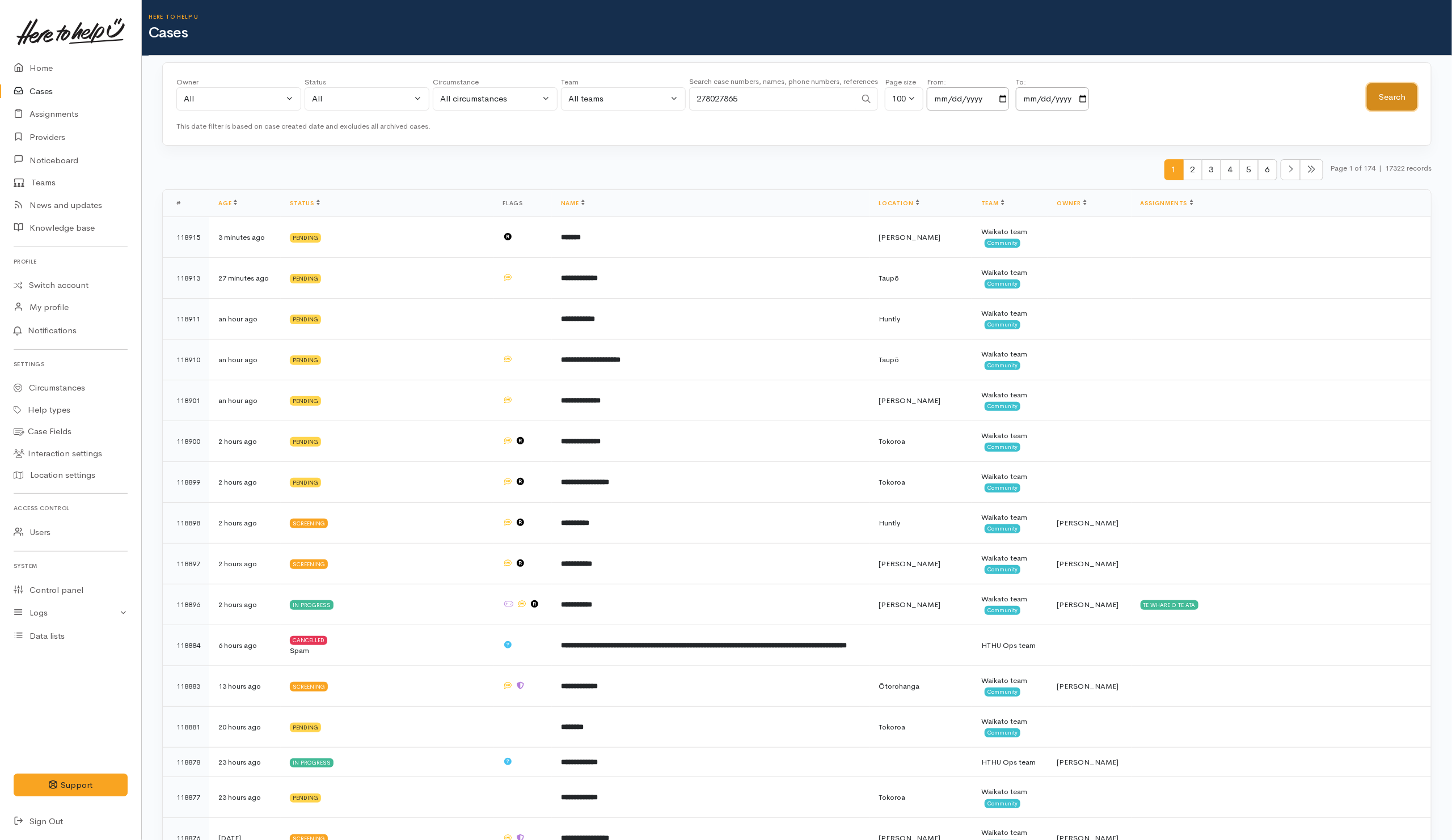
click at [1395, 92] on button "Search" at bounding box center [1392, 97] width 50 height 28
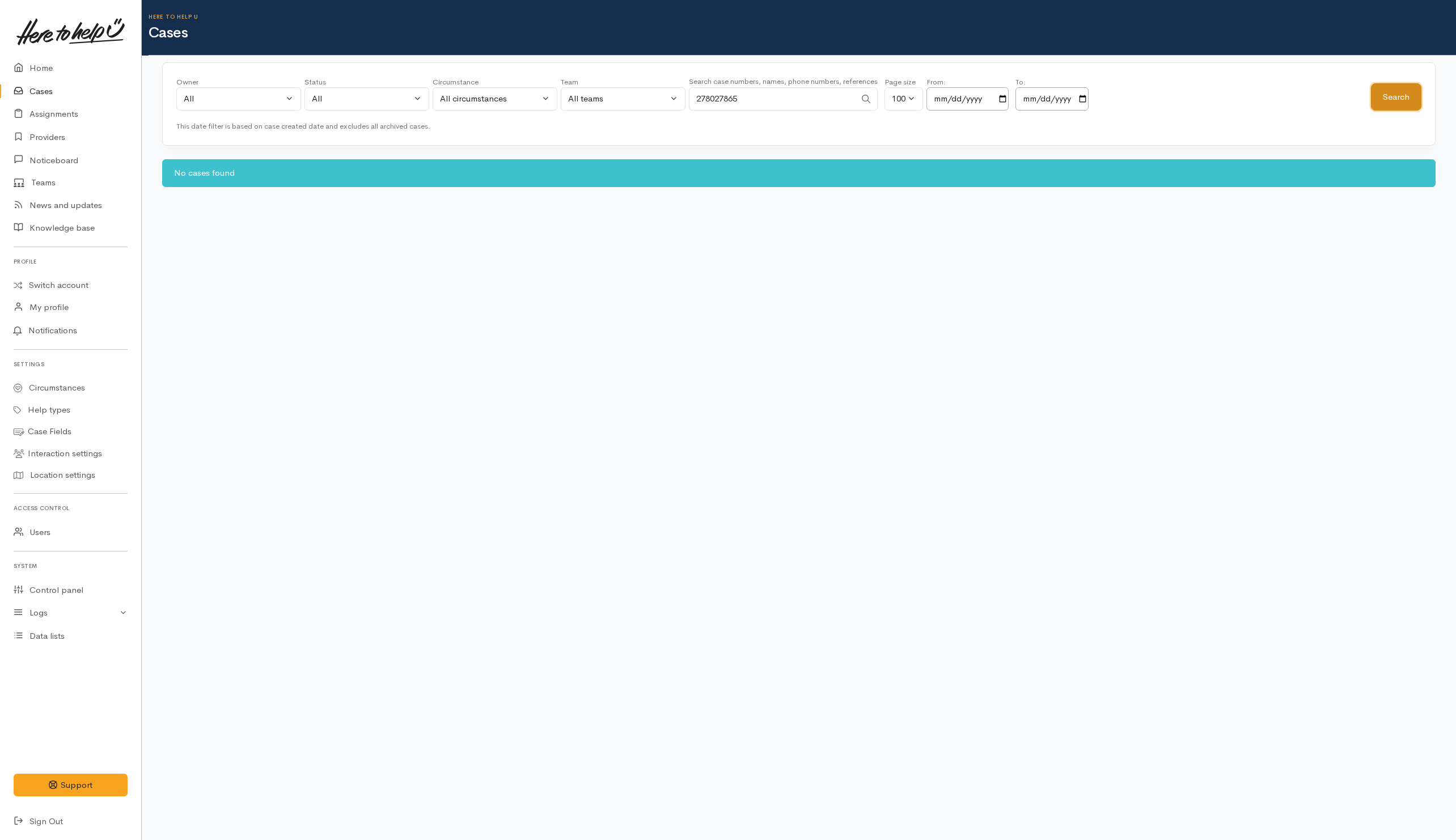
click at [1391, 95] on button "Search" at bounding box center [1396, 97] width 50 height 28
drag, startPoint x: 769, startPoint y: 99, endPoint x: 565, endPoint y: 103, distance: 204.0
click at [566, 104] on div "Owner All My cases Aandrea Murray ('Here to help u') Akash Prakash ('Here to he…" at bounding box center [774, 97] width 1195 height 41
paste input "3351544"
type input "273351544"
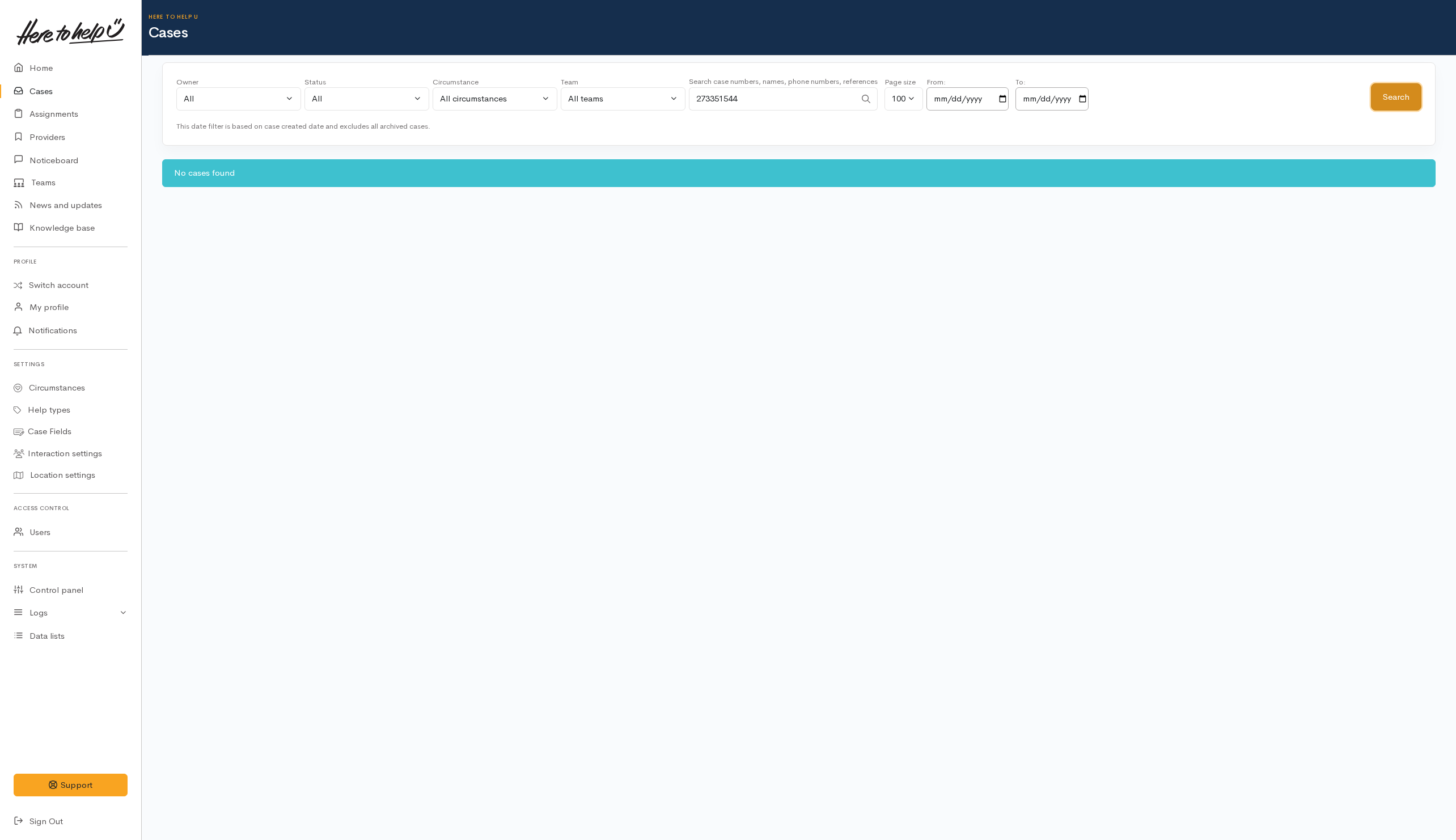
click at [1389, 96] on button "Search" at bounding box center [1396, 97] width 50 height 28
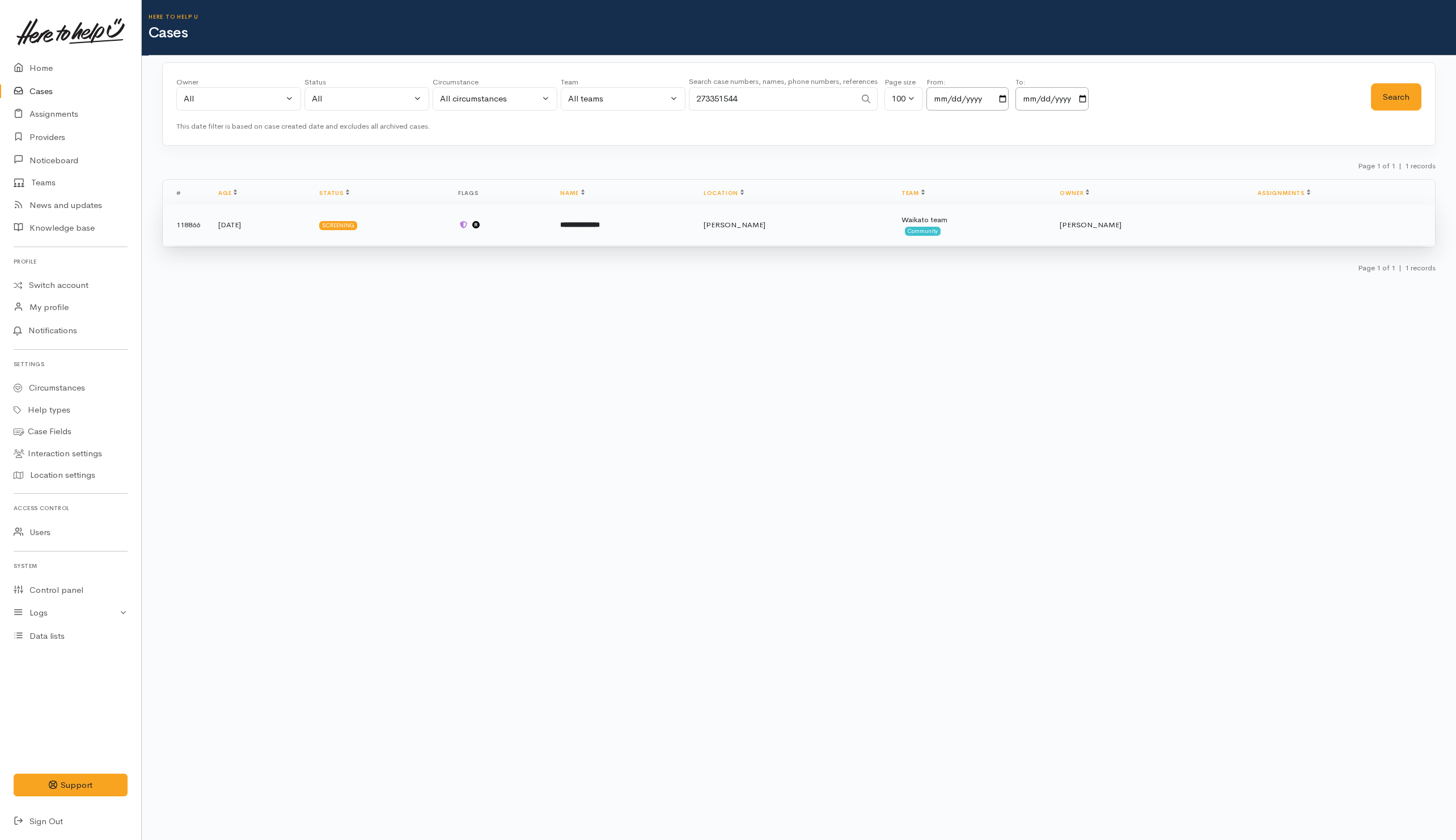
drag, startPoint x: 728, startPoint y: 235, endPoint x: 689, endPoint y: 235, distance: 39.0
click at [694, 235] on td "**********" at bounding box center [623, 225] width 143 height 41
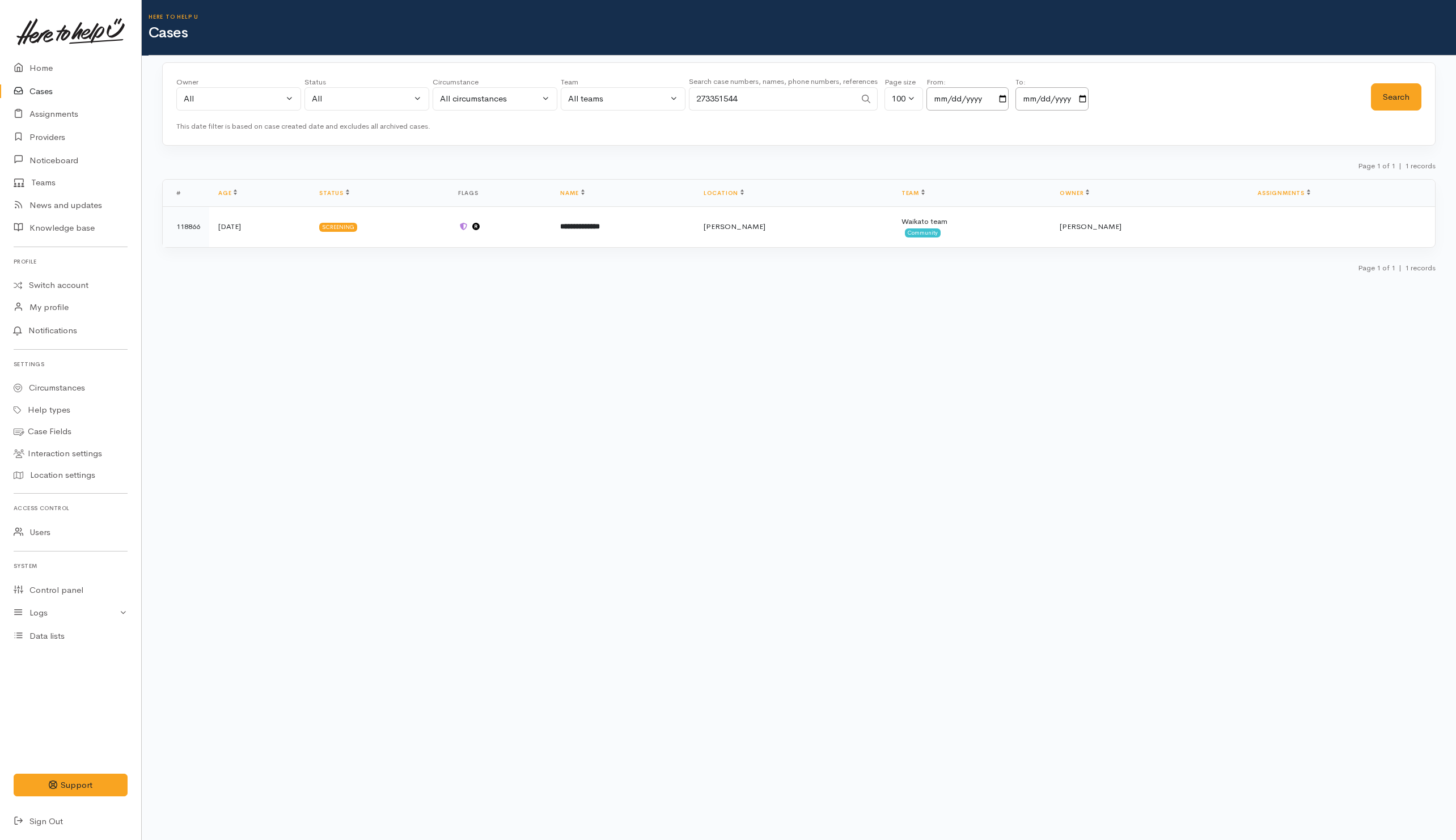
drag, startPoint x: 799, startPoint y: 101, endPoint x: 600, endPoint y: 103, distance: 199.0
click at [600, 103] on div "Owner All My cases Aandrea Murray ('Here to help u') Akash Prakash ('Here to he…" at bounding box center [774, 97] width 1195 height 41
paste input "64225309035."
drag, startPoint x: 706, startPoint y: 99, endPoint x: 655, endPoint y: 102, distance: 51.1
click at [655, 102] on div "Owner All My cases Aandrea Murray ('Here to help u') Akash Prakash ('Here to he…" at bounding box center [774, 97] width 1195 height 41
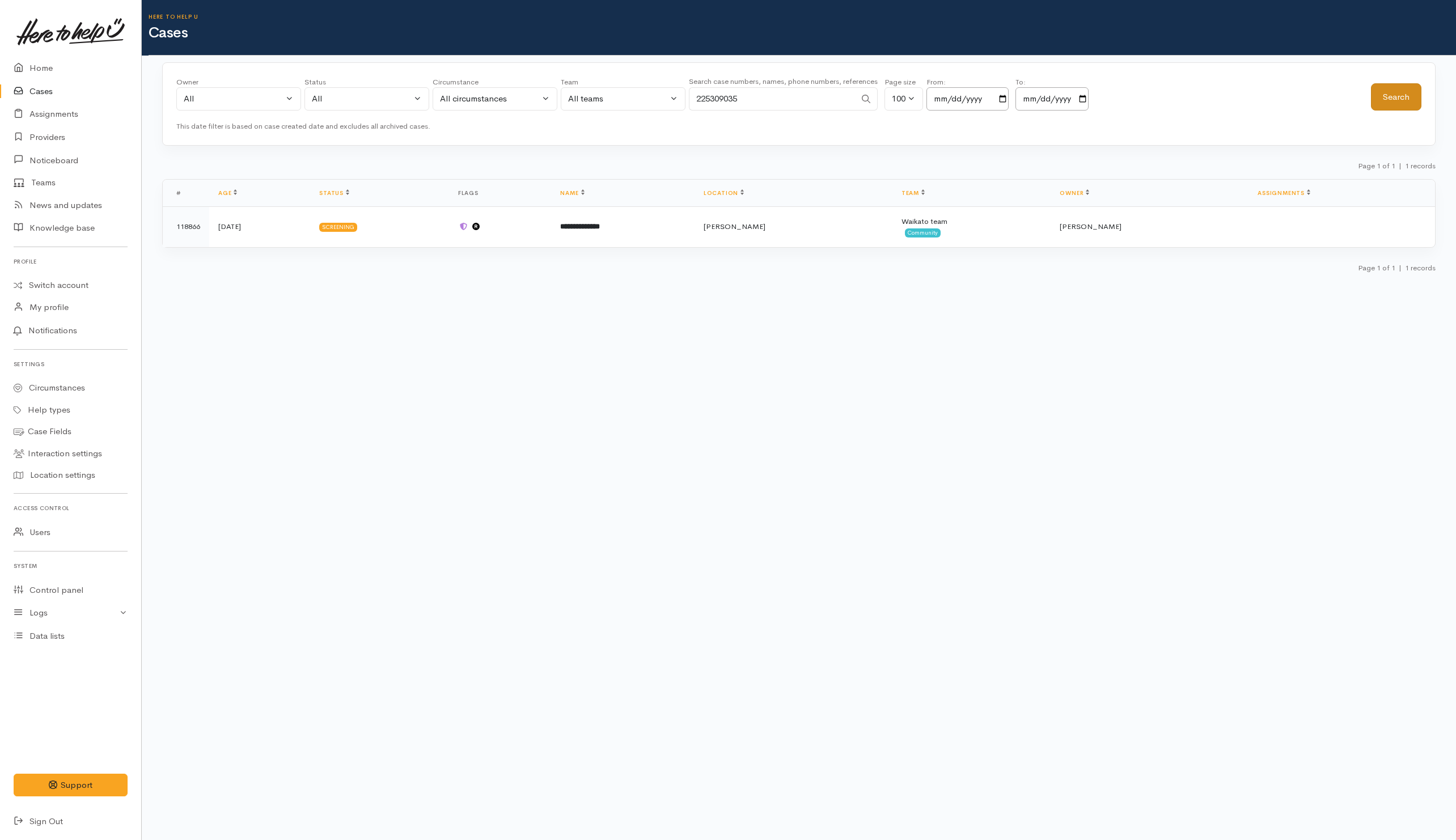
type input "225309035"
drag, startPoint x: 1412, startPoint y: 94, endPoint x: 1434, endPoint y: 94, distance: 22.0
click at [1414, 94] on button "Search" at bounding box center [1396, 97] width 50 height 28
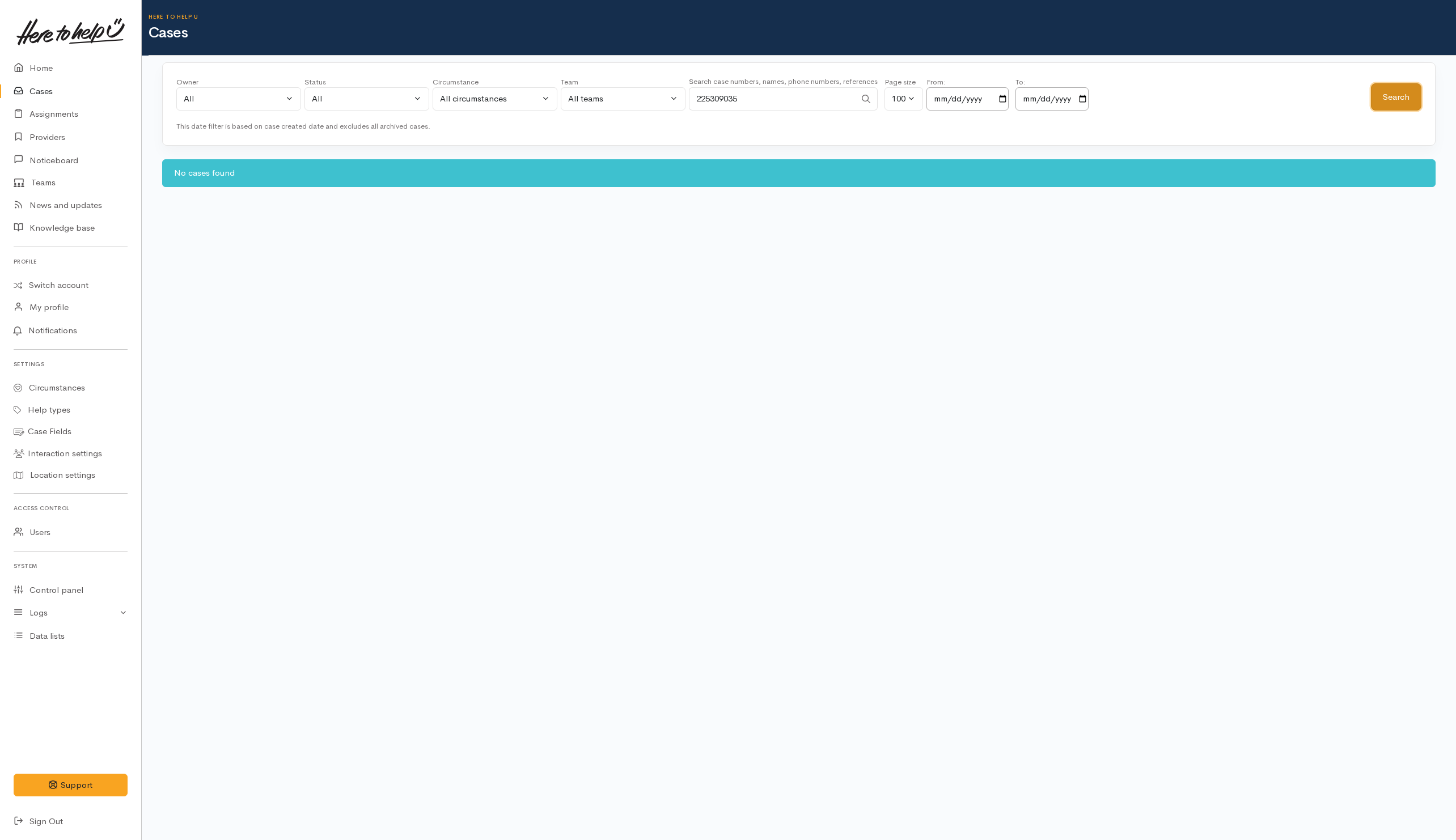
click at [1406, 92] on button "Search" at bounding box center [1396, 97] width 50 height 28
click at [50, 182] on link "Teams" at bounding box center [71, 183] width 141 height 22
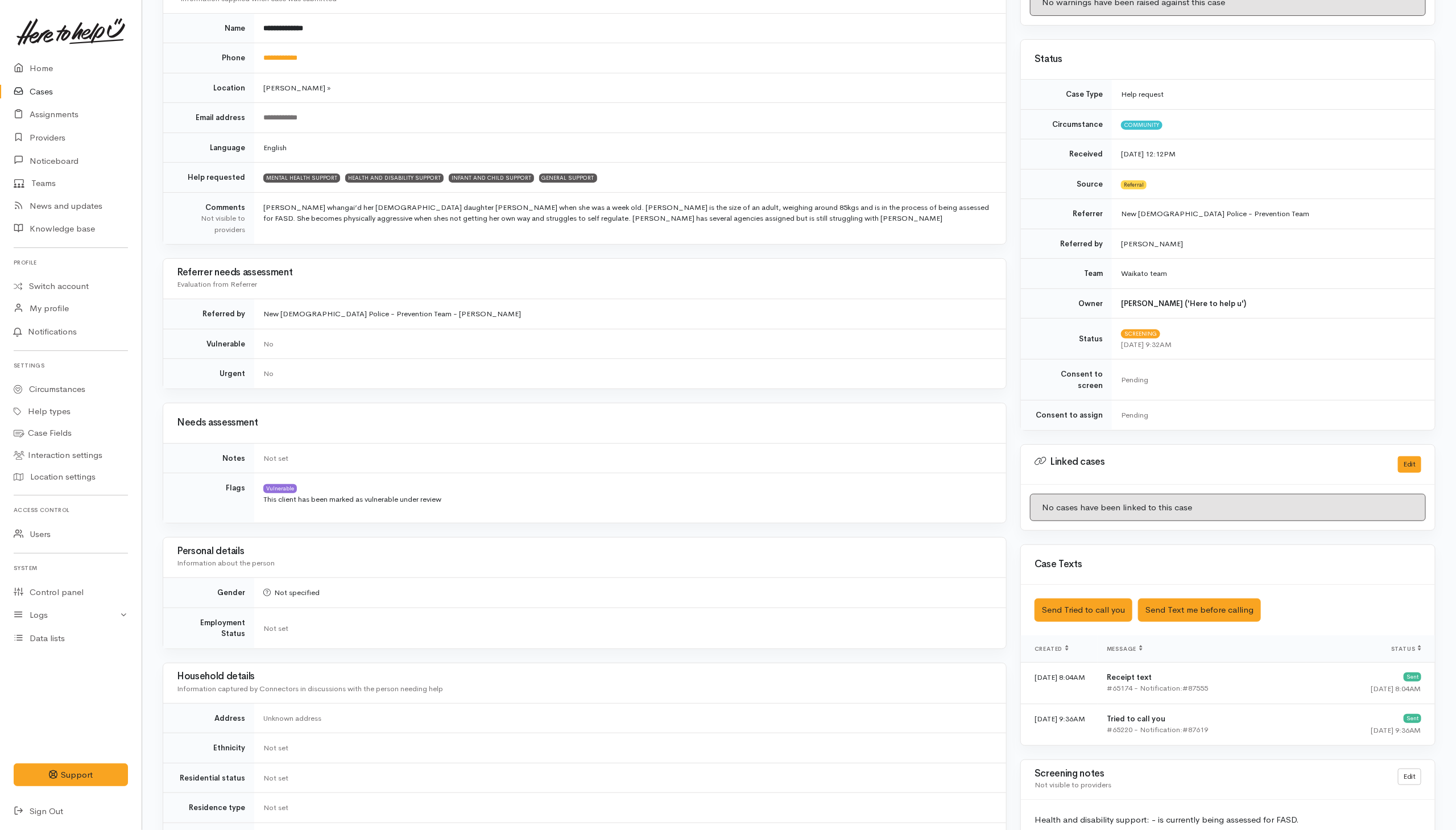
scroll to position [510, 0]
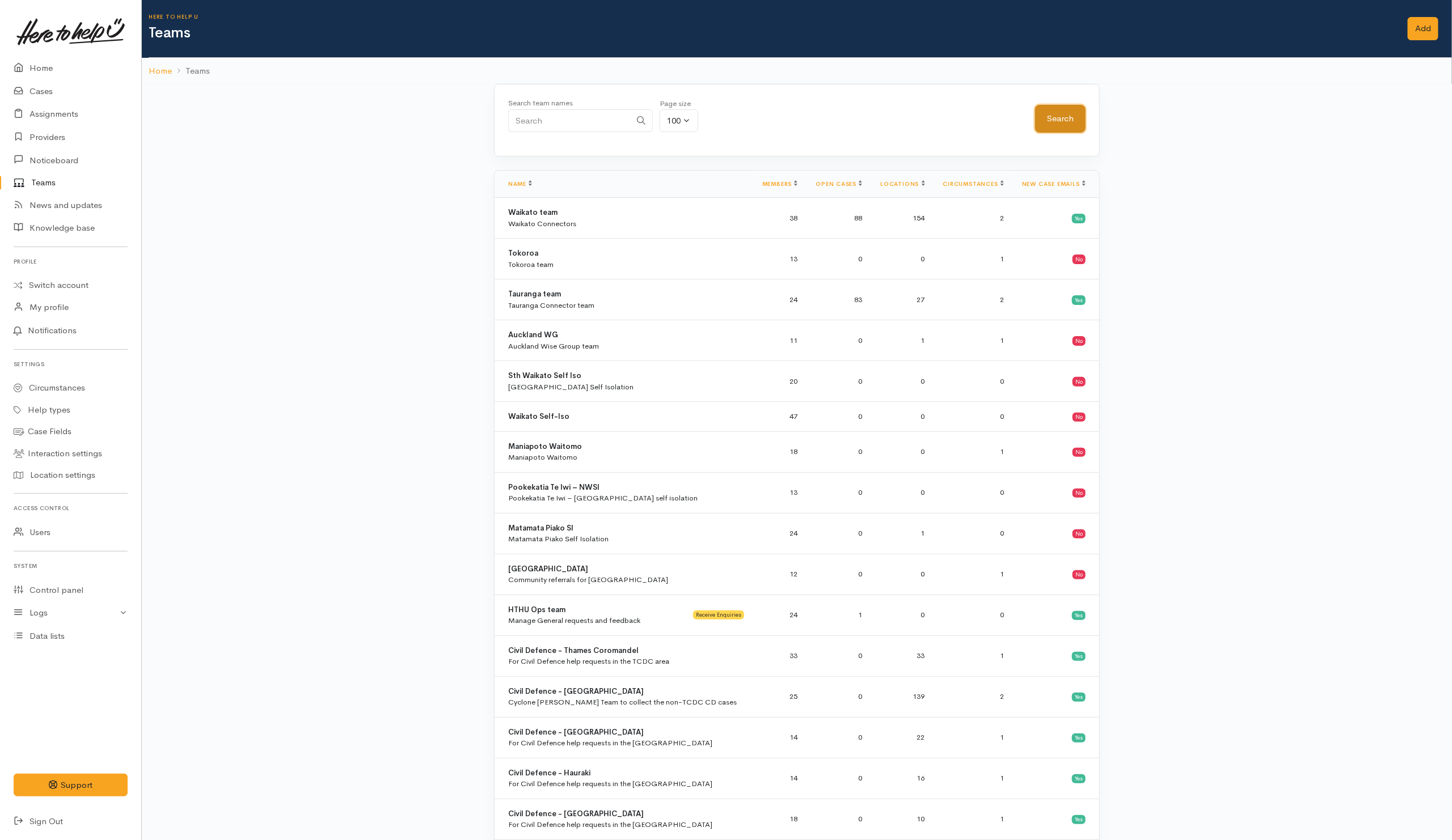
click at [1058, 114] on button "Search" at bounding box center [1060, 118] width 50 height 28
click at [597, 310] on div "Tauranga team Tauranga Connector team" at bounding box center [626, 300] width 236 height 22
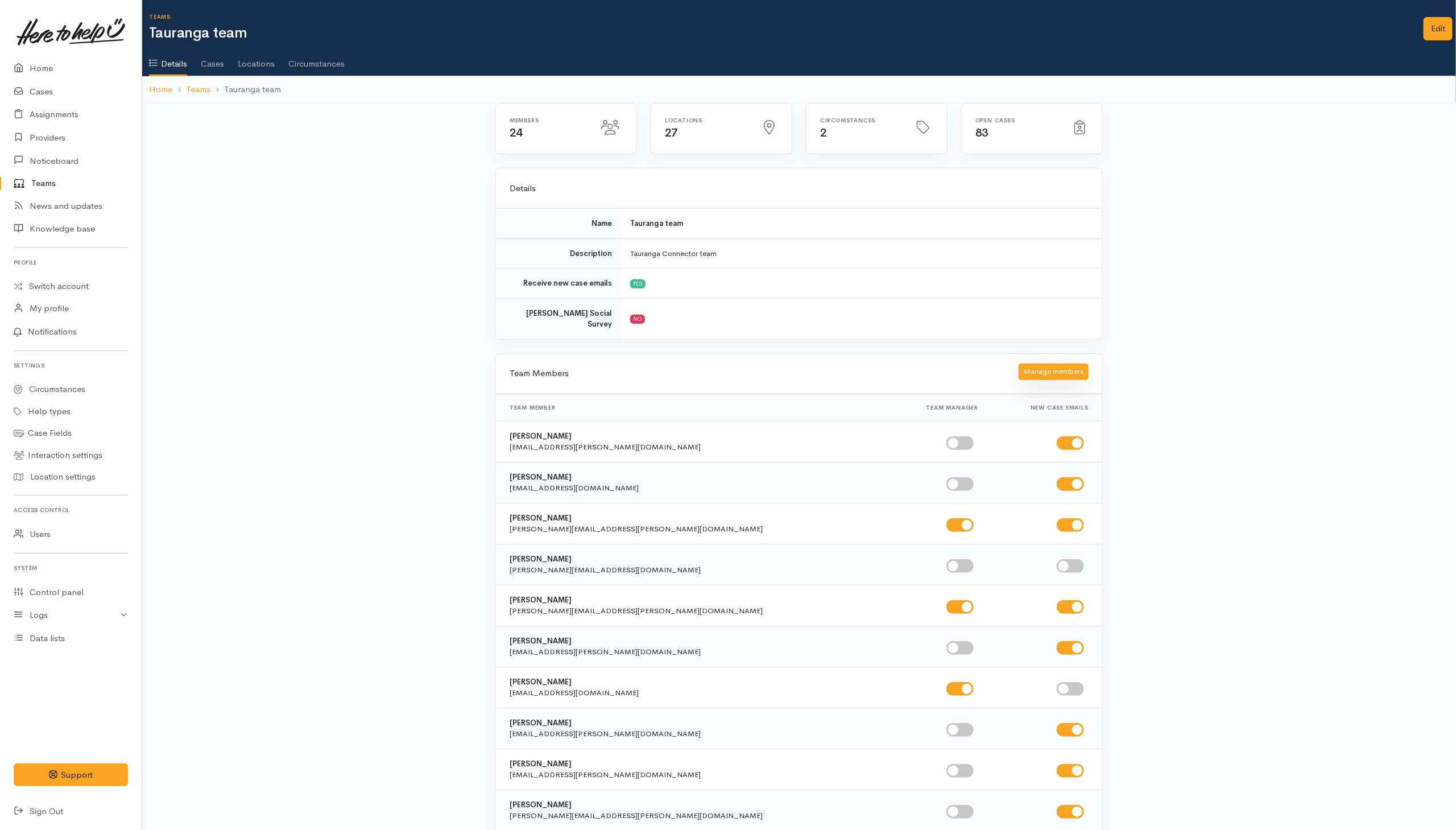
click at [1052, 369] on button "Manage members" at bounding box center [1053, 372] width 70 height 16
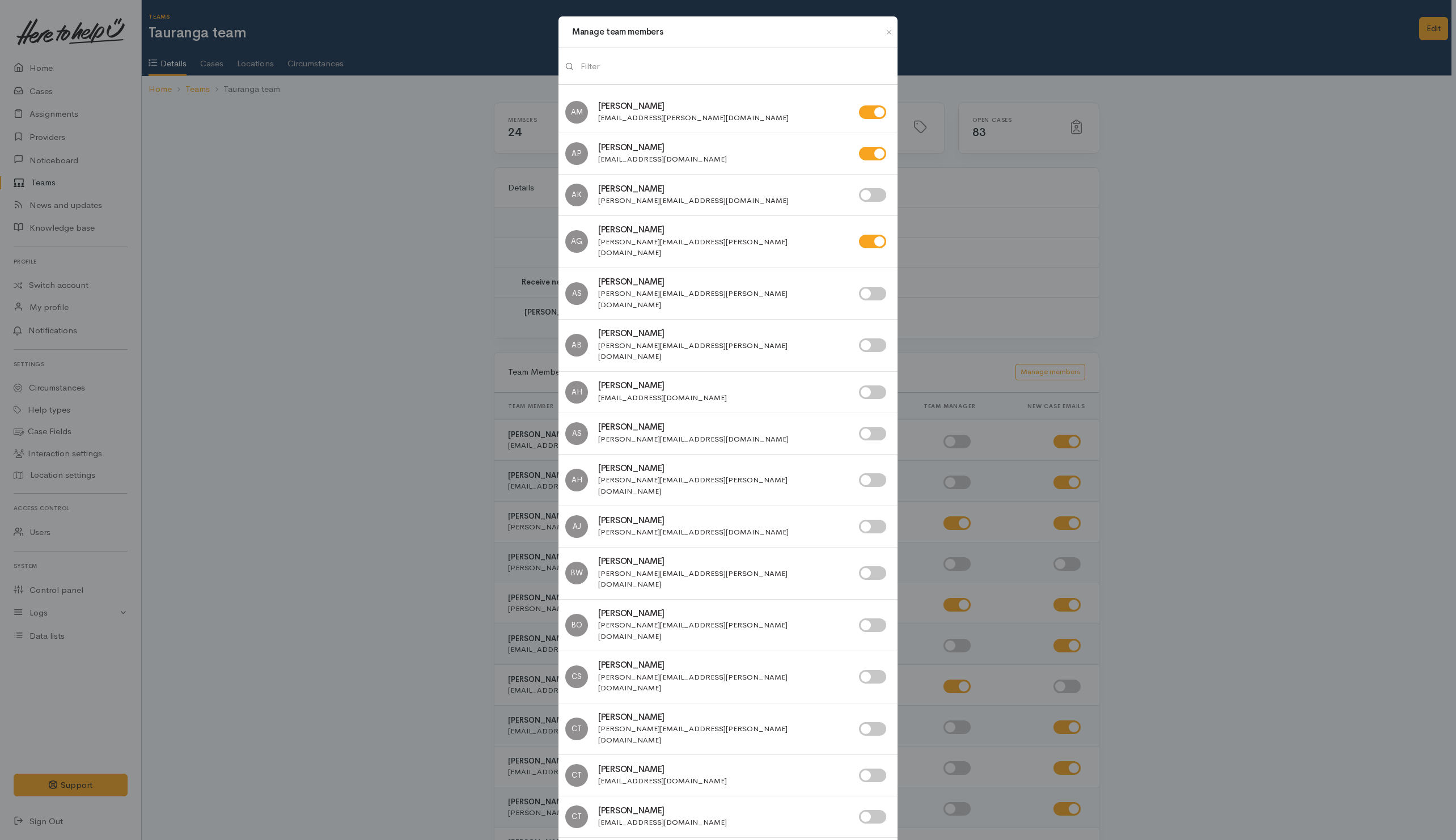
click at [714, 60] on input "search" at bounding box center [735, 67] width 310 height 23
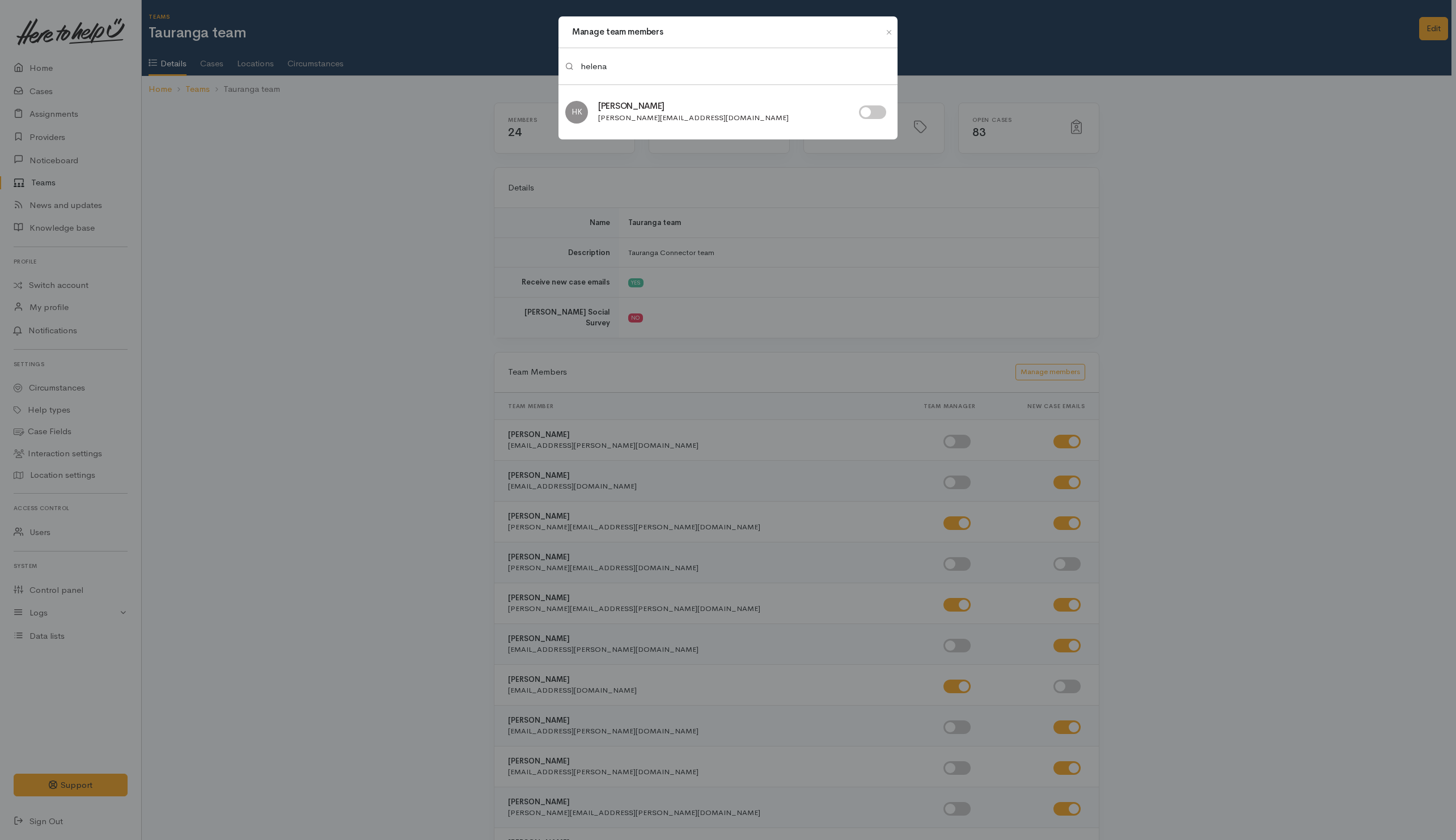
type input "helena"
click at [876, 112] on input "checkbox" at bounding box center [873, 112] width 27 height 14
click at [865, 118] on input "checkbox" at bounding box center [873, 112] width 27 height 14
checkbox input "false"
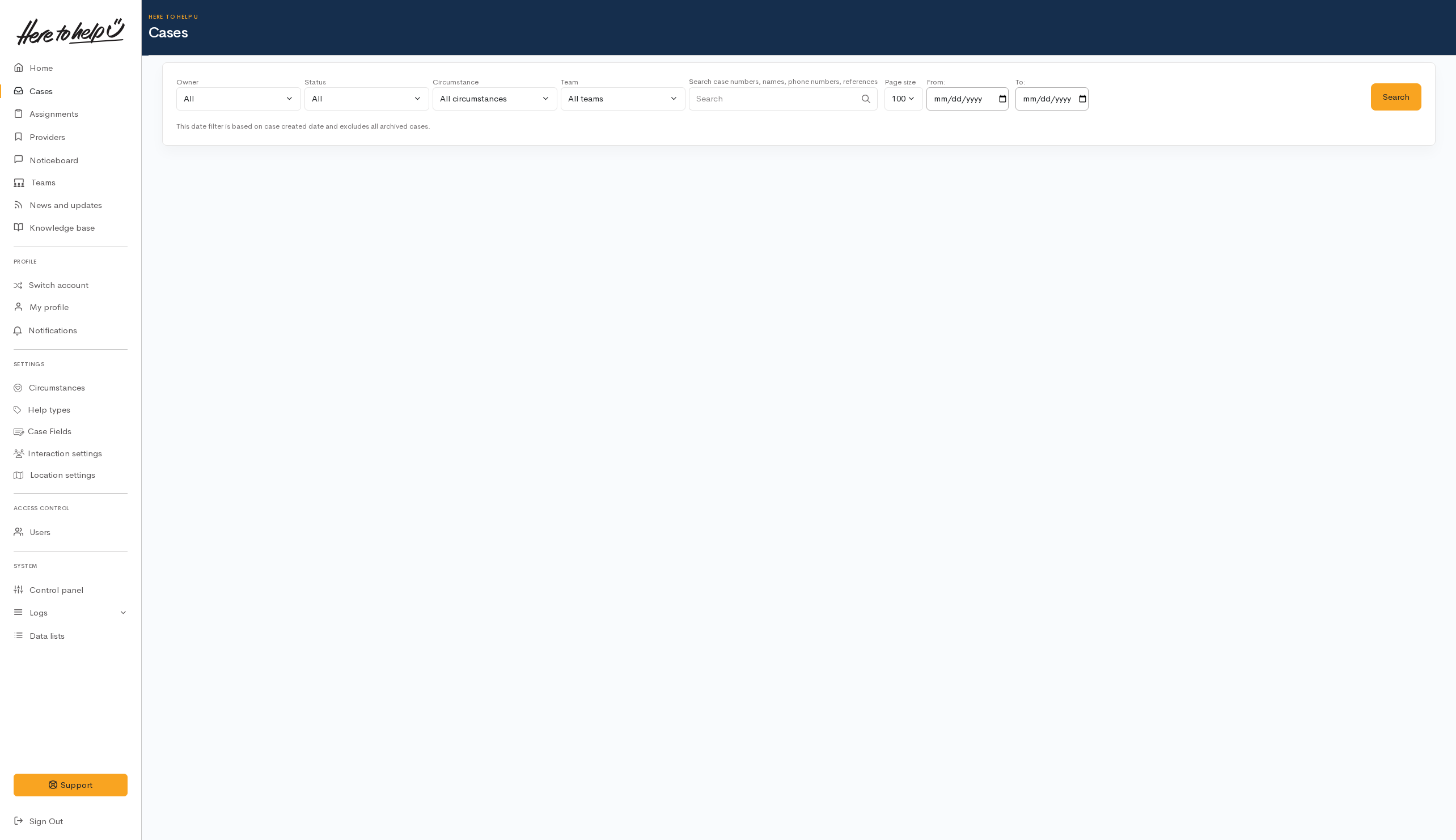
click at [764, 109] on input "Search" at bounding box center [772, 99] width 167 height 23
paste input "64225309035."
drag, startPoint x: 705, startPoint y: 97, endPoint x: 674, endPoint y: 97, distance: 31.0
click at [674, 97] on div "Owner All My cases 2Alice1 [PERSON_NAME] ('Here to help u') [PERSON_NAME] ('Her…" at bounding box center [774, 97] width 1195 height 41
type input "225309035"
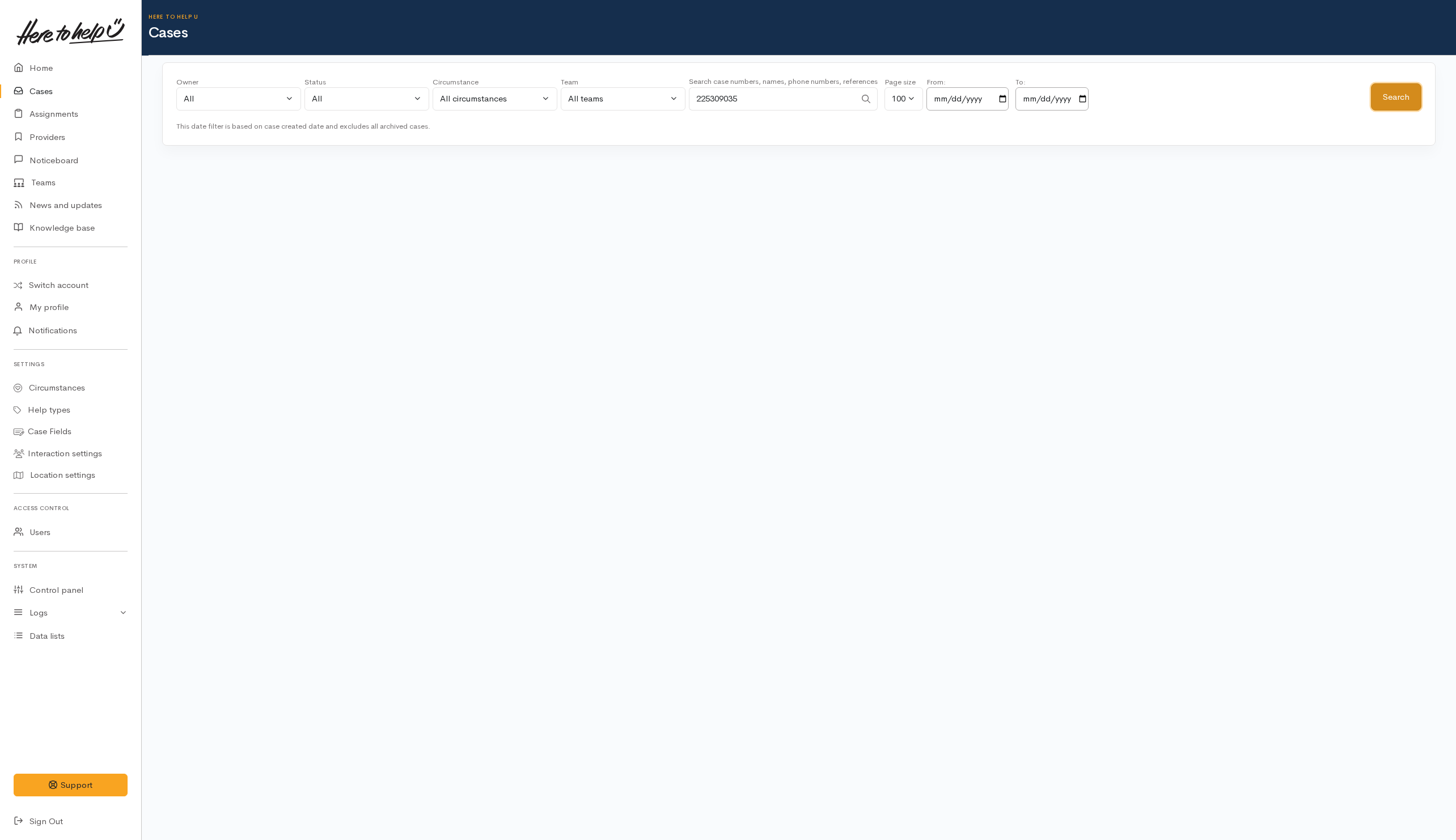
click at [1394, 97] on button "Search" at bounding box center [1396, 97] width 50 height 28
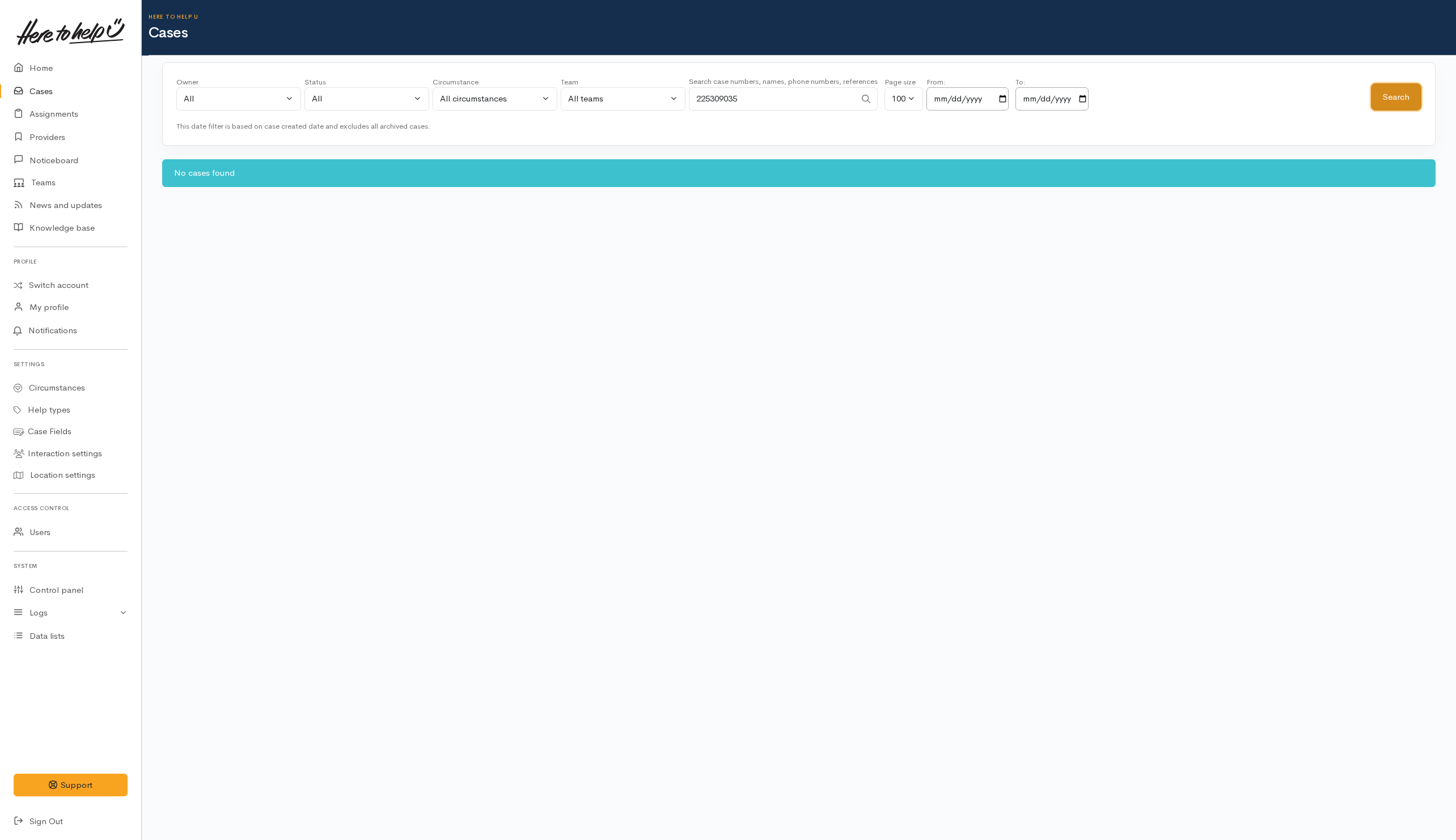
click at [1389, 95] on button "Search" at bounding box center [1396, 97] width 50 height 28
click at [1387, 95] on button "Search" at bounding box center [1396, 97] width 50 height 28
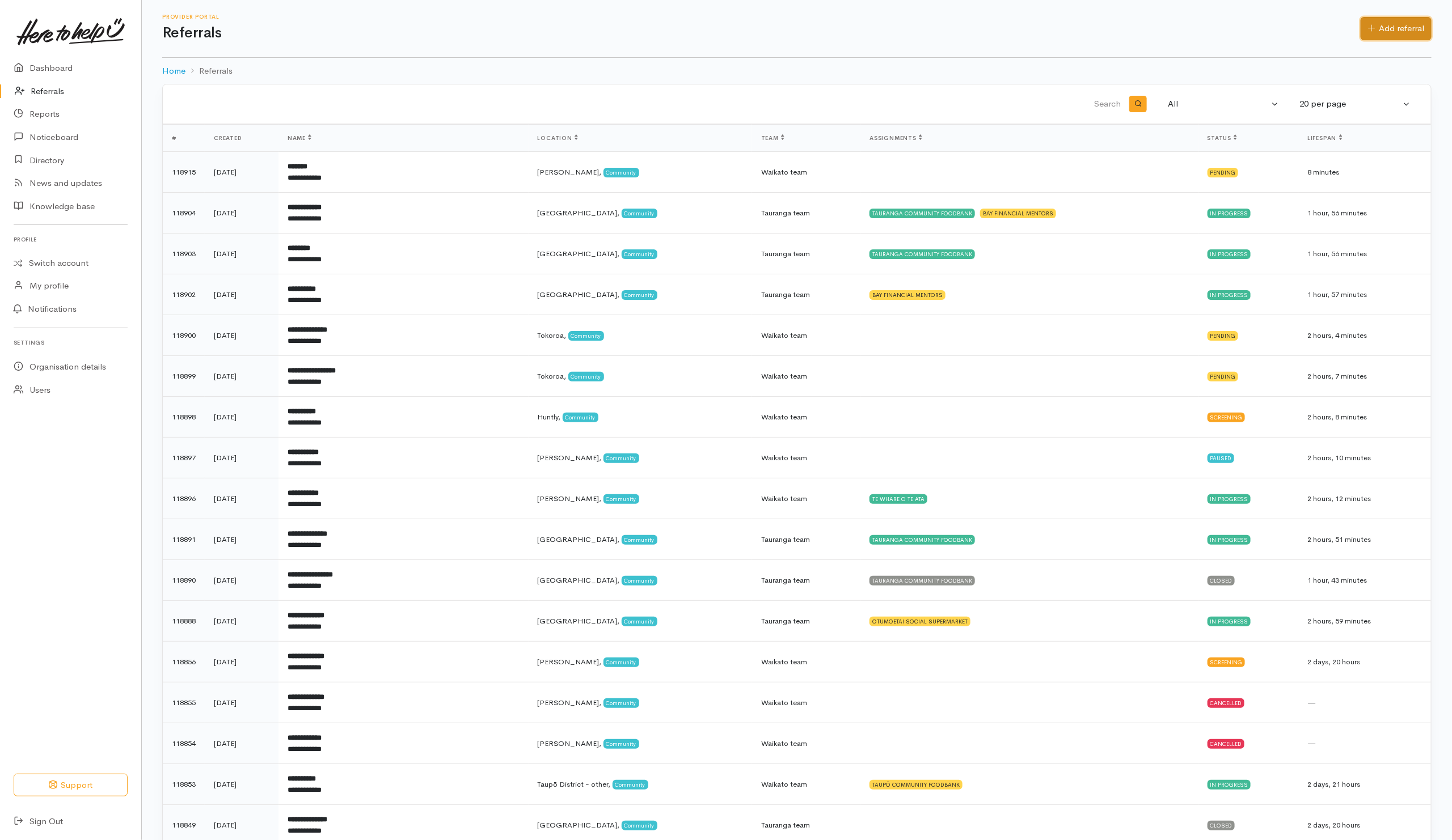
click at [1375, 39] on link "Add referral" at bounding box center [1396, 29] width 71 height 23
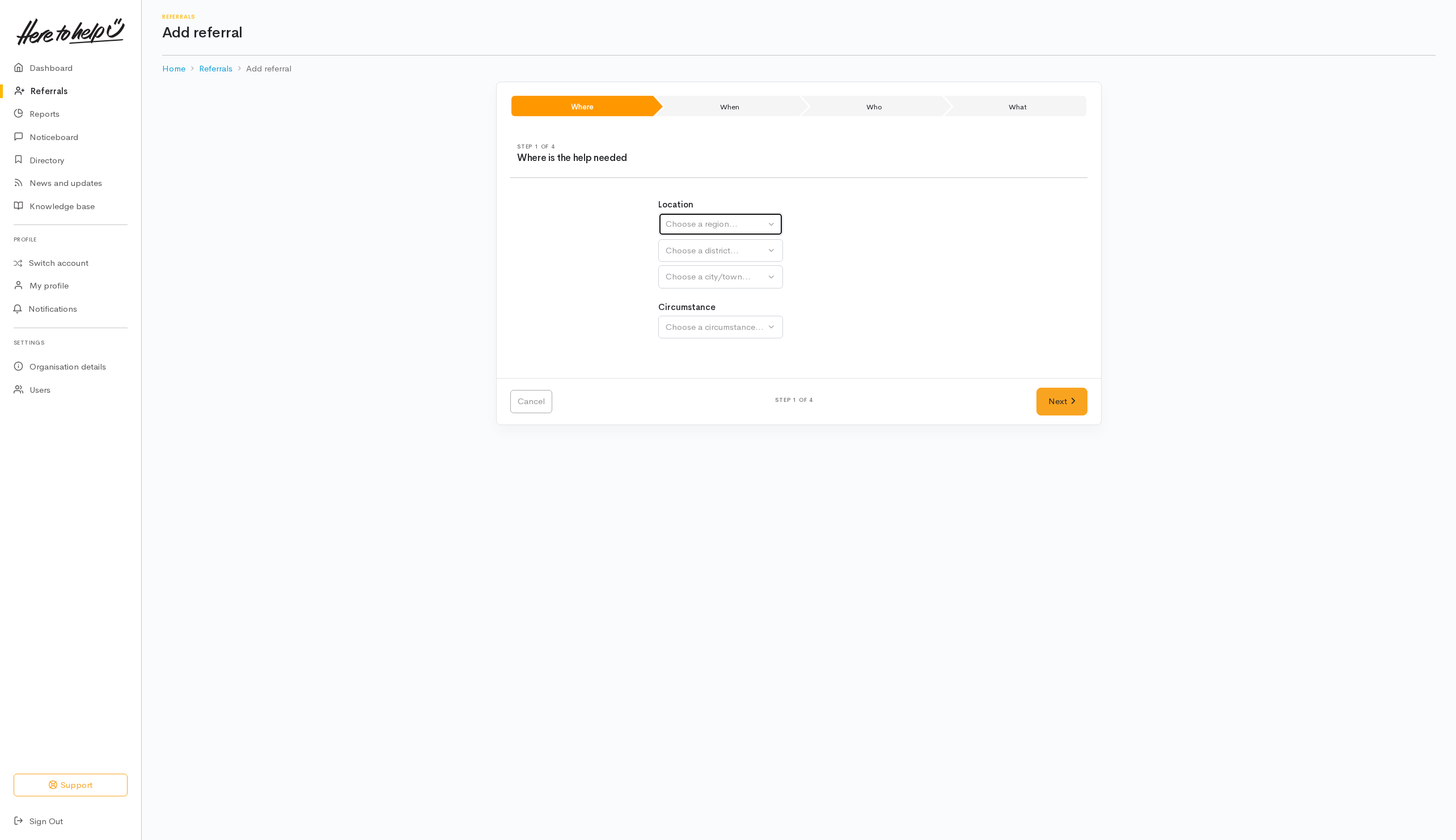
click at [713, 224] on div "Choose a region..." at bounding box center [715, 224] width 100 height 13
click at [711, 293] on link "Waikato" at bounding box center [721, 296] width 124 height 18
select select "3"
select select
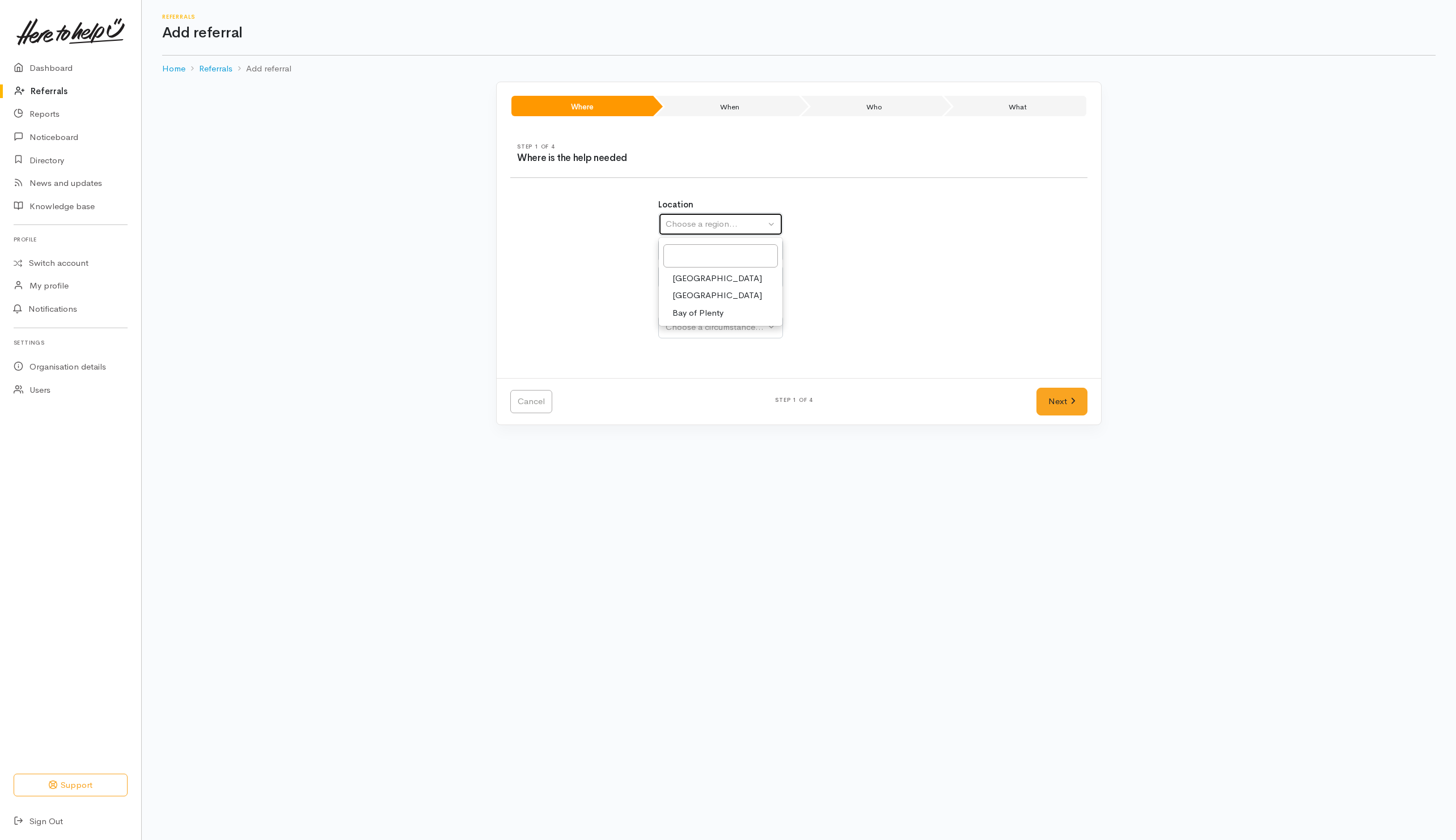
select select
click at [721, 253] on div "Choose a district..." at bounding box center [745, 251] width 159 height 13
drag, startPoint x: 701, startPoint y: 361, endPoint x: 711, endPoint y: 337, distance: 26.0
click at [701, 360] on span "[PERSON_NAME]" at bounding box center [707, 357] width 70 height 13
select select "4"
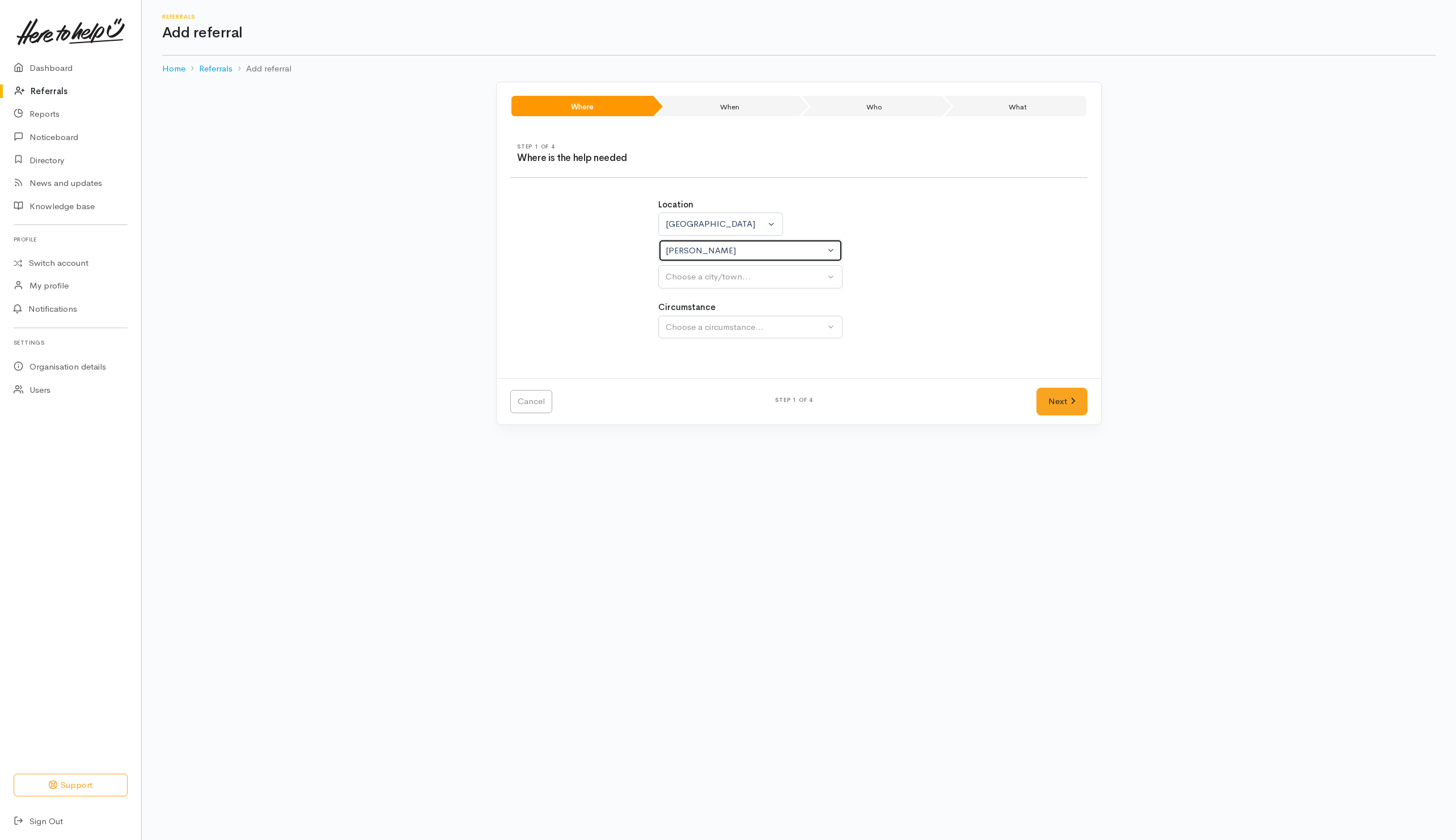
select select
click at [731, 279] on div "Choose a city/town..." at bounding box center [745, 277] width 159 height 13
click at [712, 336] on link "[PERSON_NAME]" at bounding box center [750, 332] width 183 height 18
select select "1"
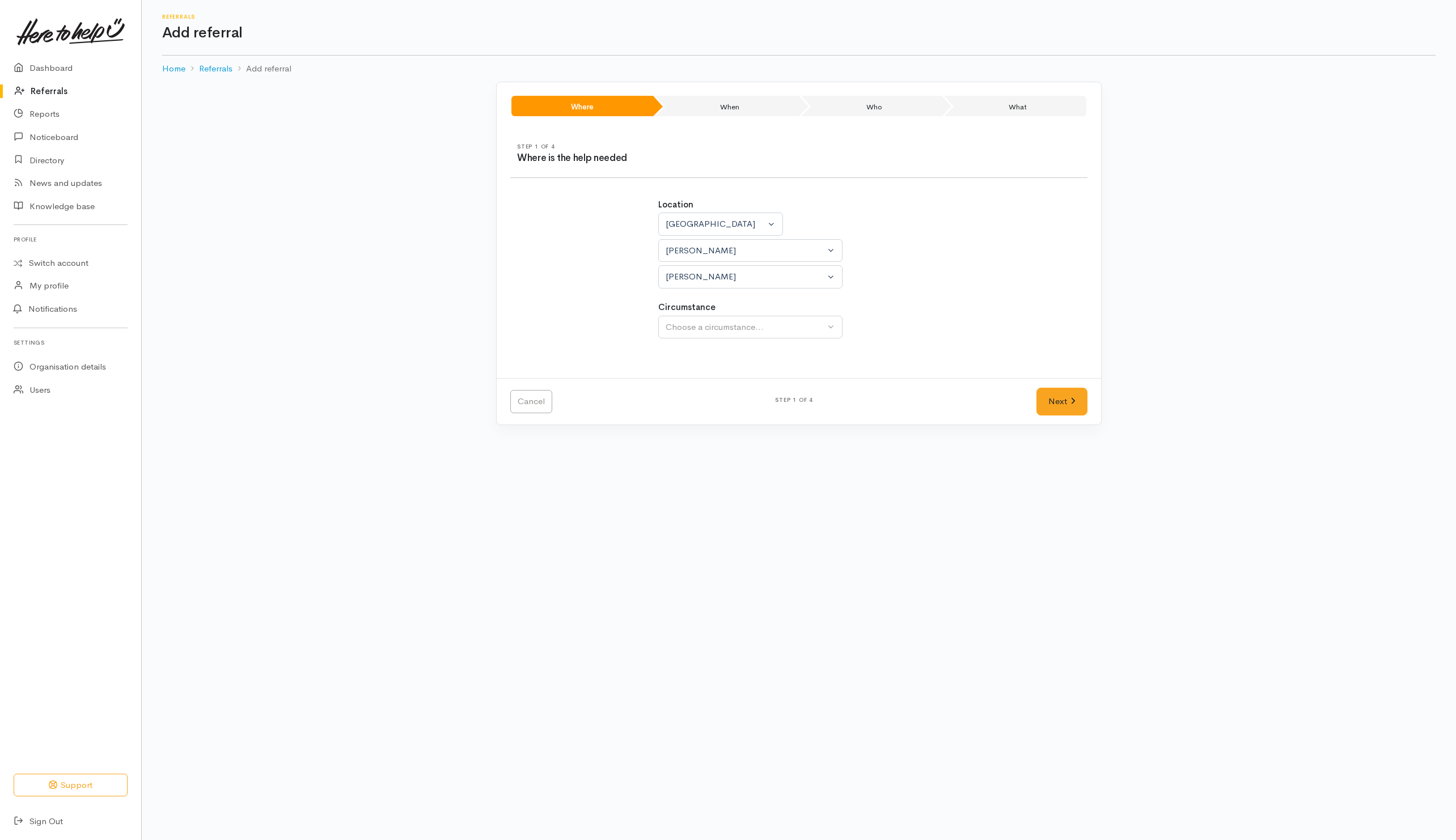
click at [713, 334] on div "Choose a circumstance..." at bounding box center [745, 327] width 159 height 13
click at [704, 381] on span "Community" at bounding box center [693, 381] width 43 height 13
select select "2"
click at [1081, 409] on link "Next" at bounding box center [1062, 402] width 51 height 28
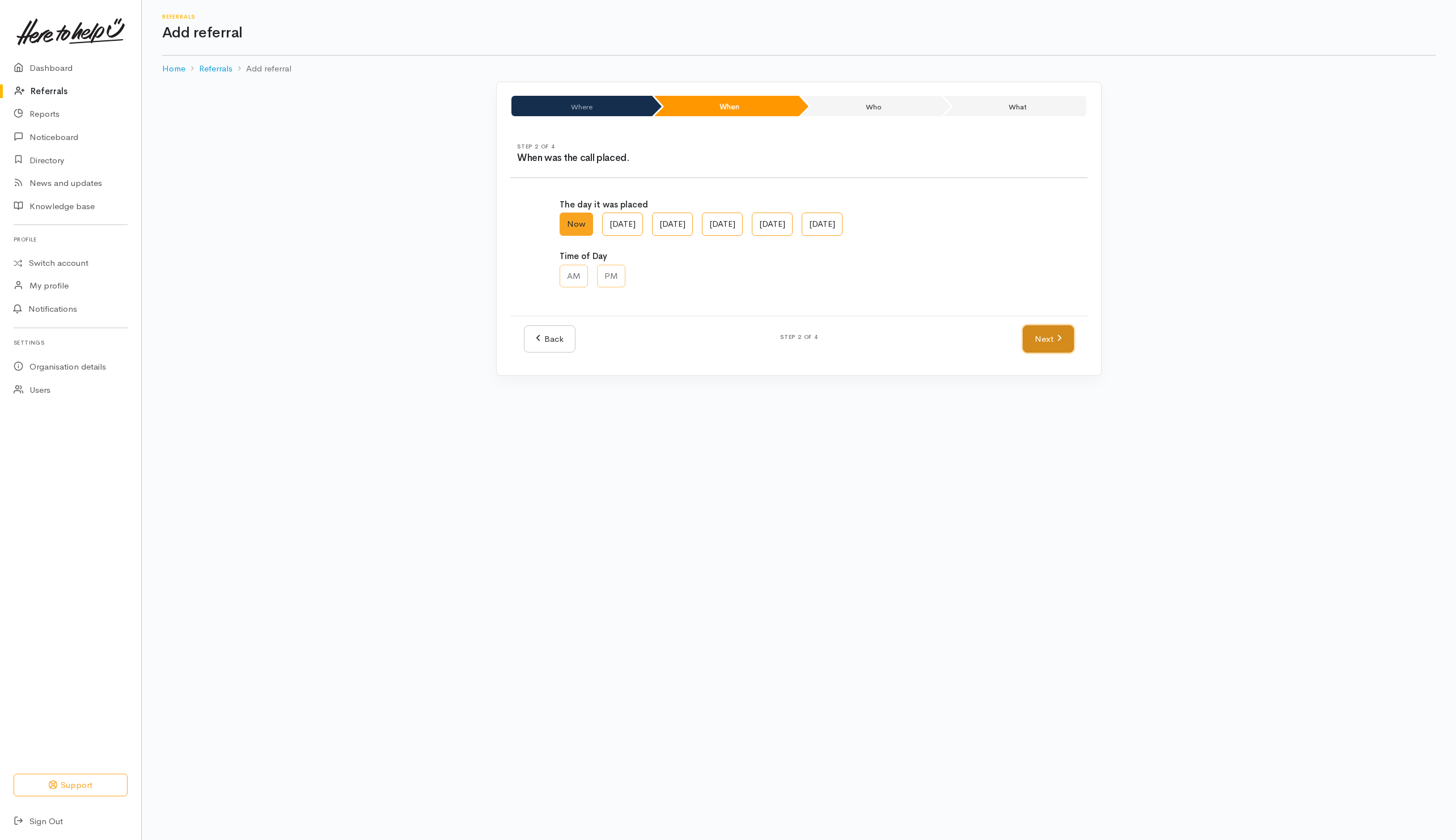
click at [1043, 342] on link "Next" at bounding box center [1048, 339] width 51 height 28
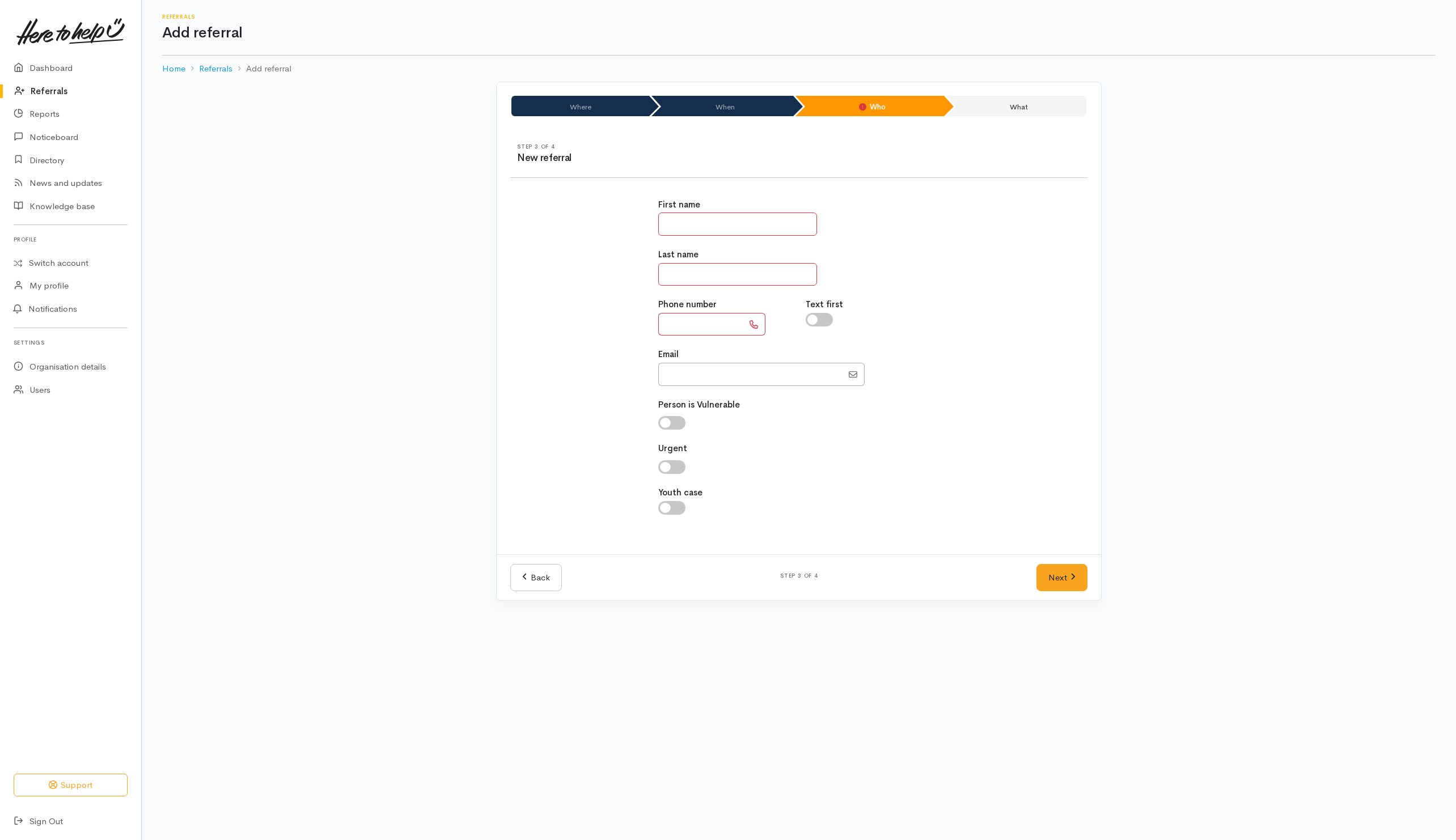
click at [691, 224] on input "text" at bounding box center [738, 224] width 159 height 23
drag, startPoint x: 710, startPoint y: 283, endPoint x: 919, endPoint y: 313, distance: 211.1
click at [710, 283] on input "text" at bounding box center [738, 275] width 159 height 23
type input "********"
click at [788, 223] on input "text" at bounding box center [738, 224] width 159 height 23
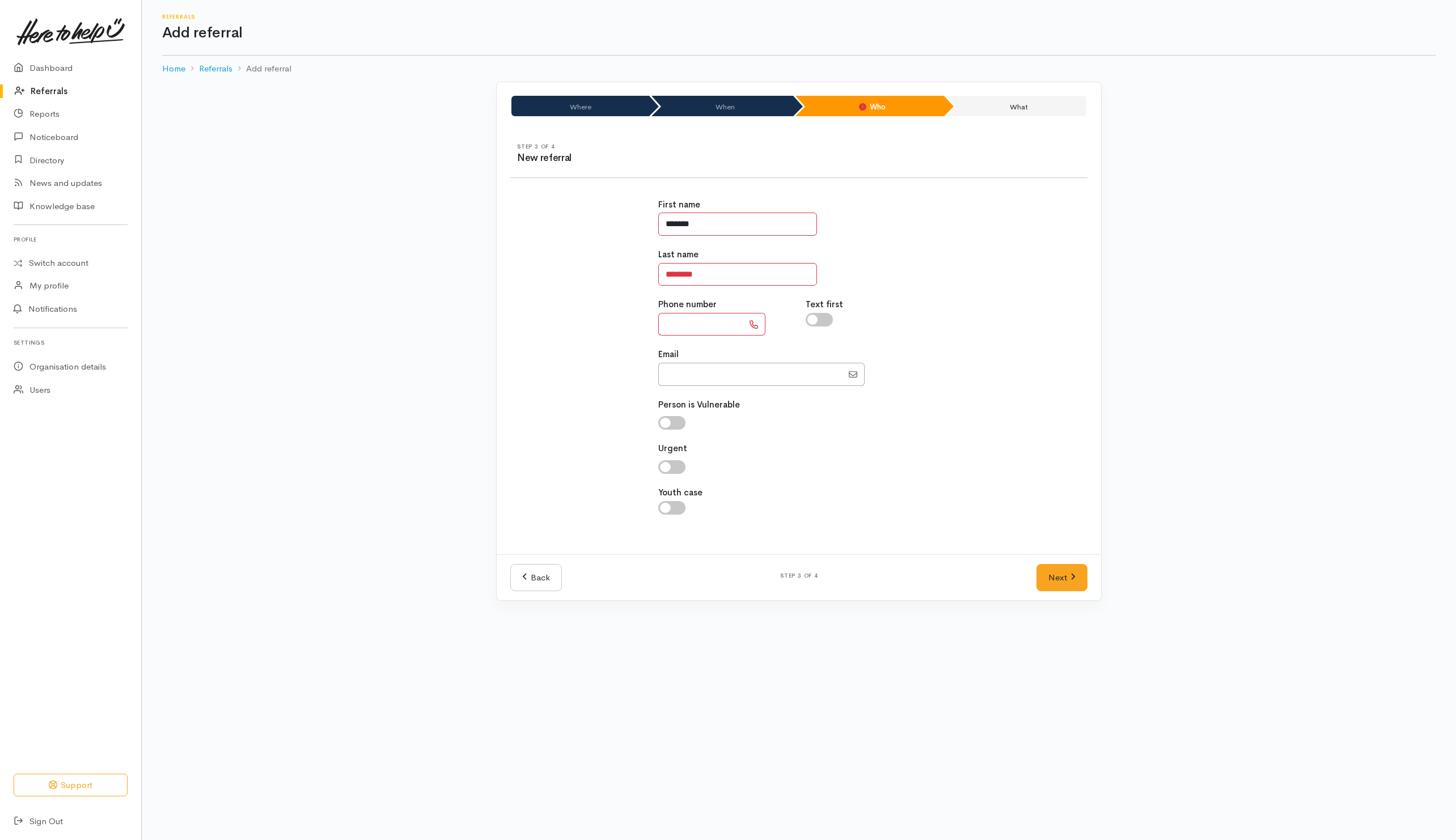
type input "*******"
drag, startPoint x: 691, startPoint y: 330, endPoint x: 751, endPoint y: 317, distance: 61.4
click at [695, 327] on input "text" at bounding box center [701, 325] width 85 height 23
type input "**********"
click at [798, 430] on div at bounding box center [799, 423] width 282 height 14
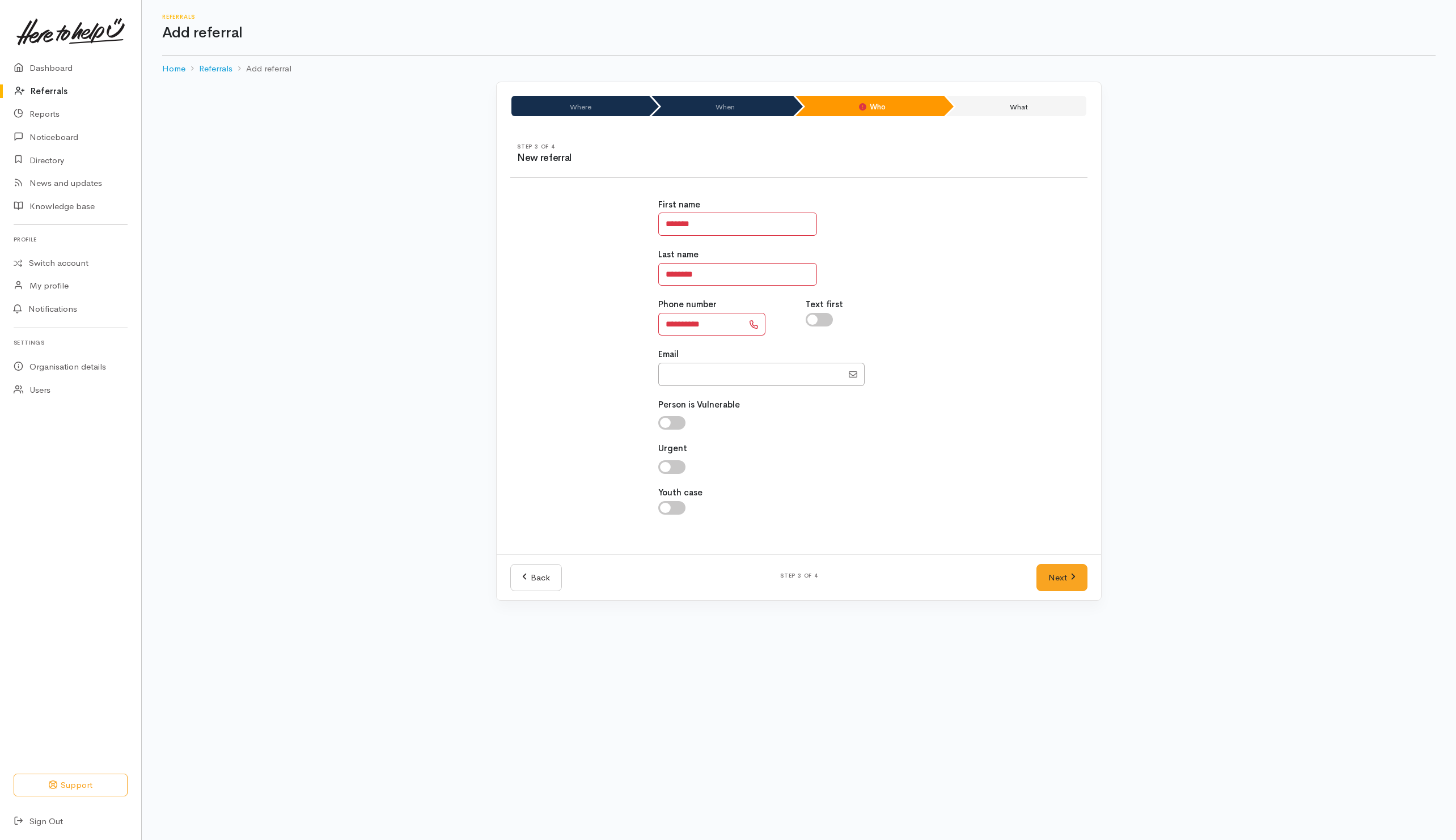
click at [822, 320] on input "checkbox" at bounding box center [820, 320] width 27 height 14
checkbox input "true"
drag, startPoint x: 1069, startPoint y: 576, endPoint x: 878, endPoint y: 488, distance: 210.3
click at [1067, 576] on link "Next" at bounding box center [1062, 578] width 51 height 28
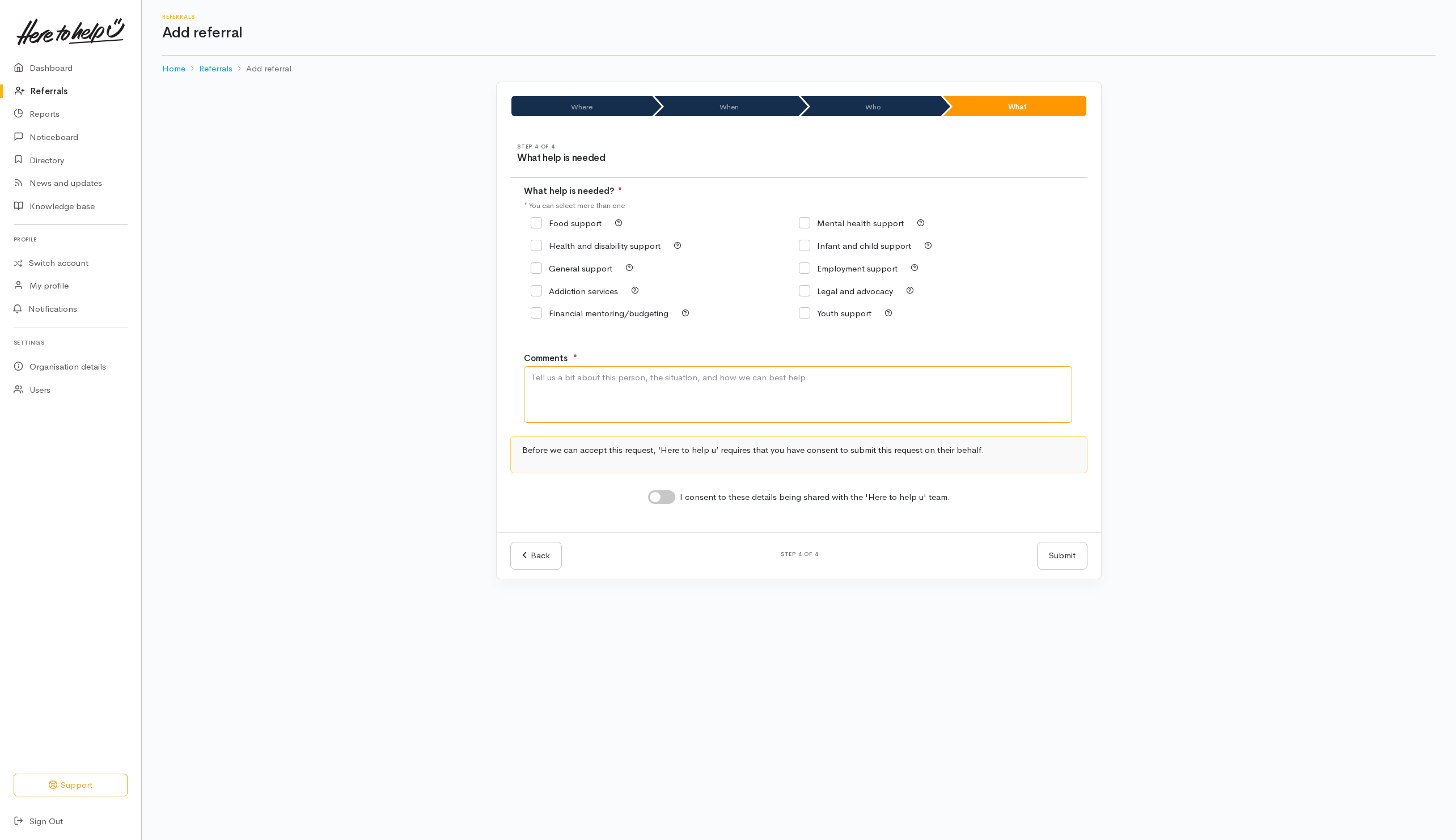
click at [727, 380] on textarea "Comments" at bounding box center [798, 394] width 549 height 56
type textarea "Need kai"
click at [570, 222] on input "Food support" at bounding box center [566, 223] width 71 height 9
checkbox input "true"
click at [659, 497] on input "I consent to these details being shared with the 'Here to help u' team." at bounding box center [662, 497] width 27 height 14
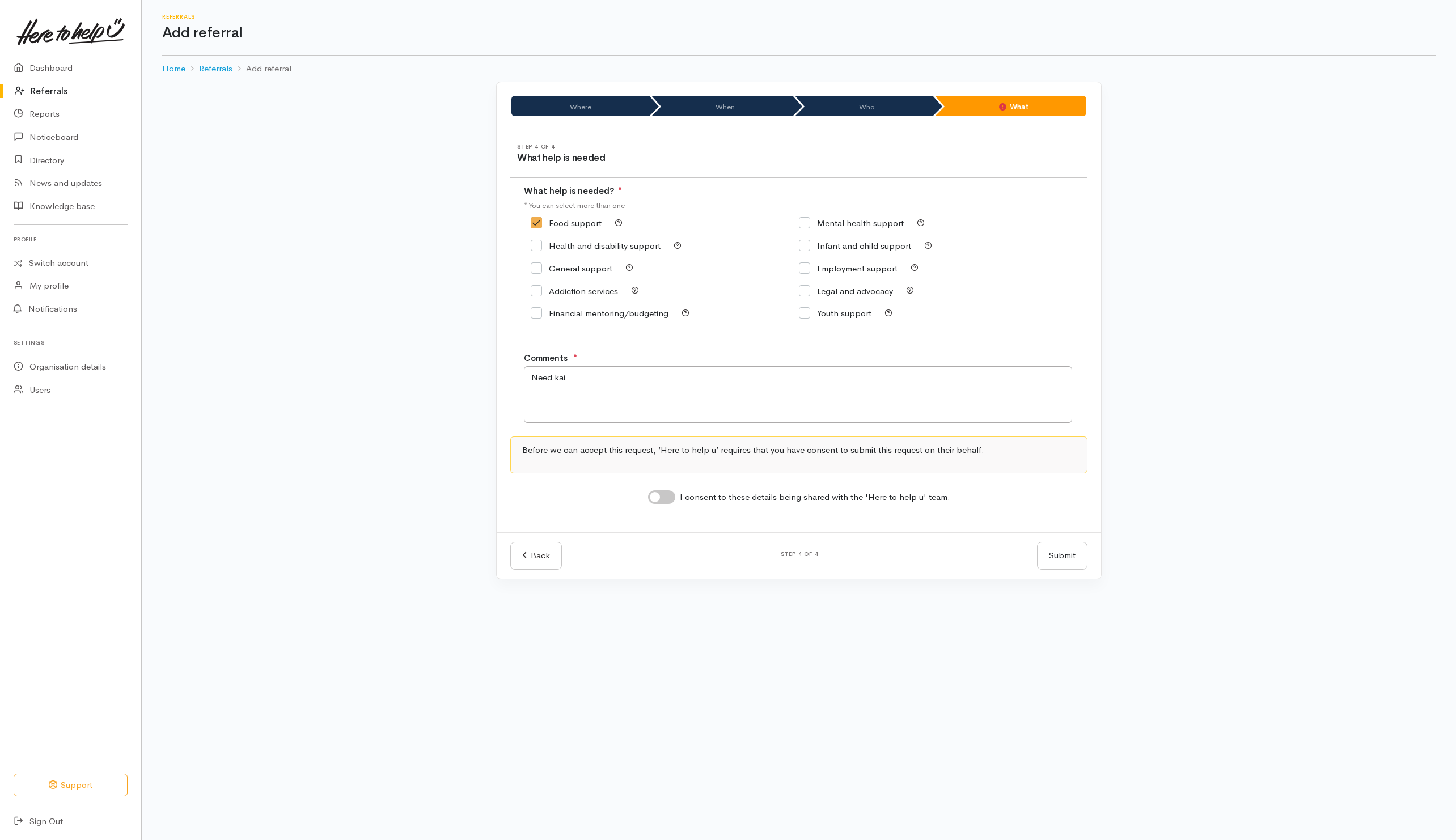
checkbox input "true"
click at [1050, 563] on button "Submit" at bounding box center [1062, 556] width 50 height 28
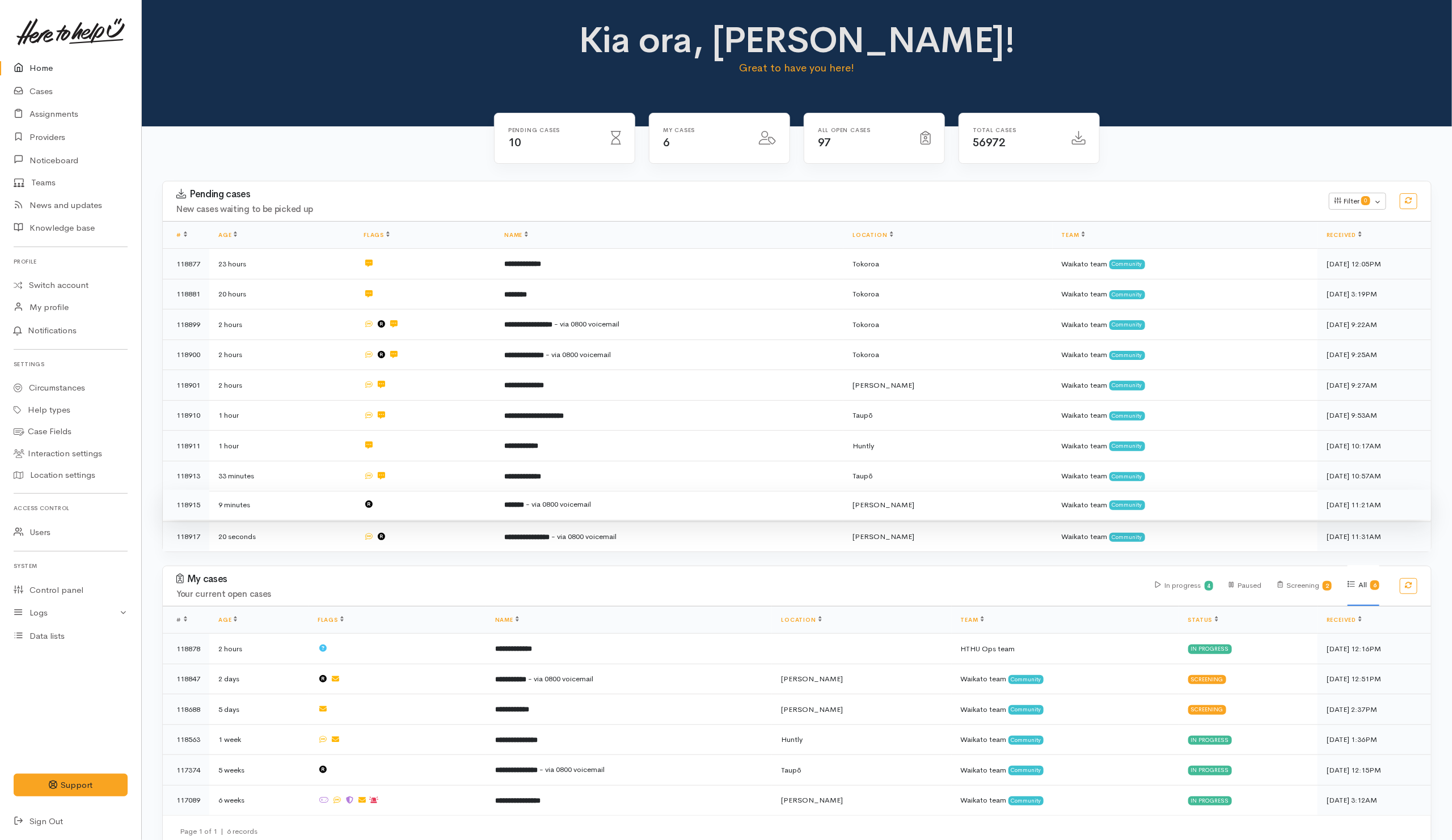
click at [419, 510] on td at bounding box center [424, 505] width 141 height 31
click at [424, 541] on td at bounding box center [424, 535] width 141 height 30
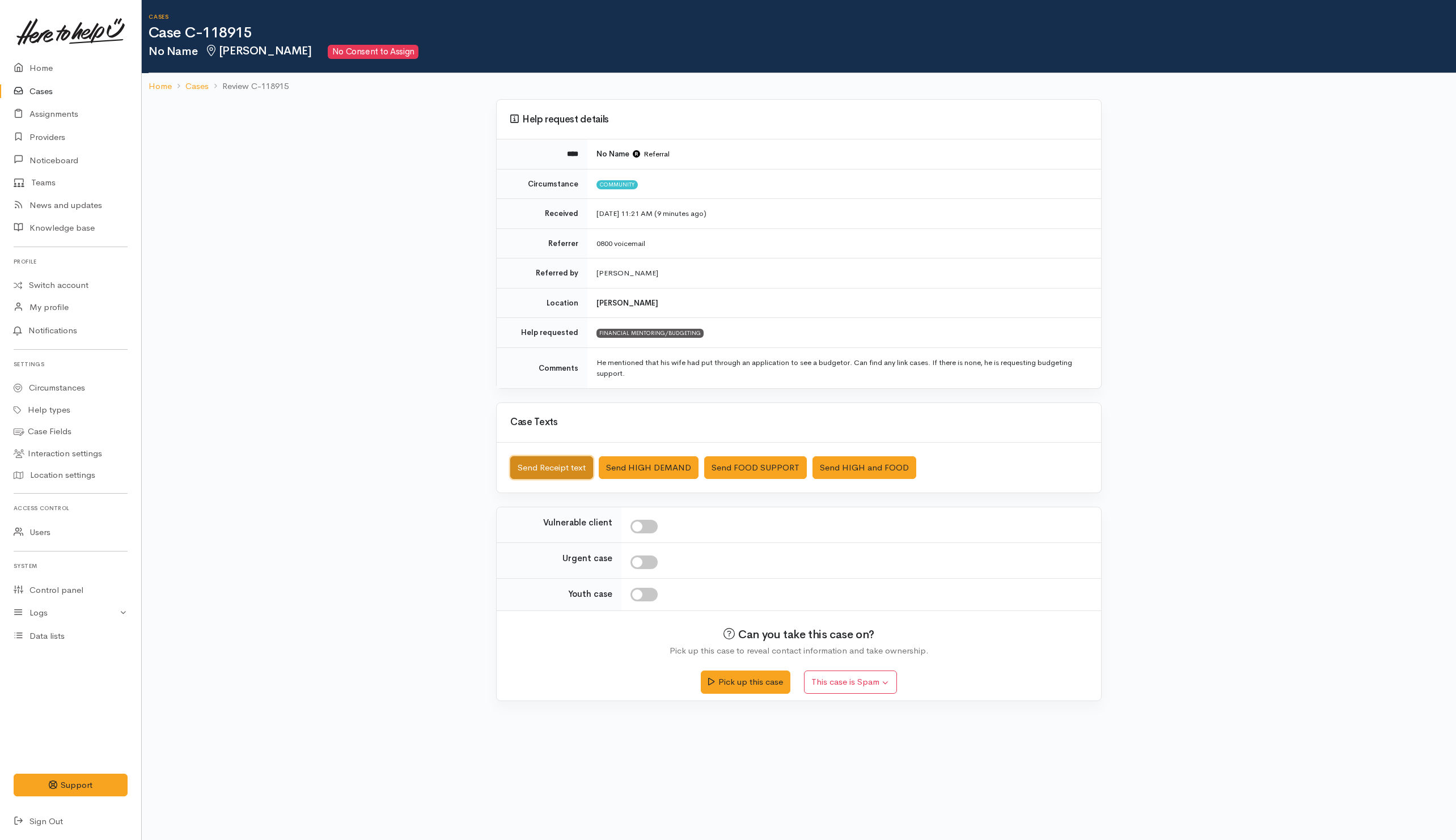
click at [560, 468] on button "Send Receipt text" at bounding box center [552, 468] width 83 height 23
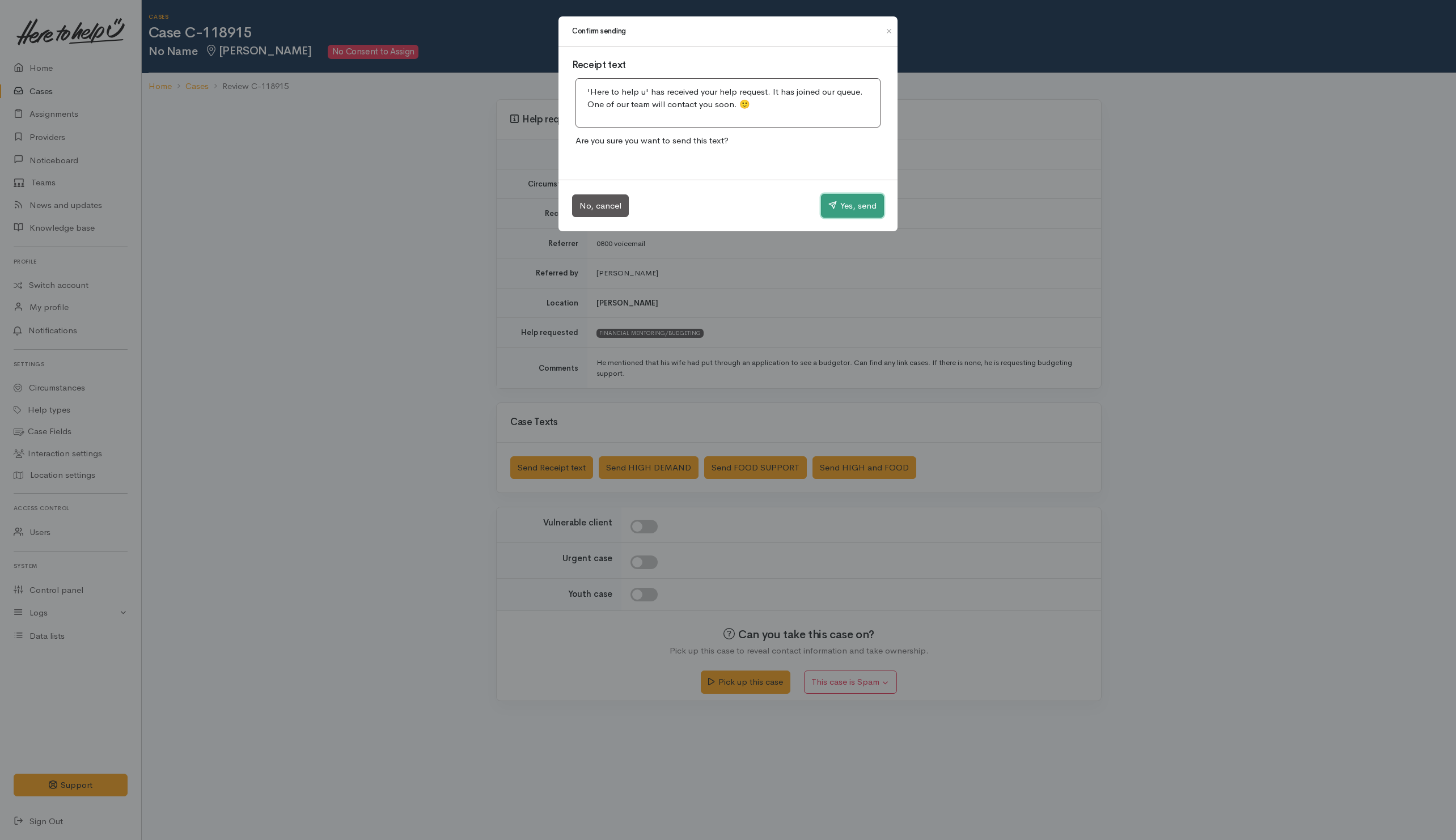
click at [831, 209] on icon "button" at bounding box center [833, 205] width 9 height 9
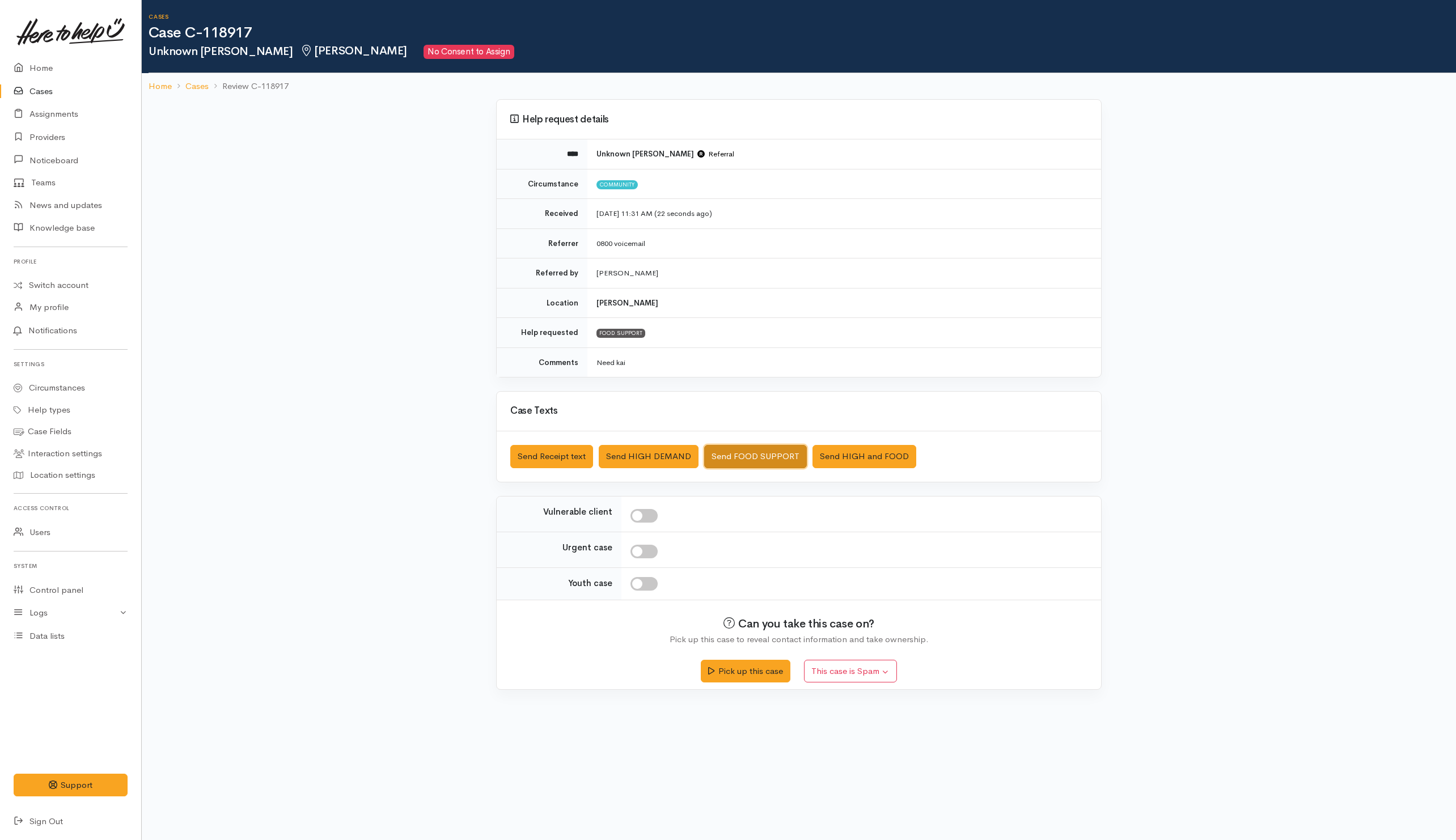
click at [738, 453] on button "Send FOOD SUPPORT" at bounding box center [755, 457] width 103 height 23
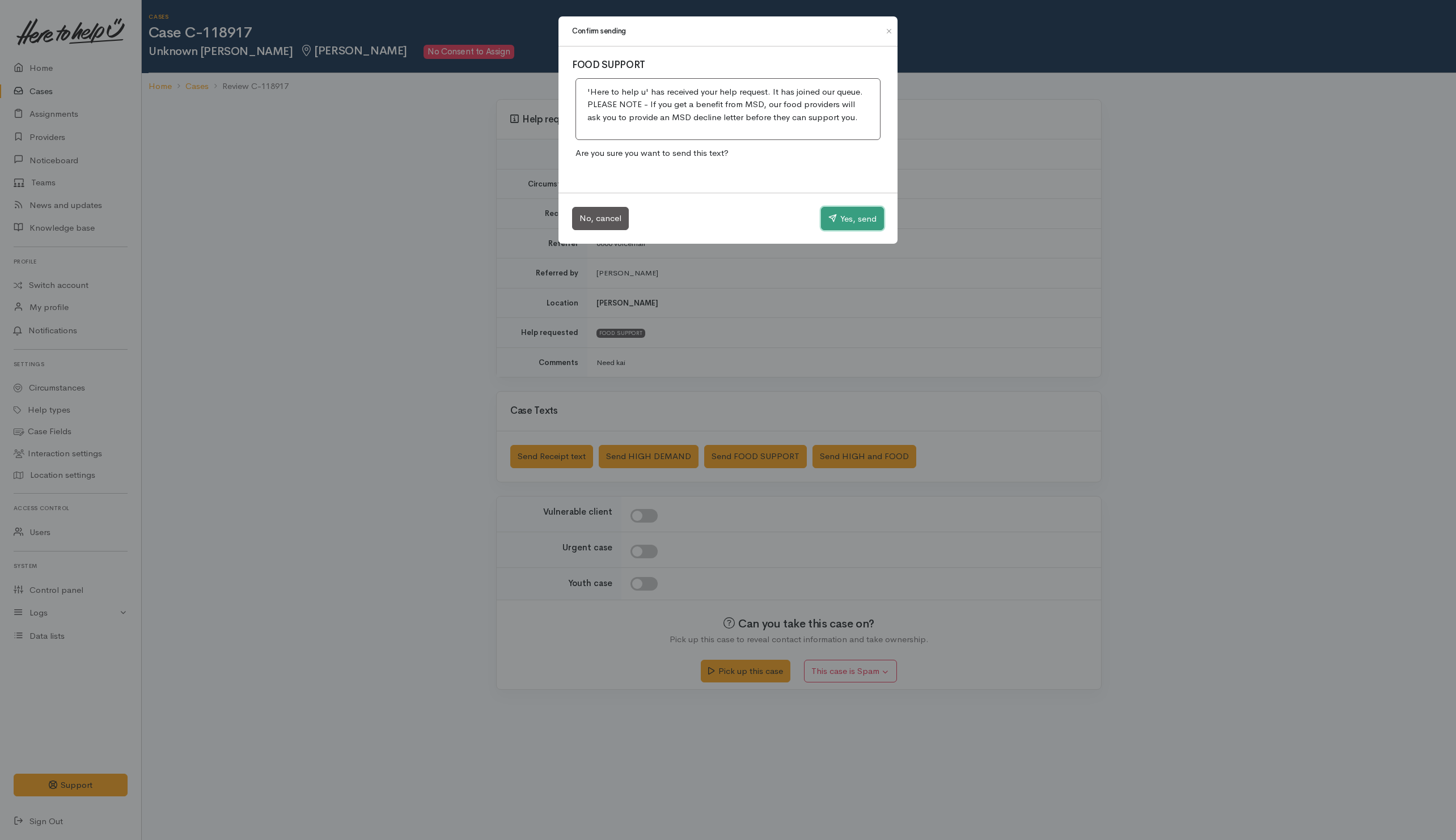
click at [863, 218] on button "Yes, send" at bounding box center [852, 219] width 63 height 24
